Goal: Entertainment & Leisure: Browse casually

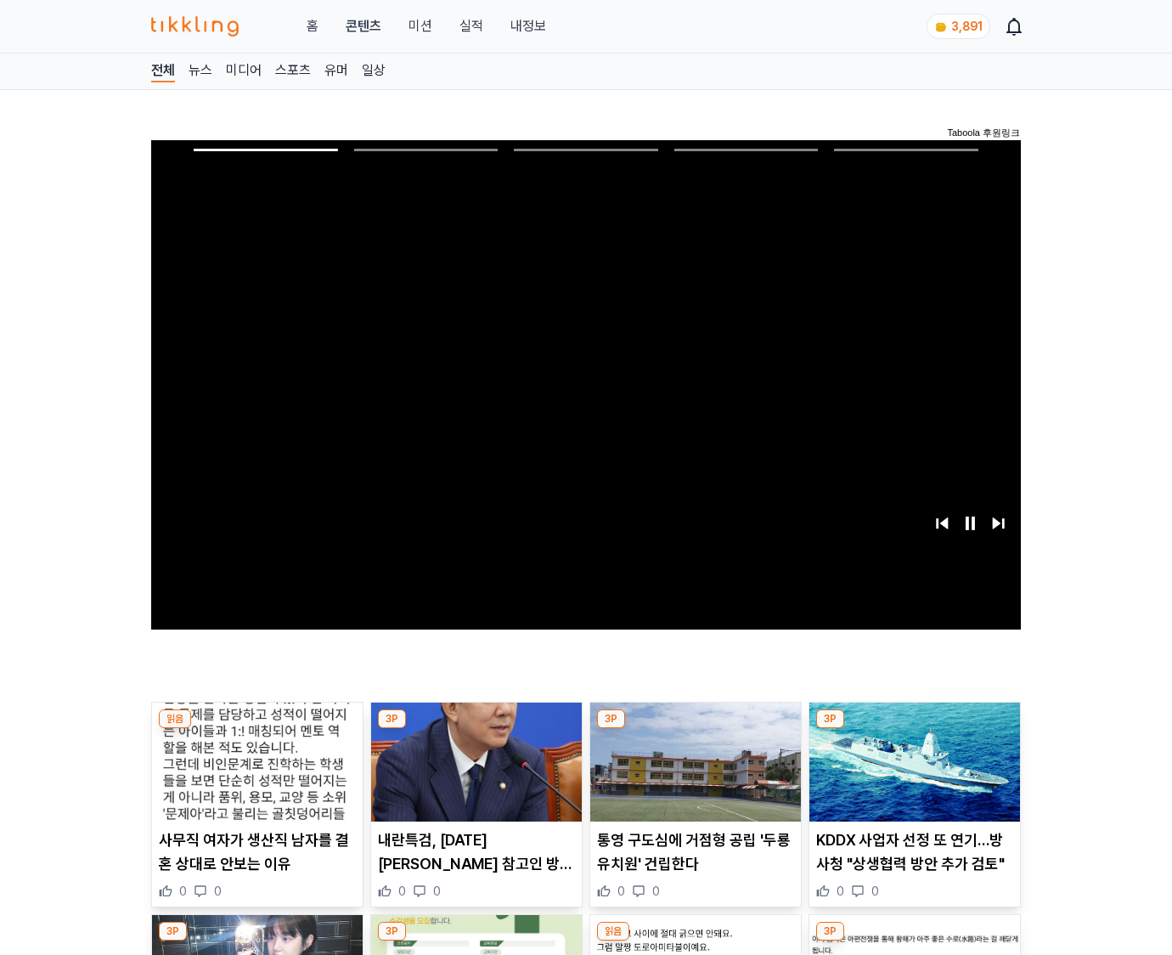
click at [912, 775] on img at bounding box center [915, 762] width 211 height 119
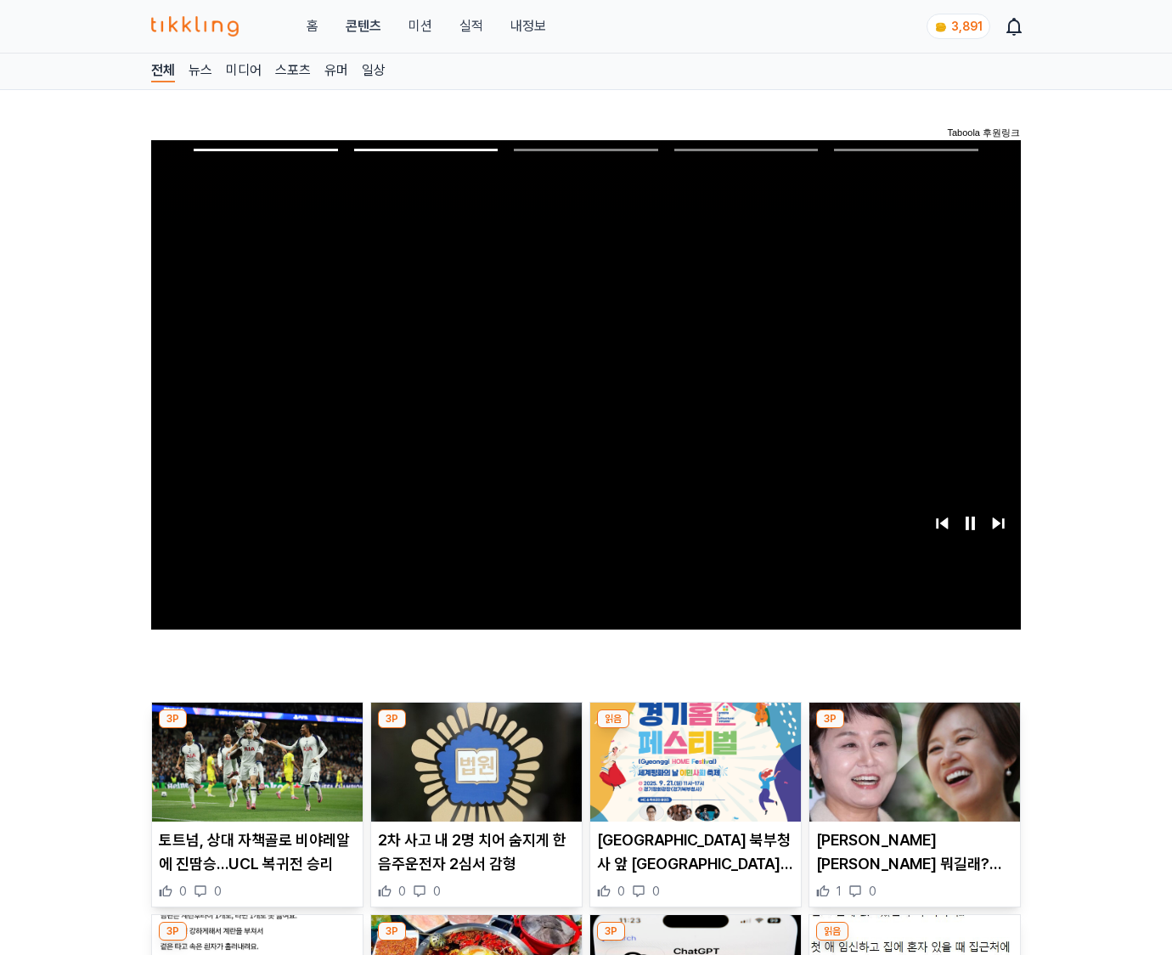
click at [912, 775] on img at bounding box center [915, 762] width 211 height 119
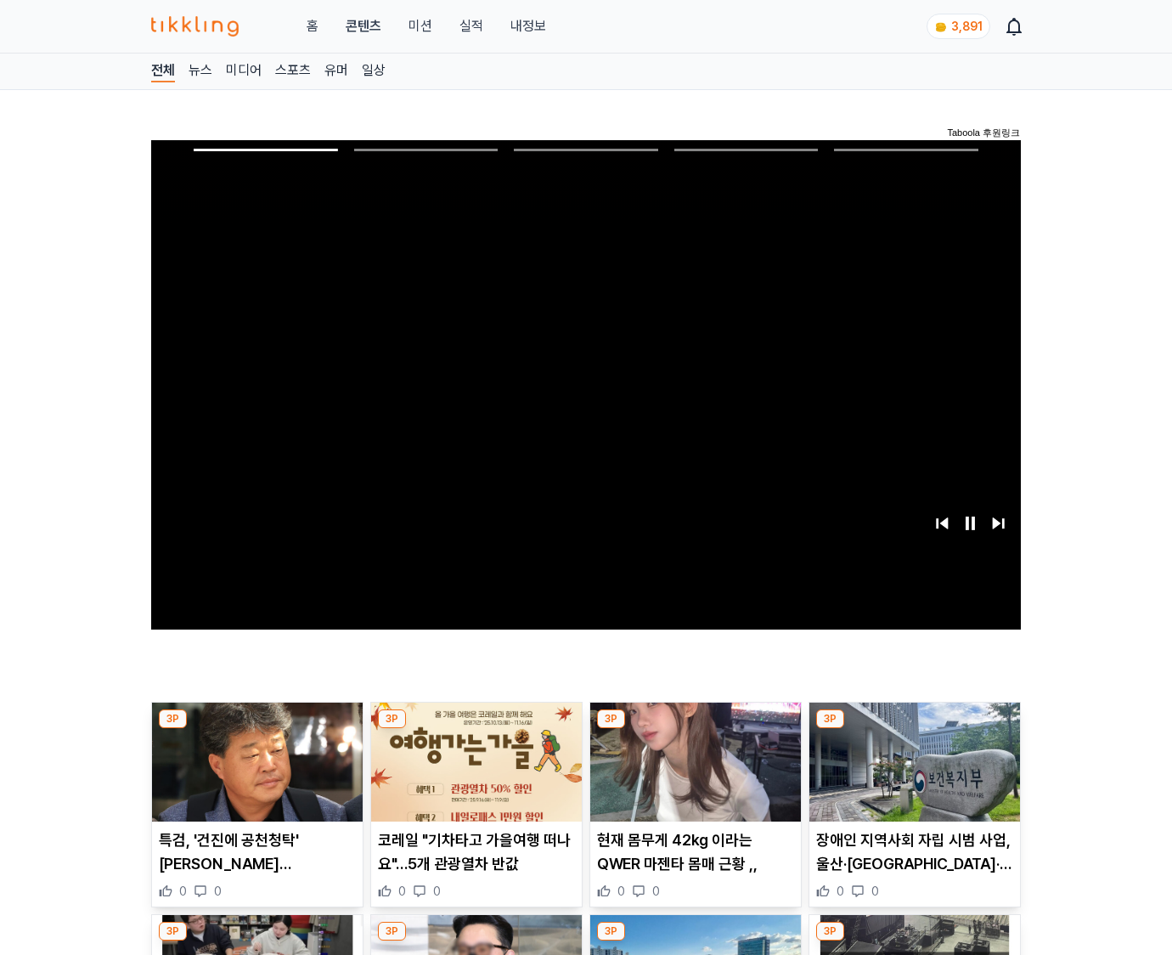
click at [912, 775] on img at bounding box center [915, 762] width 211 height 119
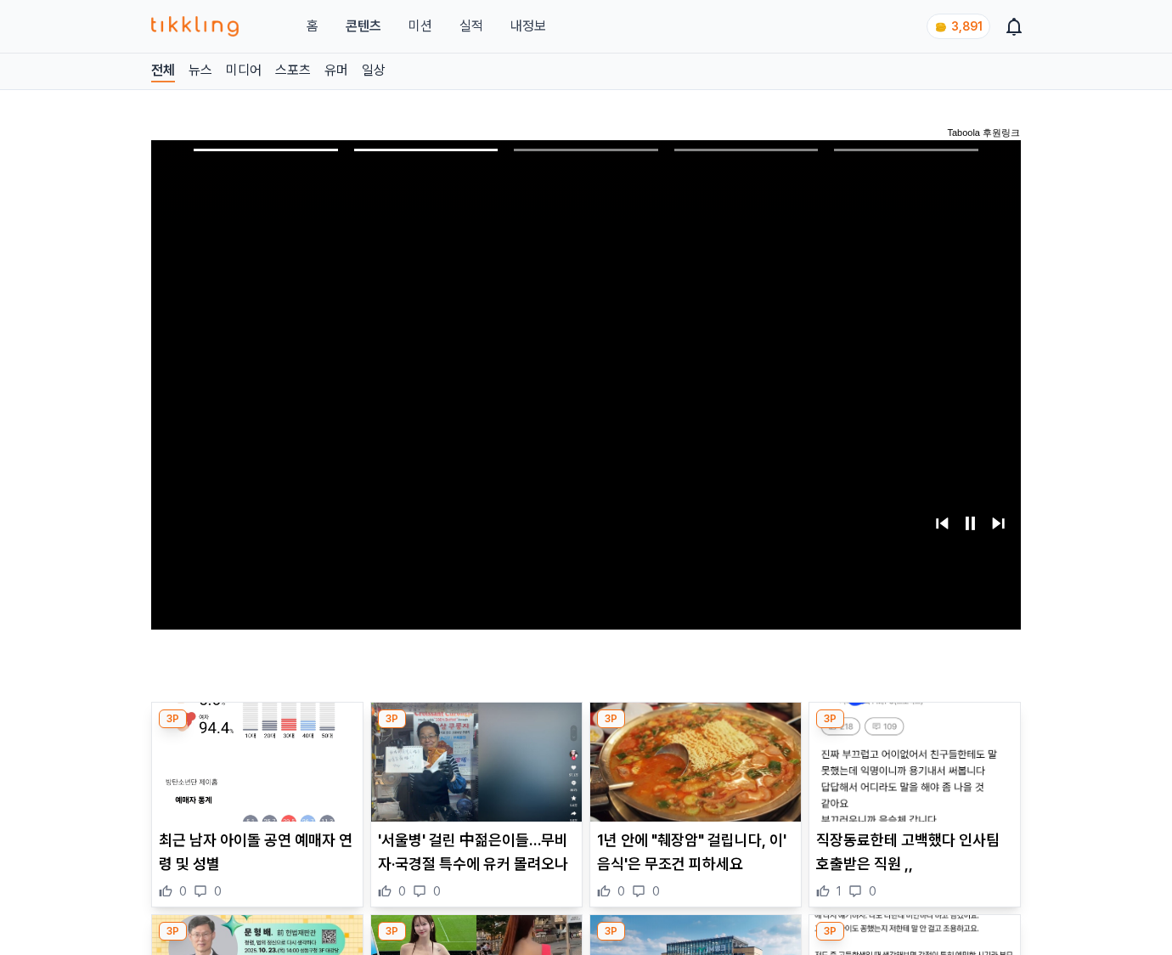
click at [912, 775] on img at bounding box center [915, 762] width 211 height 119
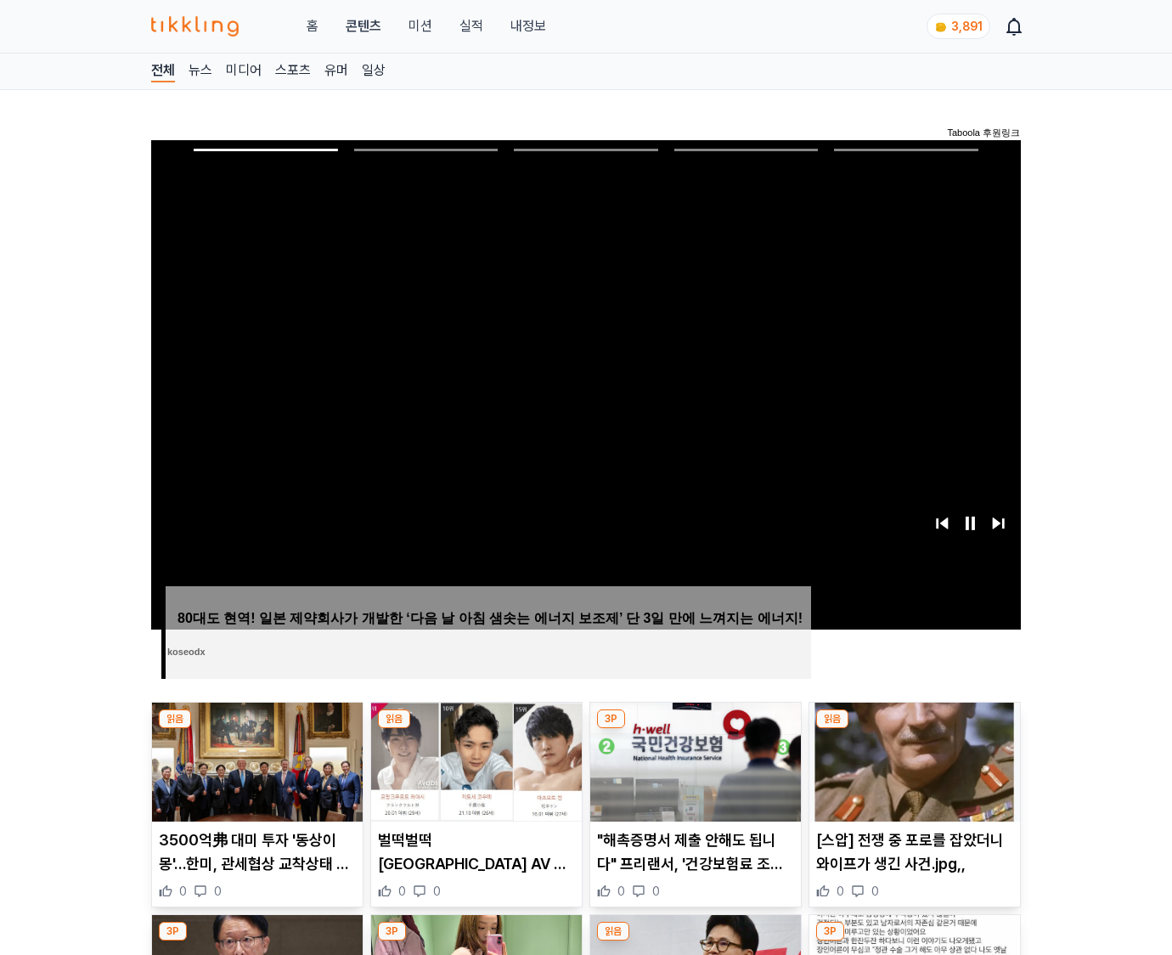
click at [912, 775] on img at bounding box center [915, 762] width 211 height 119
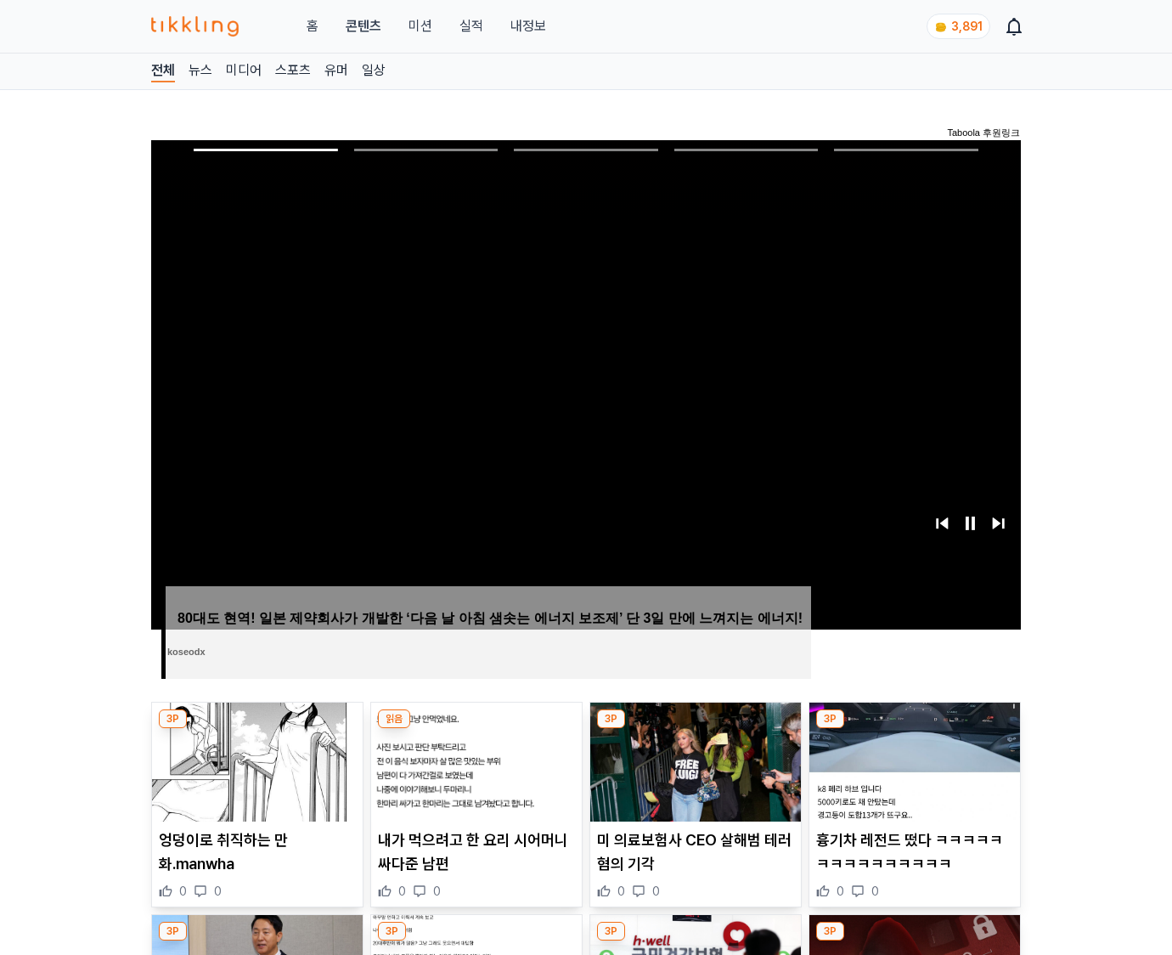
click at [912, 775] on img at bounding box center [915, 762] width 211 height 119
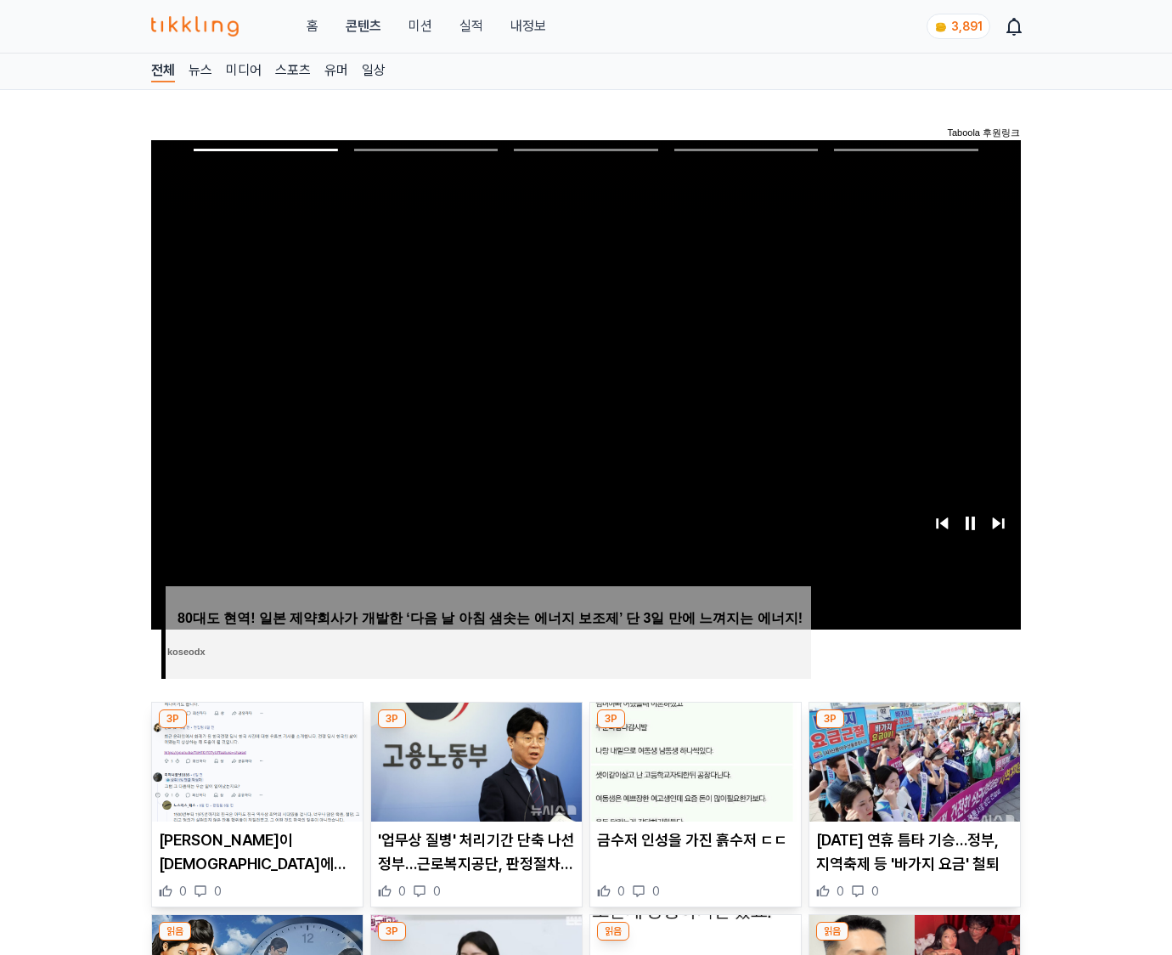
click at [912, 775] on img at bounding box center [915, 762] width 211 height 119
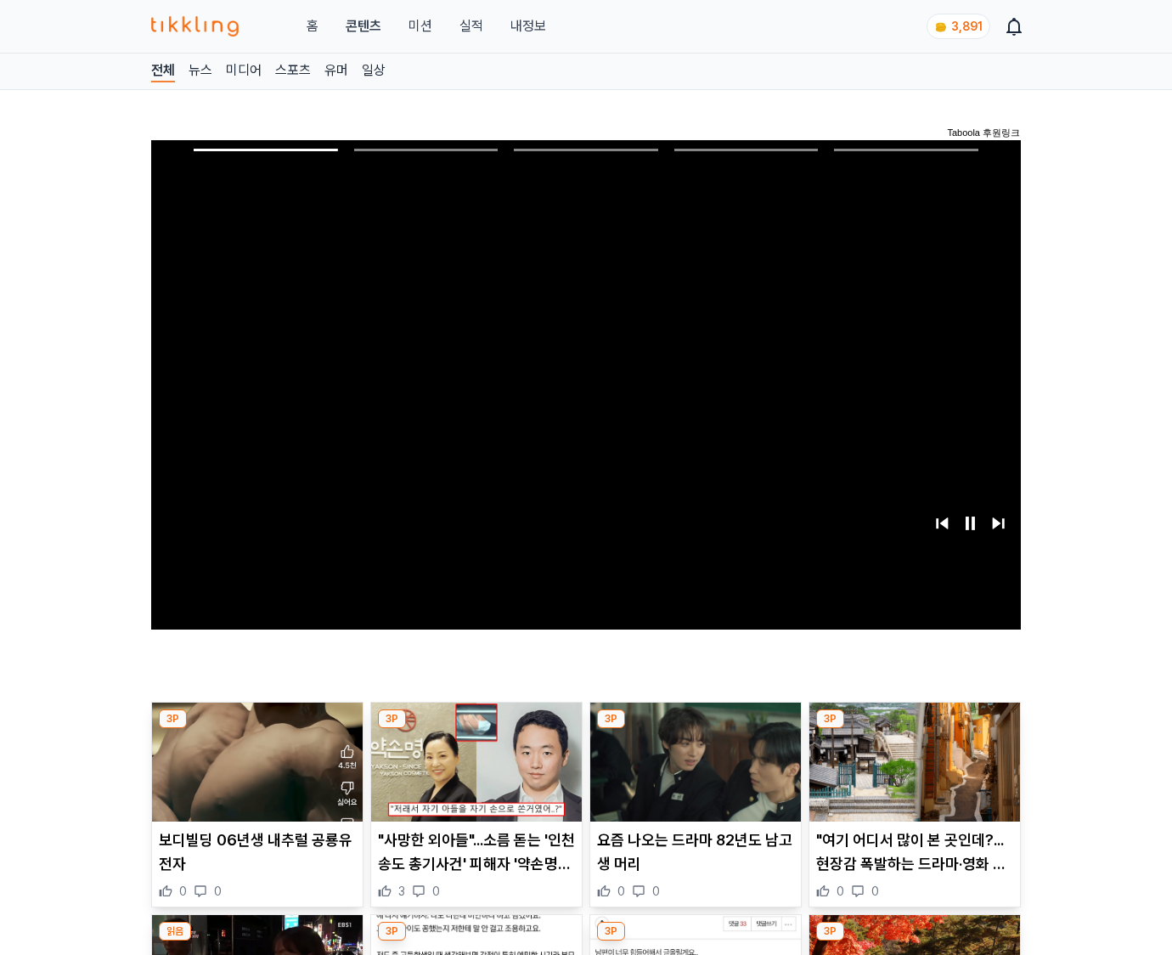
click at [912, 775] on img at bounding box center [915, 762] width 211 height 119
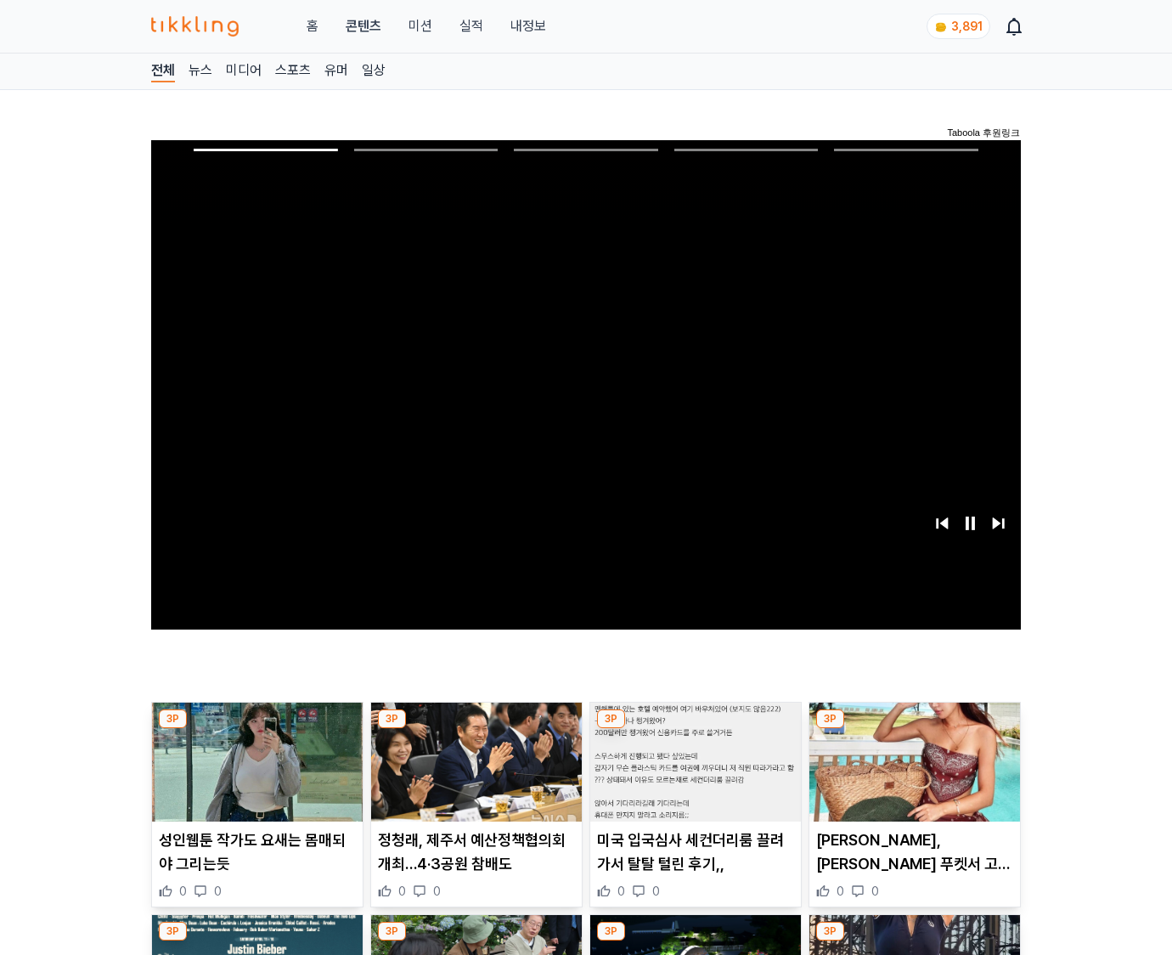
click at [912, 775] on img at bounding box center [915, 762] width 211 height 119
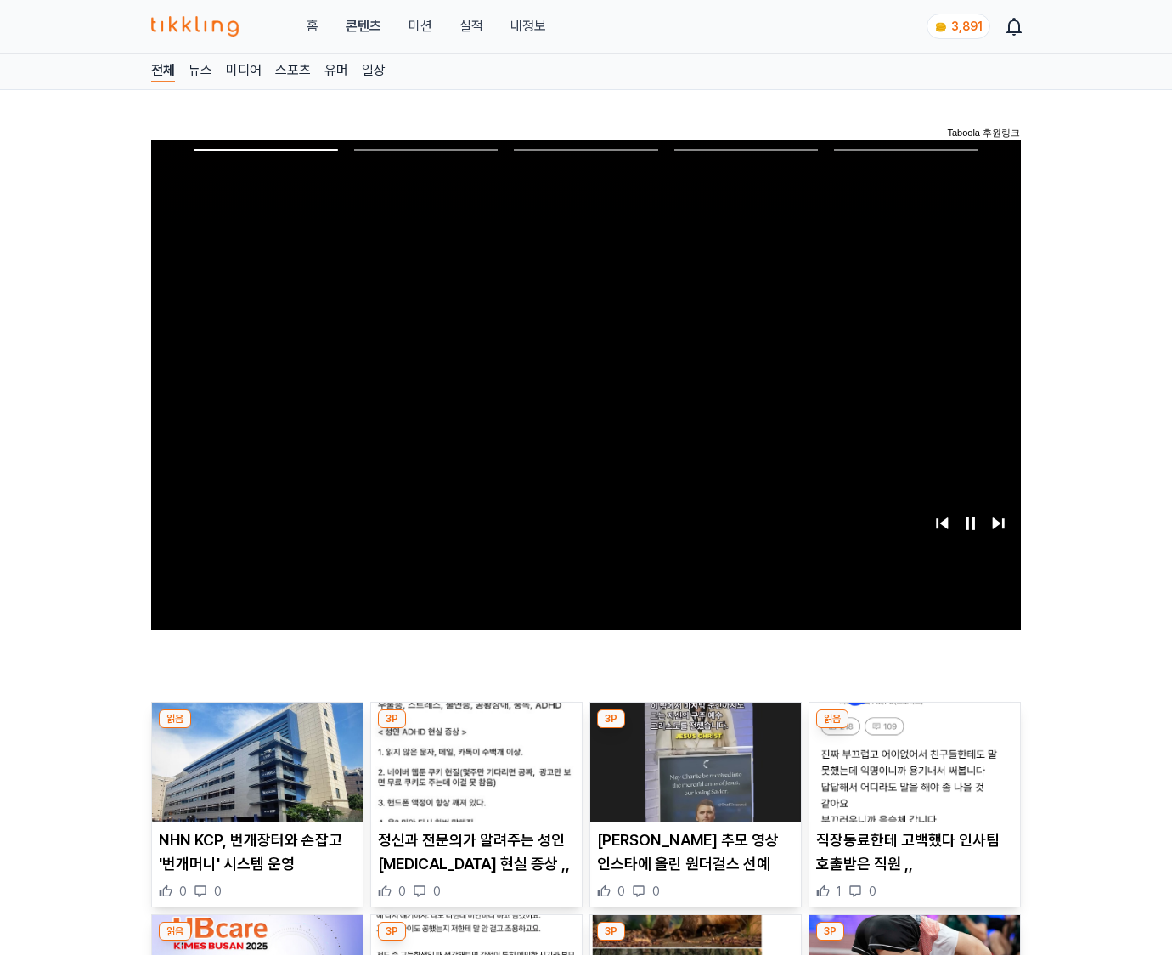
click at [912, 775] on img at bounding box center [915, 762] width 211 height 119
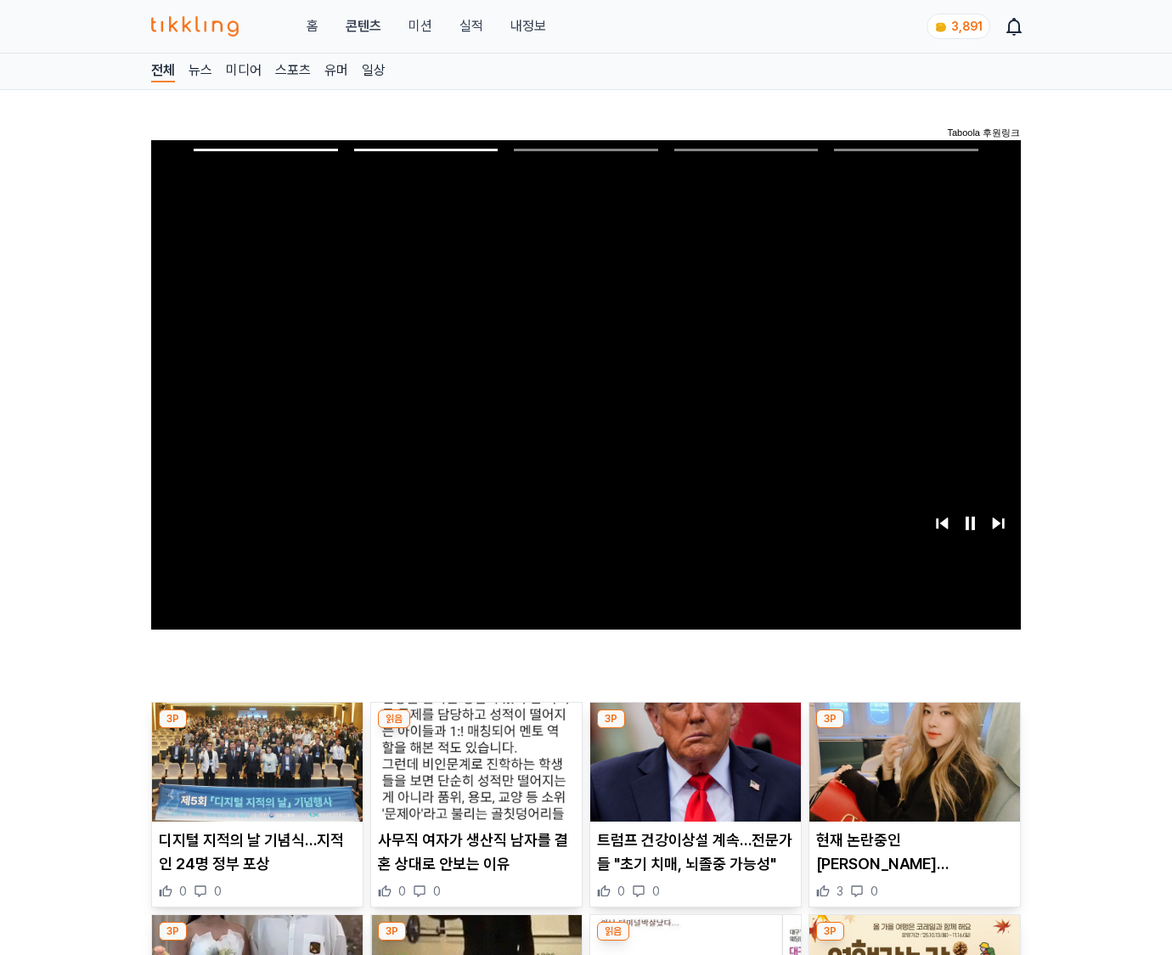
click at [912, 775] on img at bounding box center [915, 762] width 211 height 119
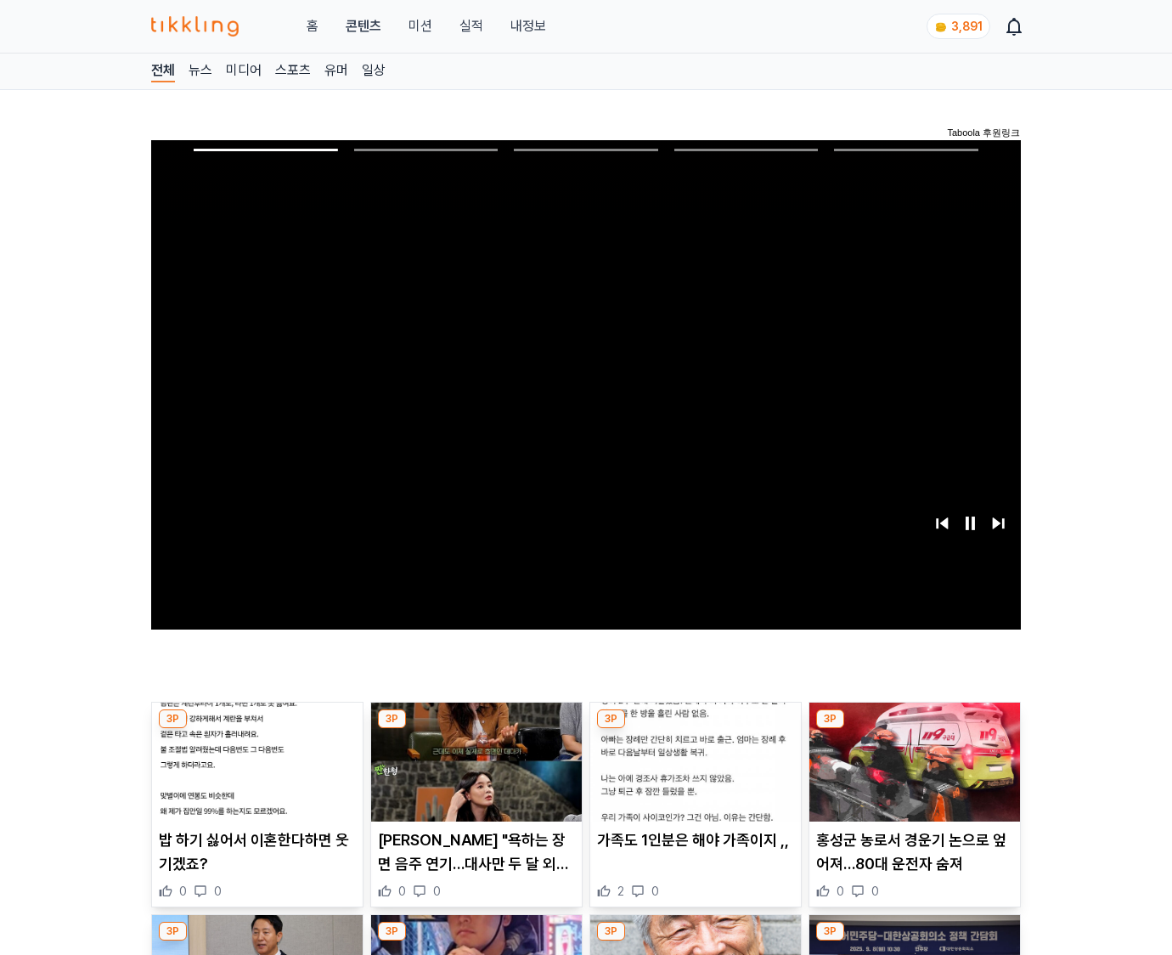
click at [912, 775] on img at bounding box center [915, 762] width 211 height 119
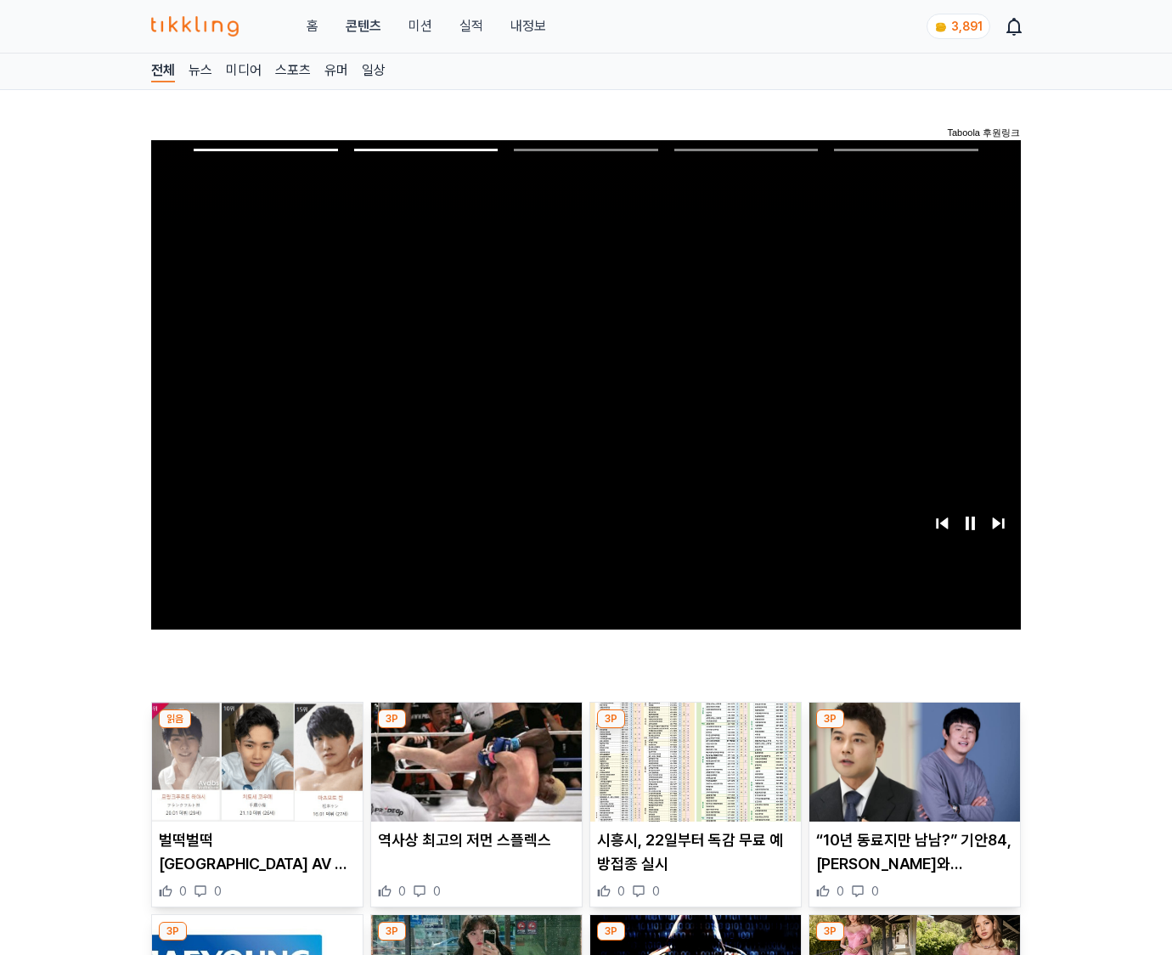
click at [912, 775] on img at bounding box center [915, 762] width 211 height 119
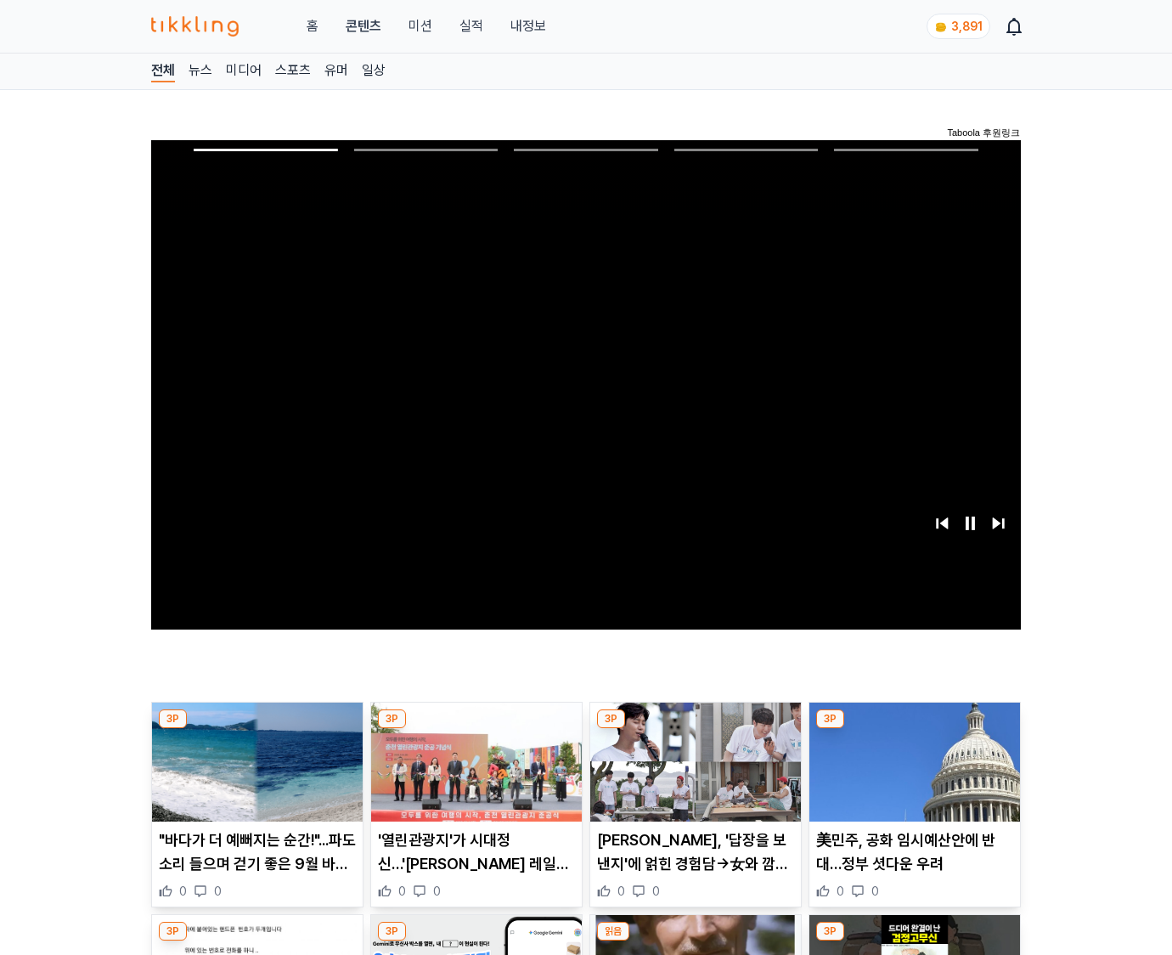
click at [912, 775] on img at bounding box center [915, 762] width 211 height 119
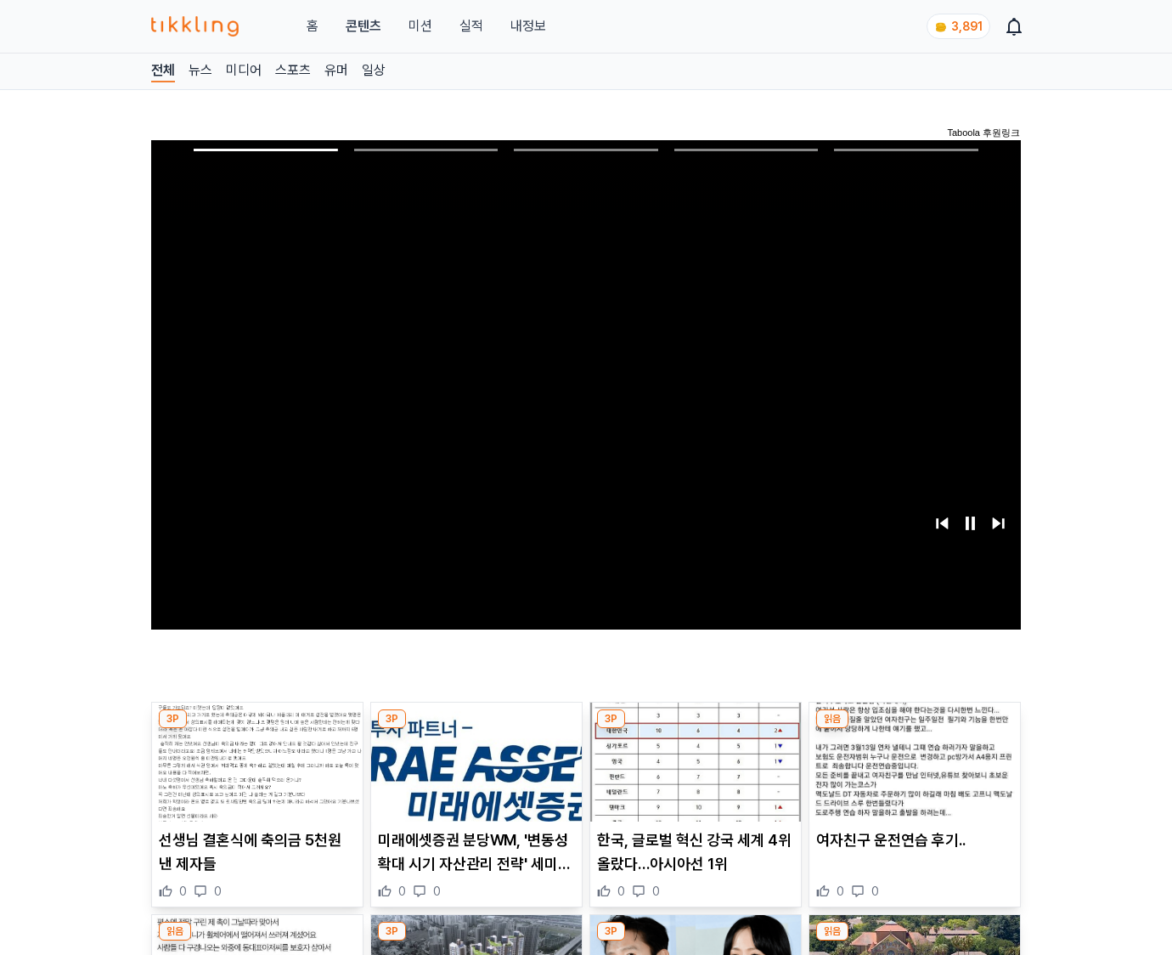
click at [912, 775] on img at bounding box center [915, 762] width 211 height 119
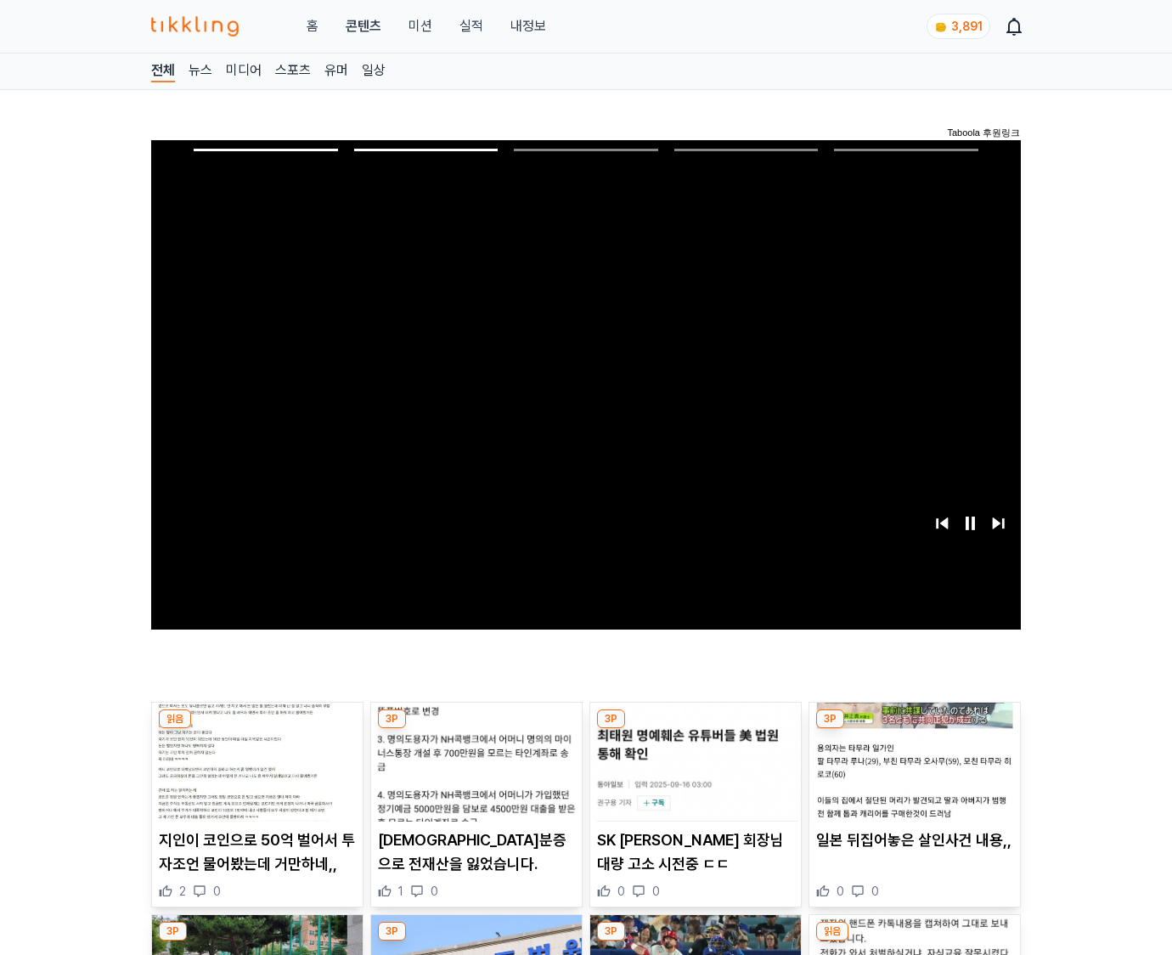
click at [912, 775] on img at bounding box center [915, 762] width 211 height 119
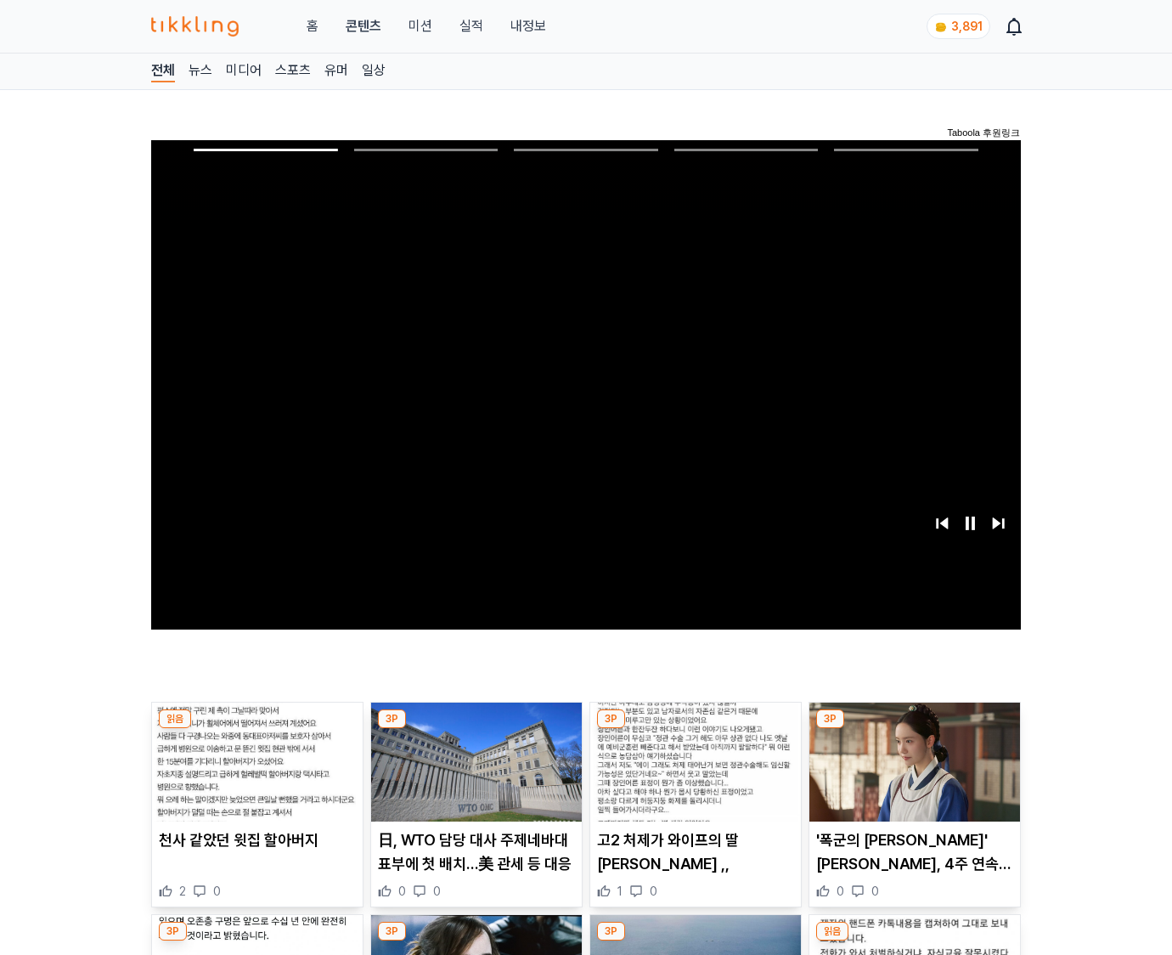
click at [912, 775] on img at bounding box center [915, 762] width 211 height 119
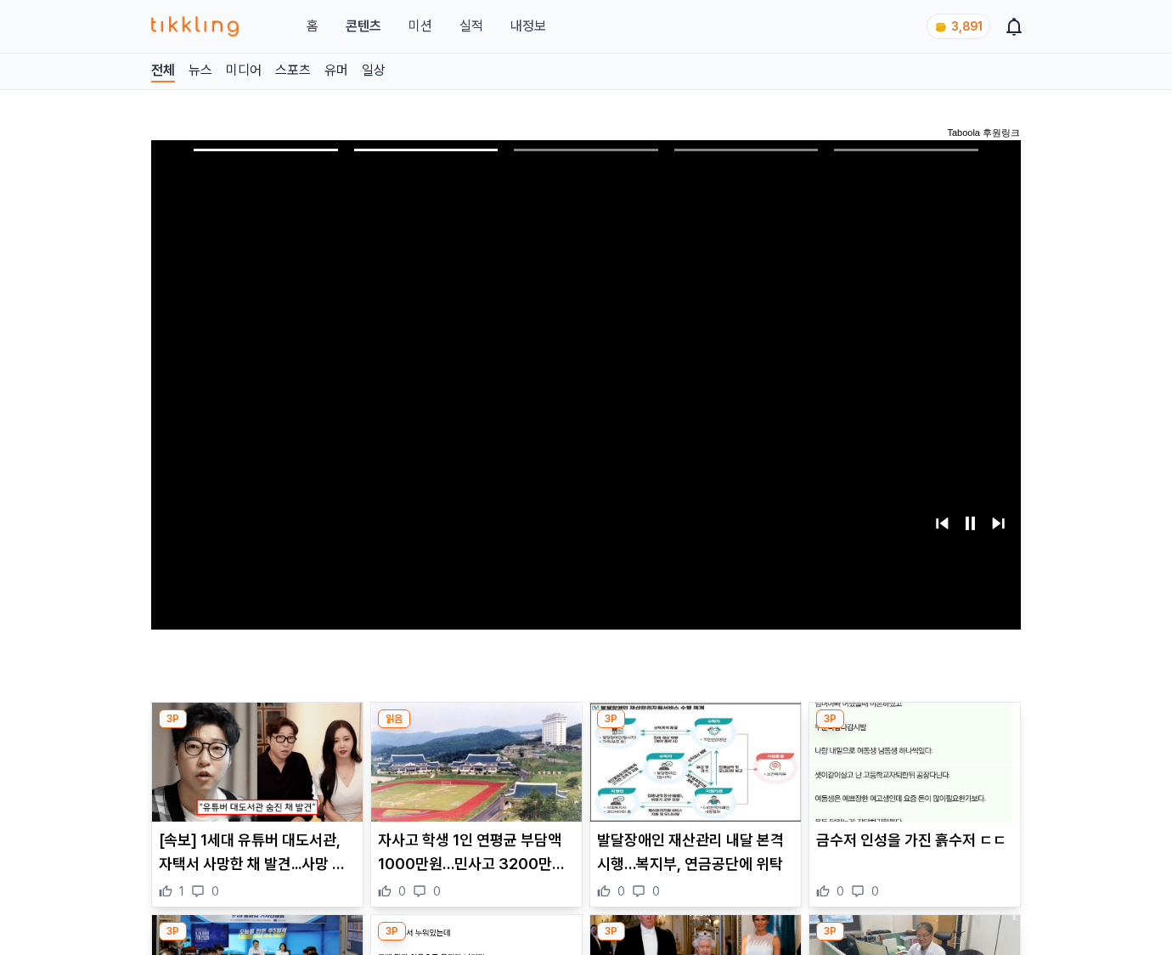
click at [912, 775] on img at bounding box center [915, 762] width 211 height 119
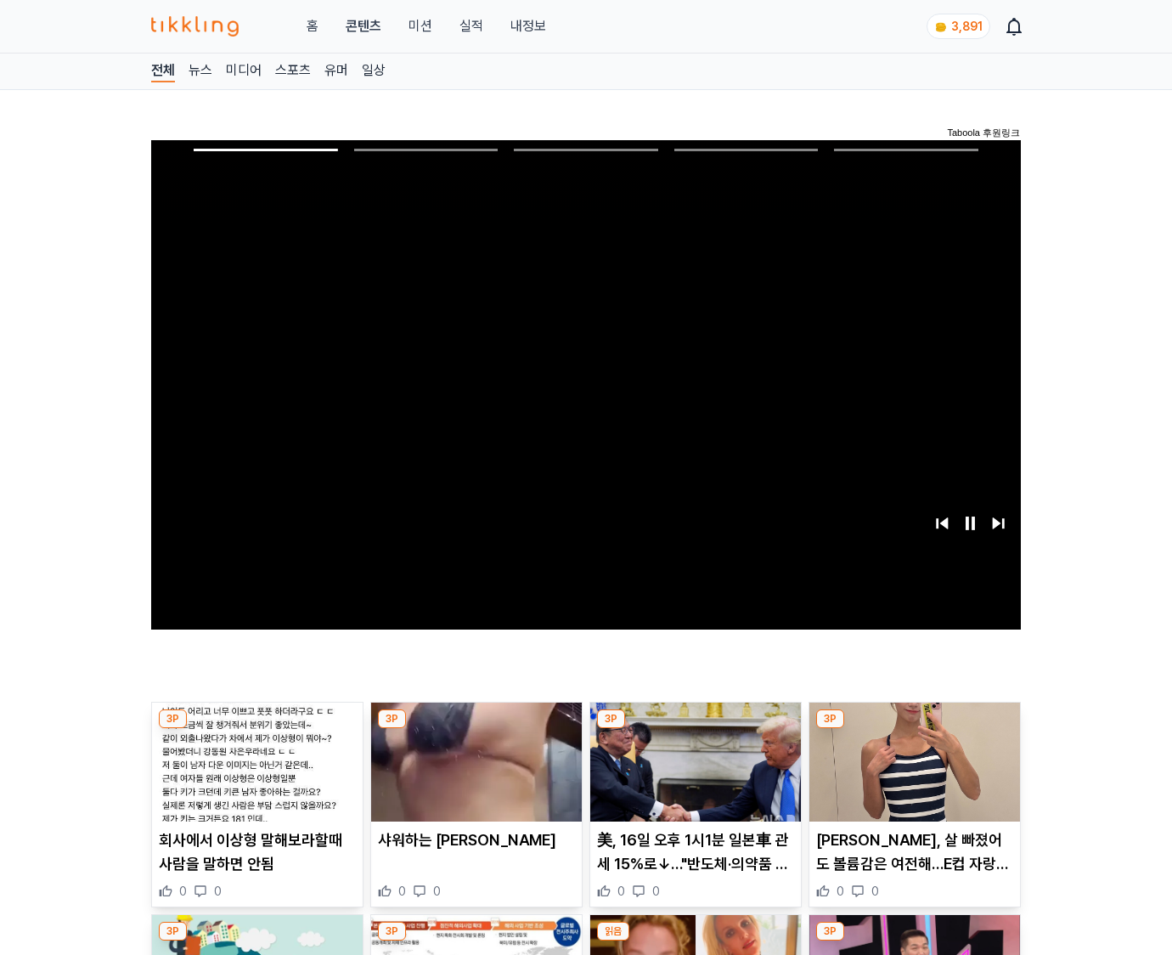
click at [912, 775] on img at bounding box center [915, 762] width 211 height 119
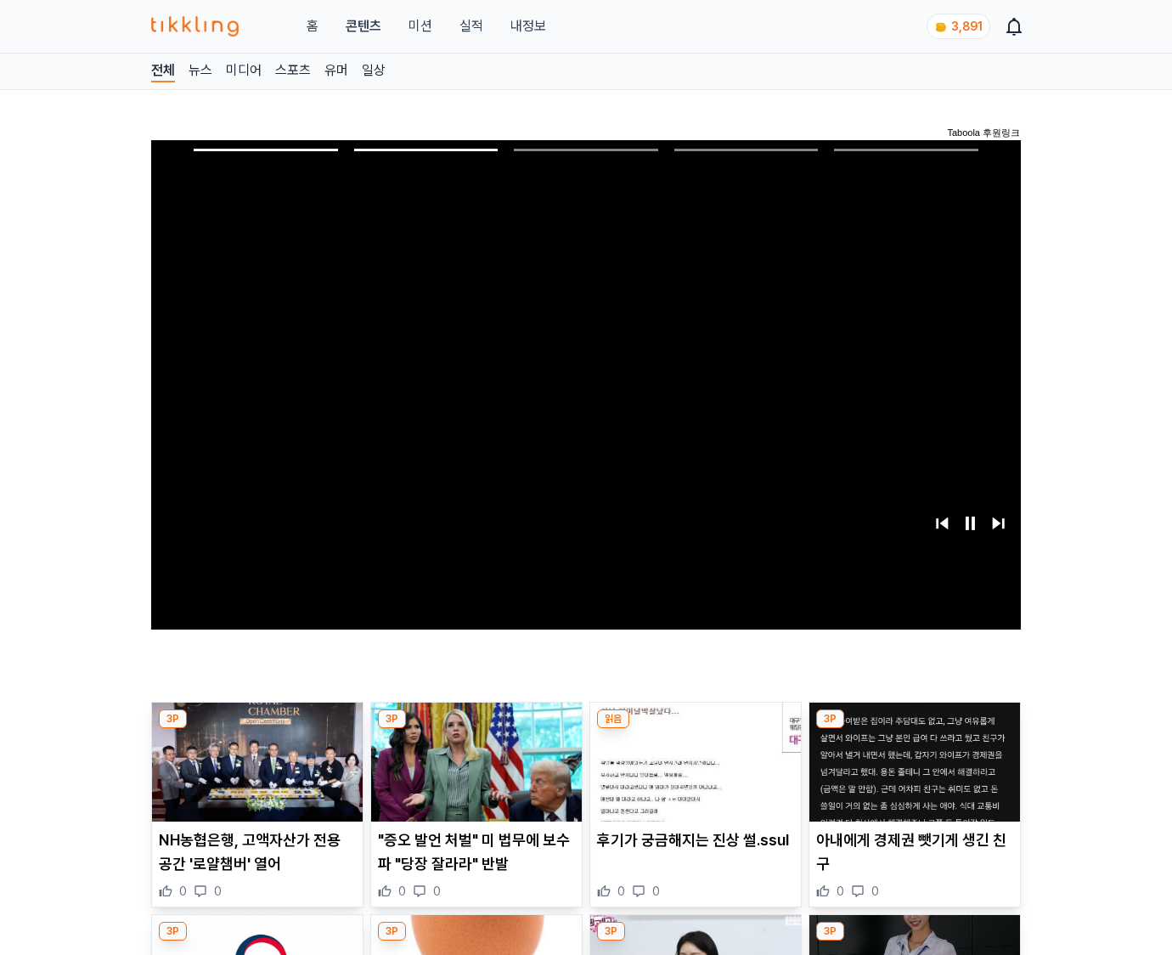
click at [912, 775] on img at bounding box center [915, 762] width 211 height 119
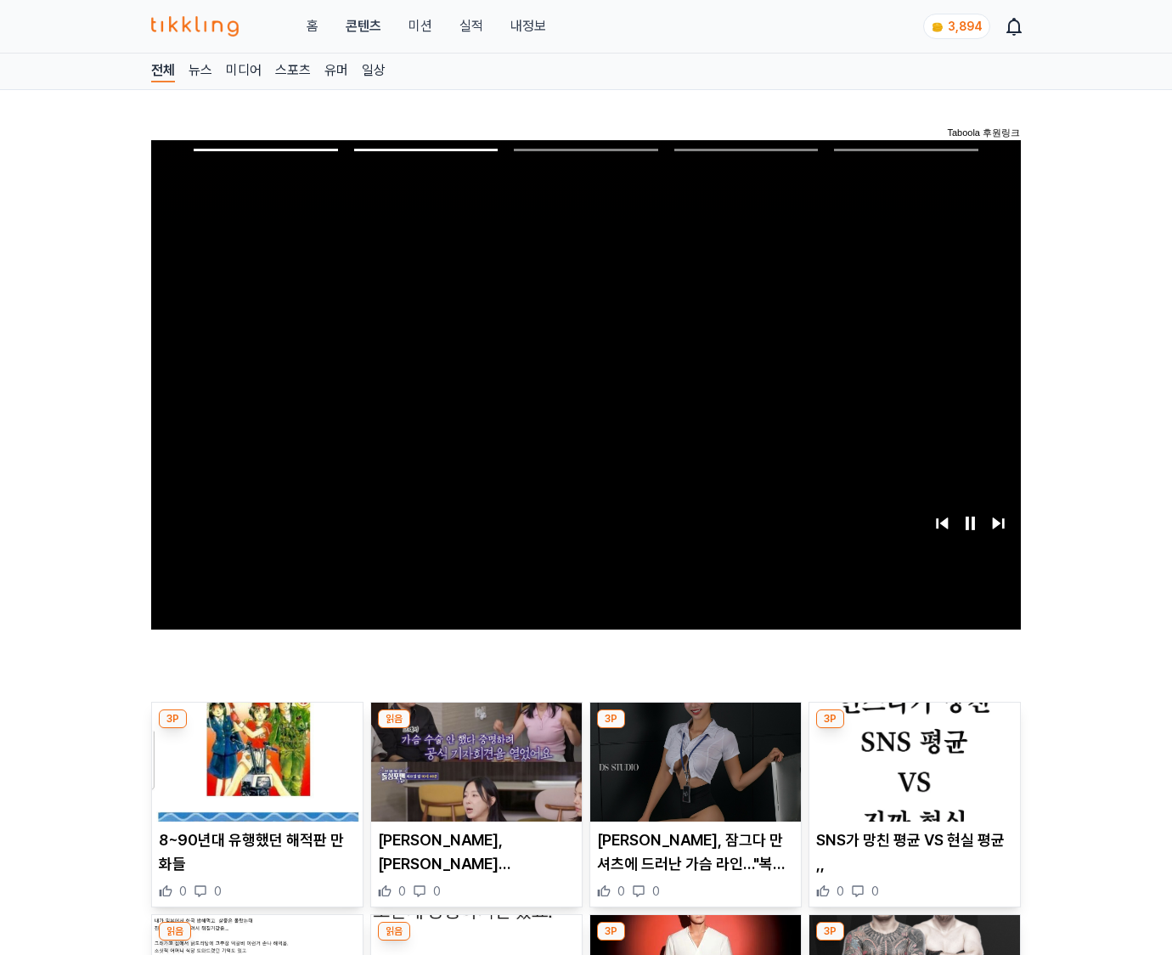
click at [912, 775] on img at bounding box center [915, 762] width 211 height 119
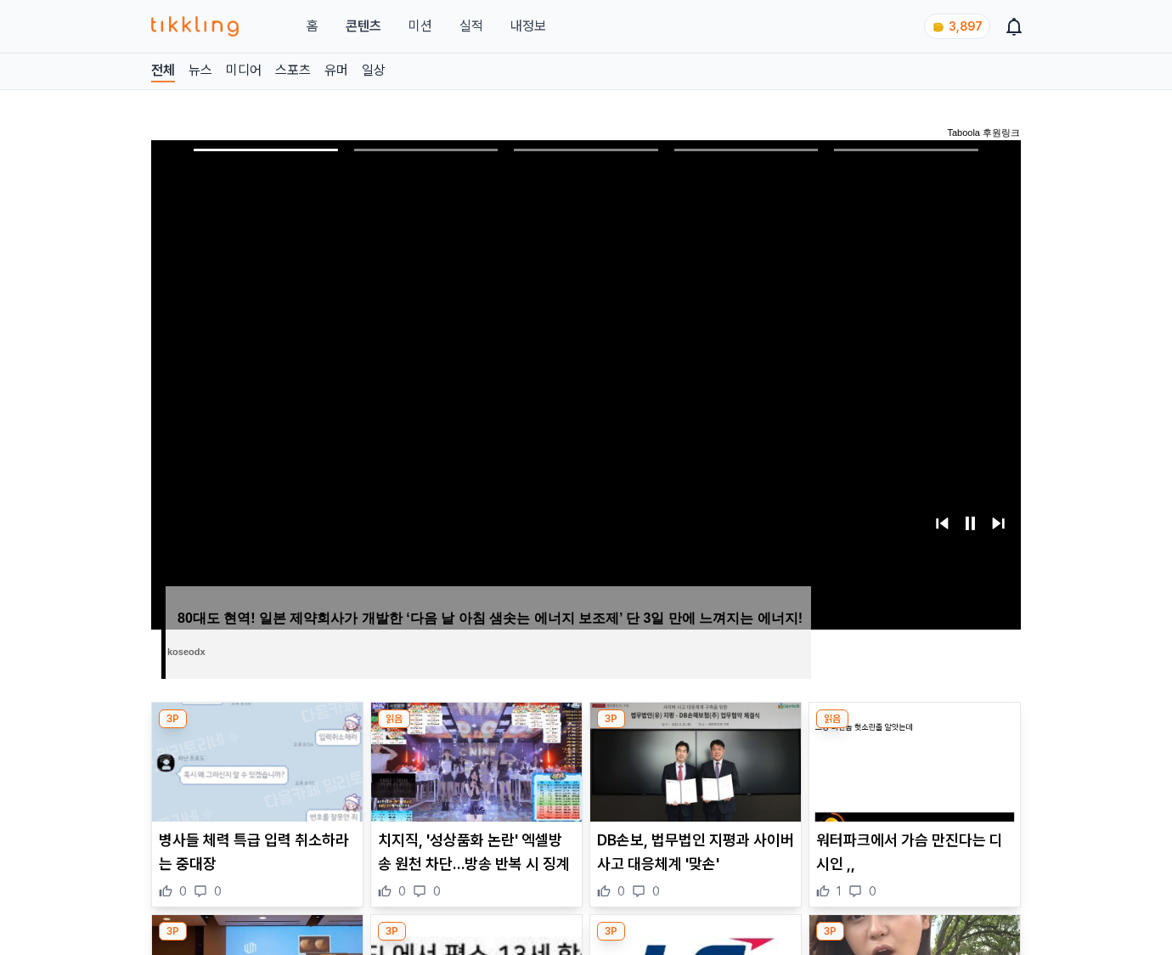
click at [912, 775] on img at bounding box center [915, 762] width 211 height 119
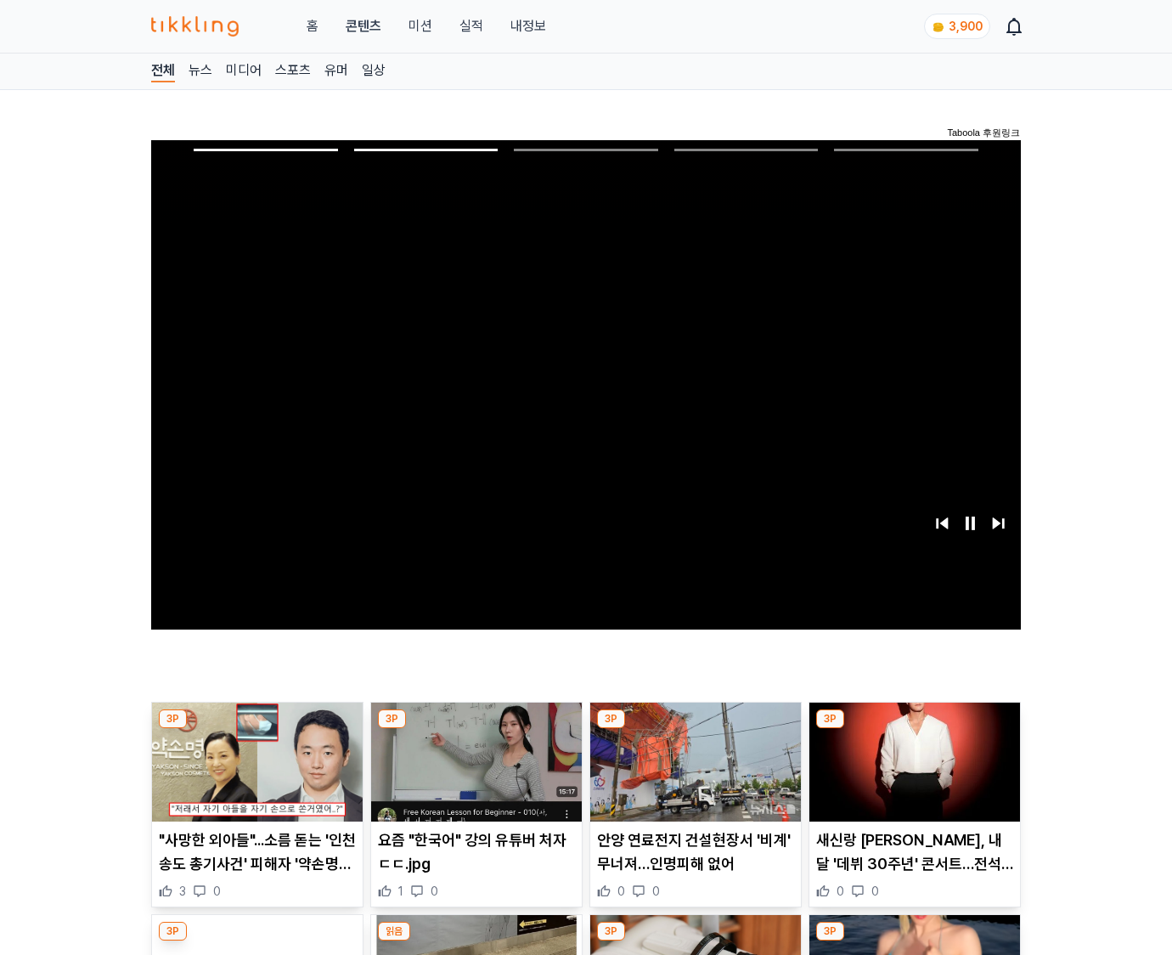
click at [912, 775] on img at bounding box center [915, 762] width 211 height 119
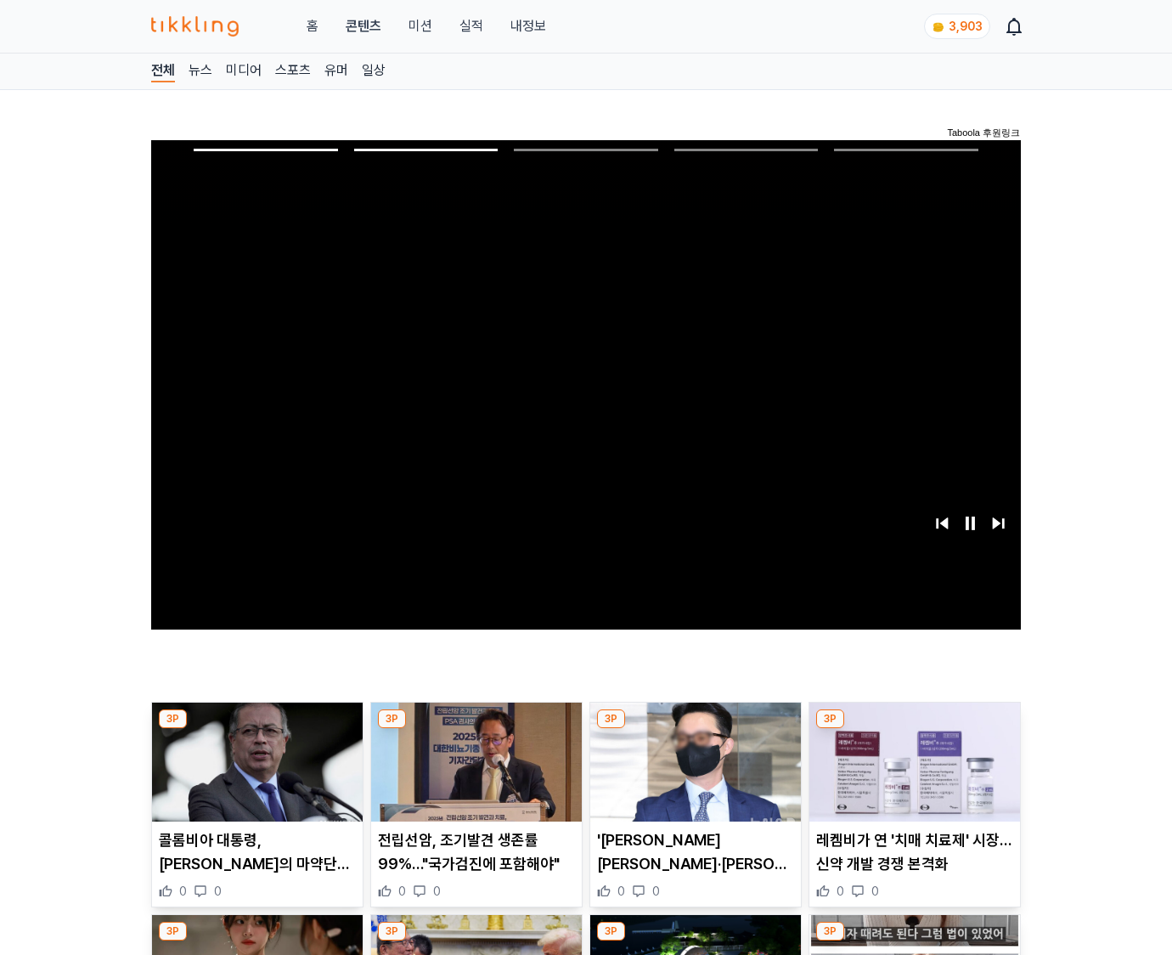
click at [912, 775] on img at bounding box center [915, 762] width 211 height 119
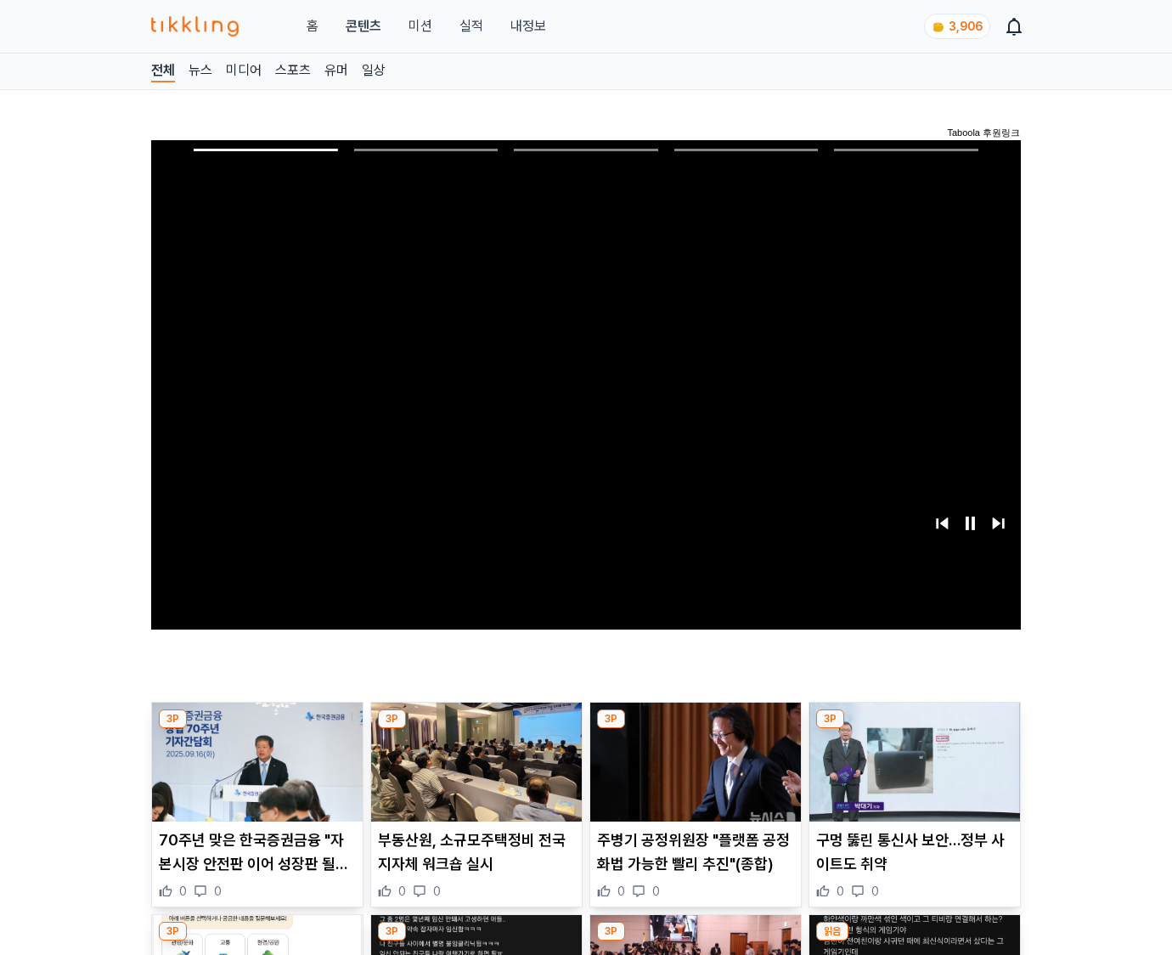
click at [912, 775] on img at bounding box center [915, 762] width 211 height 119
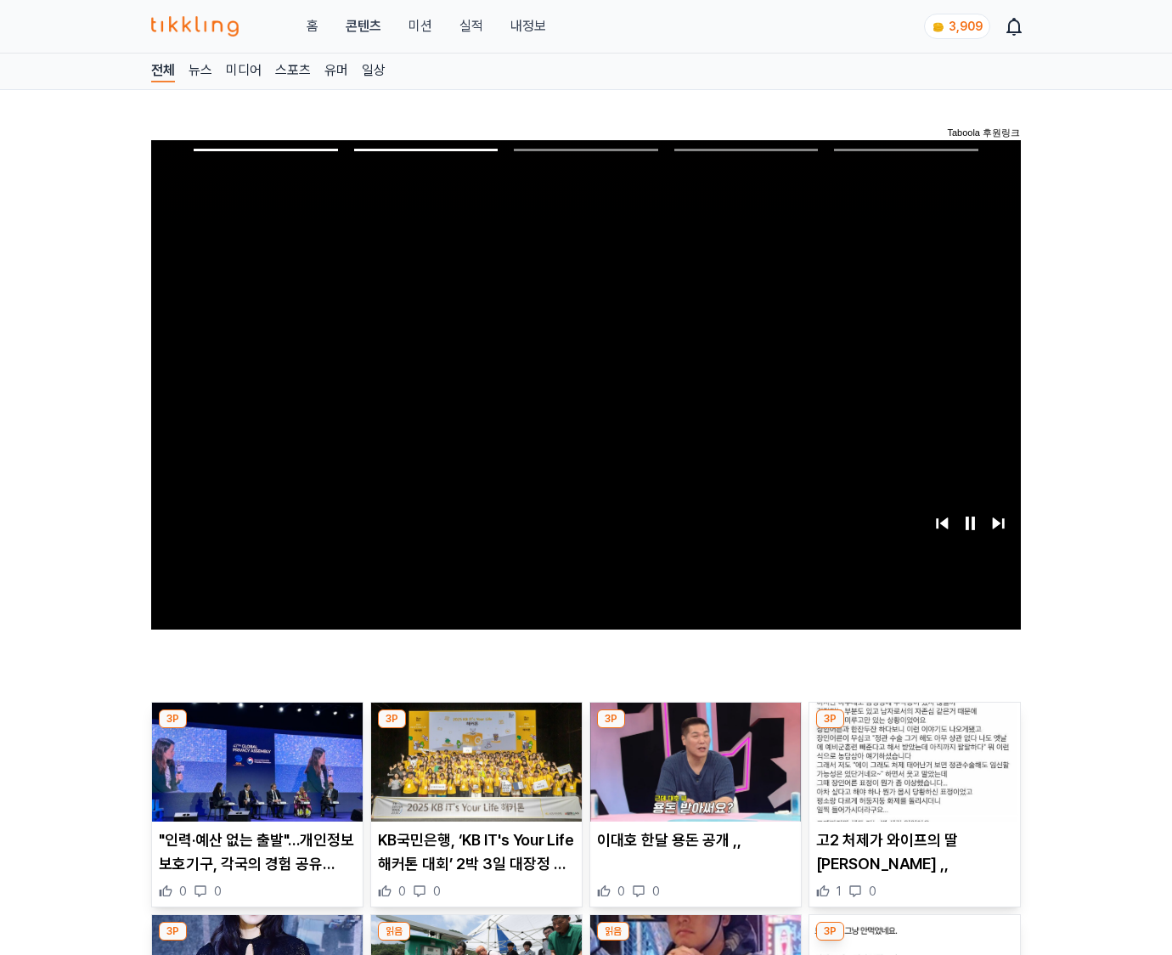
click at [912, 775] on img at bounding box center [915, 762] width 211 height 119
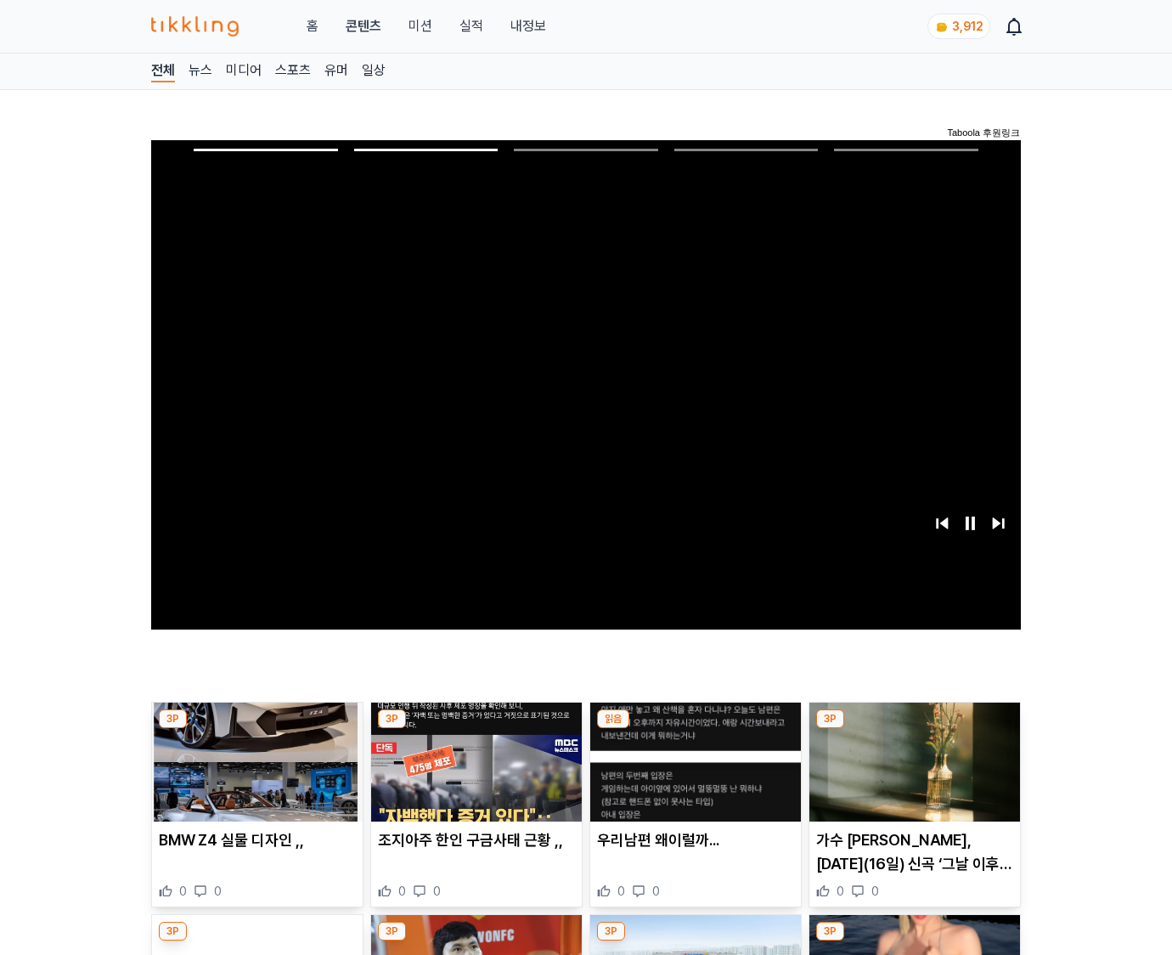
click at [912, 775] on img at bounding box center [915, 762] width 211 height 119
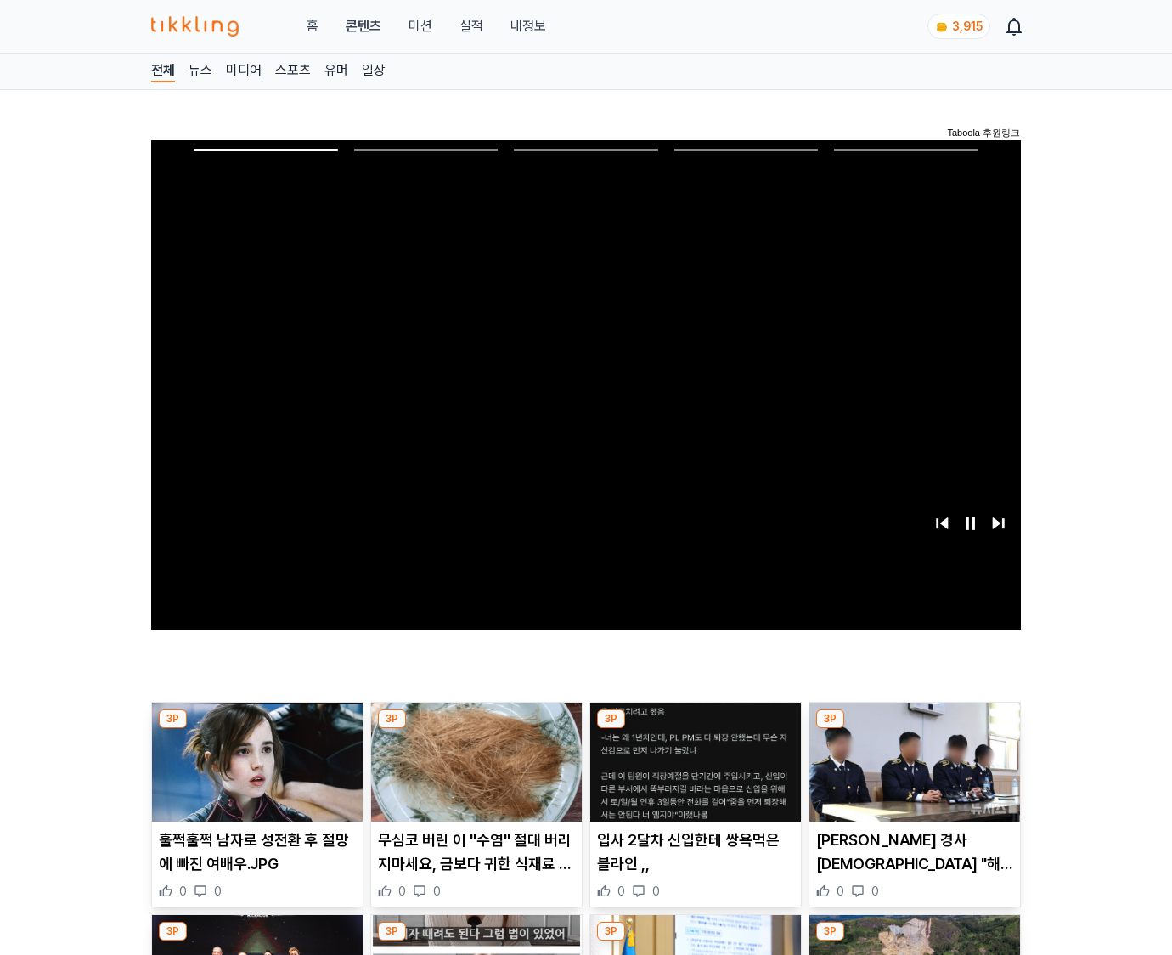
click at [912, 775] on img at bounding box center [915, 762] width 211 height 119
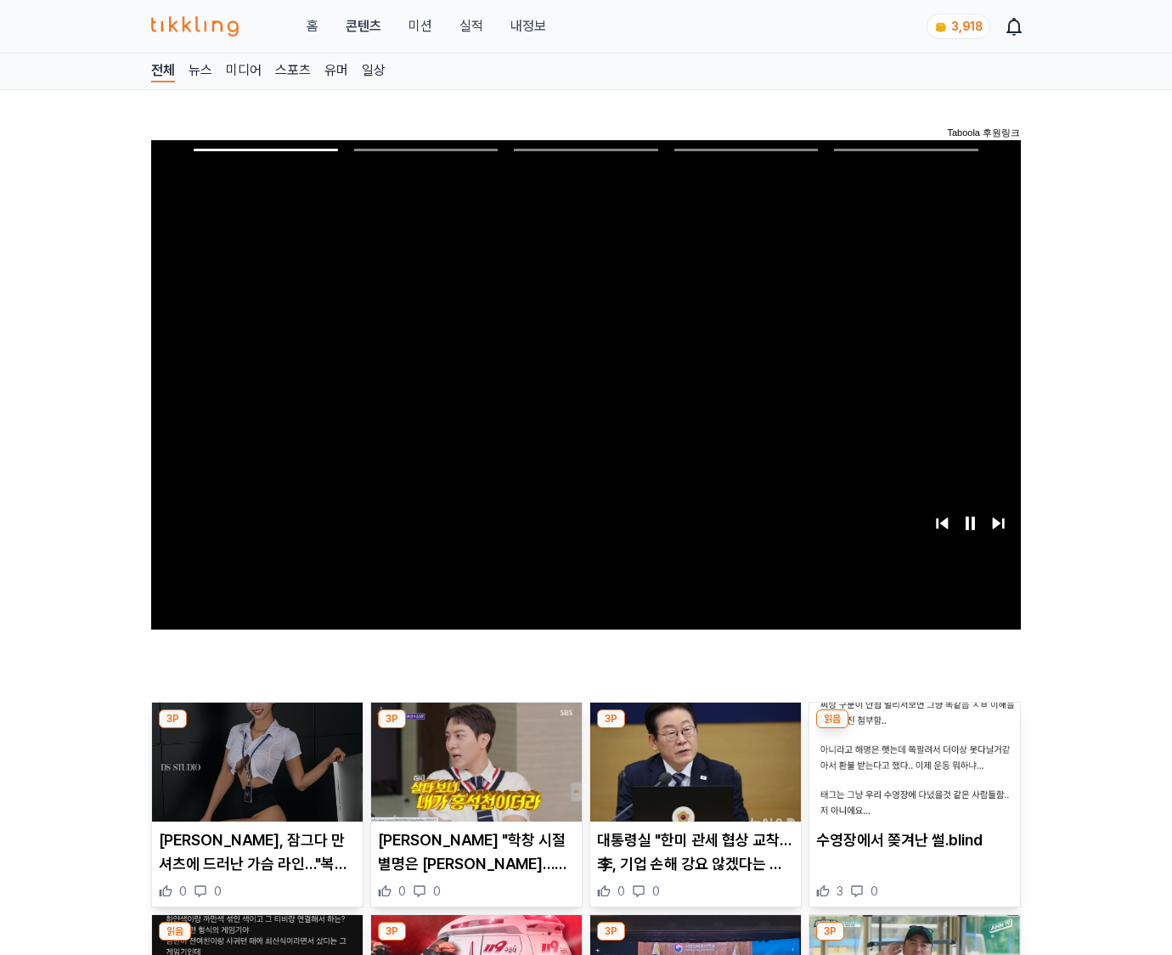
click at [912, 775] on img at bounding box center [915, 762] width 211 height 119
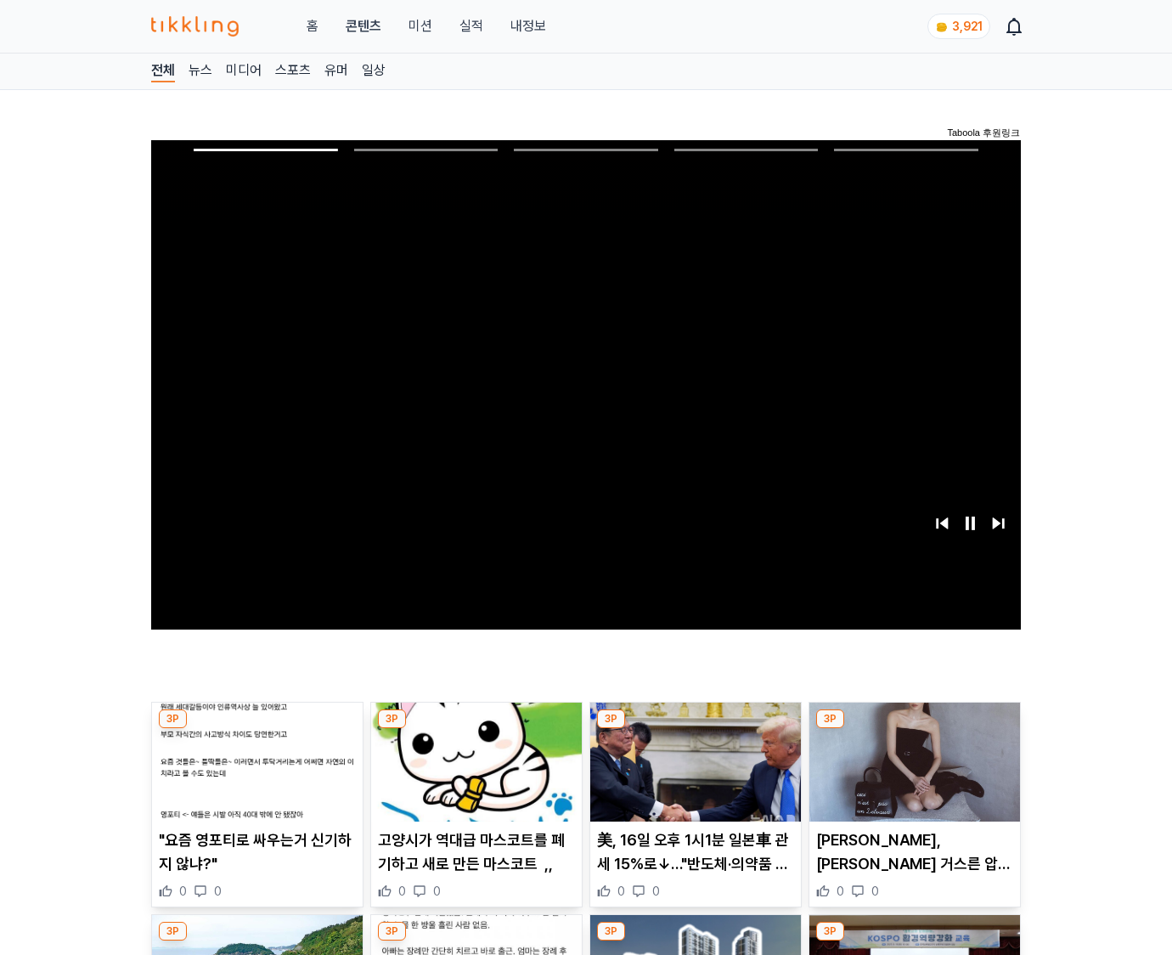
click at [912, 775] on img at bounding box center [915, 762] width 211 height 119
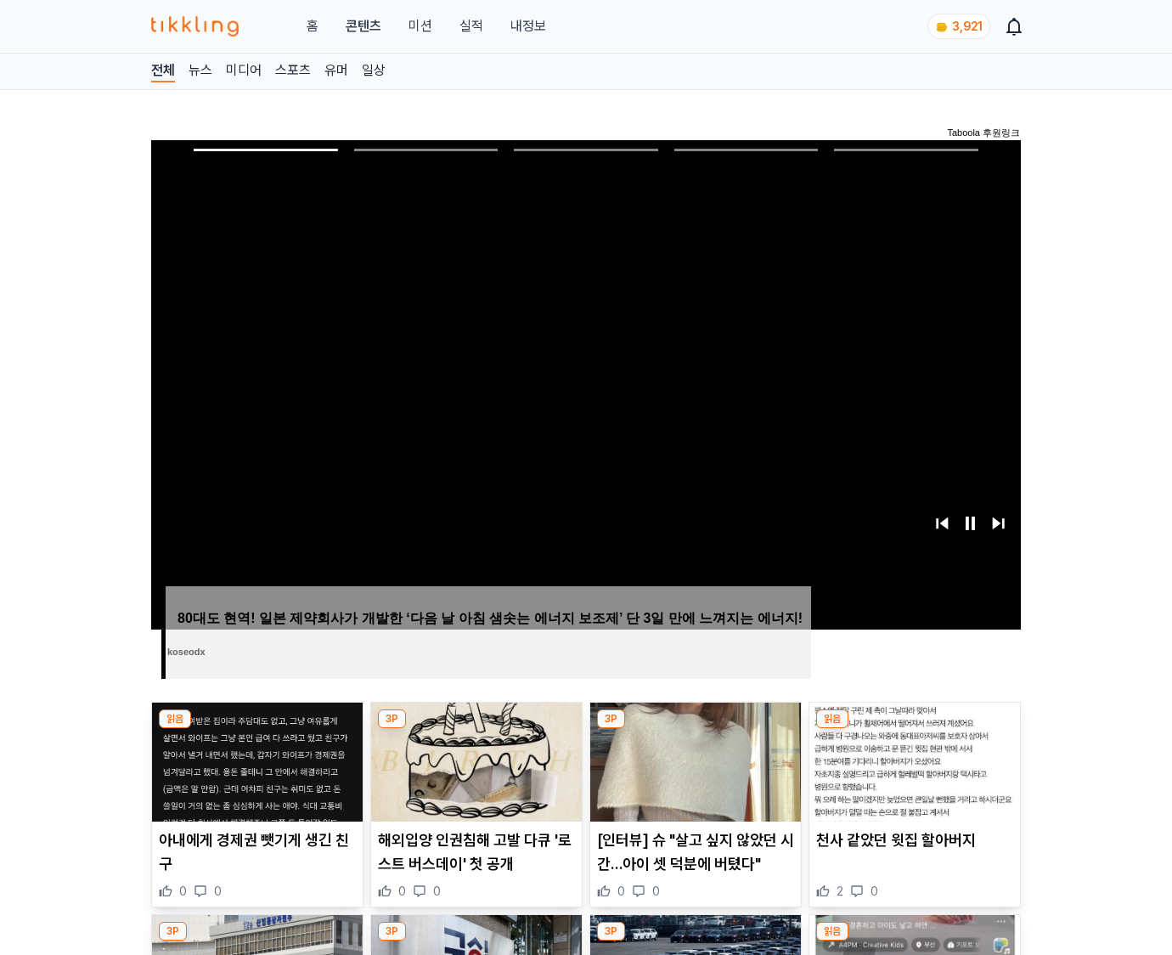
click at [912, 775] on img at bounding box center [915, 762] width 211 height 119
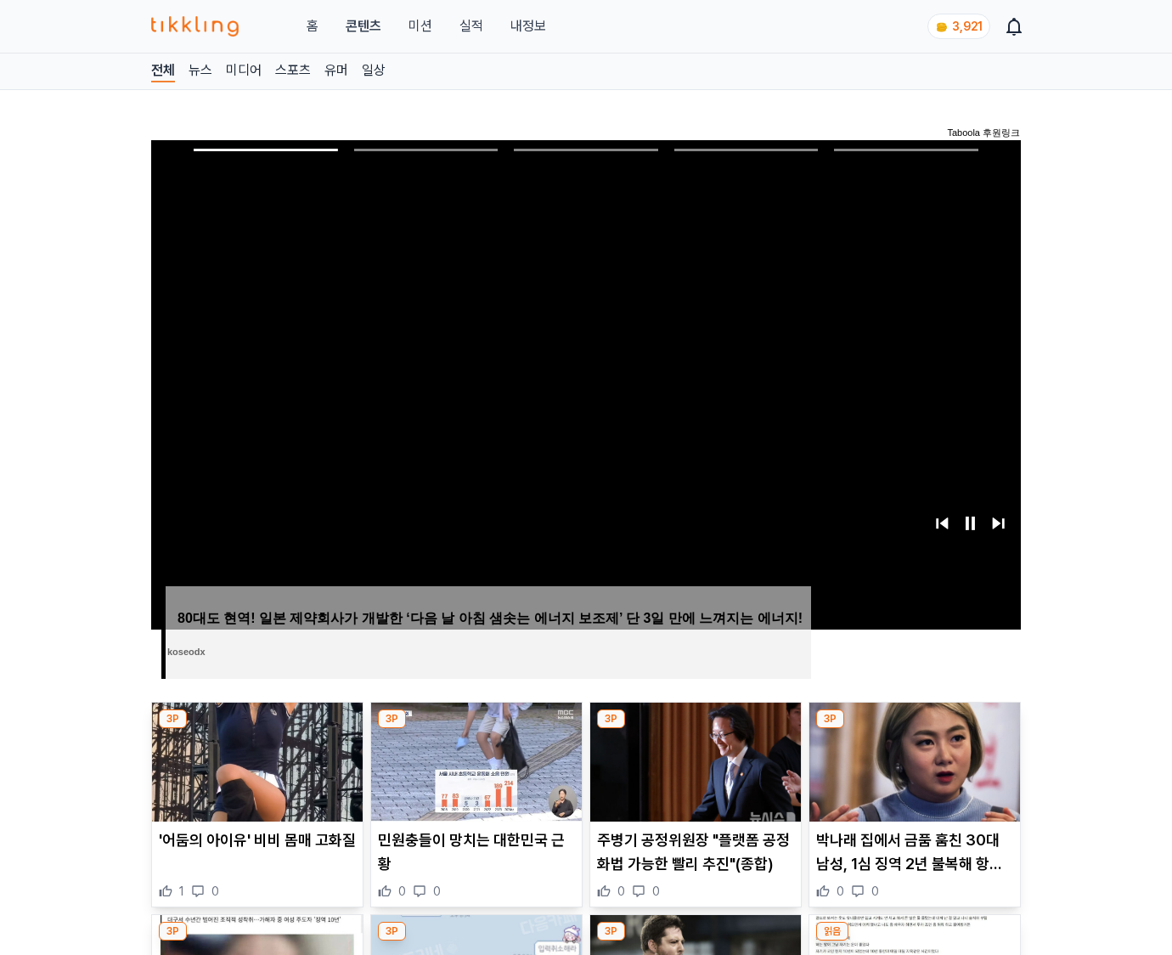
click at [912, 775] on img at bounding box center [915, 762] width 211 height 119
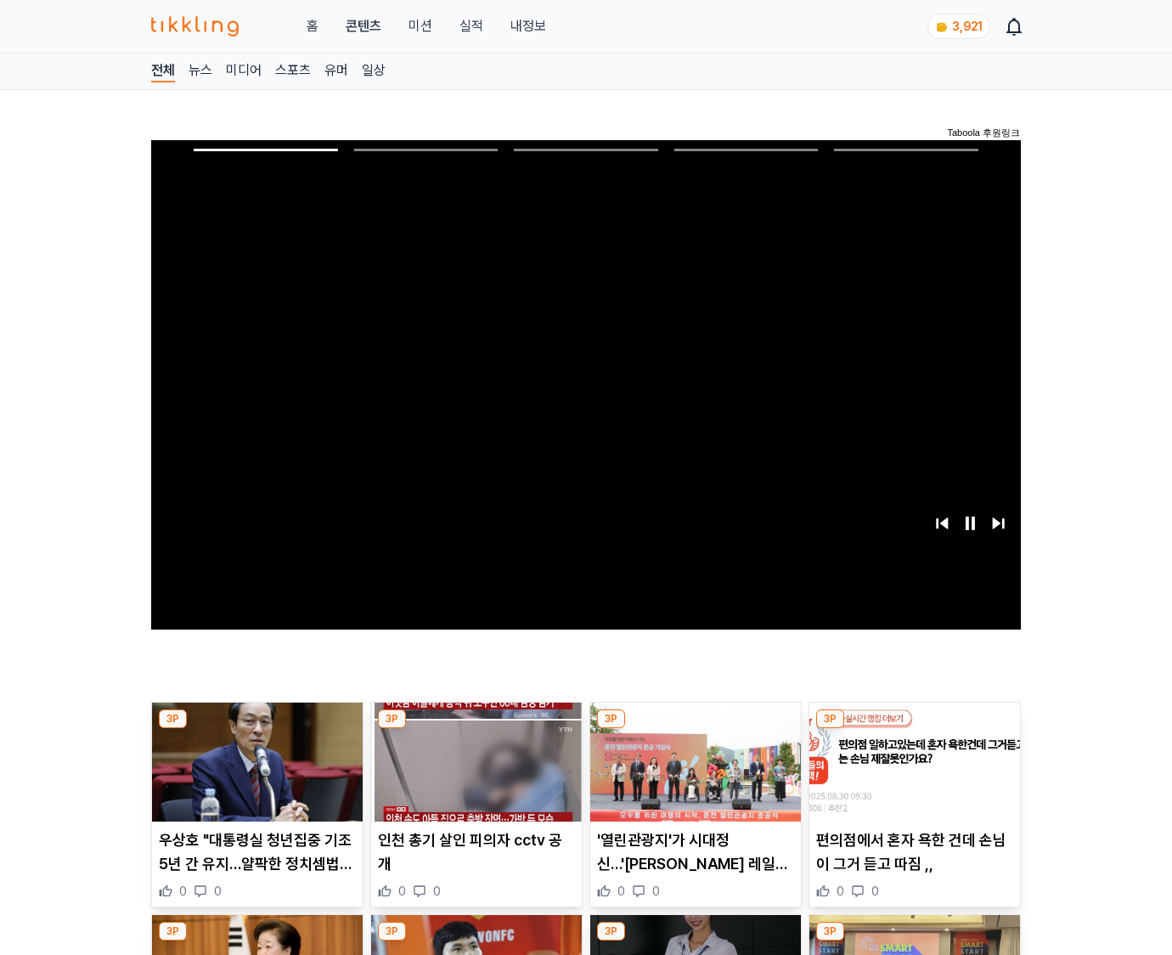
click at [912, 775] on img at bounding box center [915, 762] width 211 height 119
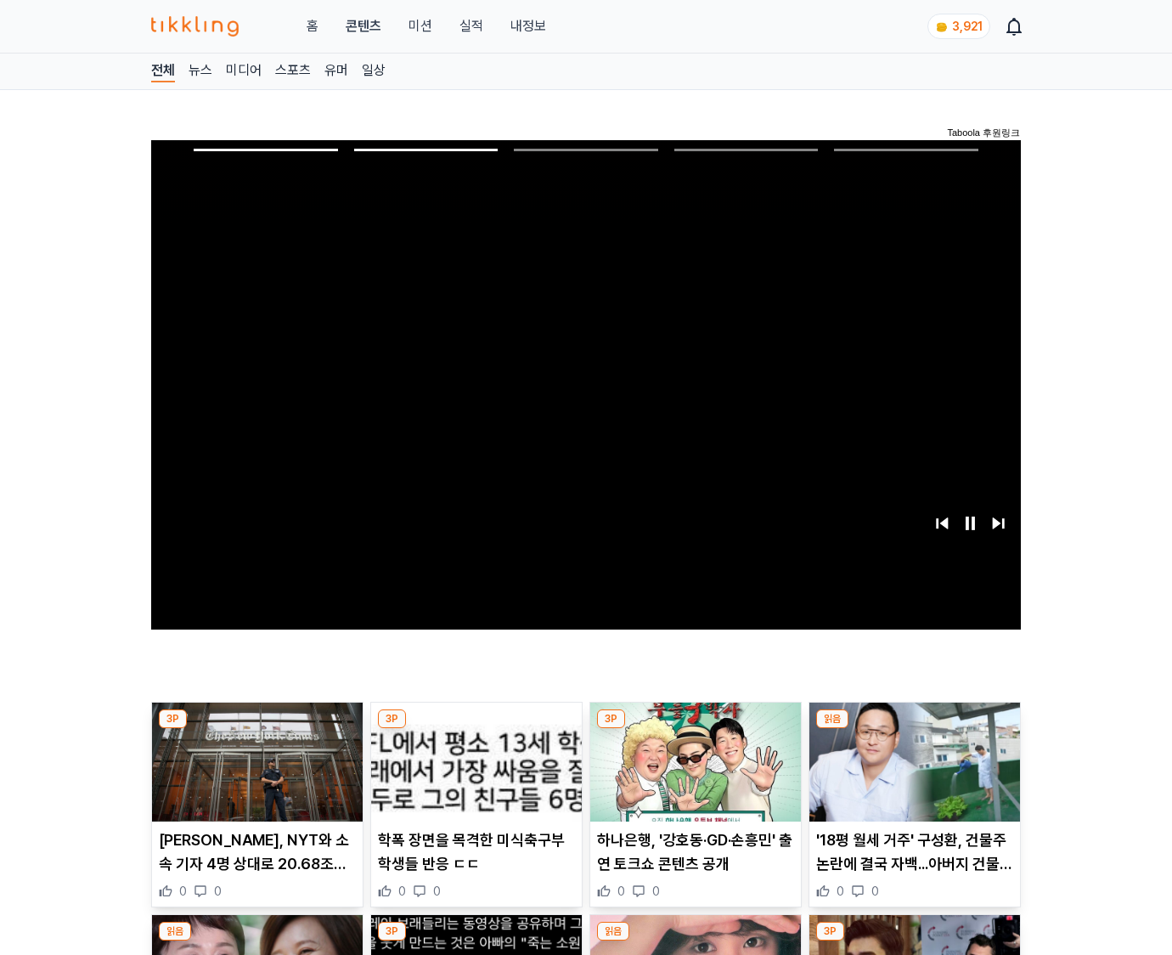
click at [912, 775] on img at bounding box center [915, 762] width 211 height 119
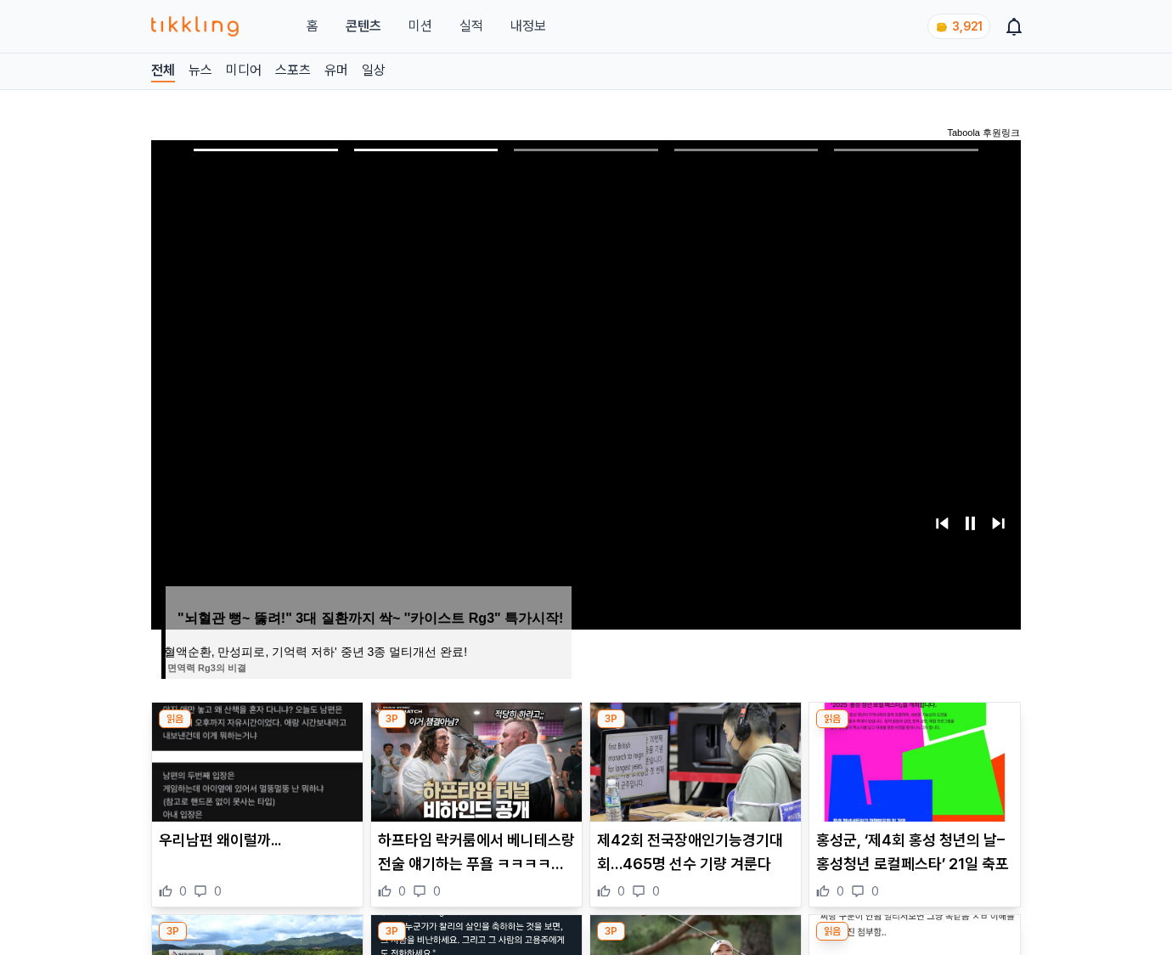
click at [912, 775] on img at bounding box center [915, 762] width 211 height 119
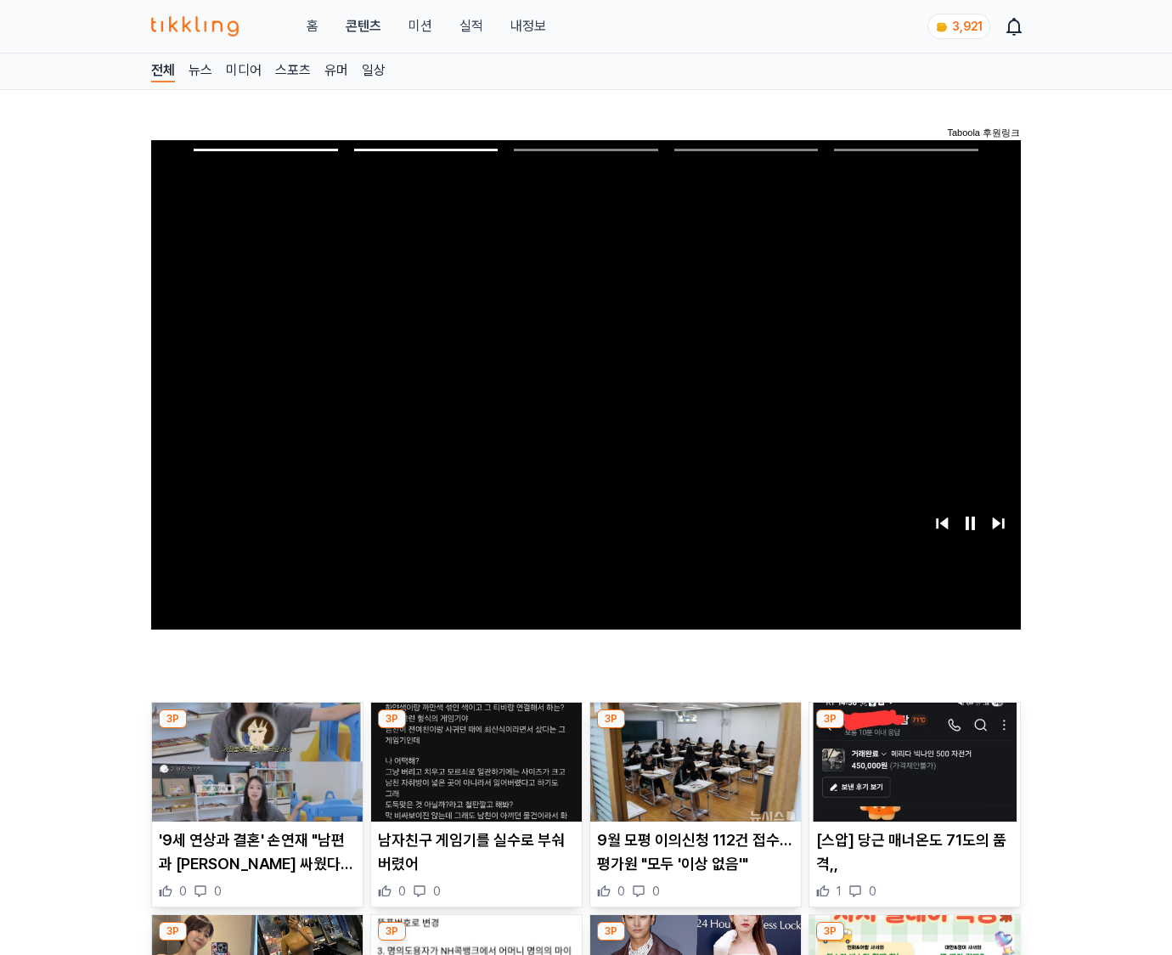
click at [912, 775] on img at bounding box center [915, 762] width 211 height 119
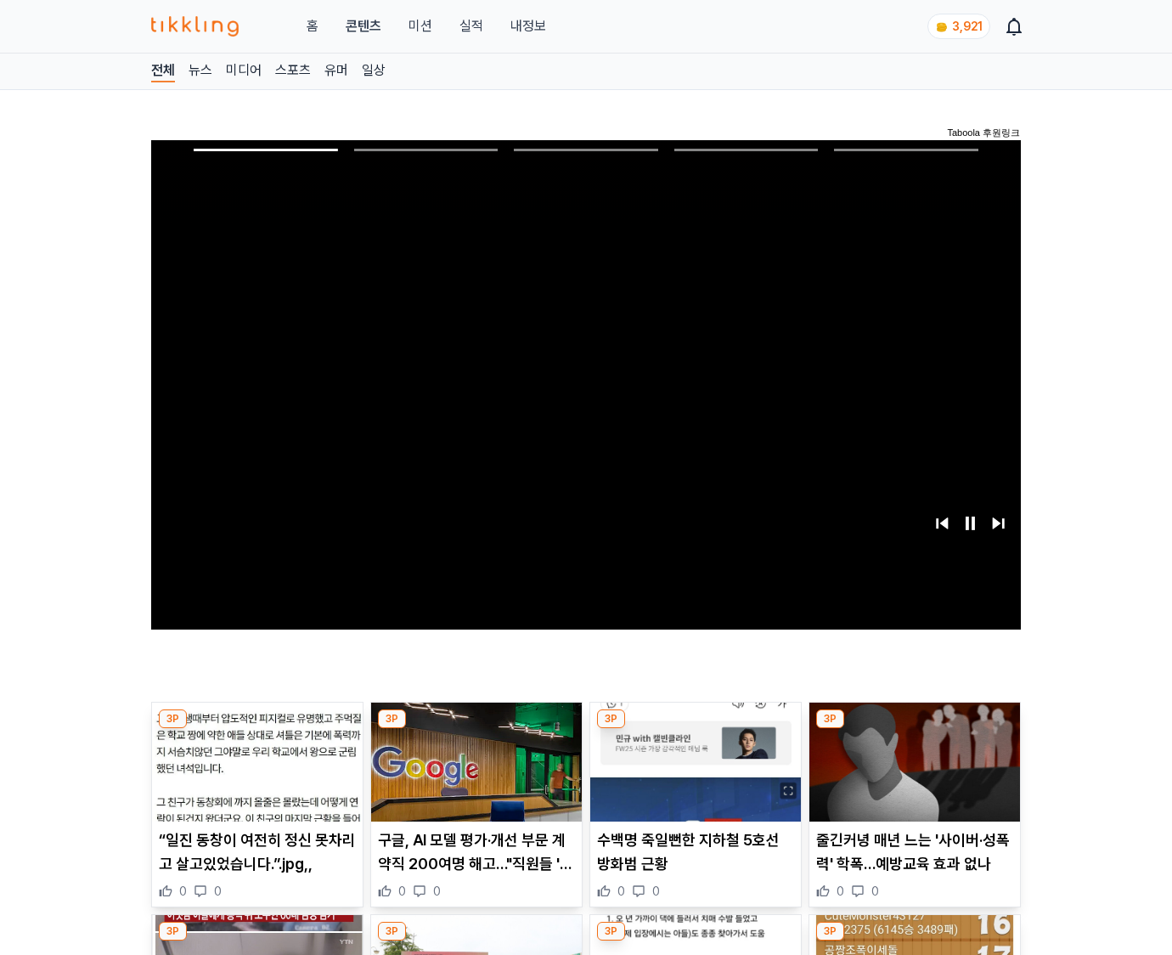
click at [912, 775] on img at bounding box center [915, 762] width 211 height 119
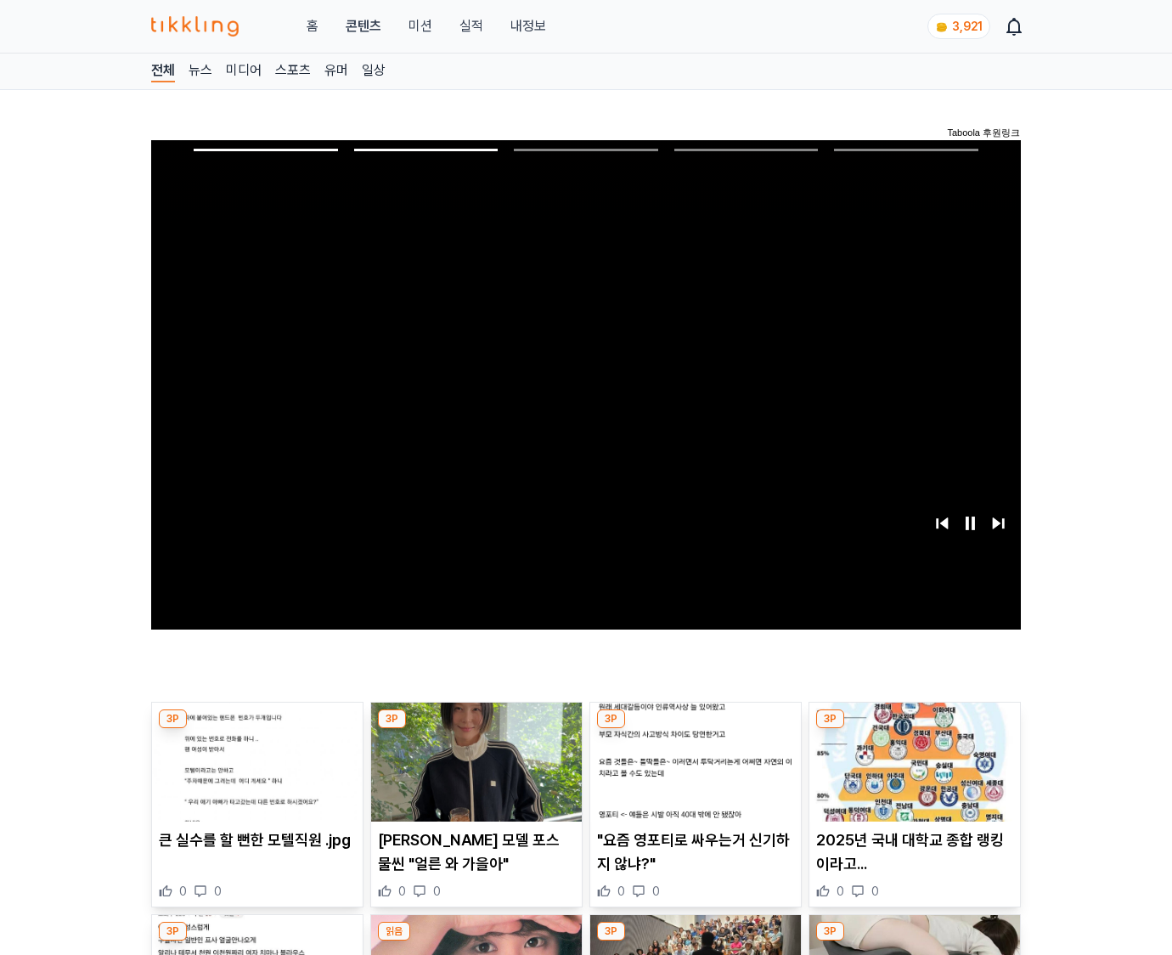
click at [912, 775] on img at bounding box center [915, 762] width 211 height 119
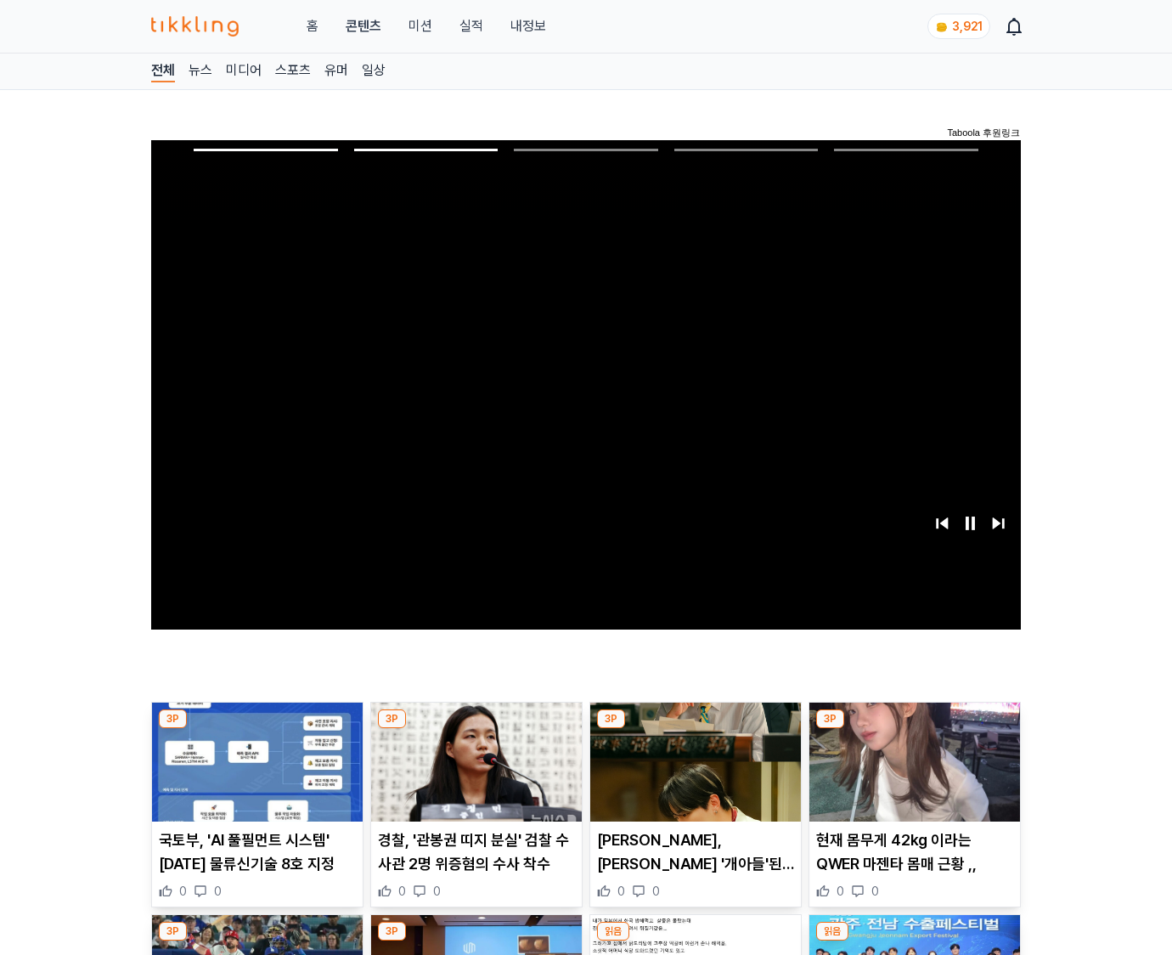
click at [912, 775] on img at bounding box center [915, 762] width 211 height 119
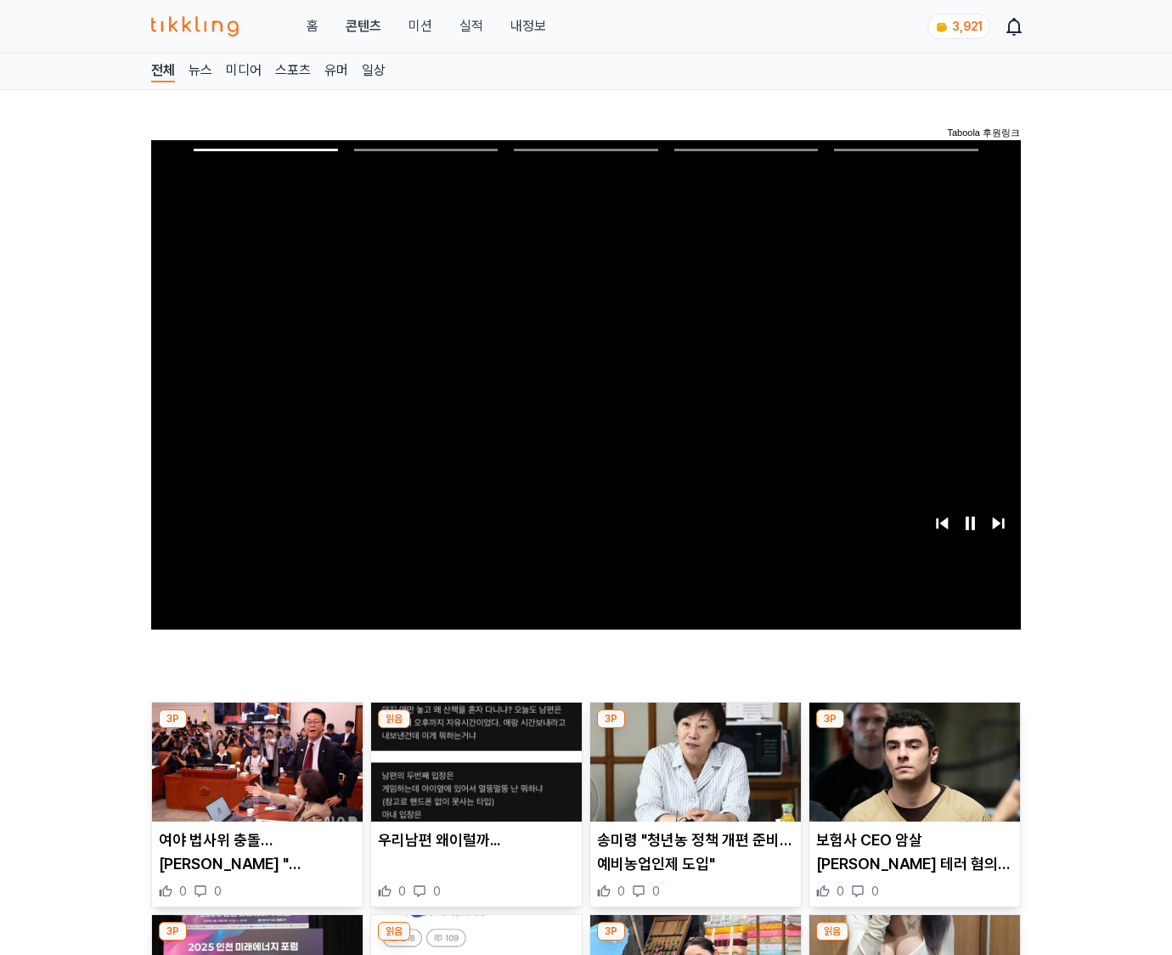
click at [912, 775] on img at bounding box center [915, 762] width 211 height 119
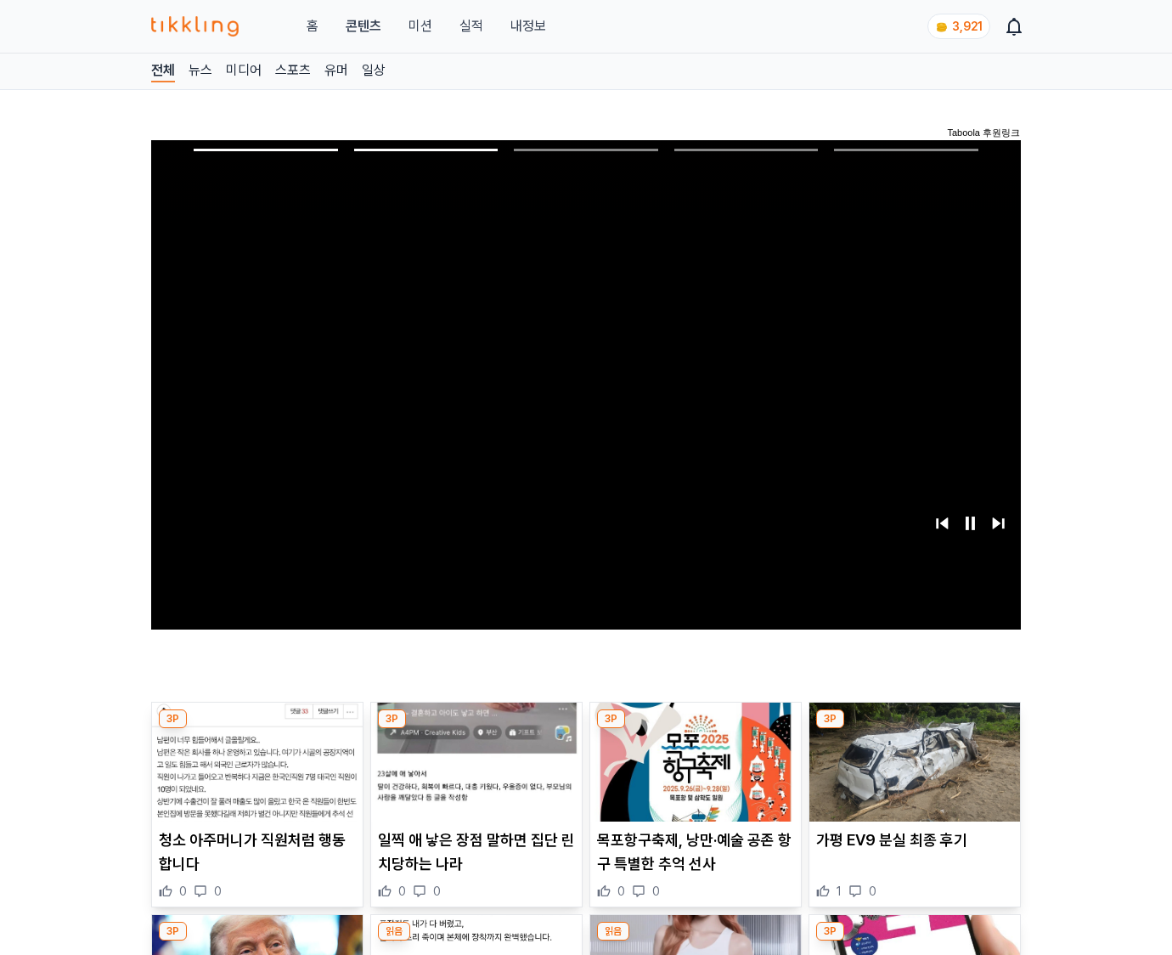
click at [912, 775] on img at bounding box center [915, 762] width 211 height 119
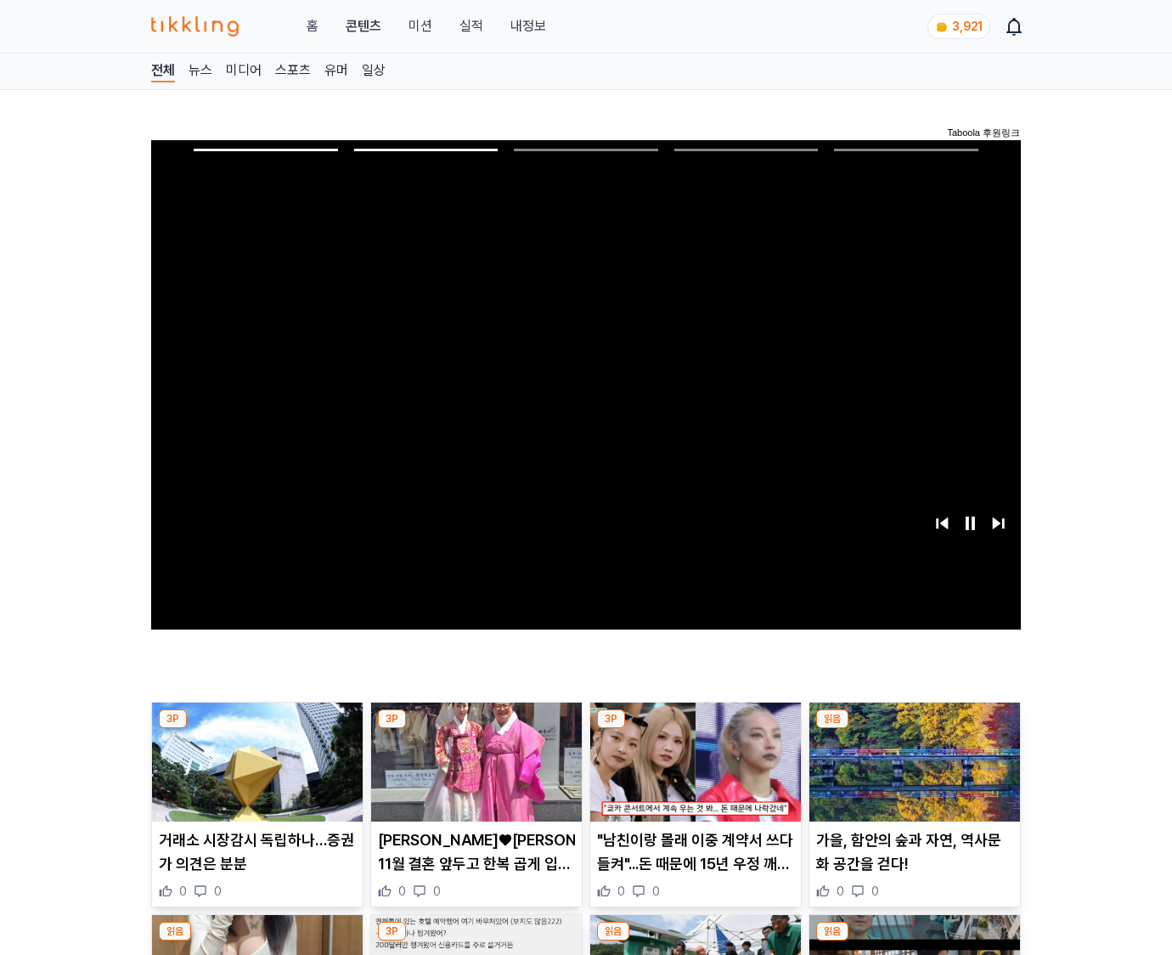
click at [912, 775] on img at bounding box center [915, 762] width 211 height 119
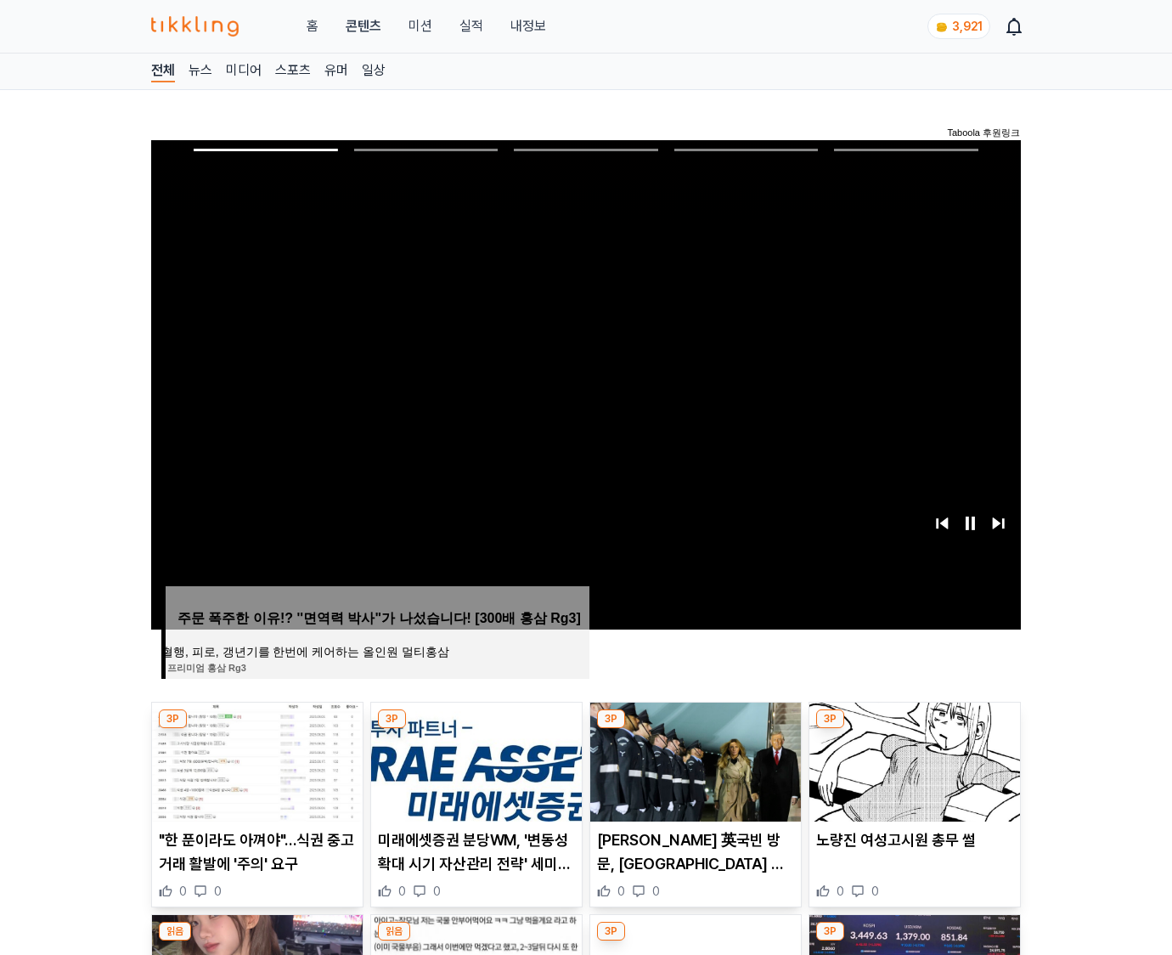
click at [912, 775] on img at bounding box center [915, 762] width 211 height 119
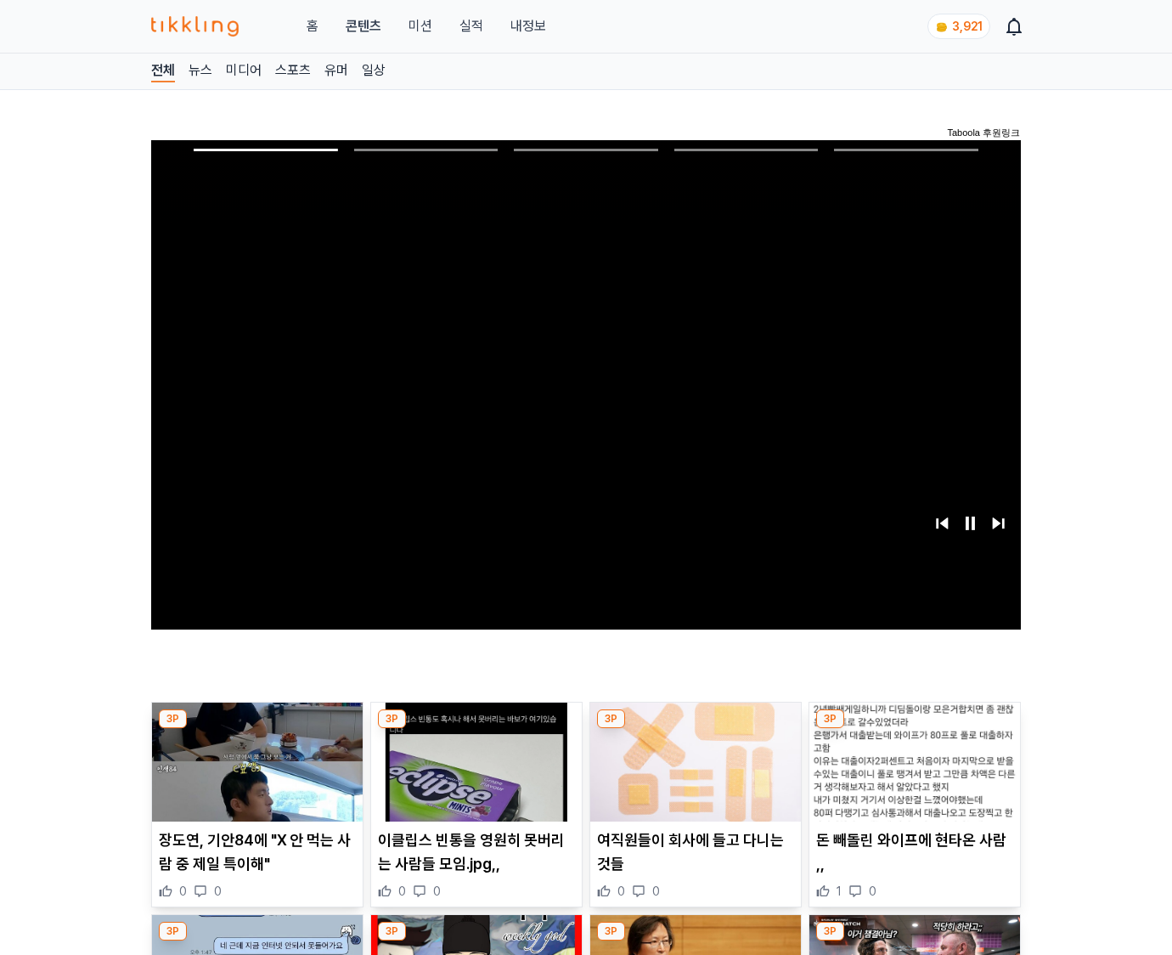
click at [912, 775] on img at bounding box center [915, 762] width 211 height 119
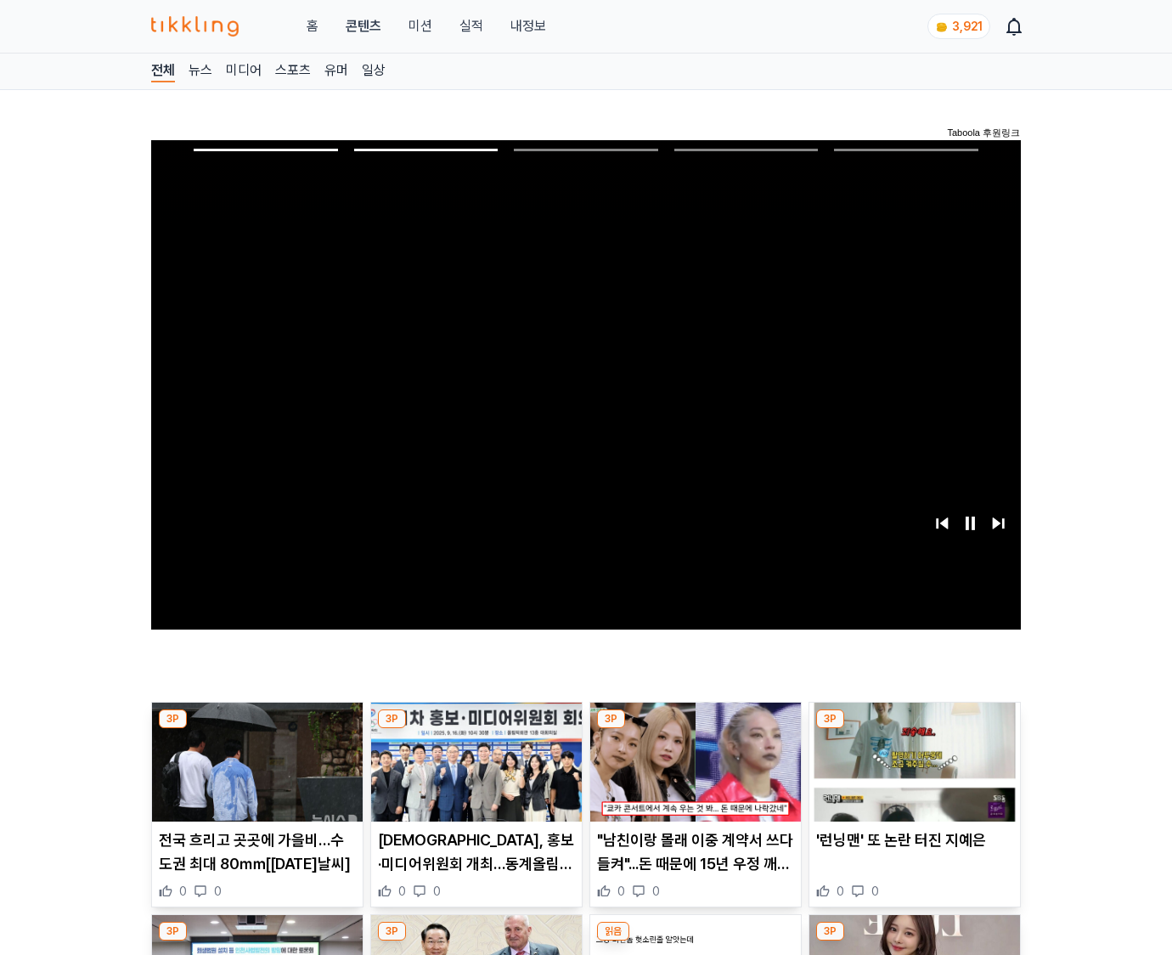
click at [912, 775] on img at bounding box center [915, 762] width 211 height 119
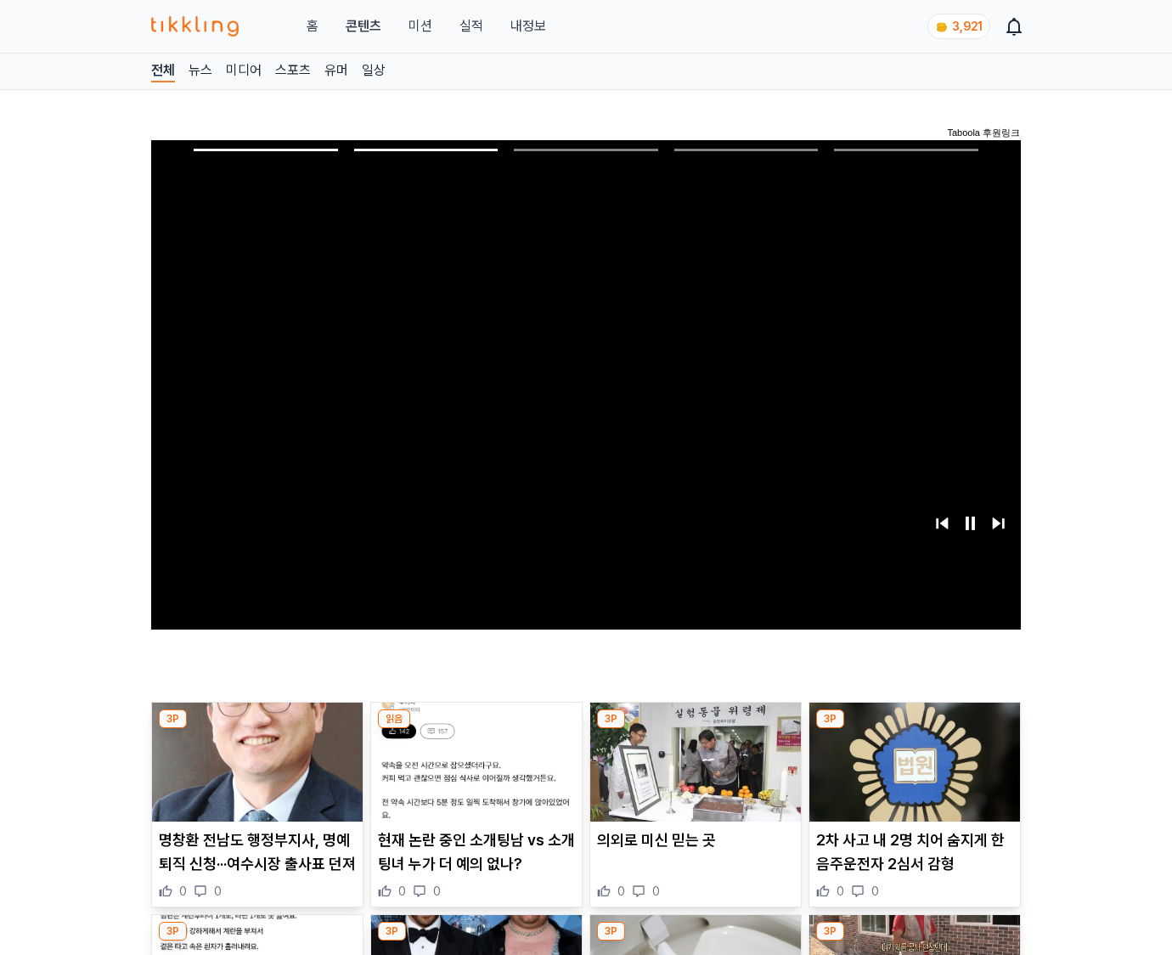
click at [912, 775] on img at bounding box center [915, 762] width 211 height 119
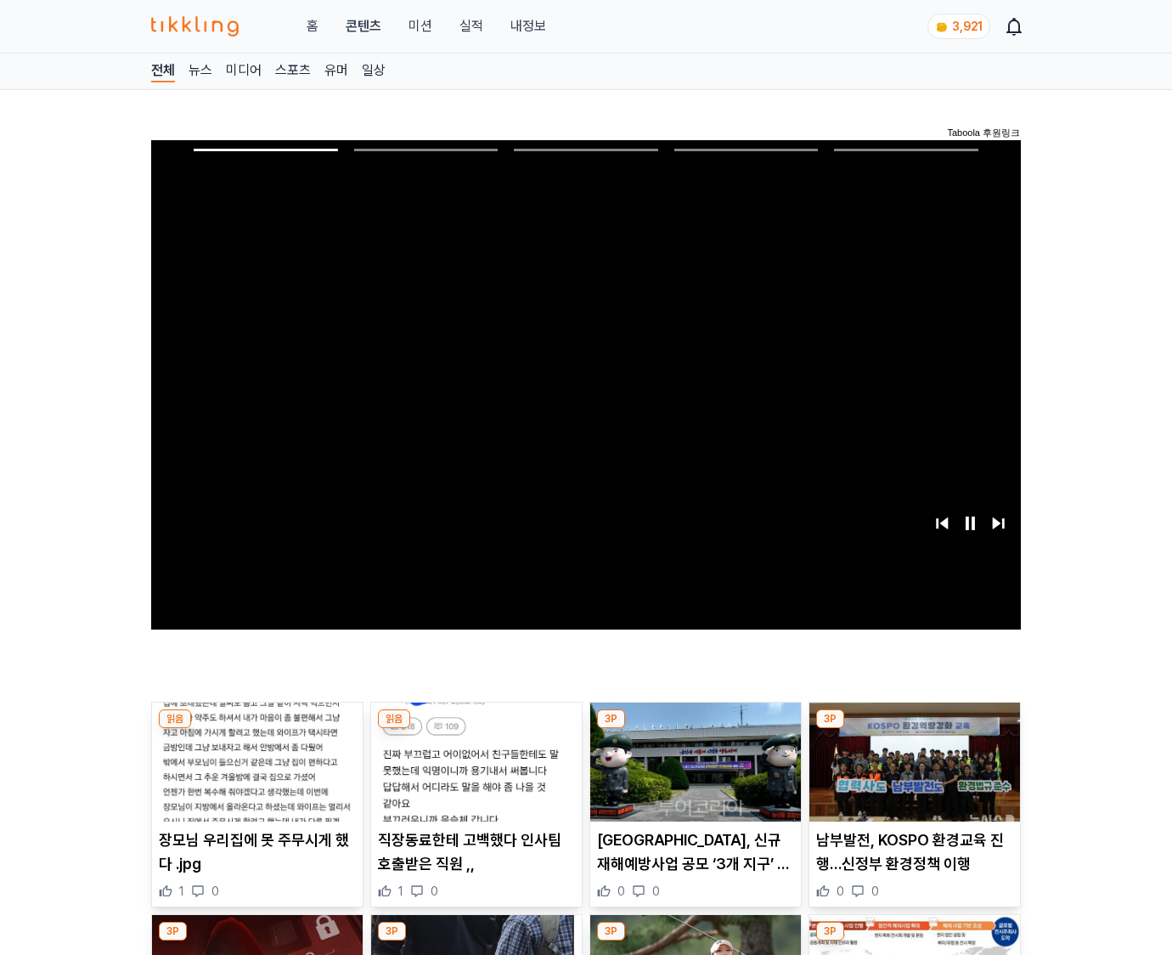
click at [912, 775] on img at bounding box center [915, 762] width 211 height 119
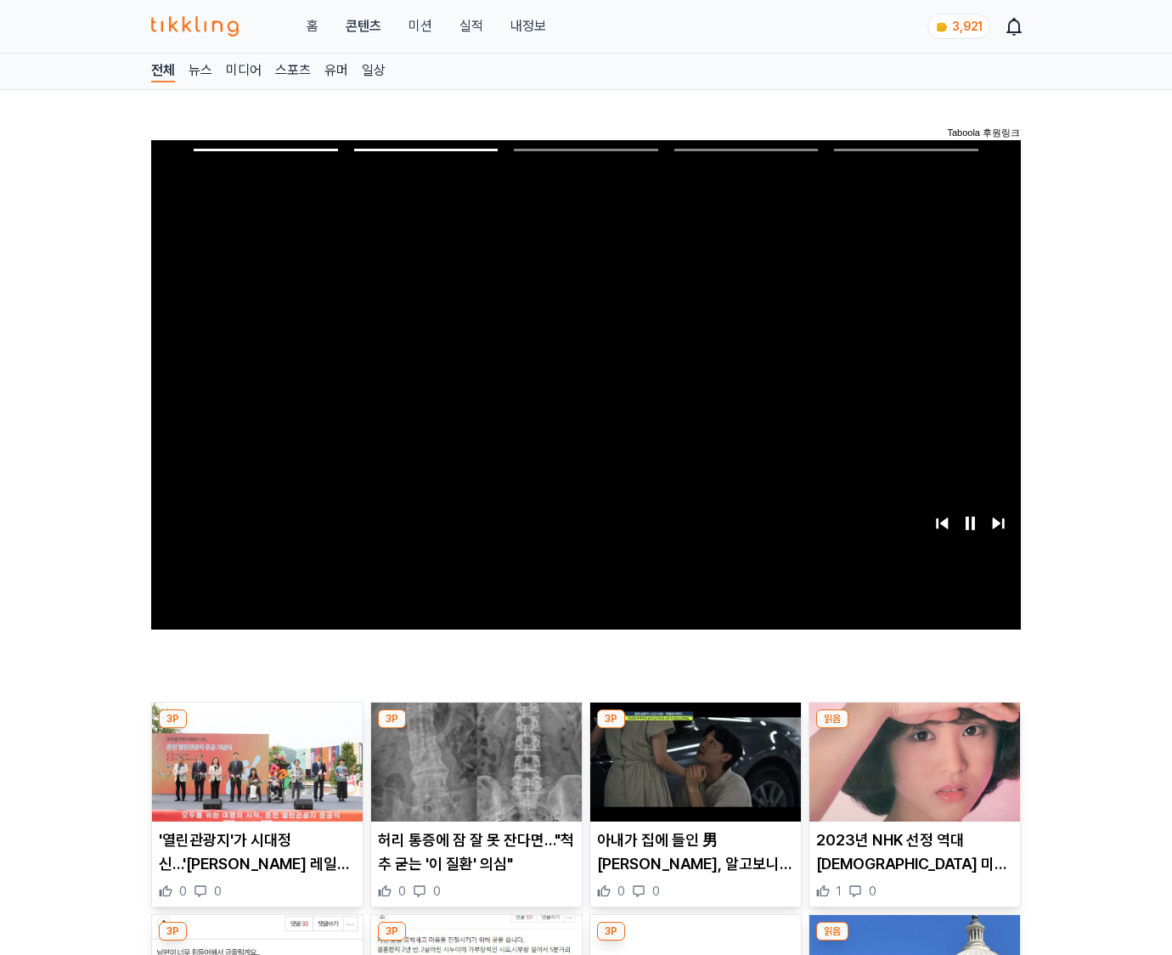
click at [912, 775] on img at bounding box center [915, 762] width 211 height 119
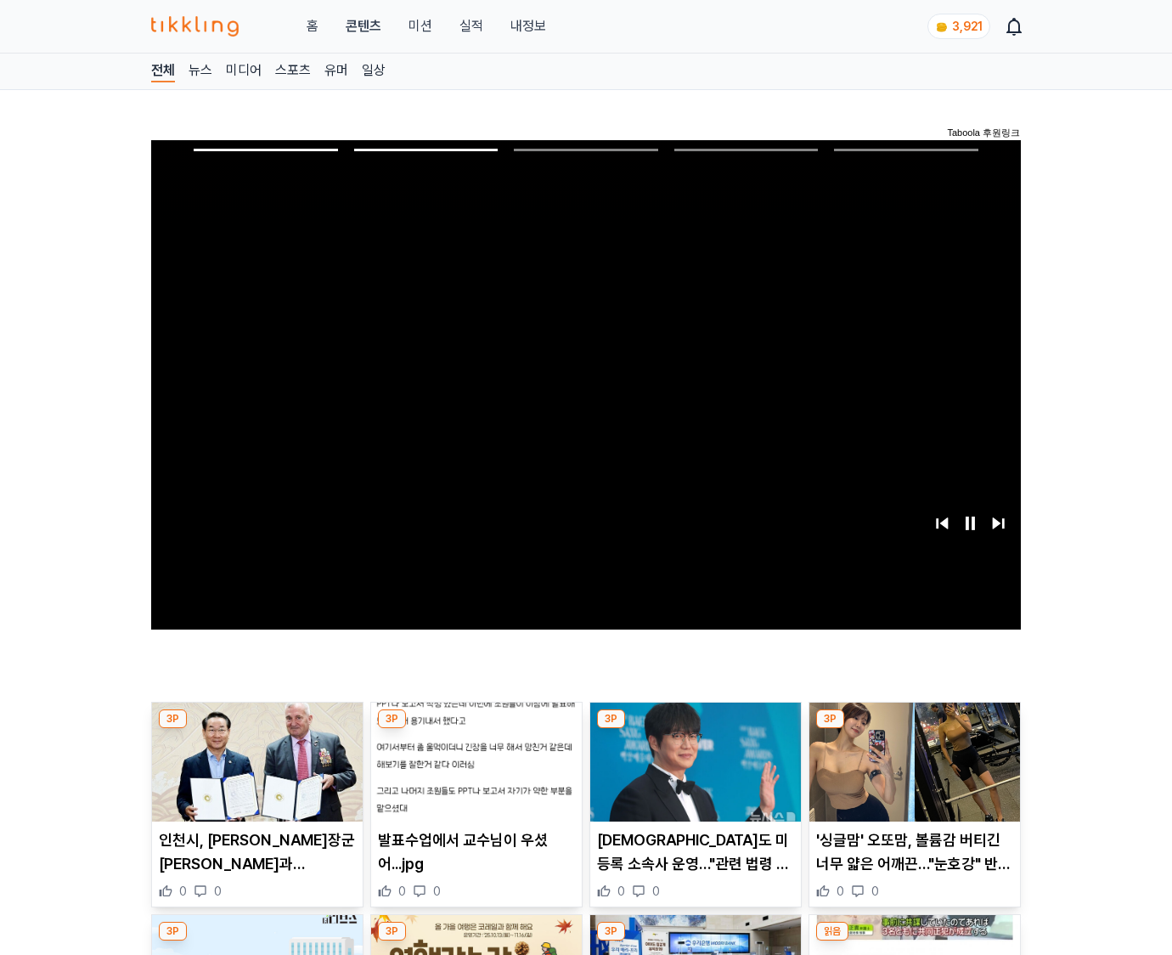
click at [912, 775] on img at bounding box center [915, 762] width 211 height 119
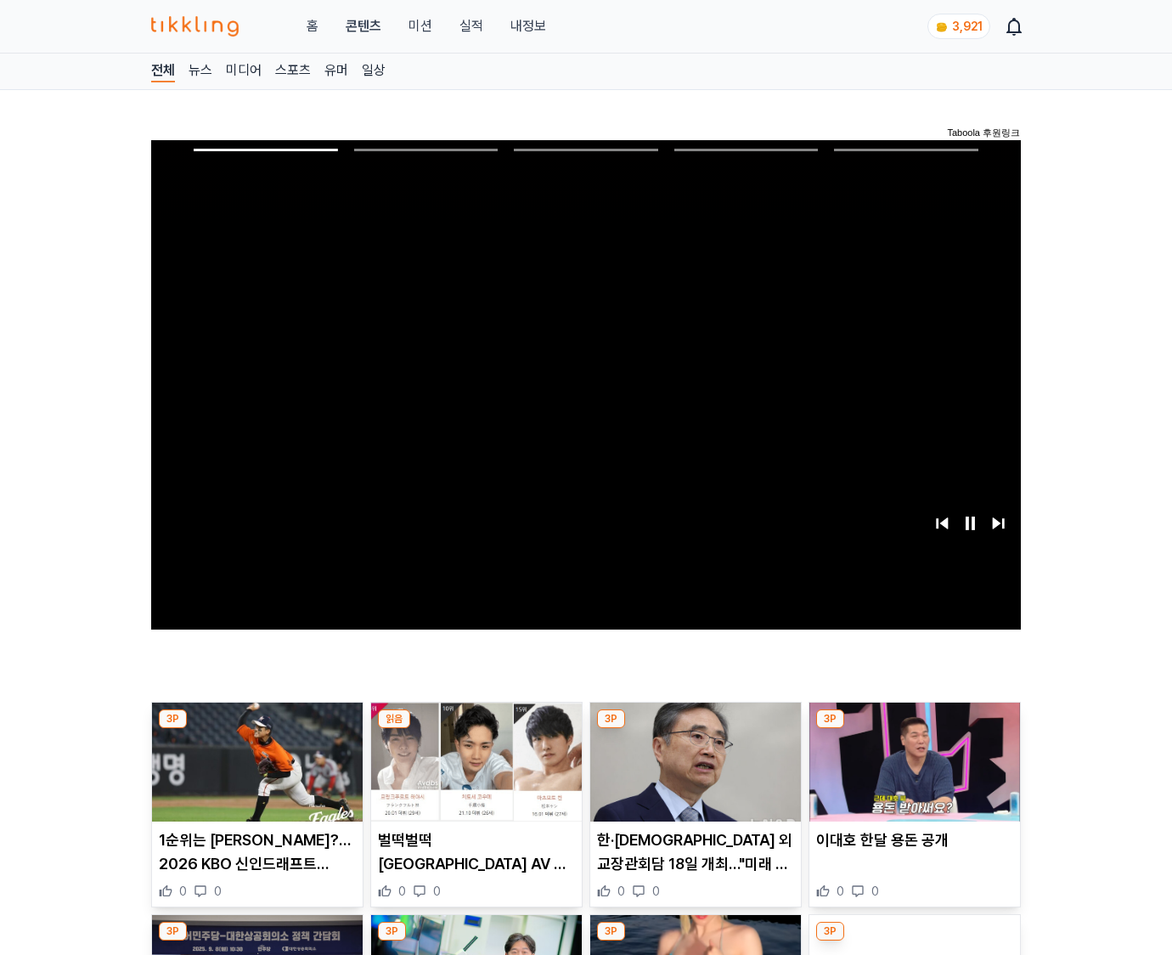
click at [912, 775] on img at bounding box center [915, 762] width 211 height 119
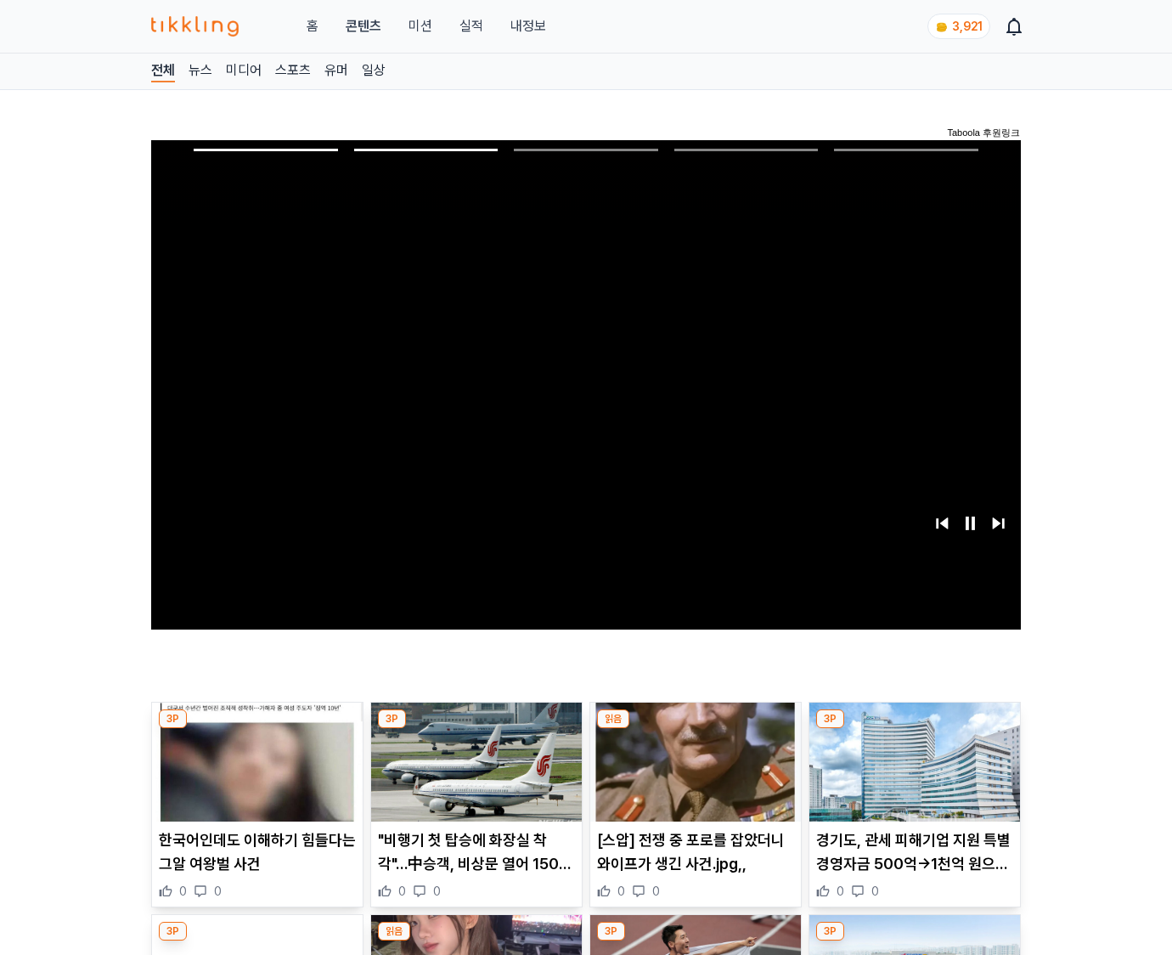
click at [912, 775] on img at bounding box center [915, 762] width 211 height 119
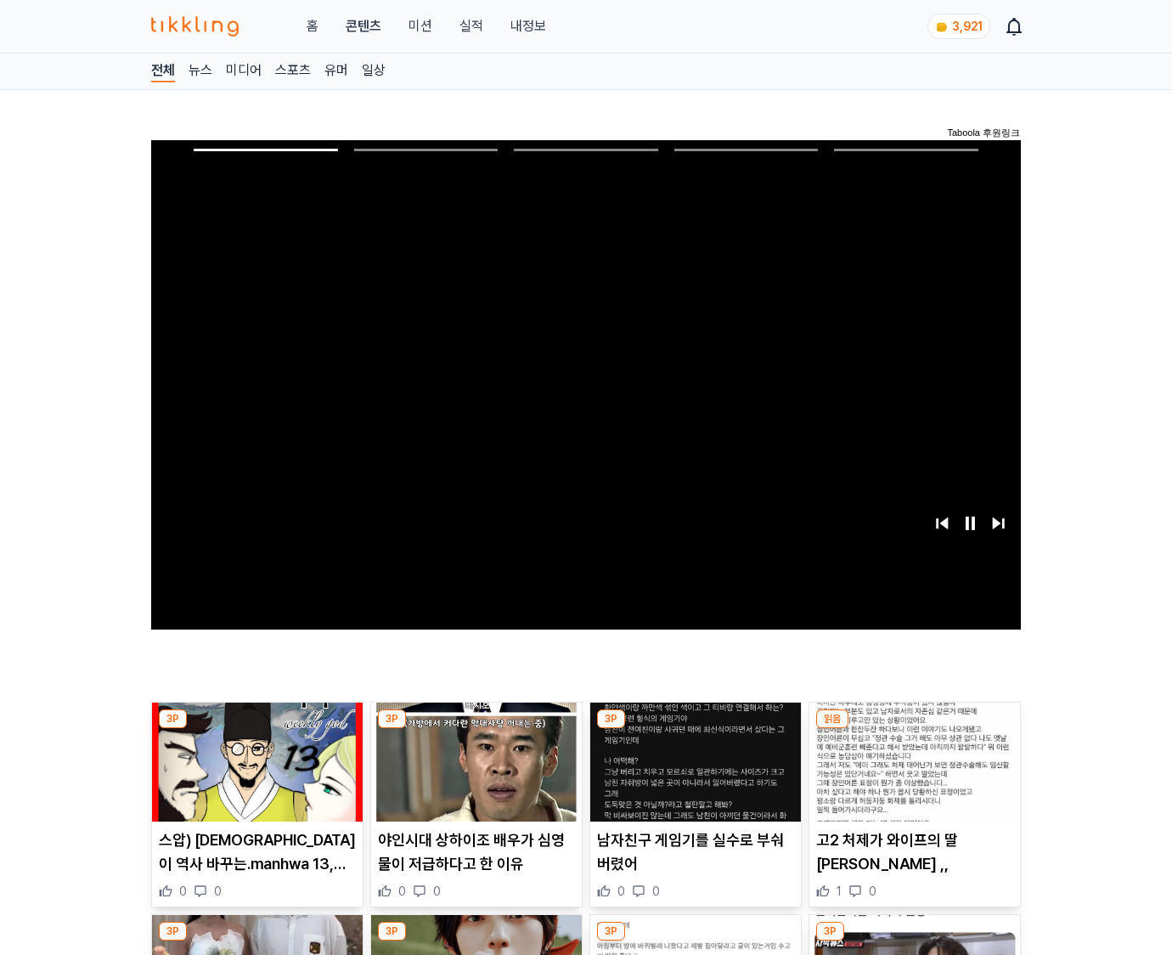
click at [912, 775] on img at bounding box center [915, 762] width 211 height 119
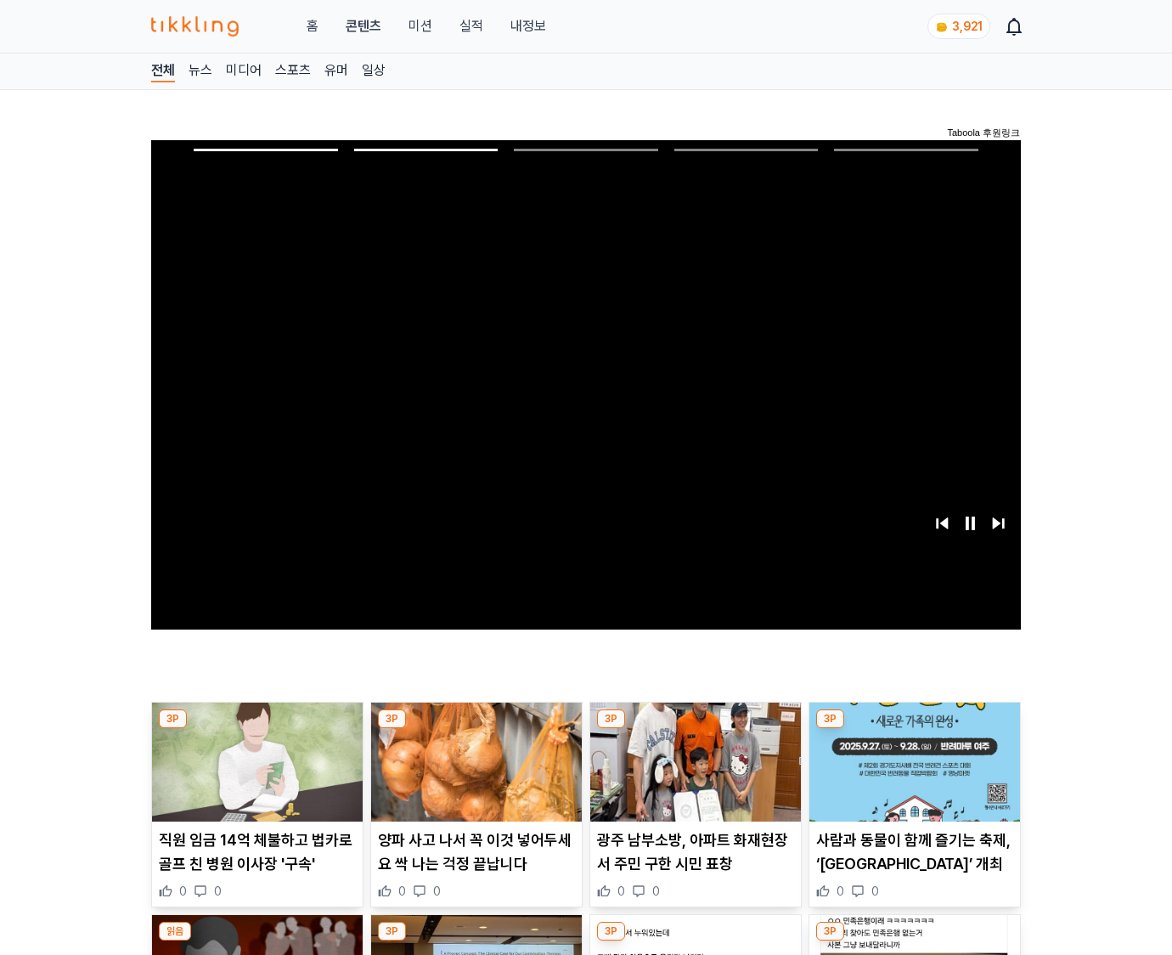
click at [912, 775] on img at bounding box center [915, 762] width 211 height 119
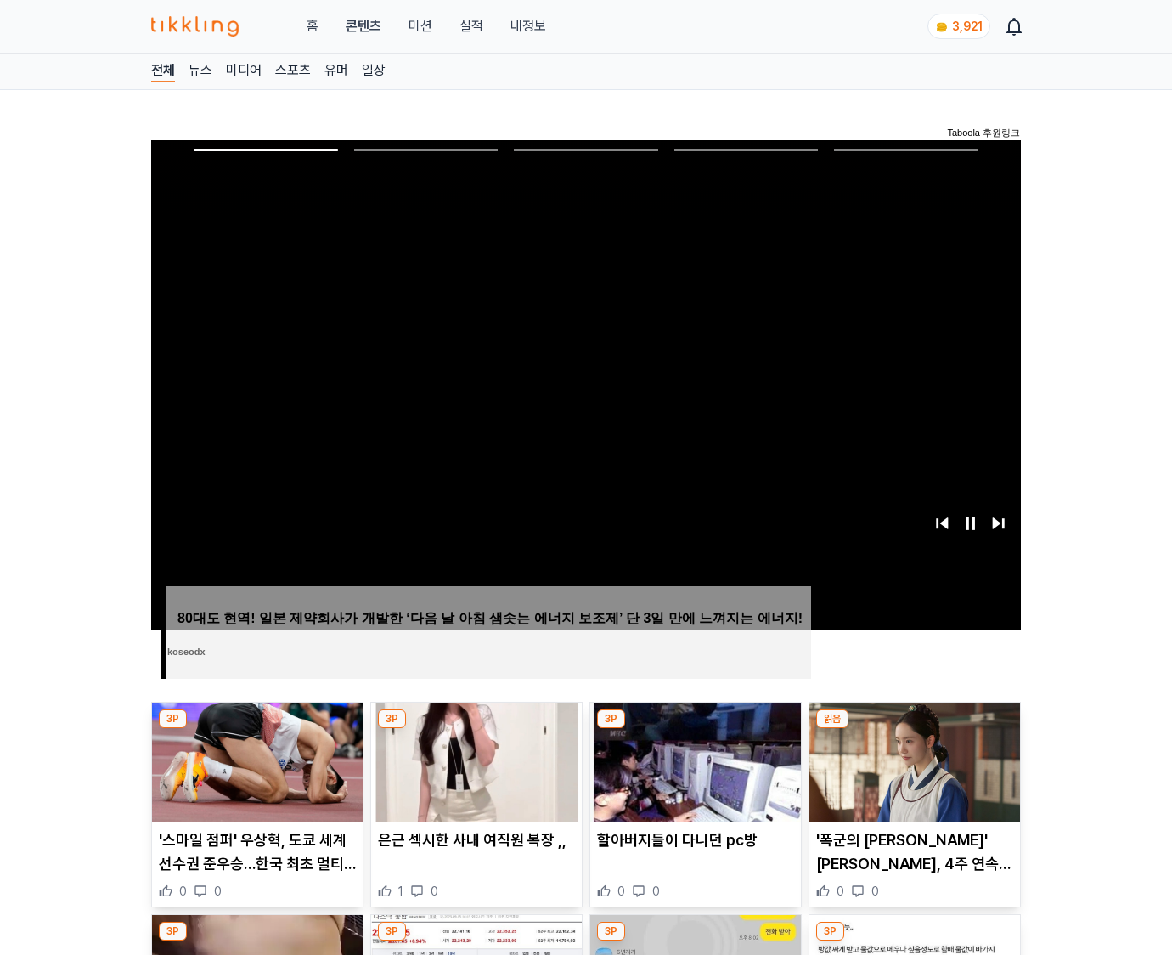
click at [912, 775] on img at bounding box center [915, 762] width 211 height 119
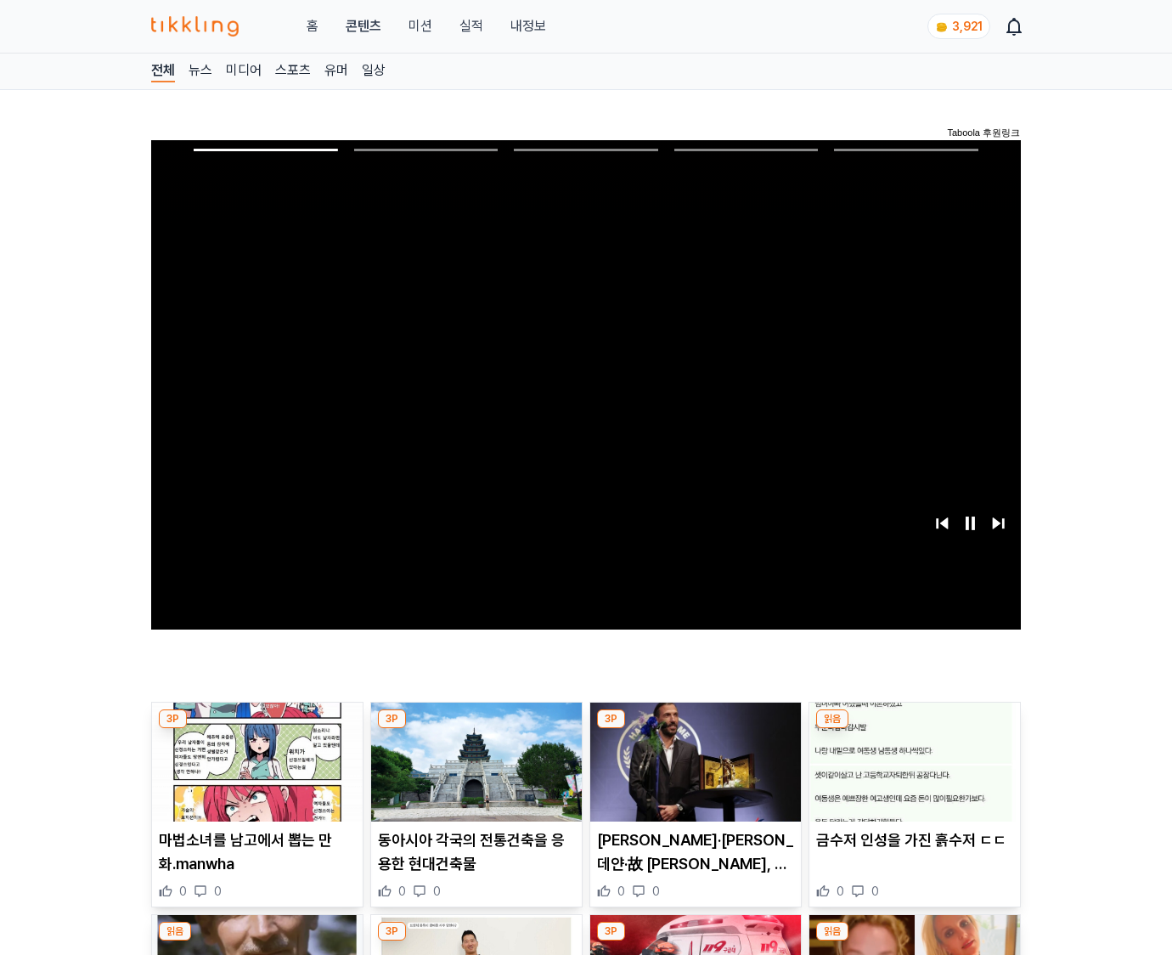
click at [912, 775] on img at bounding box center [915, 762] width 211 height 119
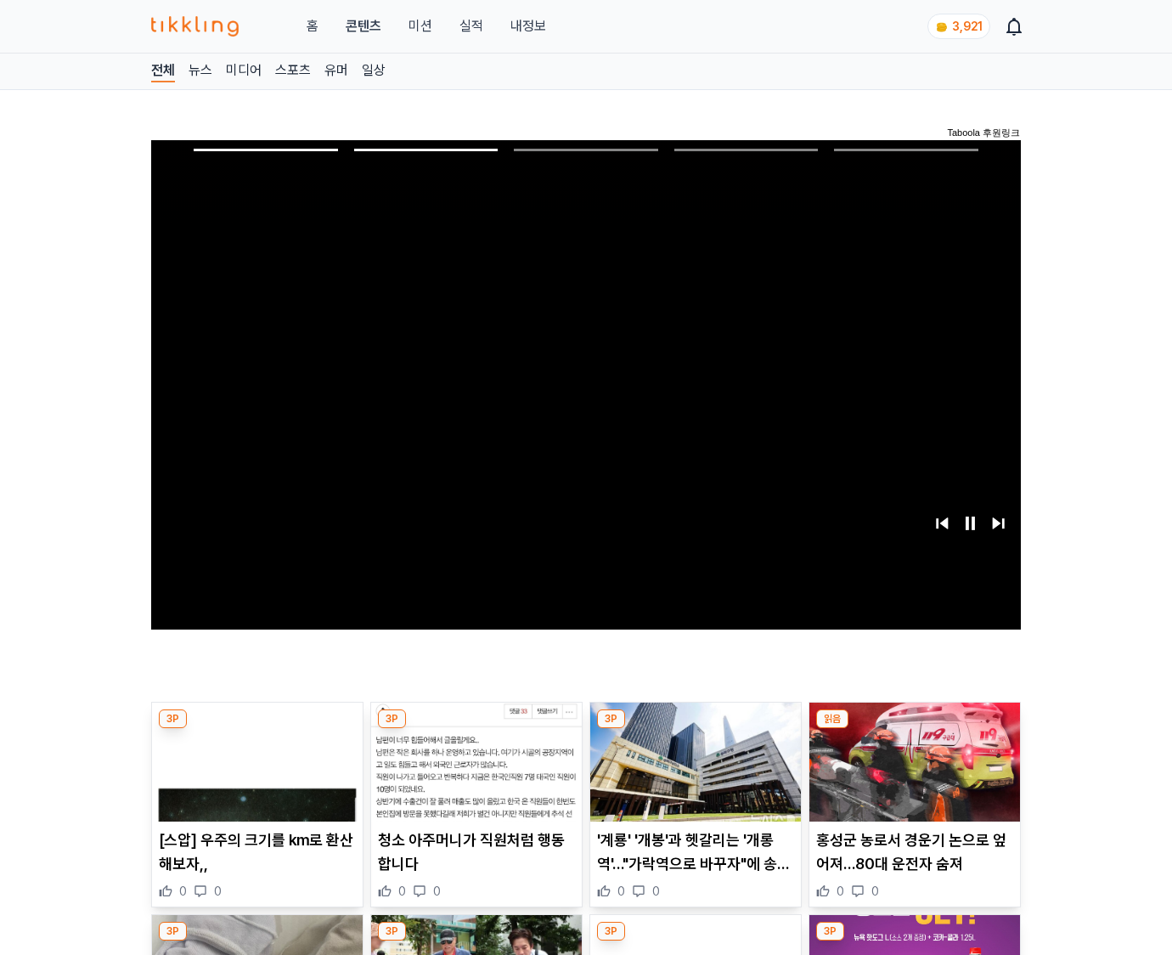
click at [912, 775] on img at bounding box center [915, 762] width 211 height 119
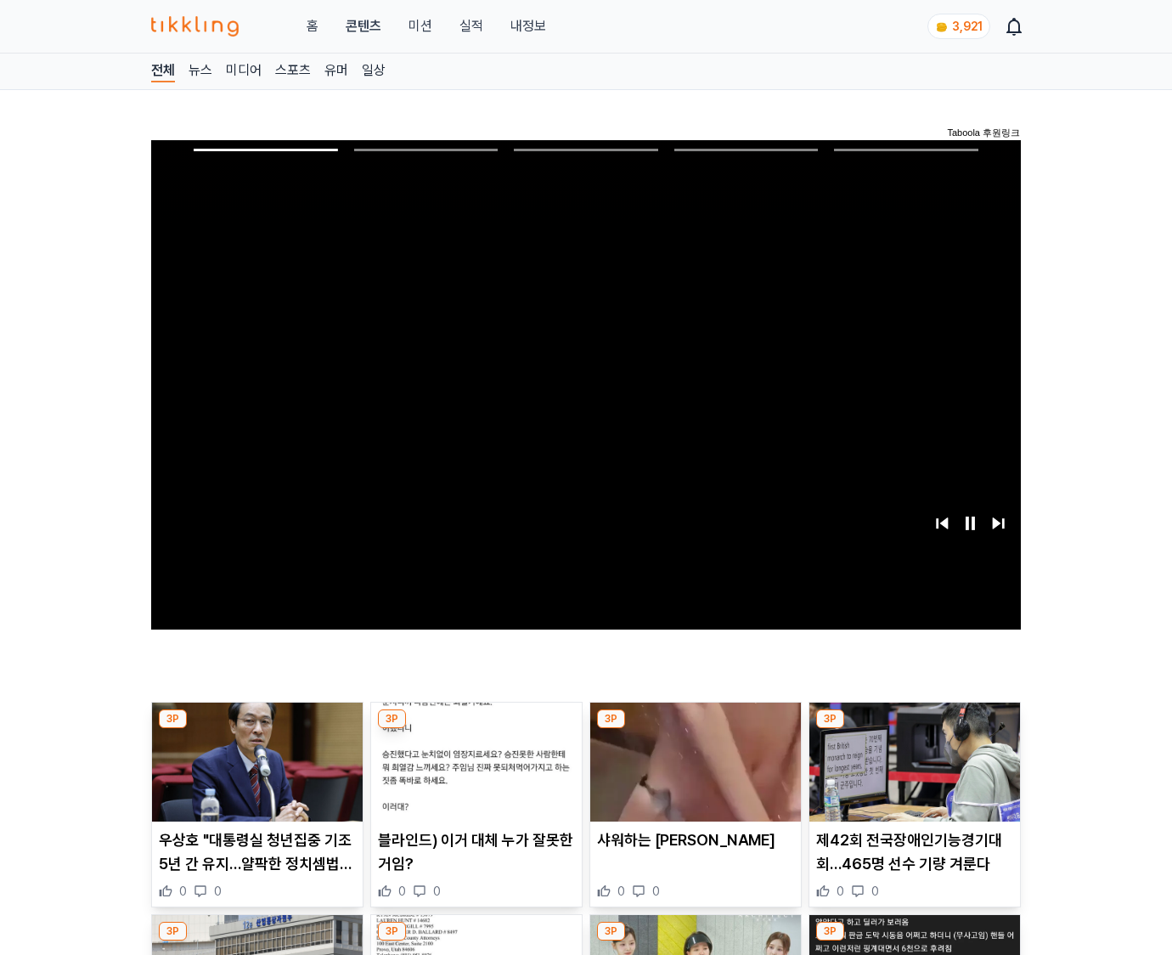
click at [912, 775] on img at bounding box center [915, 762] width 211 height 119
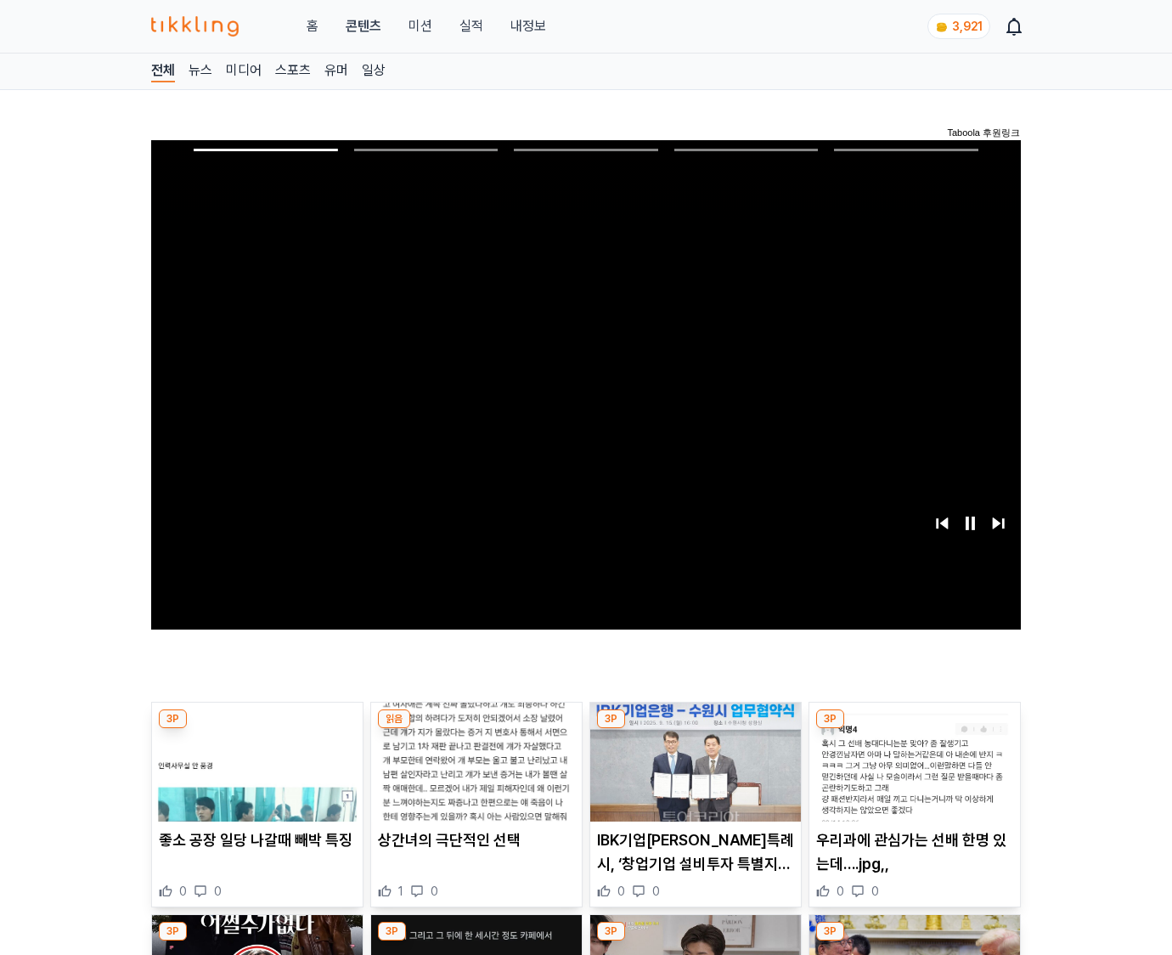
click at [912, 775] on img at bounding box center [915, 762] width 211 height 119
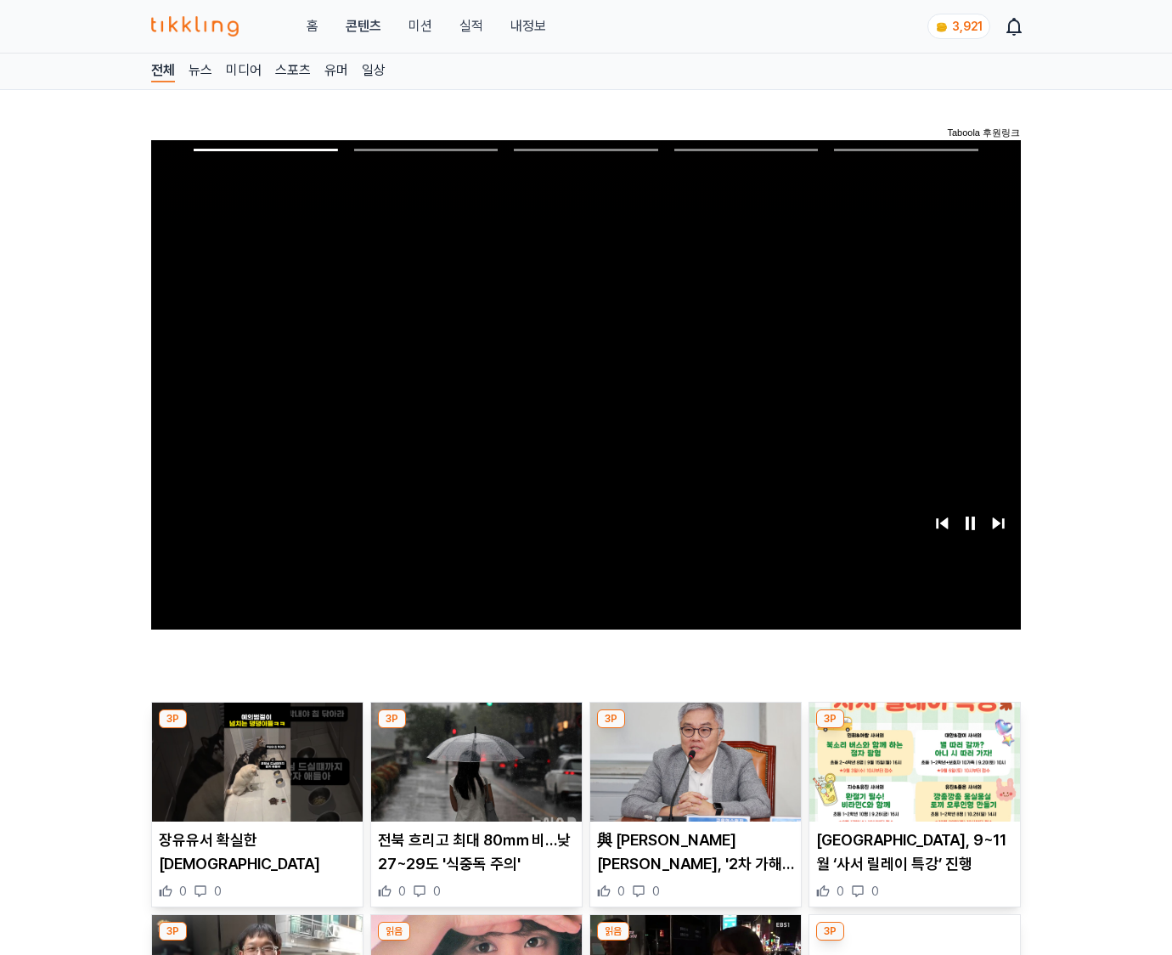
click at [912, 775] on img at bounding box center [915, 762] width 211 height 119
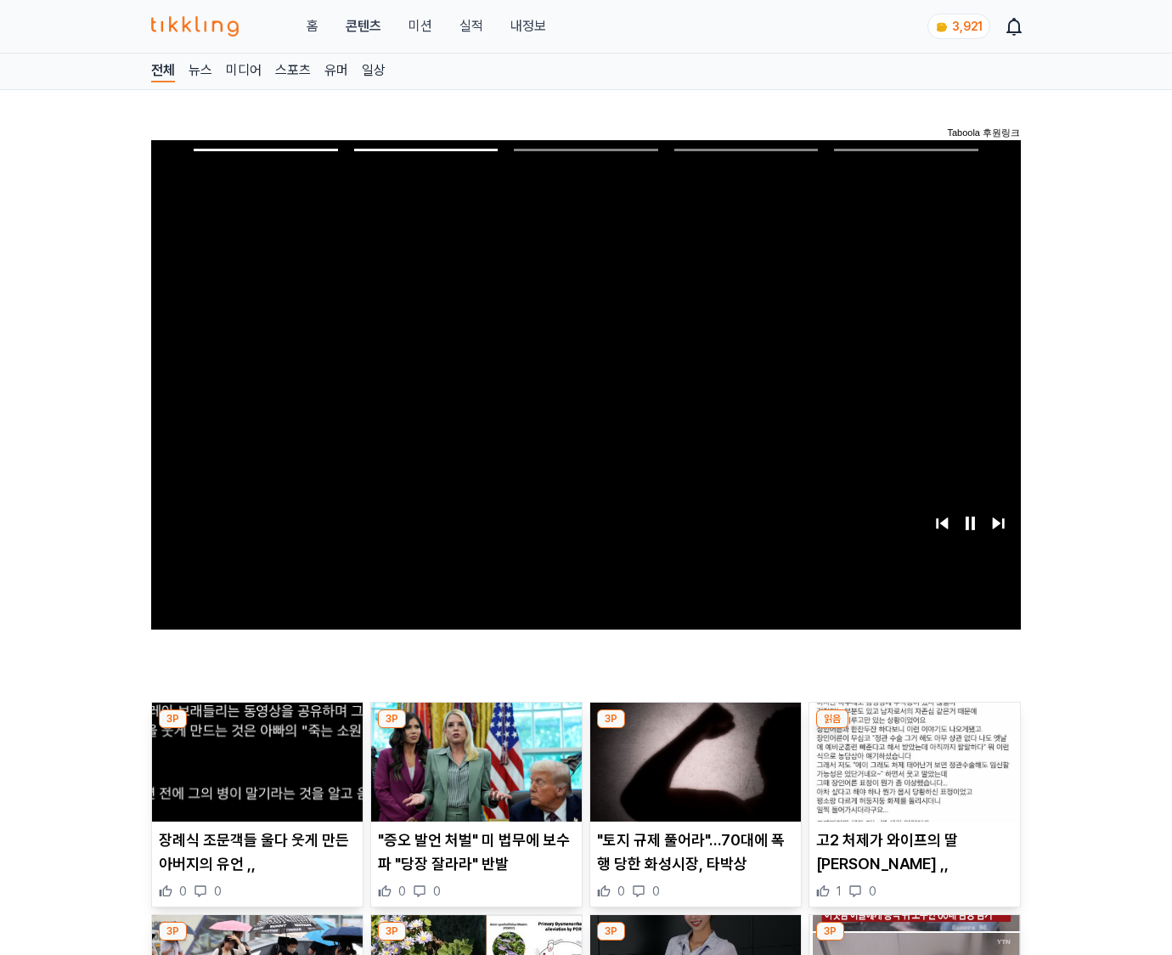
click at [912, 775] on img at bounding box center [915, 762] width 211 height 119
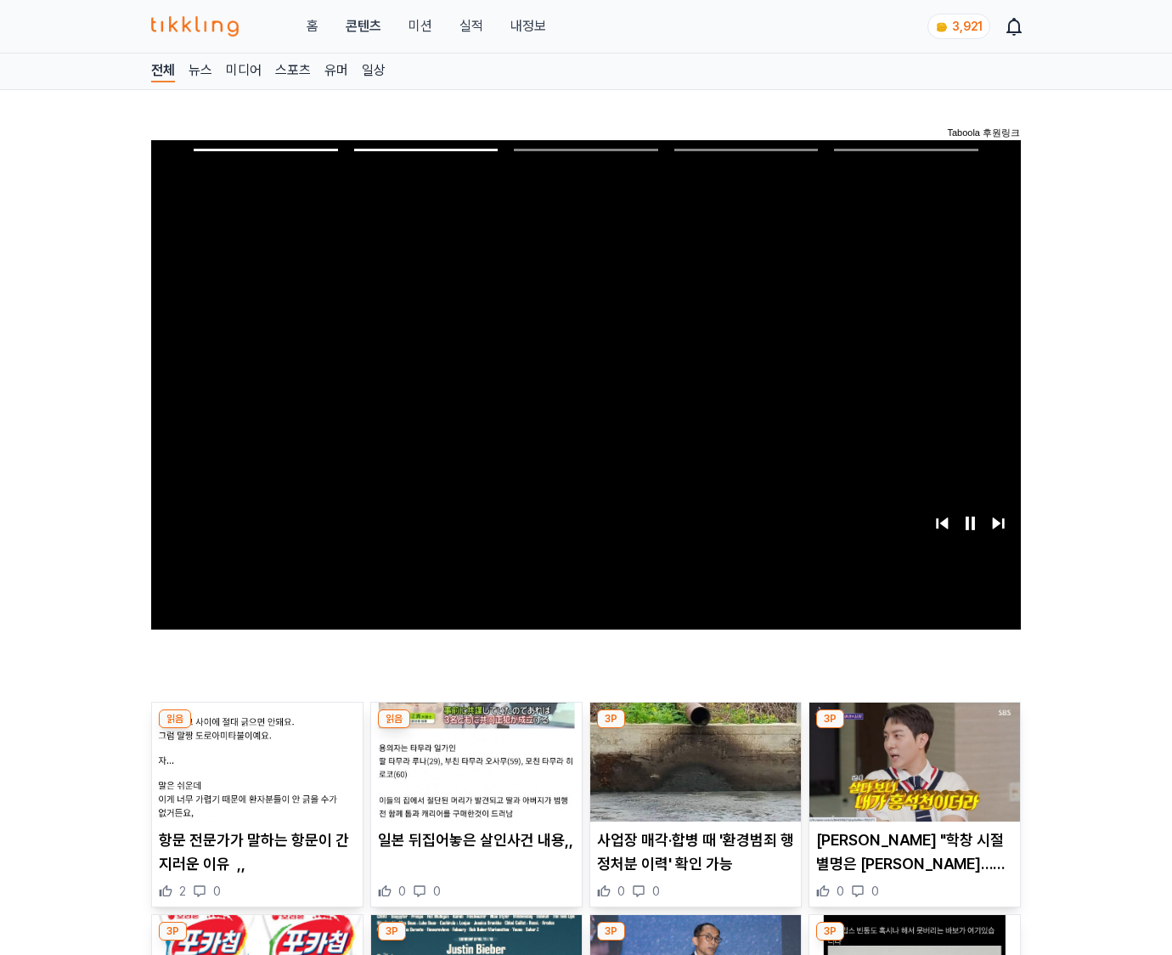
click at [912, 775] on img at bounding box center [915, 762] width 211 height 119
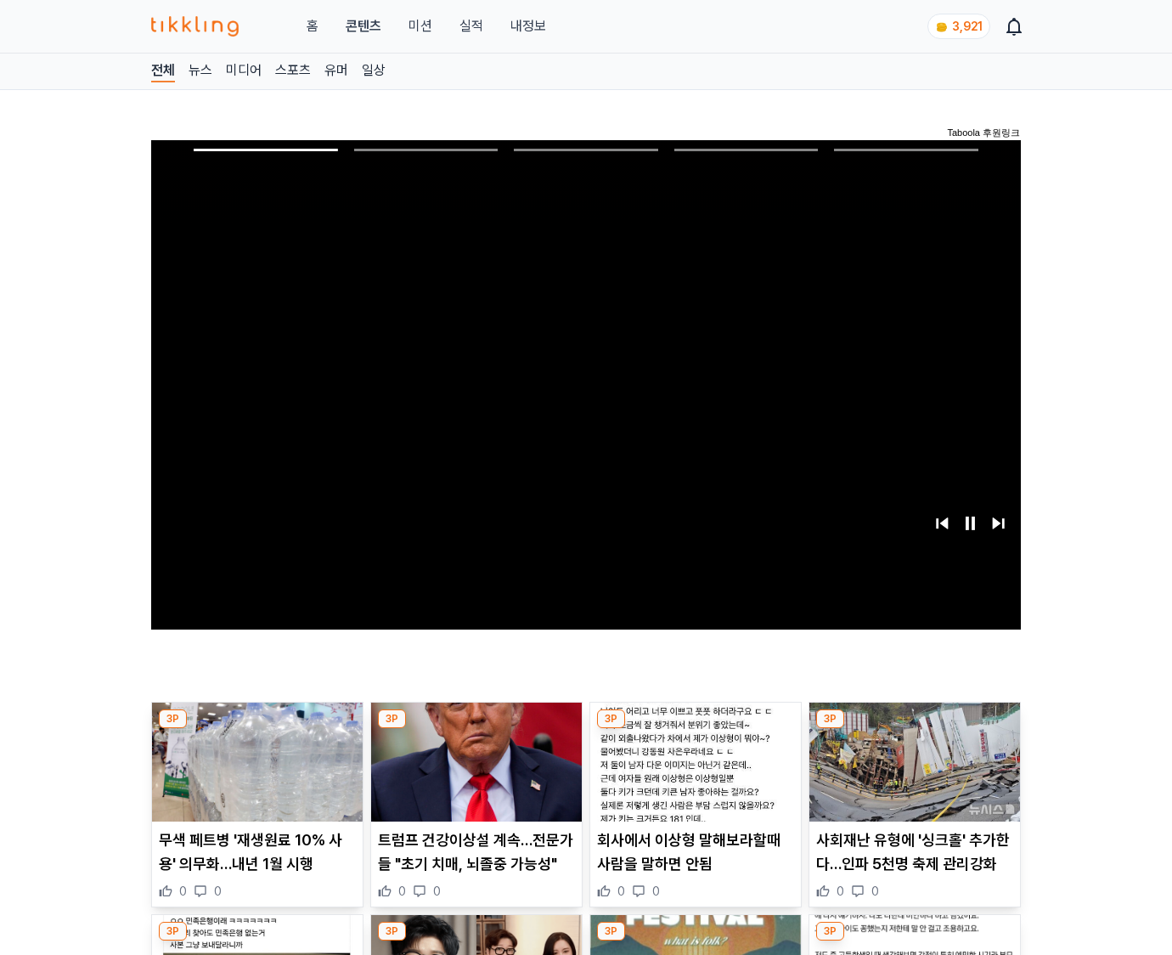
click at [912, 775] on img at bounding box center [915, 762] width 211 height 119
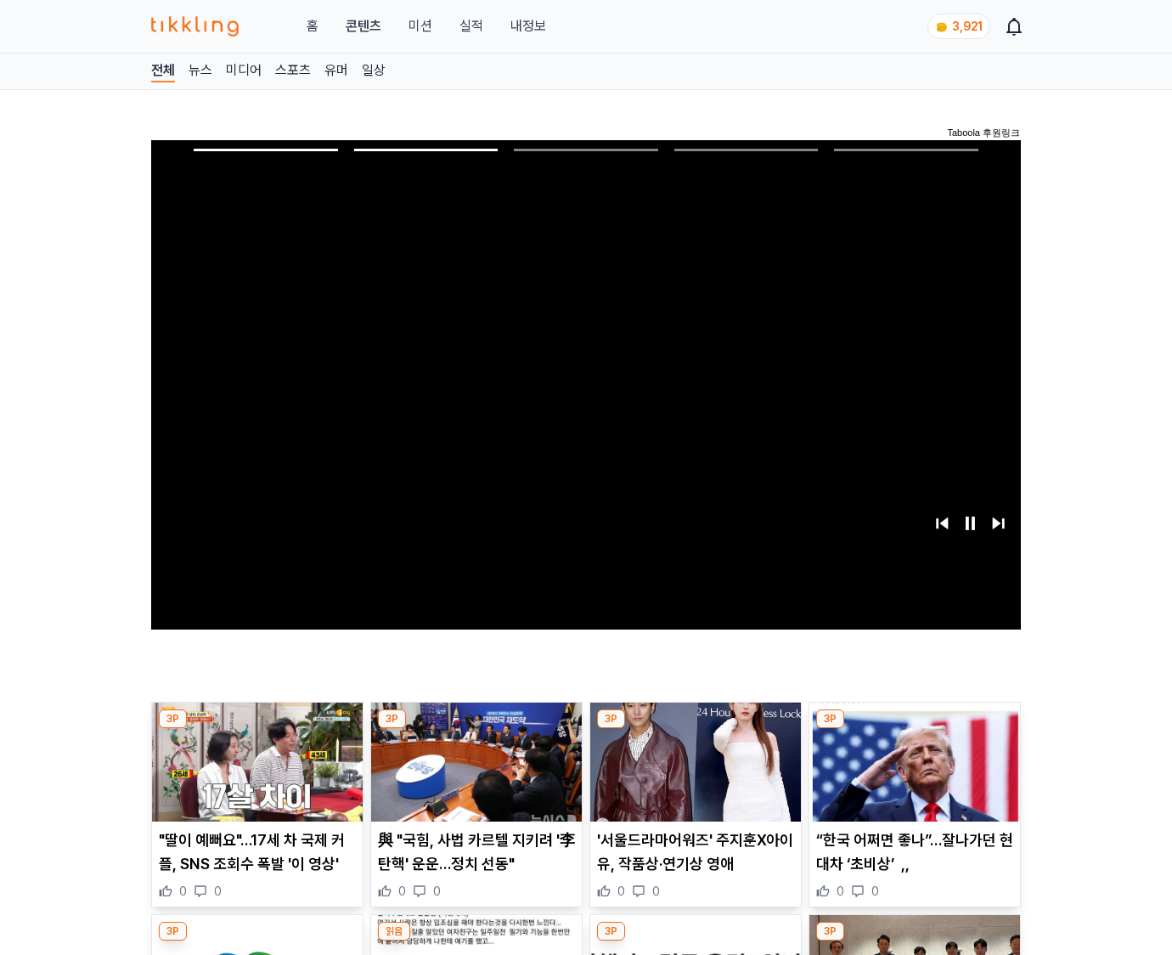
click at [912, 775] on img at bounding box center [915, 762] width 211 height 119
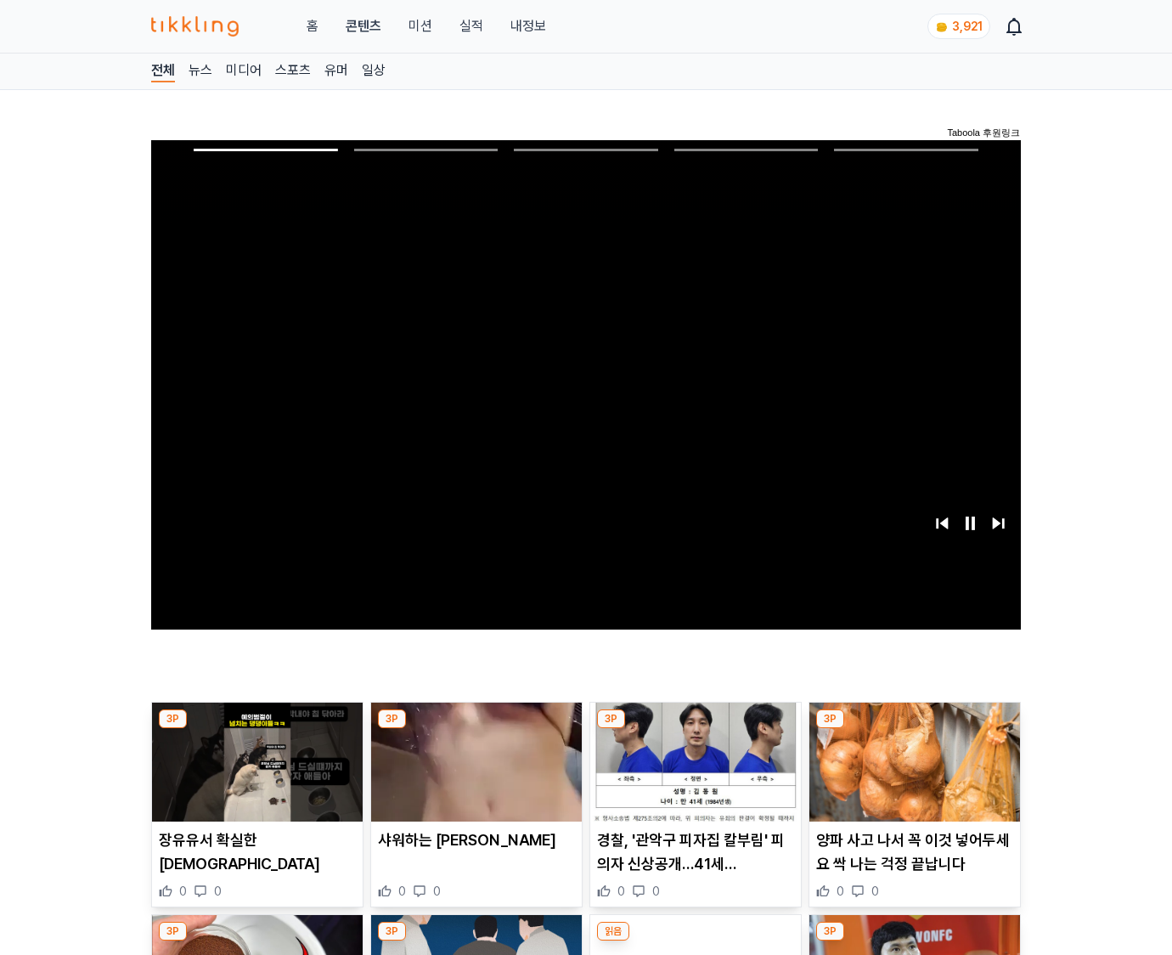
click at [912, 775] on img at bounding box center [915, 762] width 211 height 119
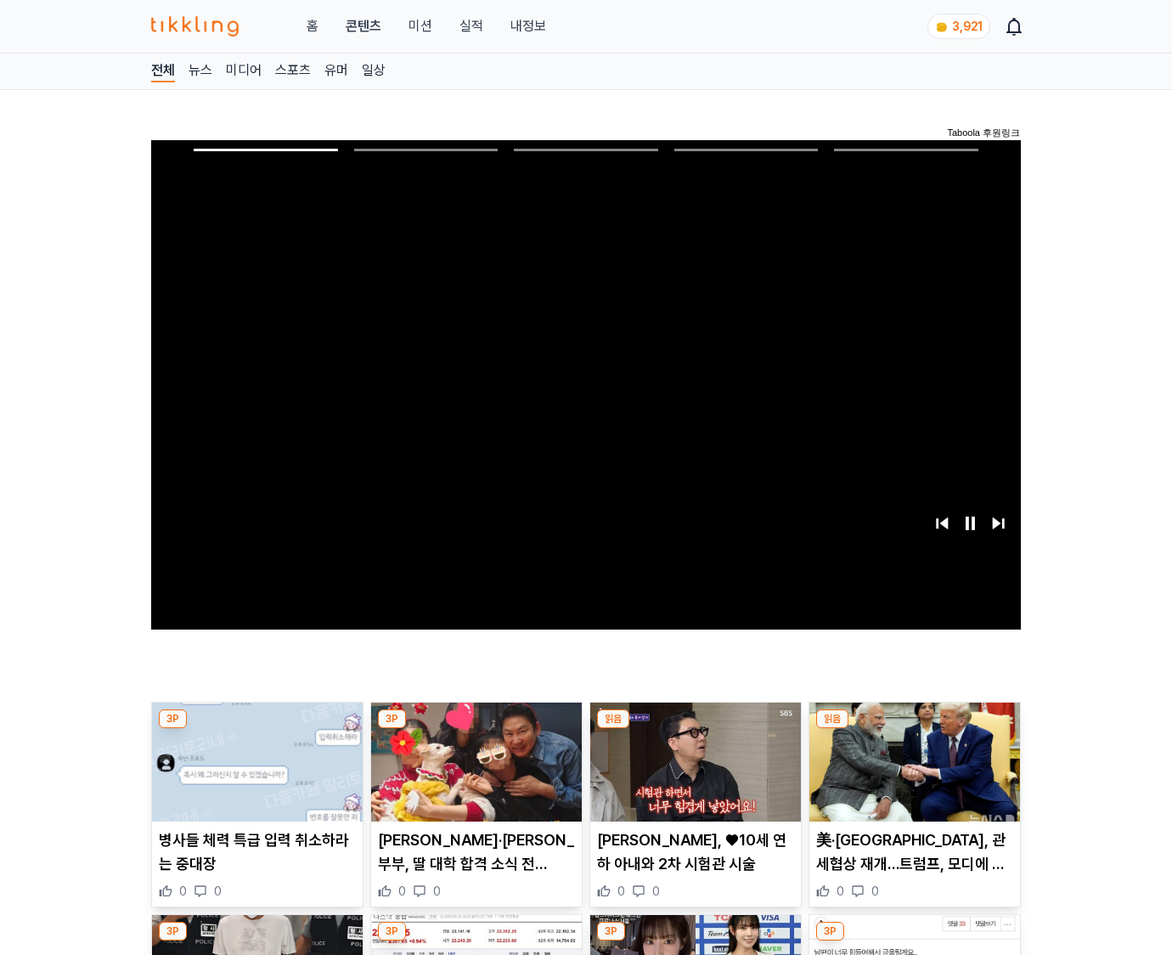
click at [912, 775] on img at bounding box center [915, 762] width 211 height 119
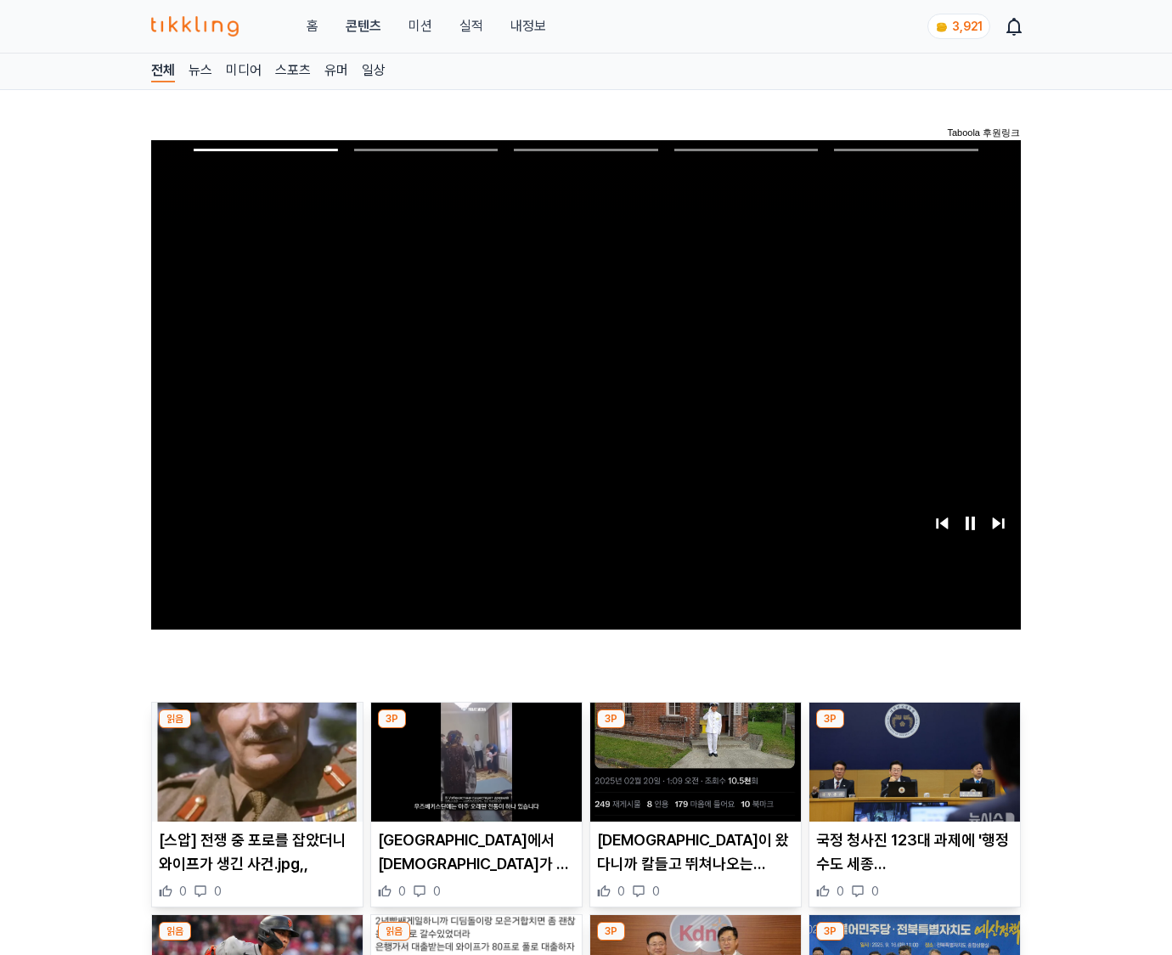
click at [912, 775] on img at bounding box center [915, 762] width 211 height 119
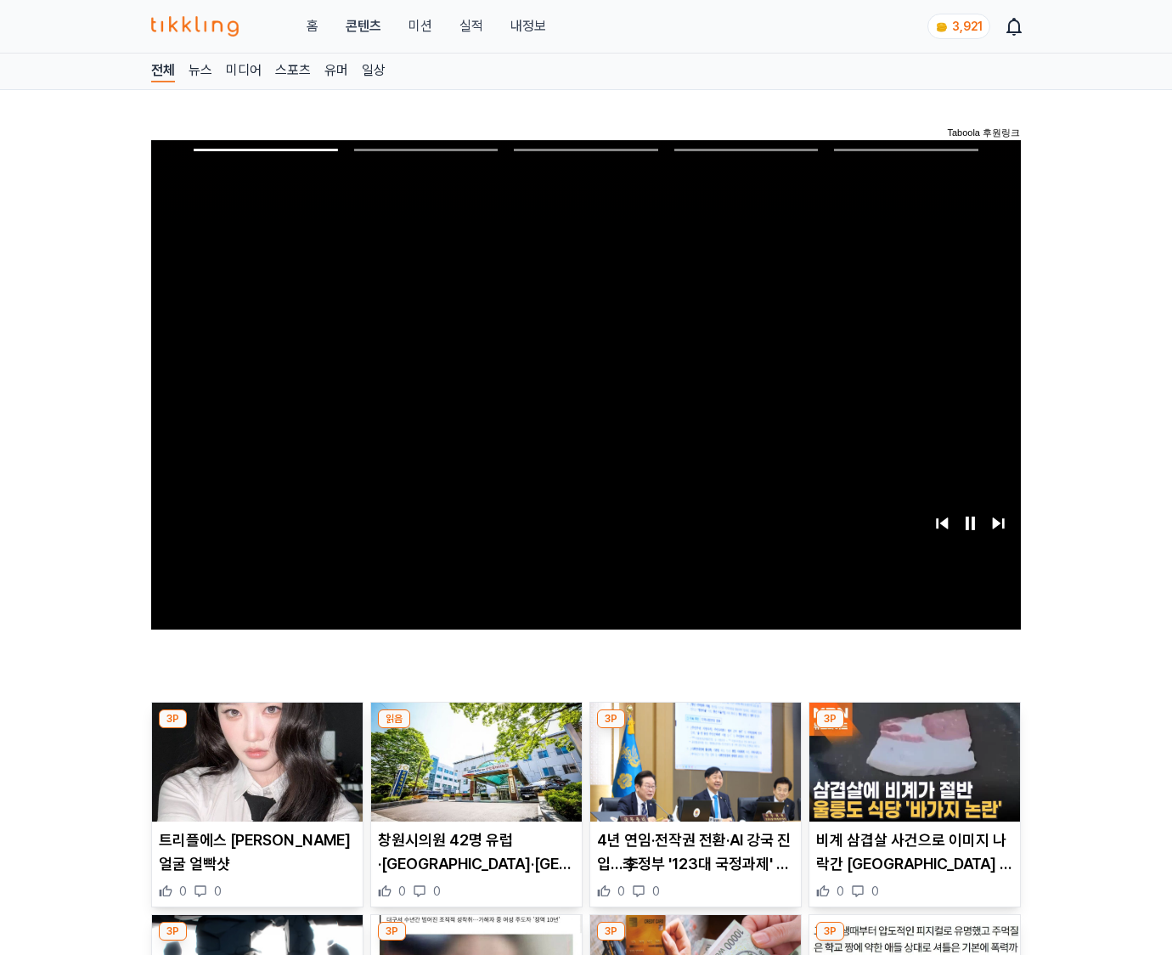
click at [912, 775] on img at bounding box center [915, 762] width 211 height 119
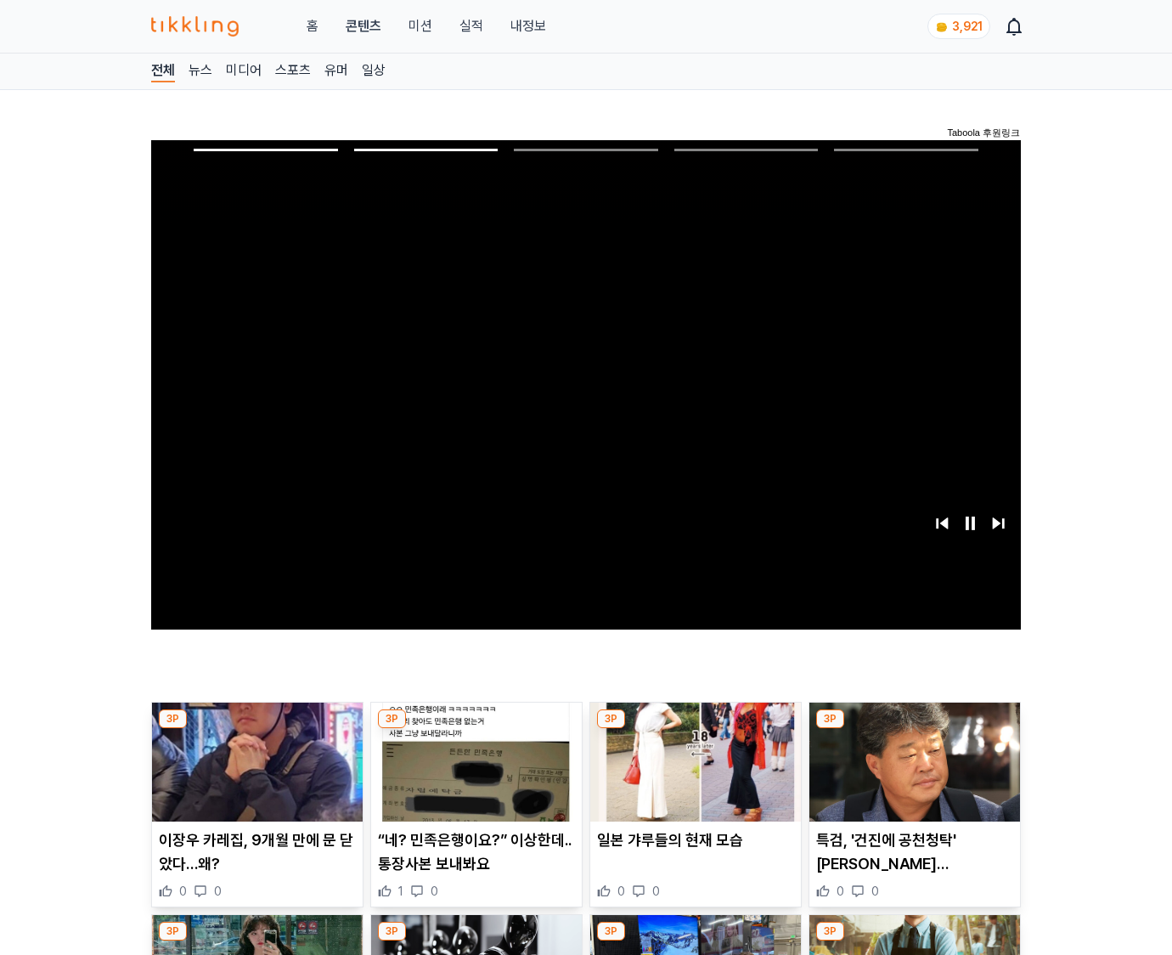
click at [912, 775] on img at bounding box center [915, 762] width 211 height 119
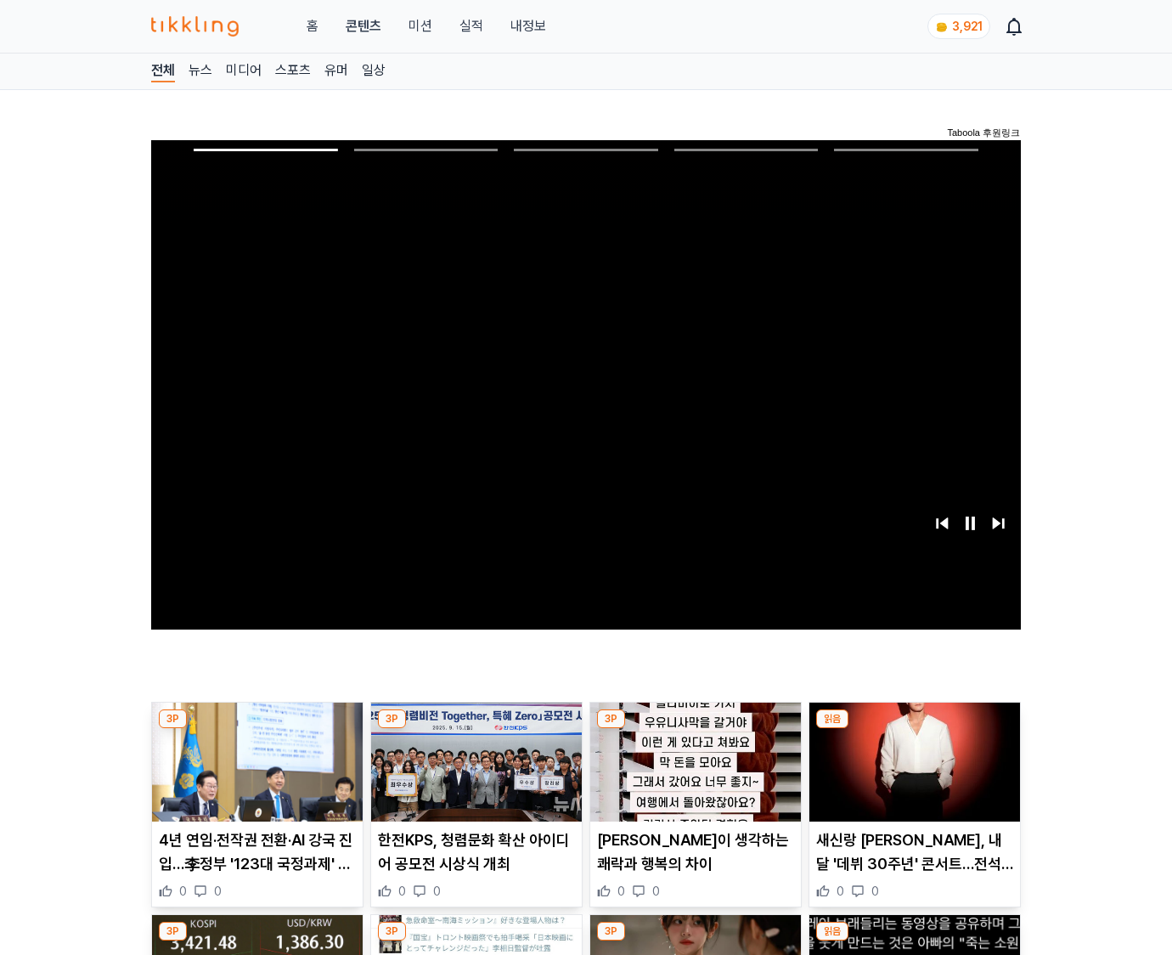
click at [912, 775] on img at bounding box center [915, 762] width 211 height 119
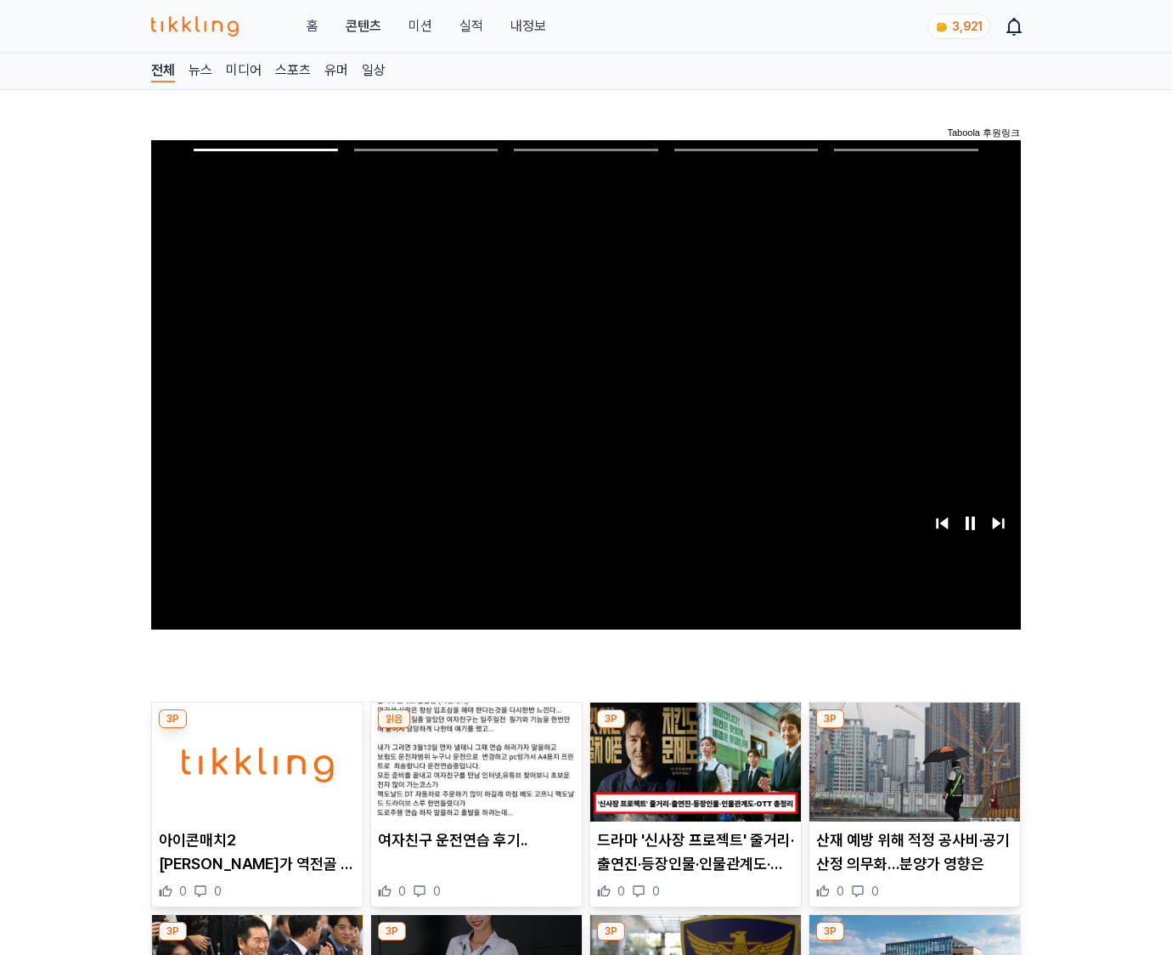
click at [912, 775] on img at bounding box center [915, 762] width 211 height 119
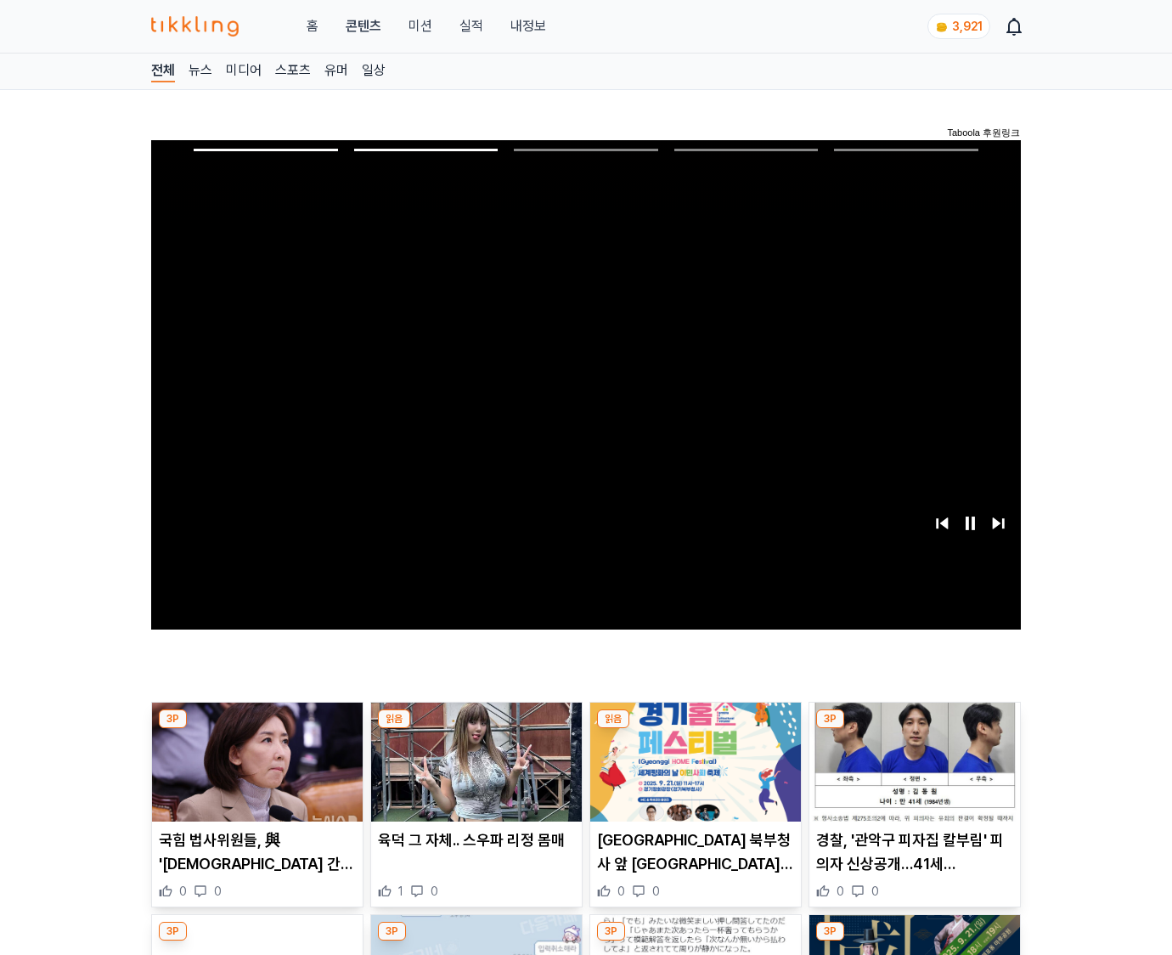
click at [912, 775] on img at bounding box center [915, 762] width 211 height 119
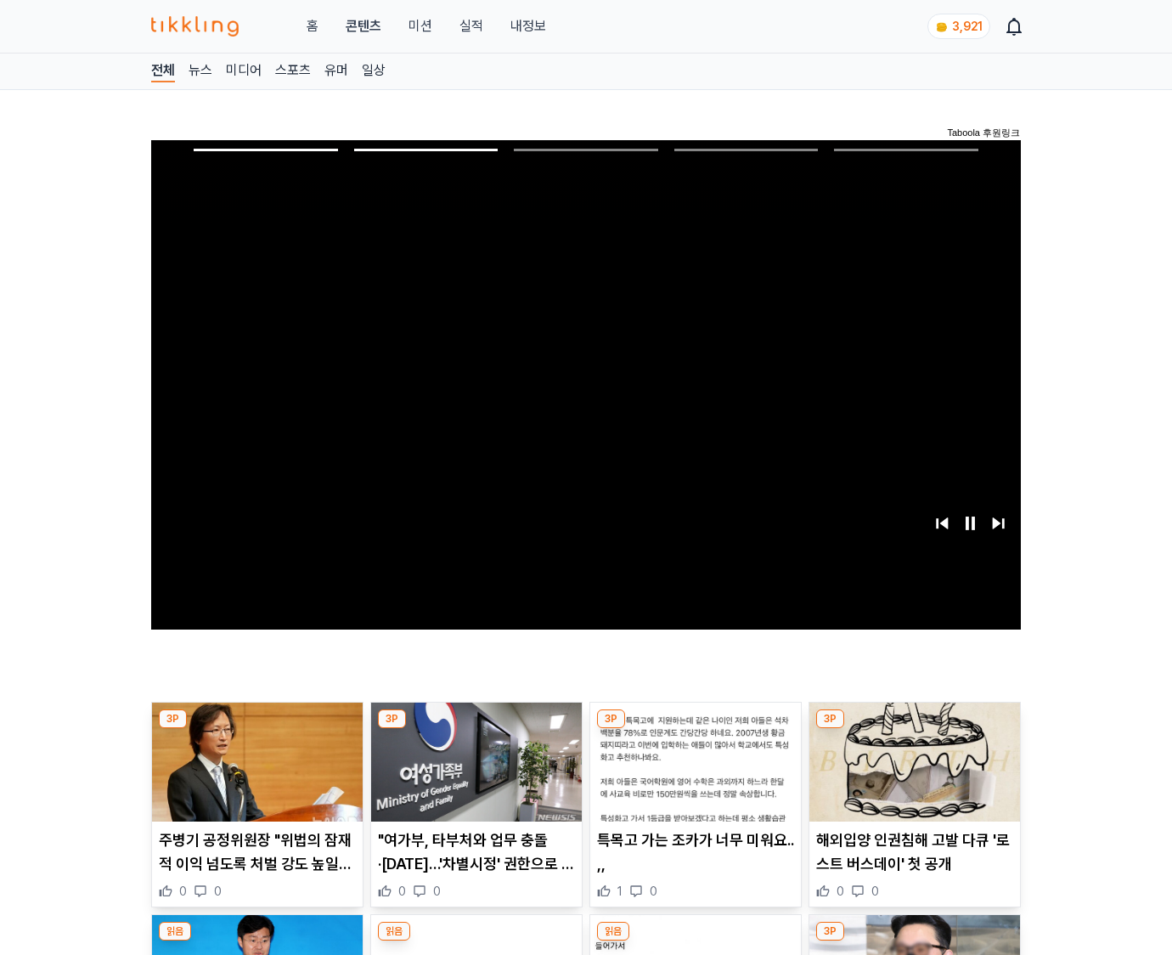
click at [912, 775] on img at bounding box center [915, 762] width 211 height 119
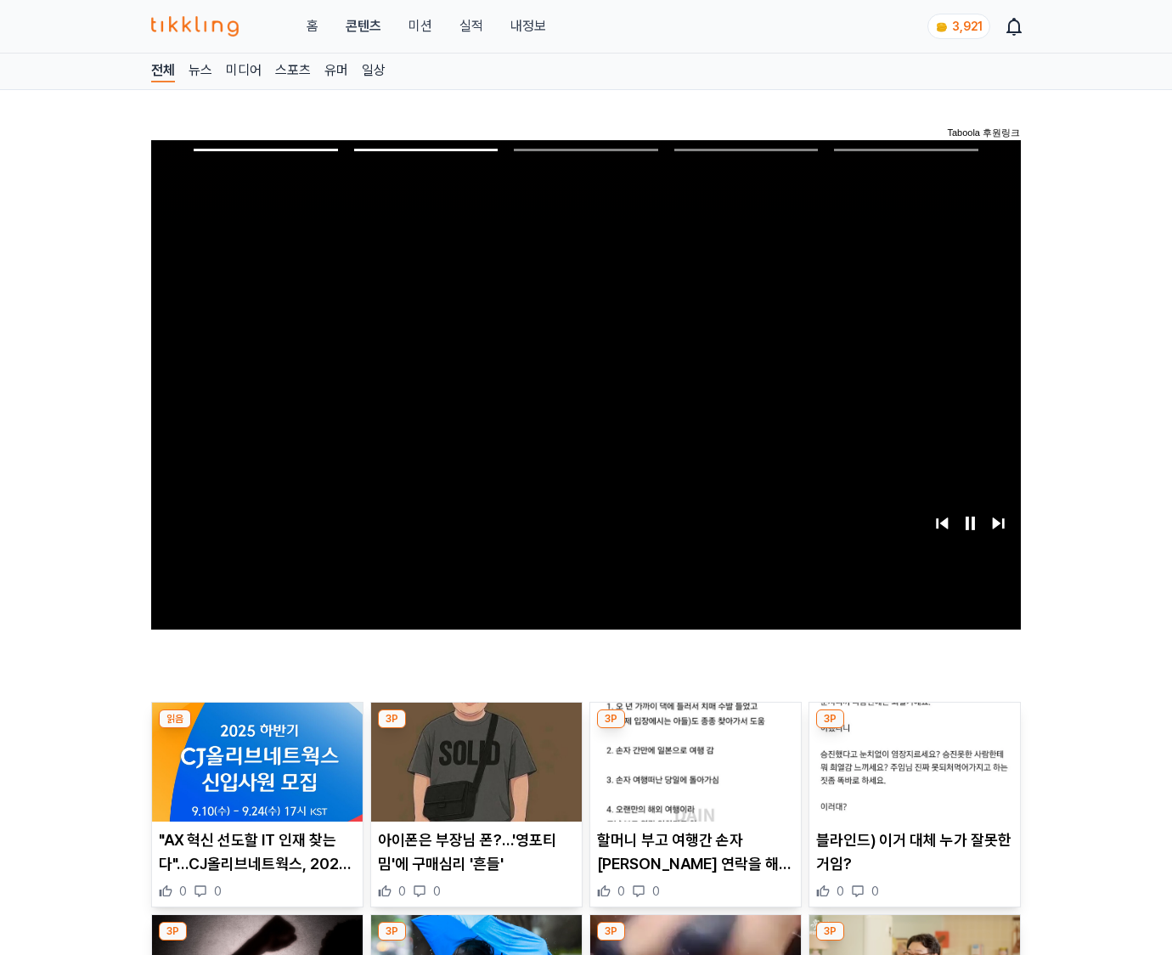
click at [912, 775] on img at bounding box center [915, 762] width 211 height 119
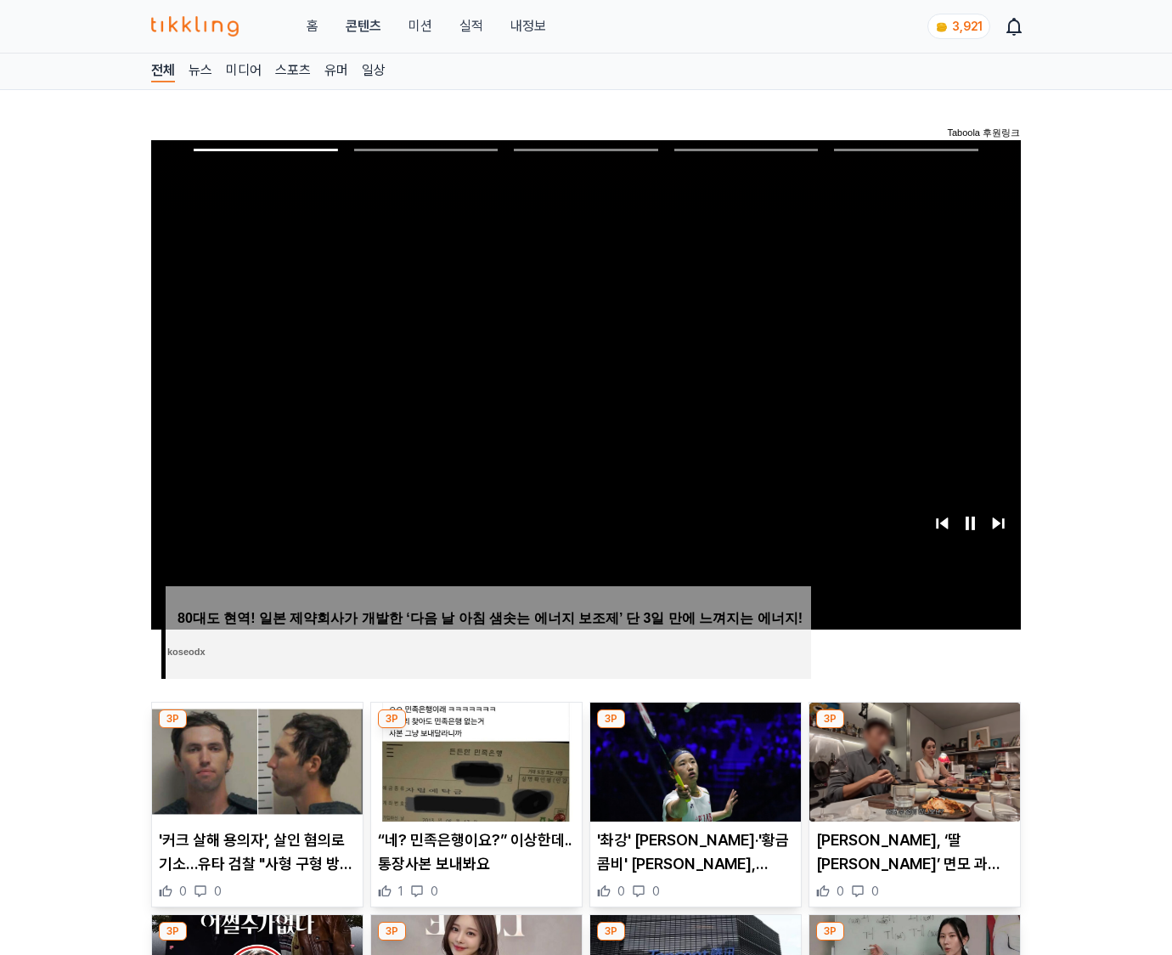
click at [912, 775] on img at bounding box center [915, 762] width 211 height 119
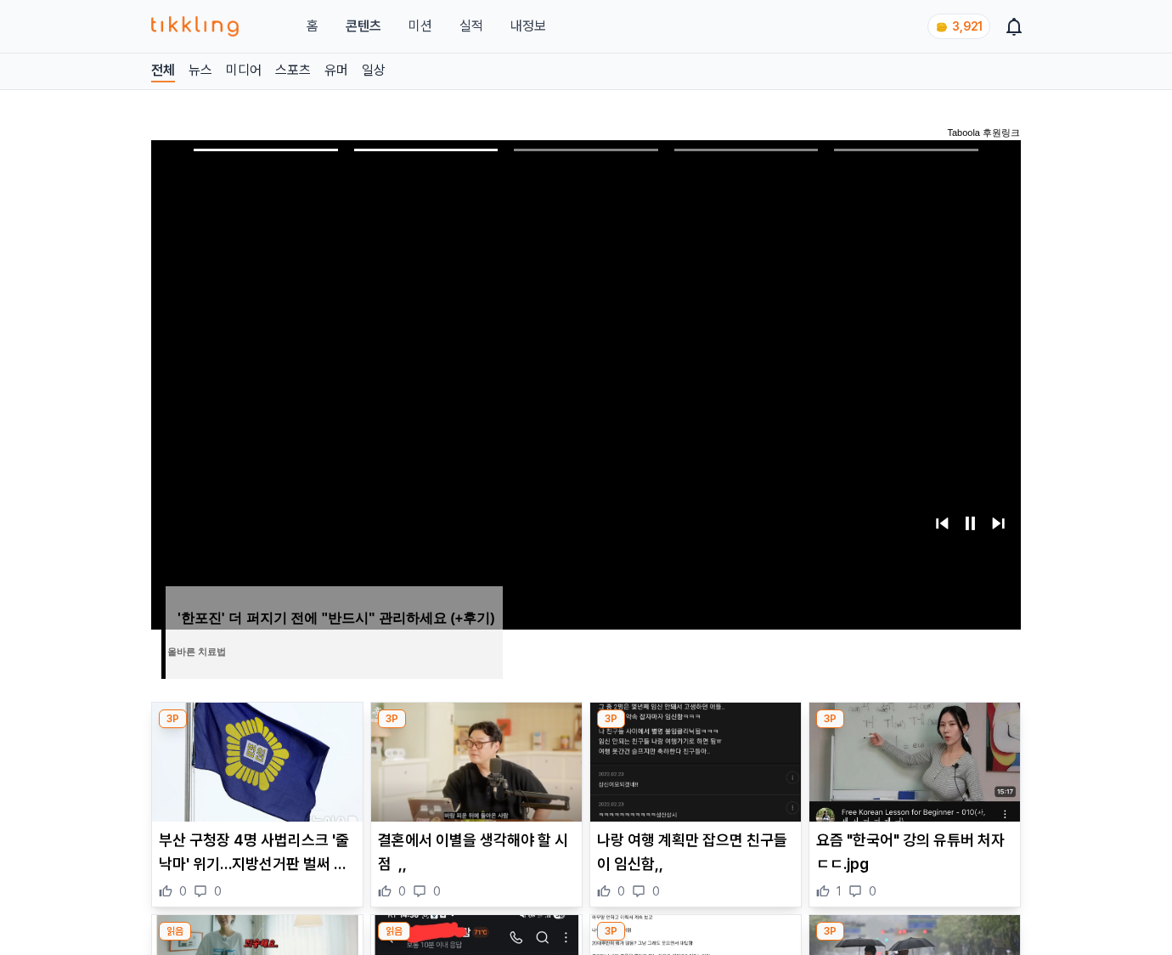
click at [912, 775] on img at bounding box center [915, 762] width 211 height 119
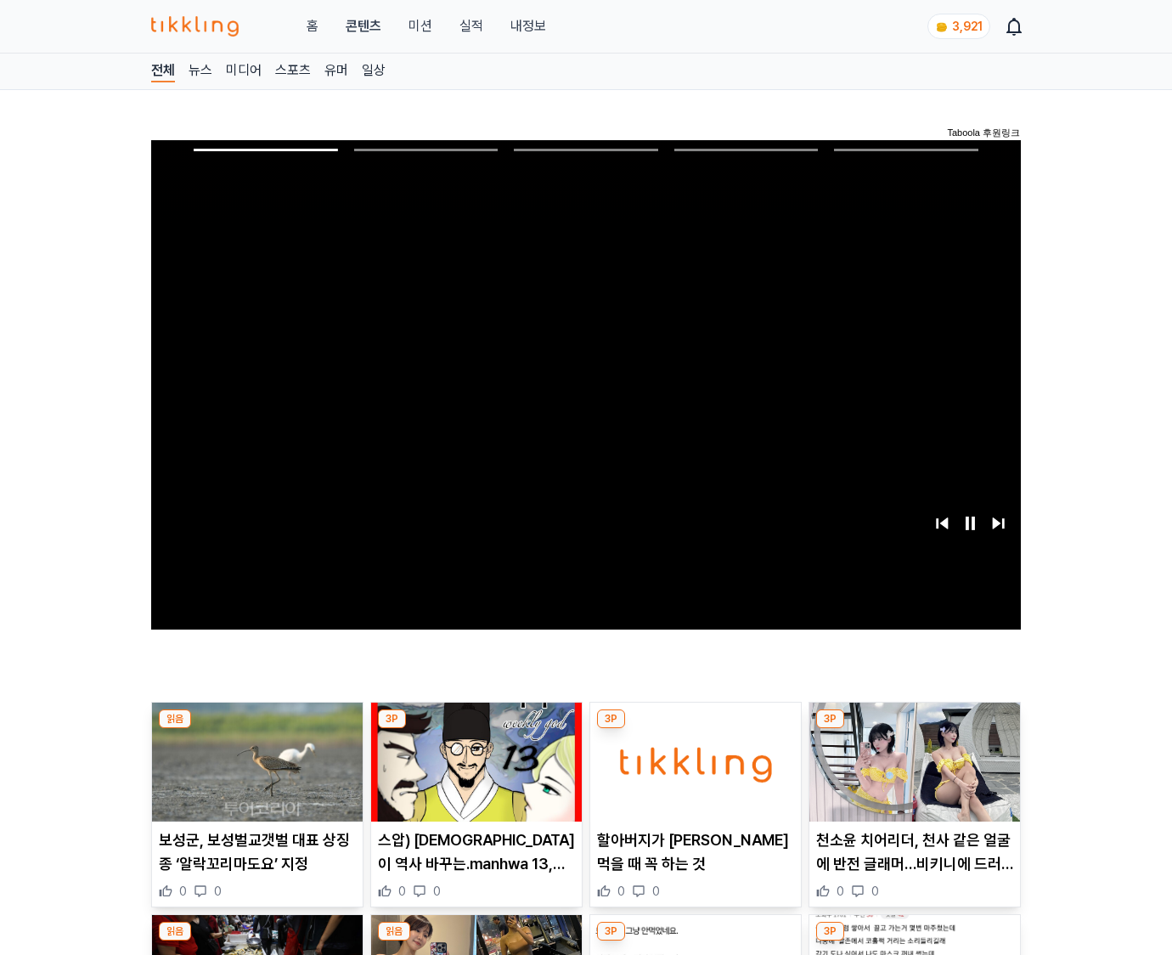
click at [912, 775] on img at bounding box center [915, 762] width 211 height 119
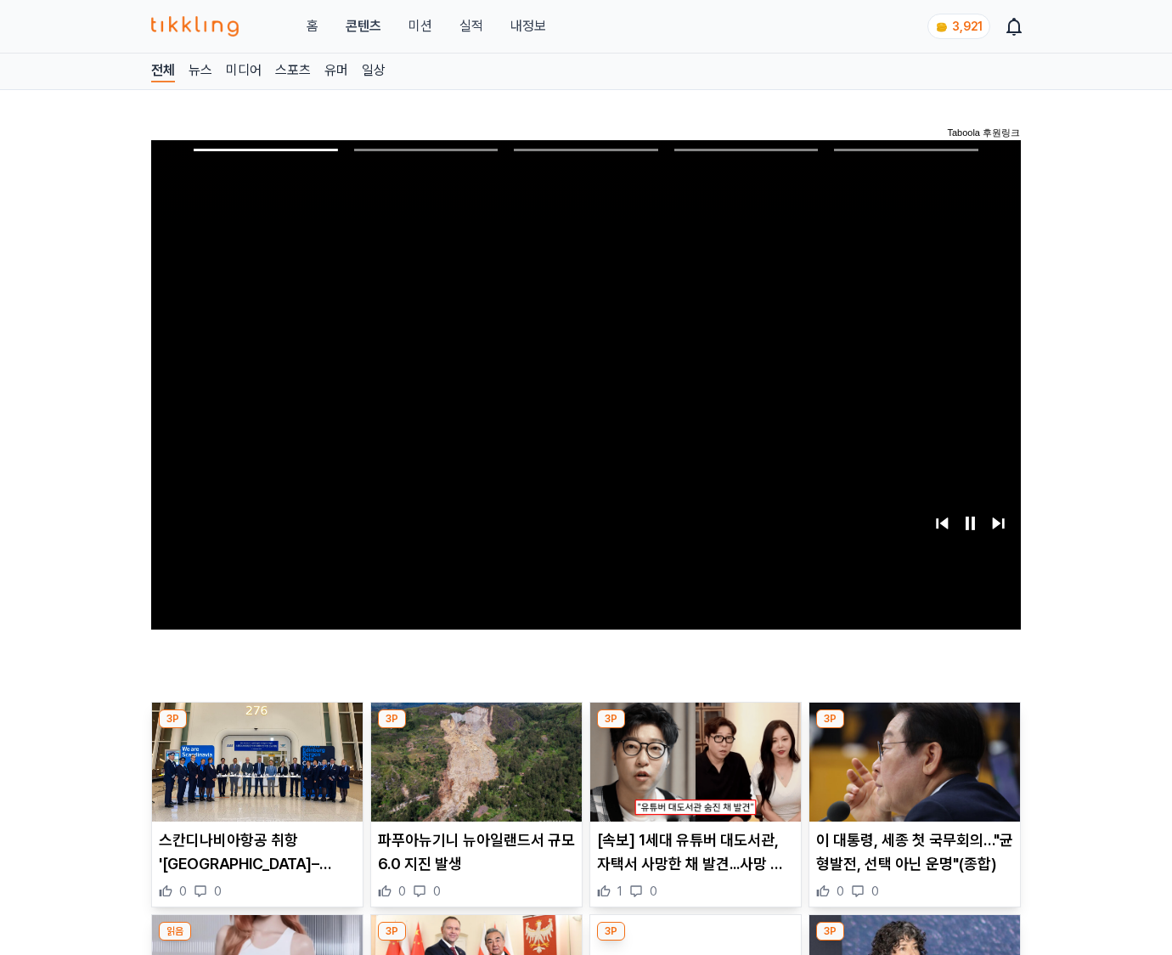
click at [912, 775] on img at bounding box center [915, 762] width 211 height 119
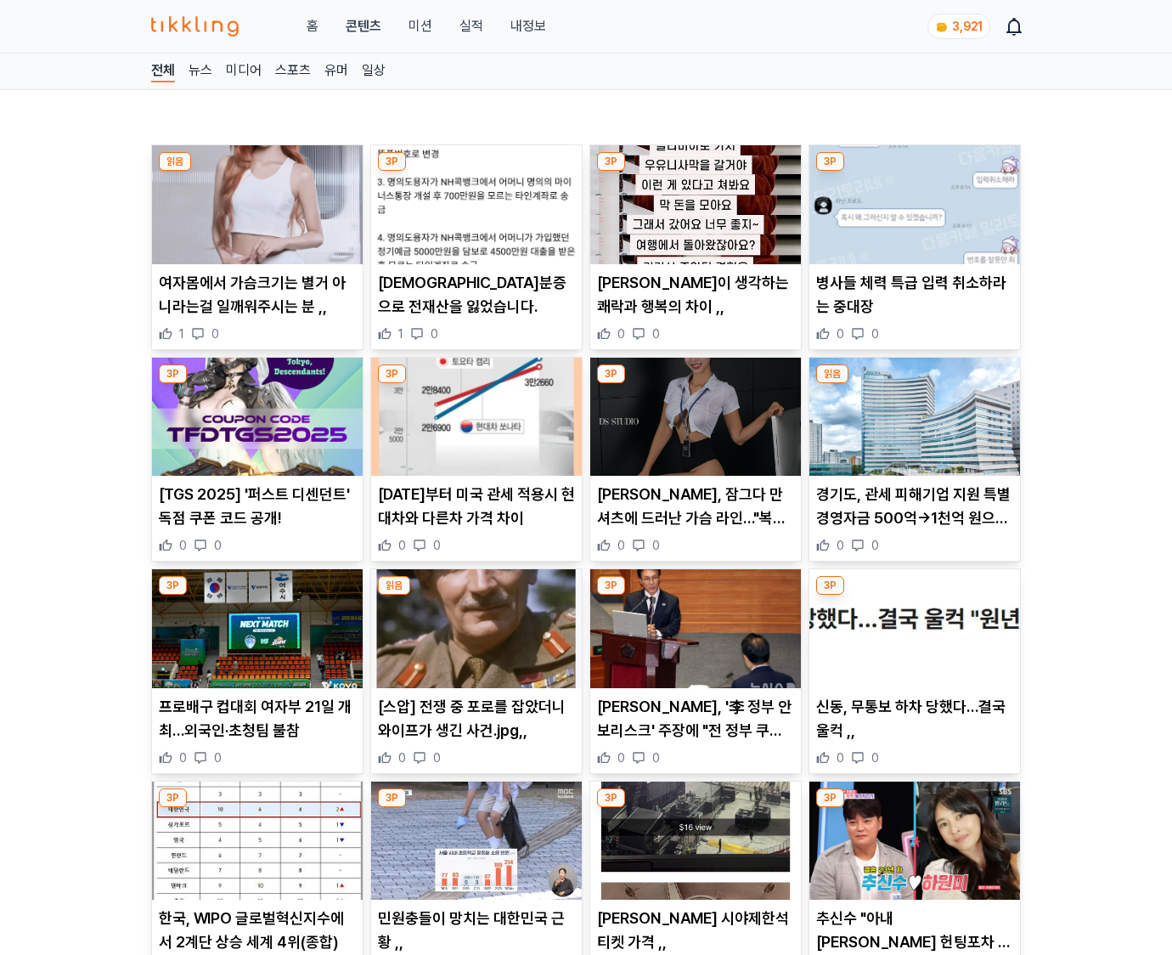
drag, startPoint x: 0, startPoint y: 0, endPoint x: 912, endPoint y: 775, distance: 1196.4
click at [912, 774] on div "3P 신동, 무통보 하차 당했다…결국 울컥 ,, 0 0" at bounding box center [915, 671] width 212 height 206
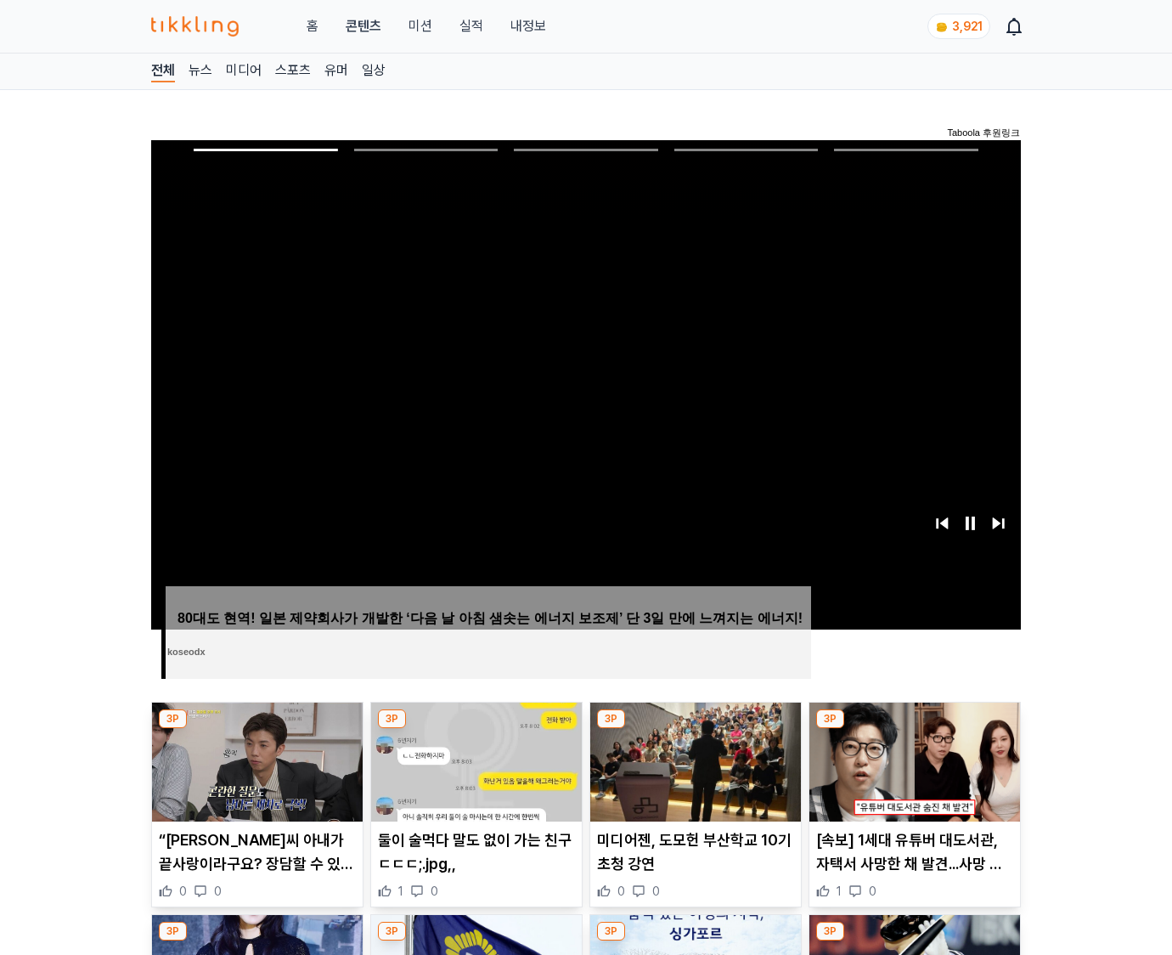
click at [912, 775] on img at bounding box center [915, 762] width 211 height 119
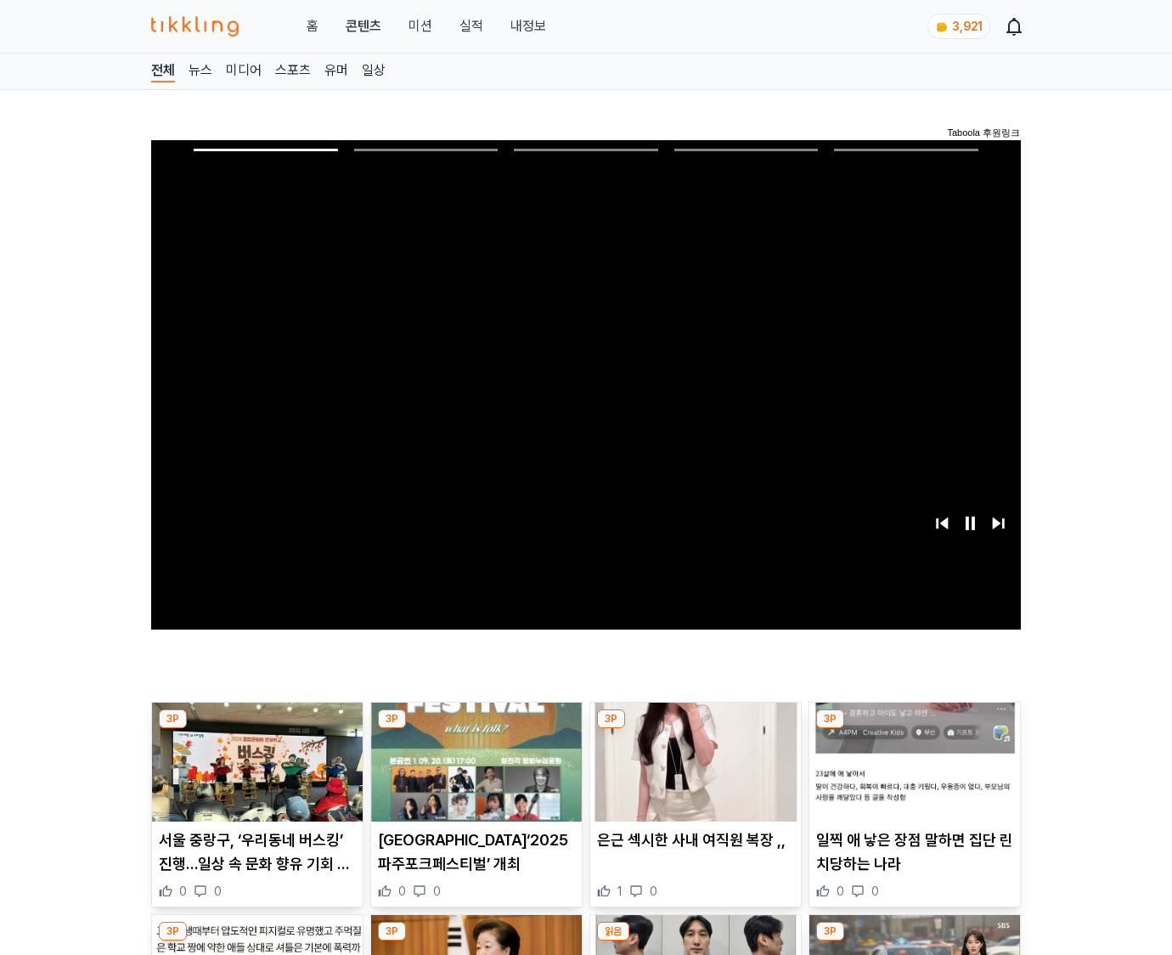
click at [912, 775] on img at bounding box center [915, 762] width 211 height 119
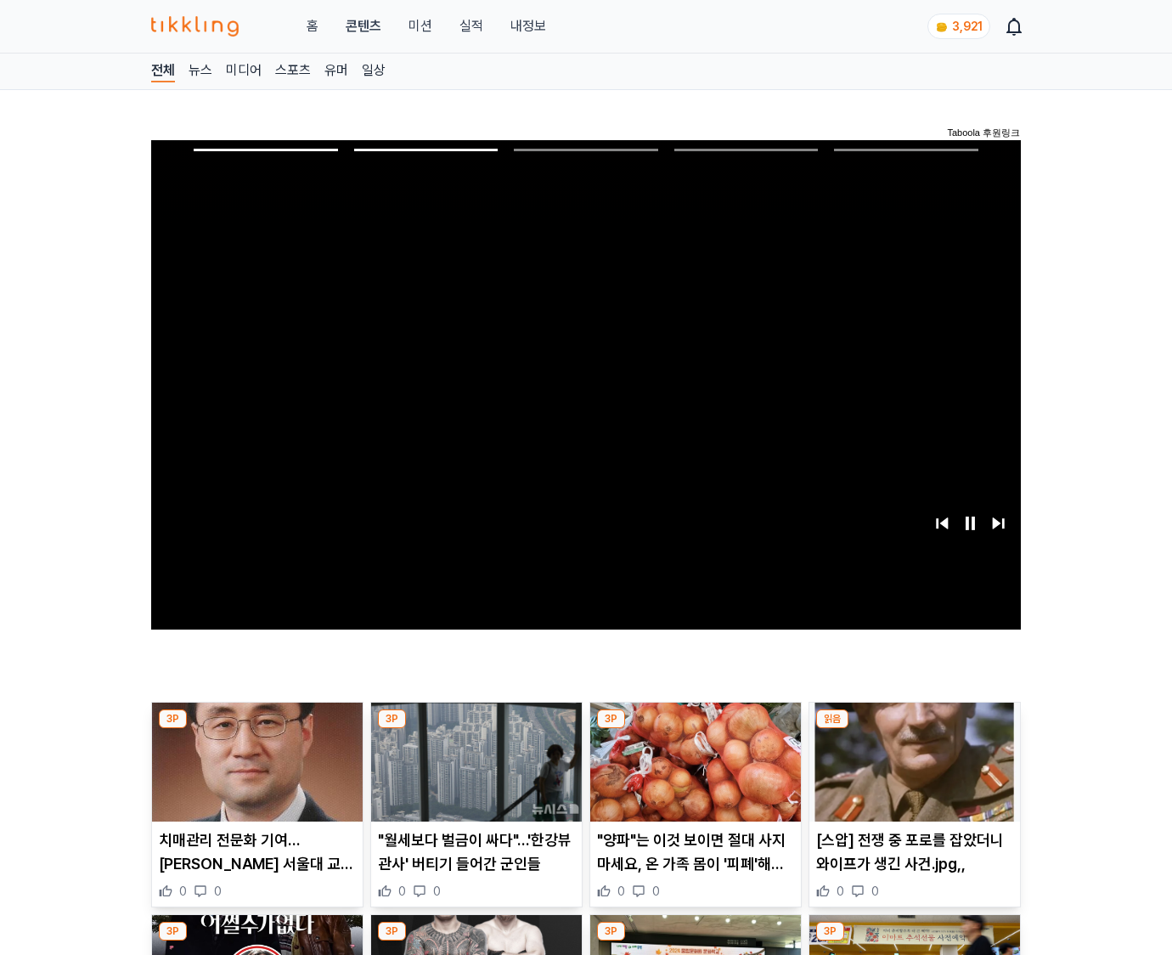
click at [912, 775] on img at bounding box center [915, 762] width 211 height 119
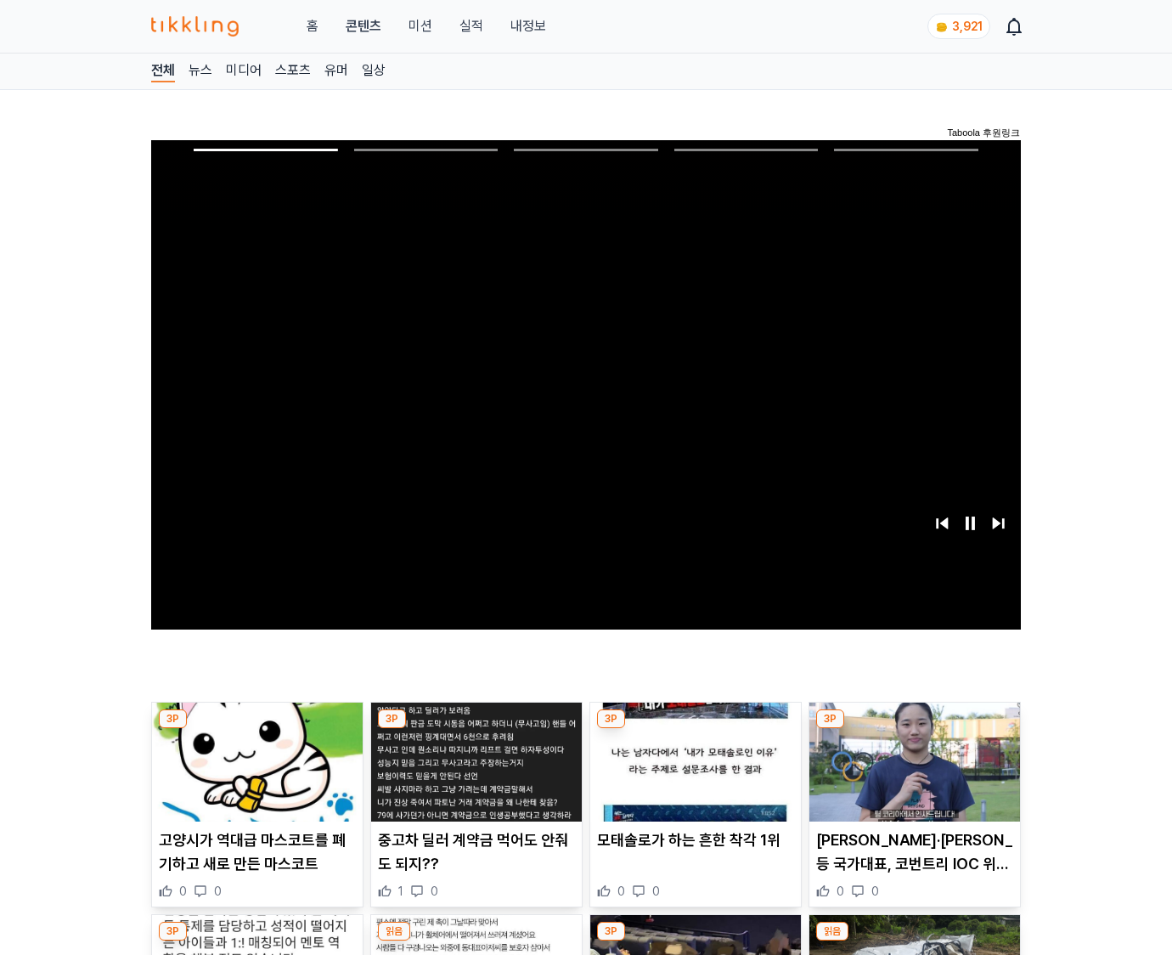
click at [912, 775] on img at bounding box center [915, 762] width 211 height 119
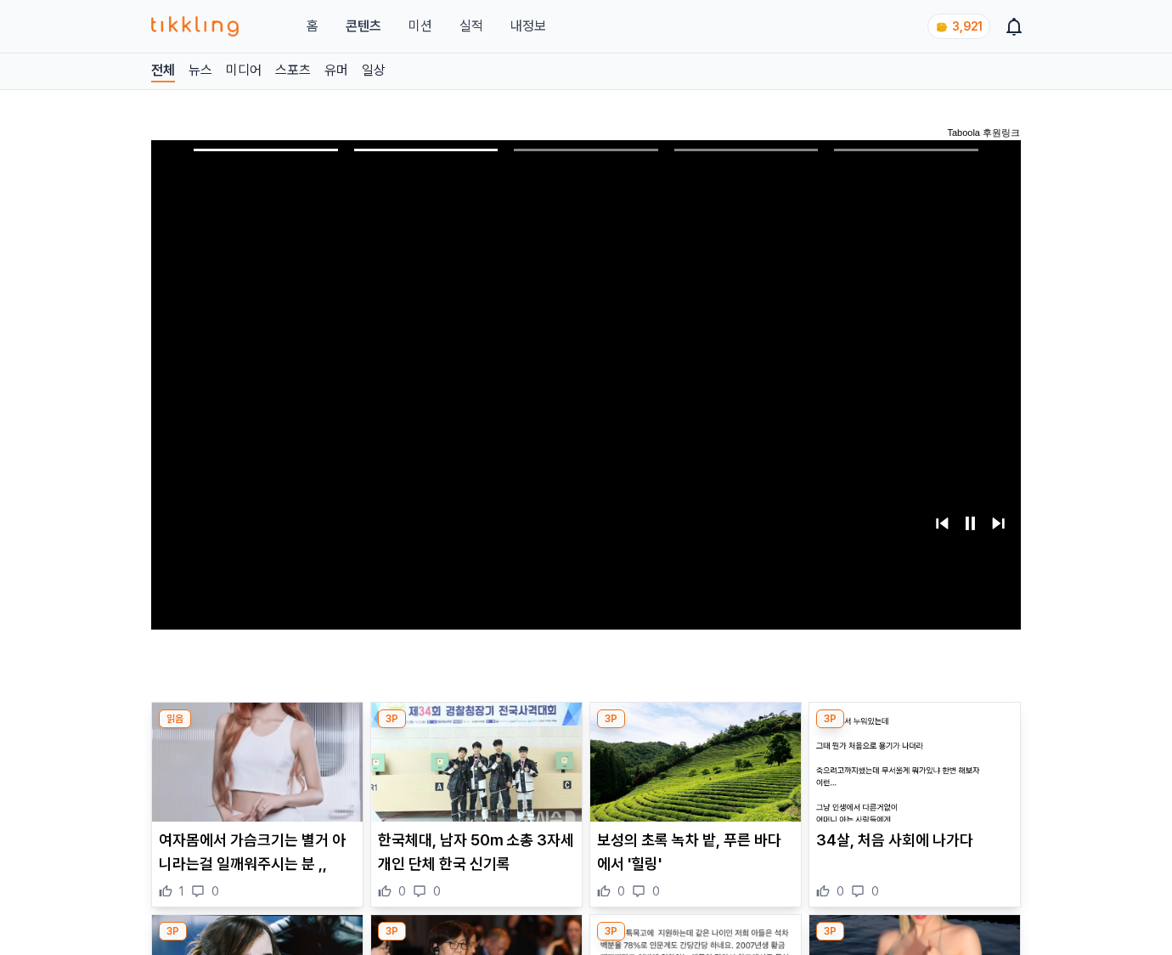
click at [912, 775] on img at bounding box center [915, 762] width 211 height 119
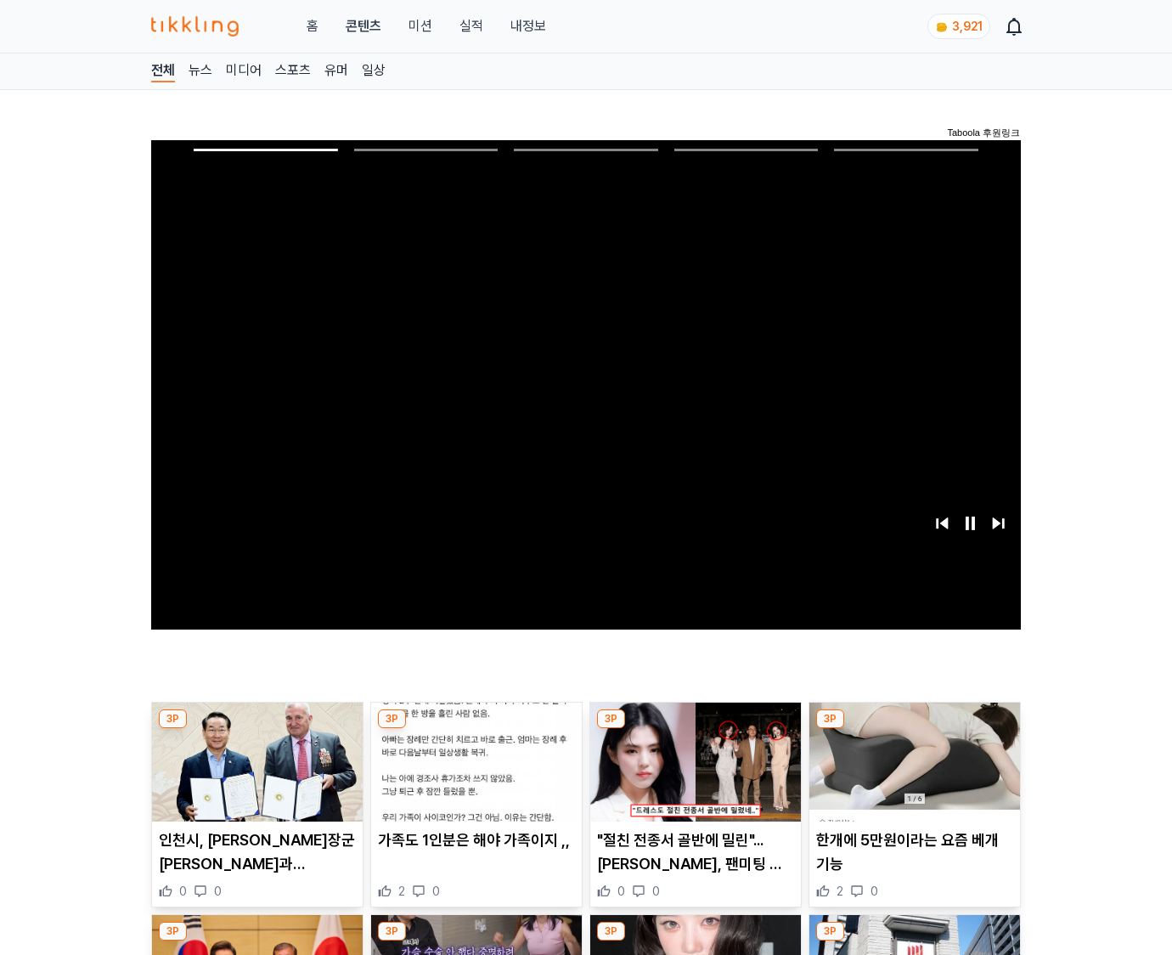
click at [912, 775] on img at bounding box center [915, 762] width 211 height 119
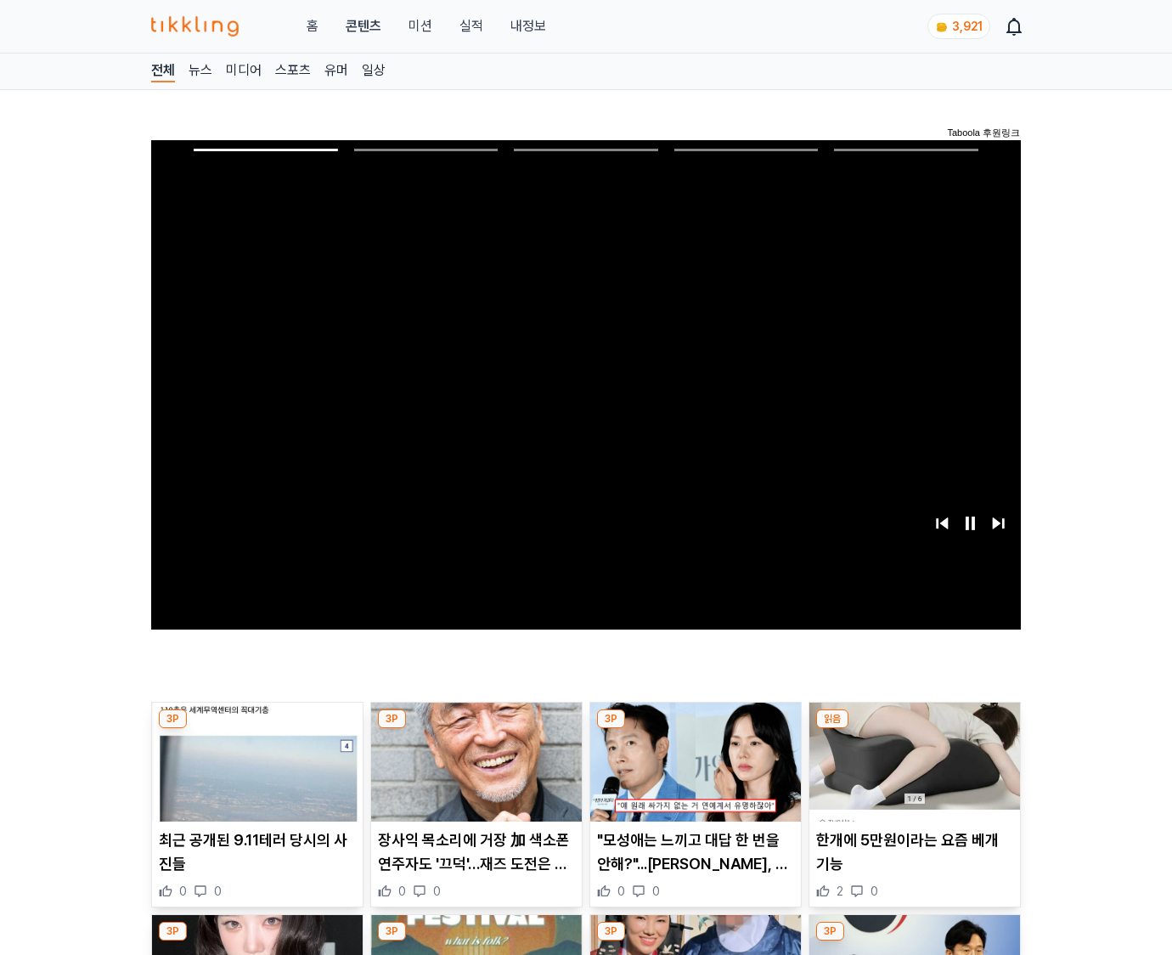
click at [912, 775] on img at bounding box center [915, 762] width 211 height 119
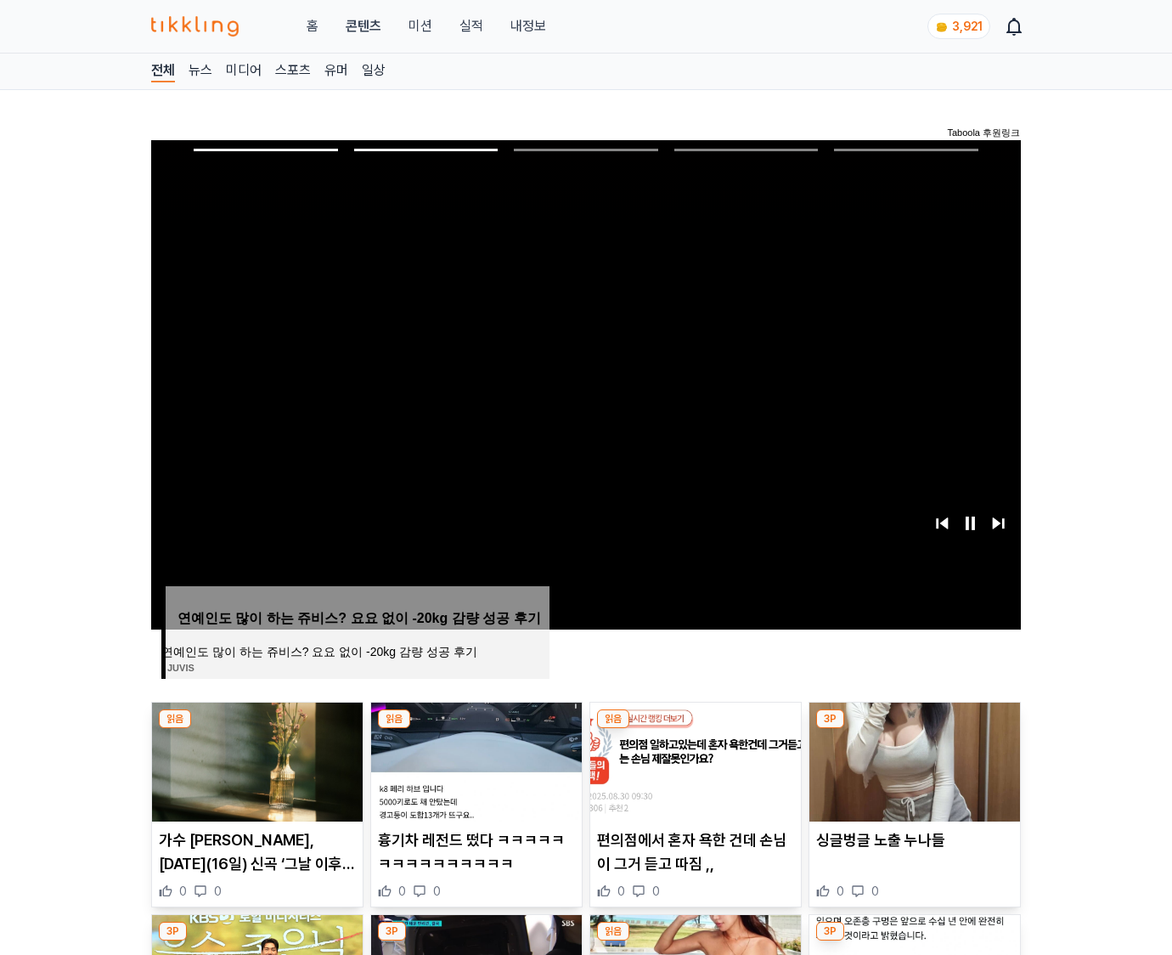
click at [912, 775] on img at bounding box center [915, 762] width 211 height 119
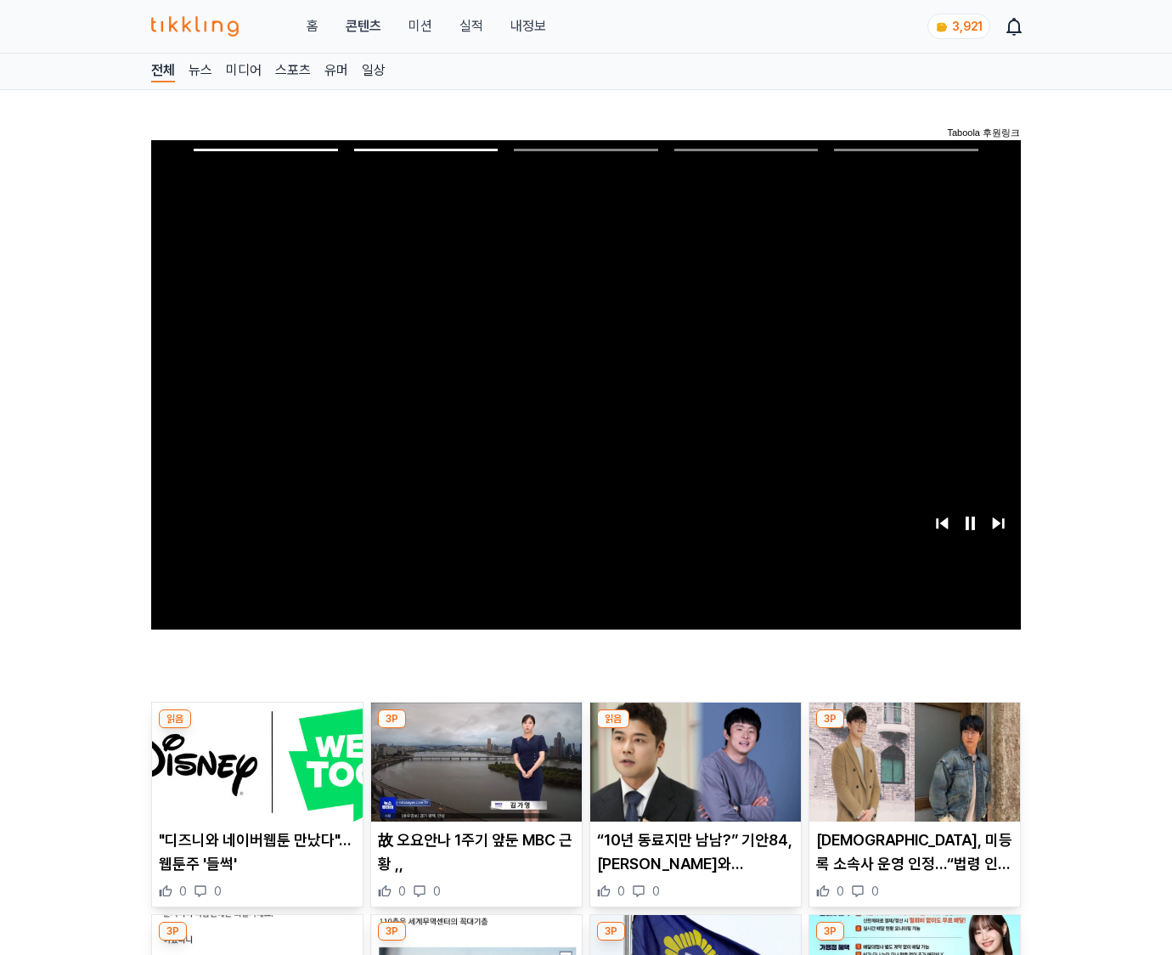
click at [912, 775] on img at bounding box center [915, 762] width 211 height 119
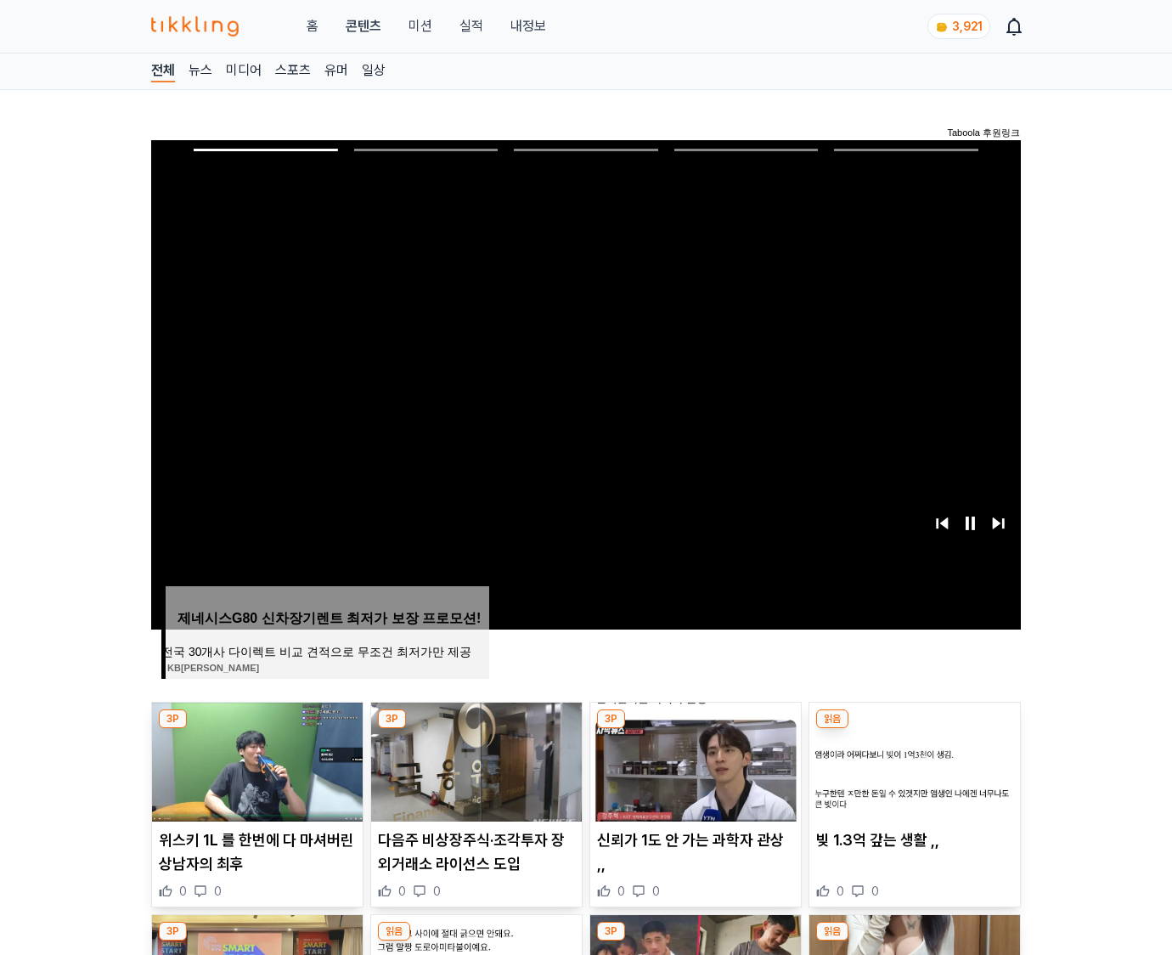
click at [912, 775] on img at bounding box center [915, 762] width 211 height 119
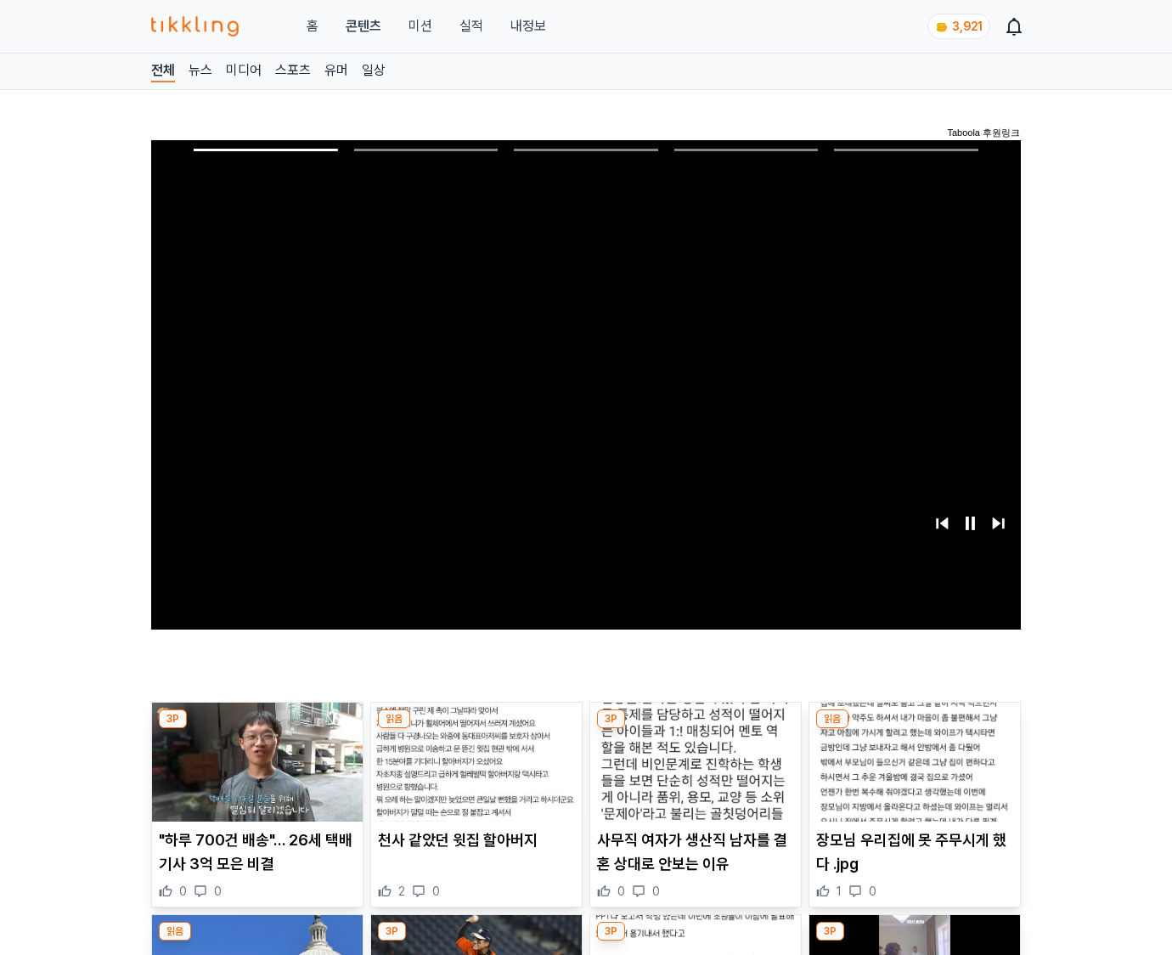
click at [912, 775] on img at bounding box center [915, 762] width 211 height 119
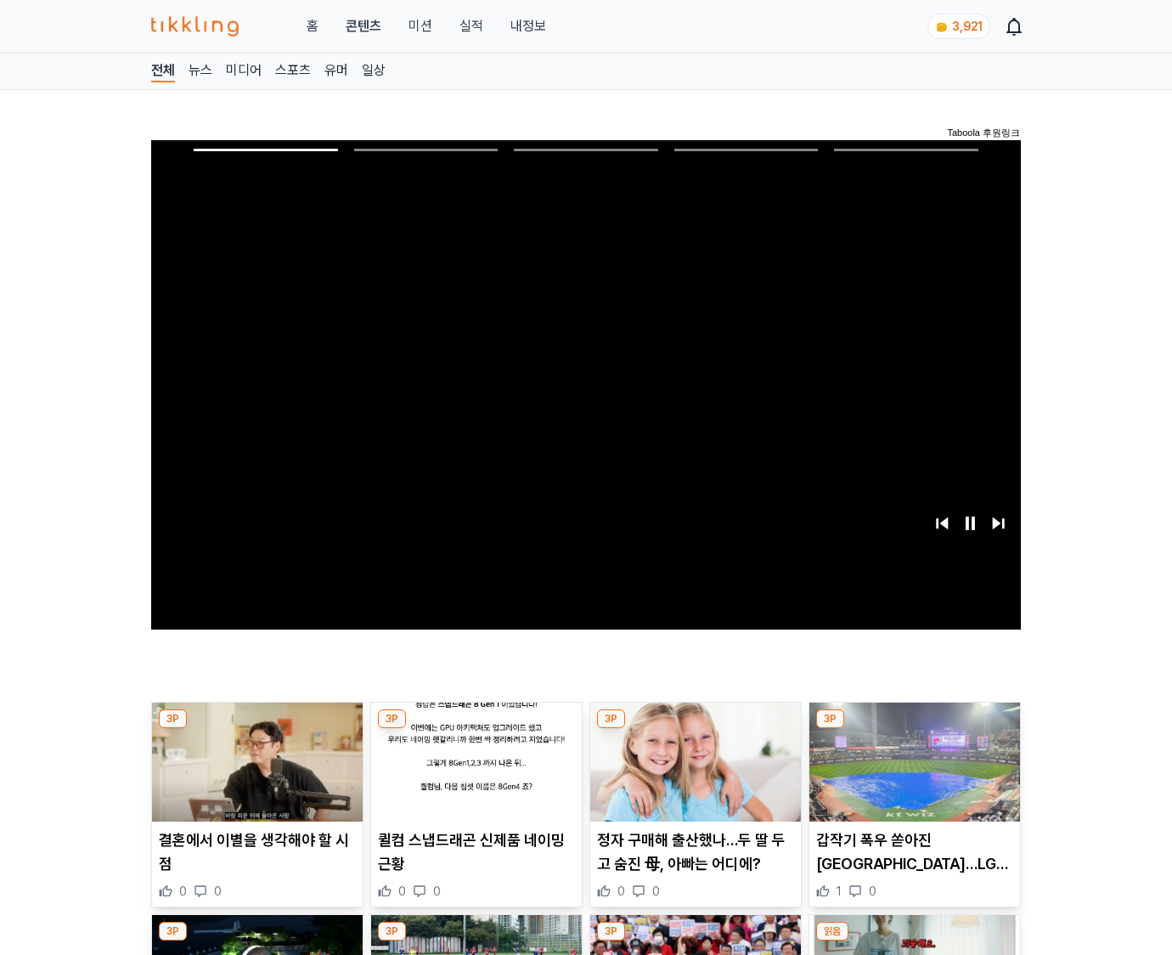
click at [912, 775] on img at bounding box center [915, 762] width 211 height 119
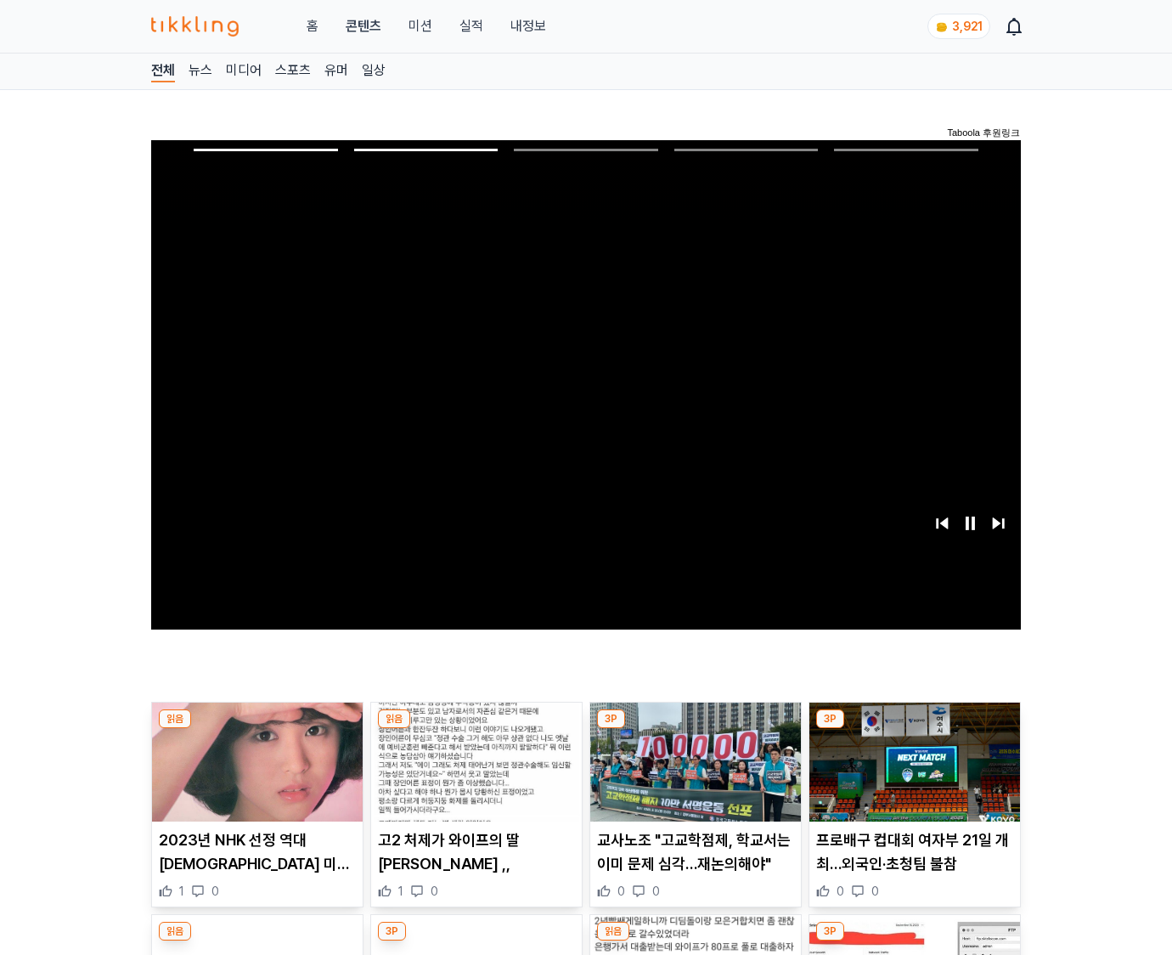
click at [912, 775] on img at bounding box center [915, 762] width 211 height 119
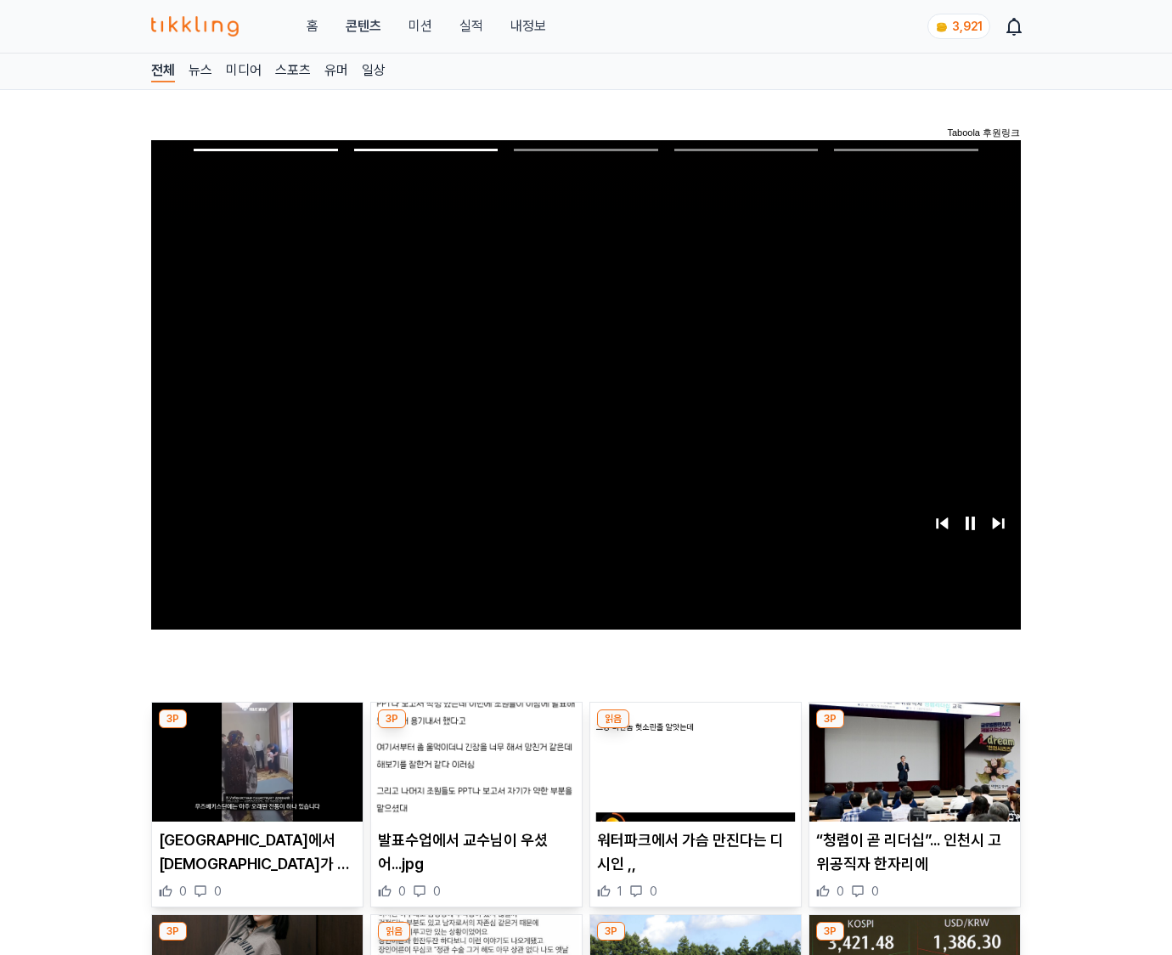
click at [912, 775] on img at bounding box center [915, 762] width 211 height 119
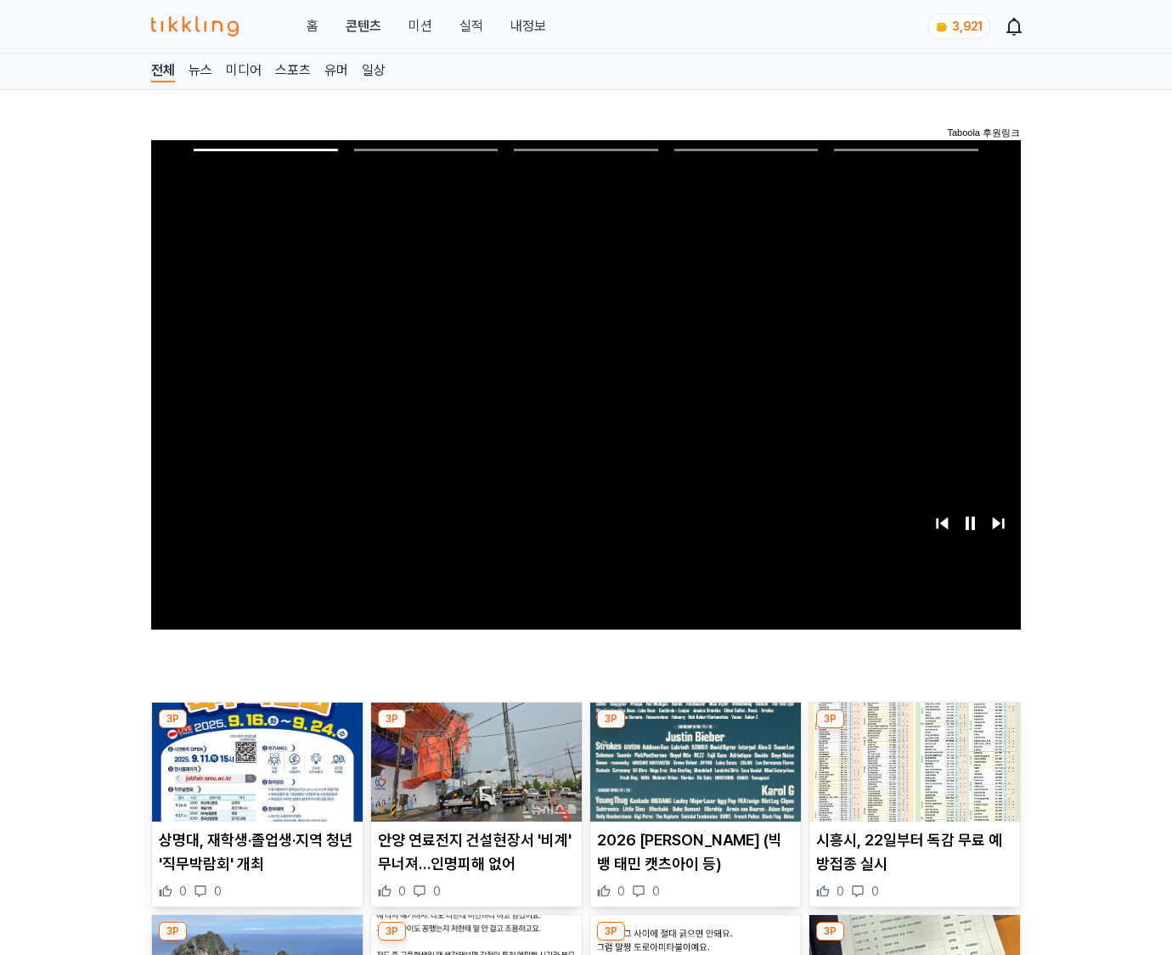
click at [912, 775] on img at bounding box center [915, 762] width 211 height 119
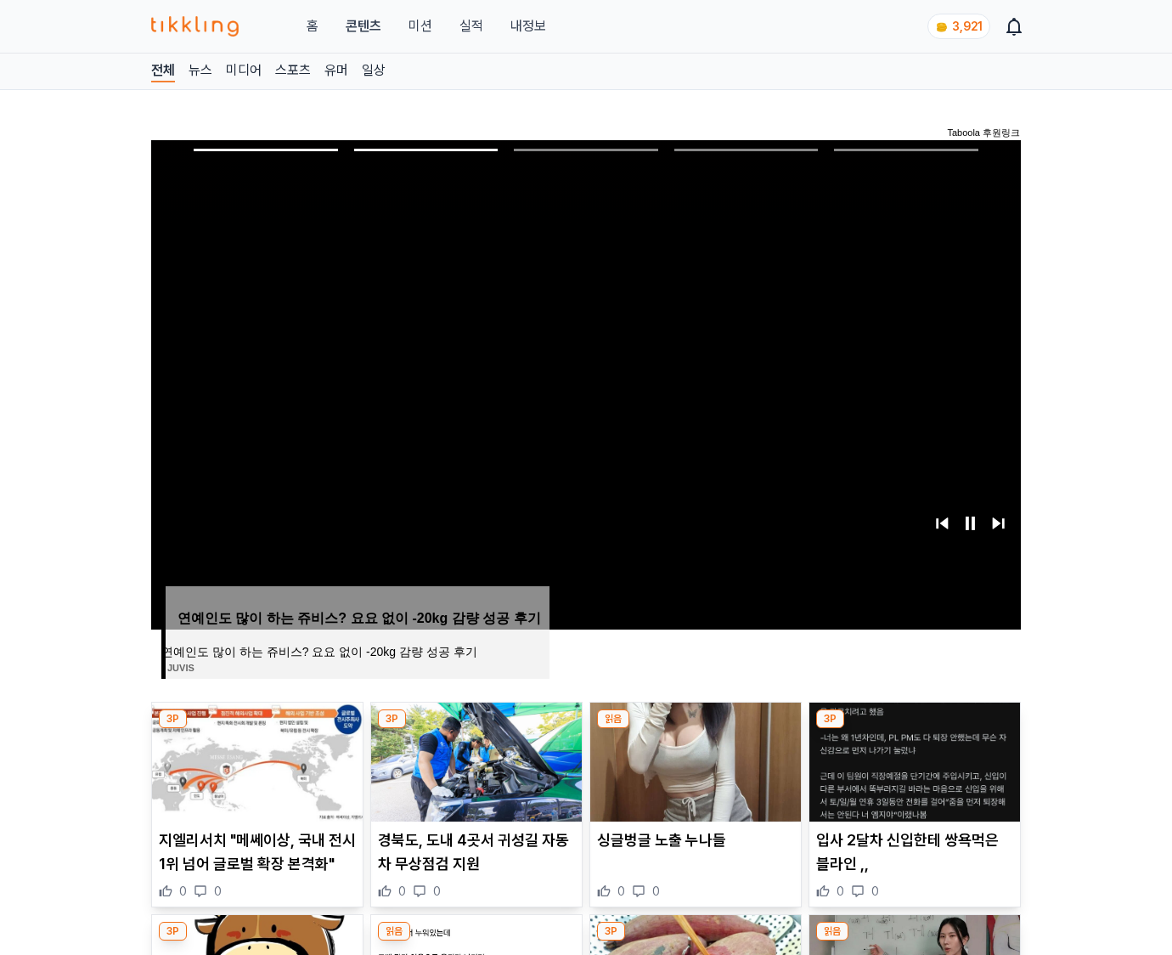
click at [912, 775] on img at bounding box center [915, 762] width 211 height 119
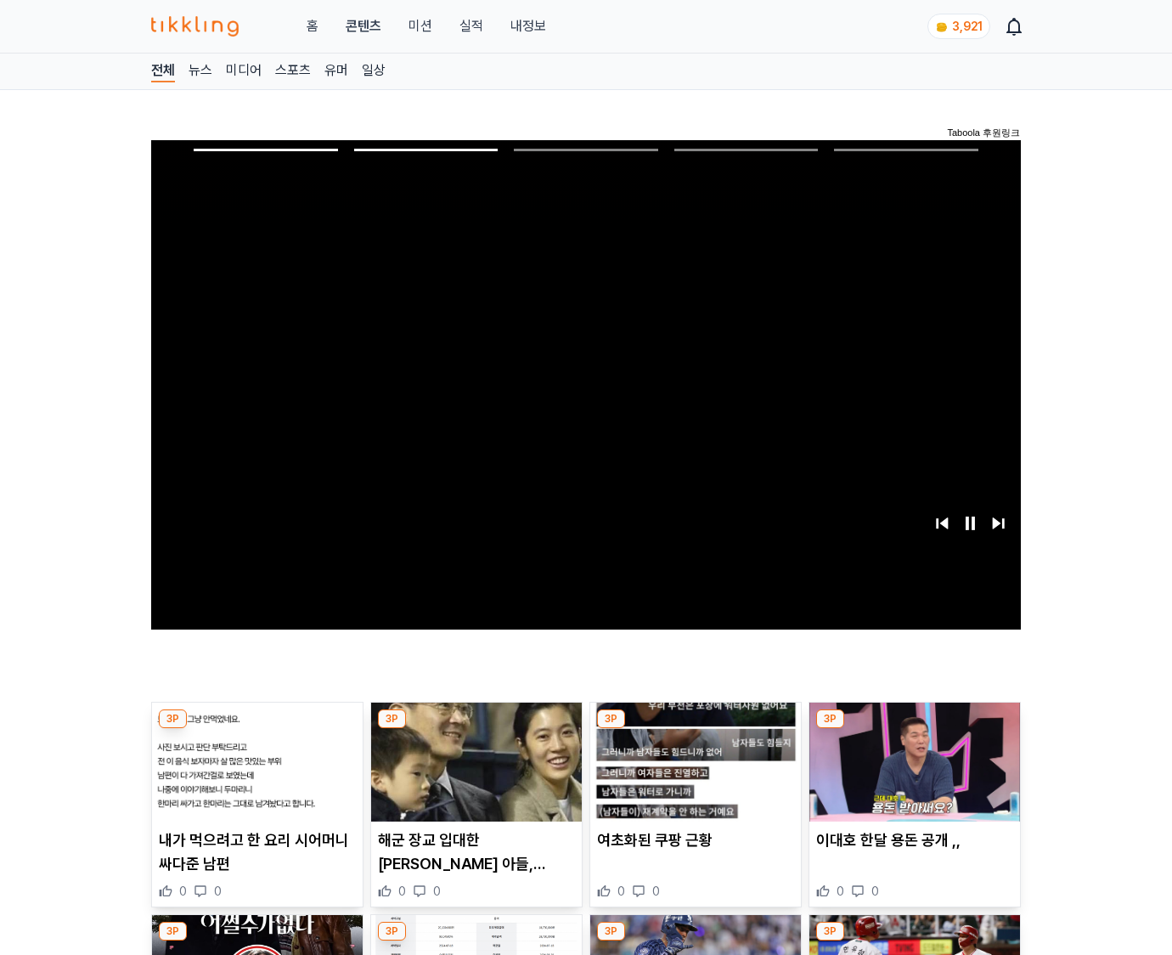
click at [912, 775] on img at bounding box center [915, 762] width 211 height 119
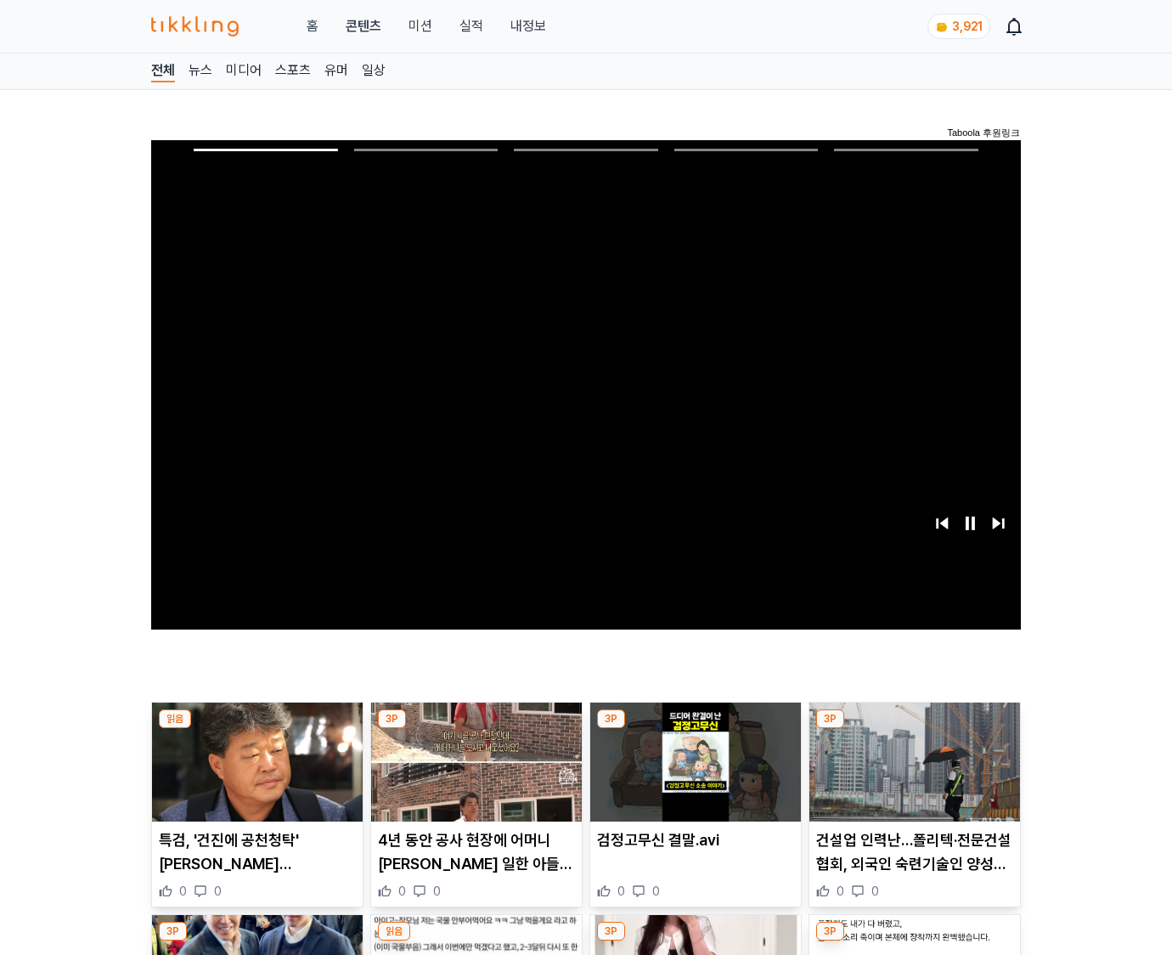
click at [912, 775] on img at bounding box center [915, 762] width 211 height 119
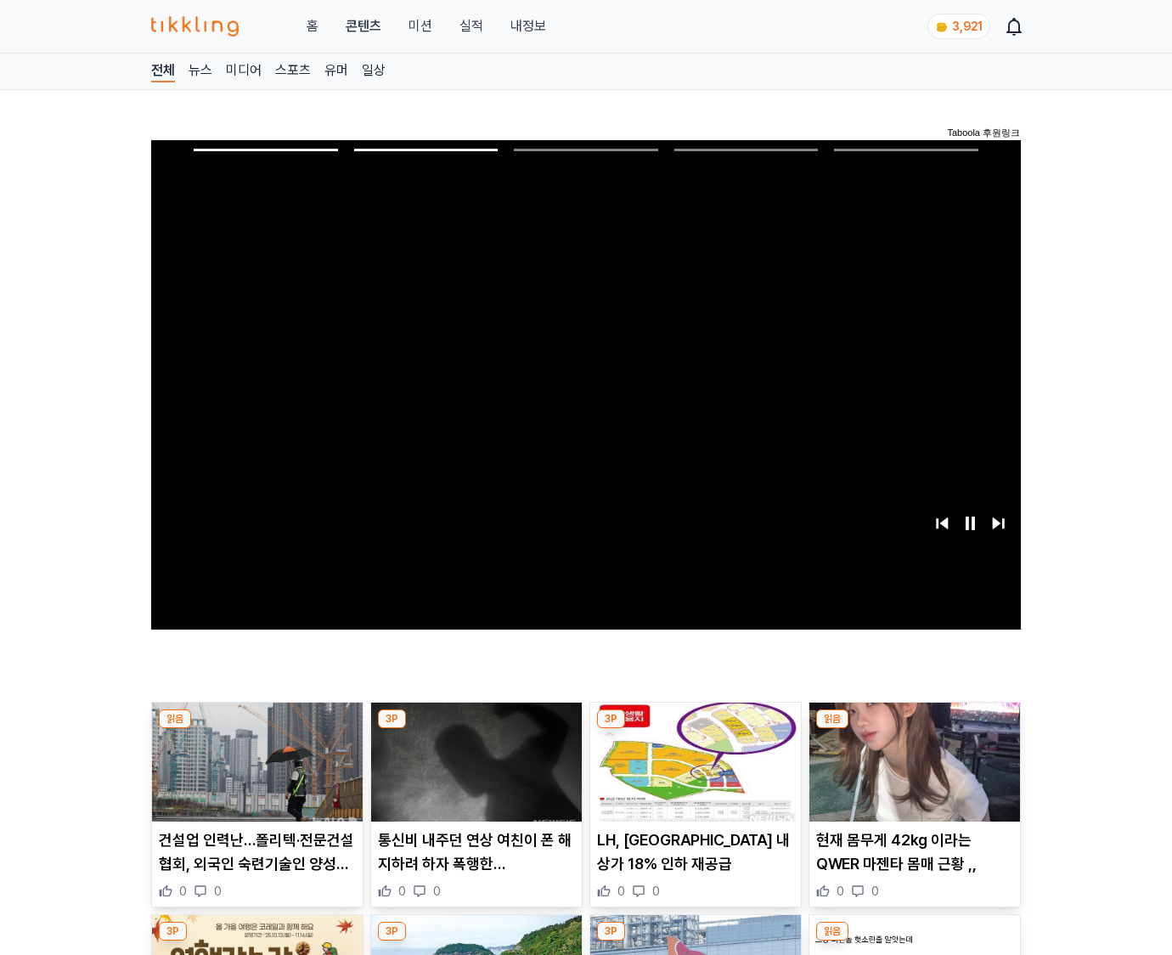
click at [912, 775] on img at bounding box center [915, 762] width 211 height 119
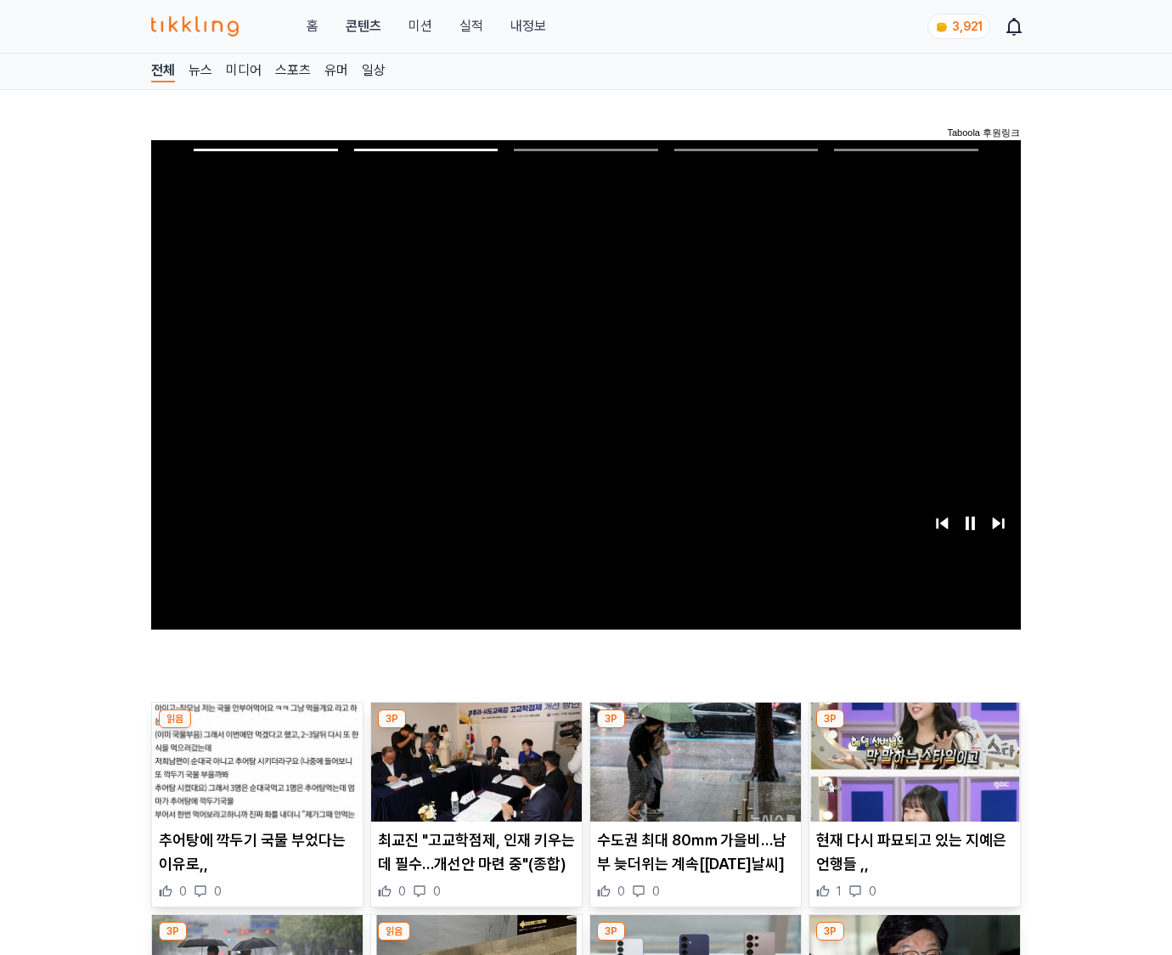
click at [912, 775] on img at bounding box center [915, 762] width 211 height 119
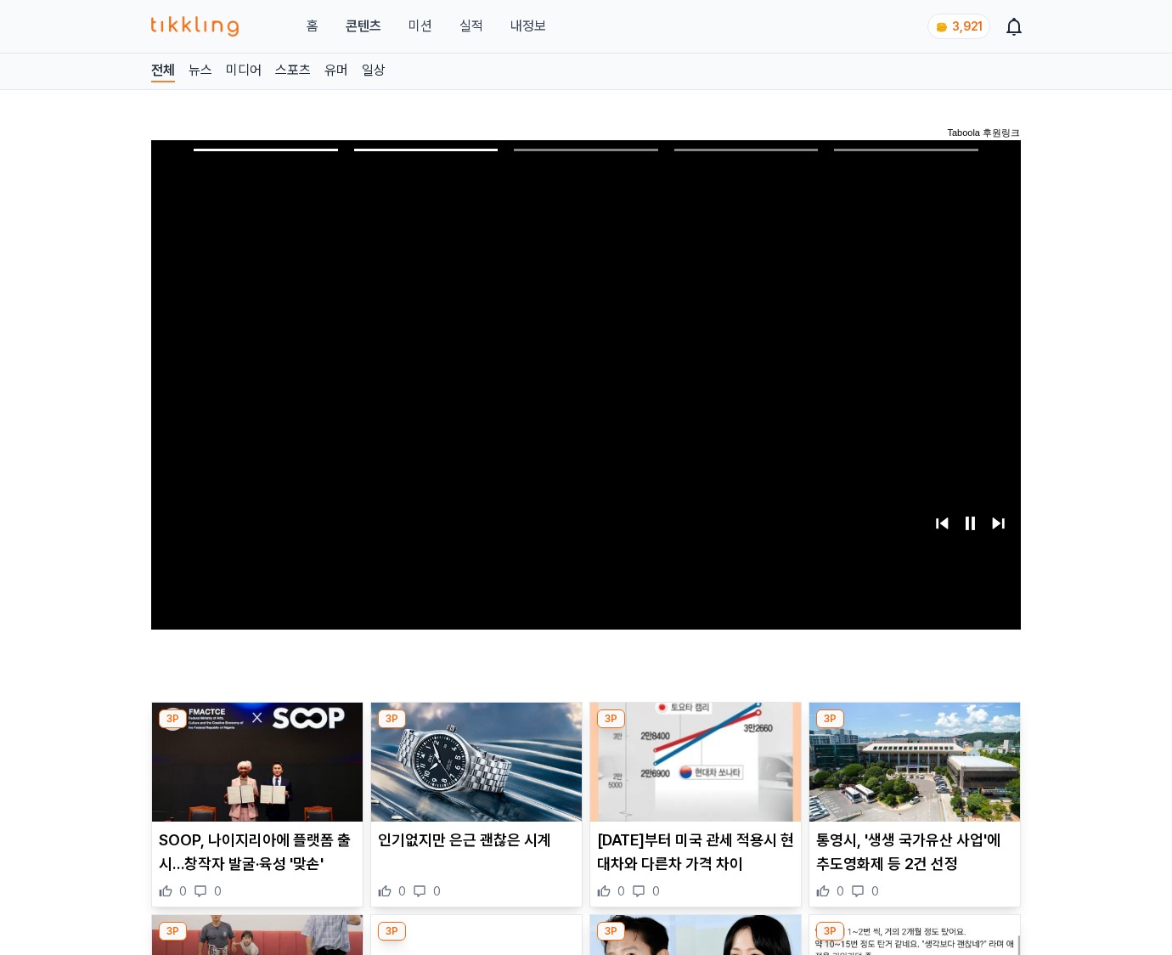
click at [912, 775] on img at bounding box center [915, 762] width 211 height 119
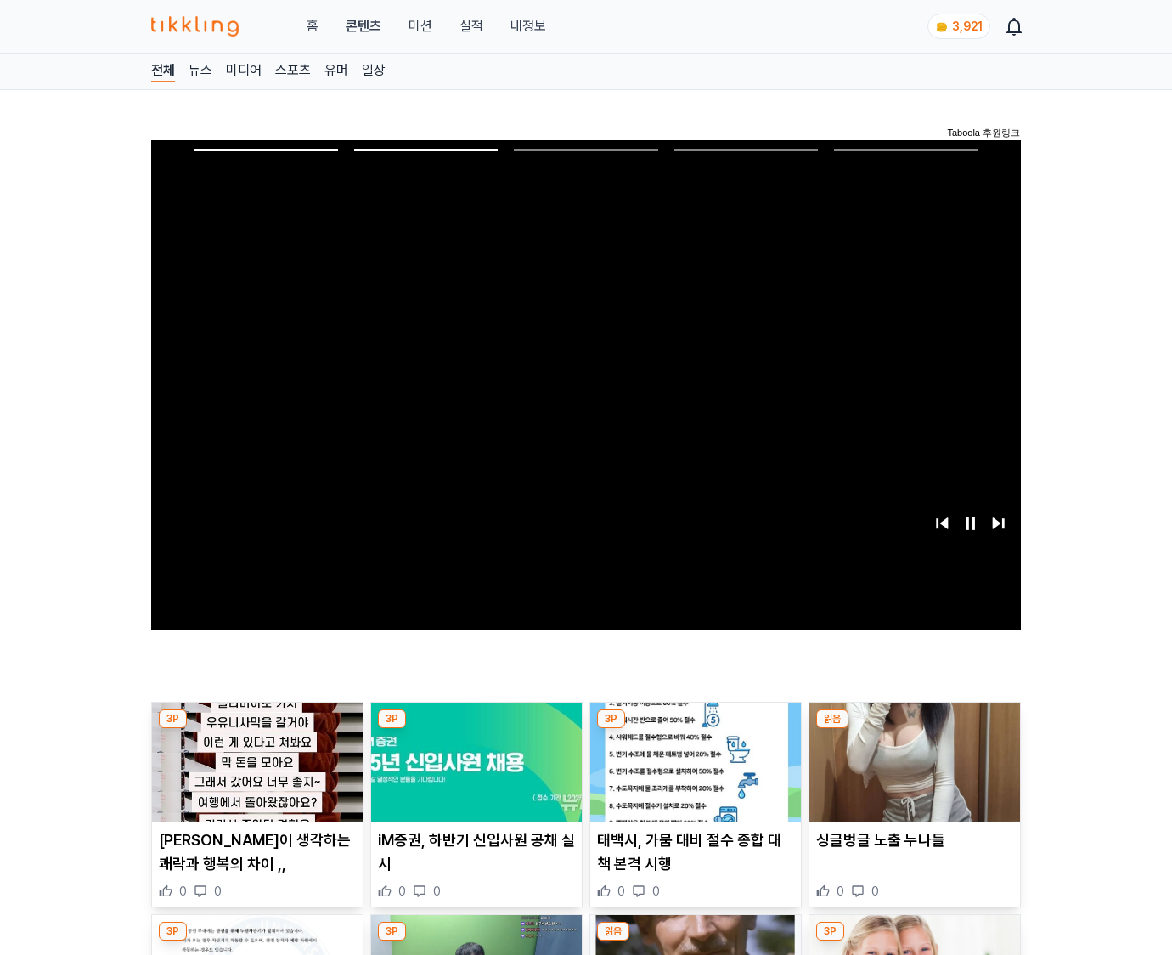
click at [912, 775] on img at bounding box center [915, 762] width 211 height 119
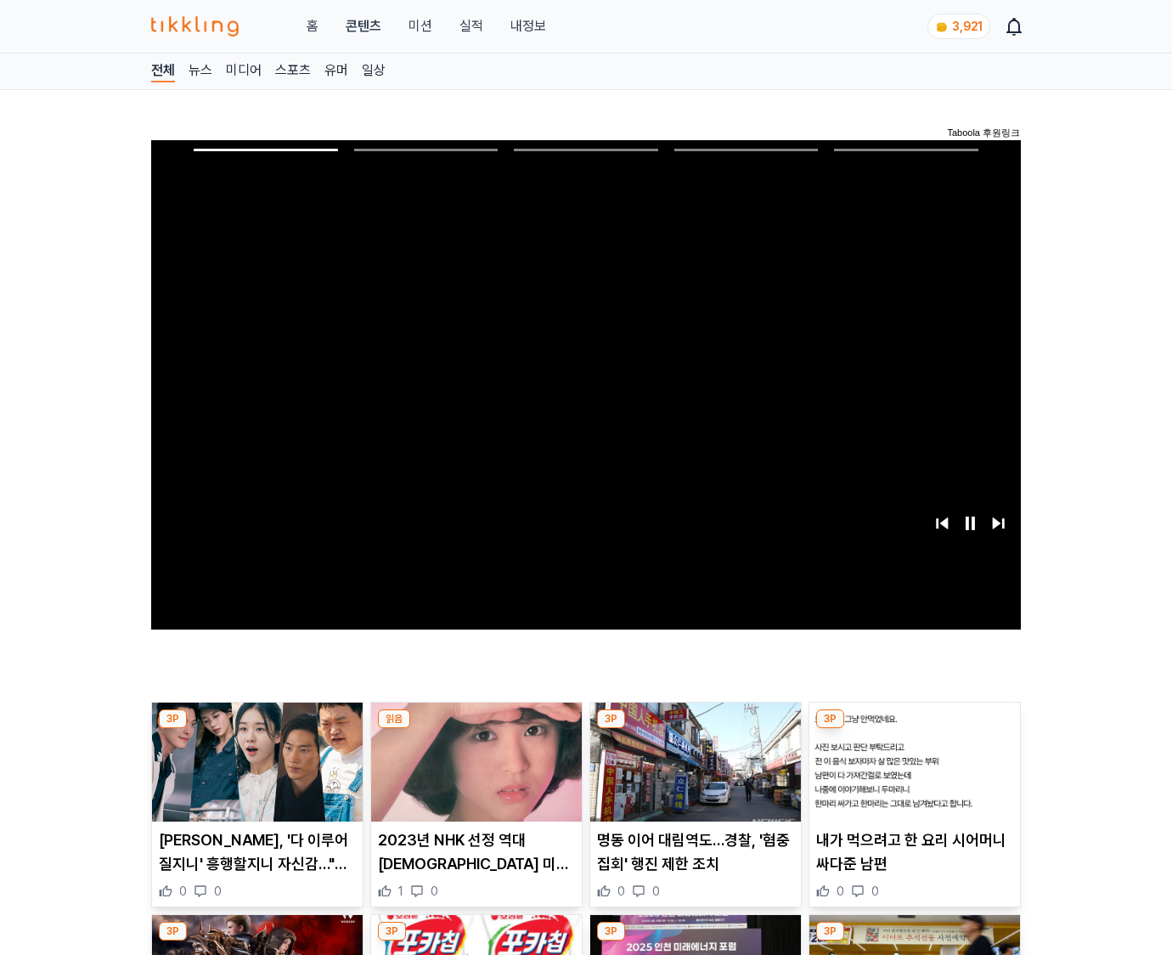
click at [912, 775] on img at bounding box center [915, 762] width 211 height 119
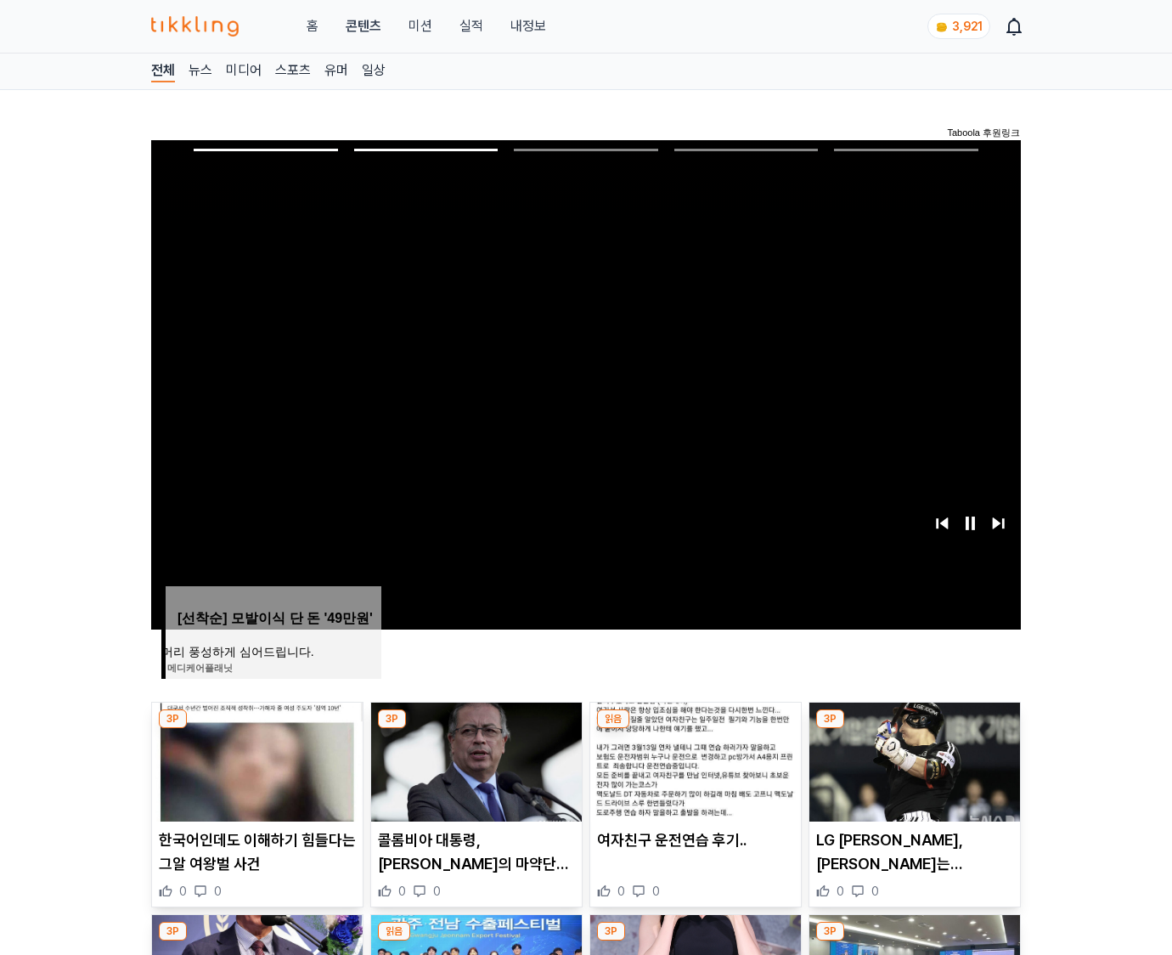
click at [912, 775] on img at bounding box center [915, 762] width 211 height 119
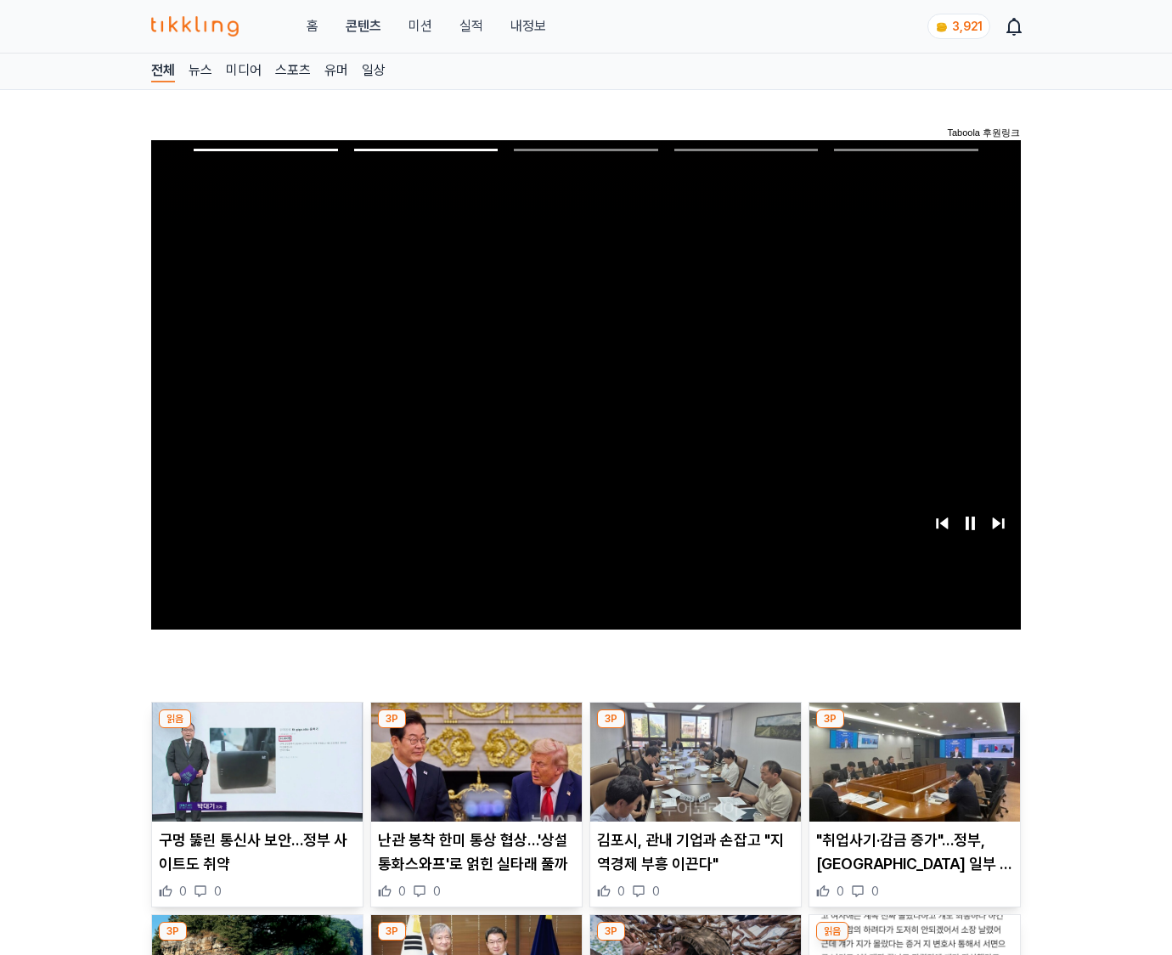
click at [912, 775] on img at bounding box center [915, 762] width 211 height 119
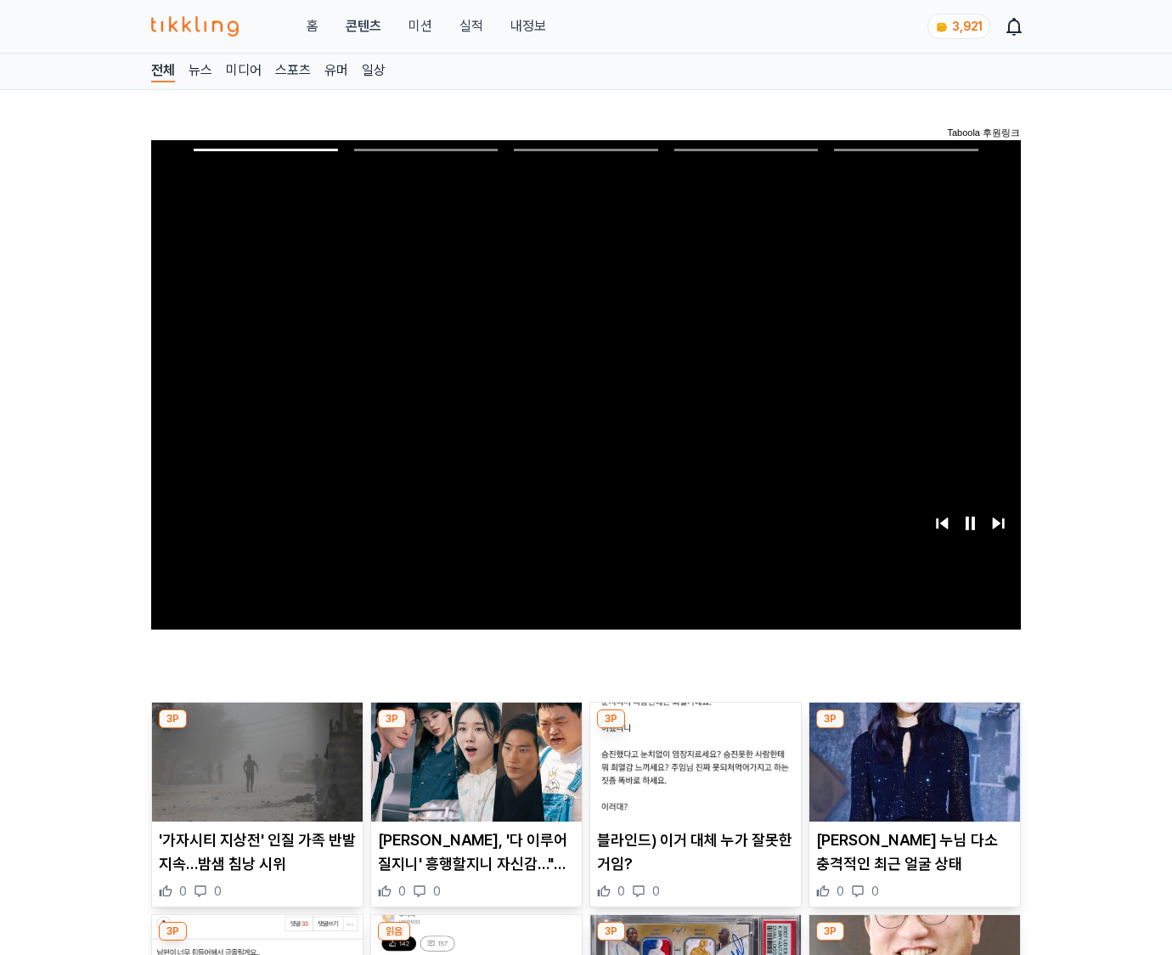
click at [912, 775] on img at bounding box center [915, 762] width 211 height 119
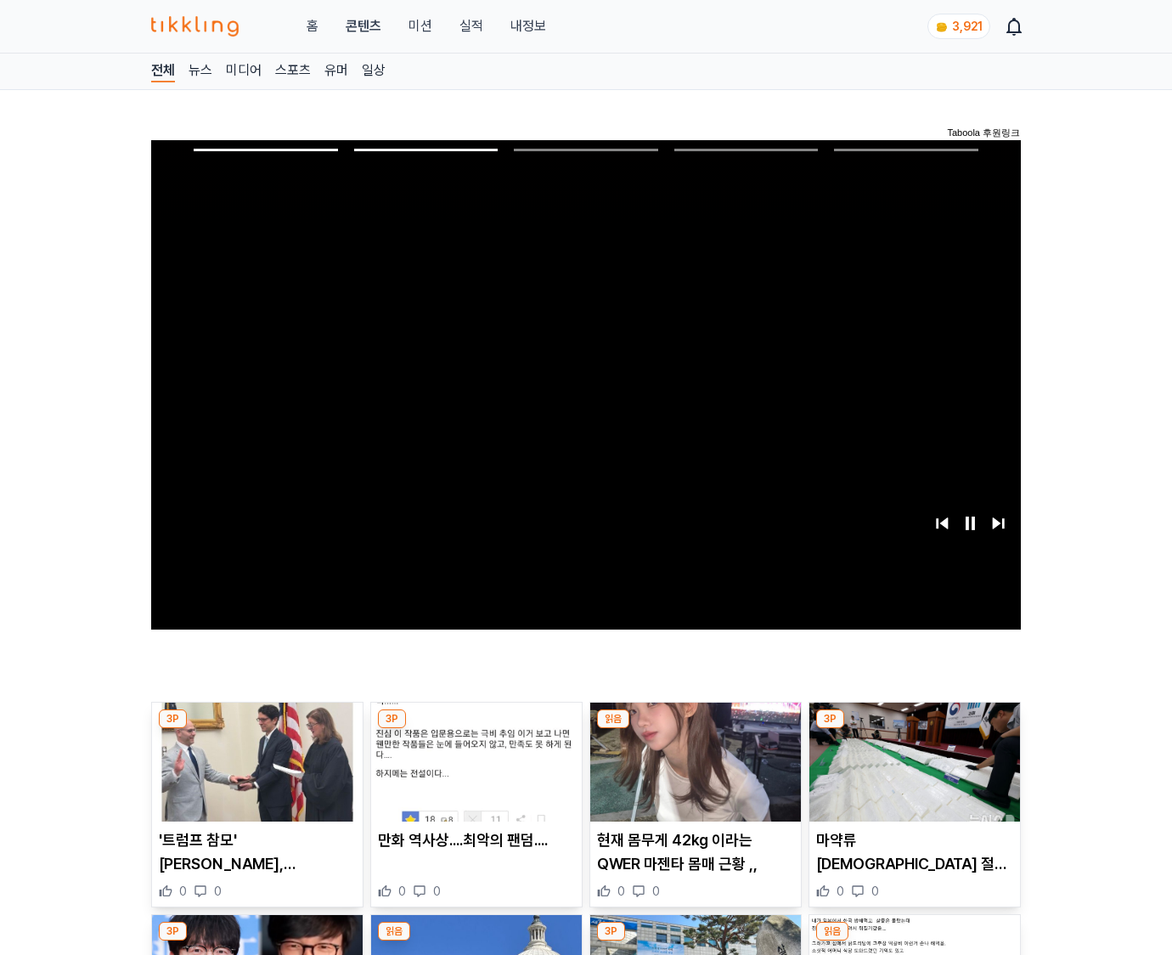
click at [912, 775] on img at bounding box center [915, 762] width 211 height 119
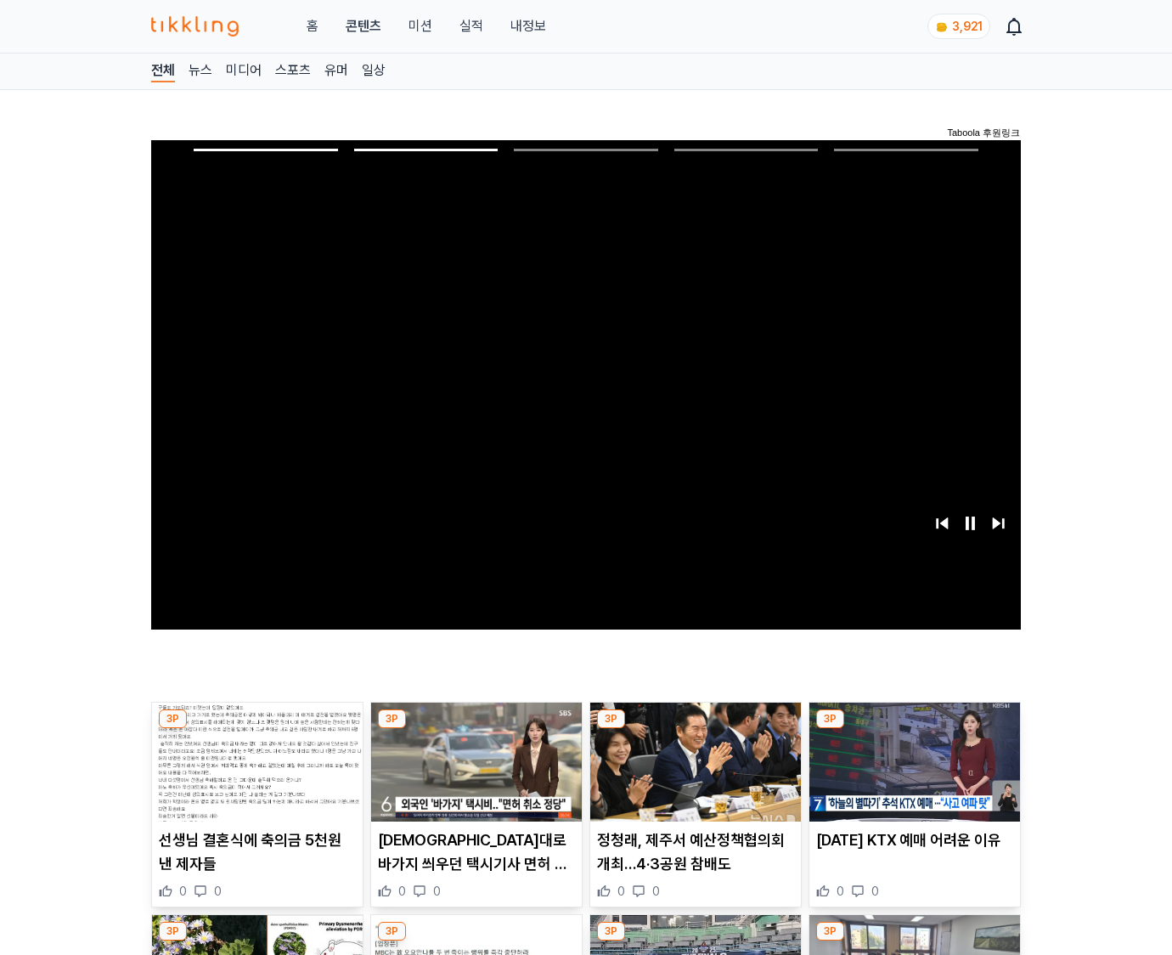
click at [912, 775] on img at bounding box center [915, 762] width 211 height 119
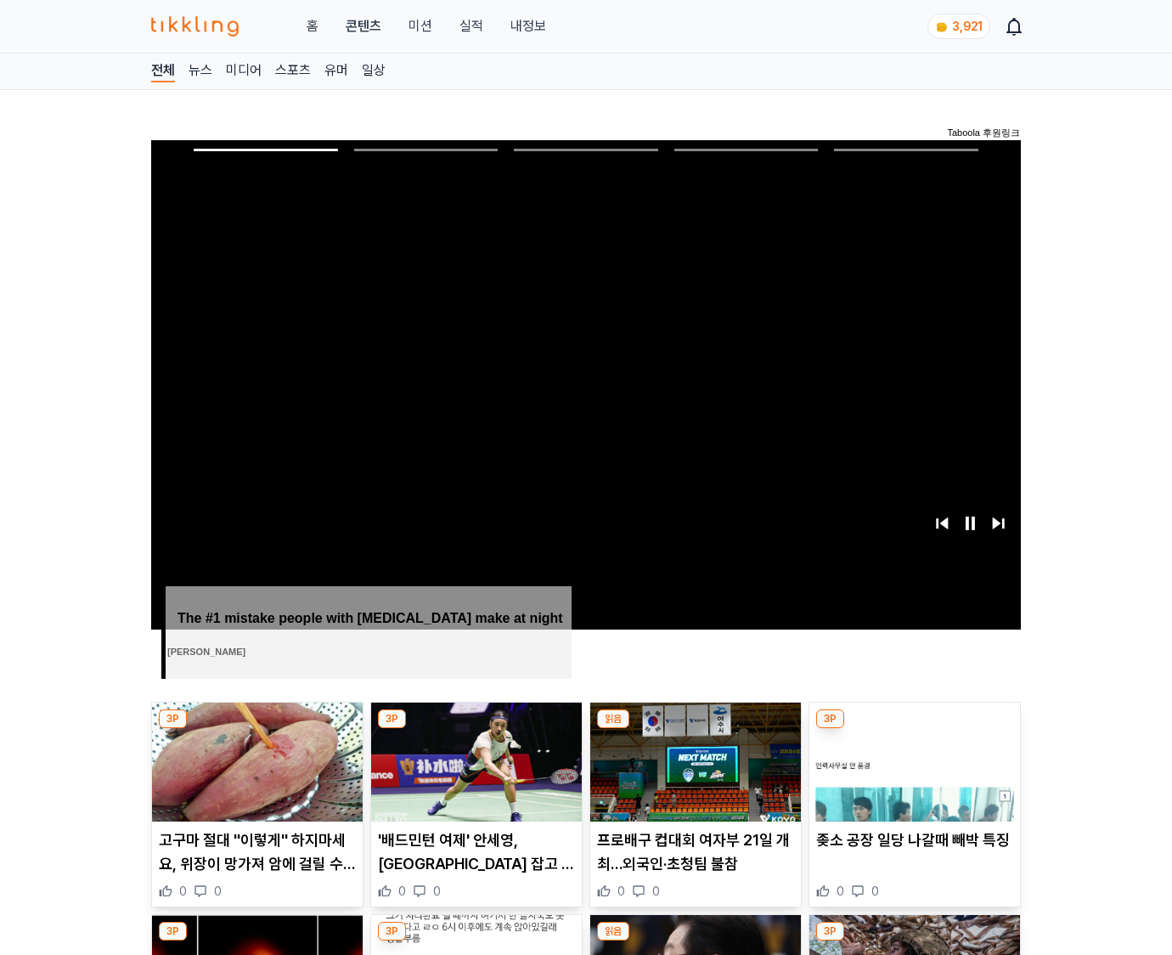
click at [912, 775] on img at bounding box center [915, 762] width 211 height 119
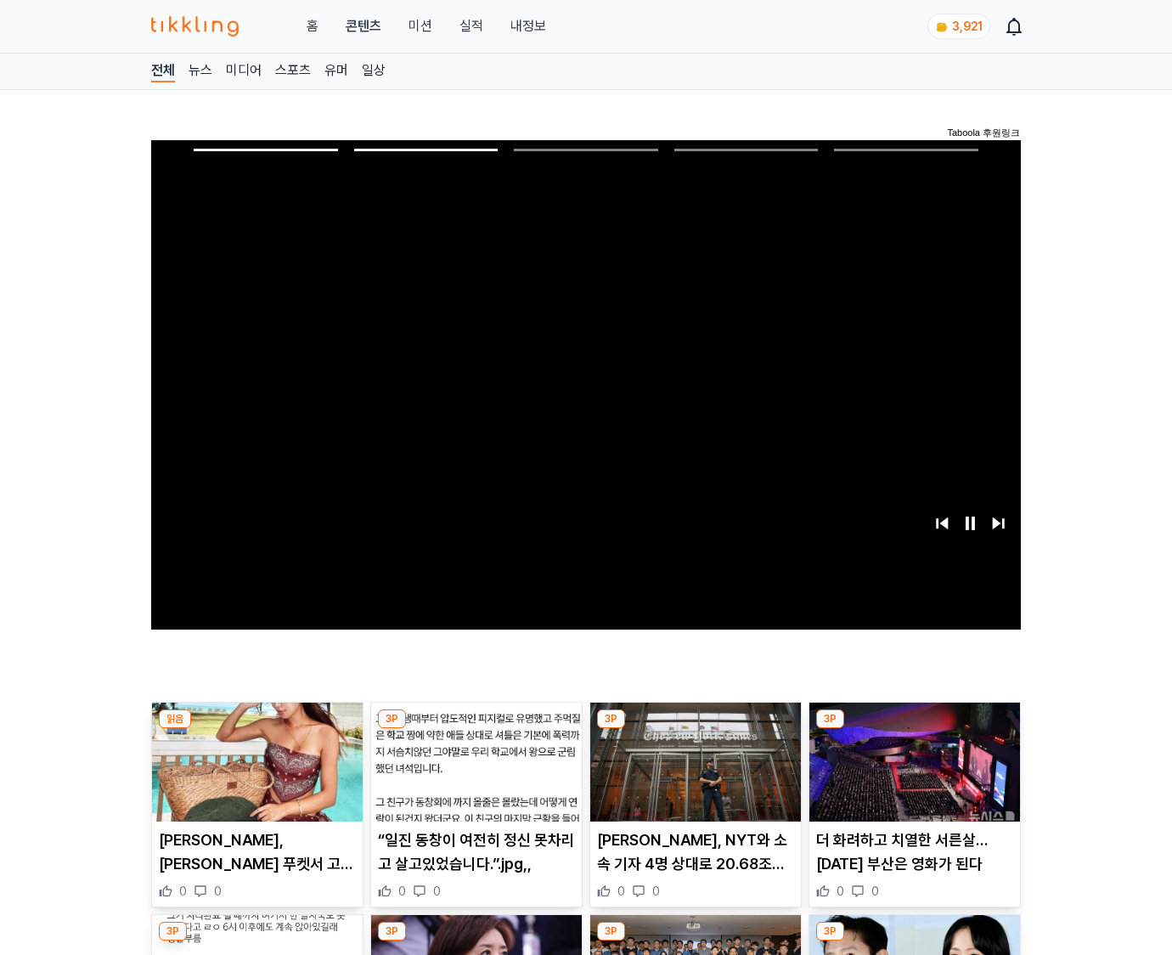
click at [912, 775] on img at bounding box center [915, 762] width 211 height 119
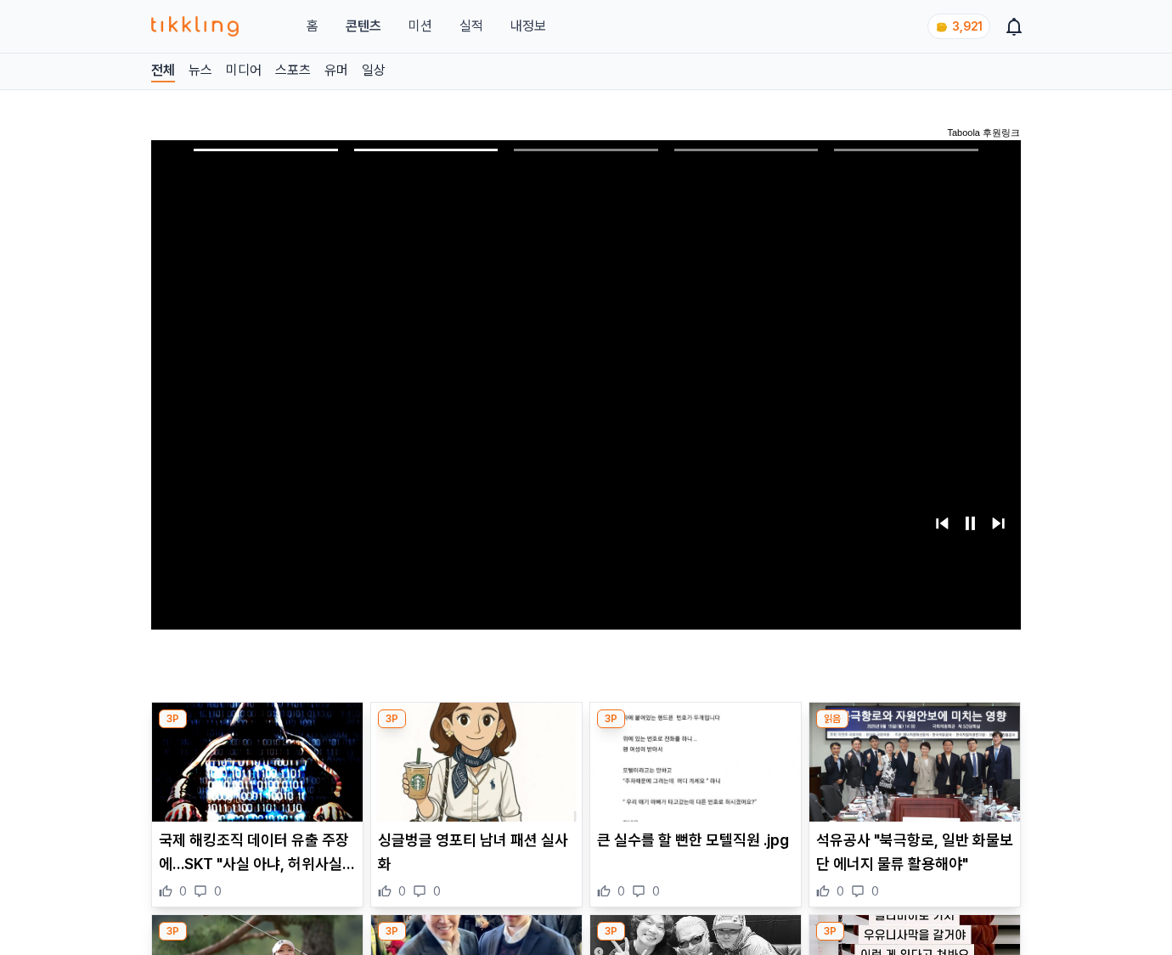
click at [912, 775] on img at bounding box center [915, 762] width 211 height 119
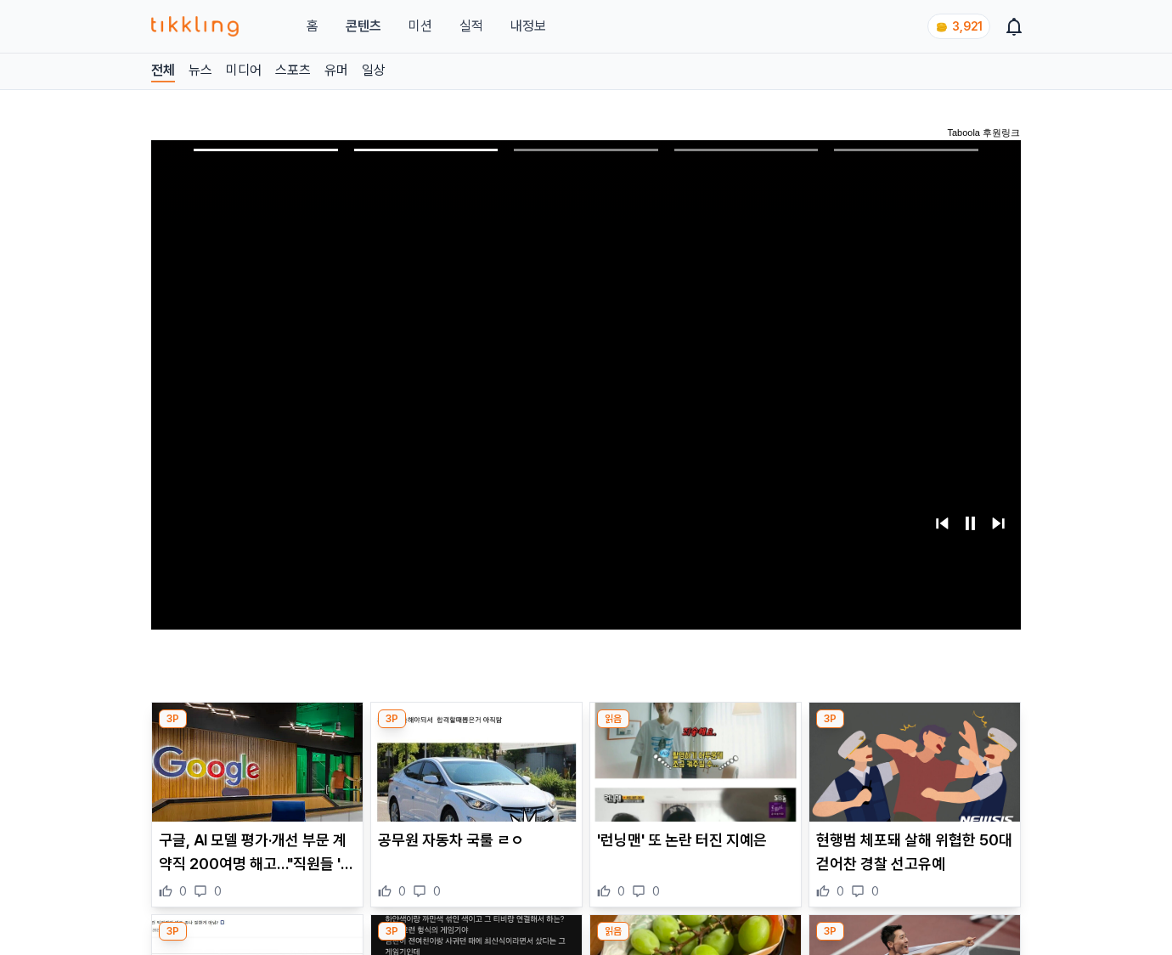
click at [912, 775] on img at bounding box center [915, 762] width 211 height 119
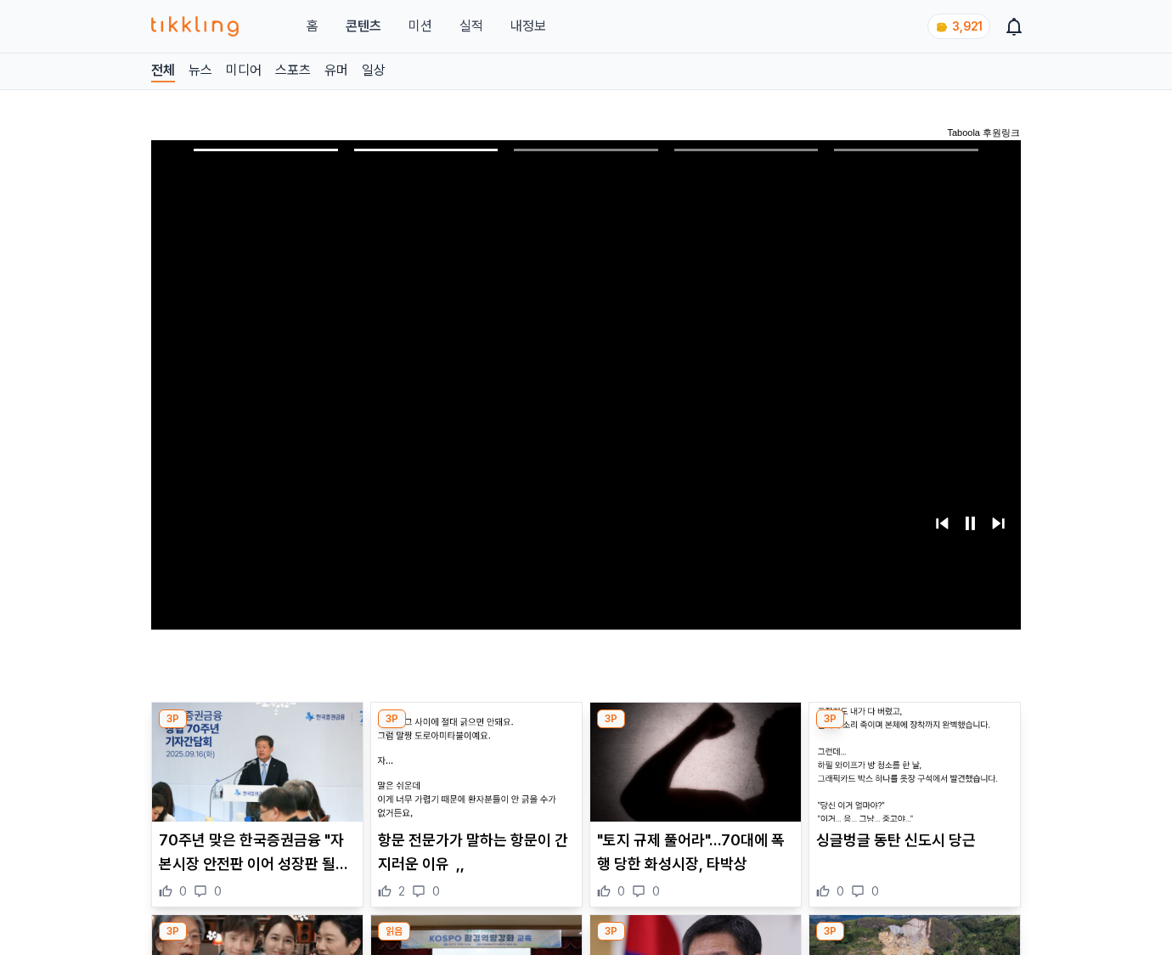
click at [912, 775] on img at bounding box center [915, 762] width 211 height 119
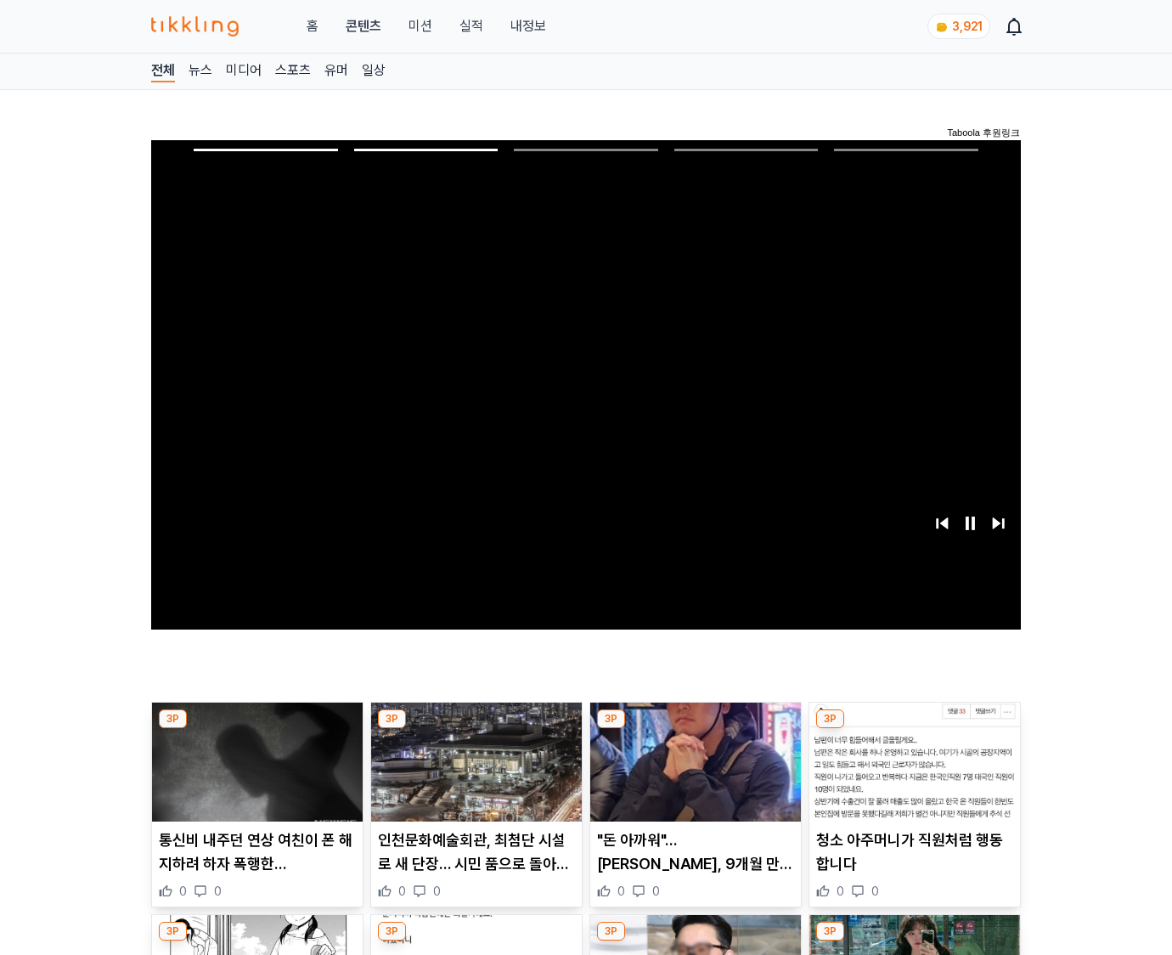
click at [912, 775] on img at bounding box center [915, 762] width 211 height 119
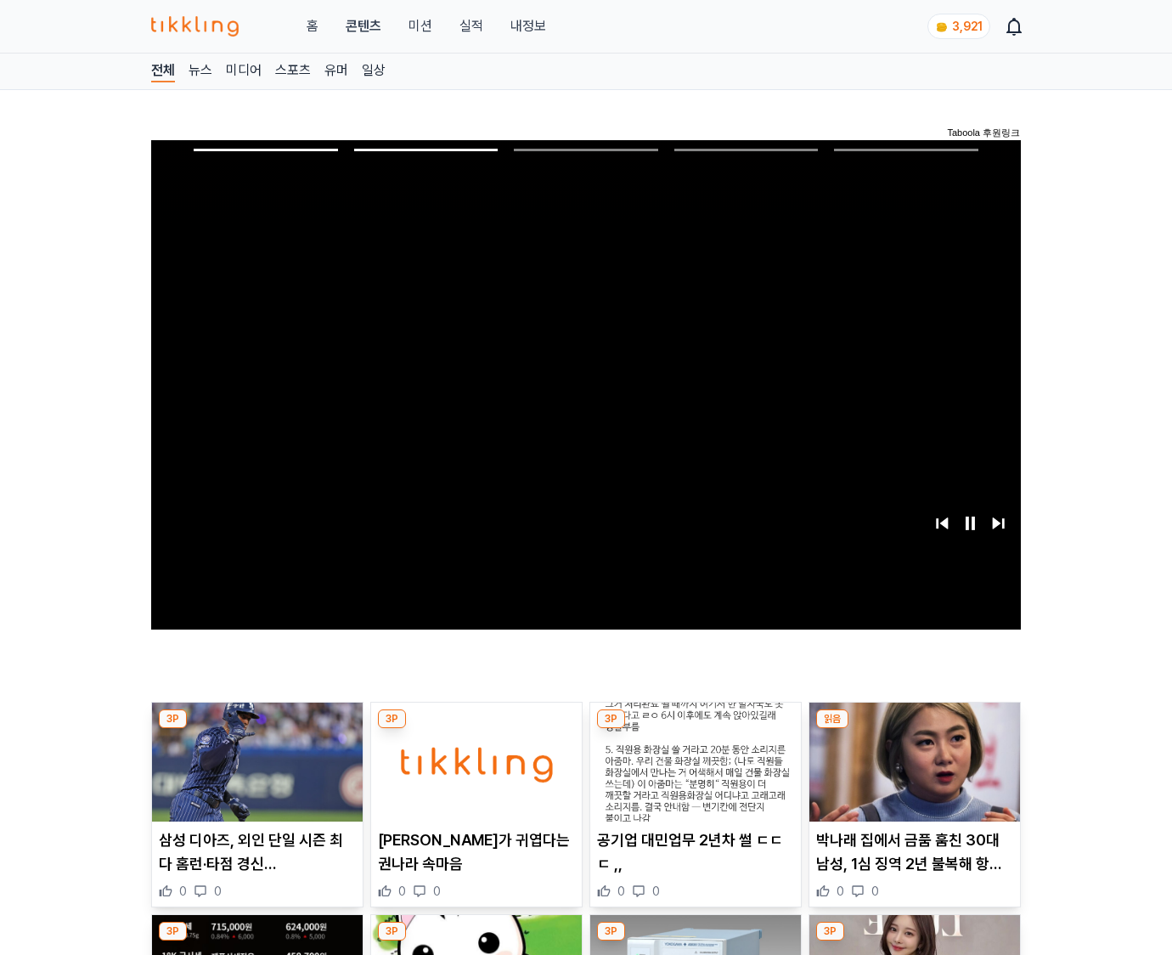
click at [912, 775] on img at bounding box center [915, 762] width 211 height 119
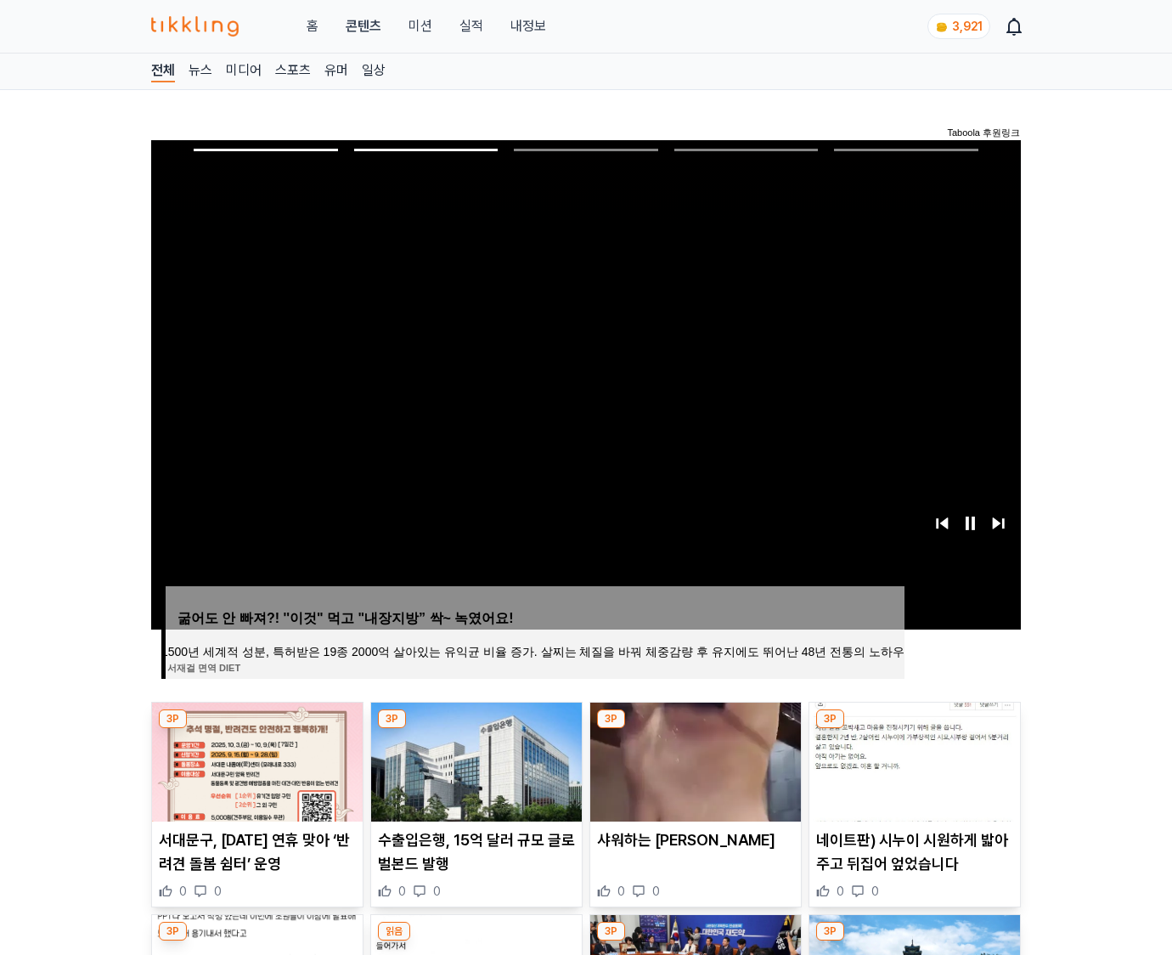
click at [912, 775] on img at bounding box center [915, 762] width 211 height 119
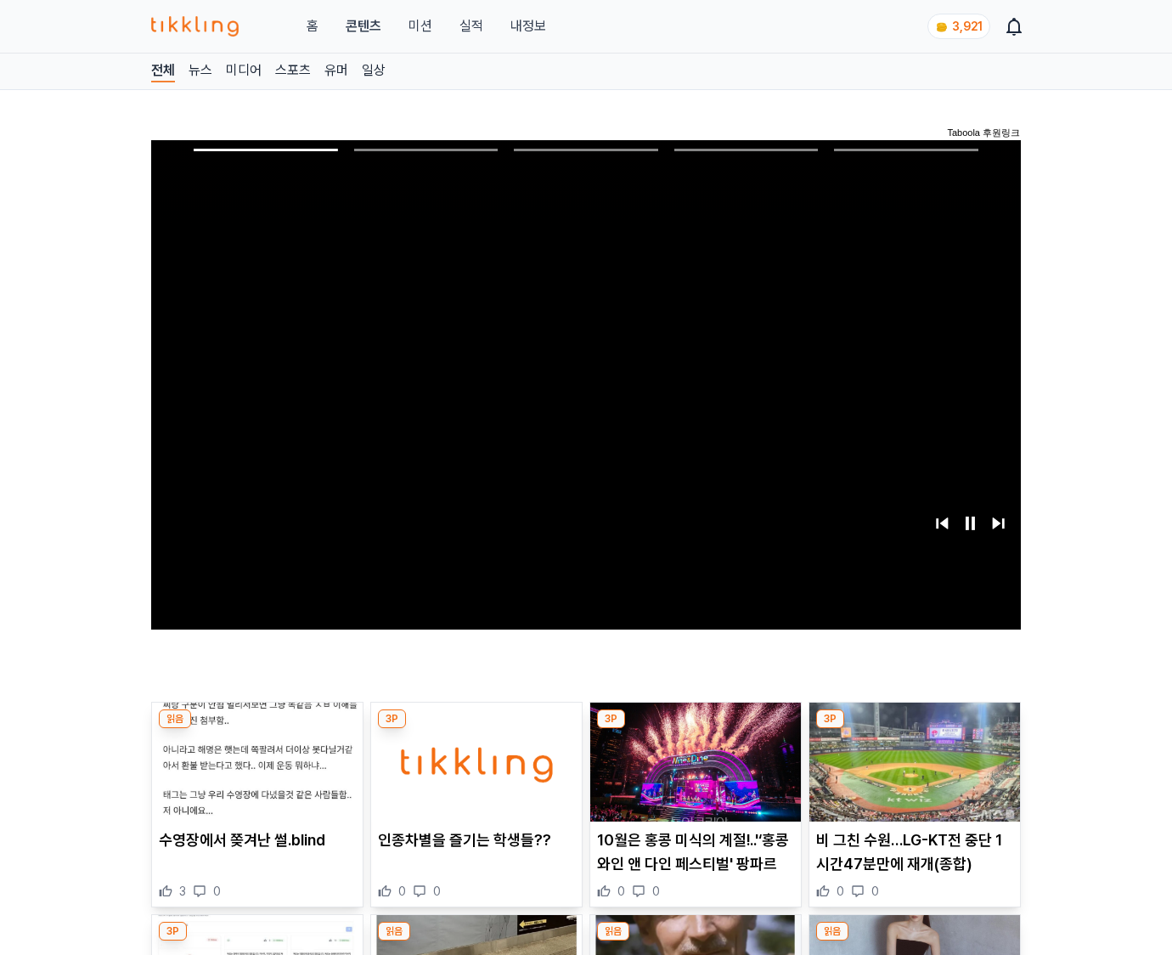
click at [912, 775] on img at bounding box center [915, 762] width 211 height 119
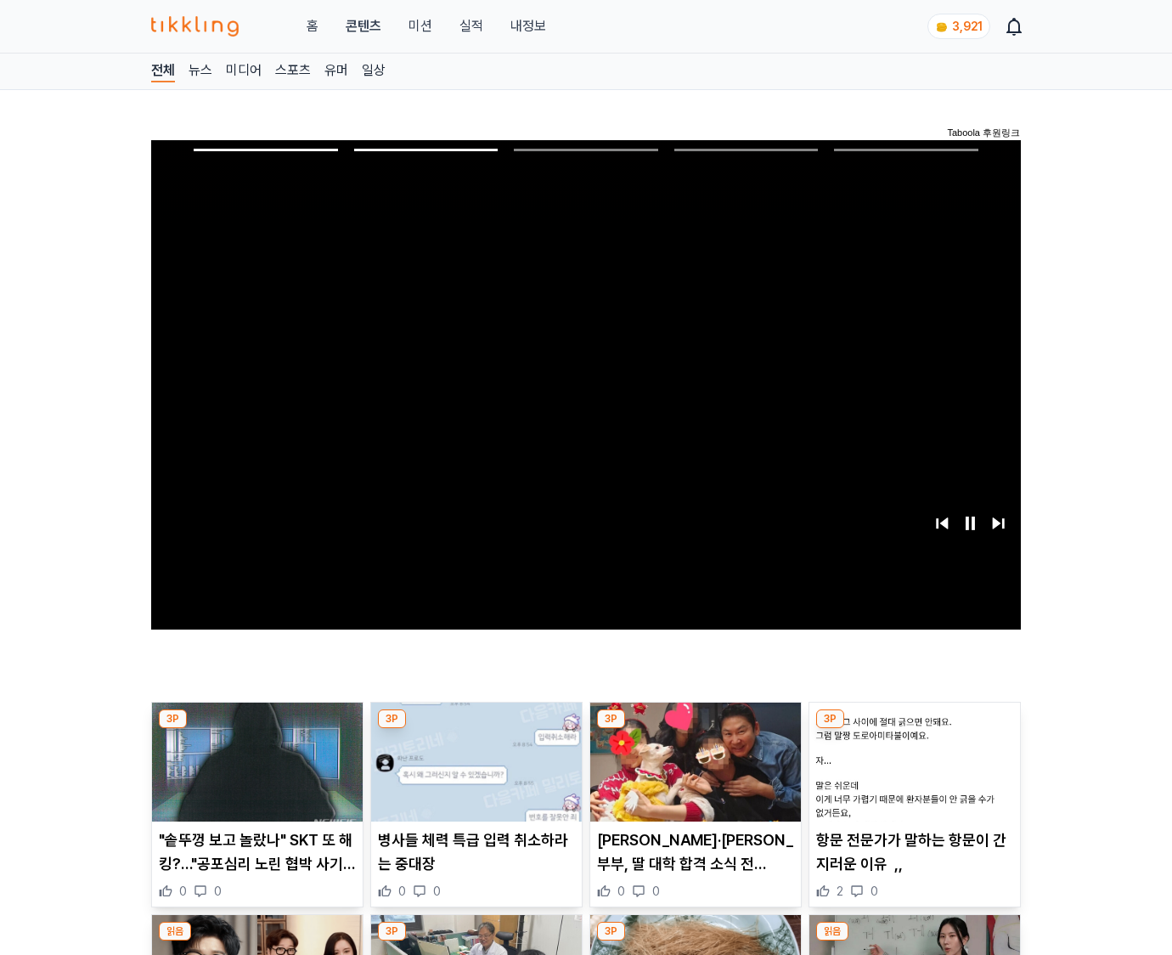
click at [912, 775] on img at bounding box center [915, 762] width 211 height 119
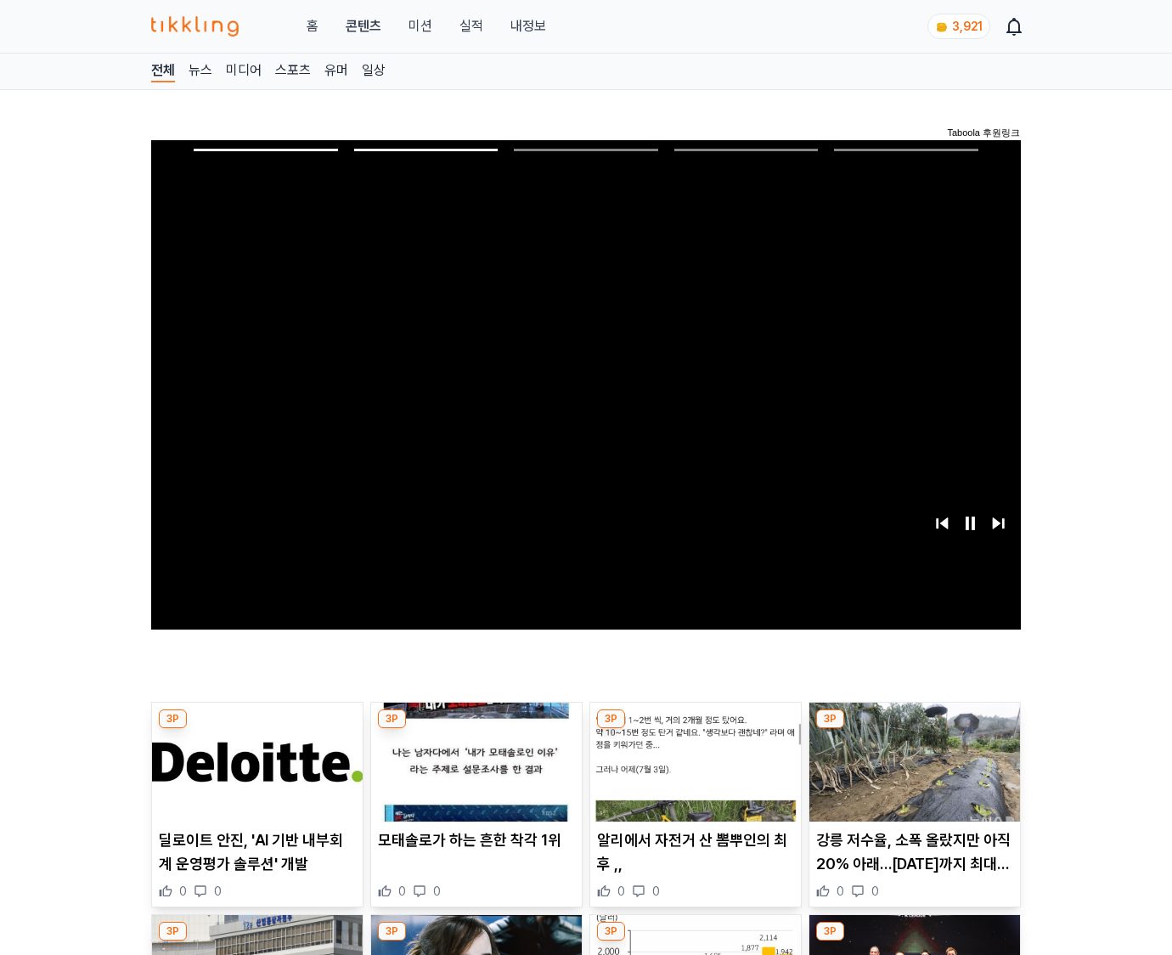
click at [912, 775] on img at bounding box center [915, 762] width 211 height 119
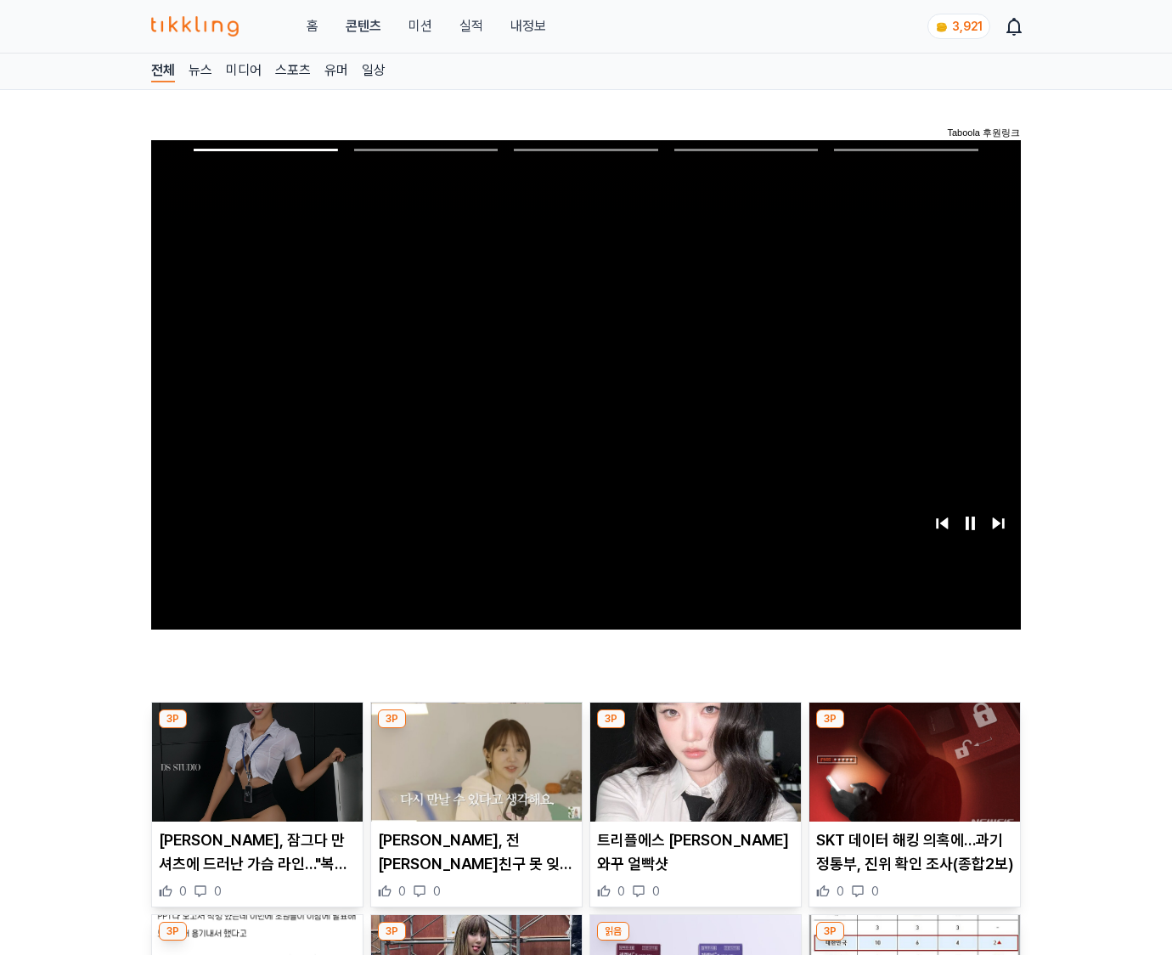
click at [912, 775] on img at bounding box center [915, 762] width 211 height 119
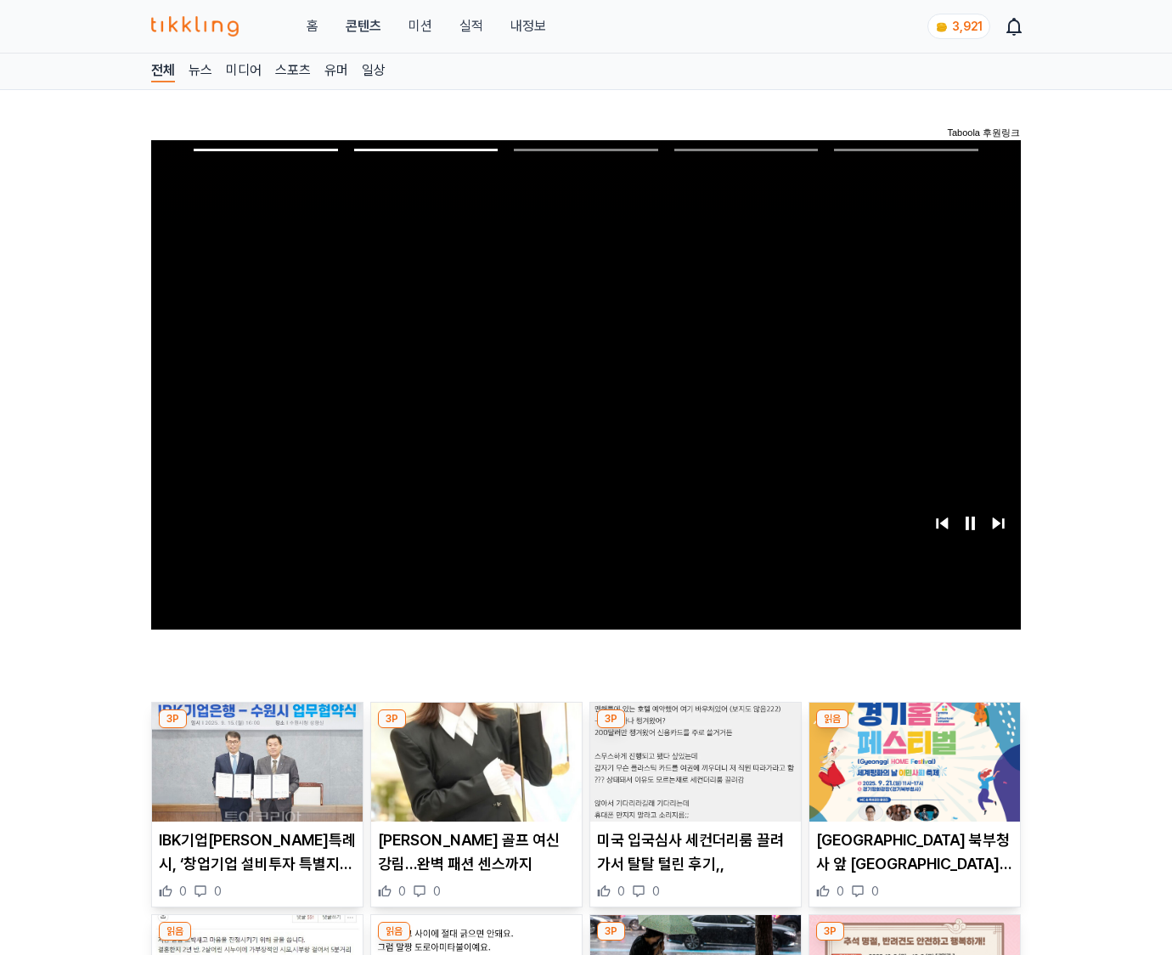
click at [912, 775] on img at bounding box center [915, 762] width 211 height 119
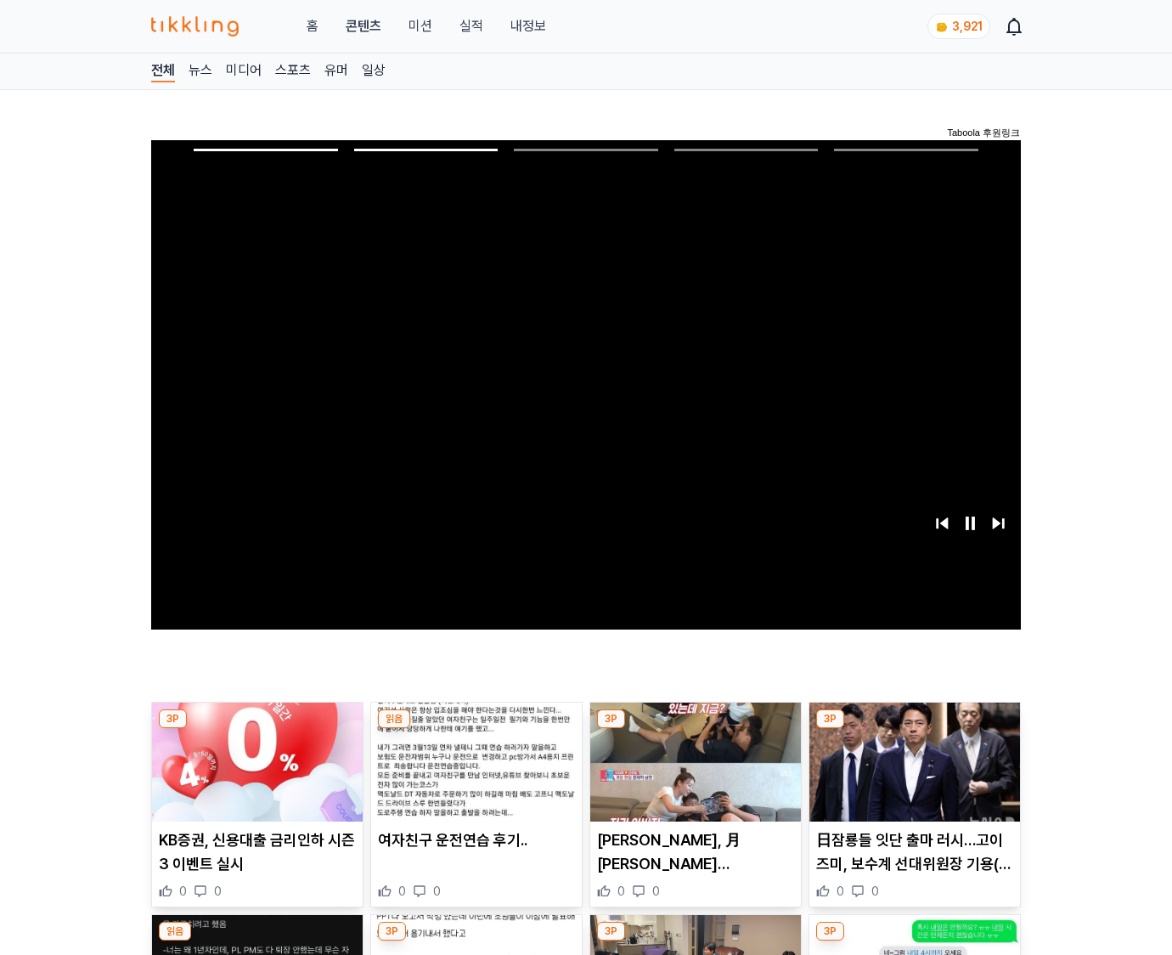
click at [912, 775] on img at bounding box center [915, 762] width 211 height 119
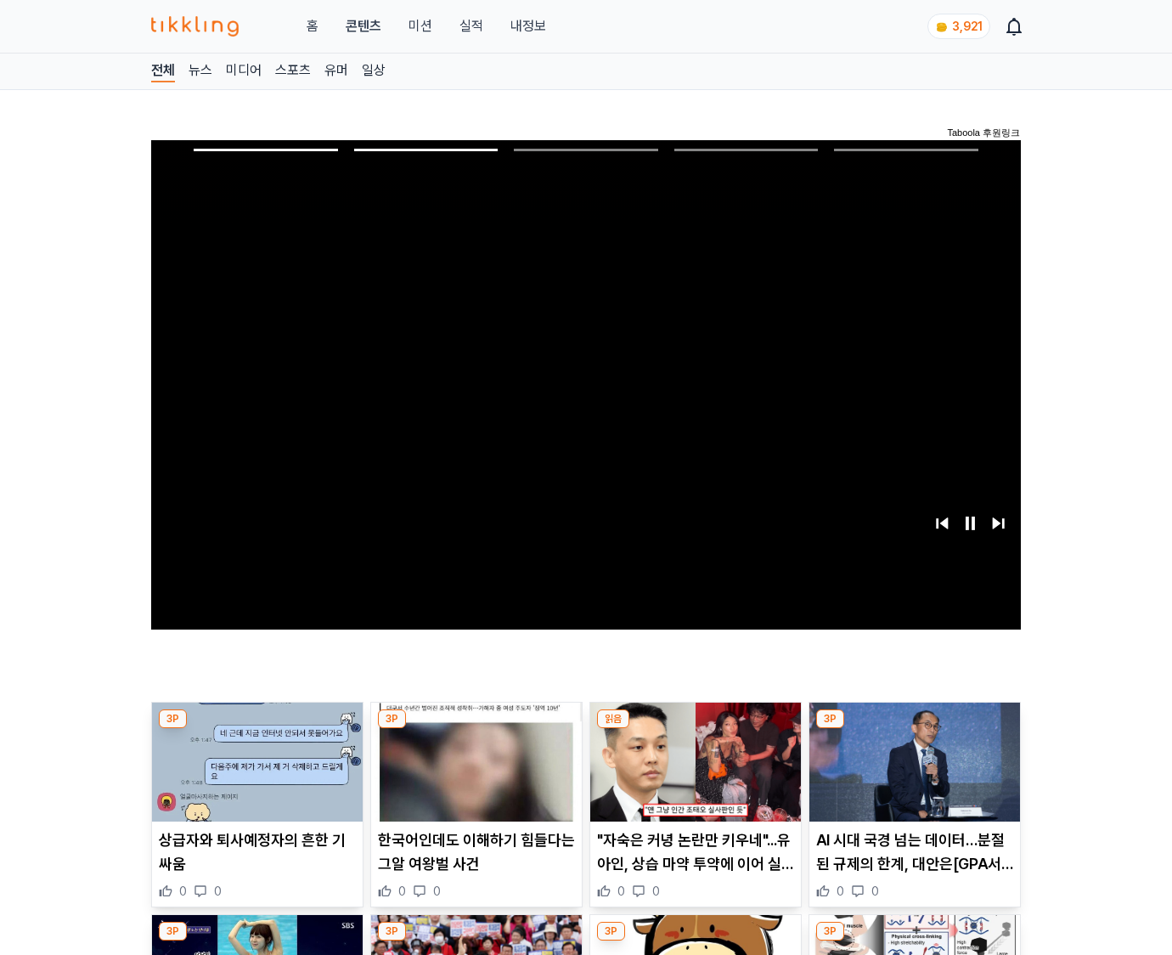
click at [912, 775] on img at bounding box center [915, 762] width 211 height 119
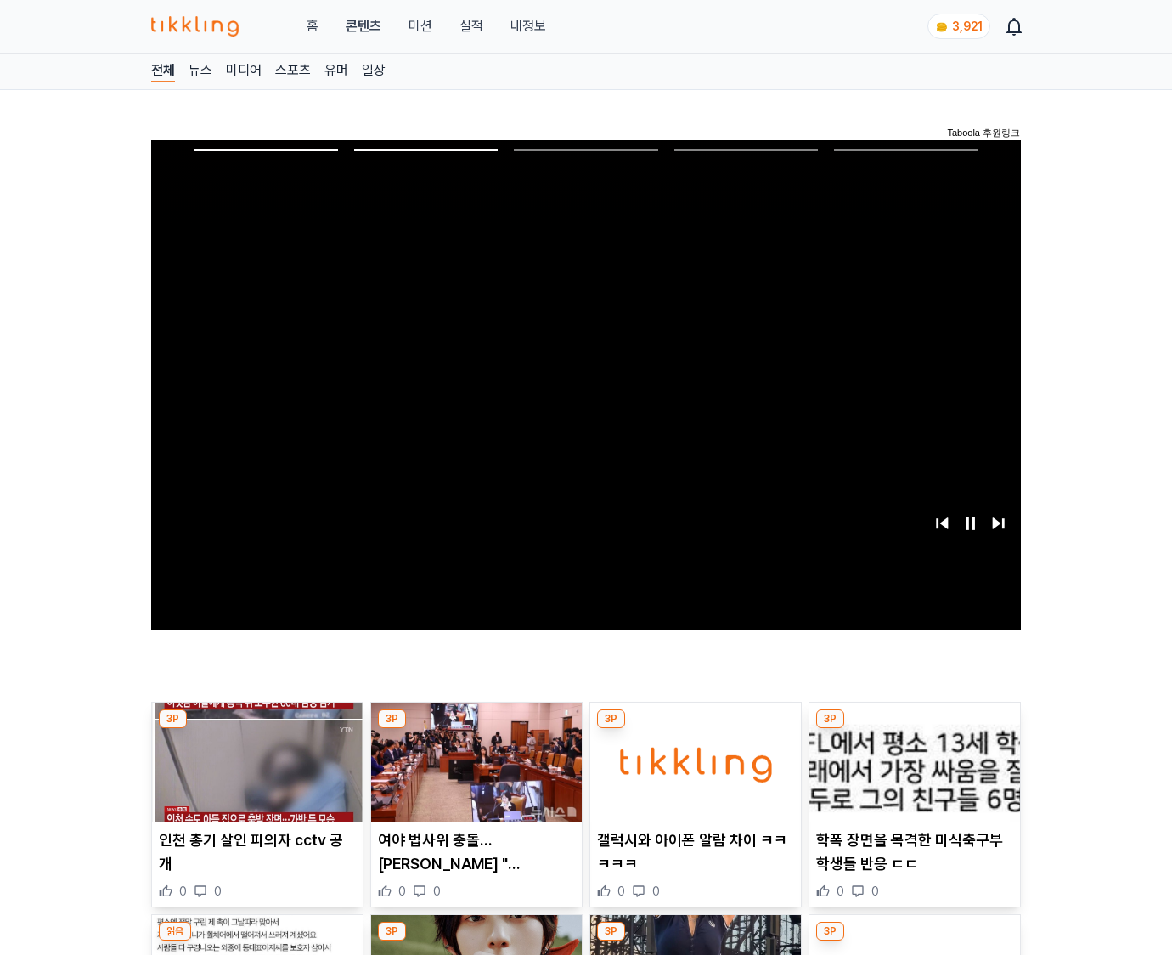
click at [912, 775] on img at bounding box center [915, 762] width 211 height 119
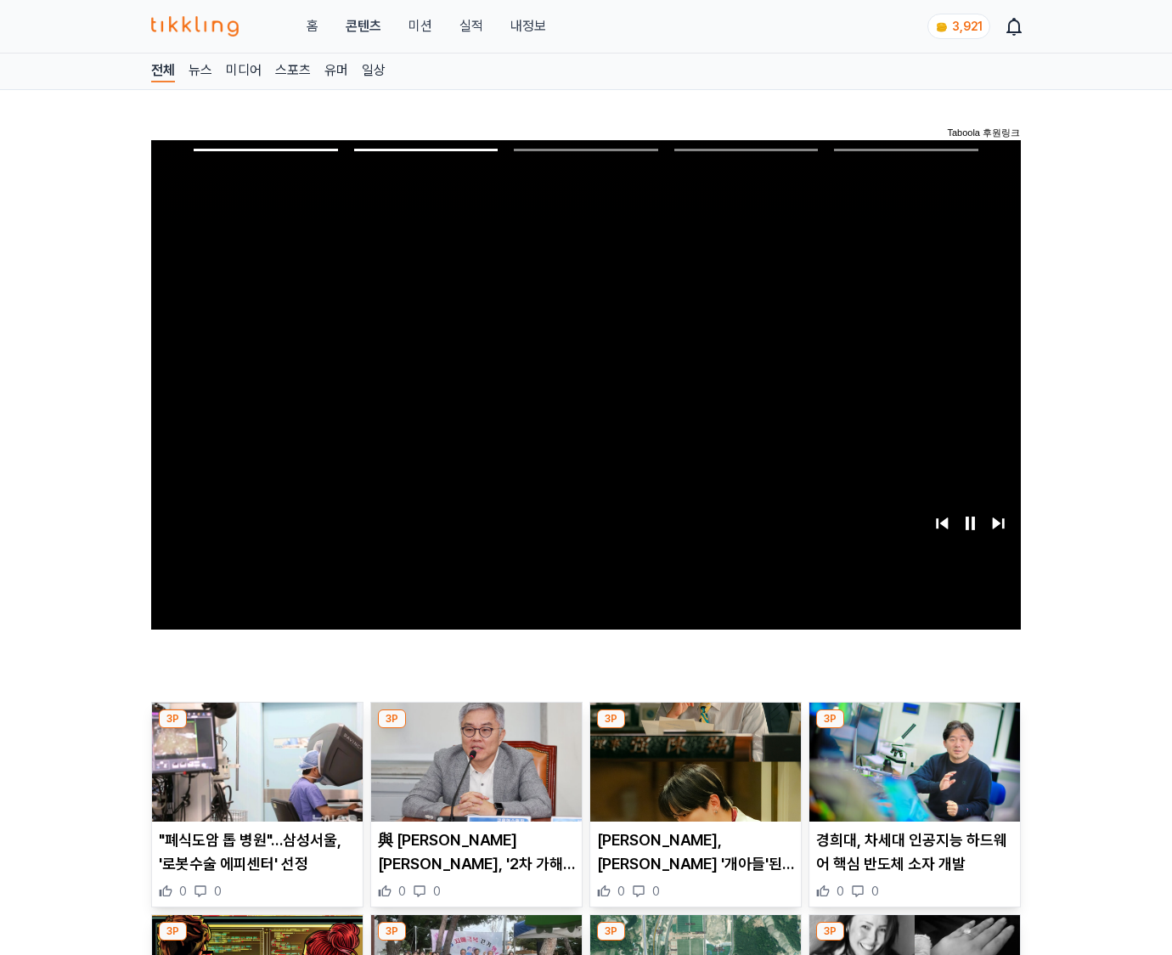
click at [912, 775] on img at bounding box center [915, 762] width 211 height 119
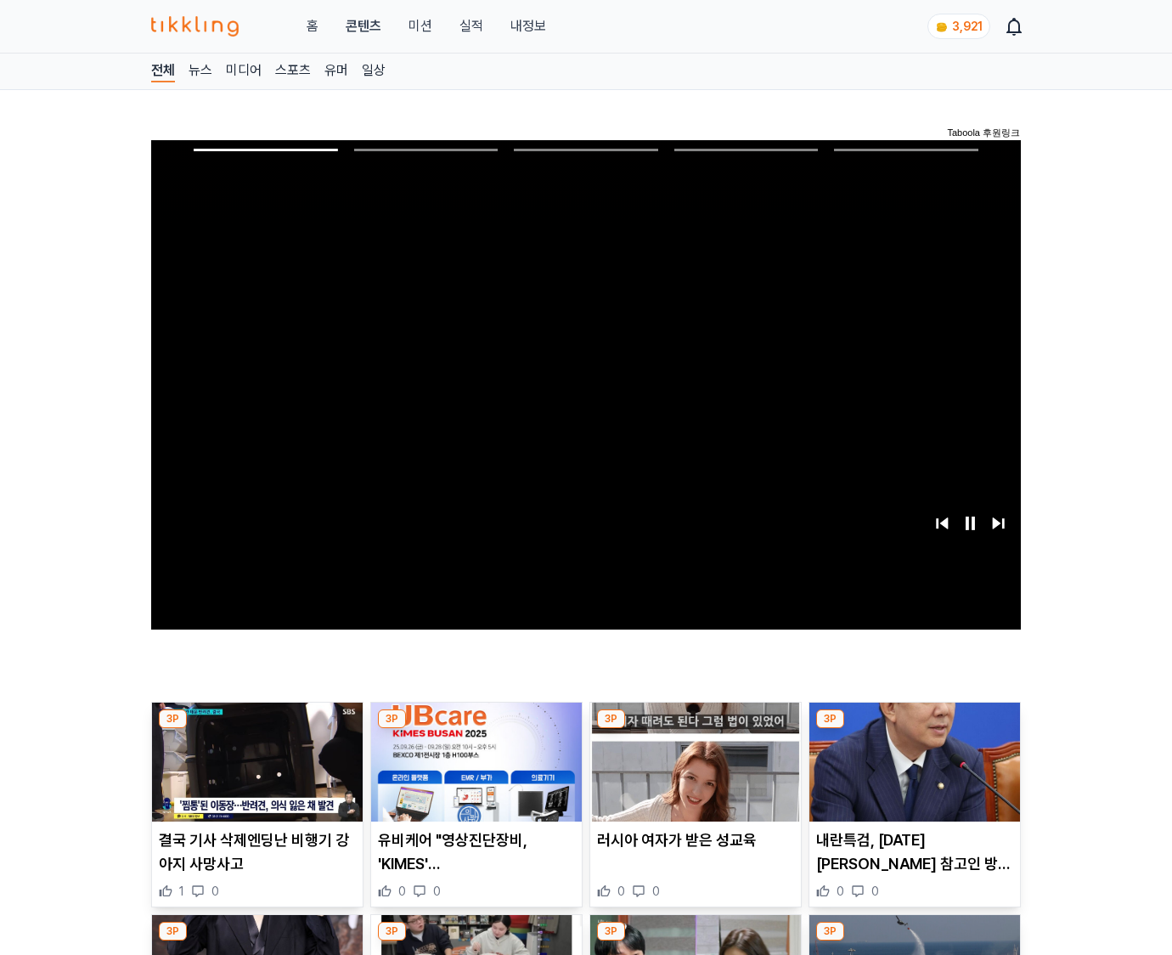
click at [912, 775] on img at bounding box center [915, 762] width 211 height 119
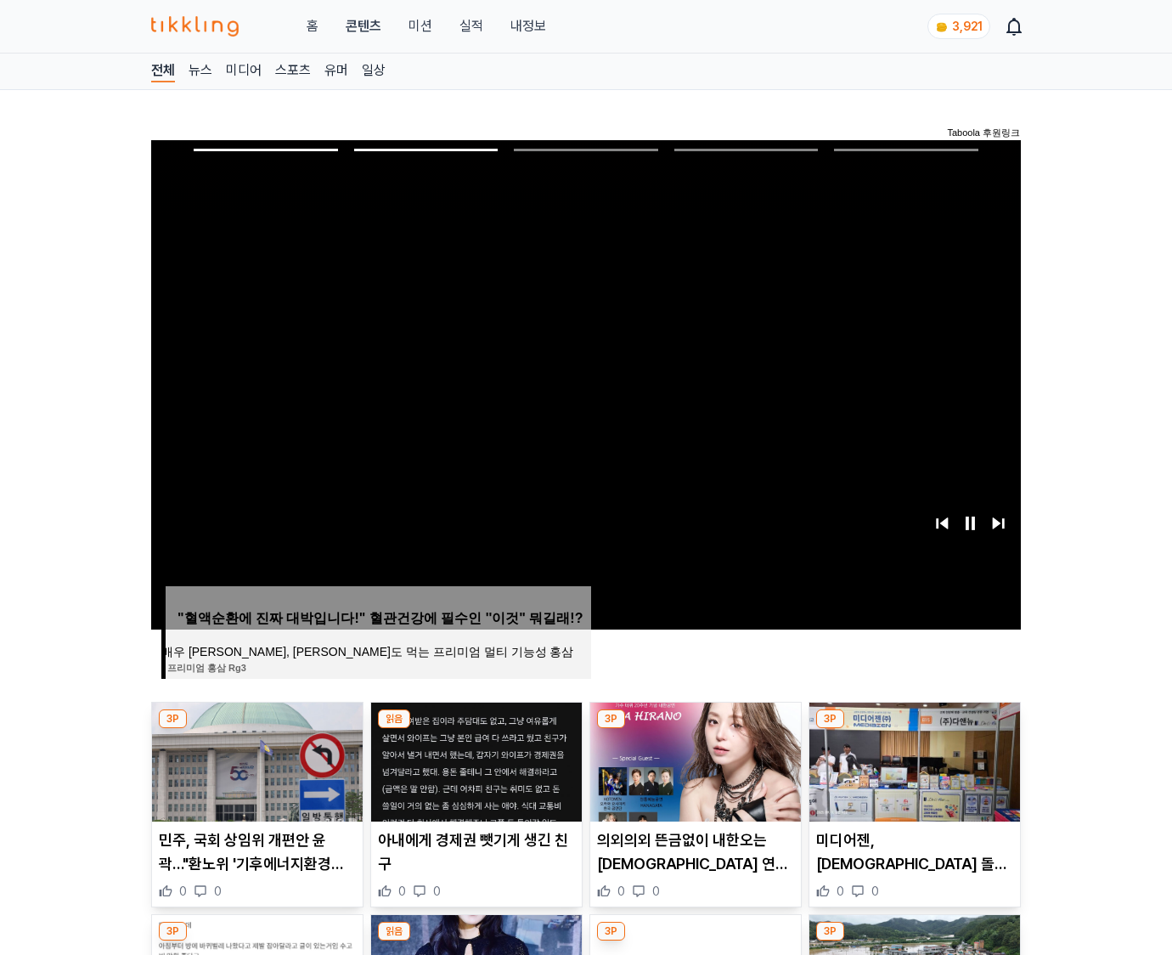
click at [912, 775] on img at bounding box center [915, 762] width 211 height 119
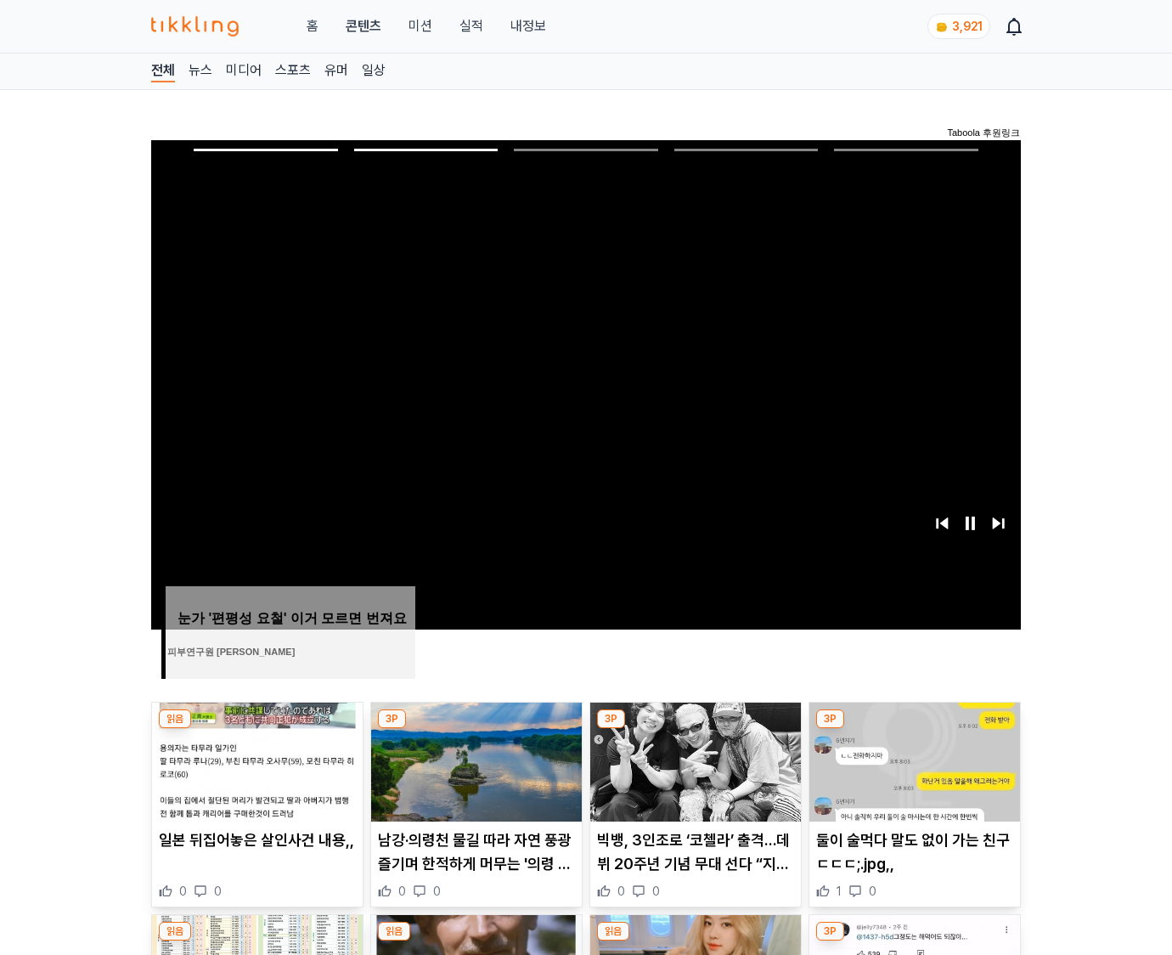
click at [912, 775] on img at bounding box center [915, 762] width 211 height 119
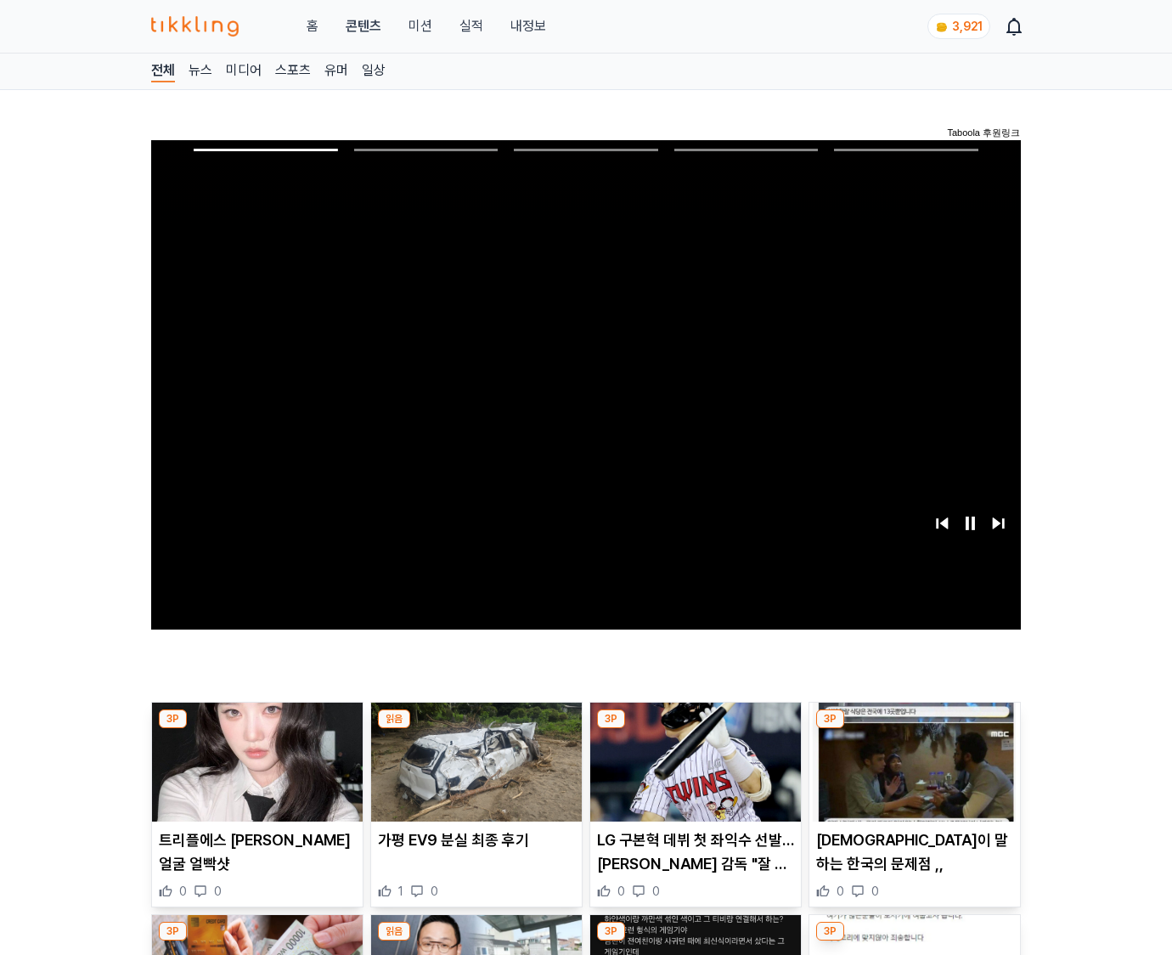
click at [912, 775] on img at bounding box center [915, 762] width 211 height 119
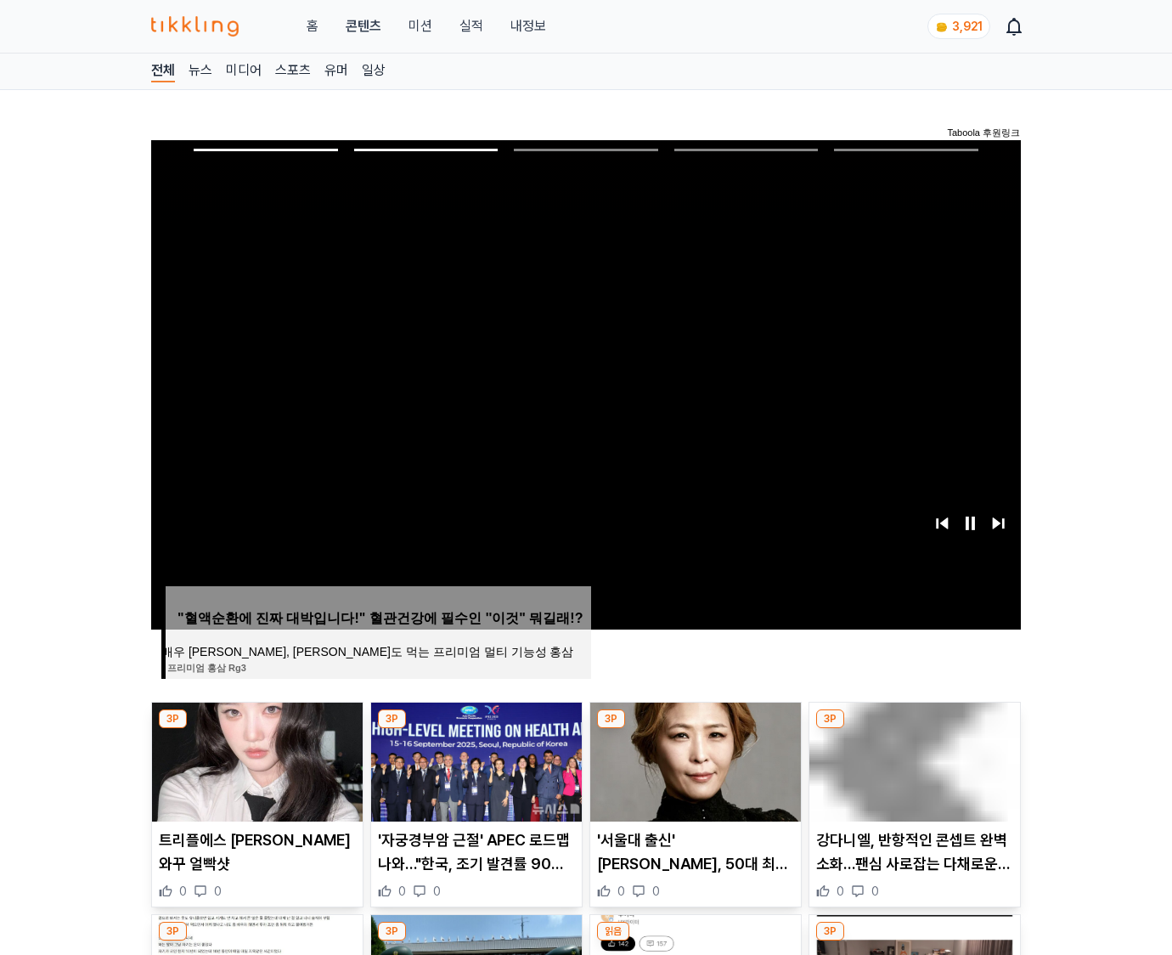
click at [912, 775] on img at bounding box center [915, 762] width 211 height 119
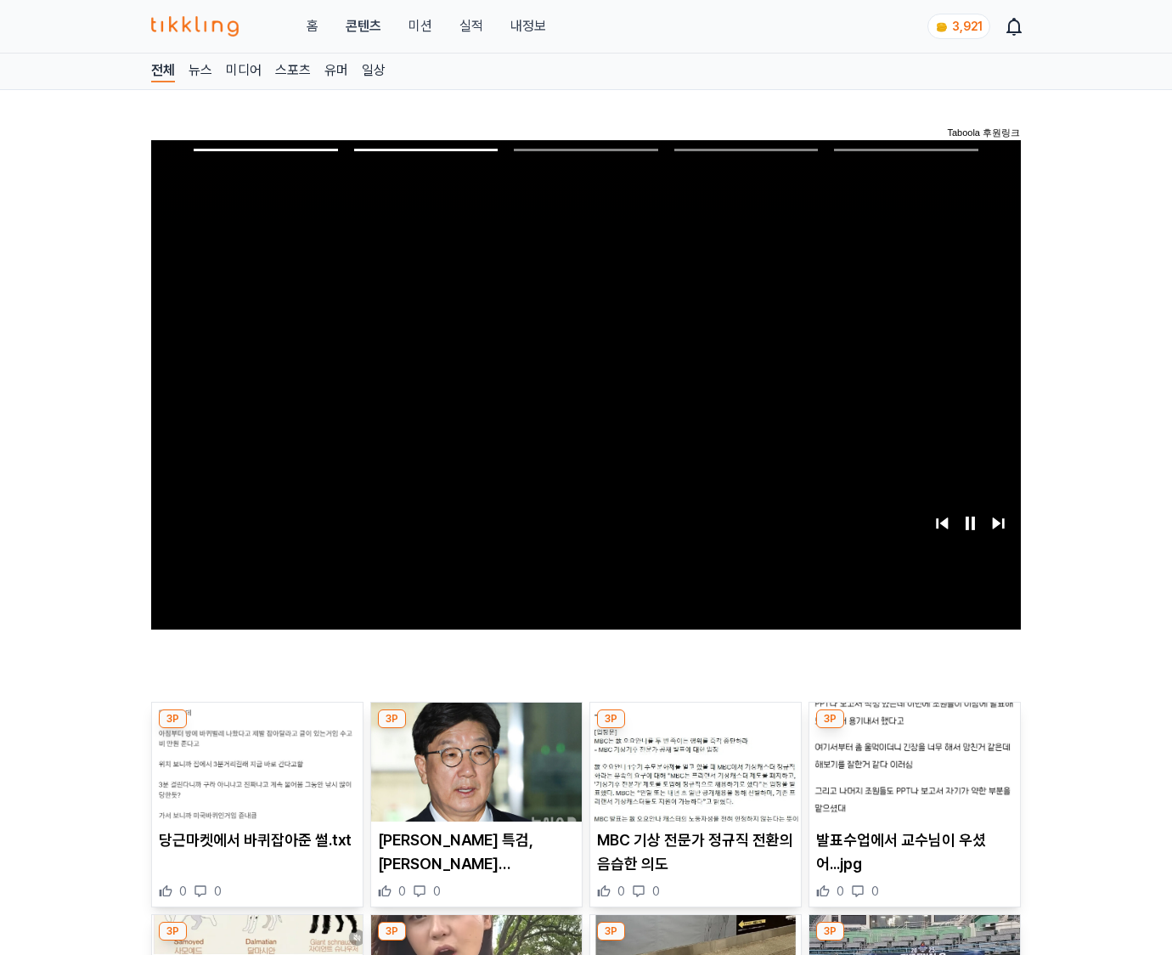
click at [912, 775] on img at bounding box center [915, 762] width 211 height 119
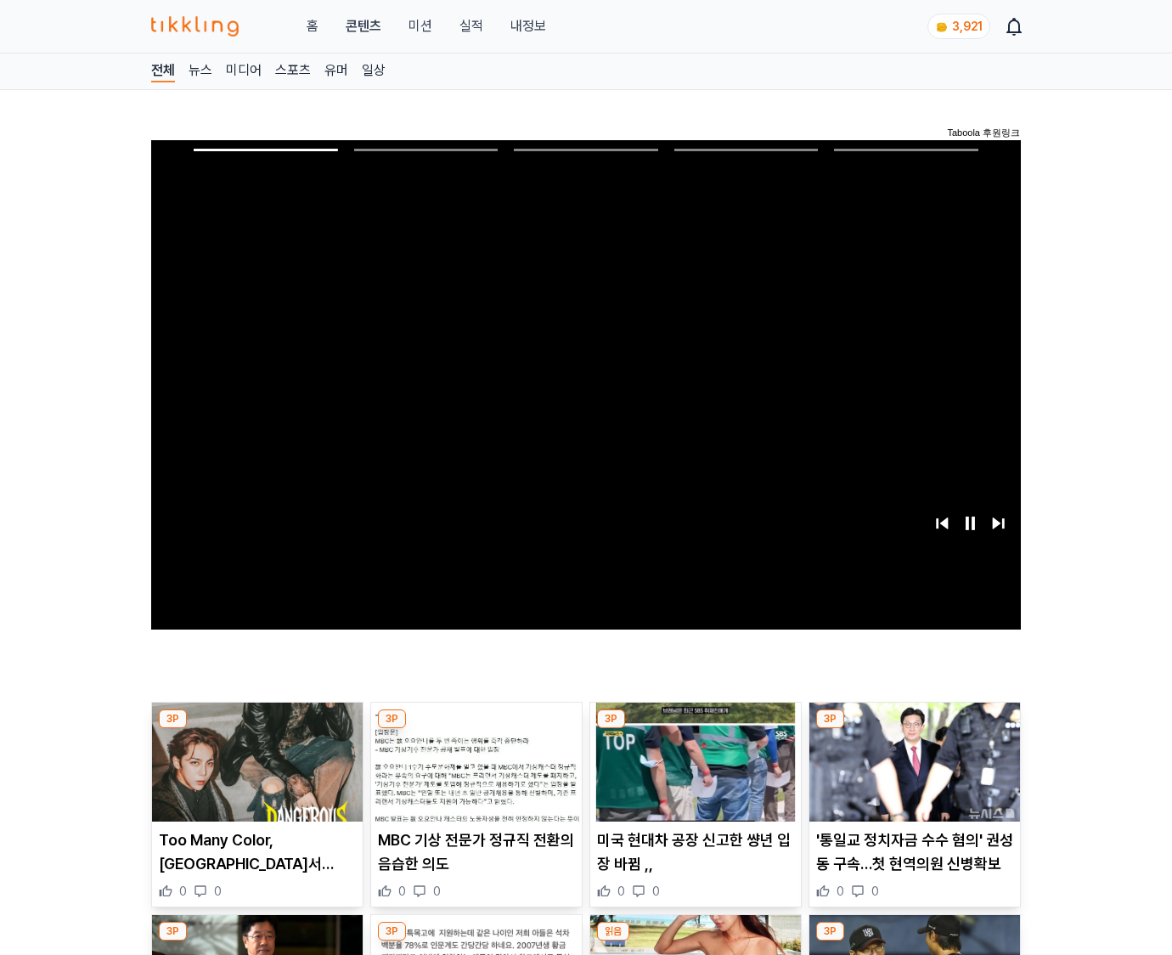
click at [912, 775] on img at bounding box center [915, 762] width 211 height 119
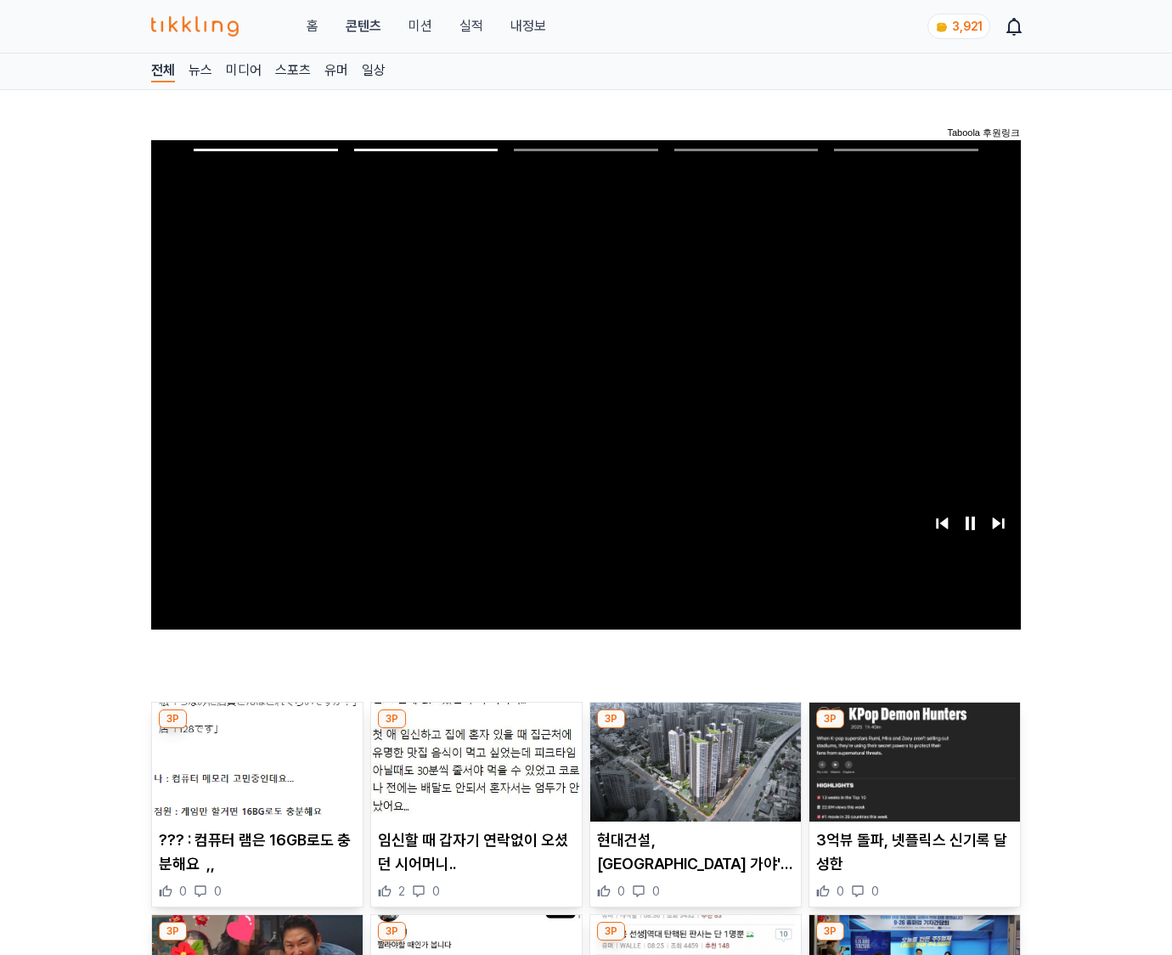
click at [912, 775] on img at bounding box center [915, 762] width 211 height 119
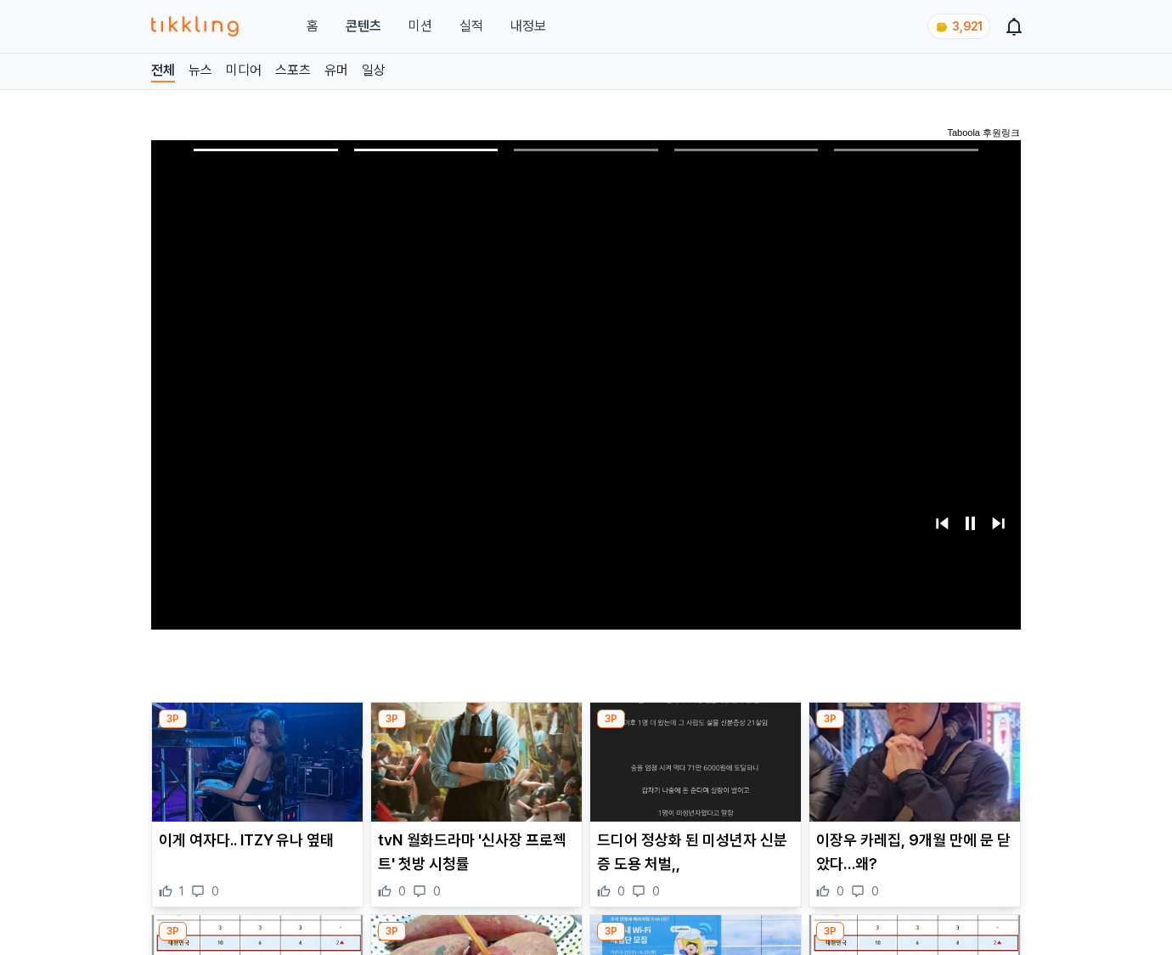
click at [912, 775] on img at bounding box center [915, 762] width 211 height 119
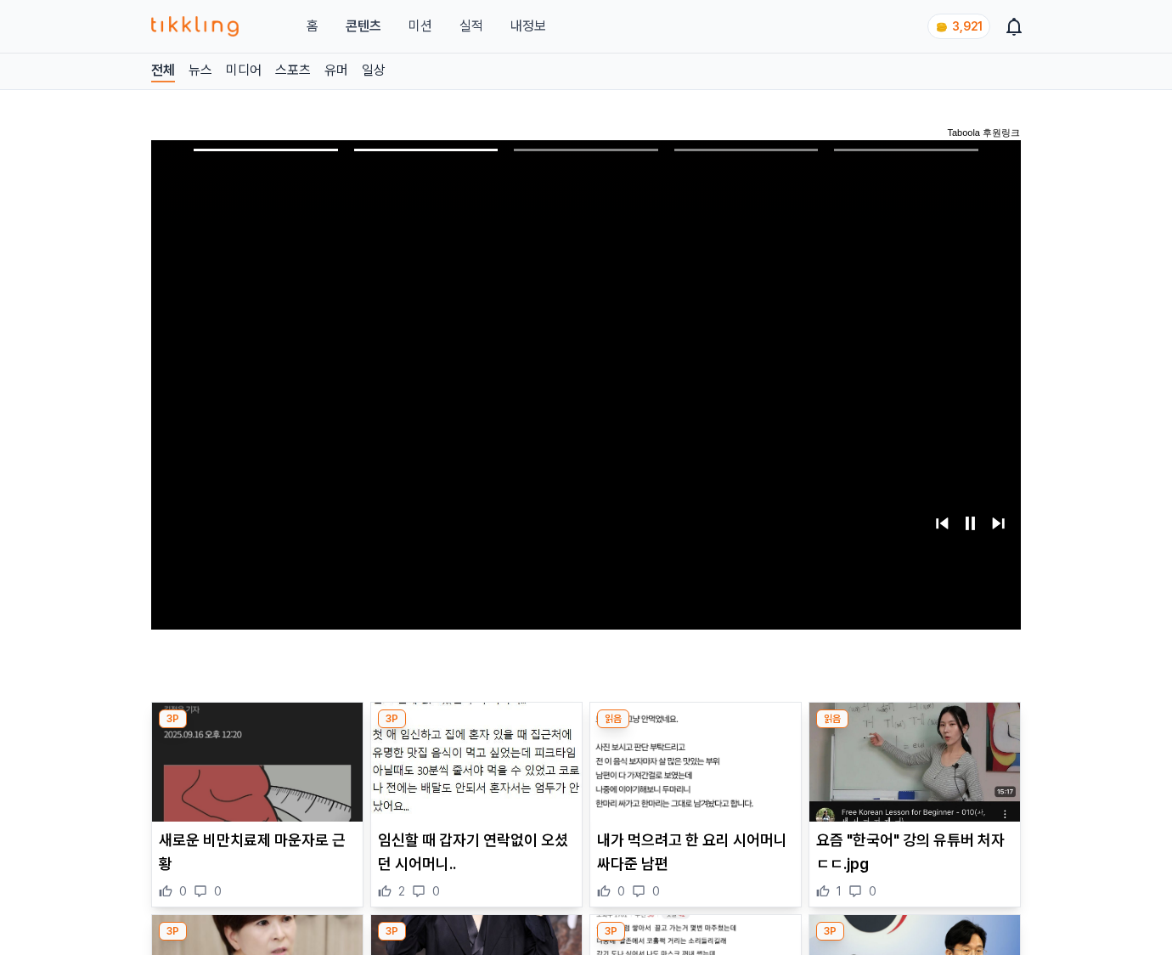
click at [912, 775] on img at bounding box center [915, 762] width 211 height 119
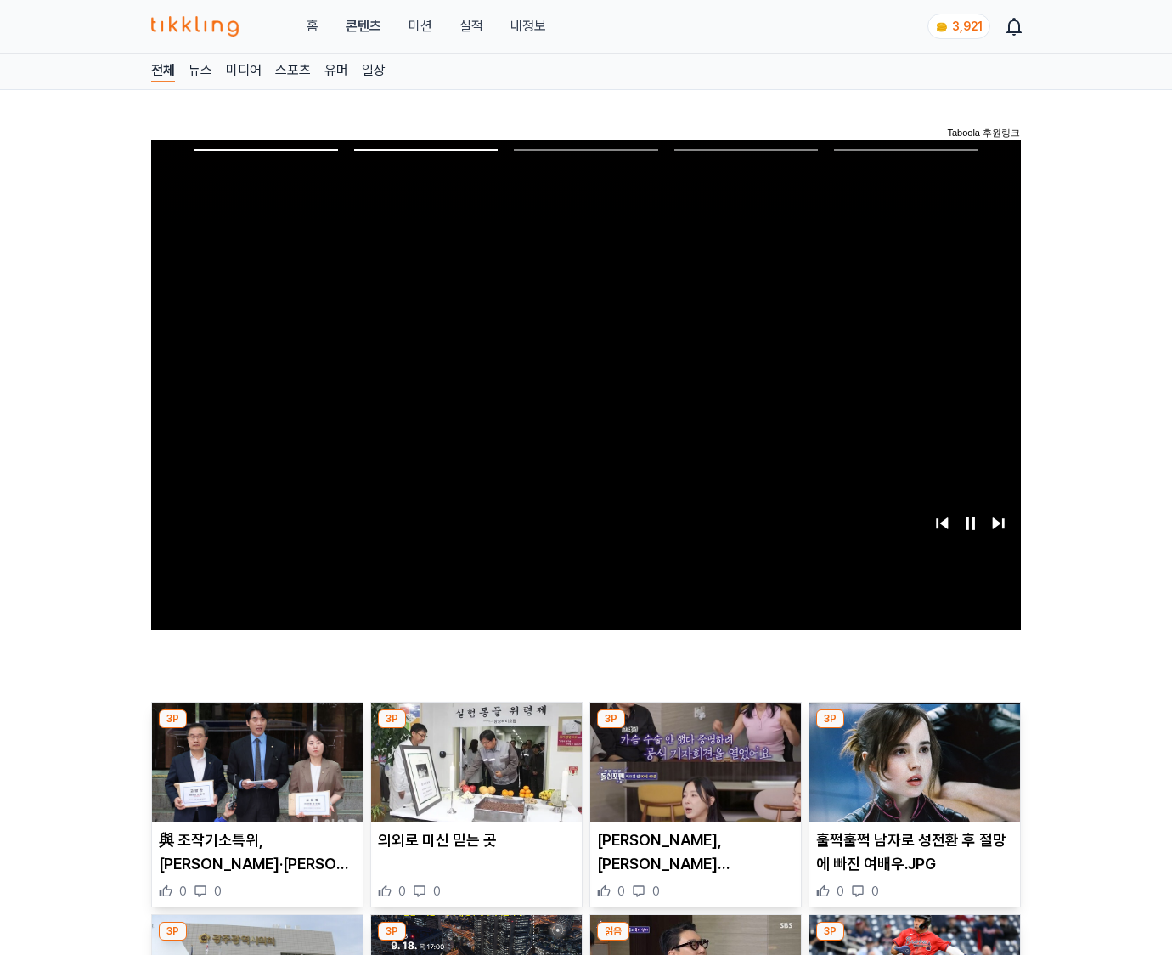
click at [912, 775] on img at bounding box center [915, 762] width 211 height 119
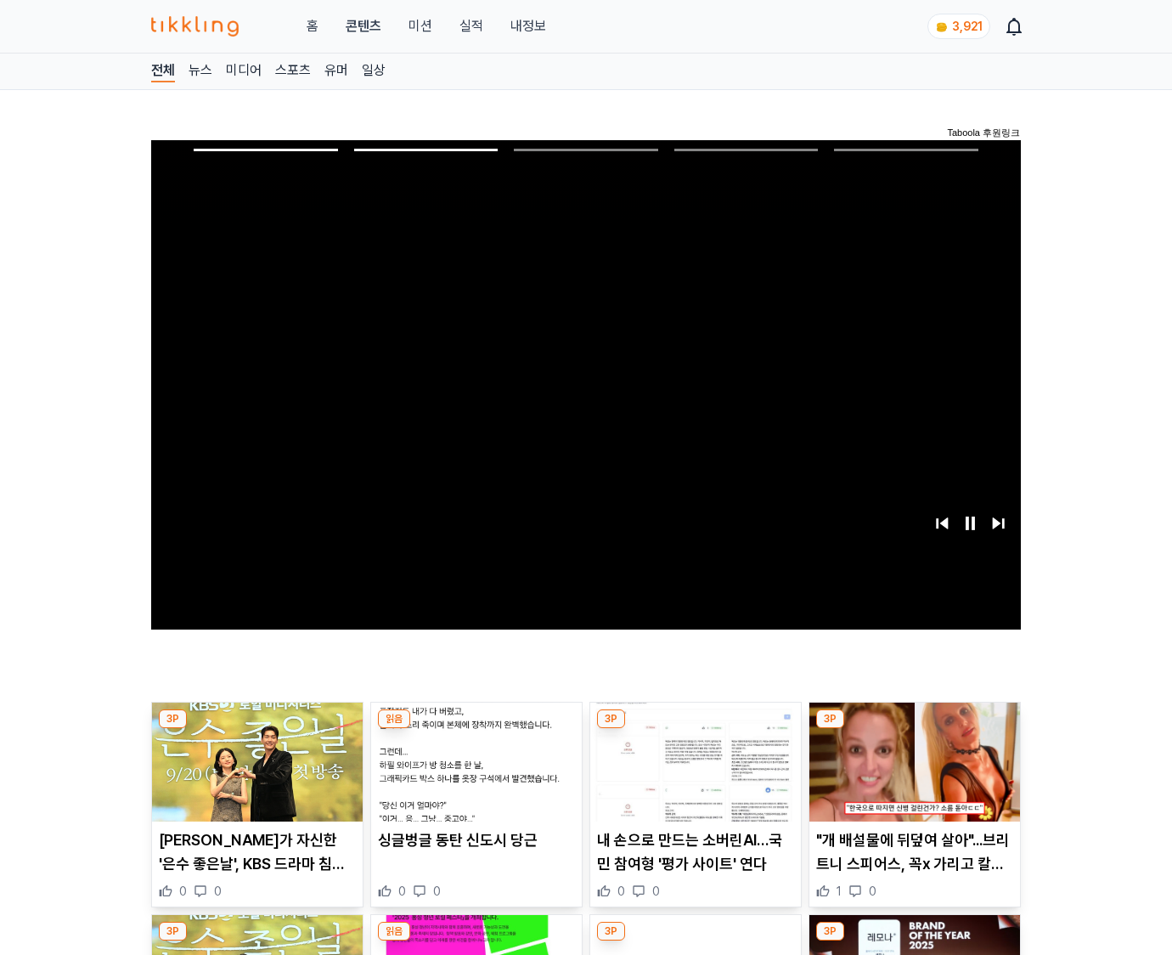
click at [912, 775] on img at bounding box center [915, 762] width 211 height 119
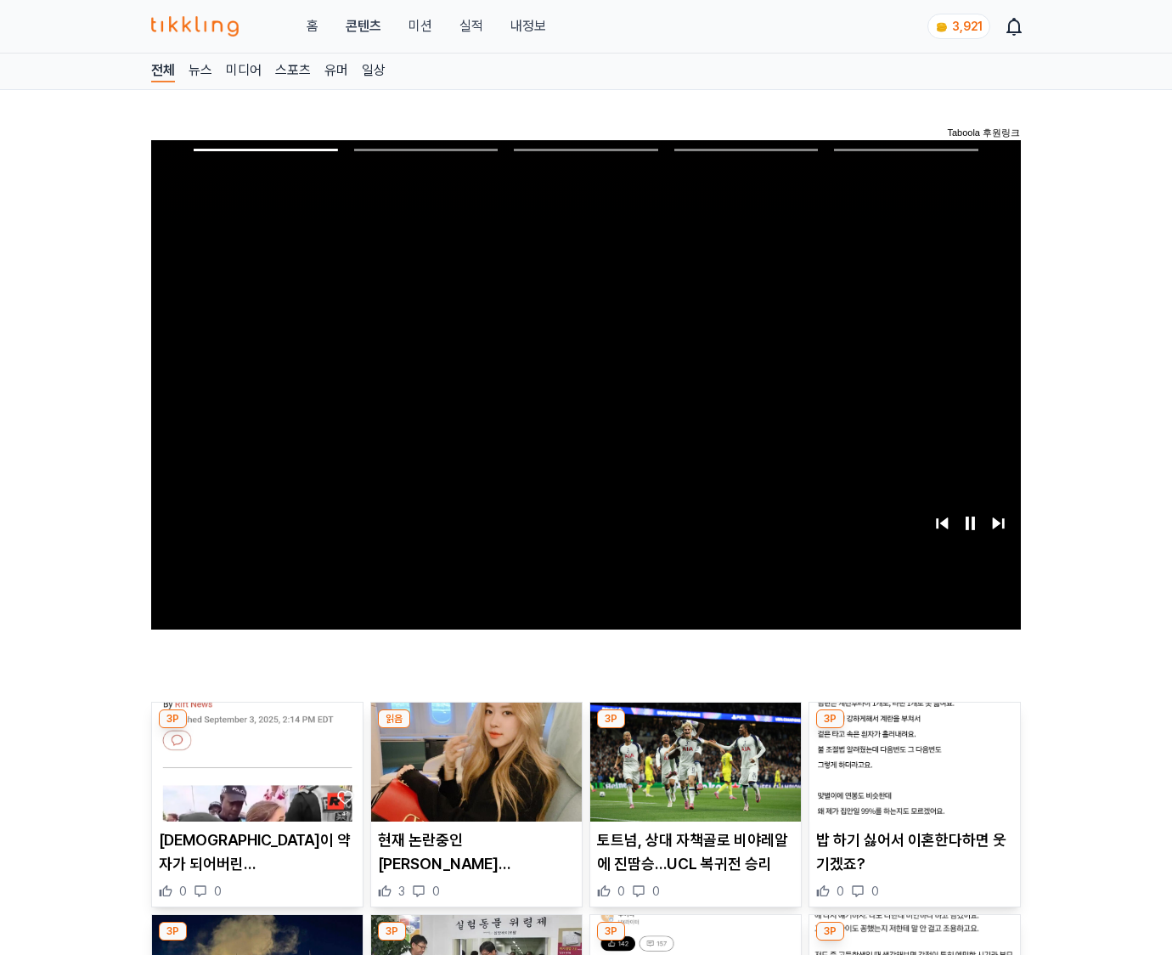
click at [912, 775] on img at bounding box center [915, 762] width 211 height 119
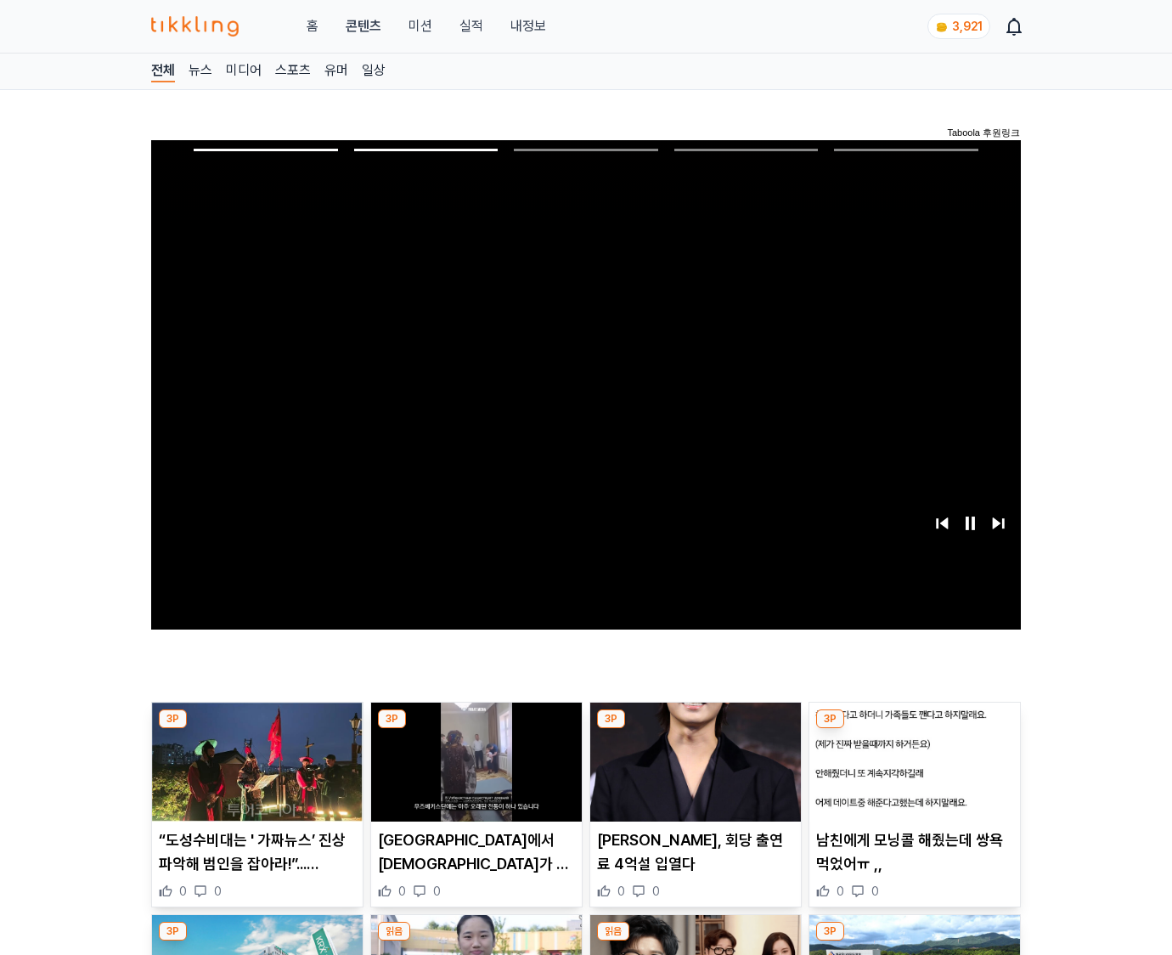
click at [912, 775] on img at bounding box center [915, 762] width 211 height 119
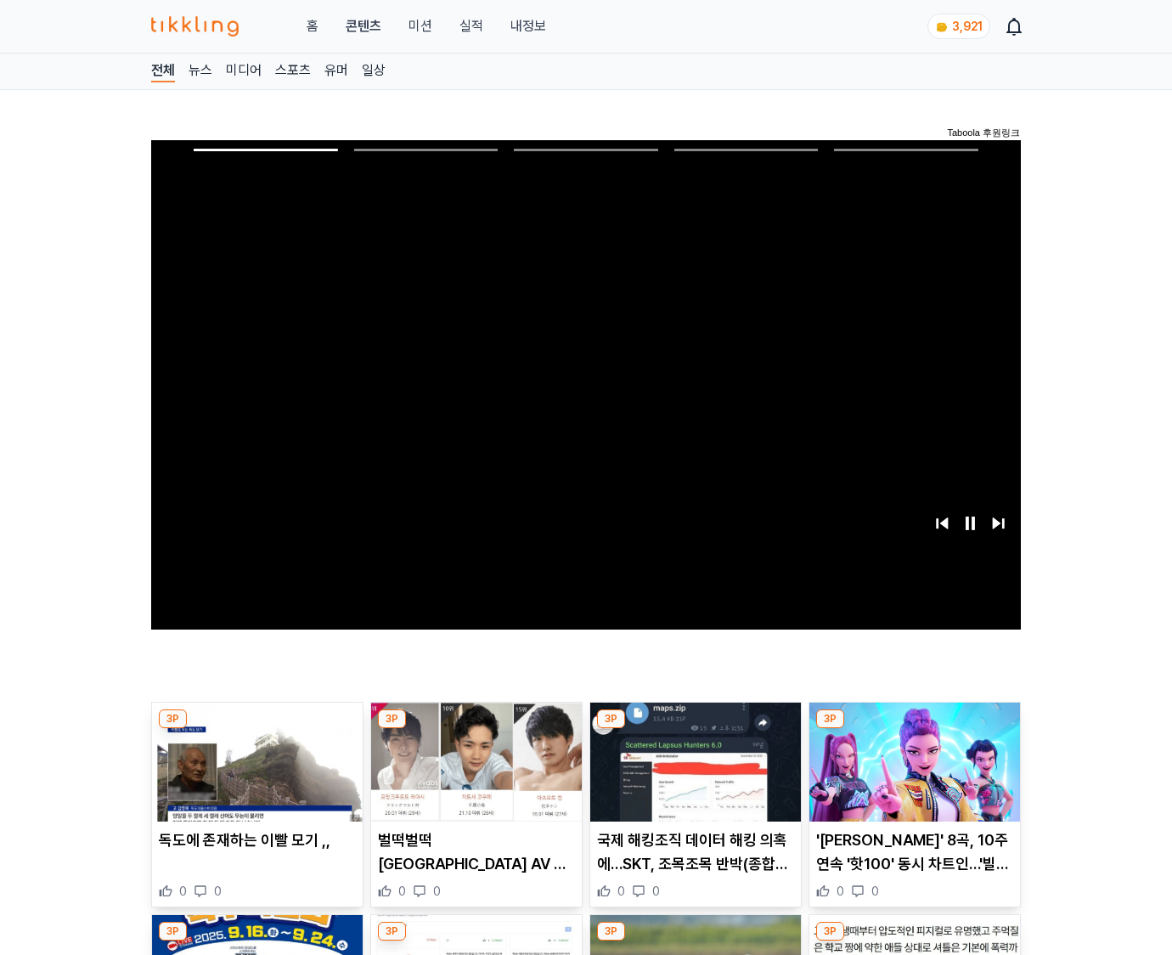
click at [912, 775] on img at bounding box center [915, 762] width 211 height 119
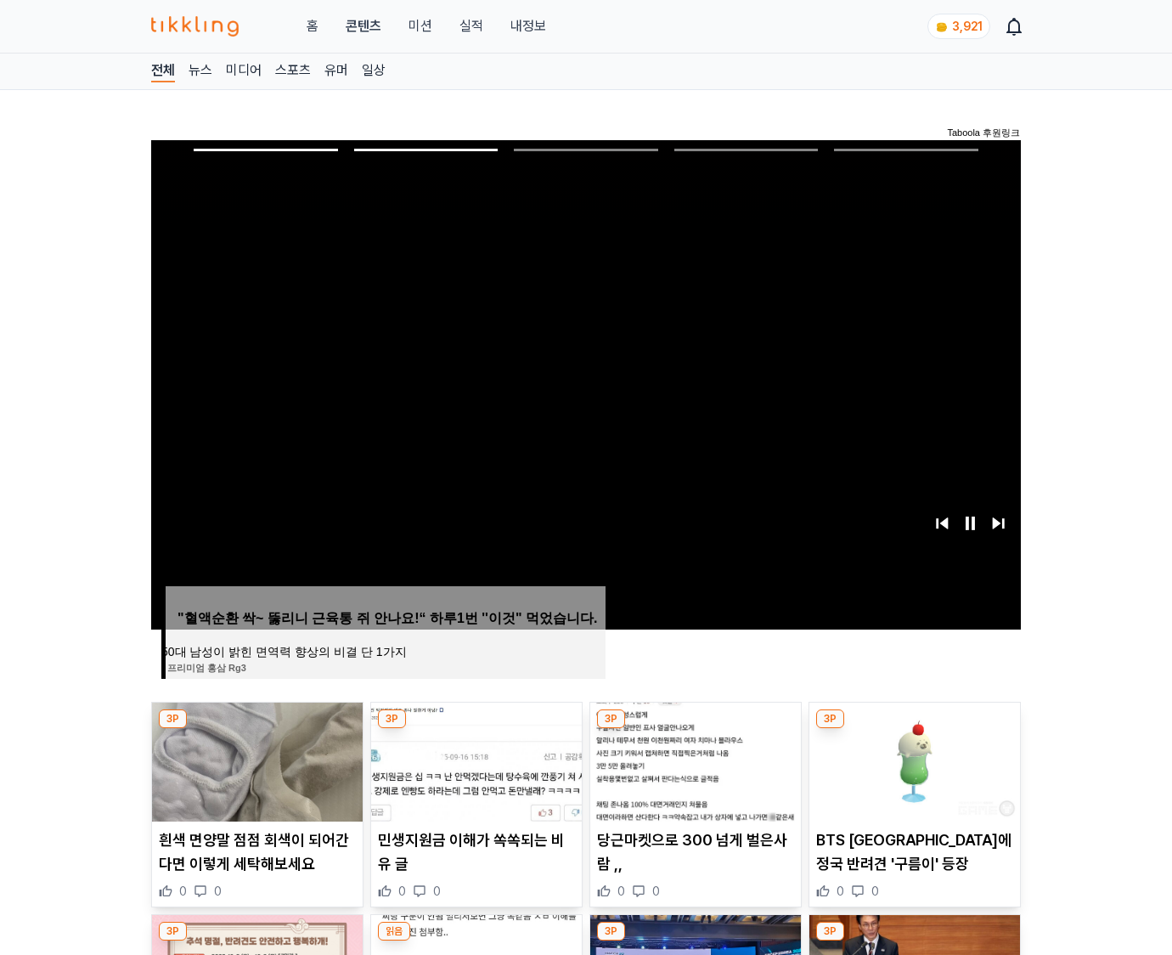
click at [912, 775] on img at bounding box center [915, 762] width 211 height 119
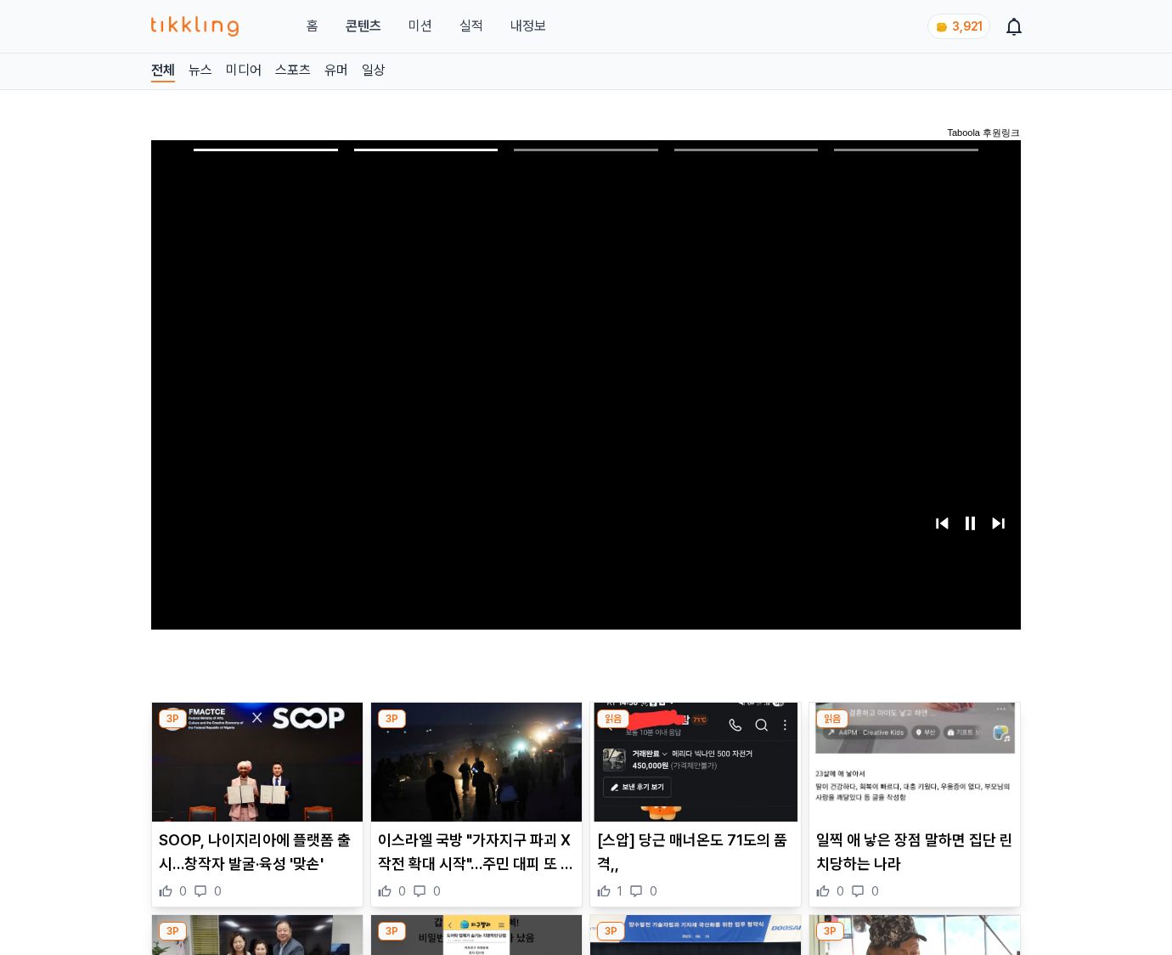
click at [912, 775] on img at bounding box center [915, 762] width 211 height 119
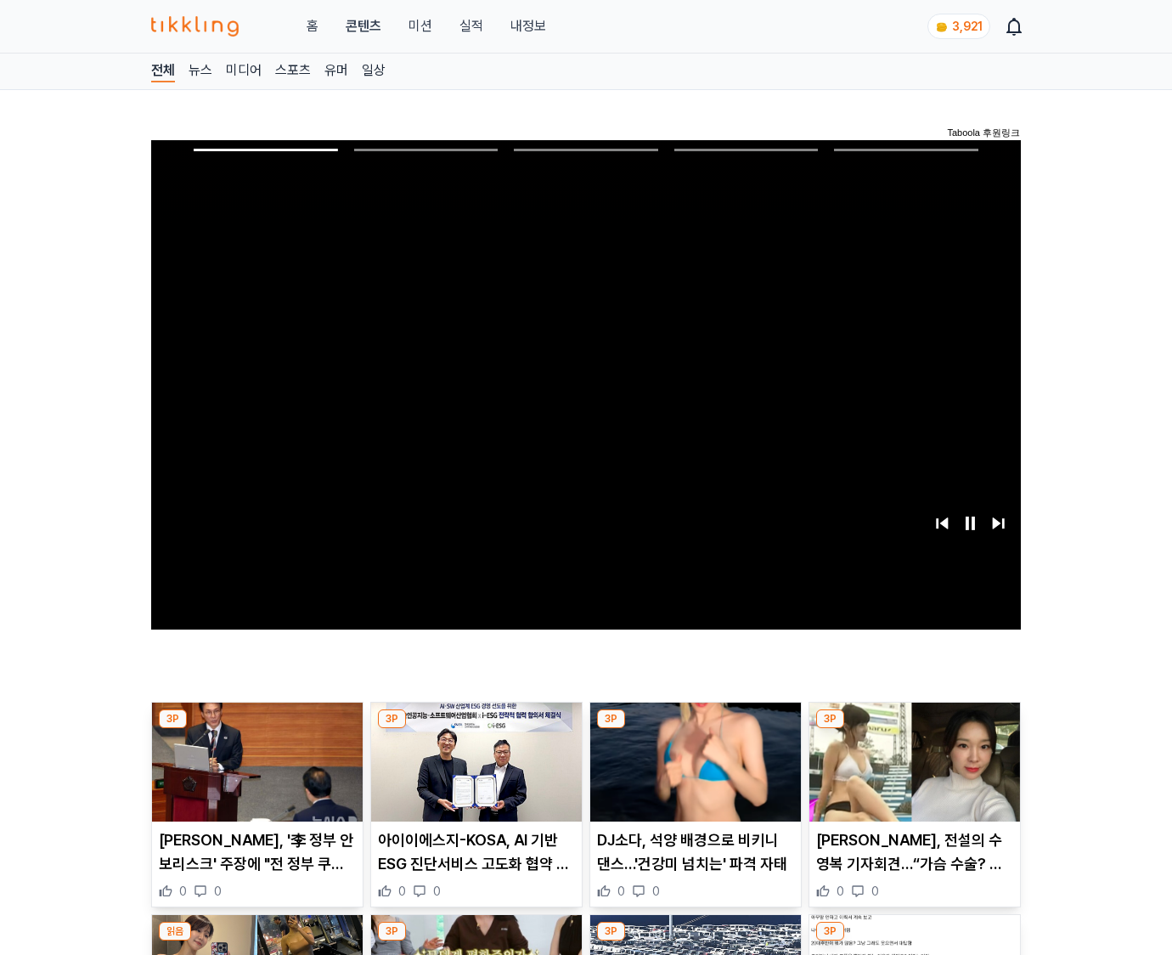
click at [912, 775] on img at bounding box center [915, 762] width 211 height 119
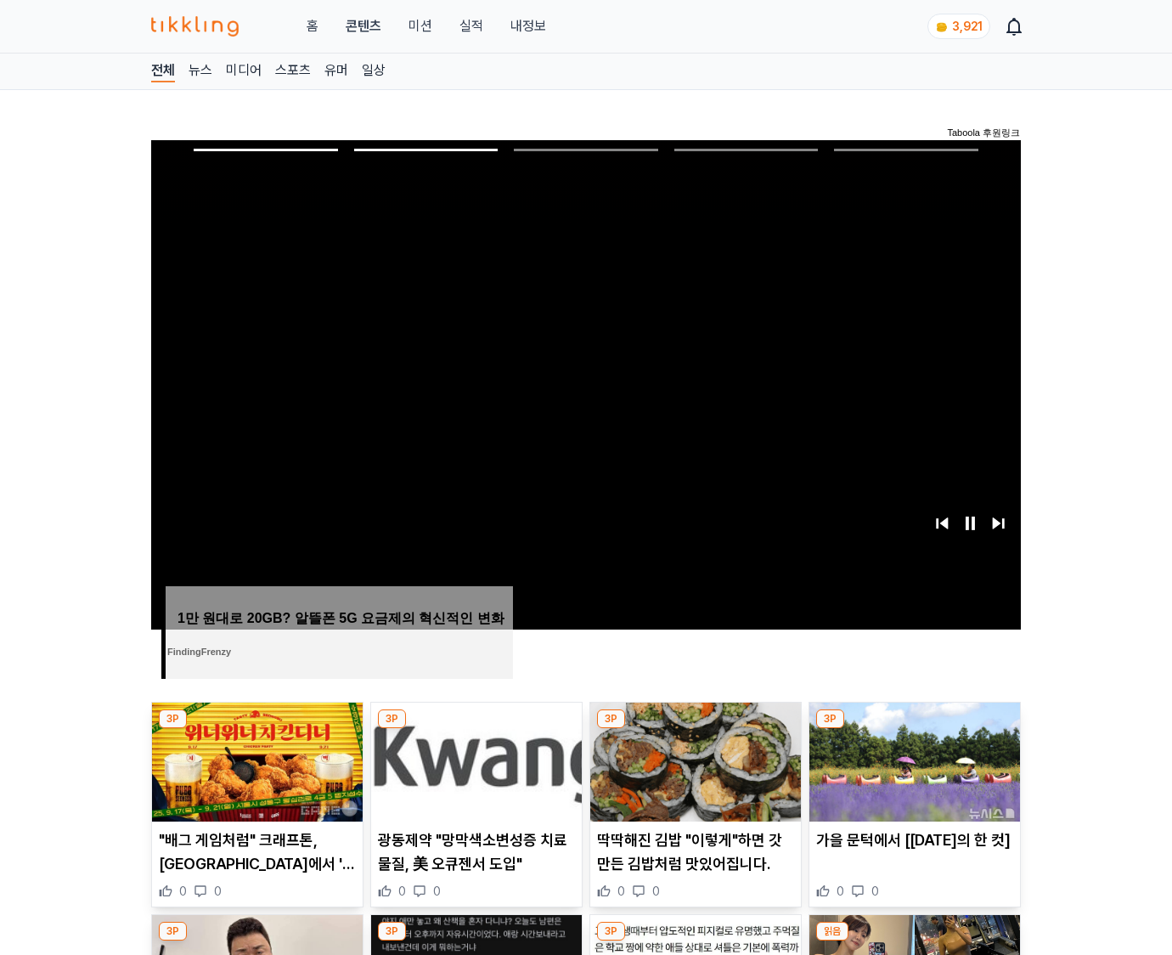
click at [912, 775] on img at bounding box center [915, 762] width 211 height 119
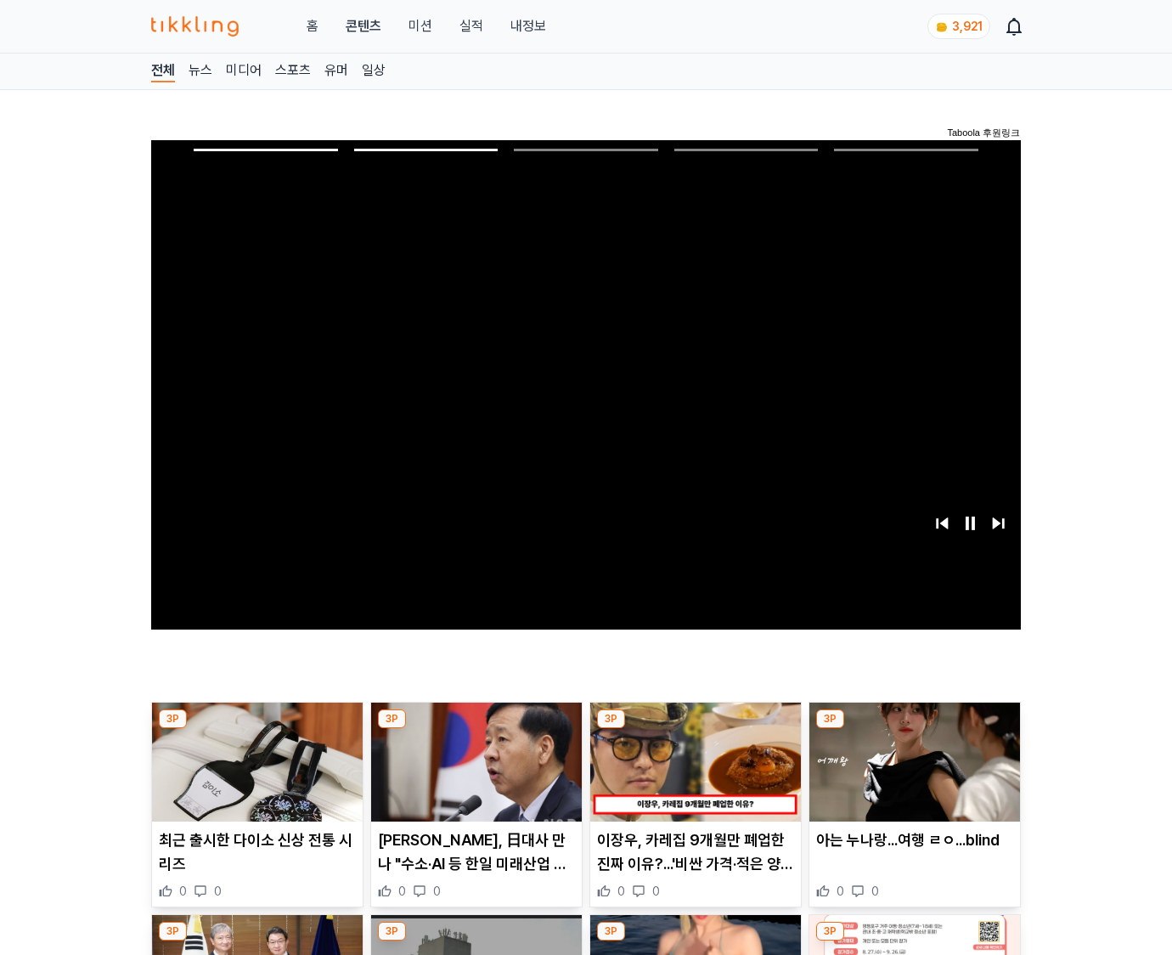
click at [912, 775] on img at bounding box center [915, 762] width 211 height 119
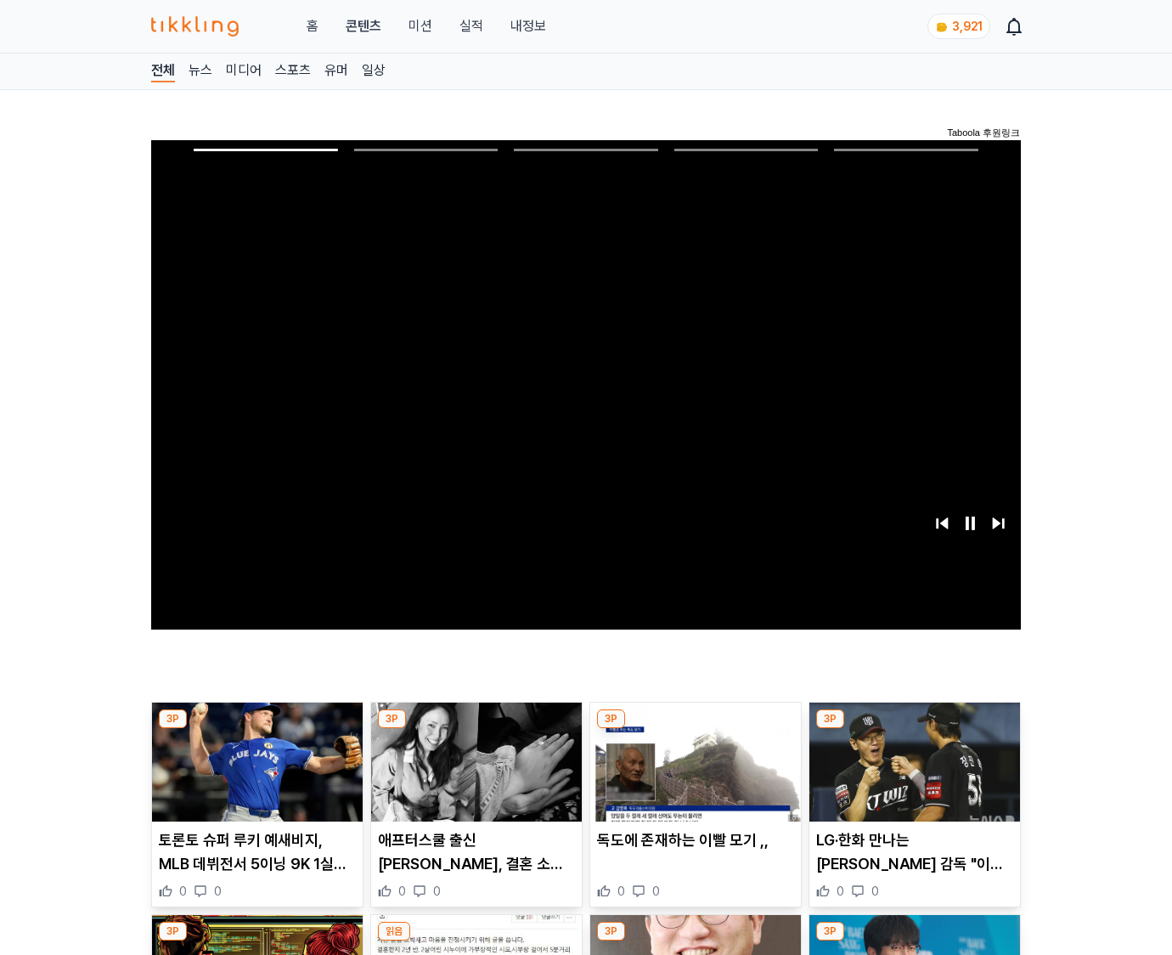
click at [912, 775] on img at bounding box center [915, 762] width 211 height 119
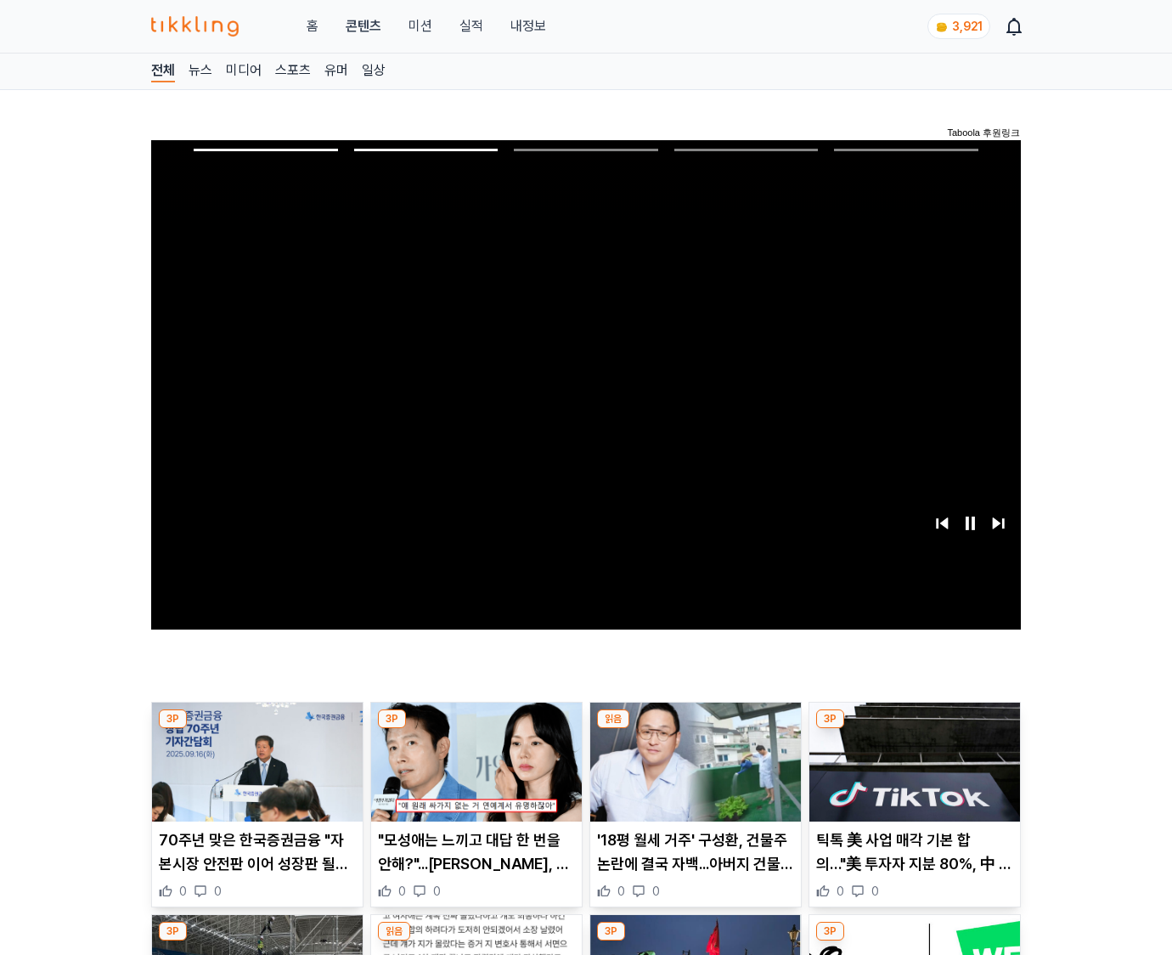
click at [912, 775] on img at bounding box center [915, 762] width 211 height 119
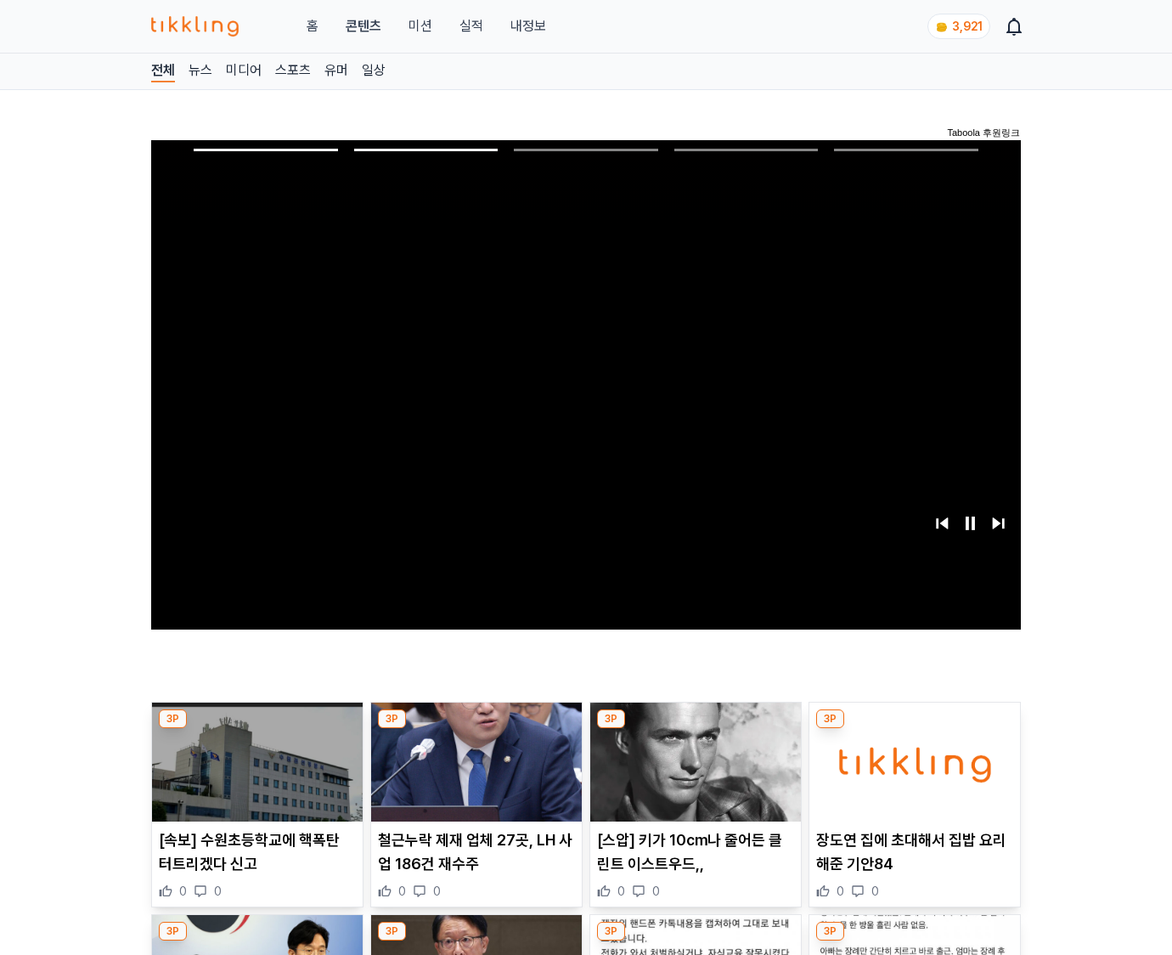
click at [912, 775] on img at bounding box center [915, 762] width 211 height 119
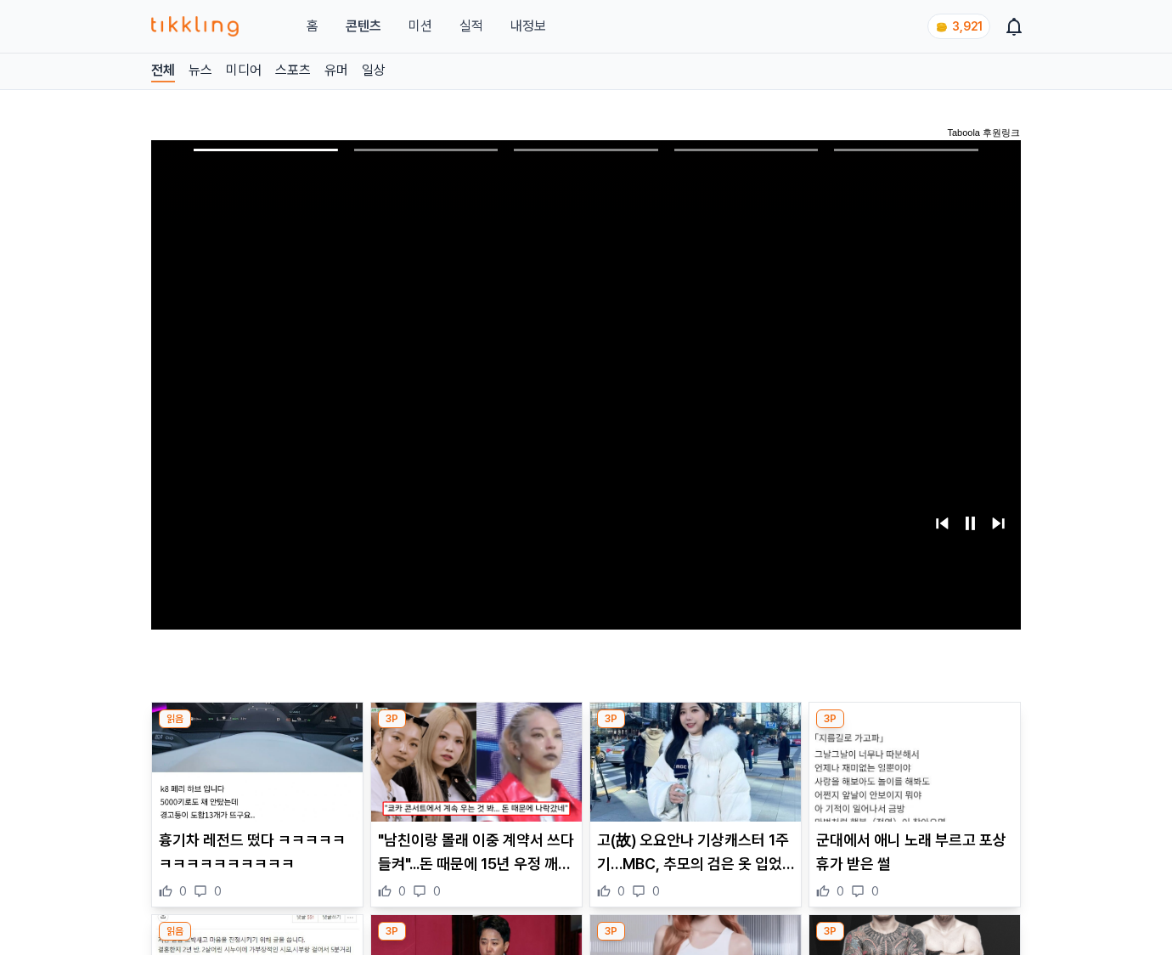
click at [912, 775] on img at bounding box center [915, 762] width 211 height 119
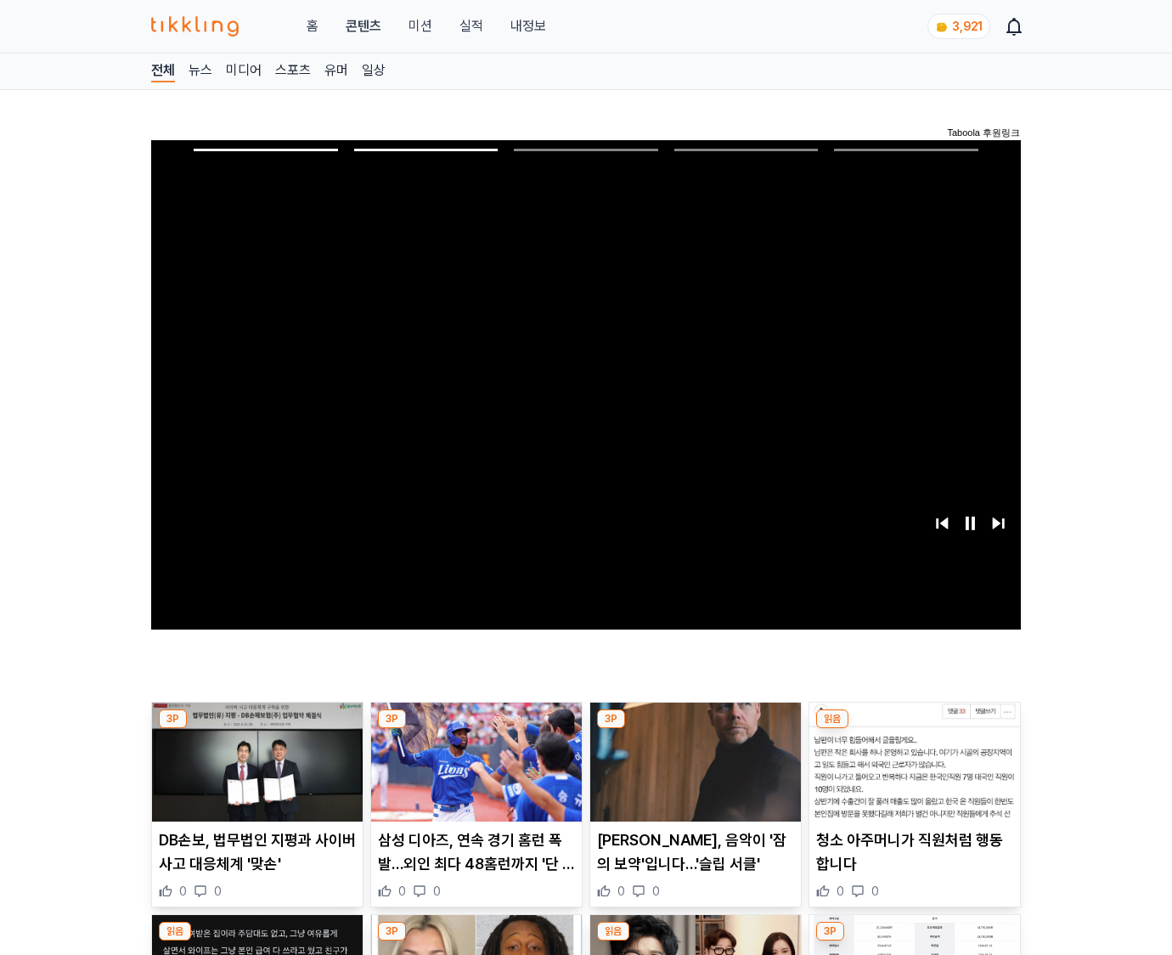
click at [912, 775] on img at bounding box center [915, 762] width 211 height 119
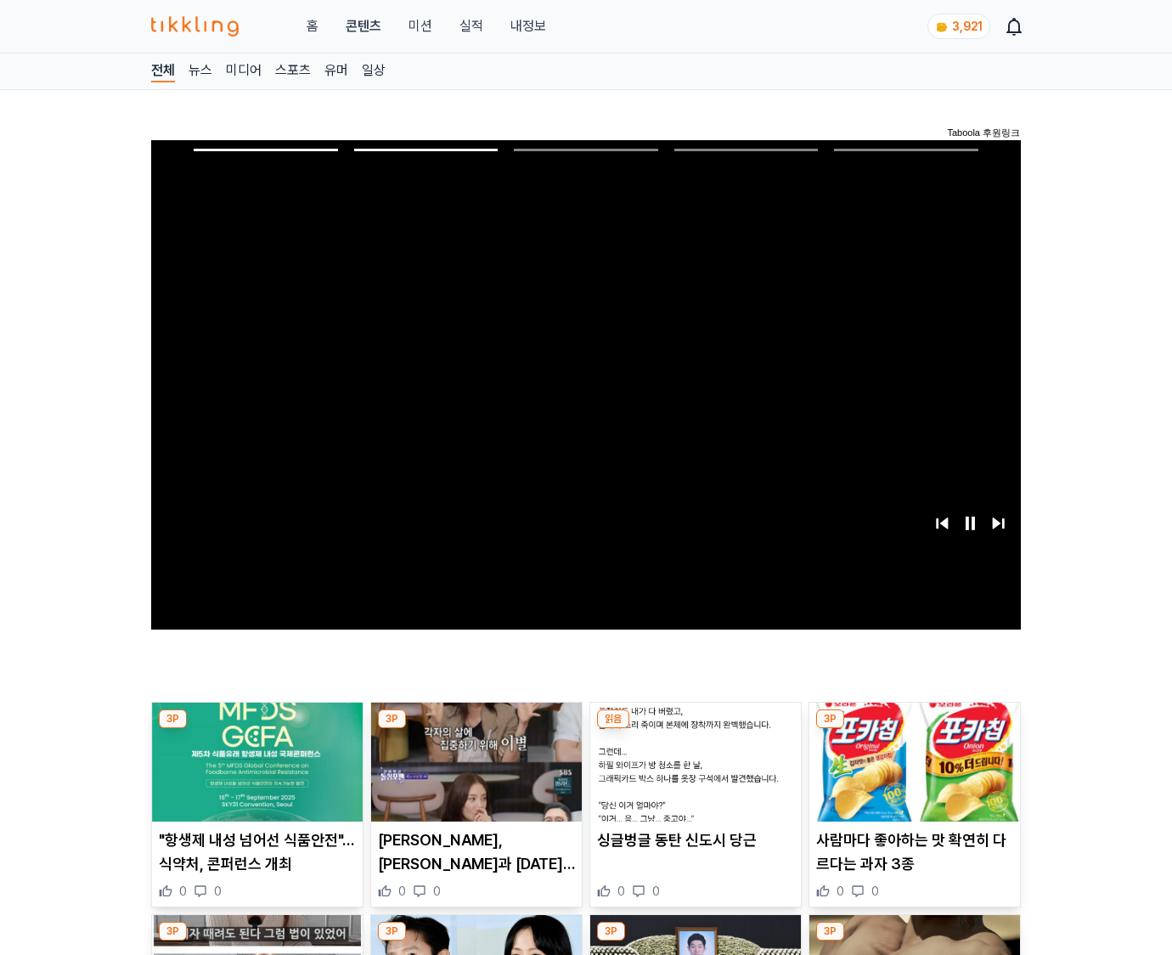
click at [912, 775] on img at bounding box center [915, 762] width 211 height 119
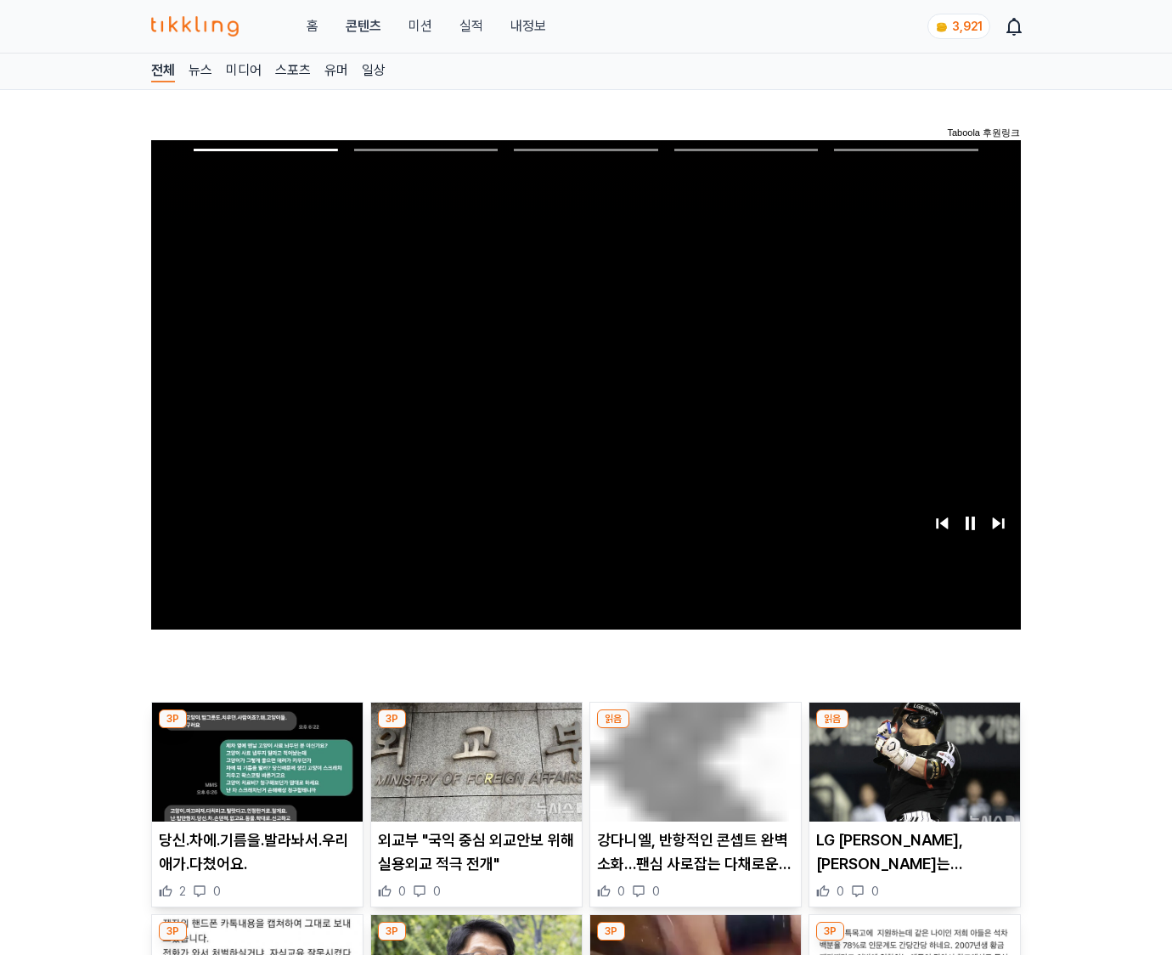
click at [912, 775] on img at bounding box center [915, 762] width 211 height 119
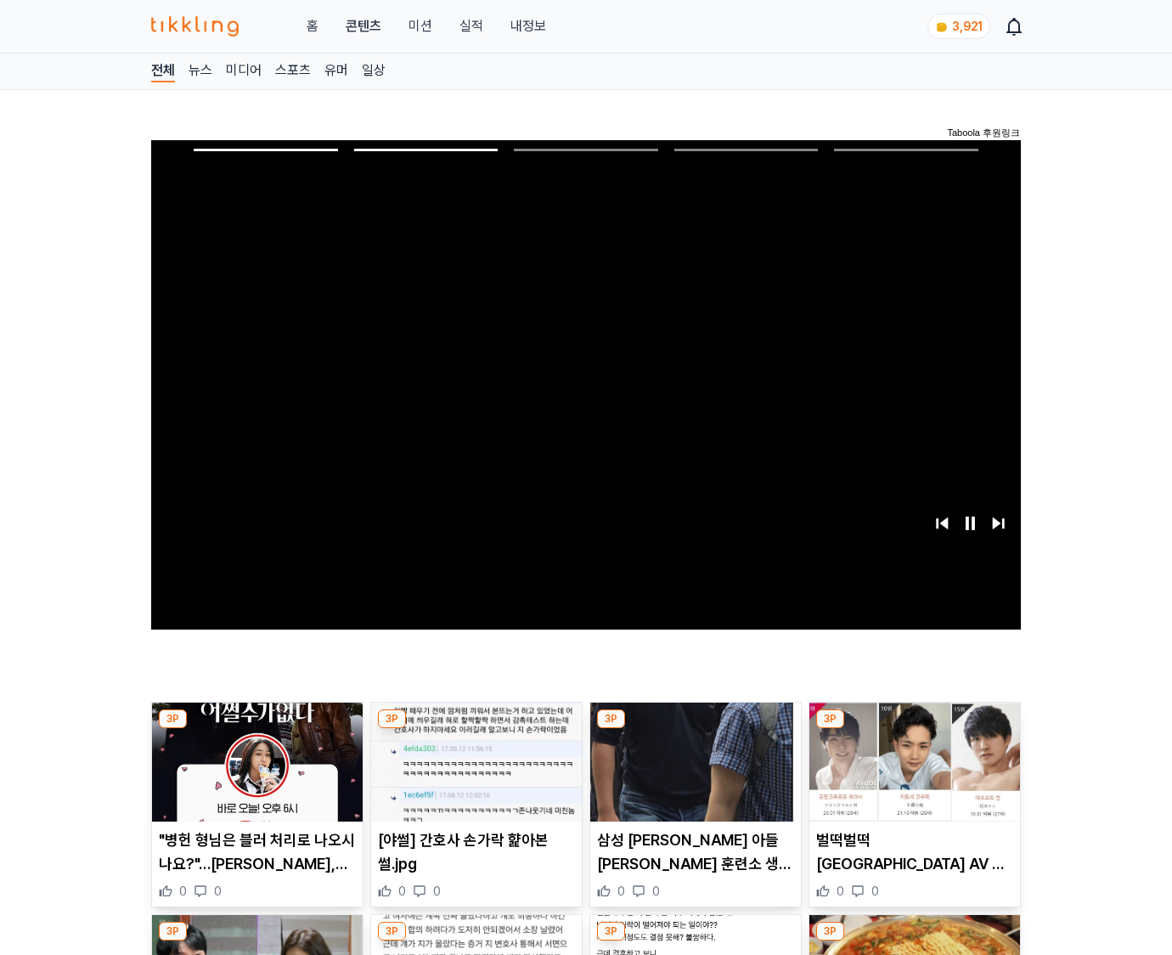
click at [912, 775] on img at bounding box center [915, 762] width 211 height 119
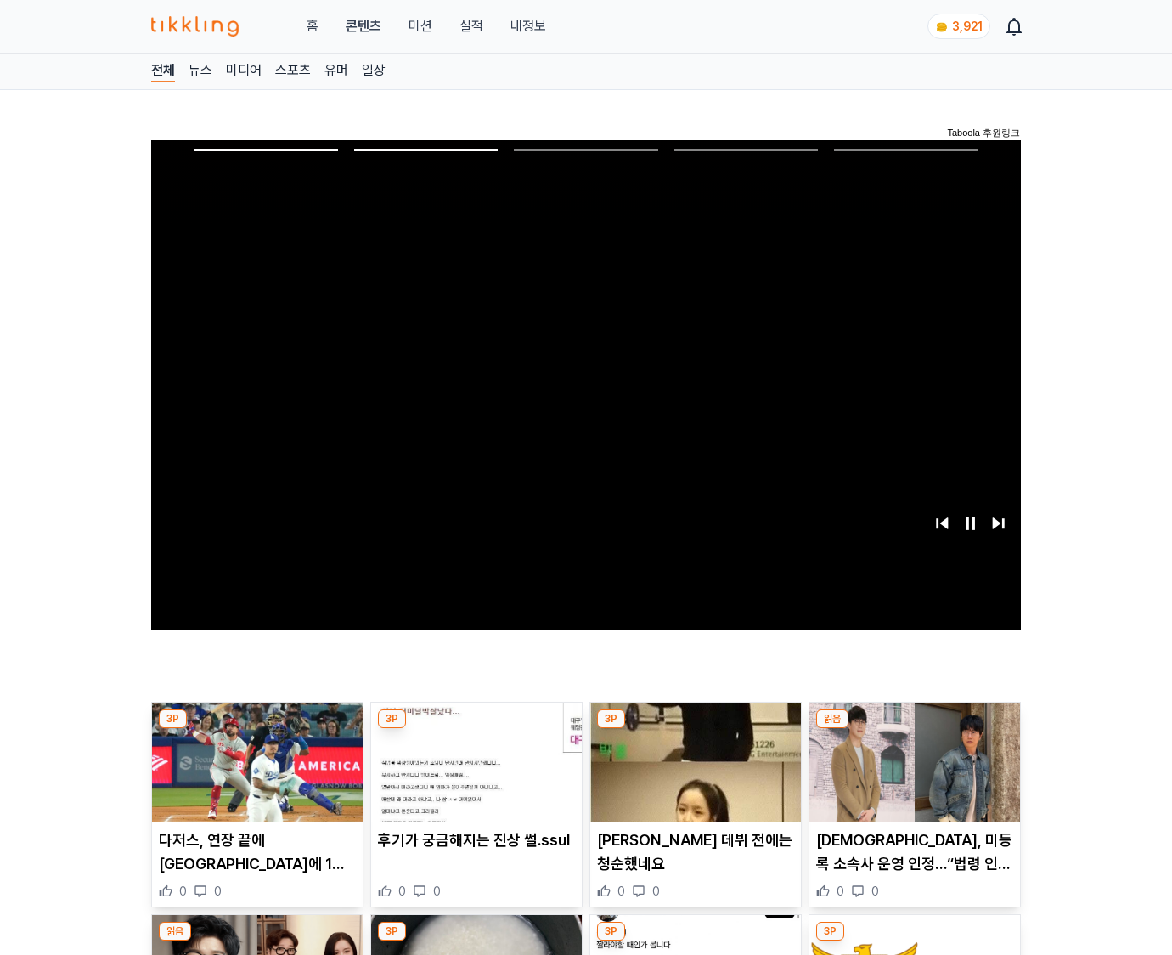
click at [912, 775] on img at bounding box center [915, 762] width 211 height 119
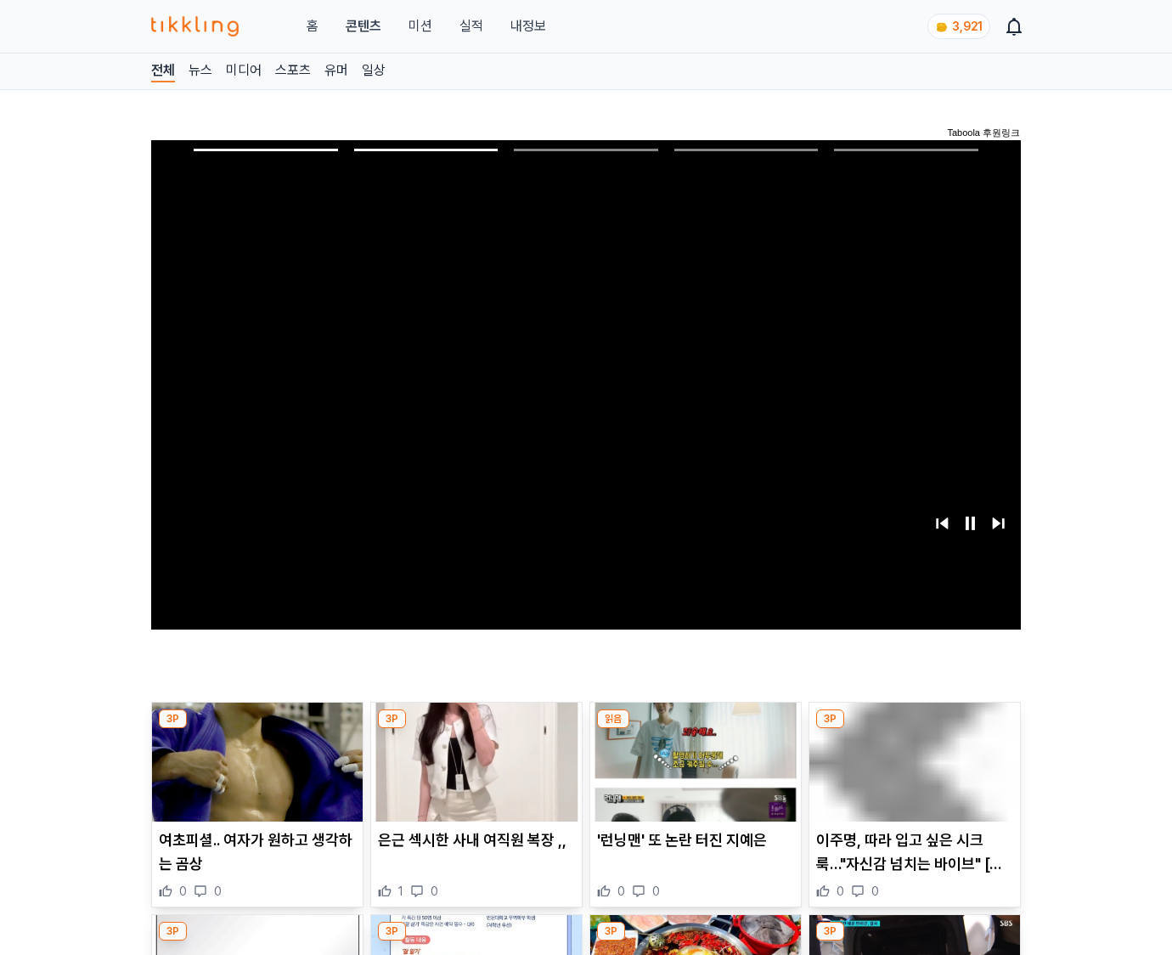
click at [912, 775] on img at bounding box center [915, 762] width 211 height 119
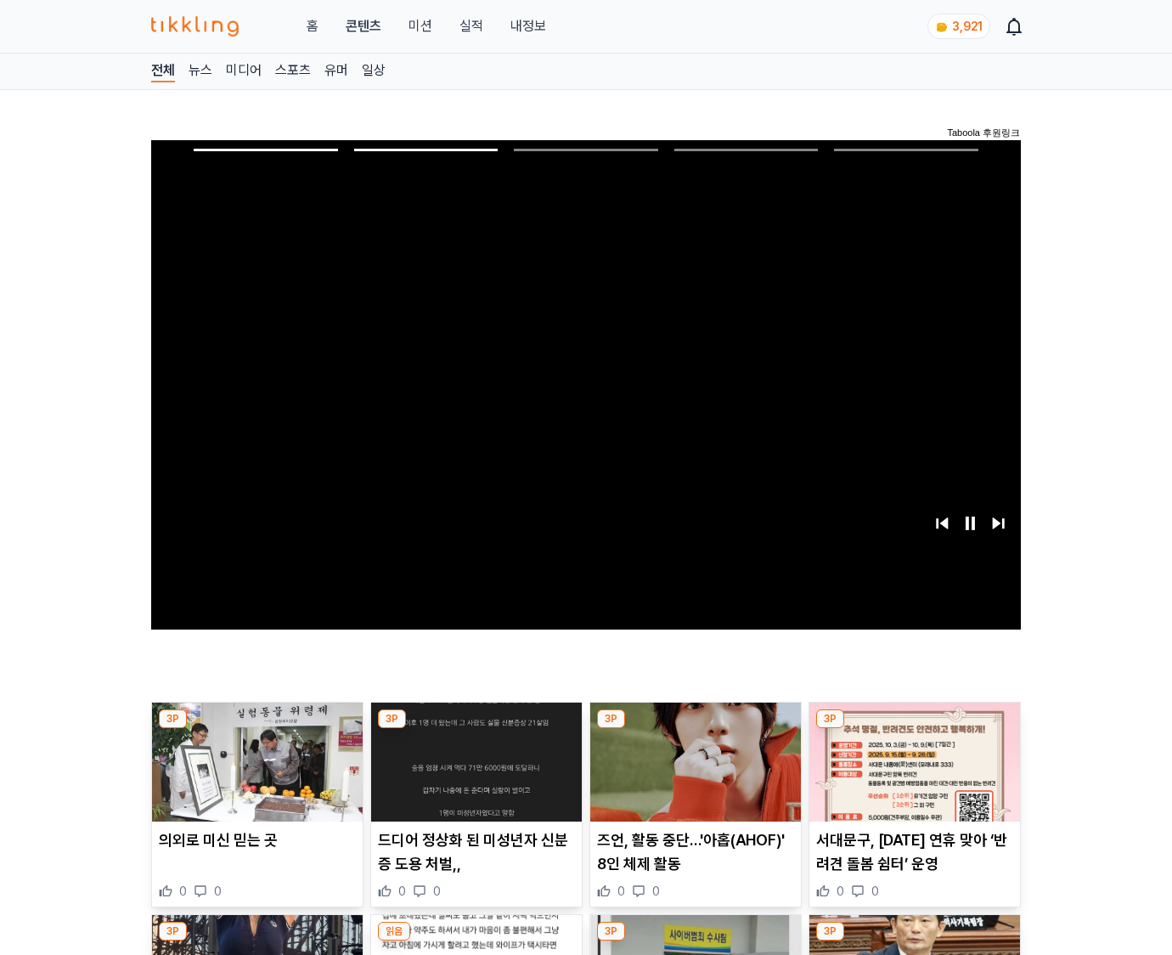
click at [912, 775] on img at bounding box center [915, 762] width 211 height 119
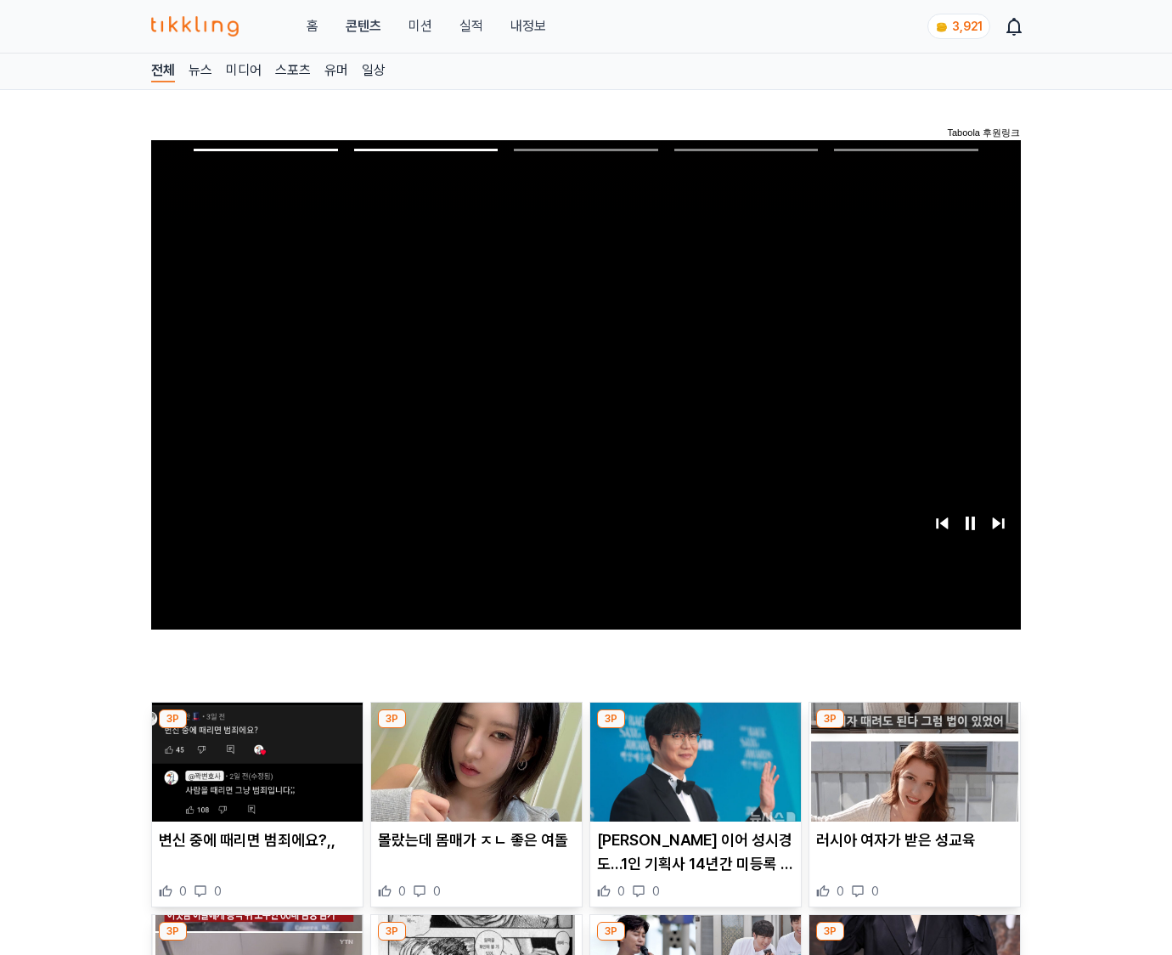
click at [912, 775] on img at bounding box center [915, 762] width 211 height 119
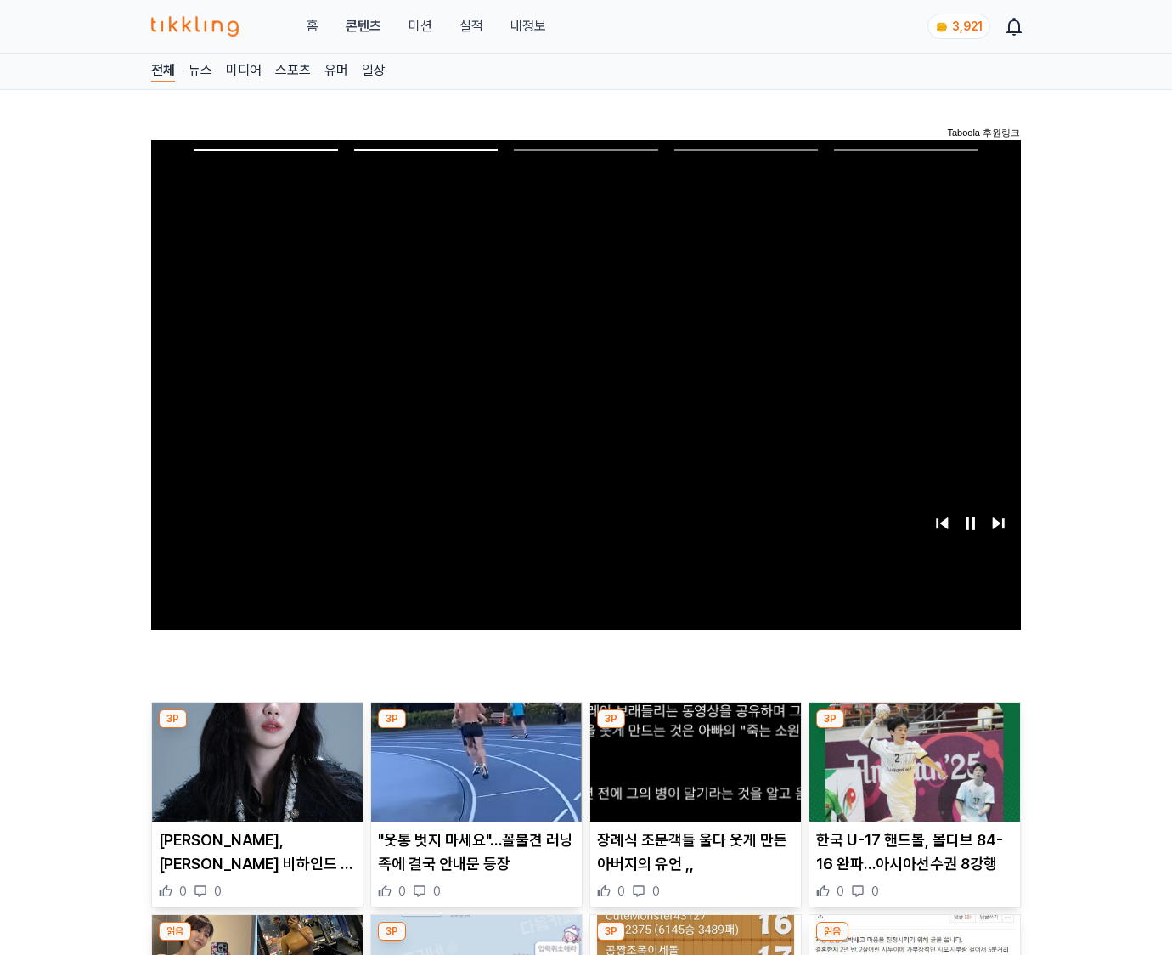
click at [912, 775] on img at bounding box center [915, 762] width 211 height 119
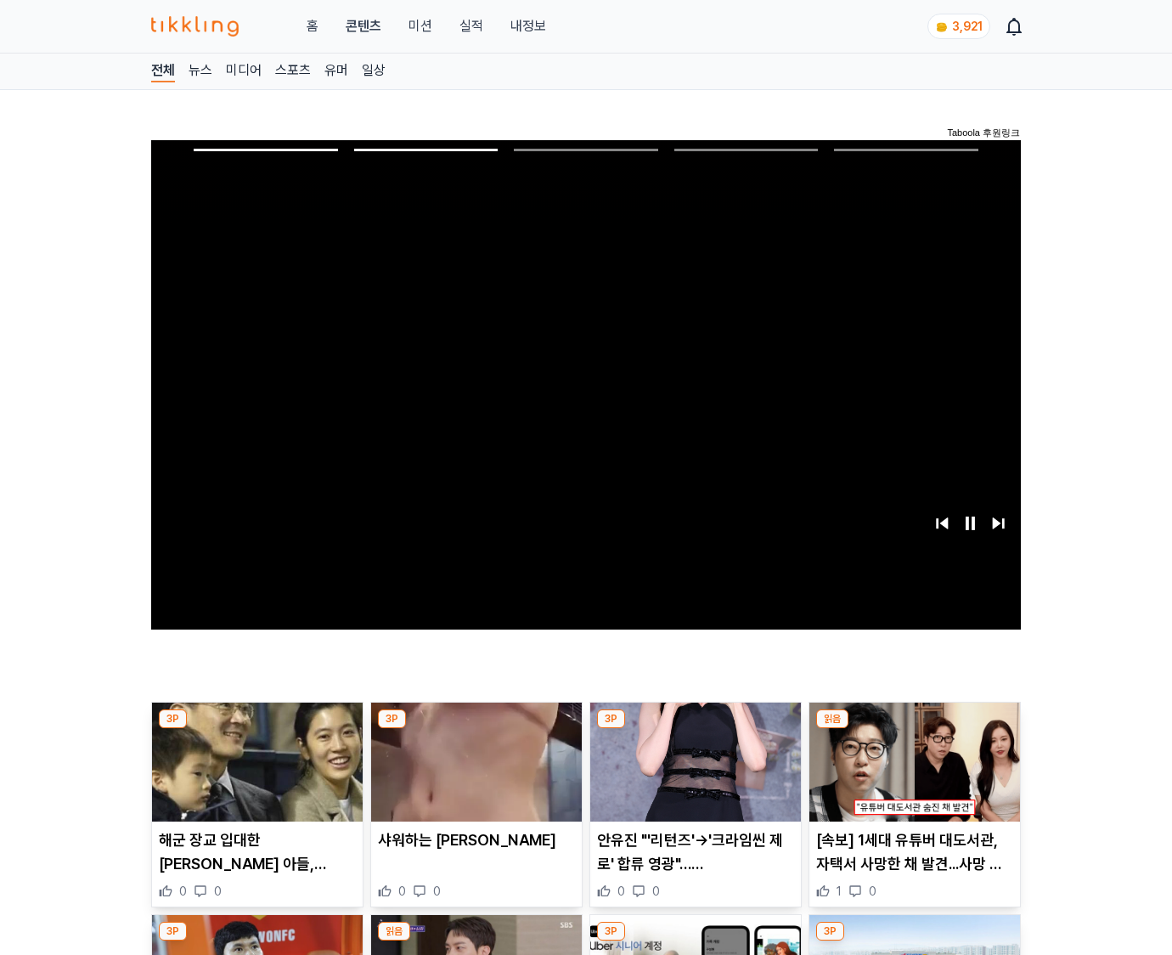
click at [912, 775] on img at bounding box center [915, 762] width 211 height 119
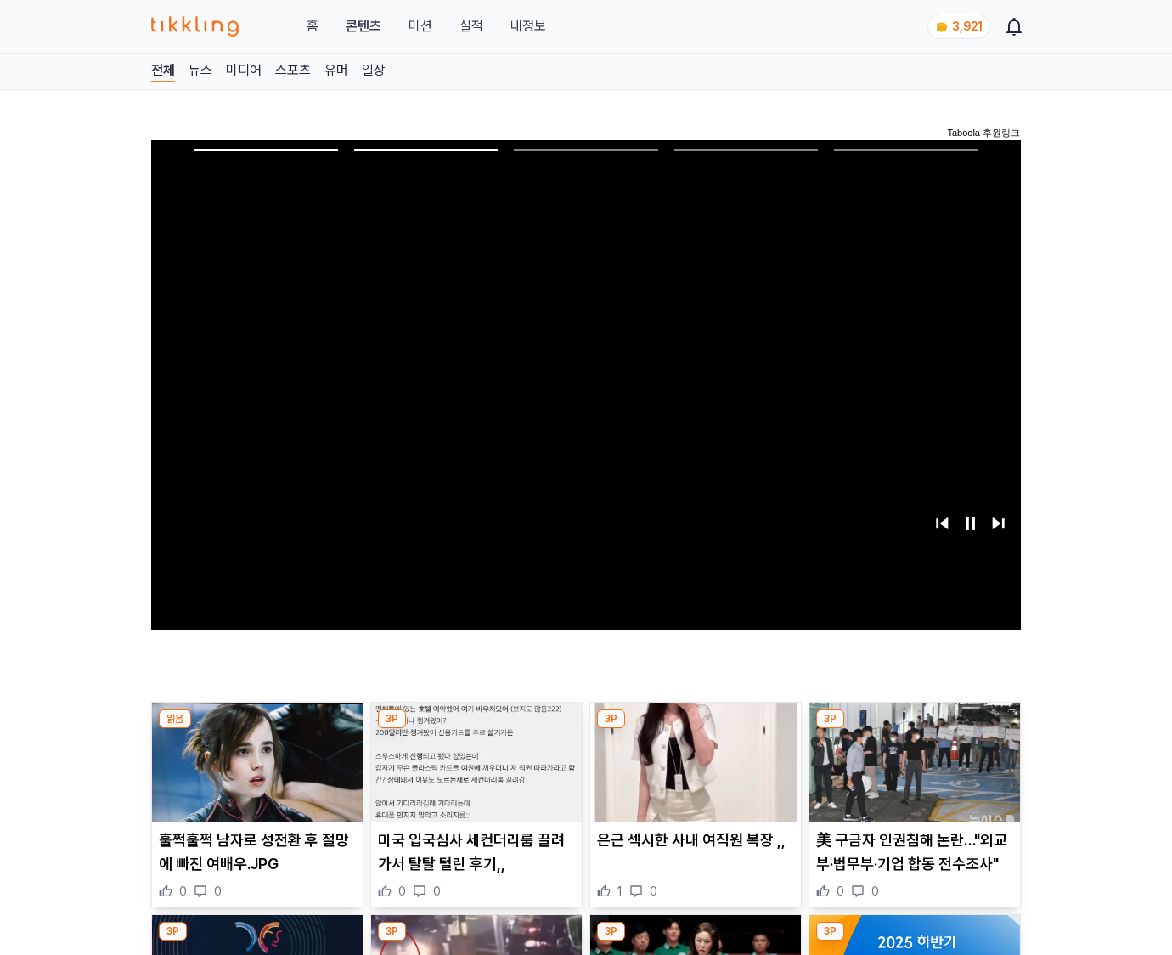
click at [912, 775] on img at bounding box center [915, 762] width 211 height 119
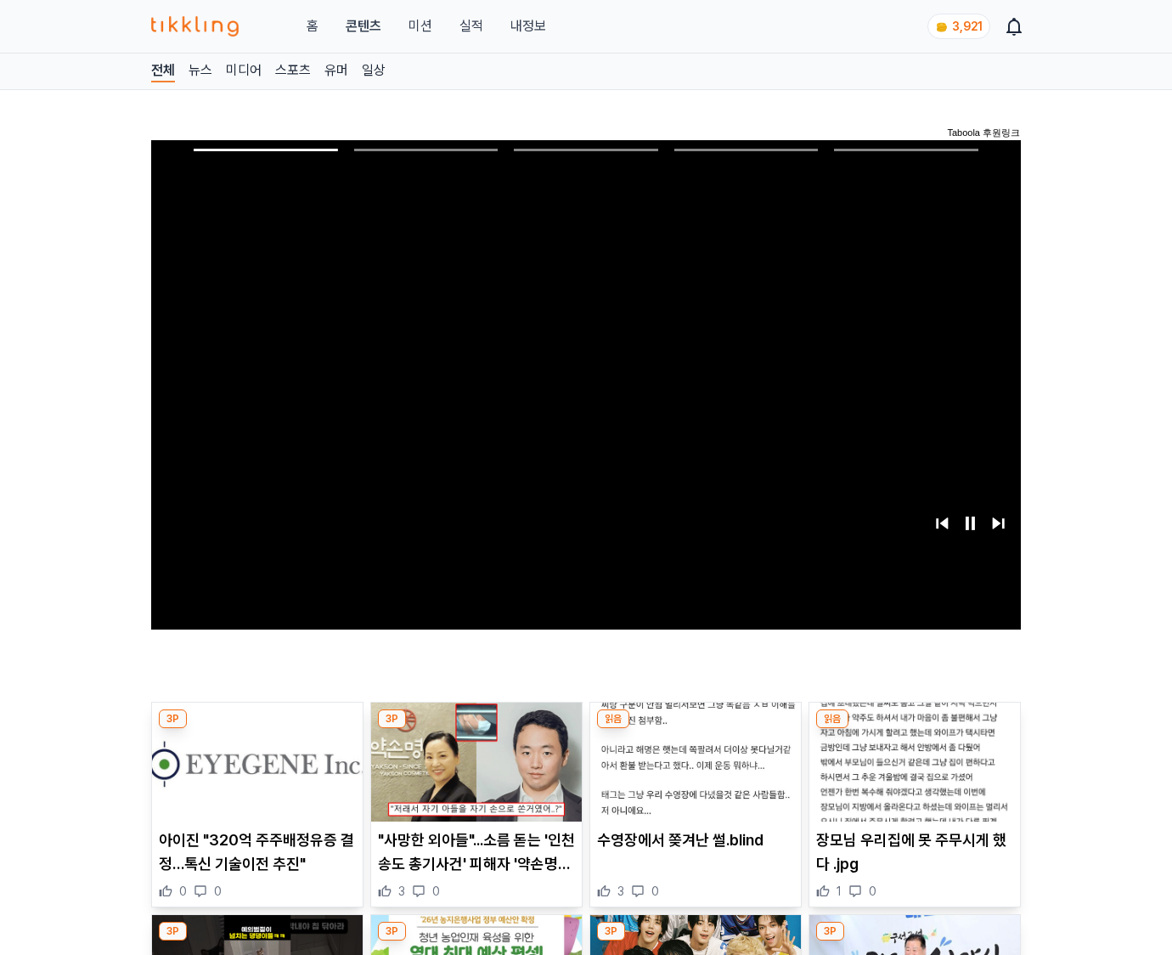
click at [912, 775] on img at bounding box center [915, 762] width 211 height 119
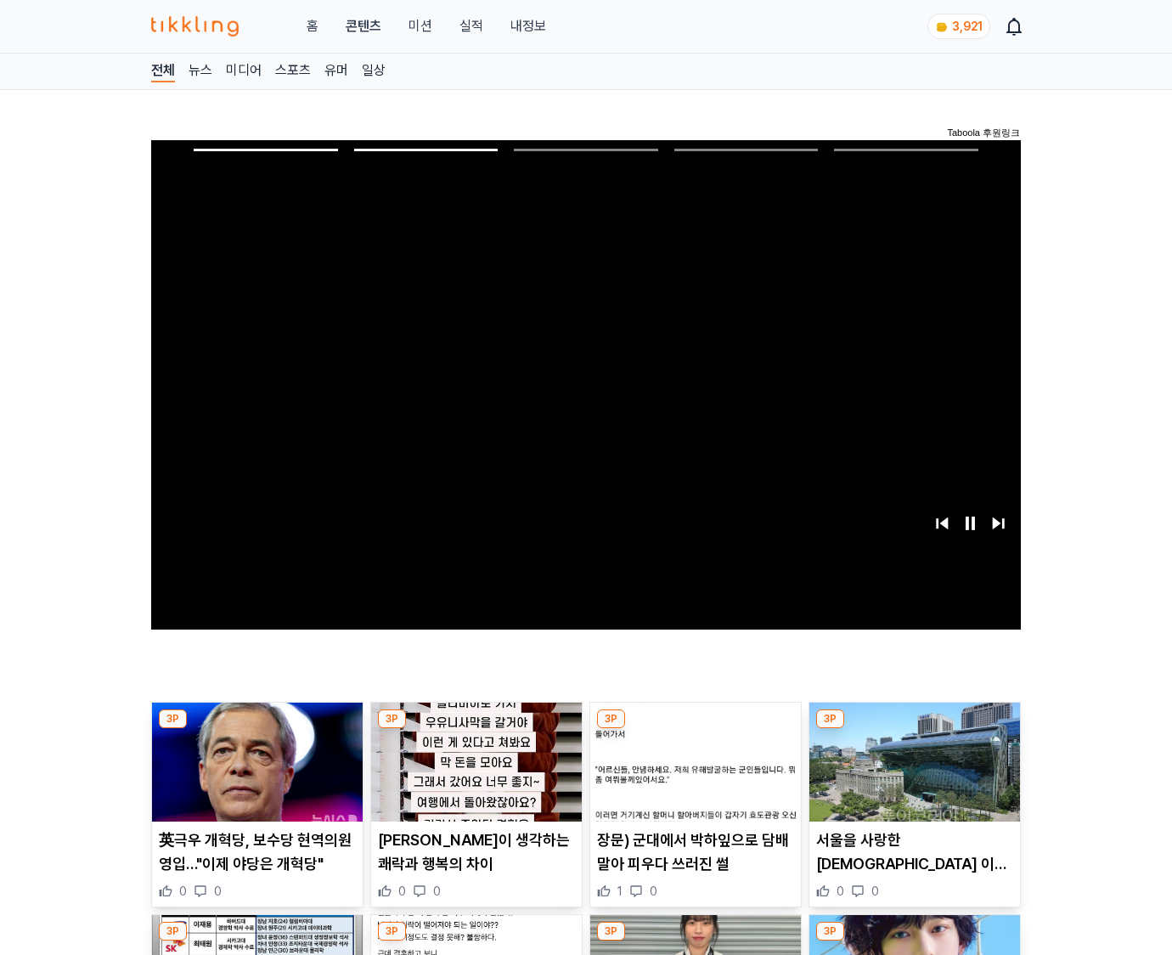
click at [912, 775] on img at bounding box center [915, 762] width 211 height 119
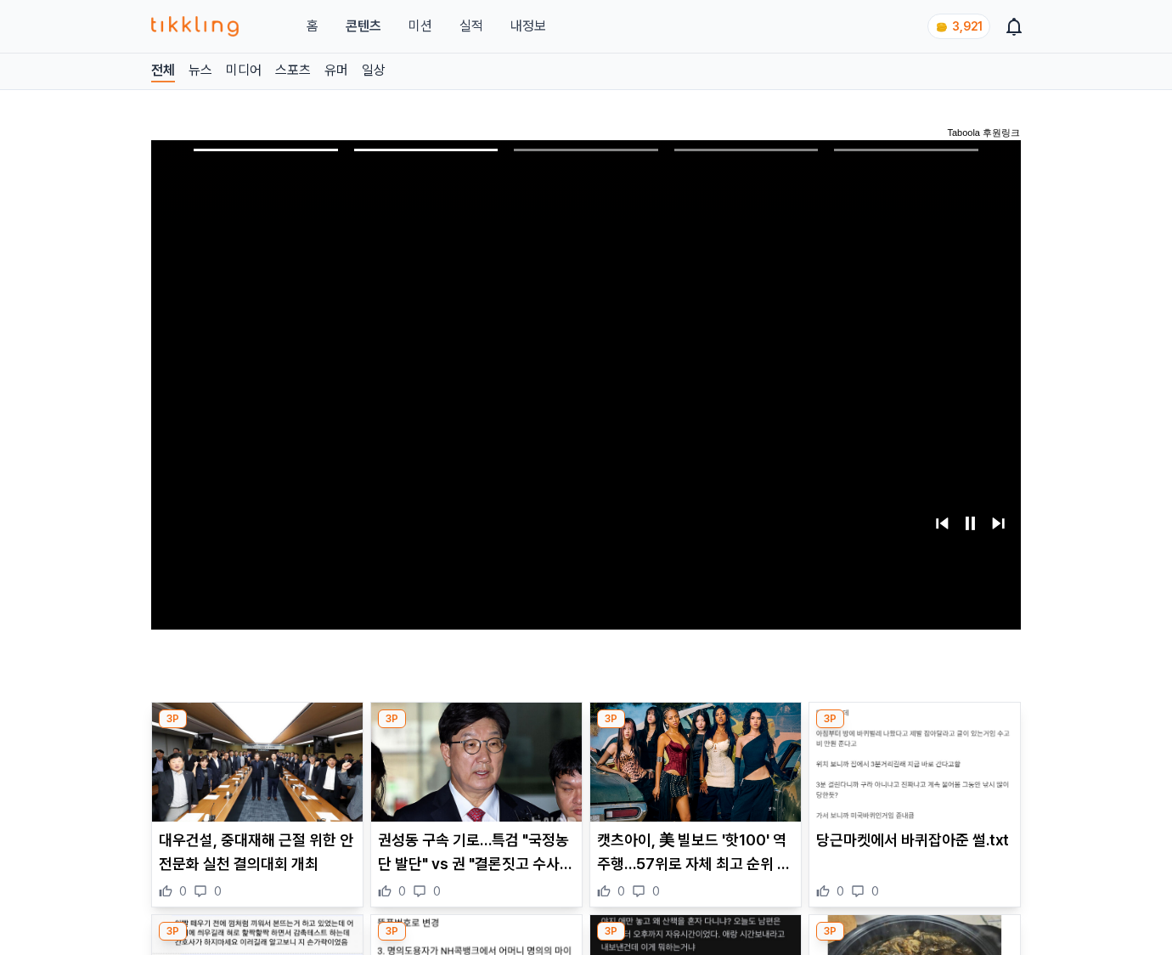
click at [912, 775] on img at bounding box center [915, 762] width 211 height 119
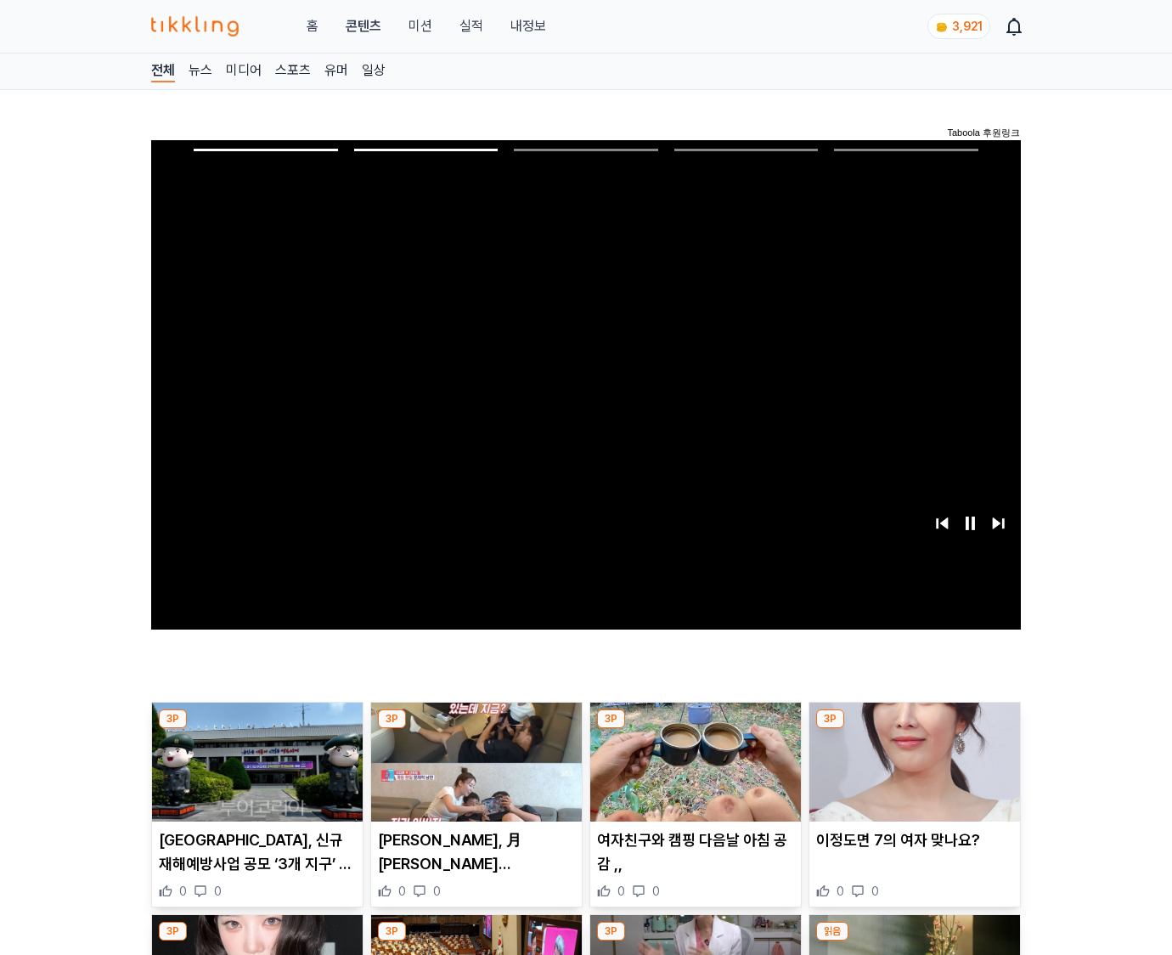
click at [912, 775] on img at bounding box center [915, 762] width 211 height 119
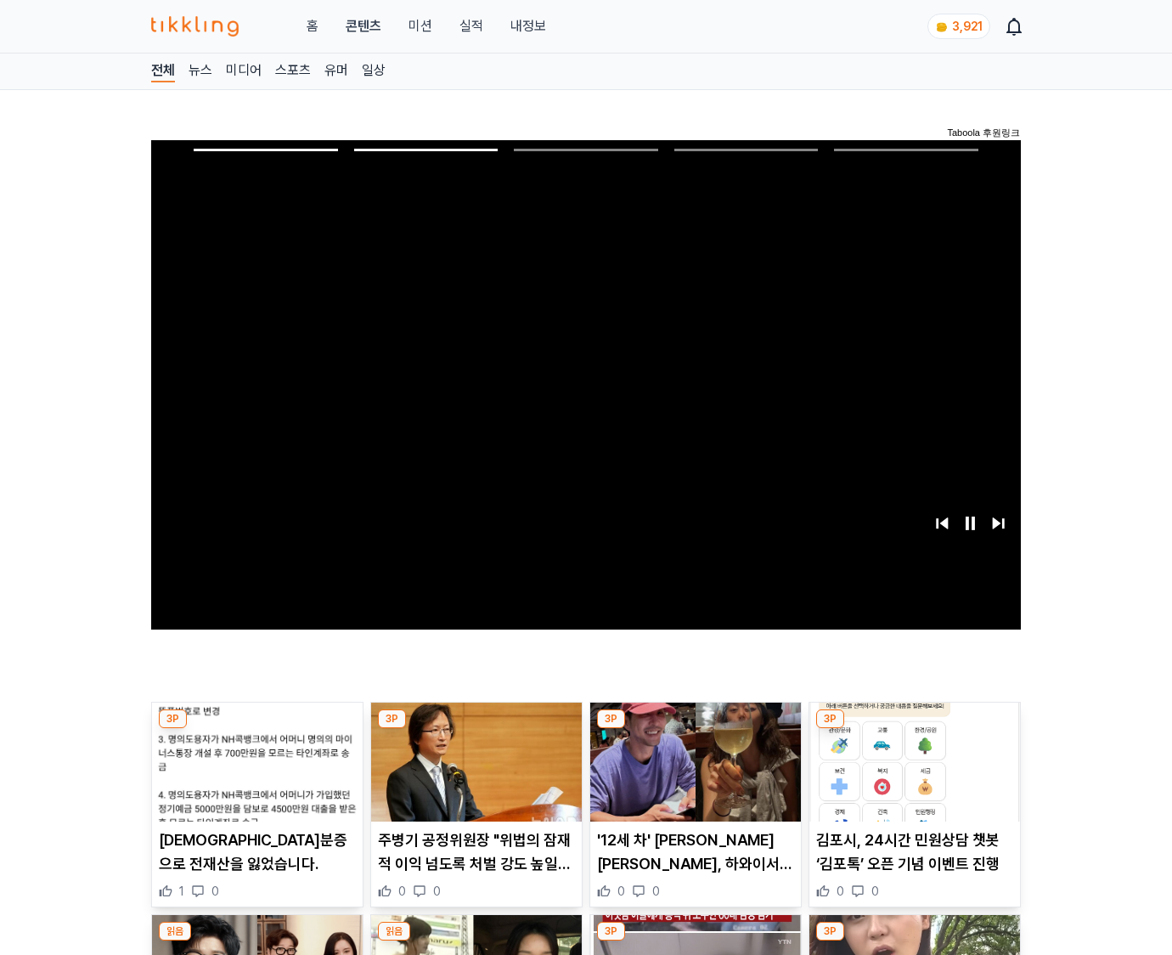
click at [912, 775] on img at bounding box center [915, 762] width 211 height 119
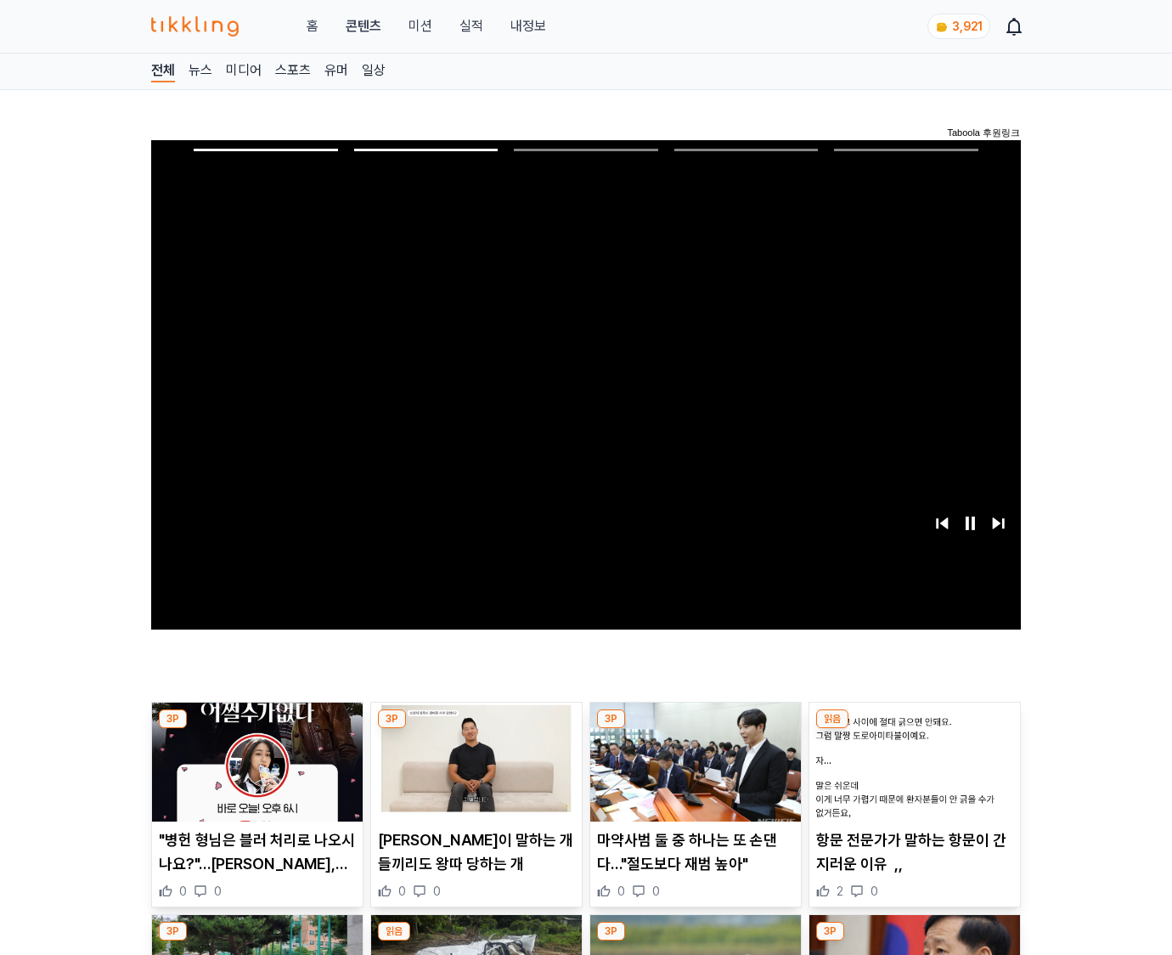
click at [912, 775] on img at bounding box center [915, 762] width 211 height 119
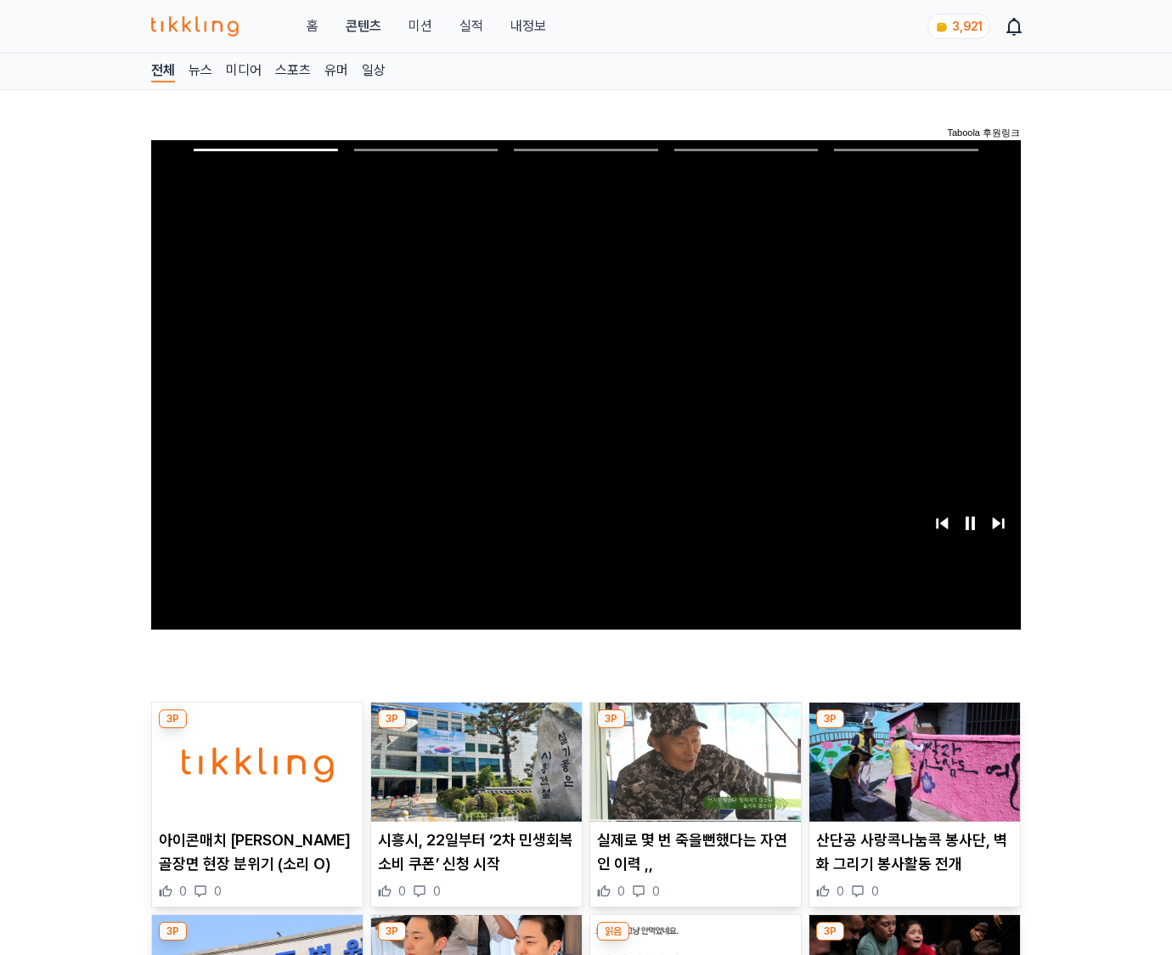
click at [912, 775] on img at bounding box center [915, 762] width 211 height 119
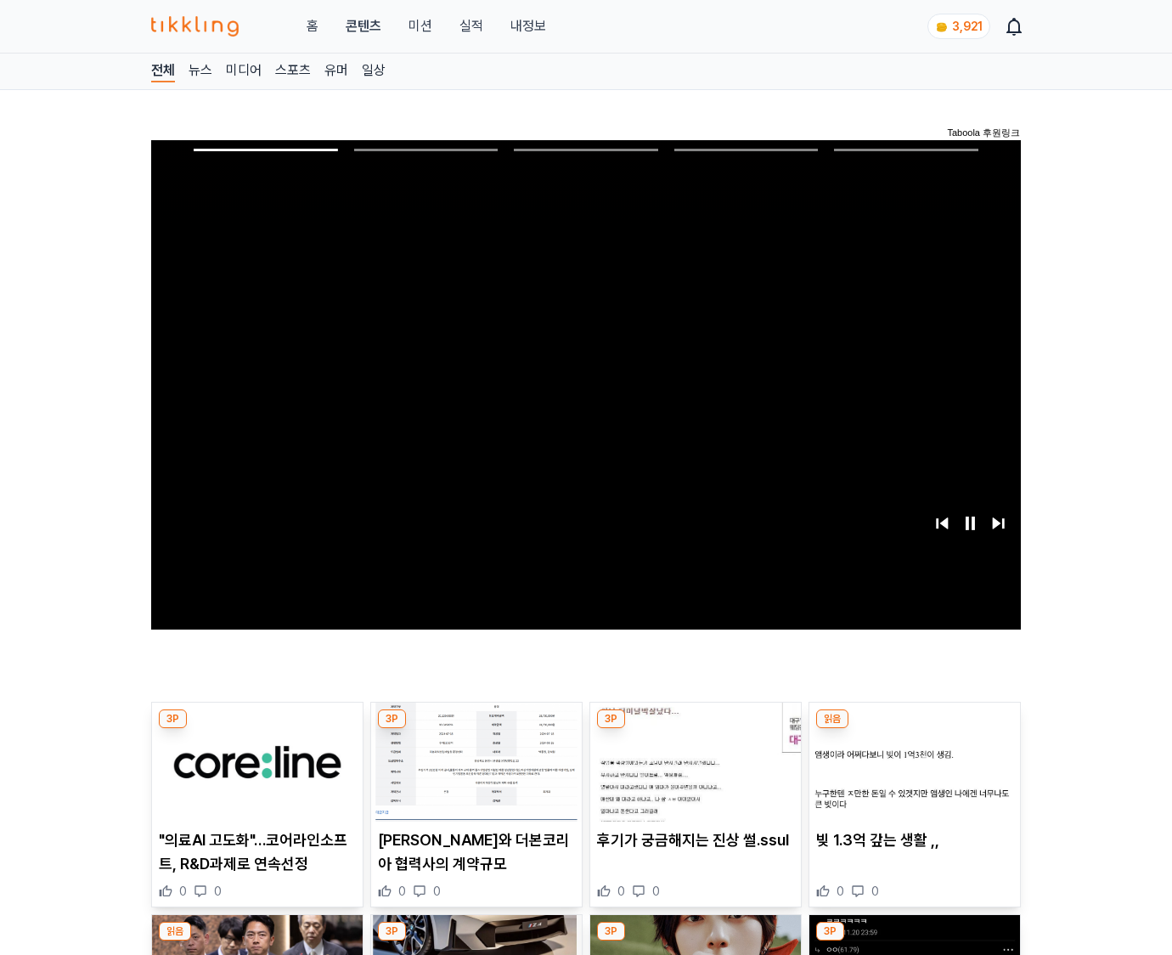
click at [912, 775] on img at bounding box center [915, 762] width 211 height 119
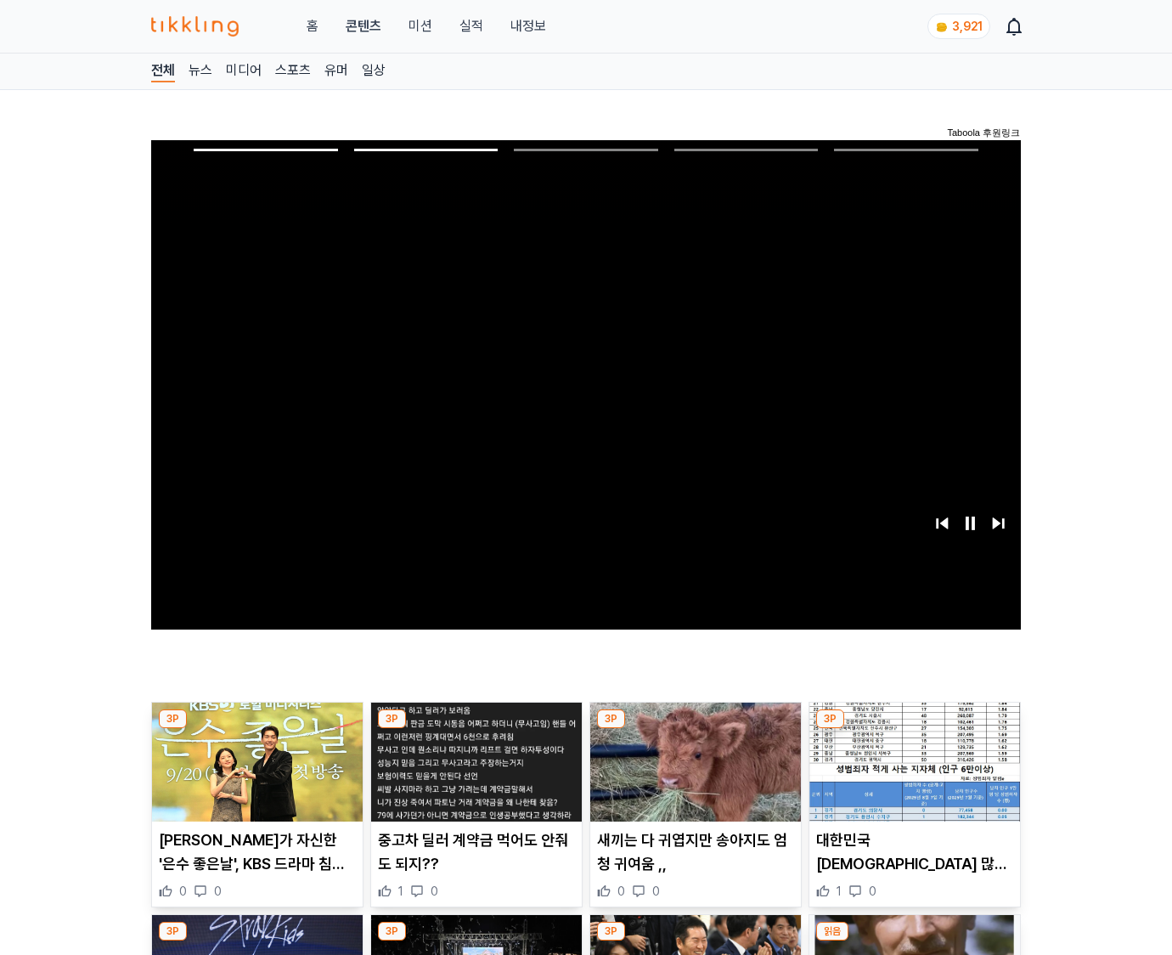
click at [912, 775] on img at bounding box center [915, 762] width 211 height 119
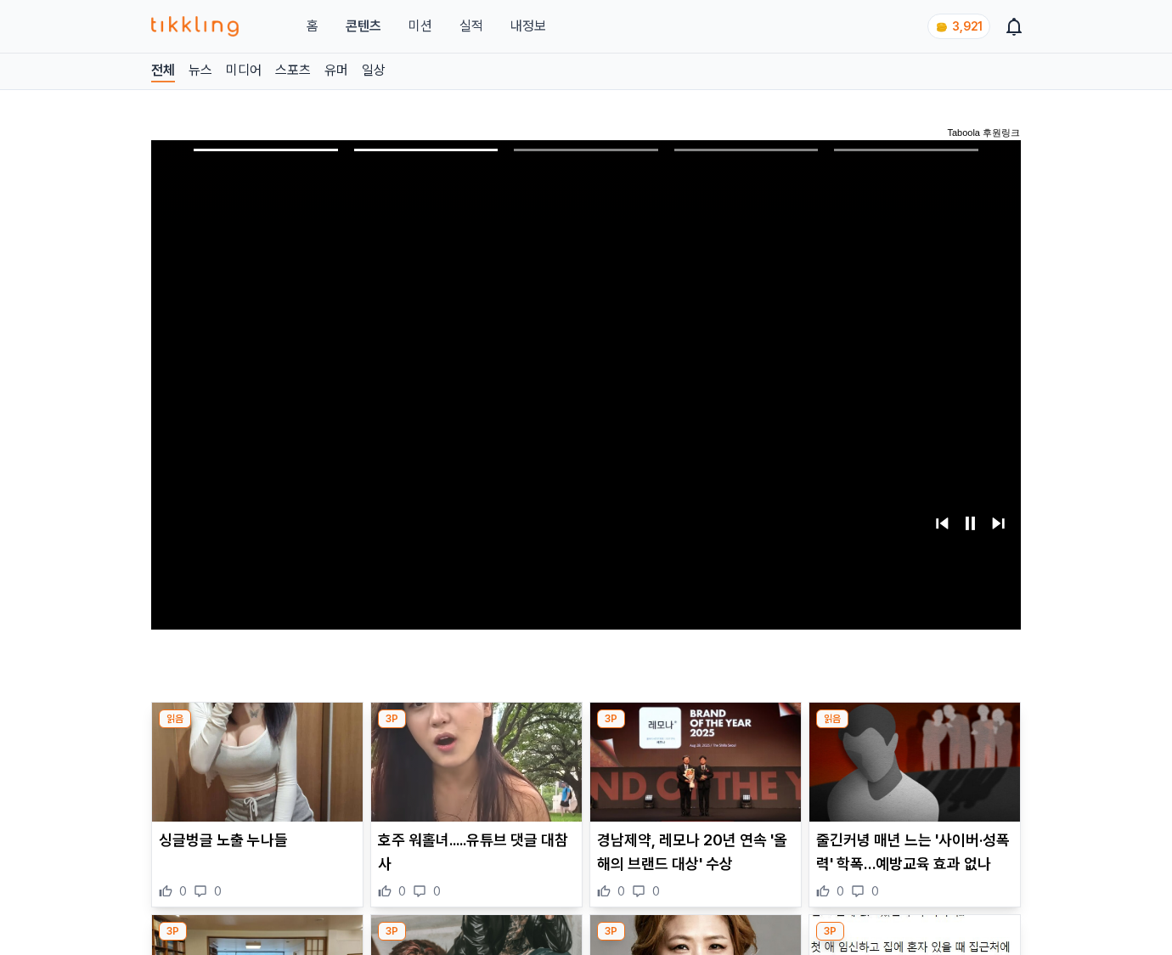
click at [912, 775] on img at bounding box center [915, 762] width 211 height 119
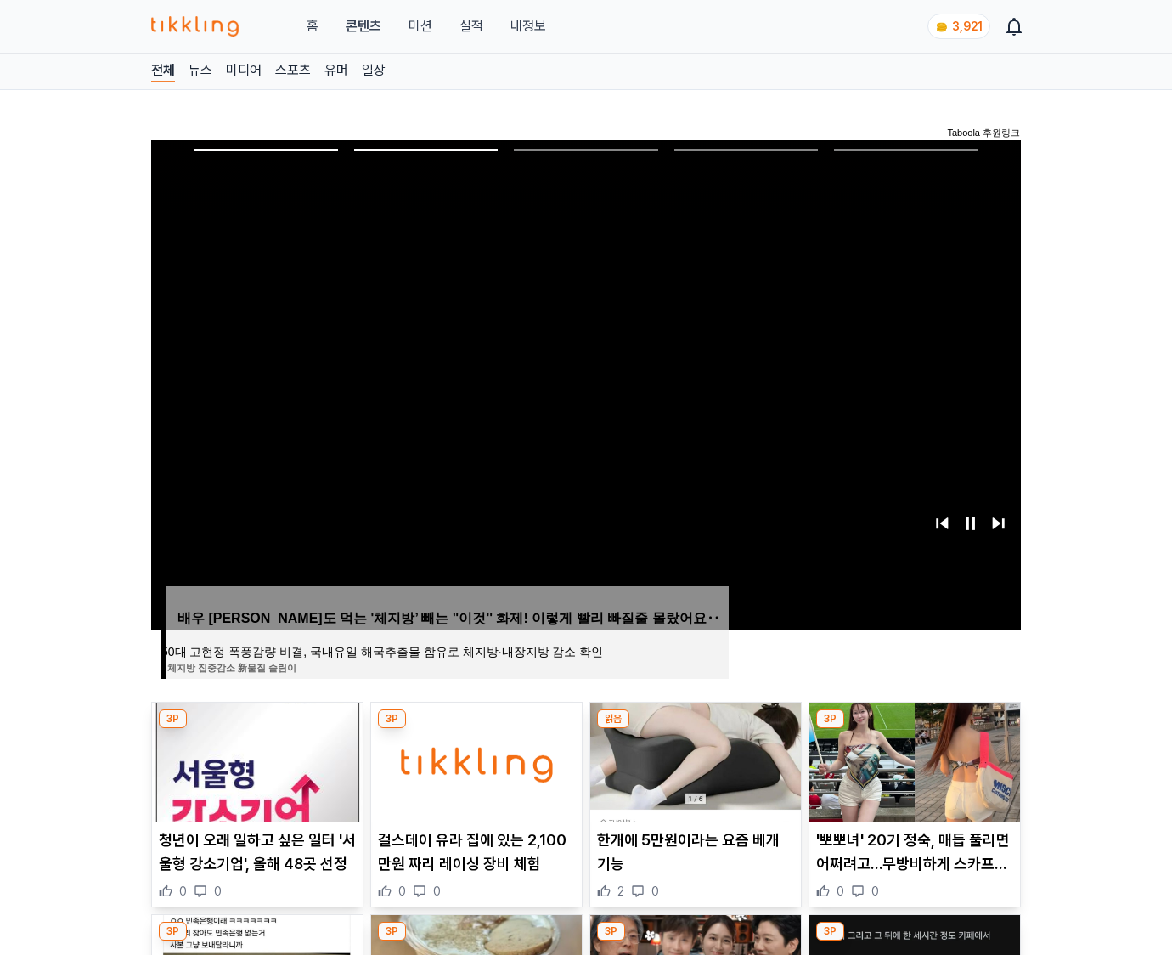
click at [912, 775] on img at bounding box center [915, 762] width 211 height 119
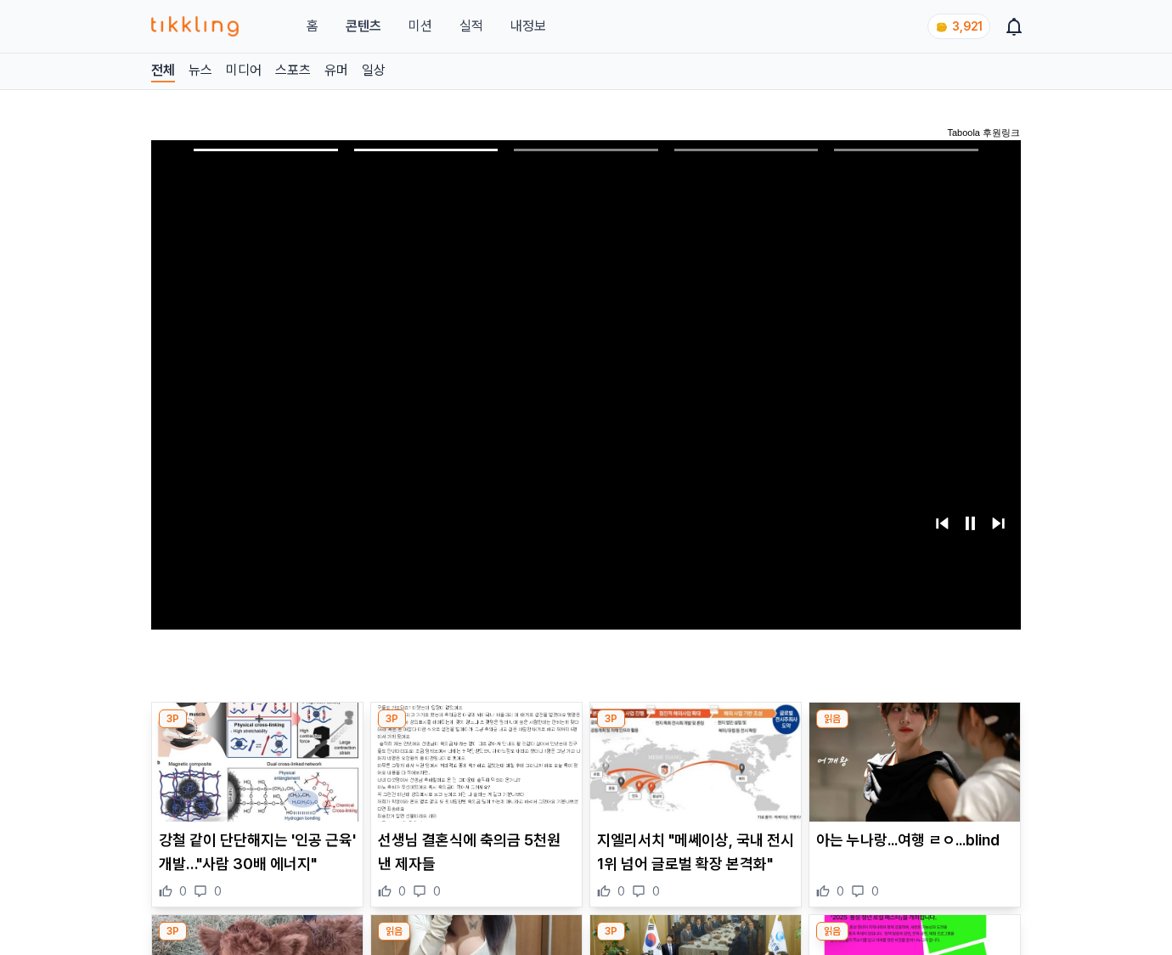
click at [912, 775] on img at bounding box center [915, 762] width 211 height 119
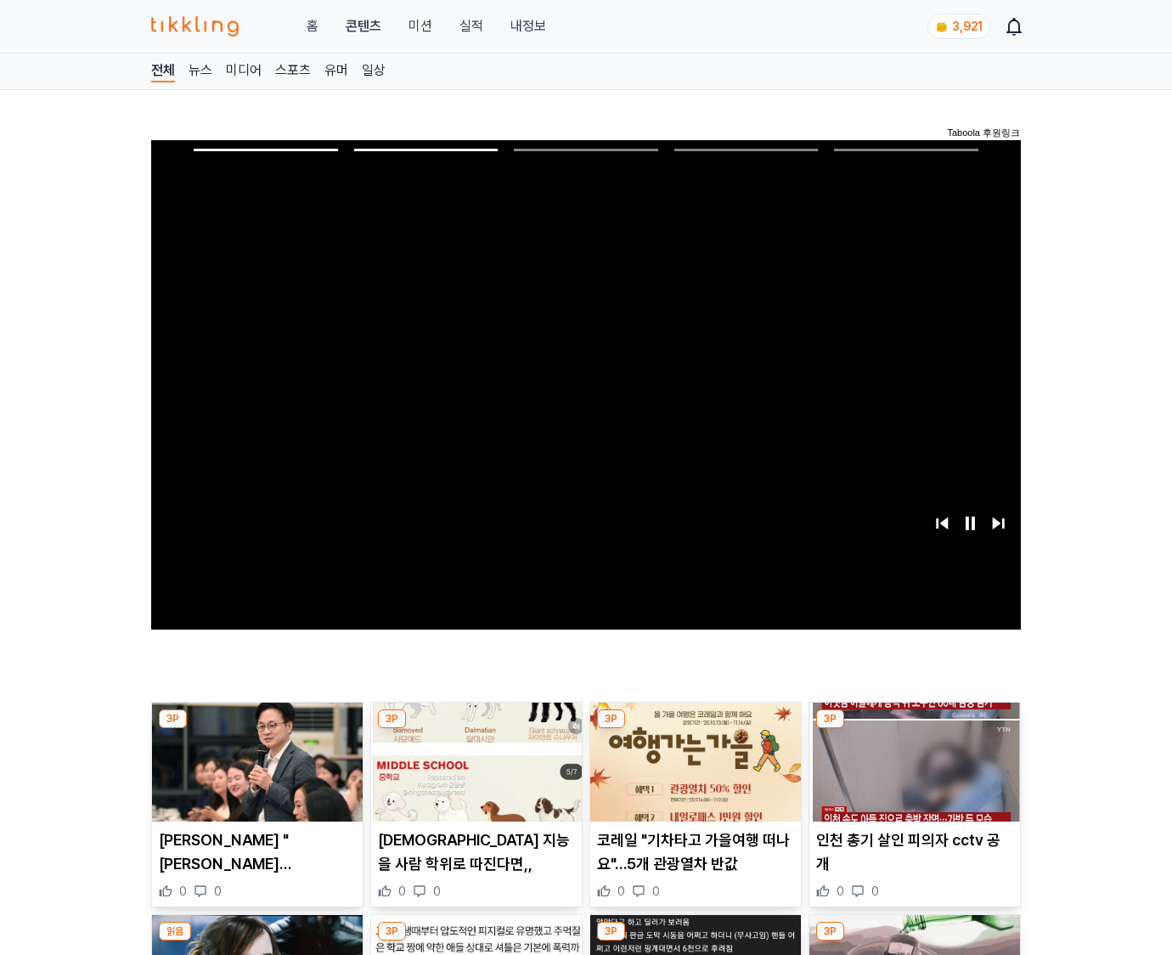
click at [912, 775] on img at bounding box center [915, 762] width 211 height 119
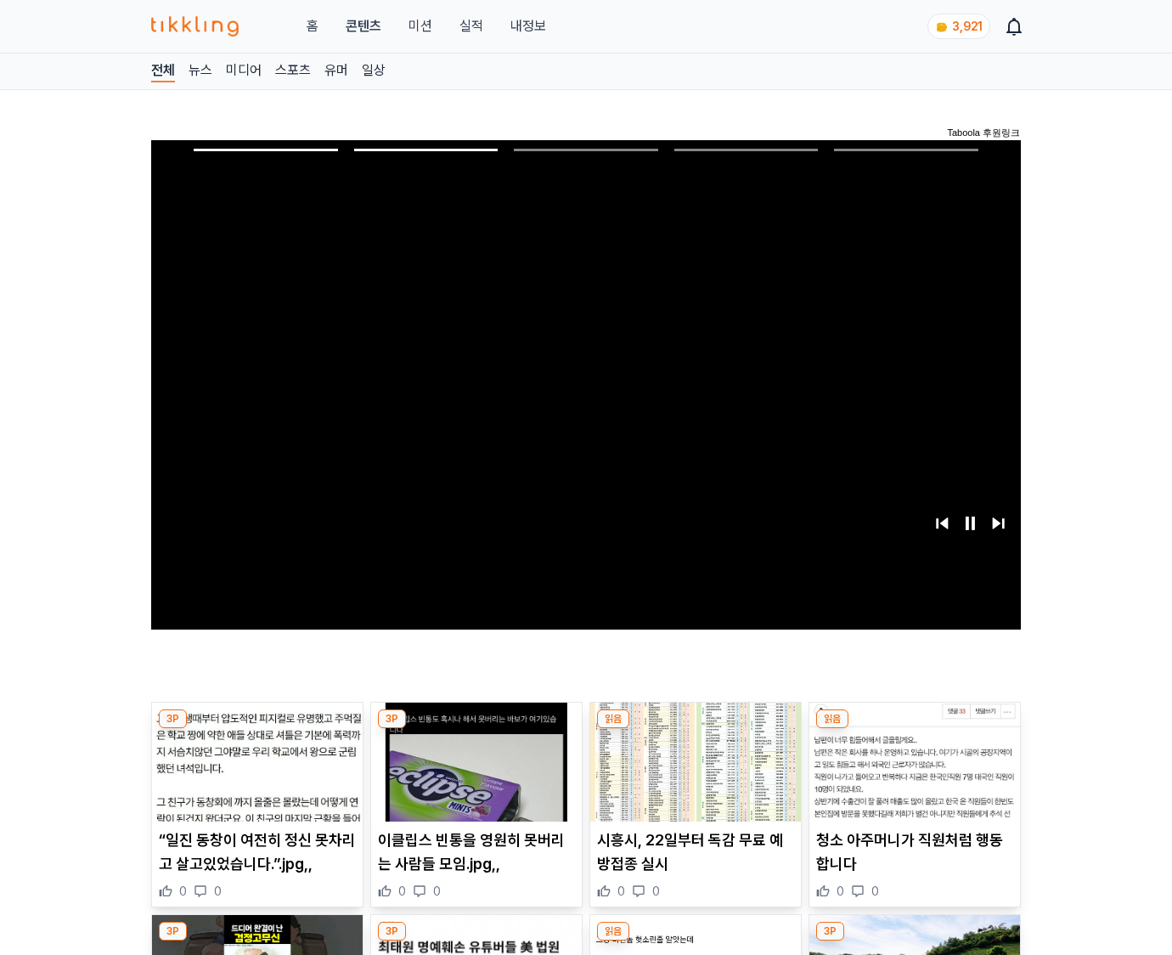
click at [912, 775] on img at bounding box center [915, 762] width 211 height 119
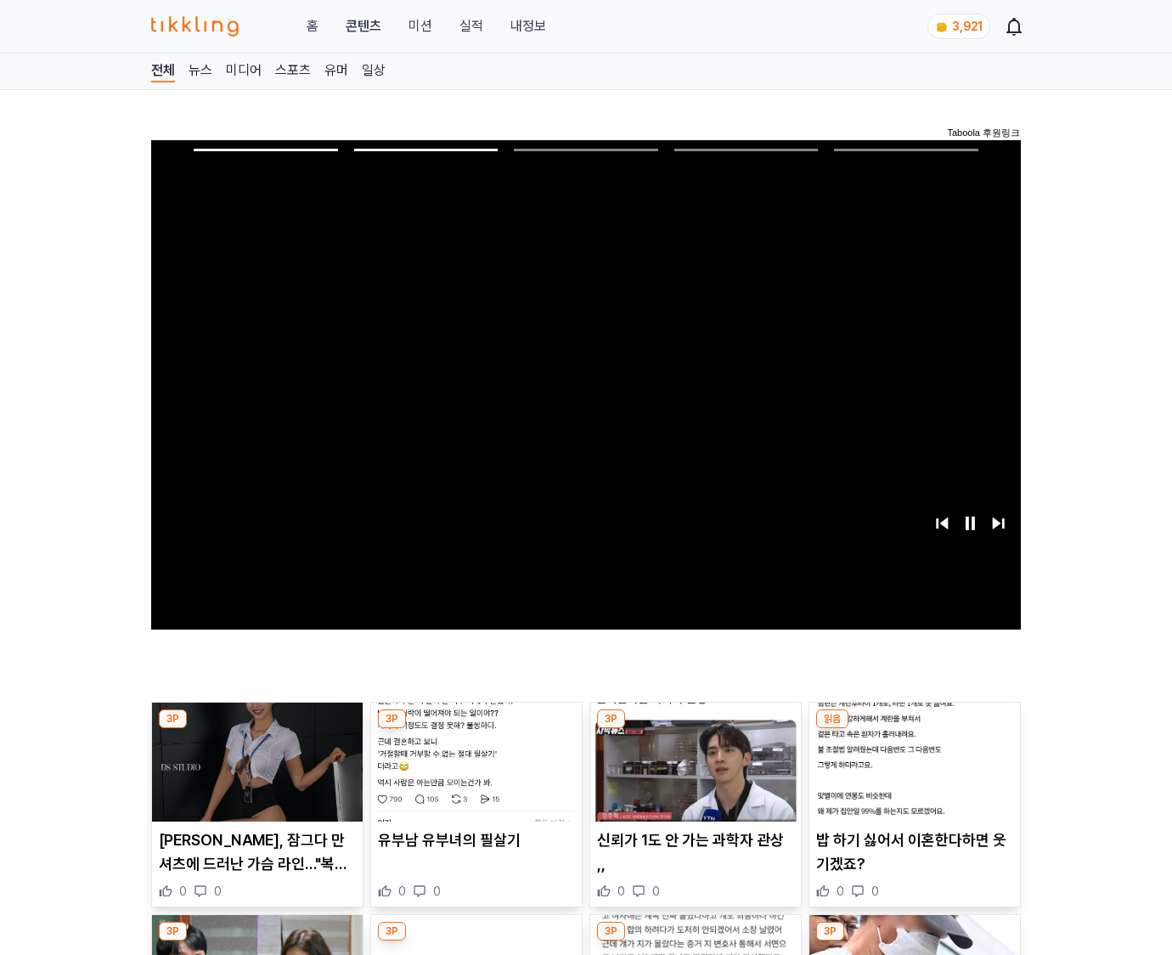
click at [912, 775] on img at bounding box center [915, 762] width 211 height 119
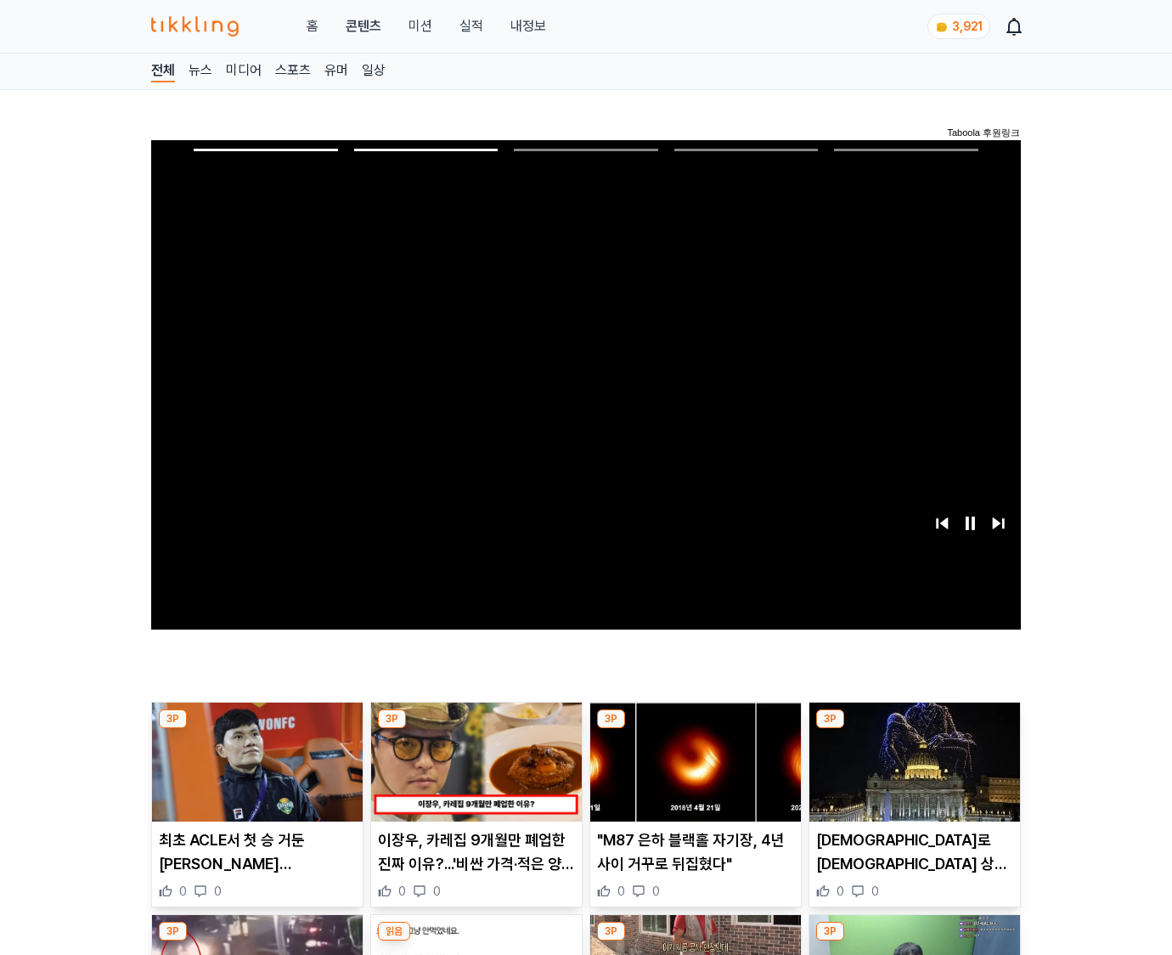
click at [912, 775] on img at bounding box center [915, 762] width 211 height 119
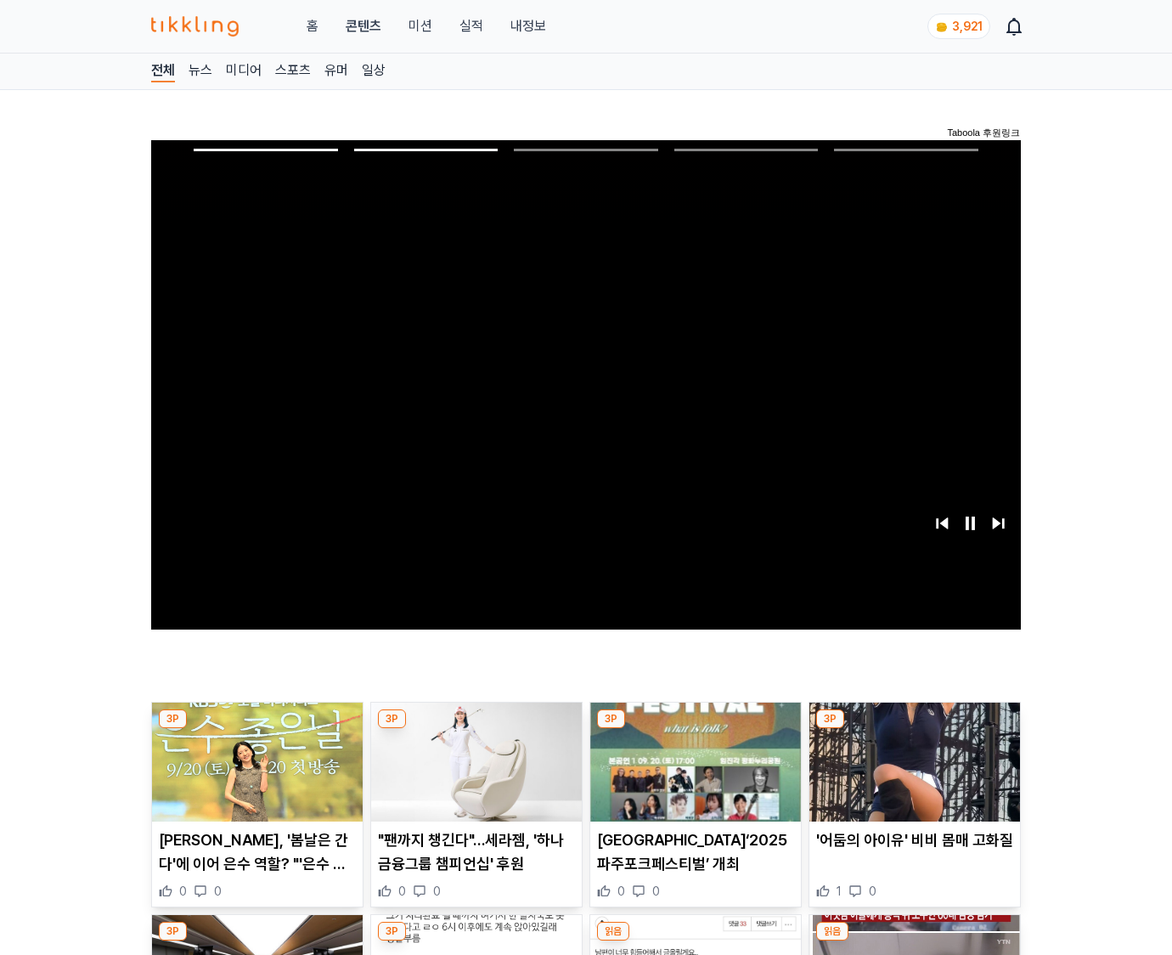
click at [912, 775] on img at bounding box center [915, 762] width 211 height 119
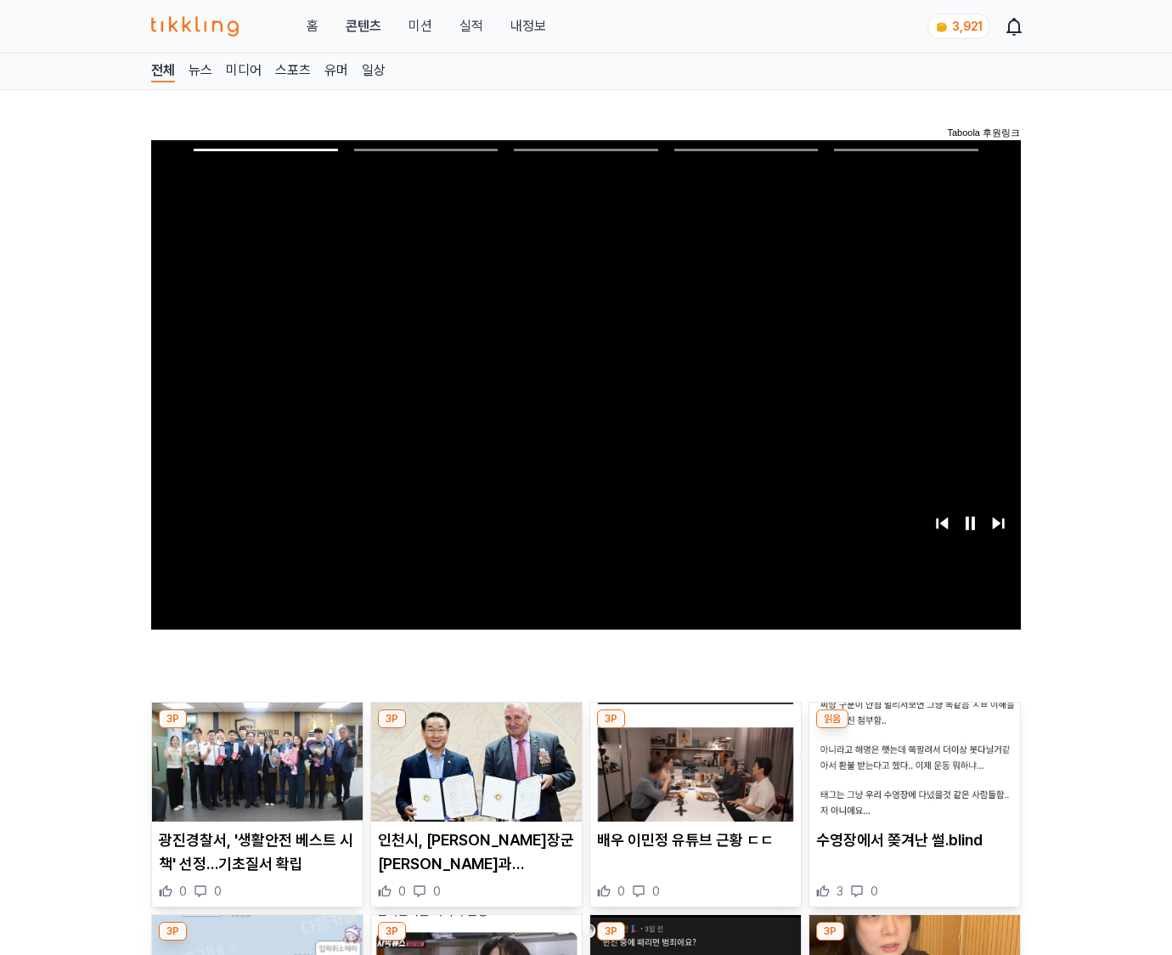
click at [912, 775] on img at bounding box center [915, 762] width 211 height 119
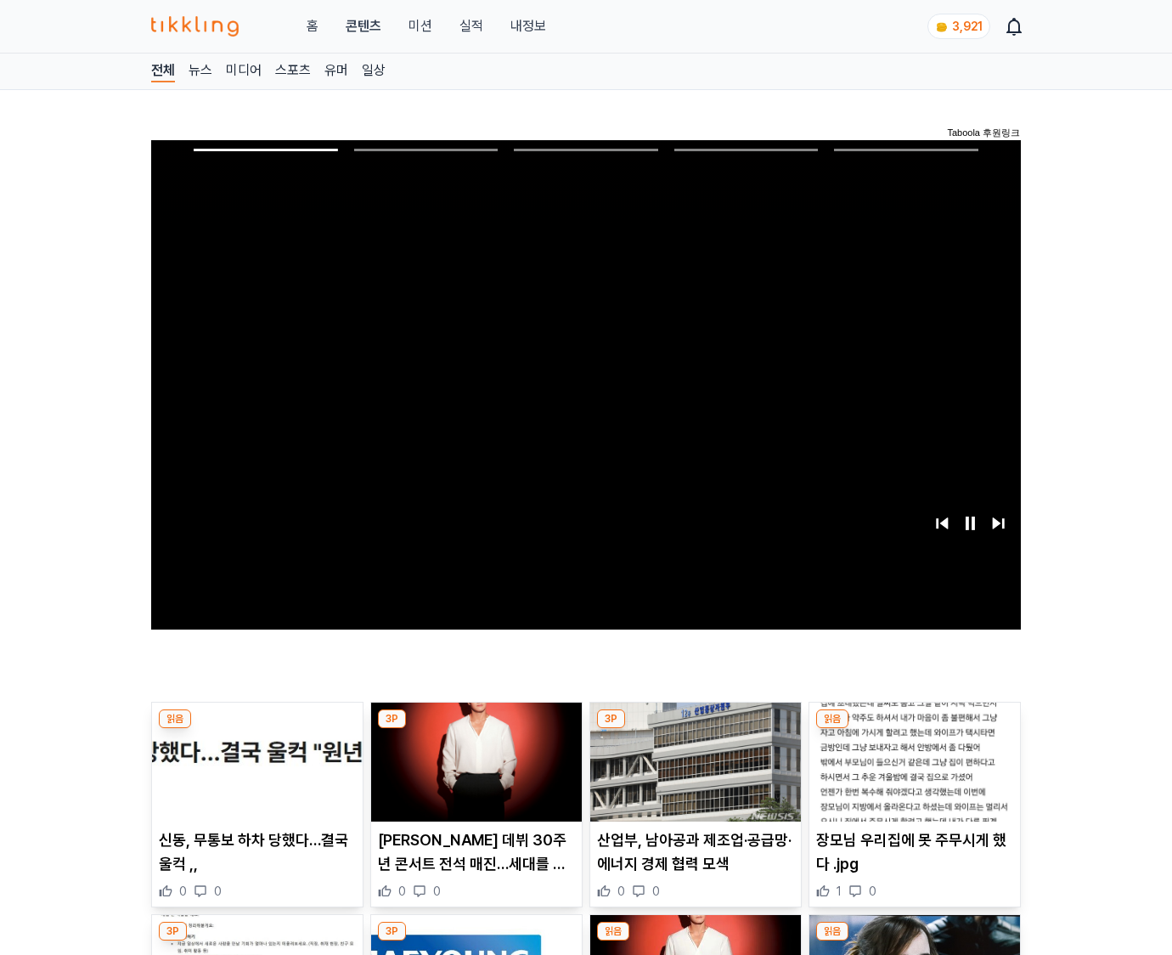
click at [912, 775] on img at bounding box center [915, 762] width 211 height 119
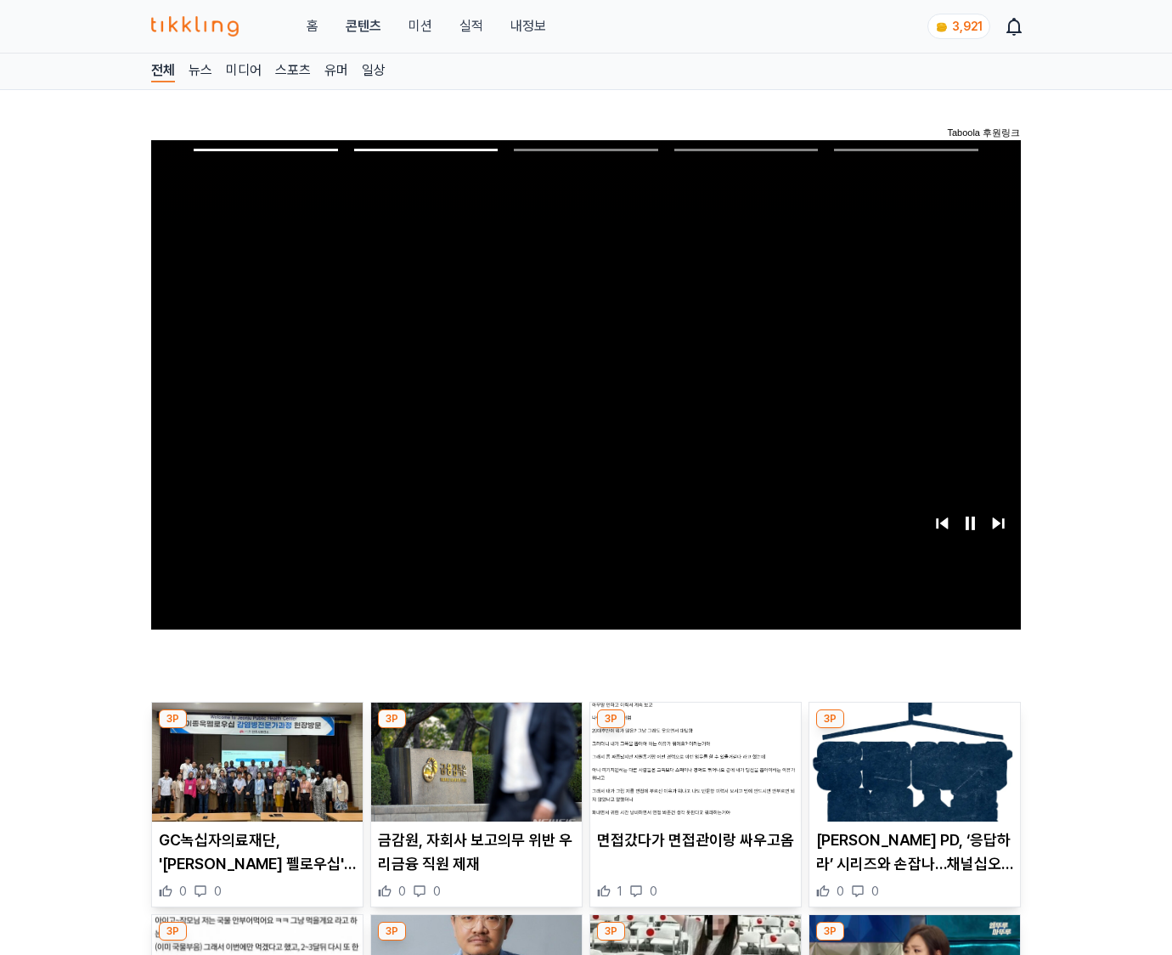
click at [912, 775] on img at bounding box center [915, 762] width 211 height 119
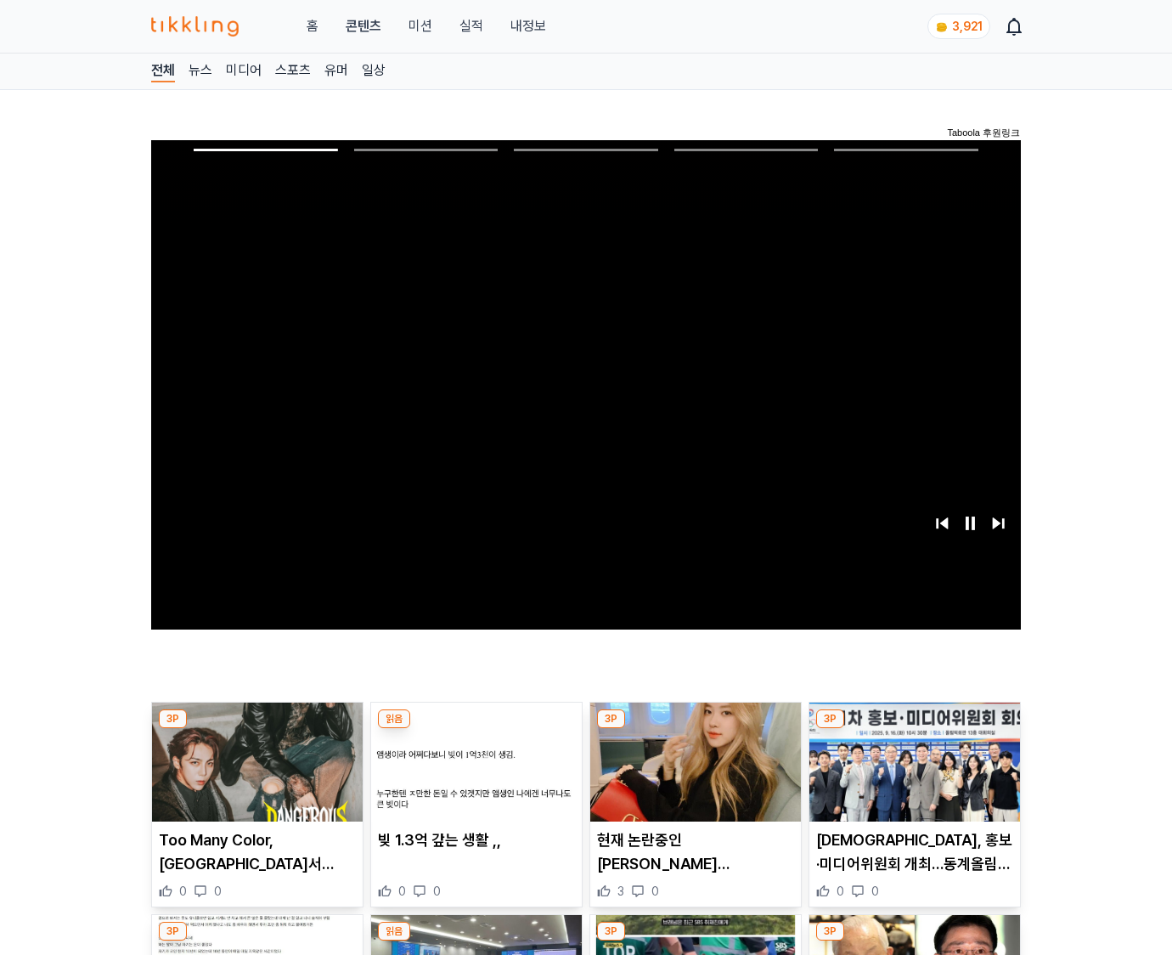
click at [912, 775] on img at bounding box center [915, 762] width 211 height 119
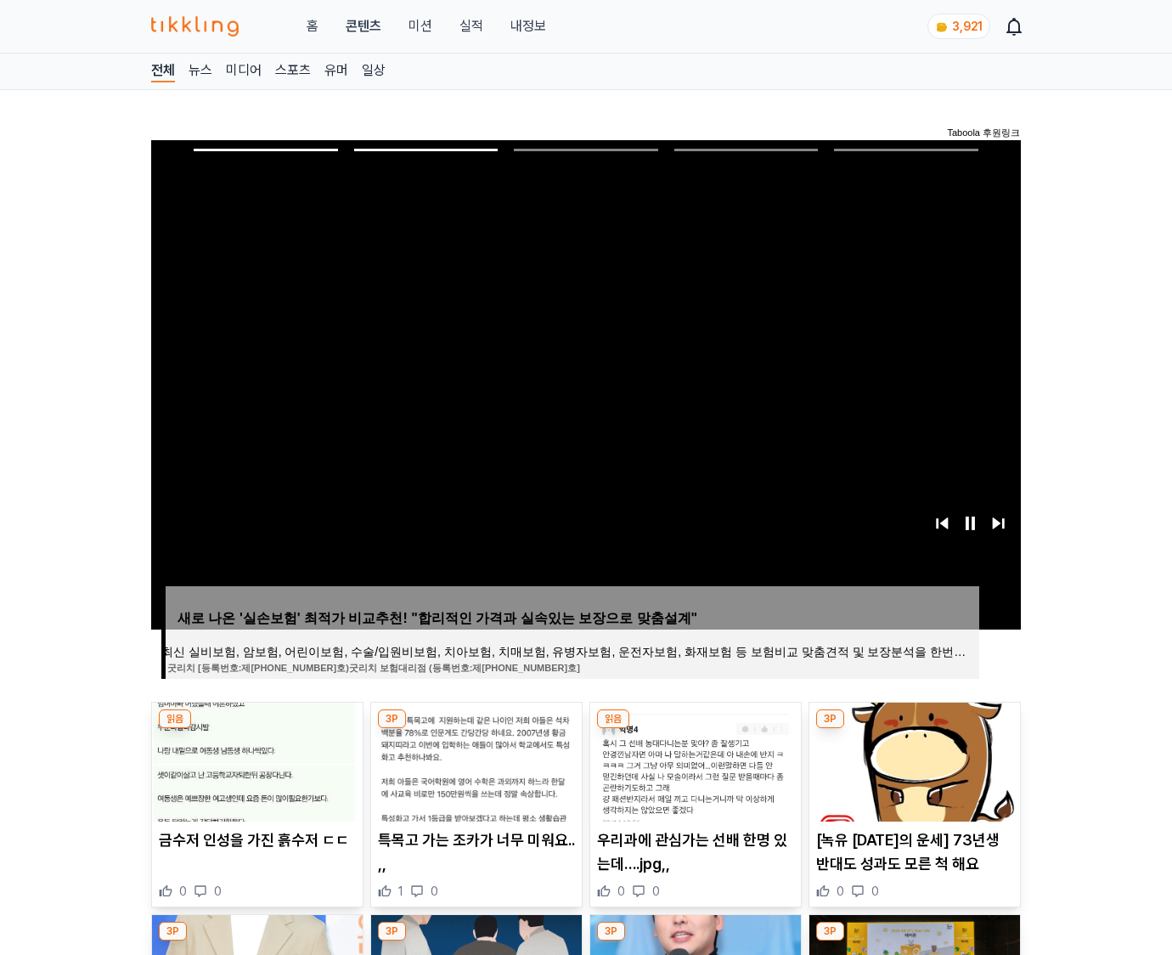
click at [912, 775] on img at bounding box center [915, 762] width 211 height 119
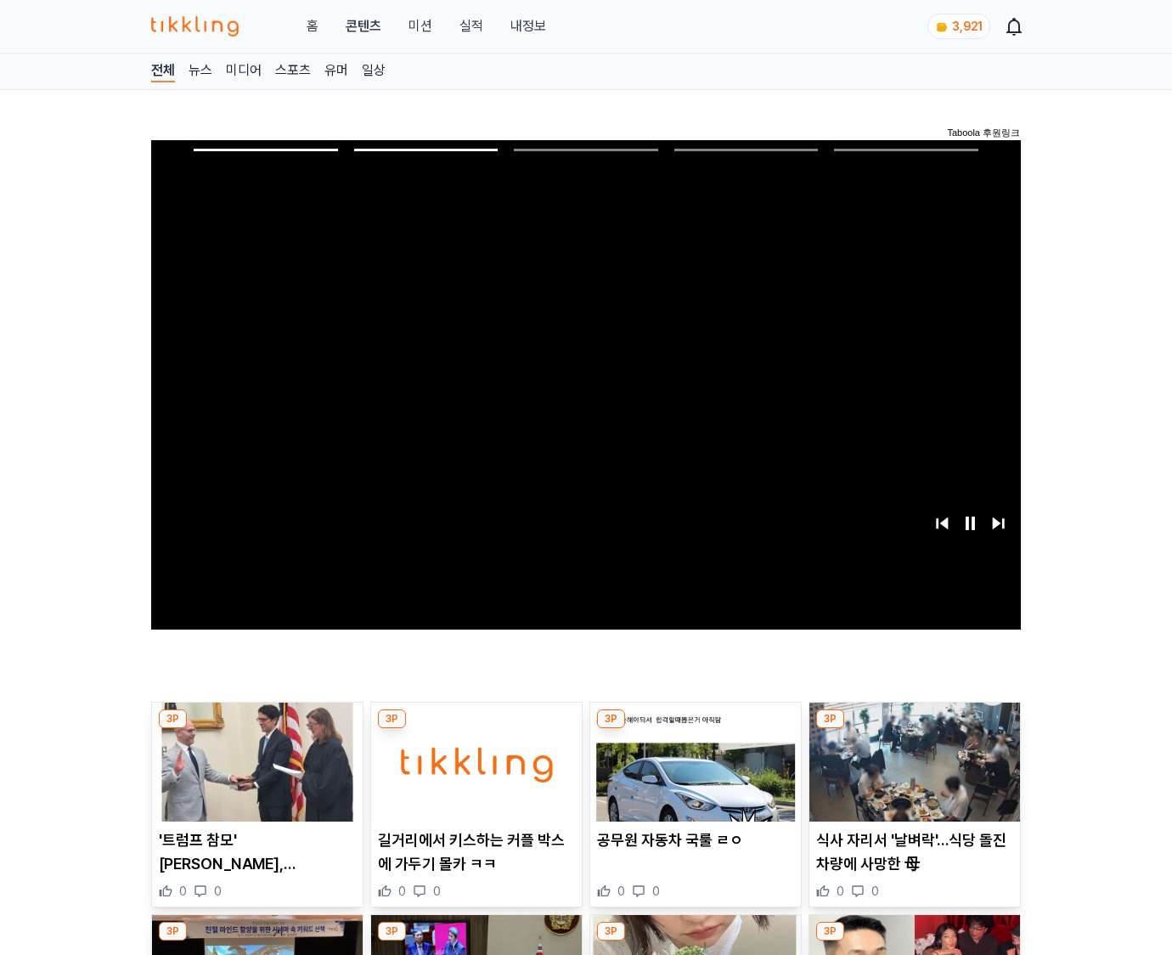
click at [912, 775] on img at bounding box center [915, 762] width 211 height 119
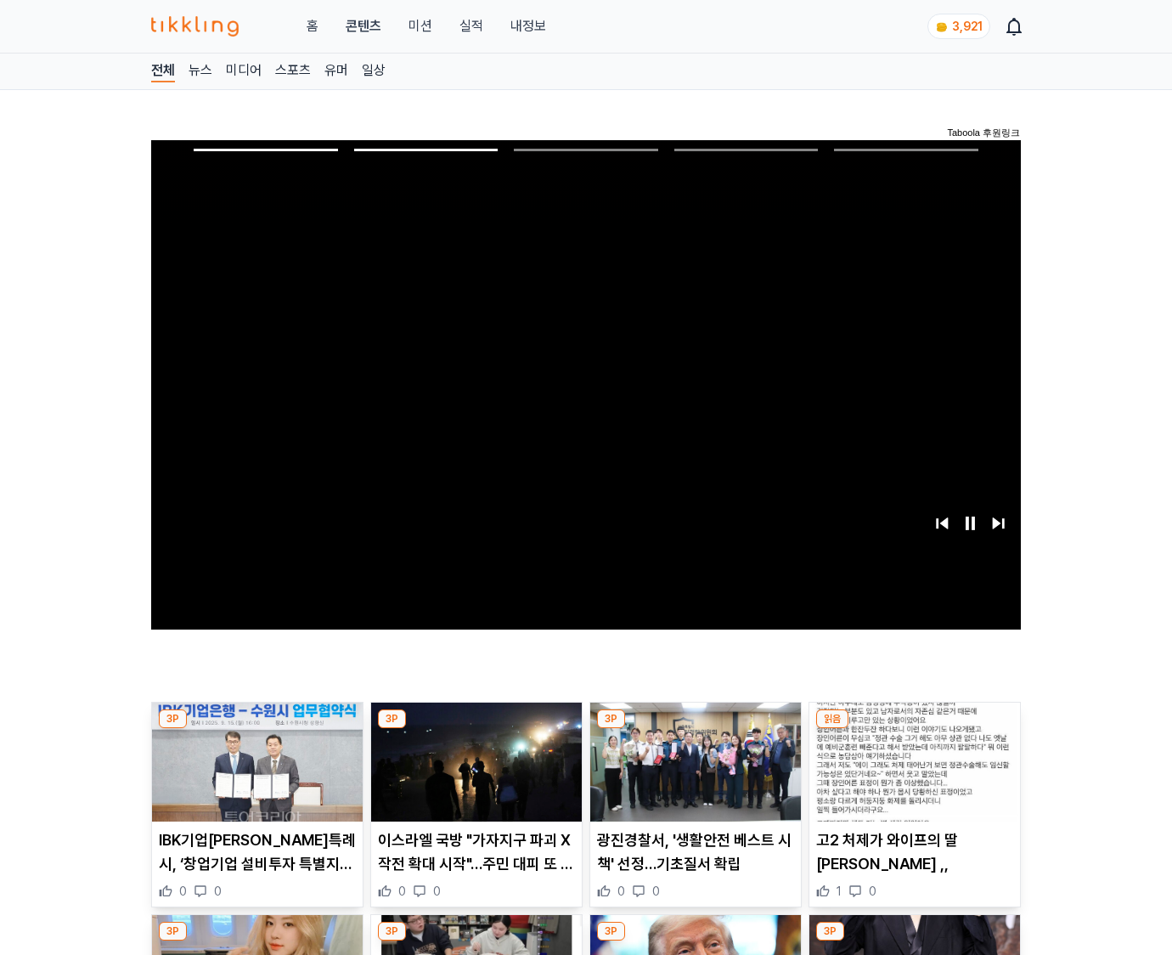
click at [912, 775] on img at bounding box center [915, 762] width 211 height 119
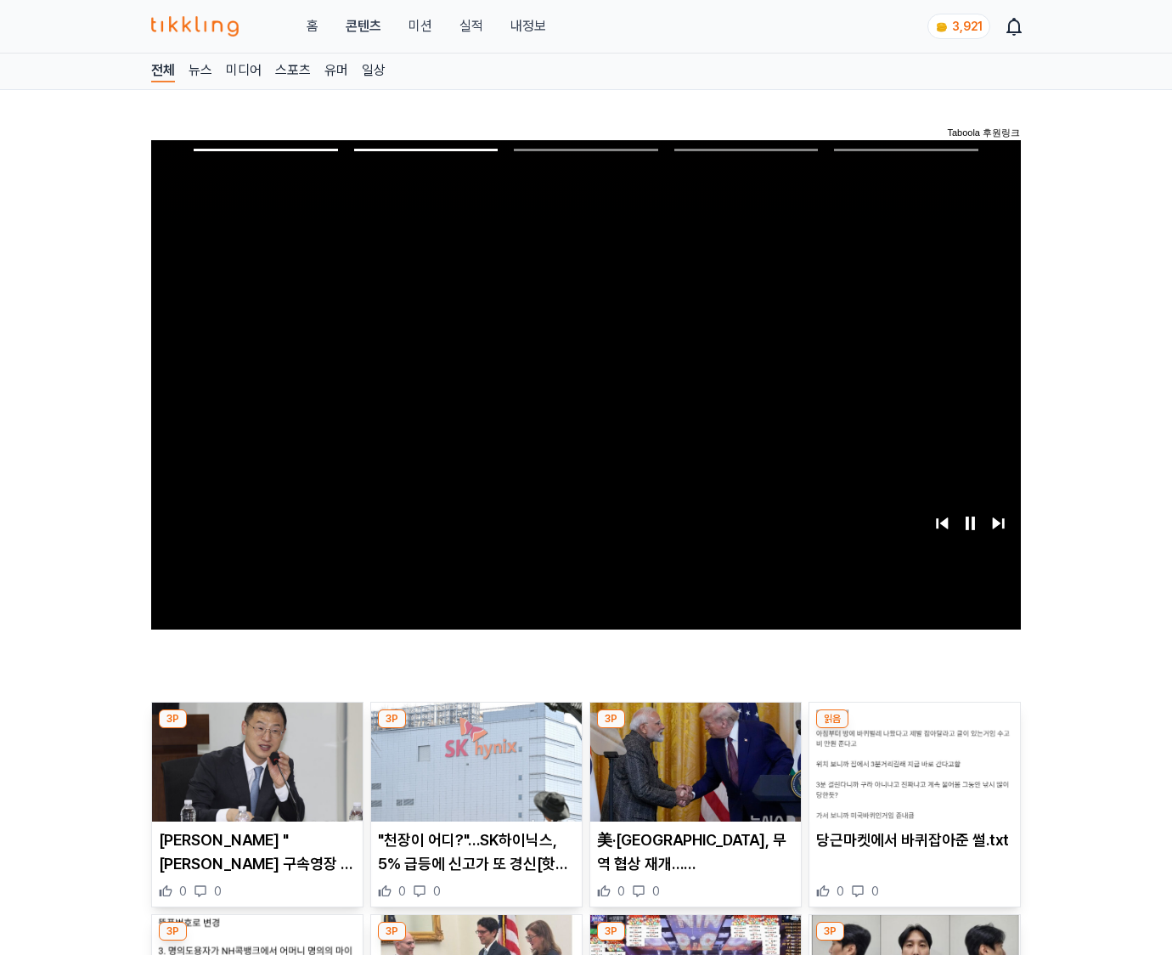
click at [912, 775] on img at bounding box center [915, 762] width 211 height 119
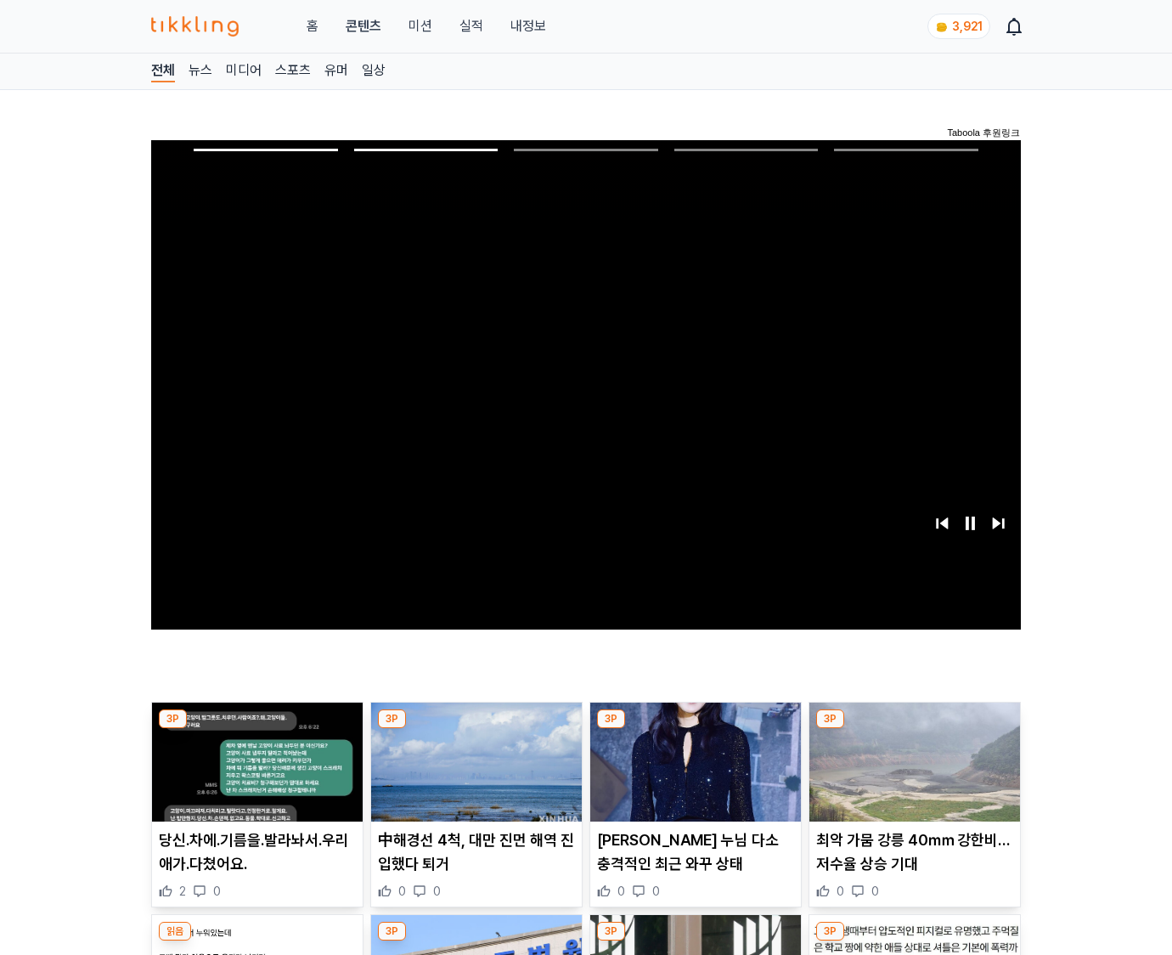
click at [912, 775] on img at bounding box center [915, 762] width 211 height 119
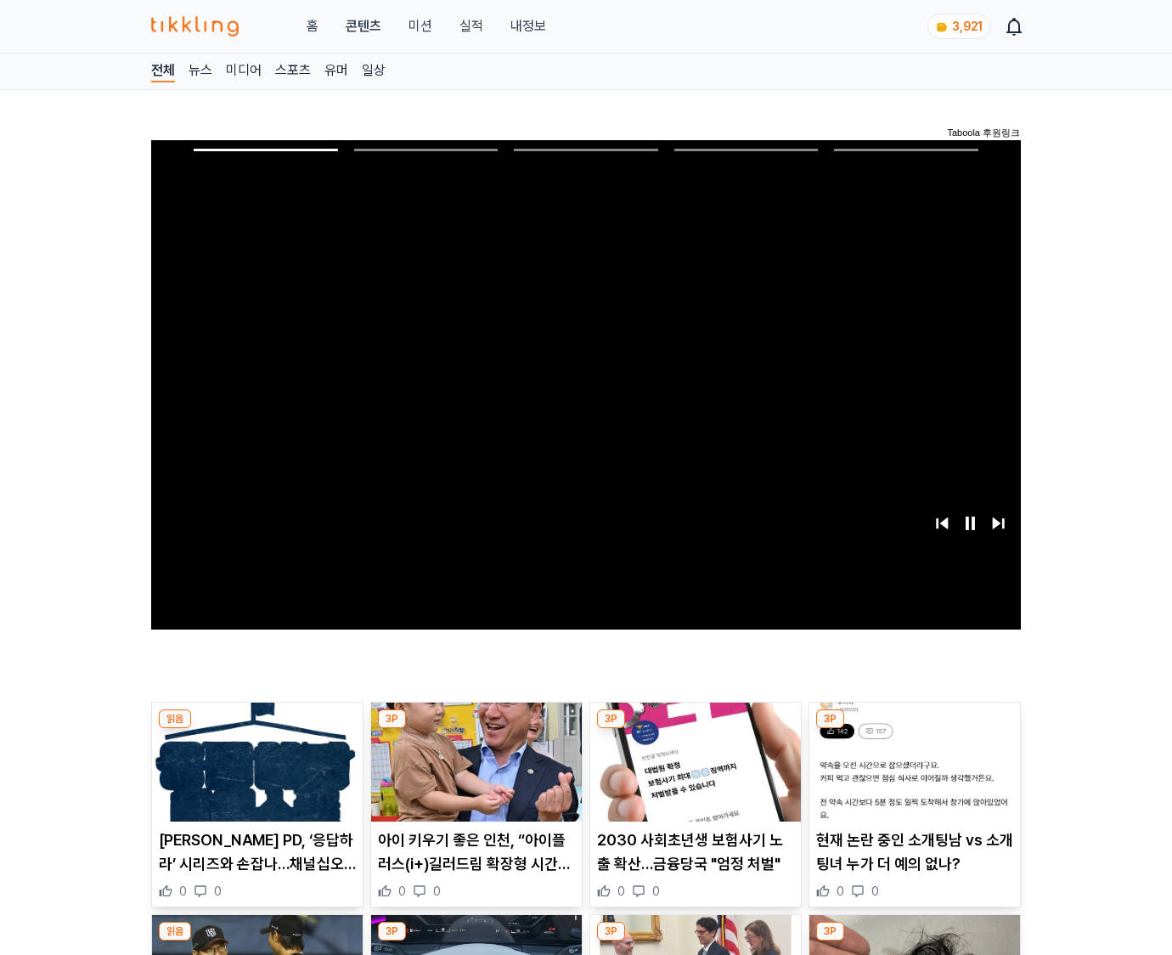
click at [912, 775] on img at bounding box center [915, 762] width 211 height 119
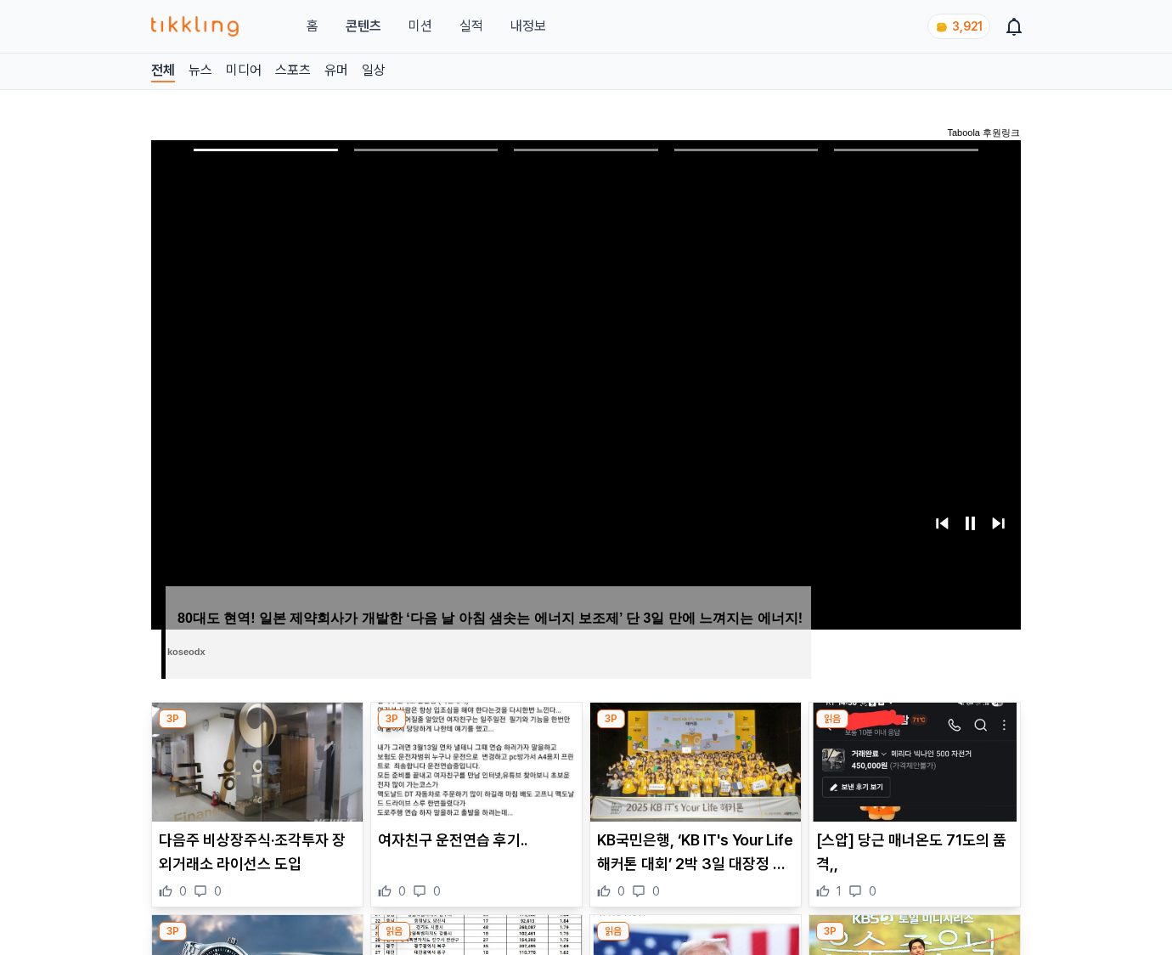
click at [912, 775] on img at bounding box center [915, 762] width 211 height 119
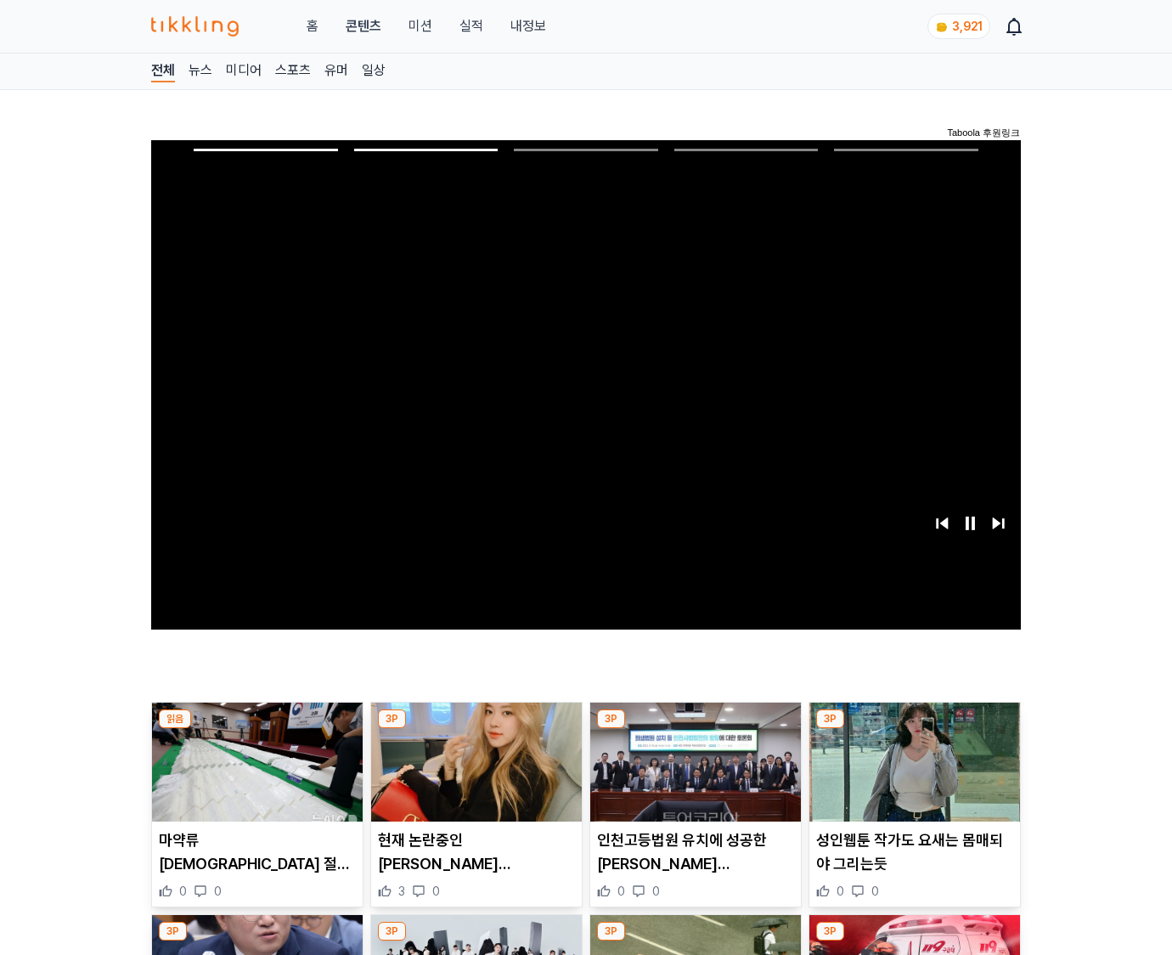
click at [912, 775] on img at bounding box center [915, 762] width 211 height 119
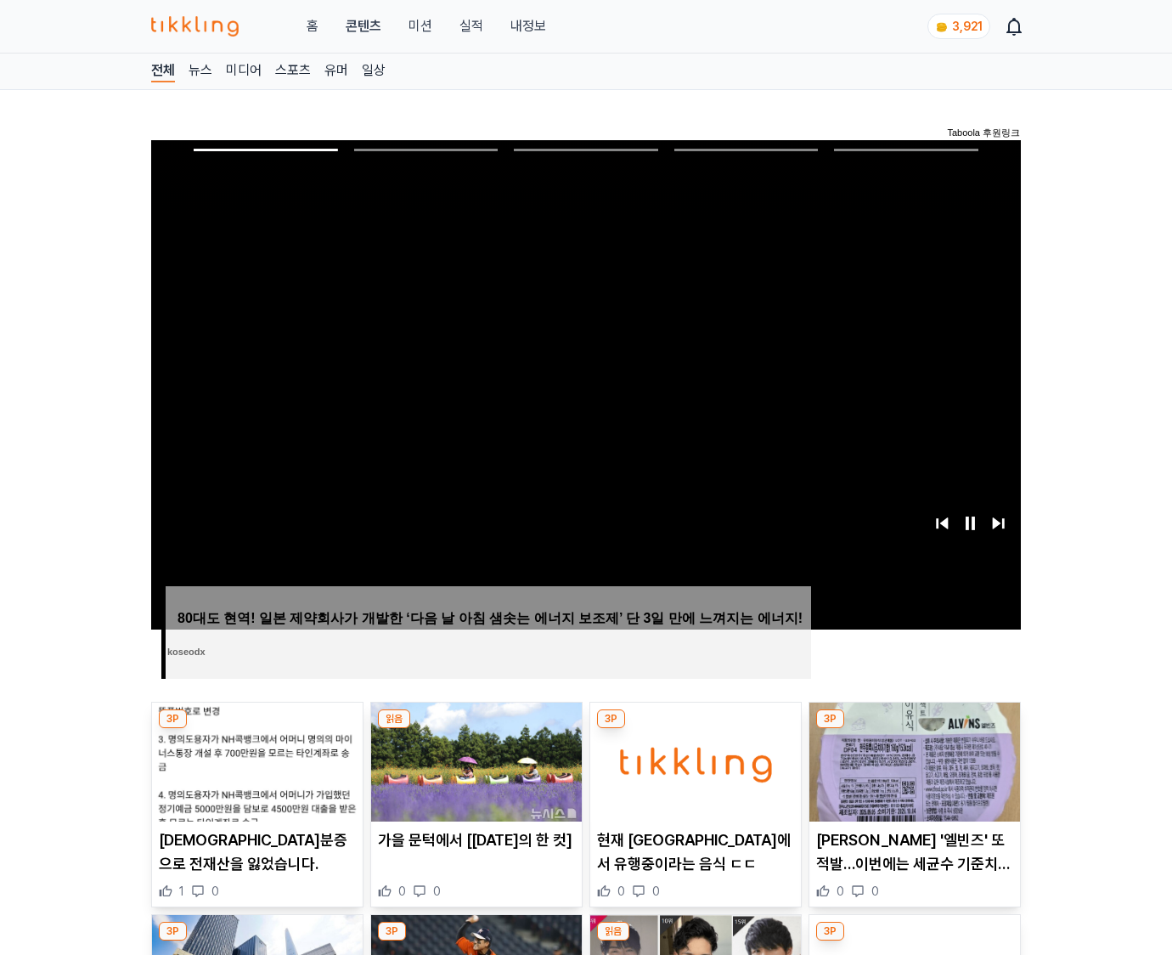
click at [912, 775] on img at bounding box center [915, 762] width 211 height 119
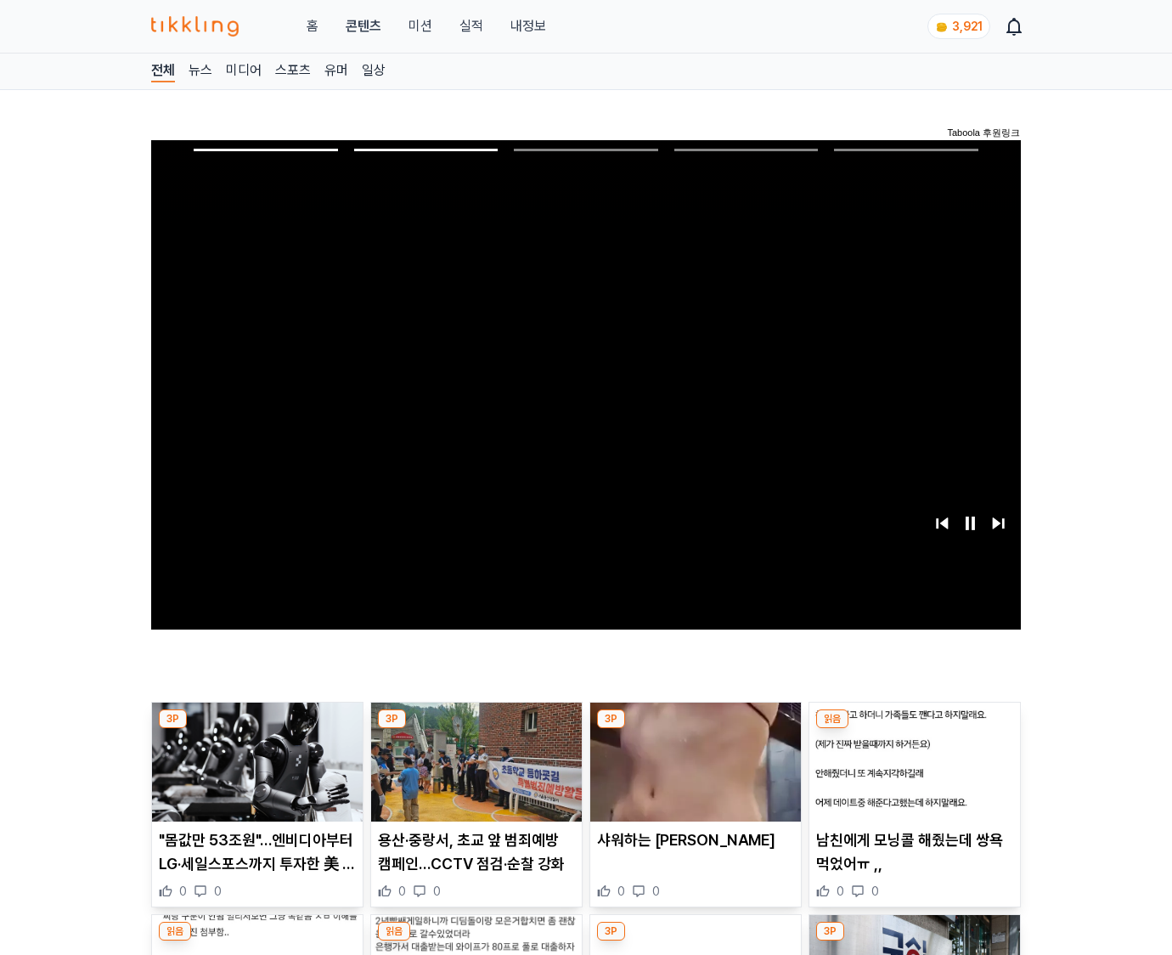
click at [912, 775] on img at bounding box center [915, 762] width 211 height 119
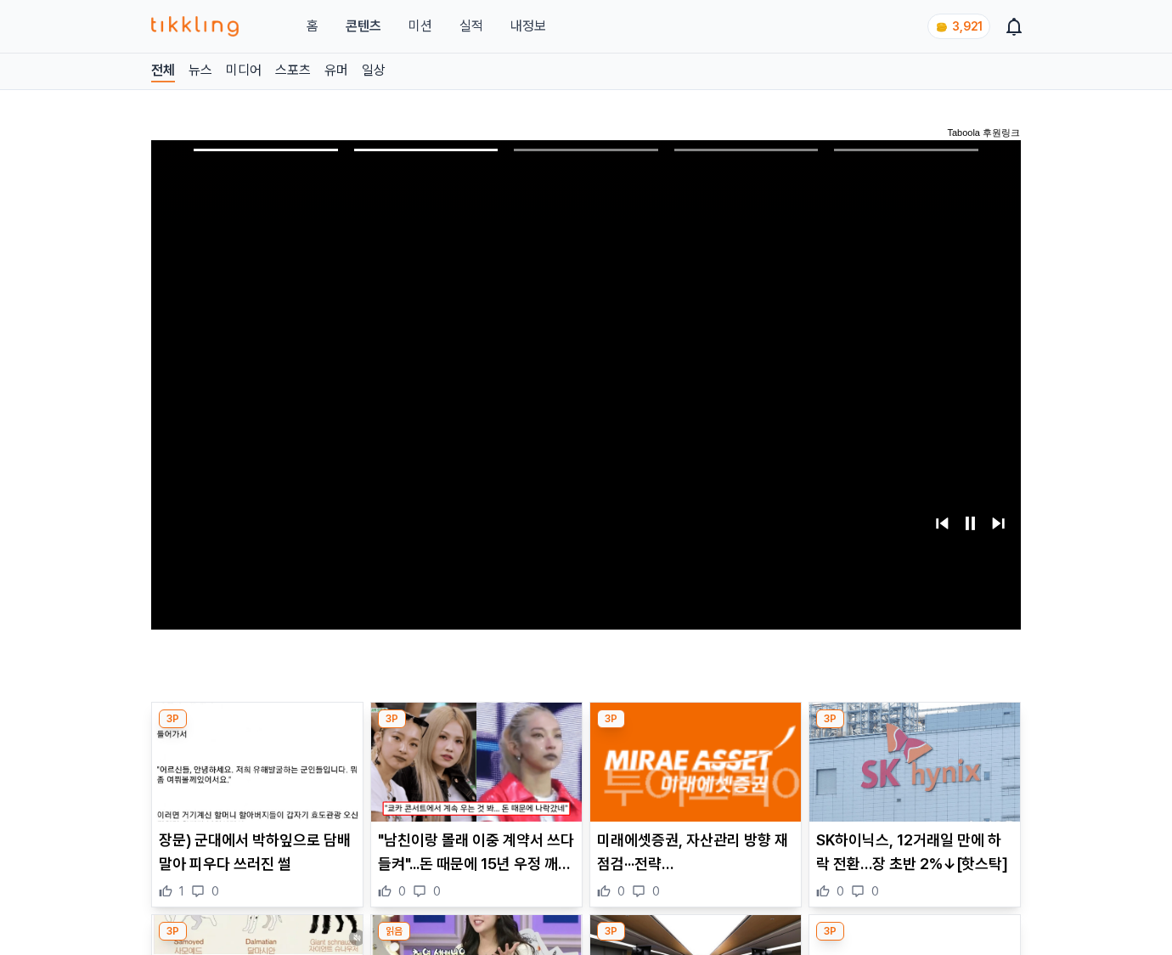
click at [912, 775] on img at bounding box center [915, 762] width 211 height 119
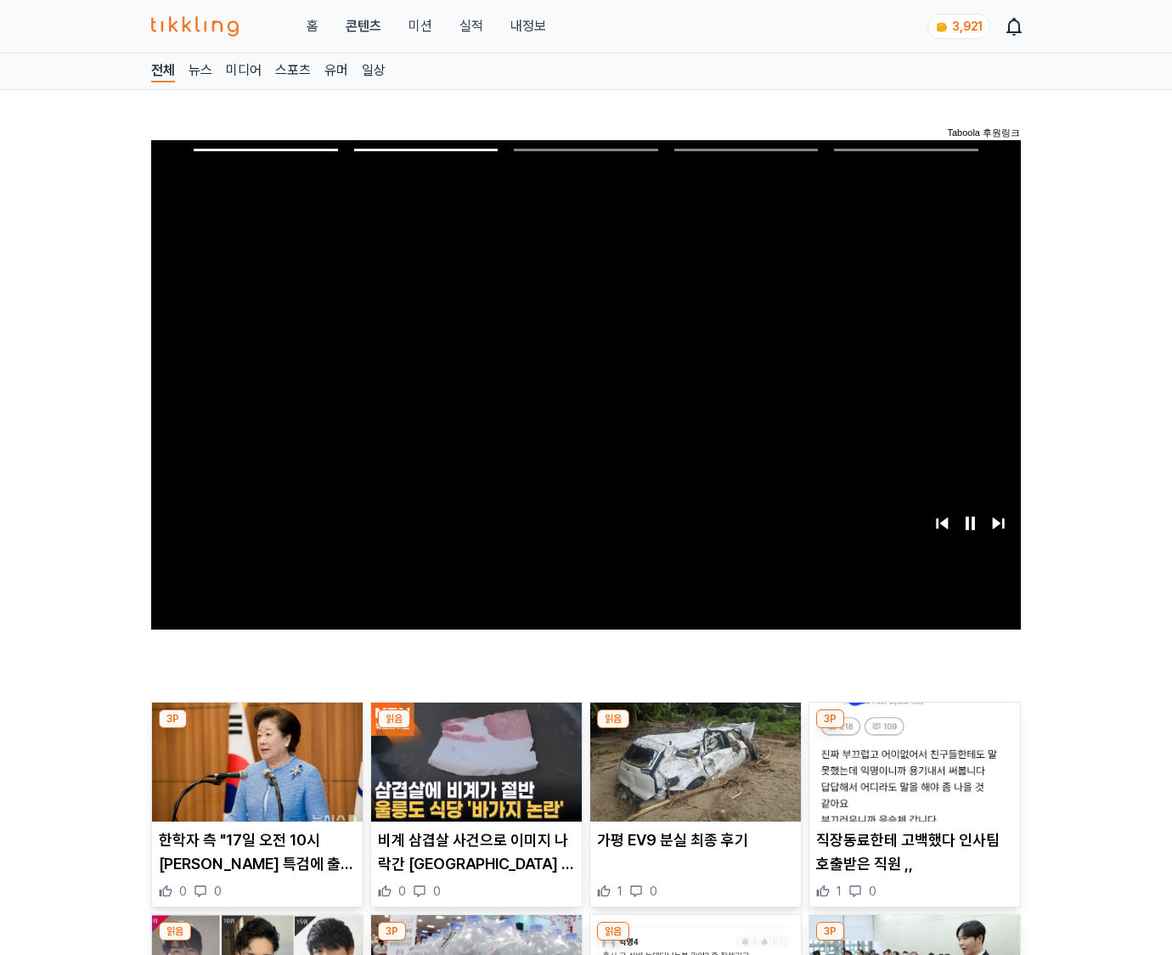
click at [912, 775] on img at bounding box center [915, 762] width 211 height 119
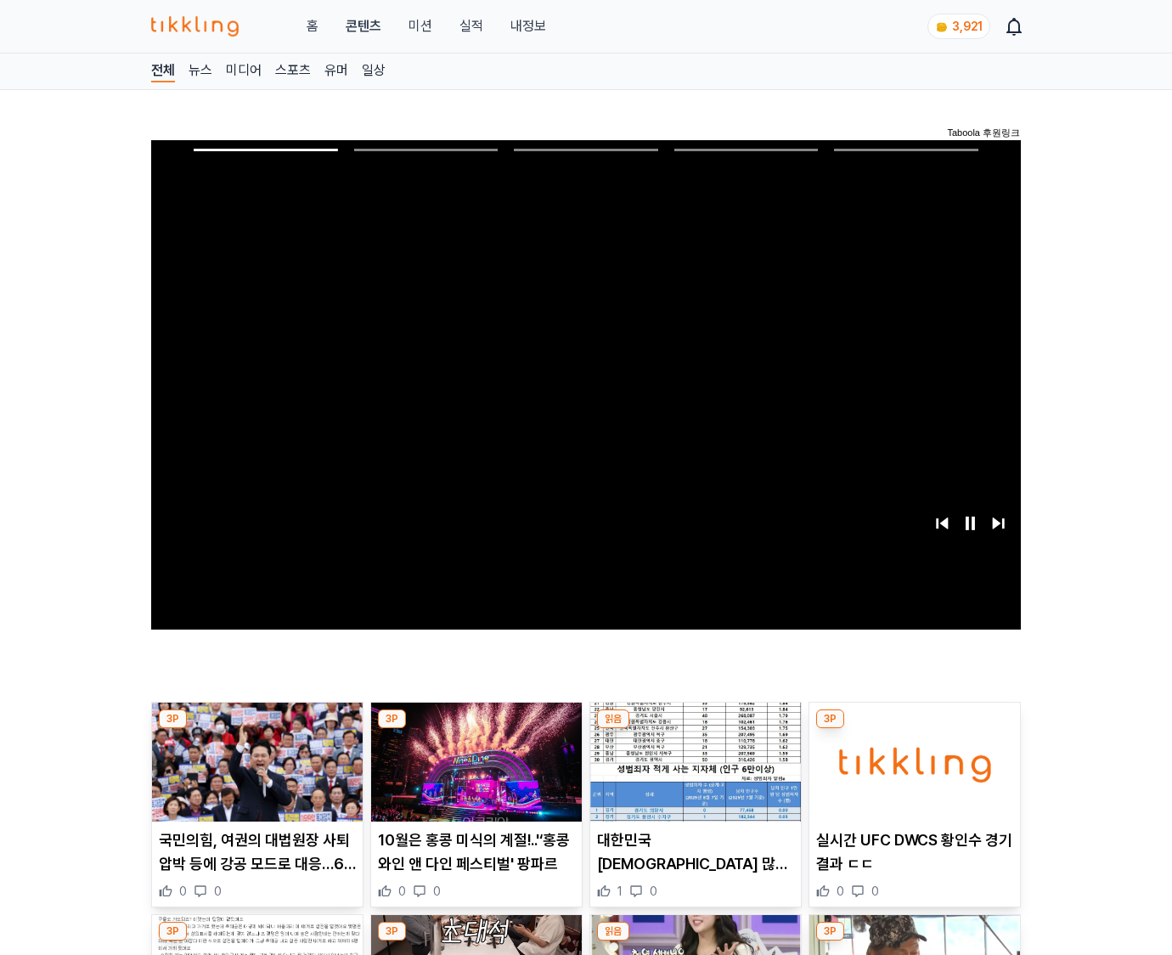
click at [912, 775] on img at bounding box center [915, 762] width 211 height 119
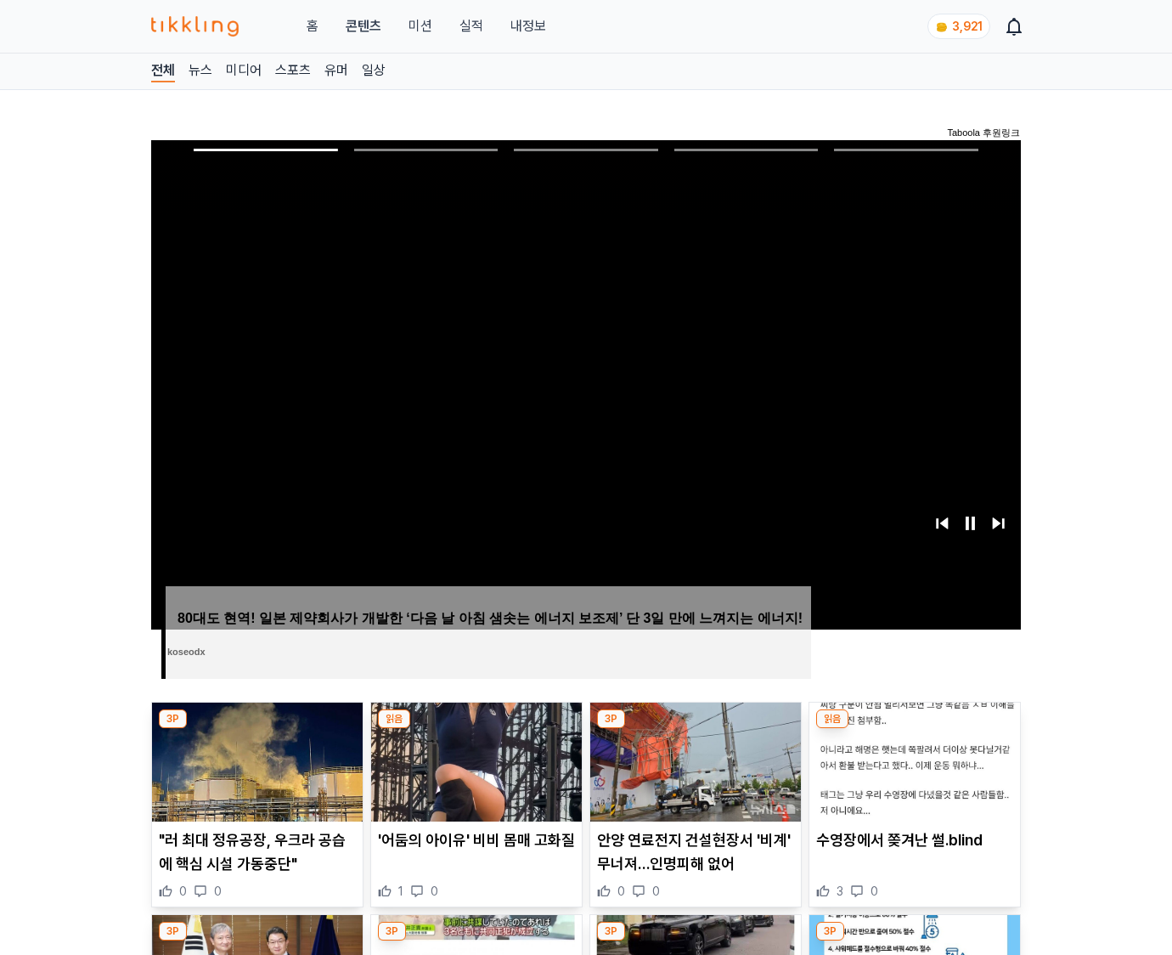
click at [912, 775] on img at bounding box center [915, 762] width 211 height 119
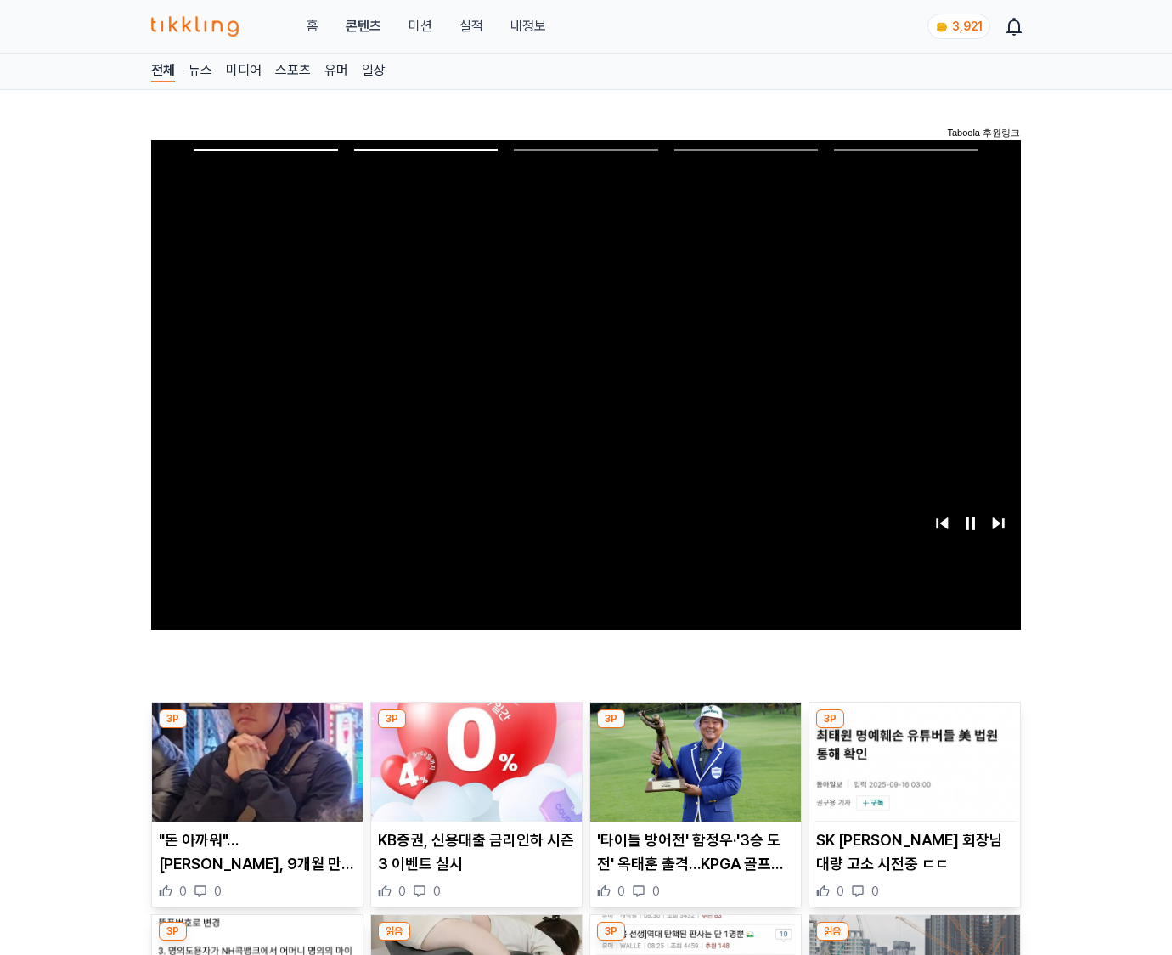
click at [912, 775] on img at bounding box center [915, 762] width 211 height 119
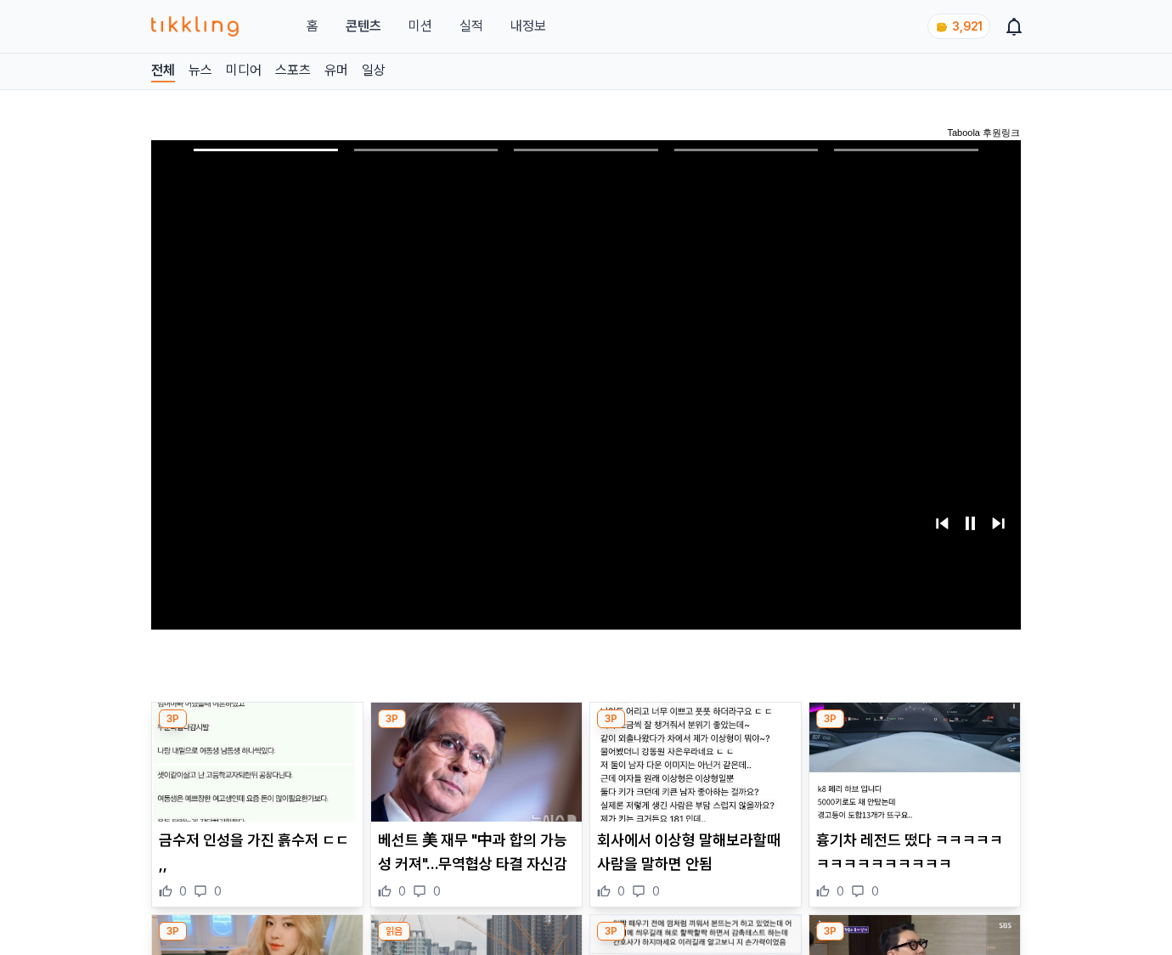
click at [912, 775] on img at bounding box center [915, 762] width 211 height 119
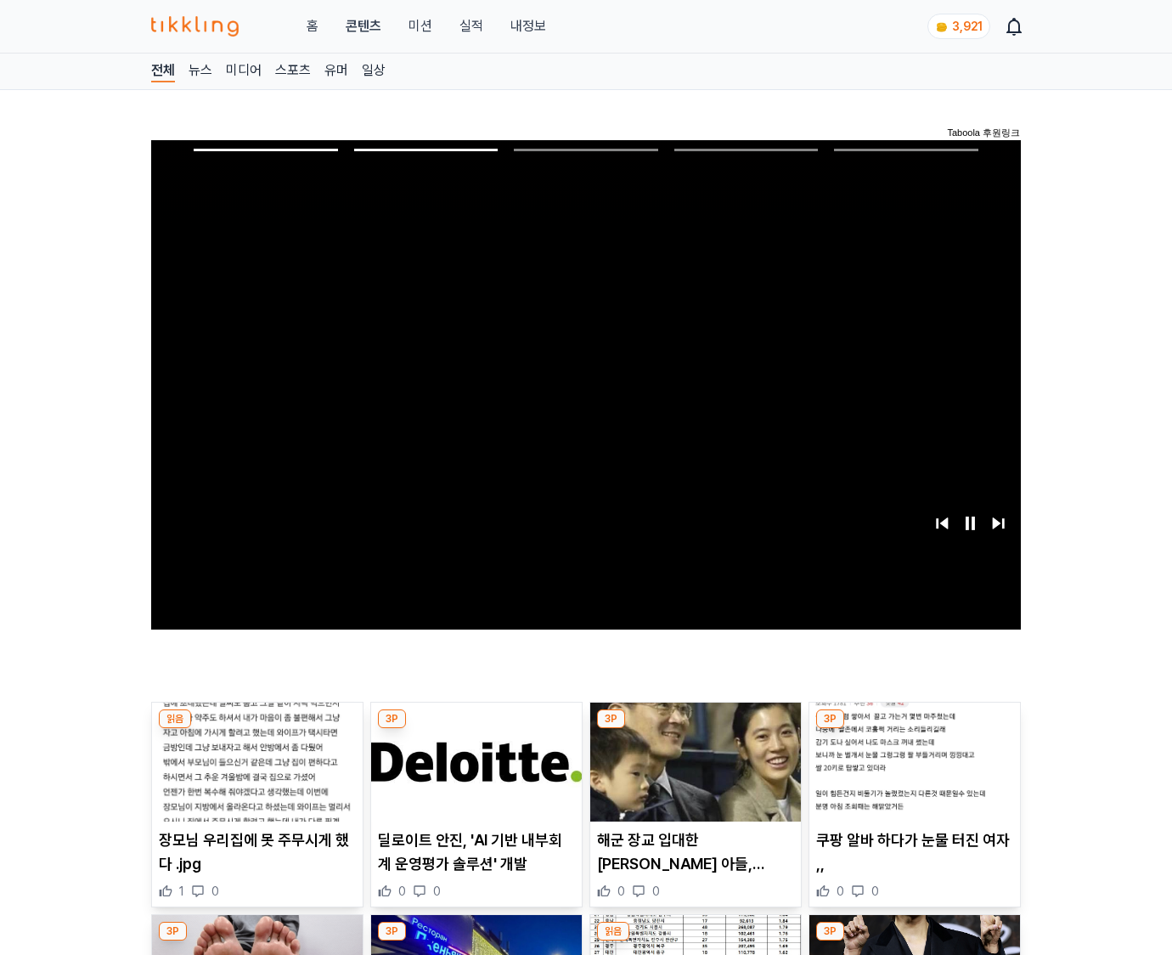
click at [912, 775] on img at bounding box center [915, 762] width 211 height 119
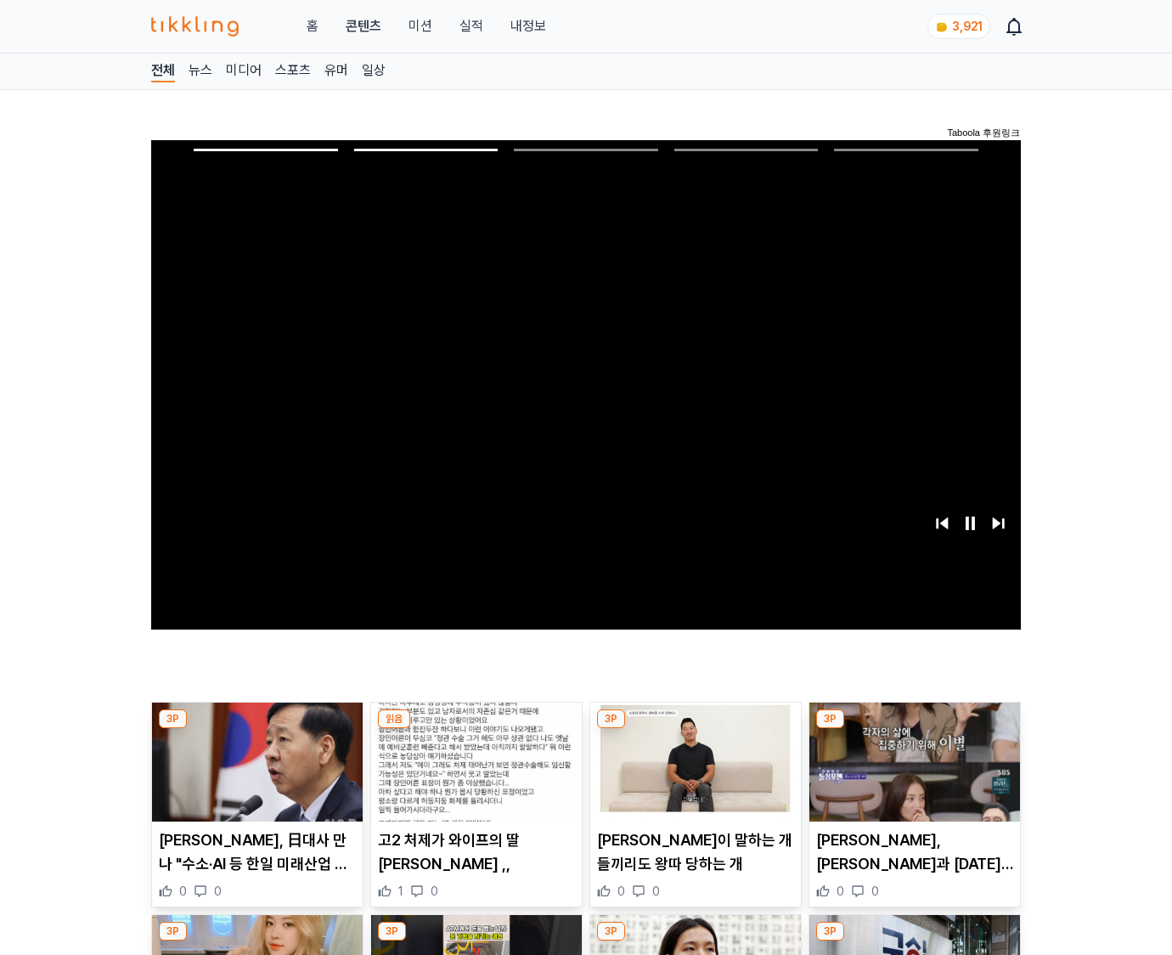
click at [912, 775] on img at bounding box center [915, 762] width 211 height 119
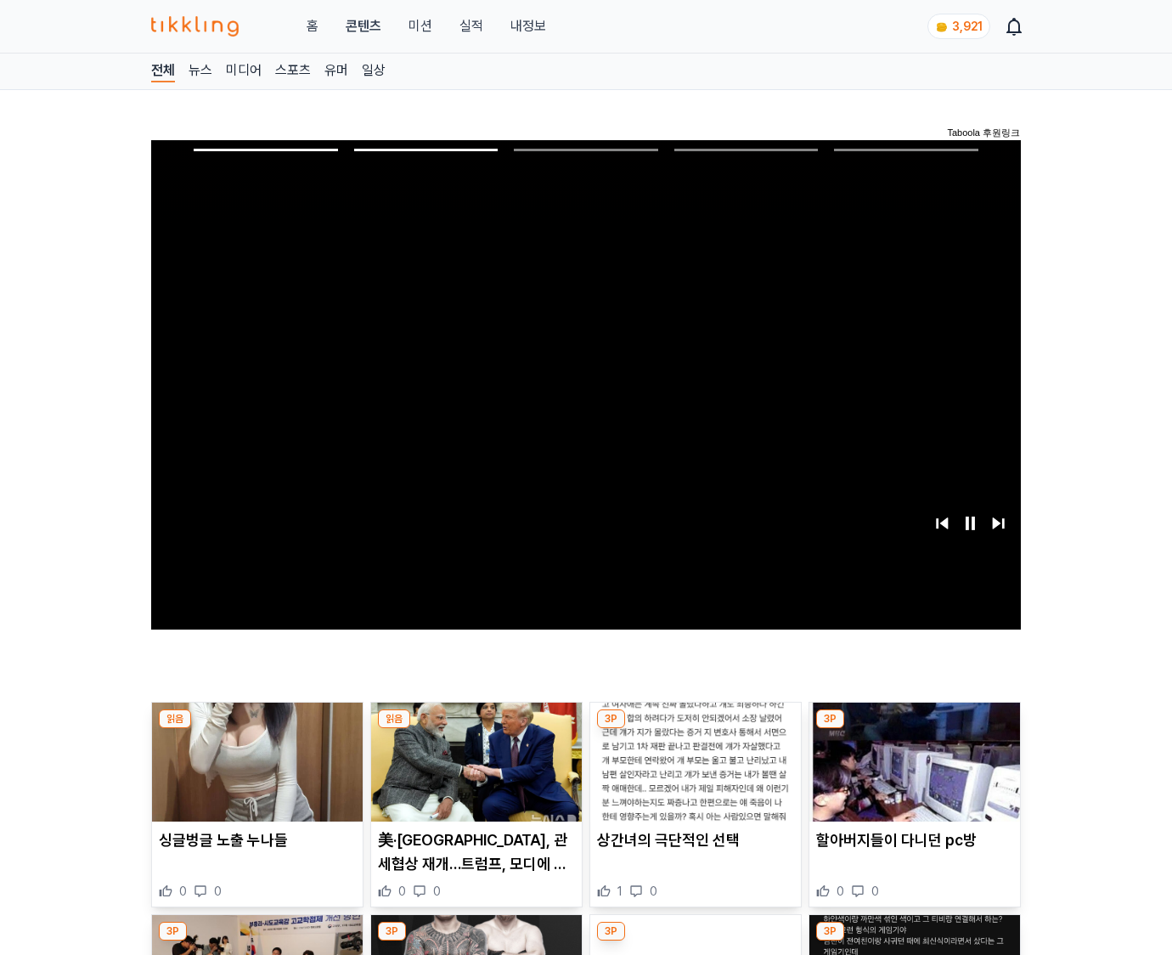
click at [912, 775] on img at bounding box center [915, 762] width 211 height 119
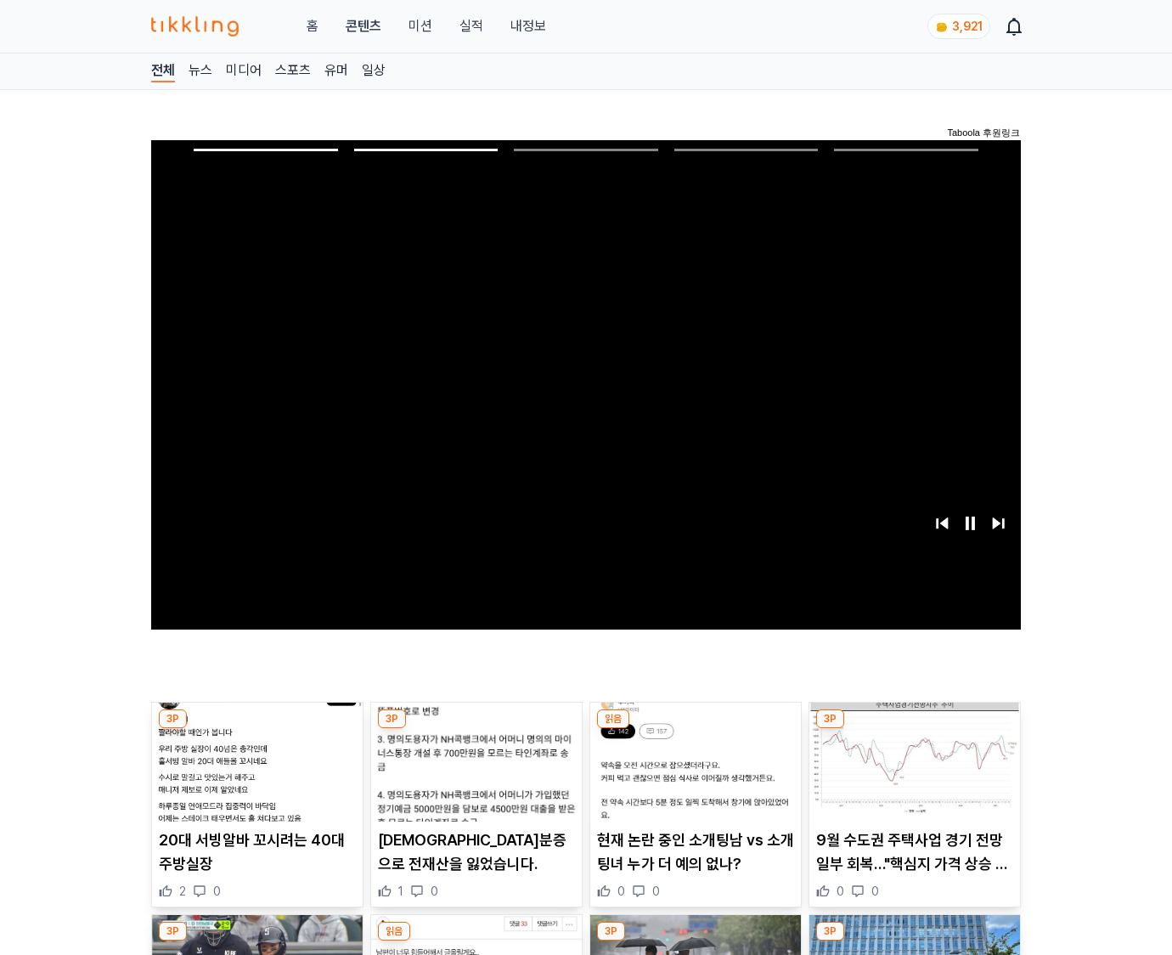
click at [912, 775] on img at bounding box center [915, 762] width 211 height 119
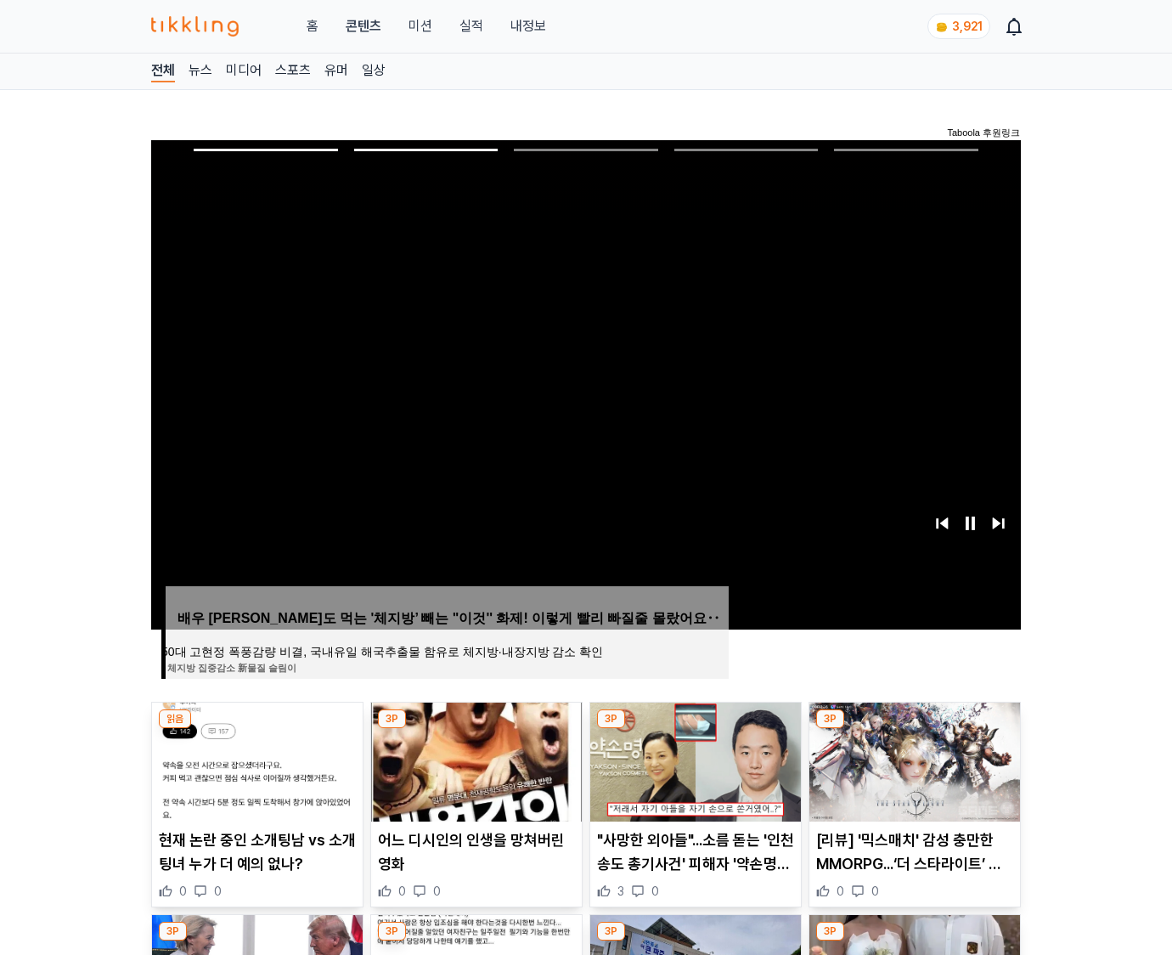
click at [912, 775] on img at bounding box center [915, 762] width 211 height 119
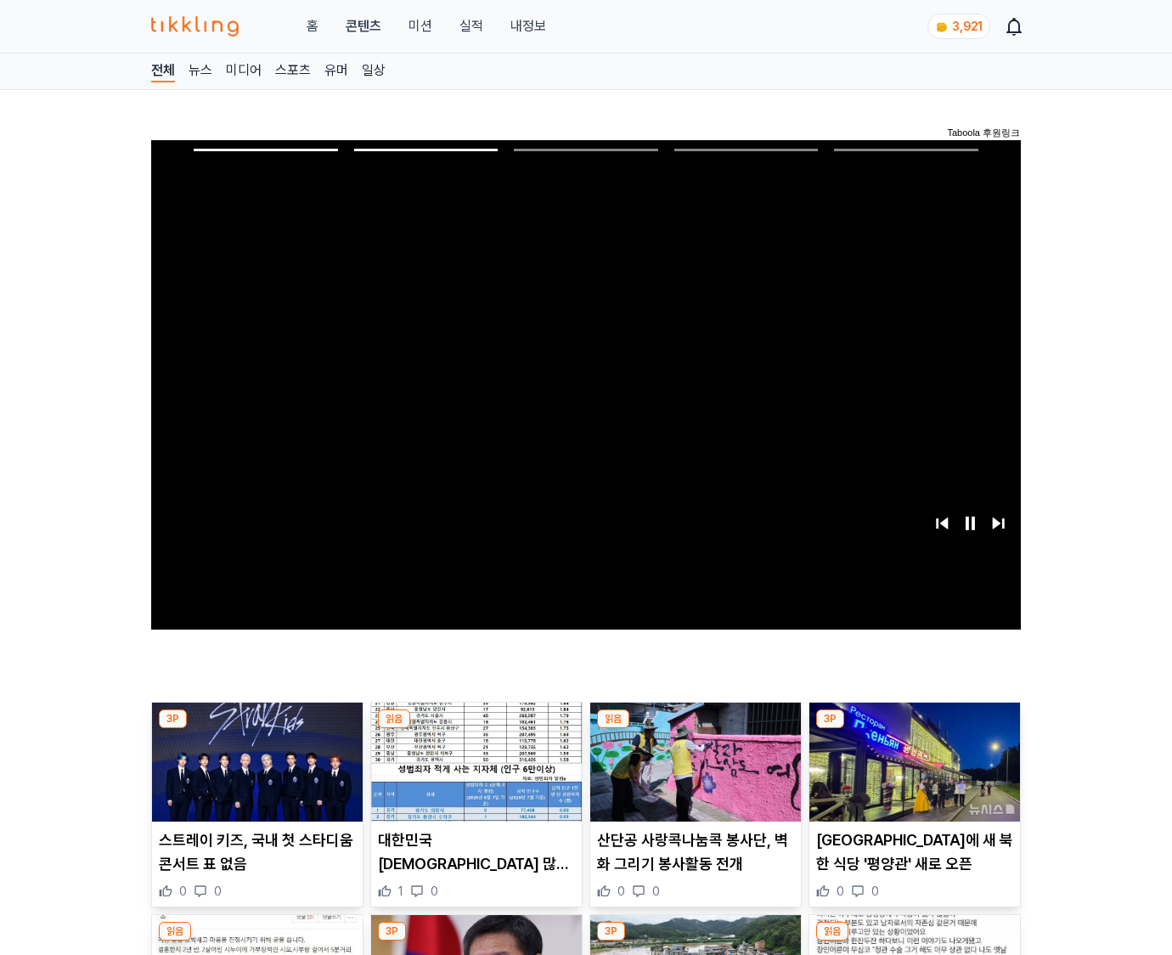
click at [912, 775] on img at bounding box center [915, 762] width 211 height 119
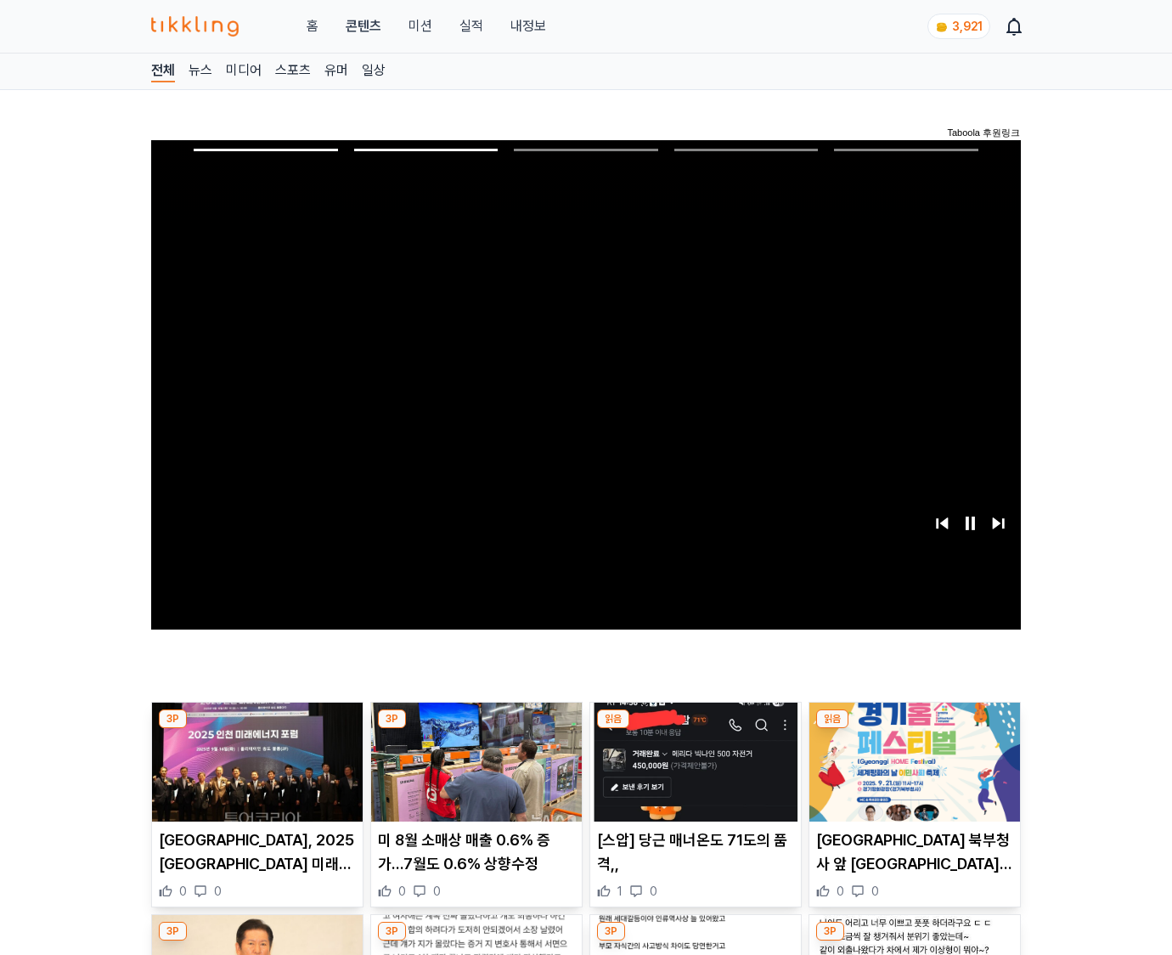
click at [912, 775] on img at bounding box center [915, 762] width 211 height 119
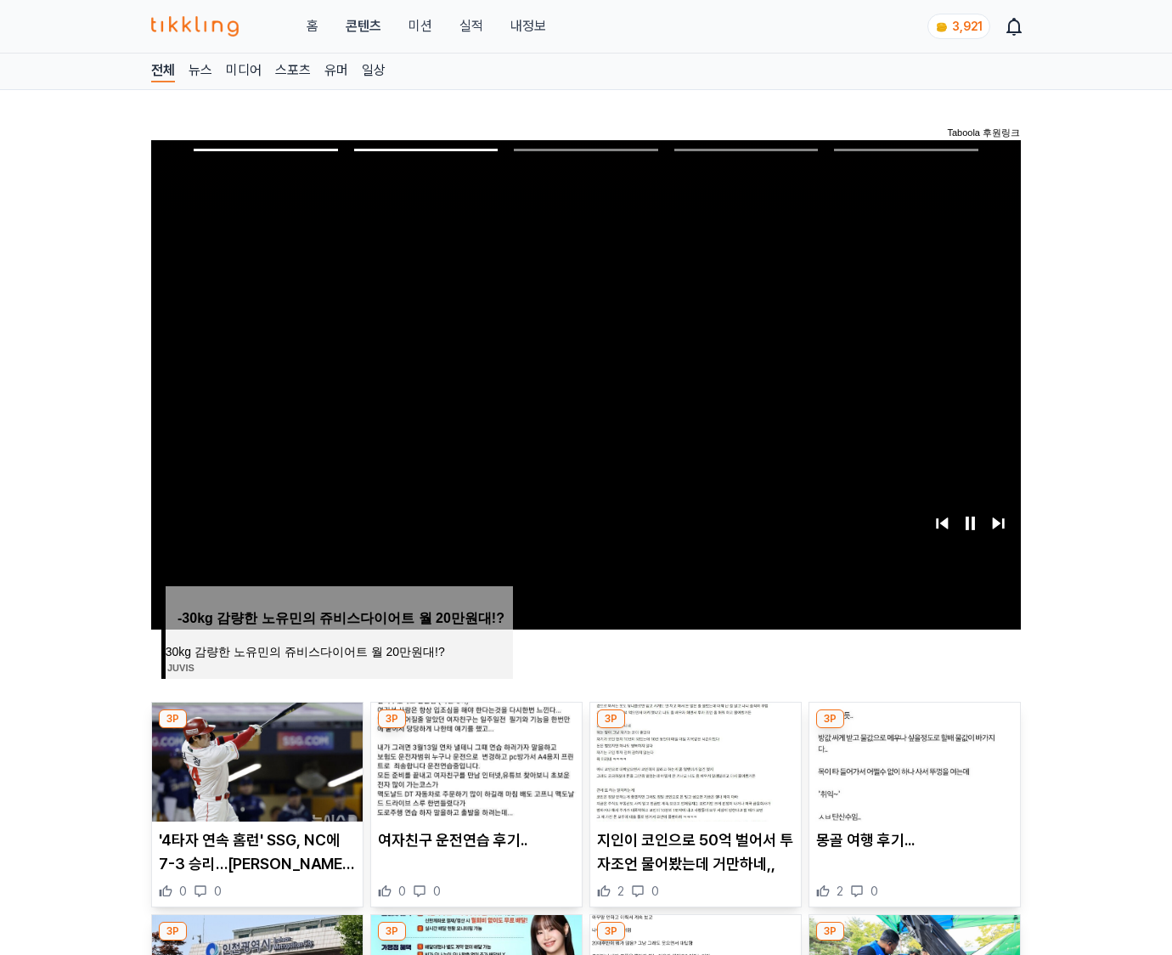
click at [912, 775] on img at bounding box center [915, 762] width 211 height 119
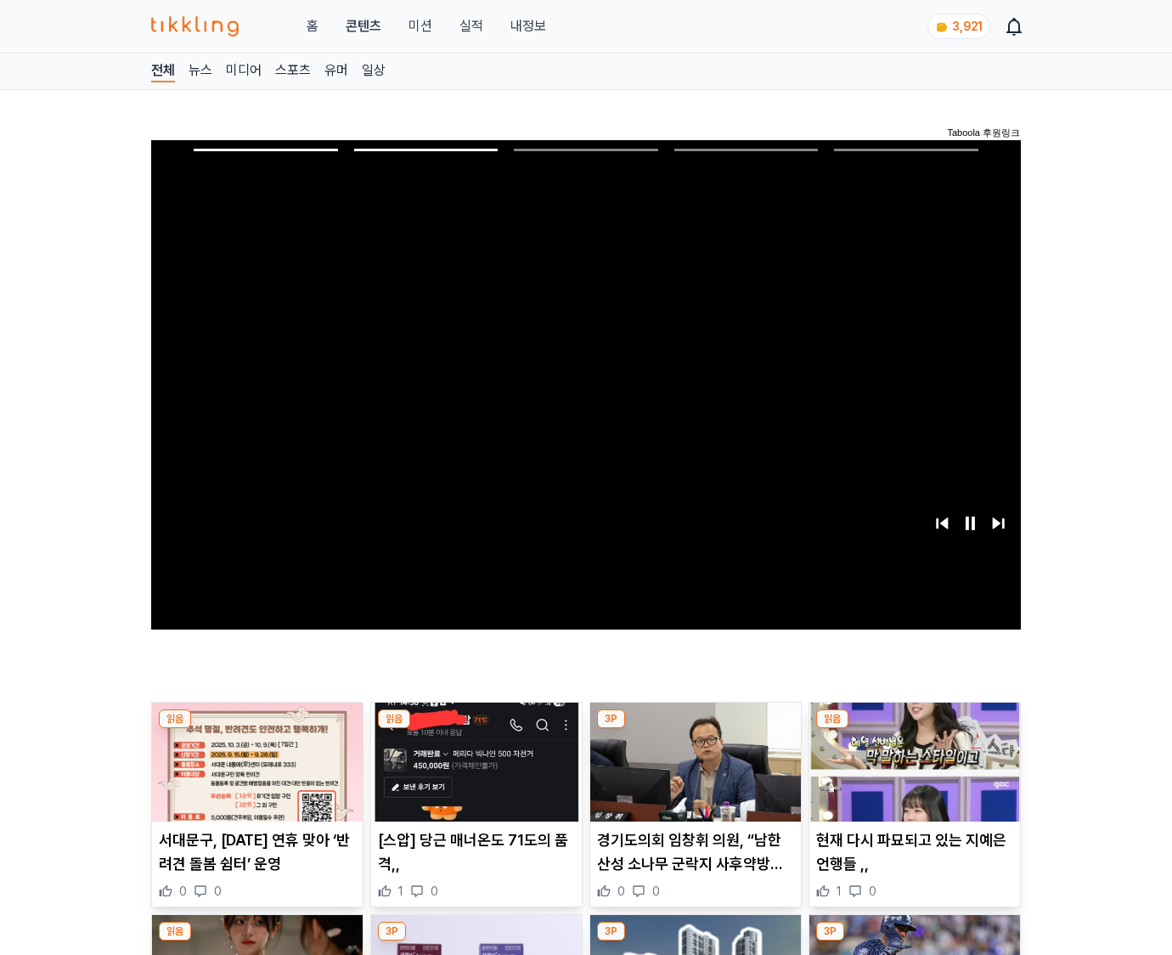
click at [912, 775] on img at bounding box center [915, 762] width 211 height 119
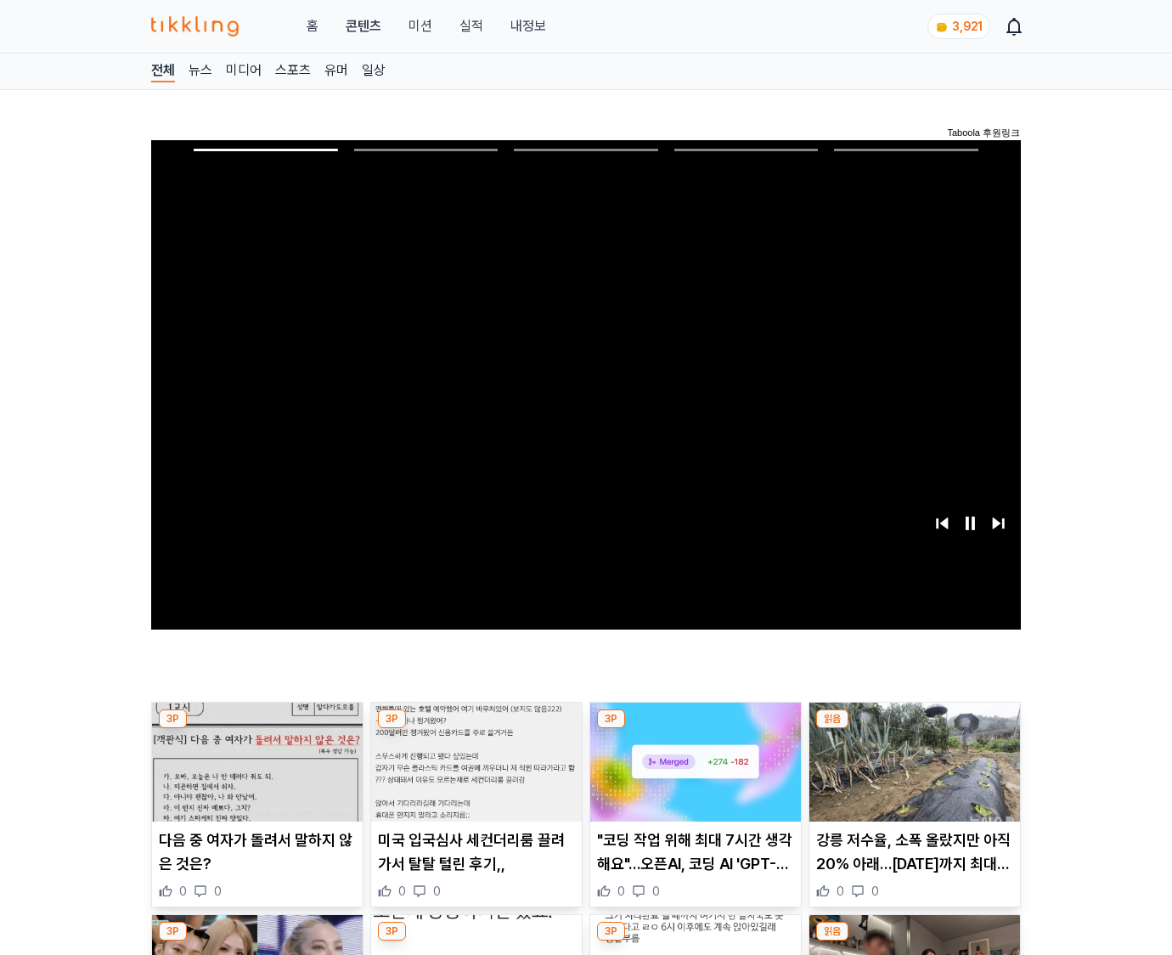
click at [912, 775] on img at bounding box center [915, 762] width 211 height 119
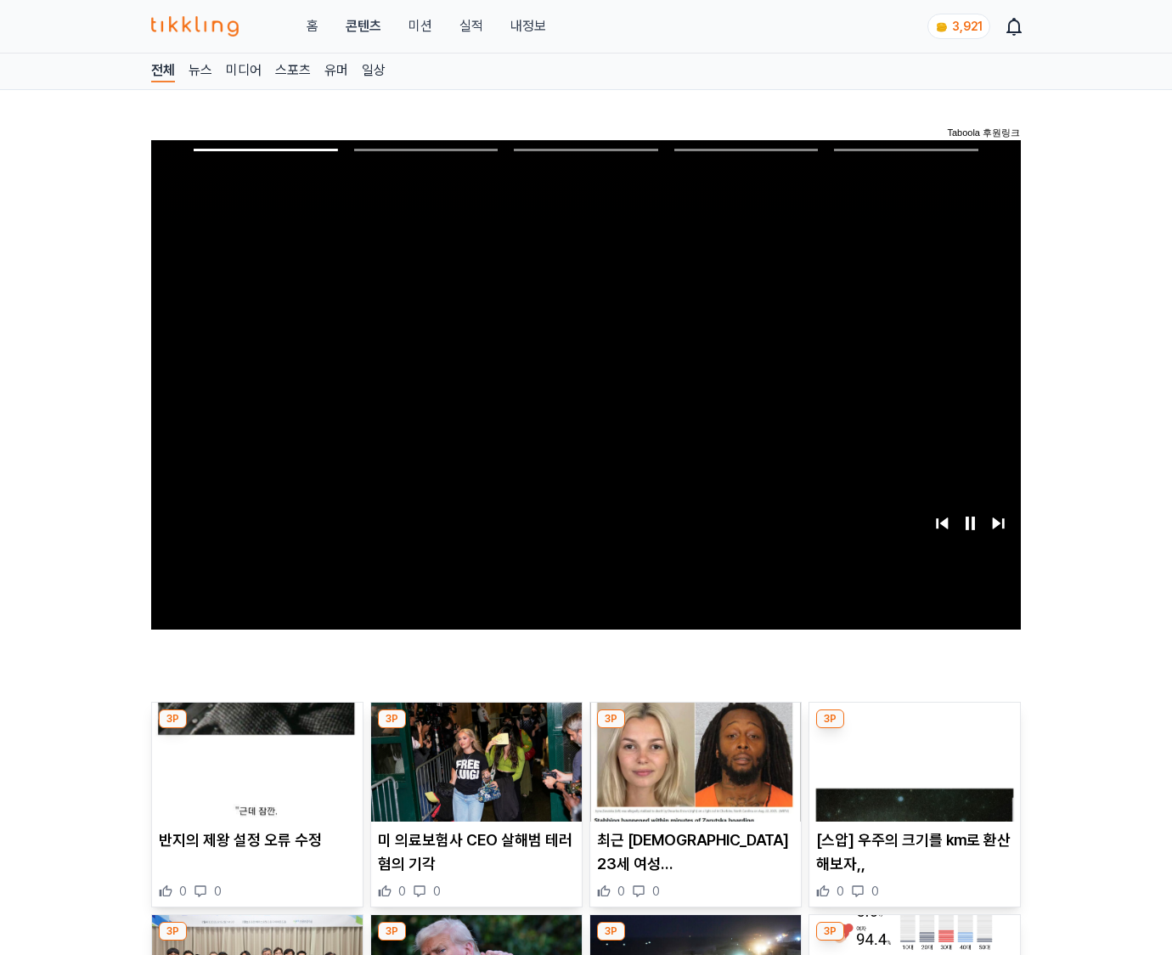
click at [912, 775] on img at bounding box center [915, 762] width 211 height 119
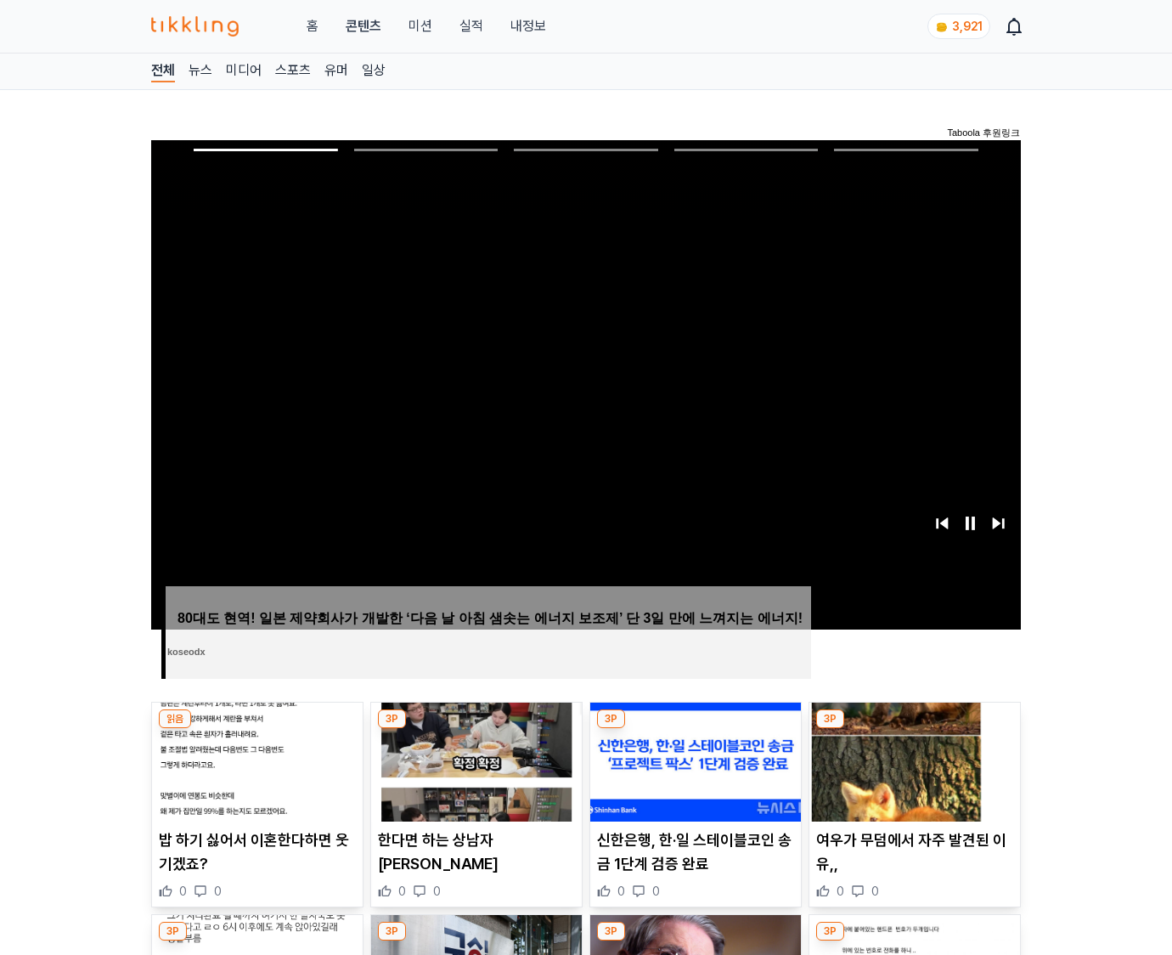
click at [912, 775] on img at bounding box center [915, 762] width 211 height 119
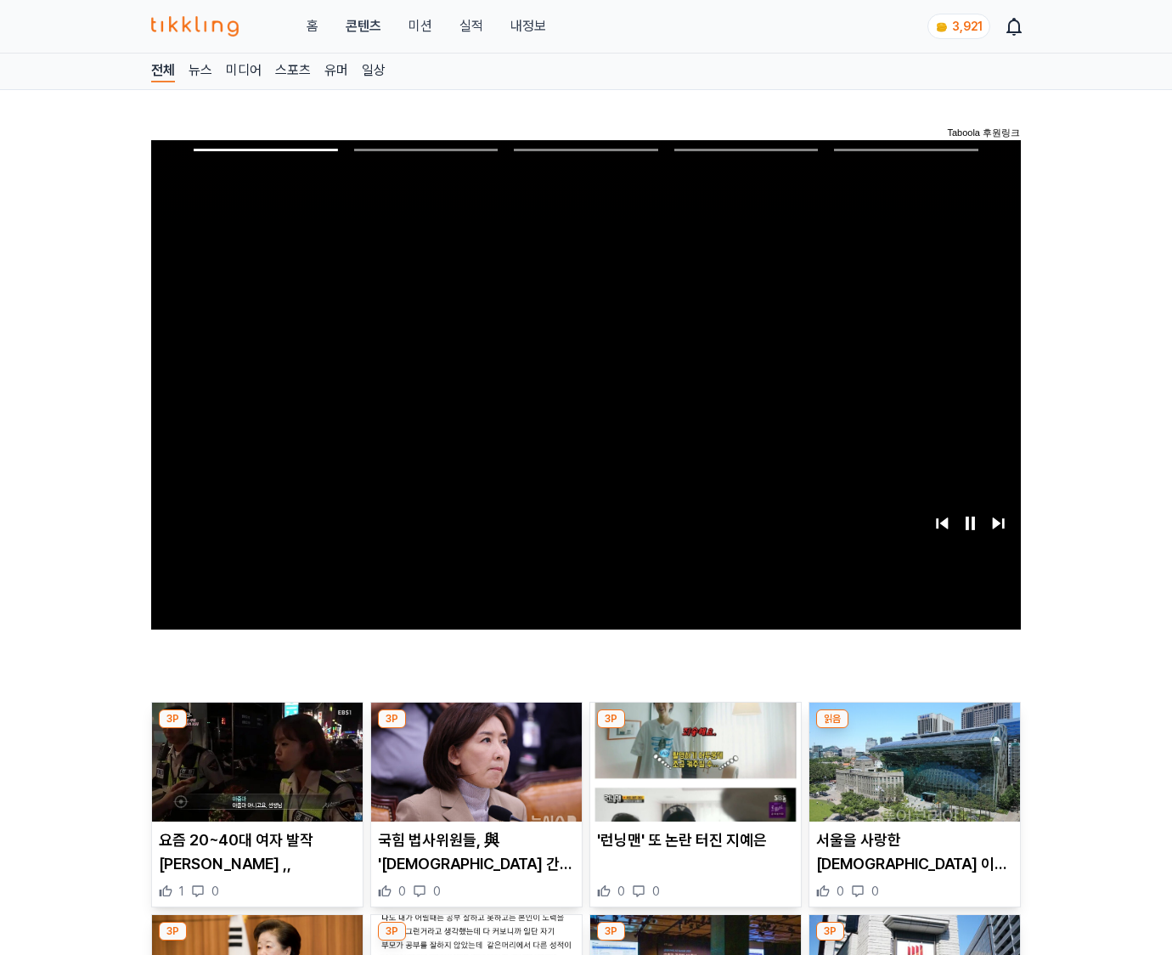
click at [912, 775] on img at bounding box center [915, 762] width 211 height 119
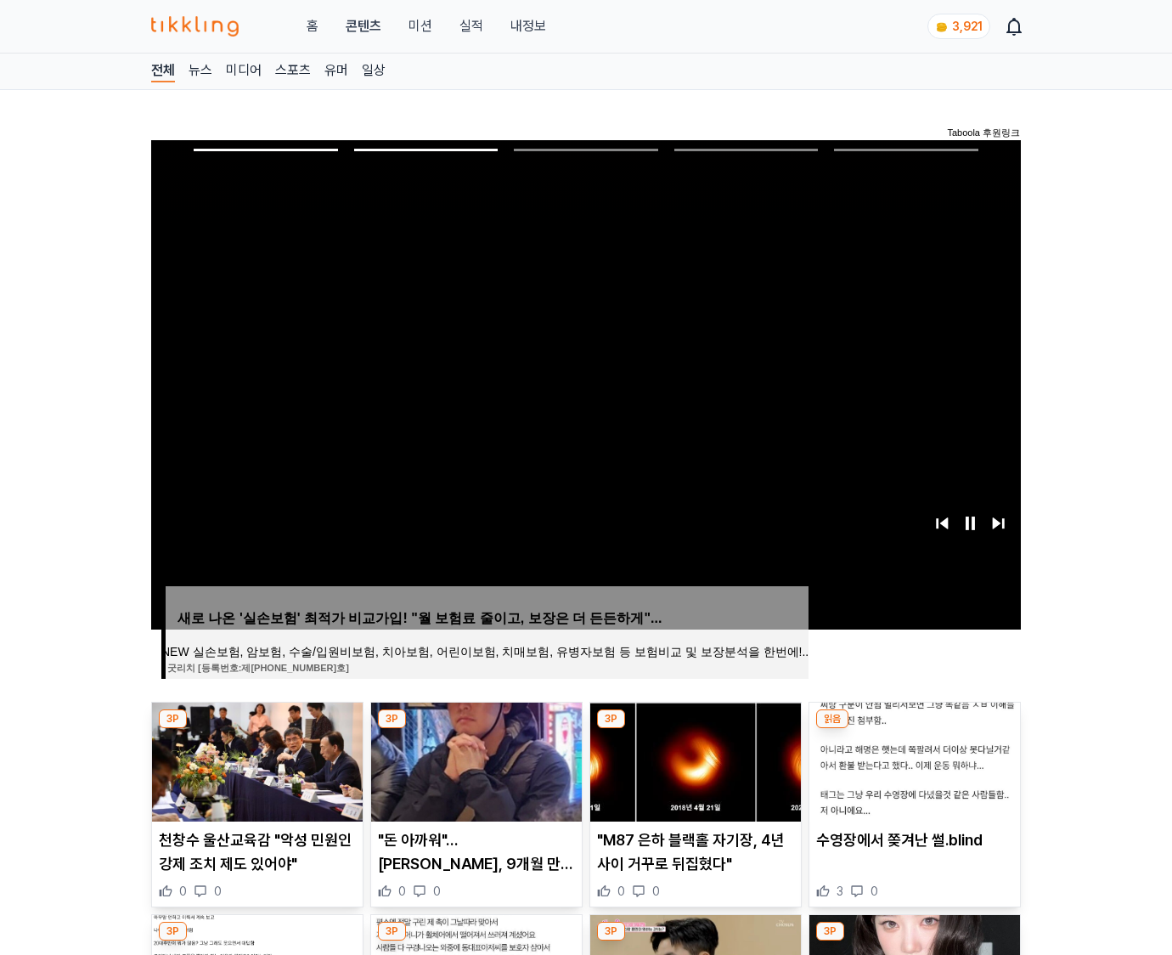
click at [912, 775] on img at bounding box center [915, 762] width 211 height 119
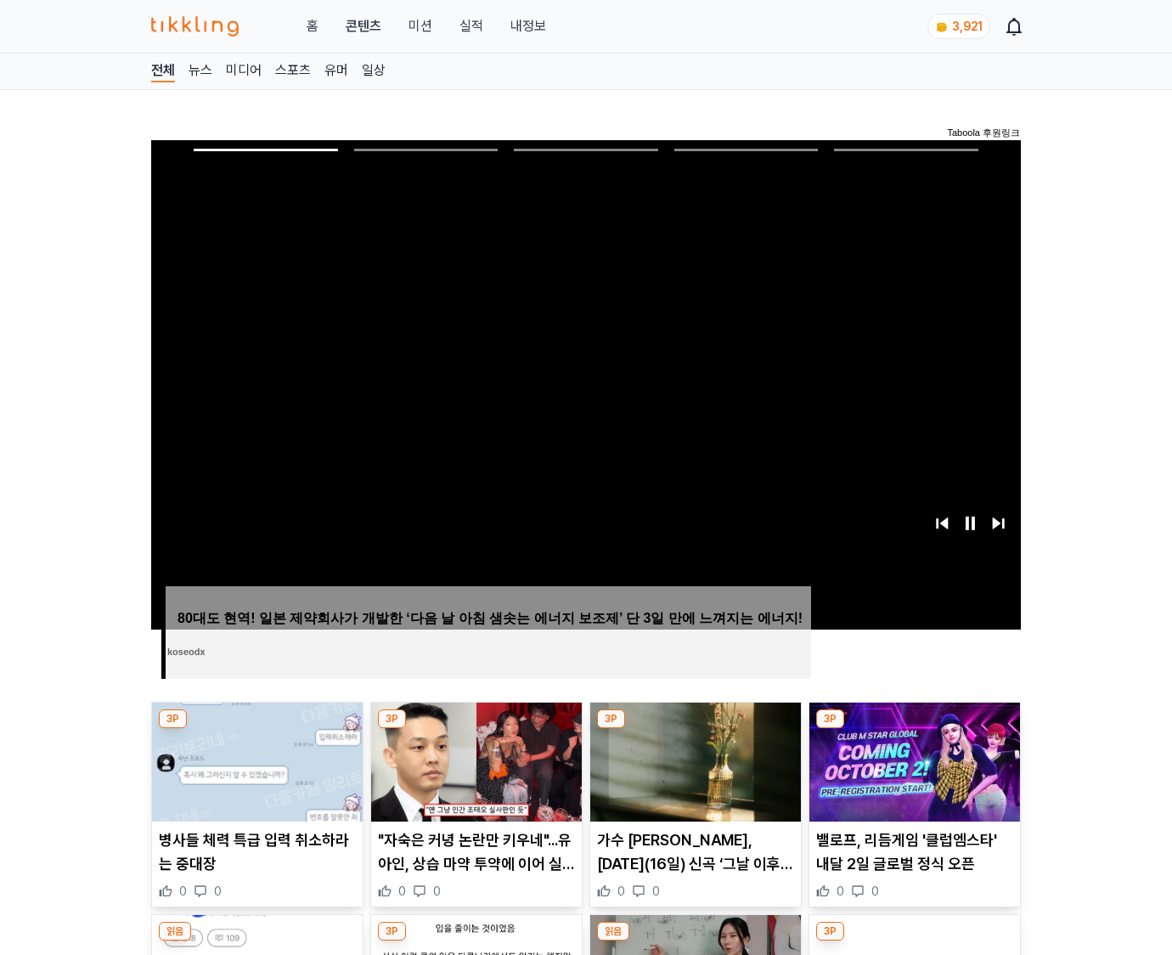
click at [912, 775] on img at bounding box center [915, 762] width 211 height 119
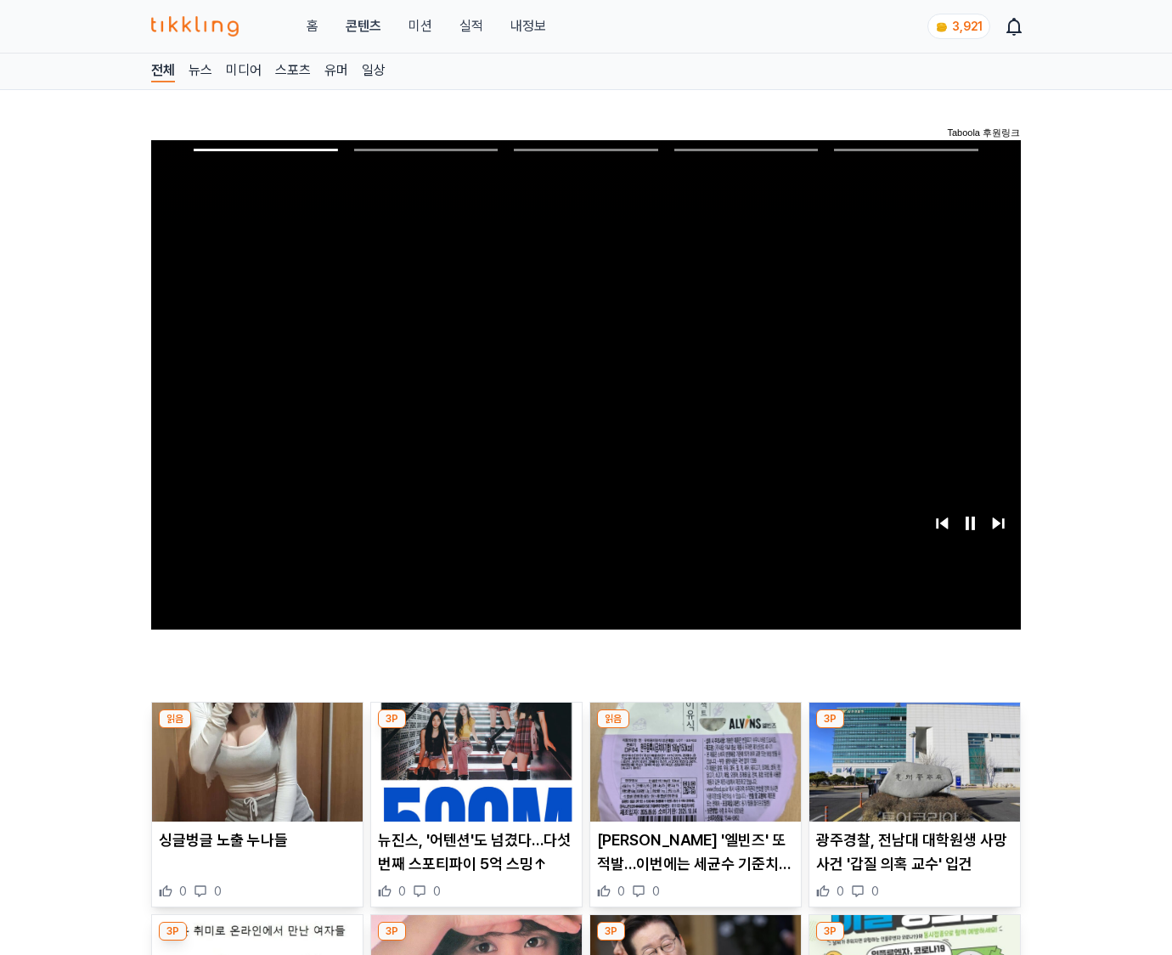
click at [912, 775] on img at bounding box center [915, 762] width 211 height 119
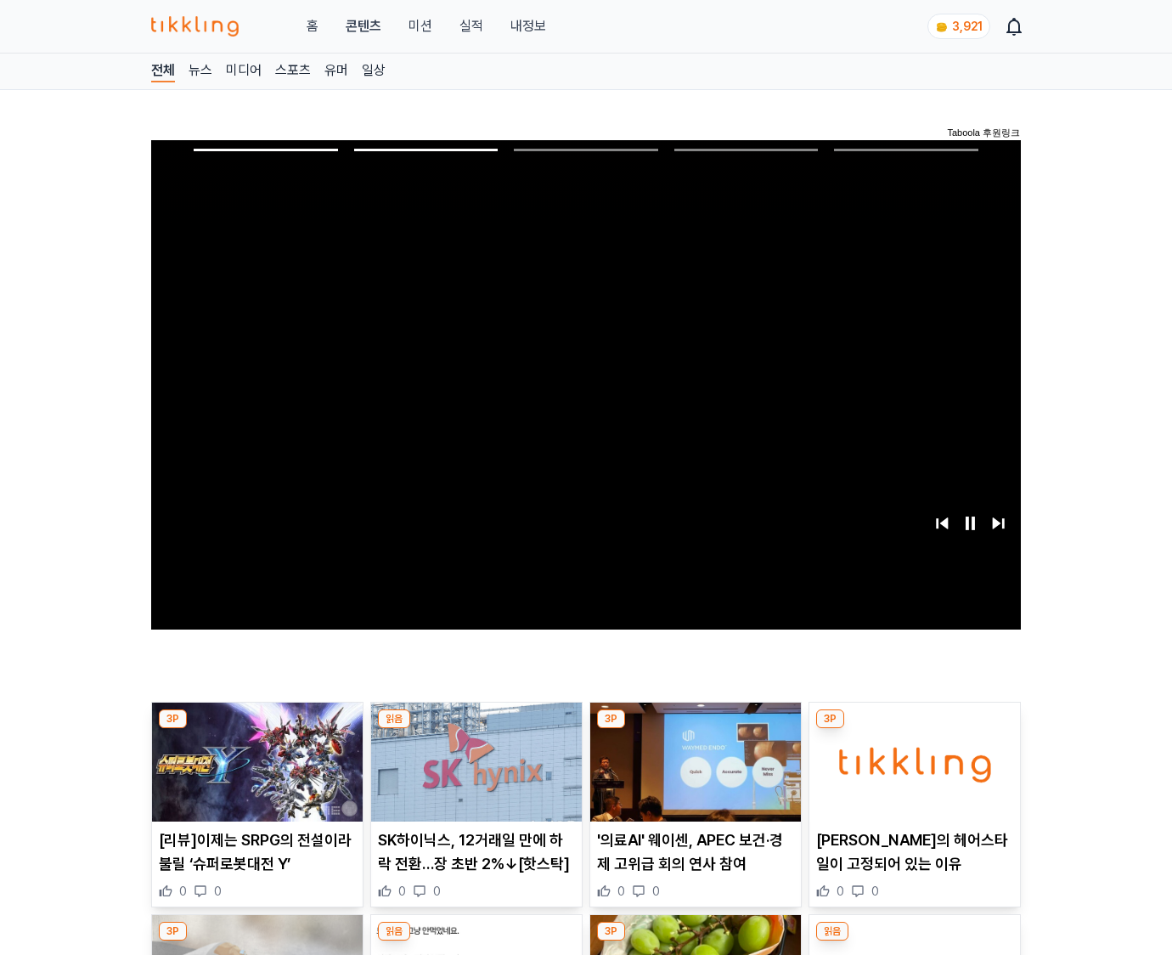
click at [912, 775] on img at bounding box center [915, 762] width 211 height 119
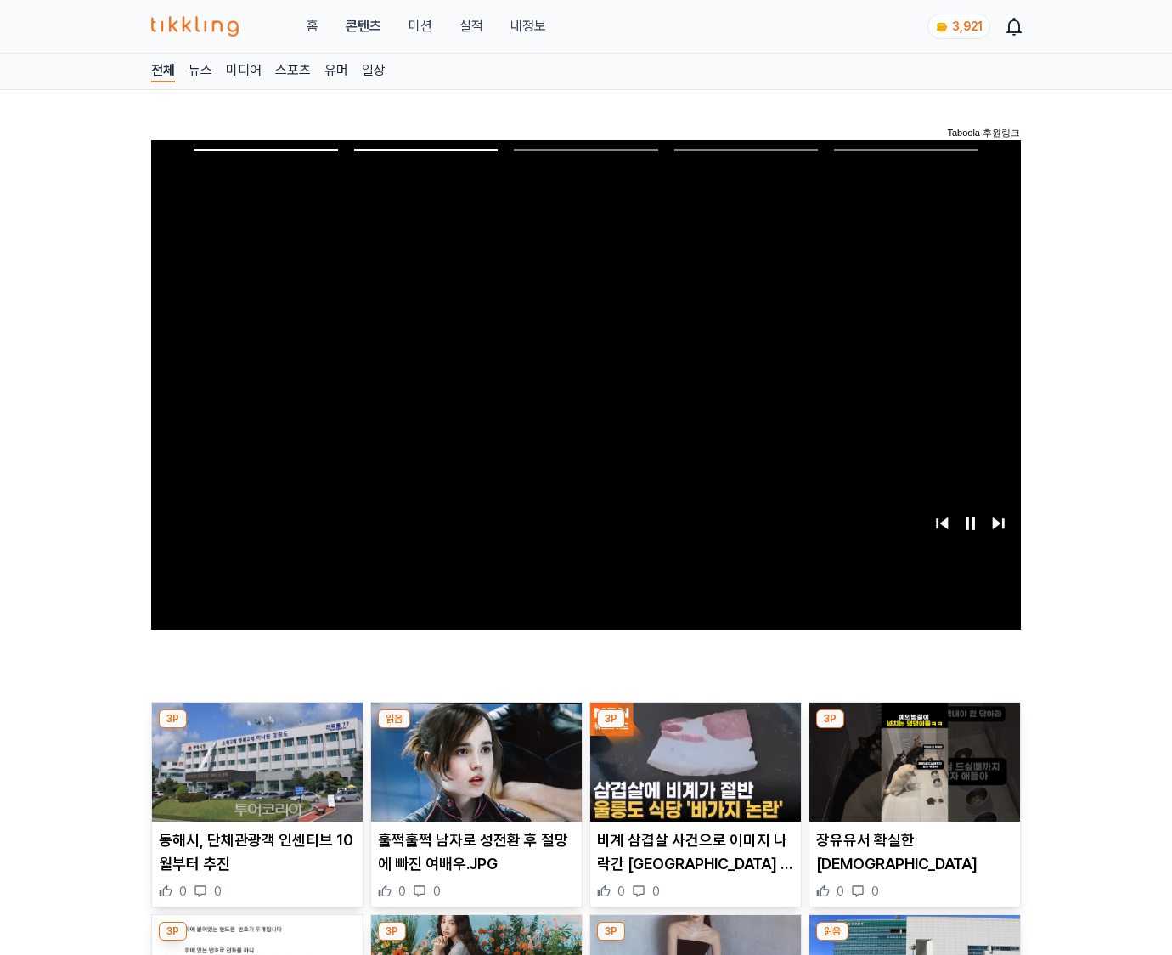
click at [912, 775] on img at bounding box center [915, 762] width 211 height 119
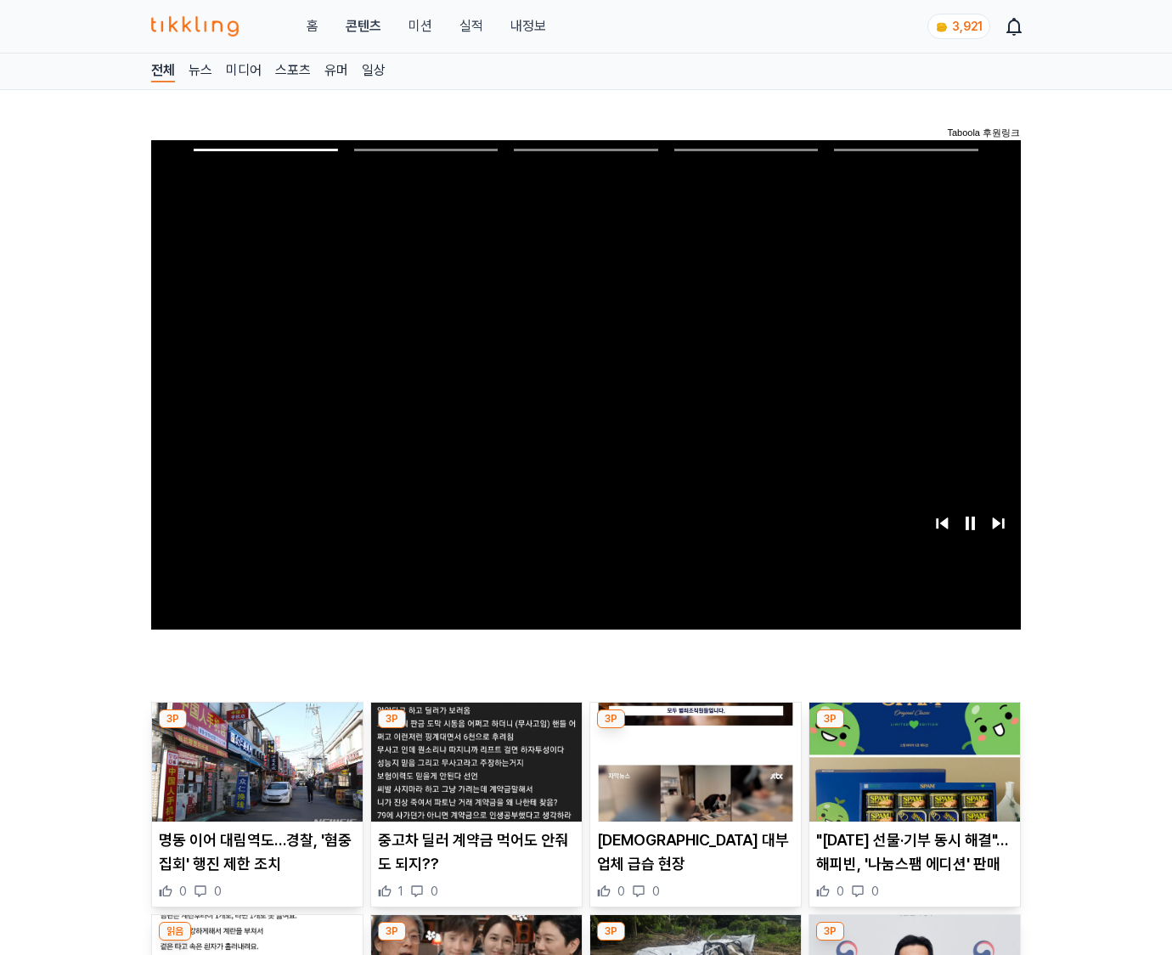
click at [912, 775] on img at bounding box center [915, 762] width 211 height 119
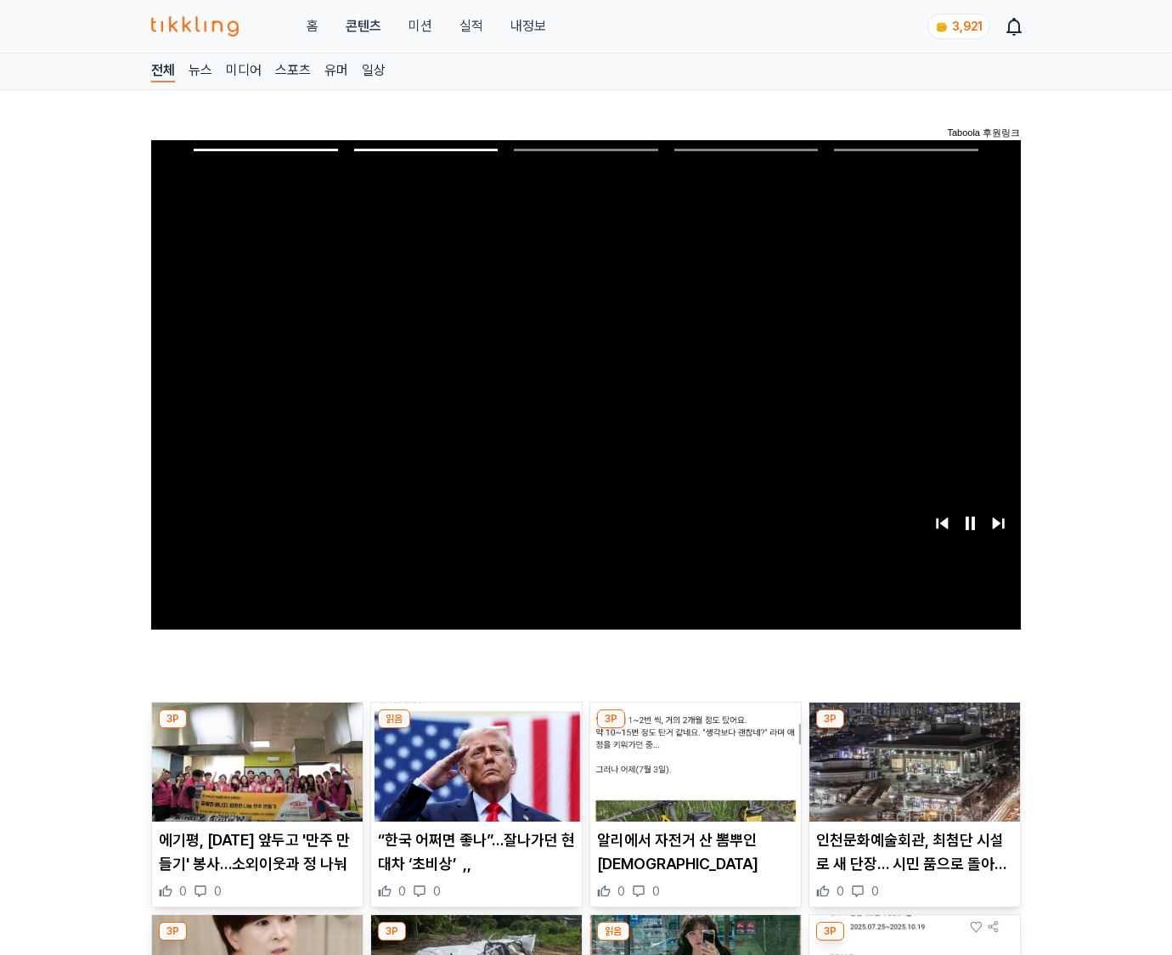
click at [912, 775] on img at bounding box center [915, 762] width 211 height 119
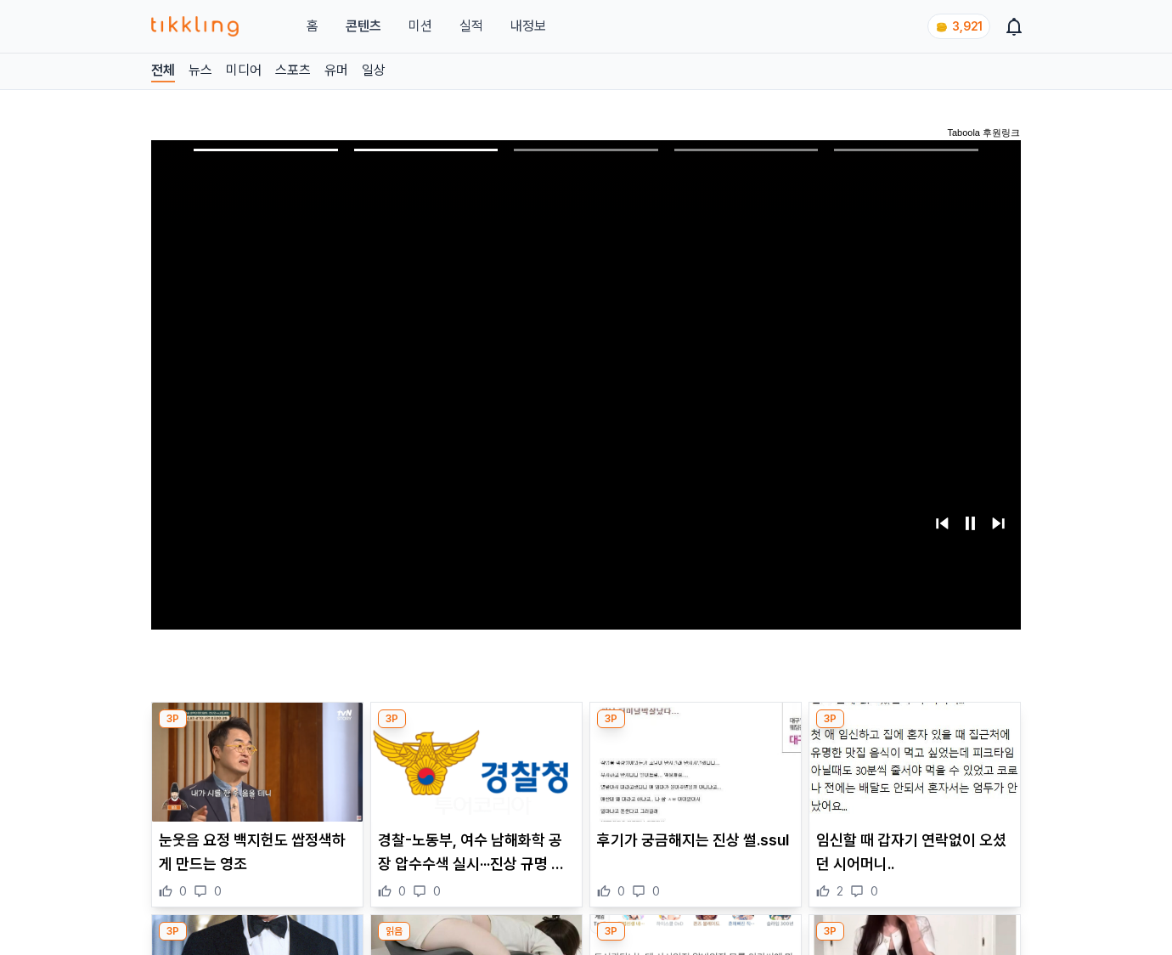
click at [912, 775] on img at bounding box center [915, 762] width 211 height 119
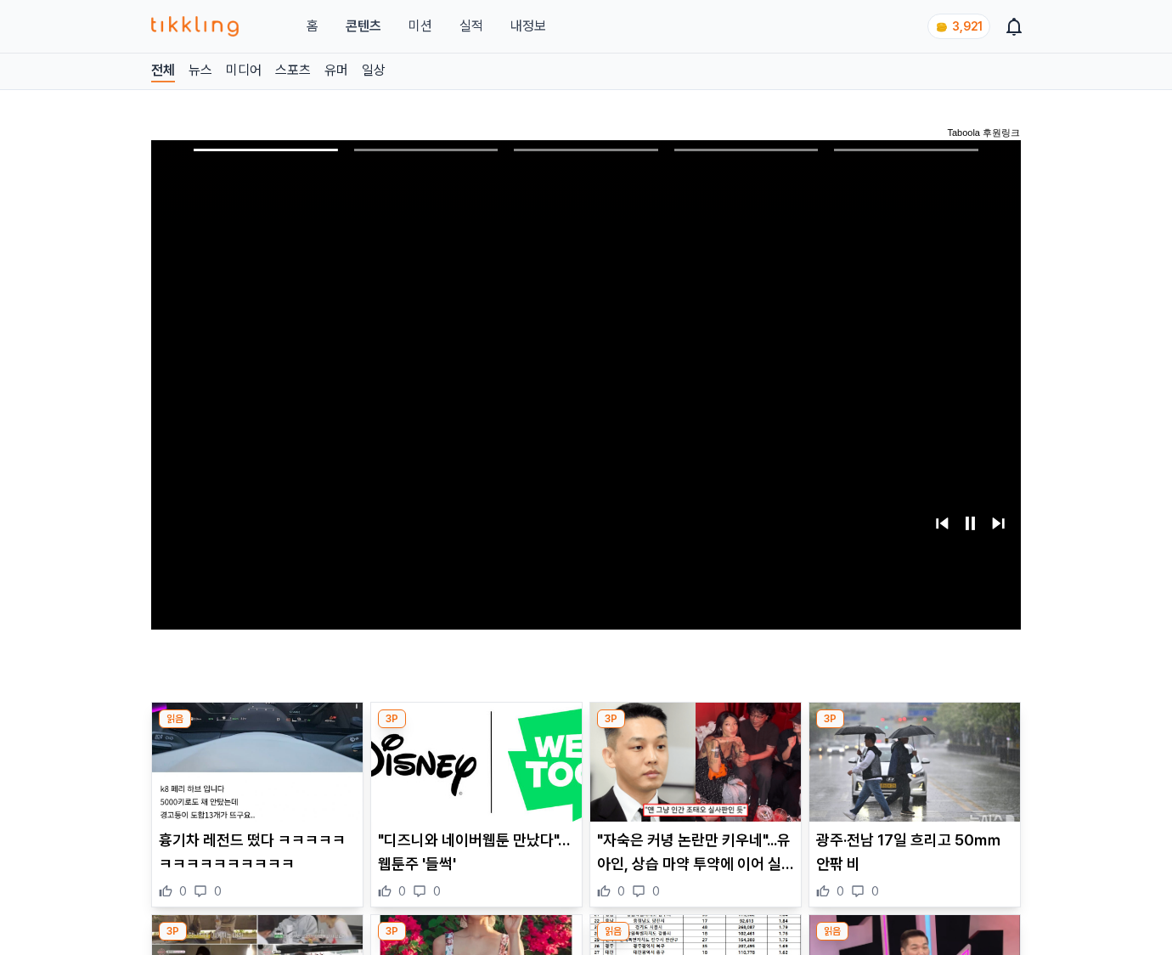
click at [912, 775] on img at bounding box center [915, 762] width 211 height 119
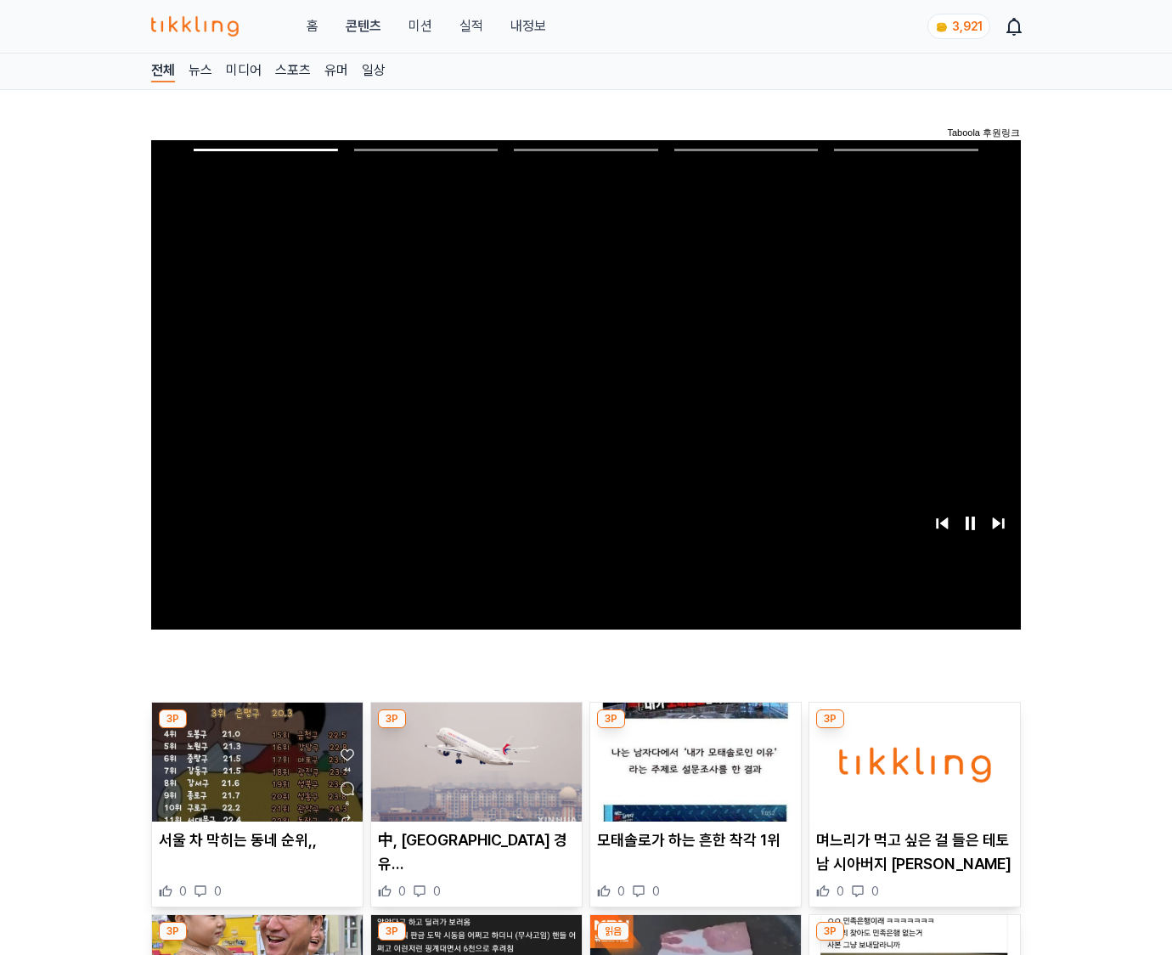
click at [912, 775] on img at bounding box center [915, 762] width 211 height 119
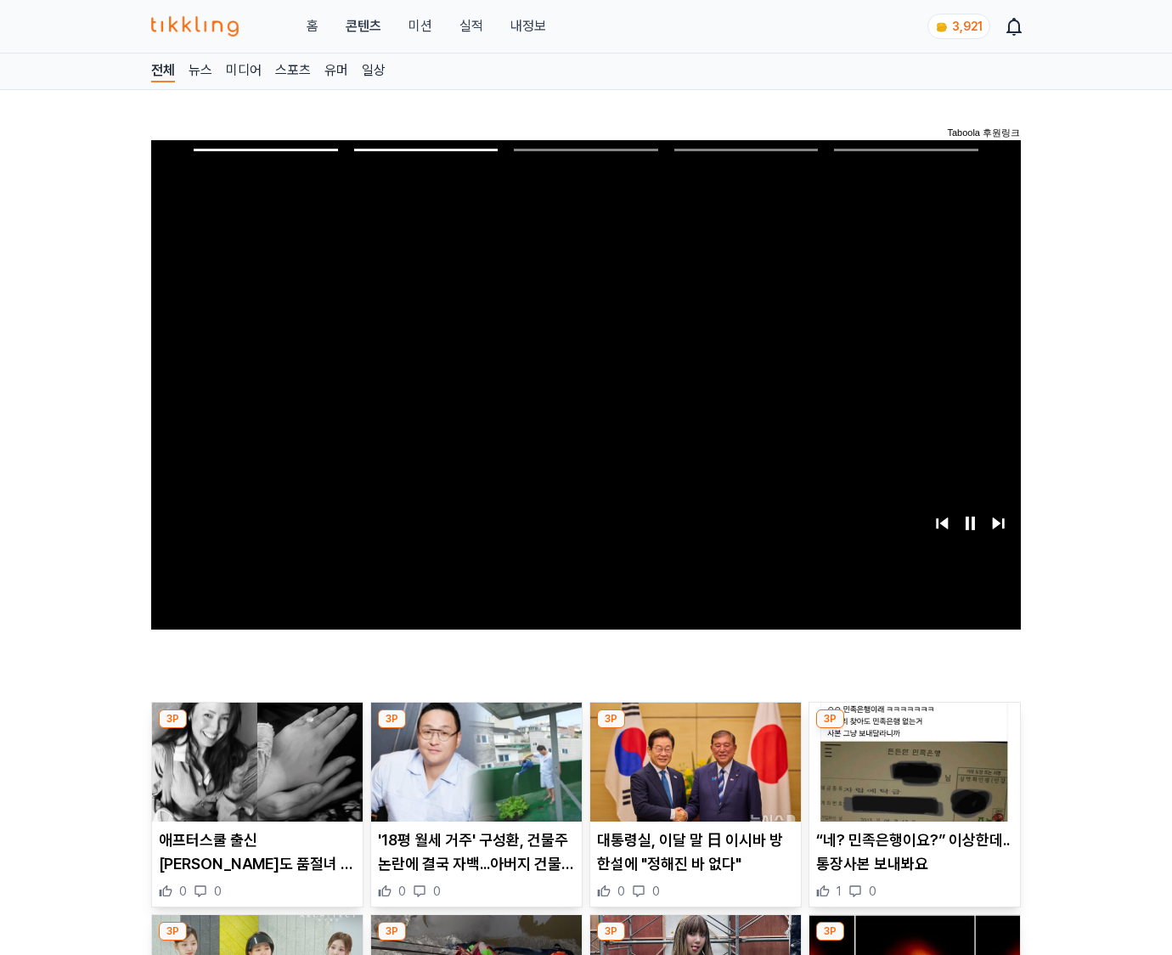
click at [912, 775] on img at bounding box center [915, 762] width 211 height 119
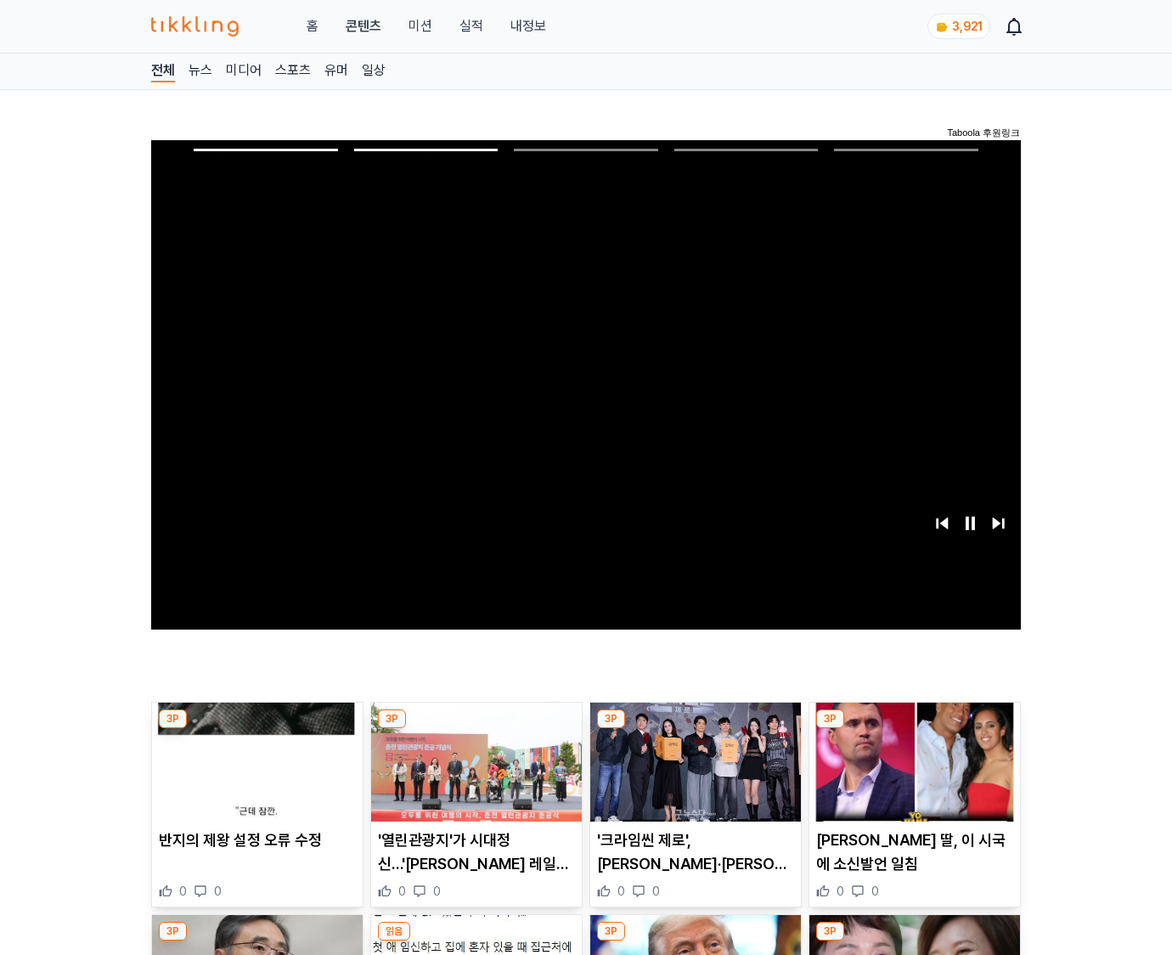
click at [912, 775] on img at bounding box center [915, 762] width 211 height 119
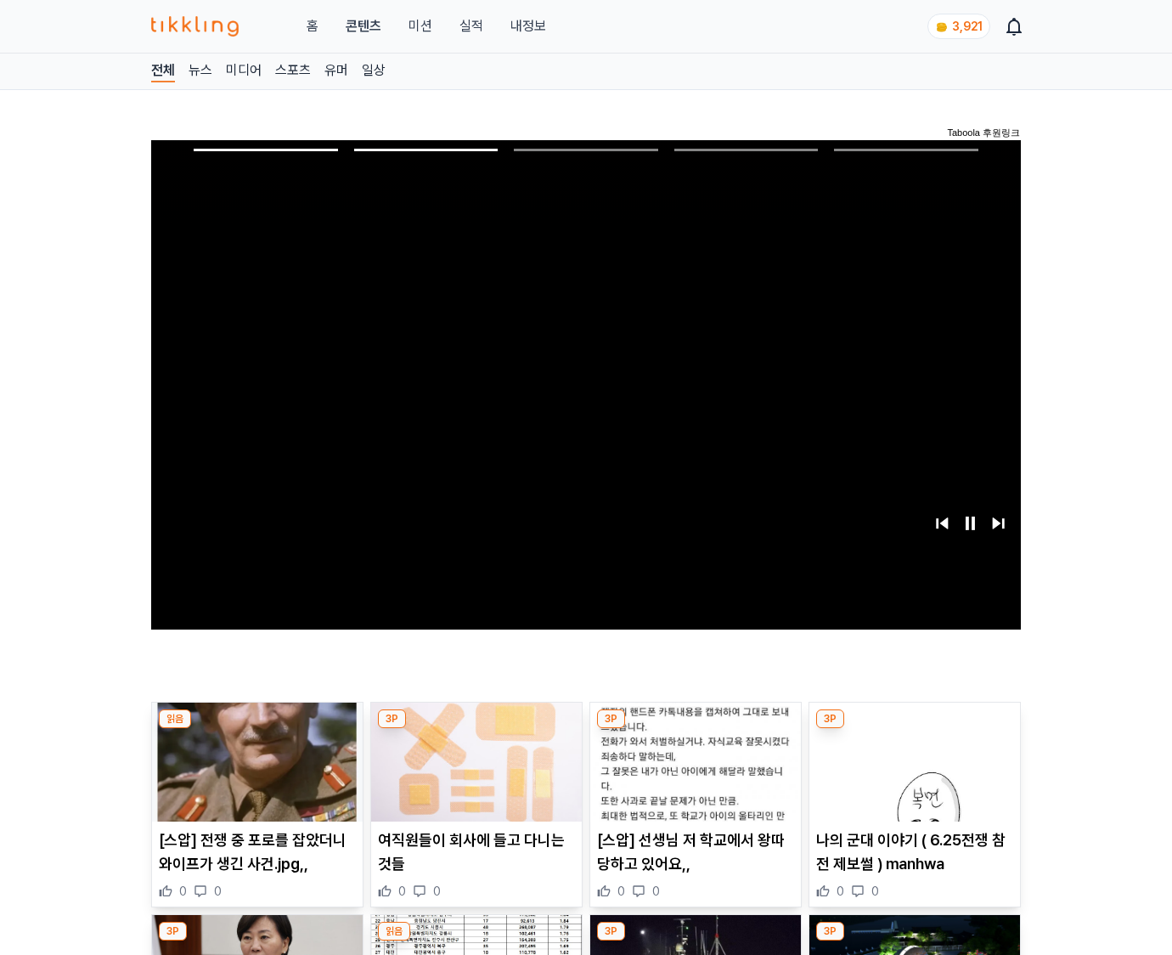
click at [912, 775] on img at bounding box center [915, 762] width 211 height 119
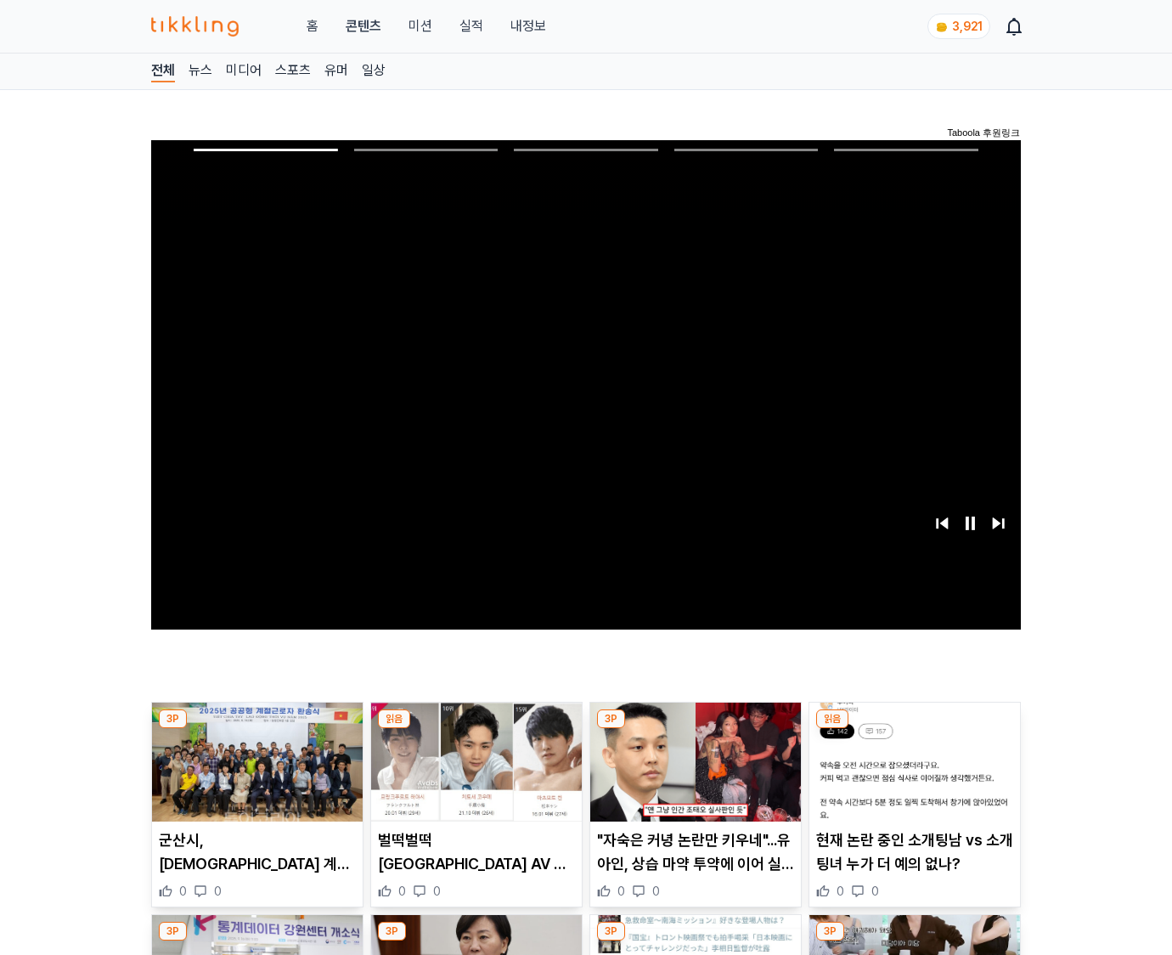
click at [912, 775] on img at bounding box center [915, 762] width 211 height 119
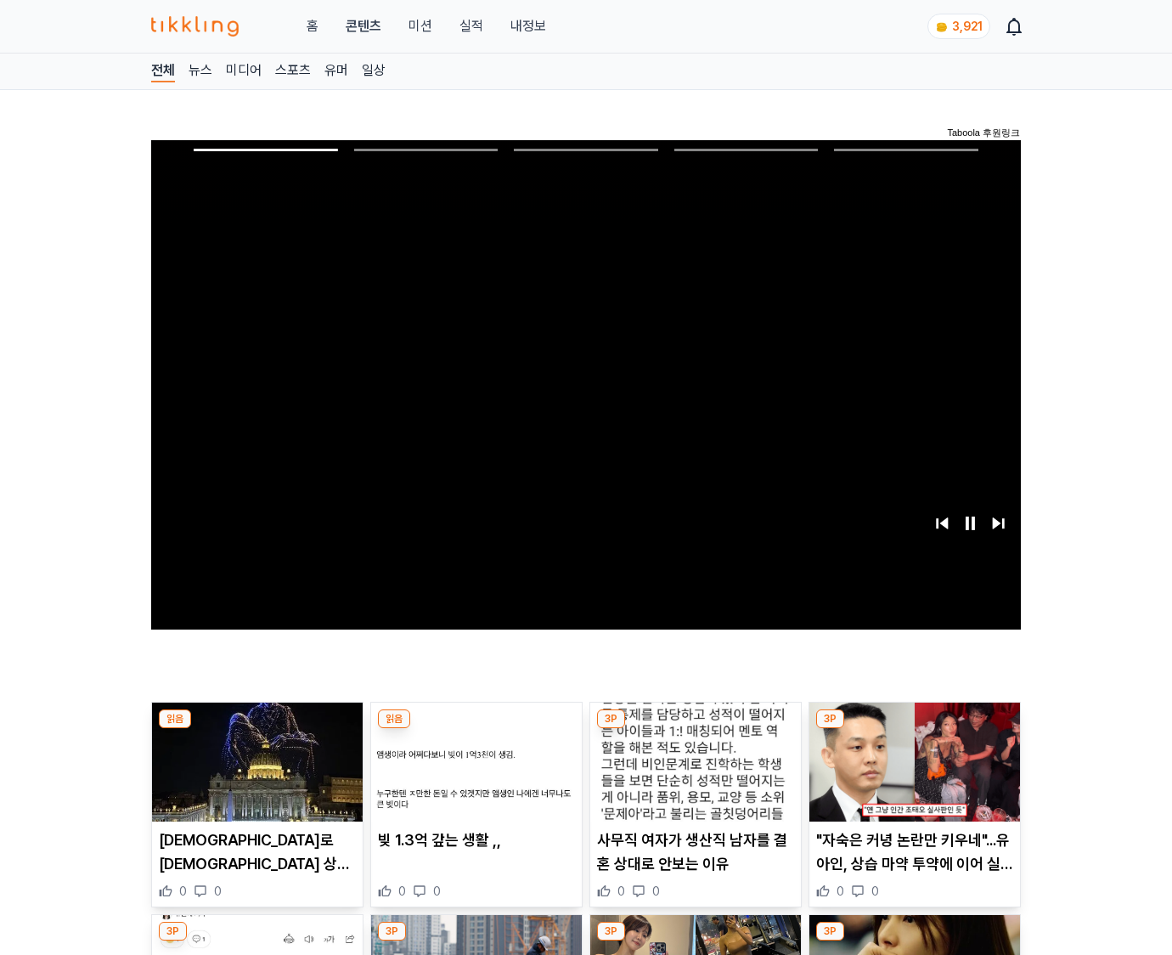
click at [912, 775] on img at bounding box center [915, 762] width 211 height 119
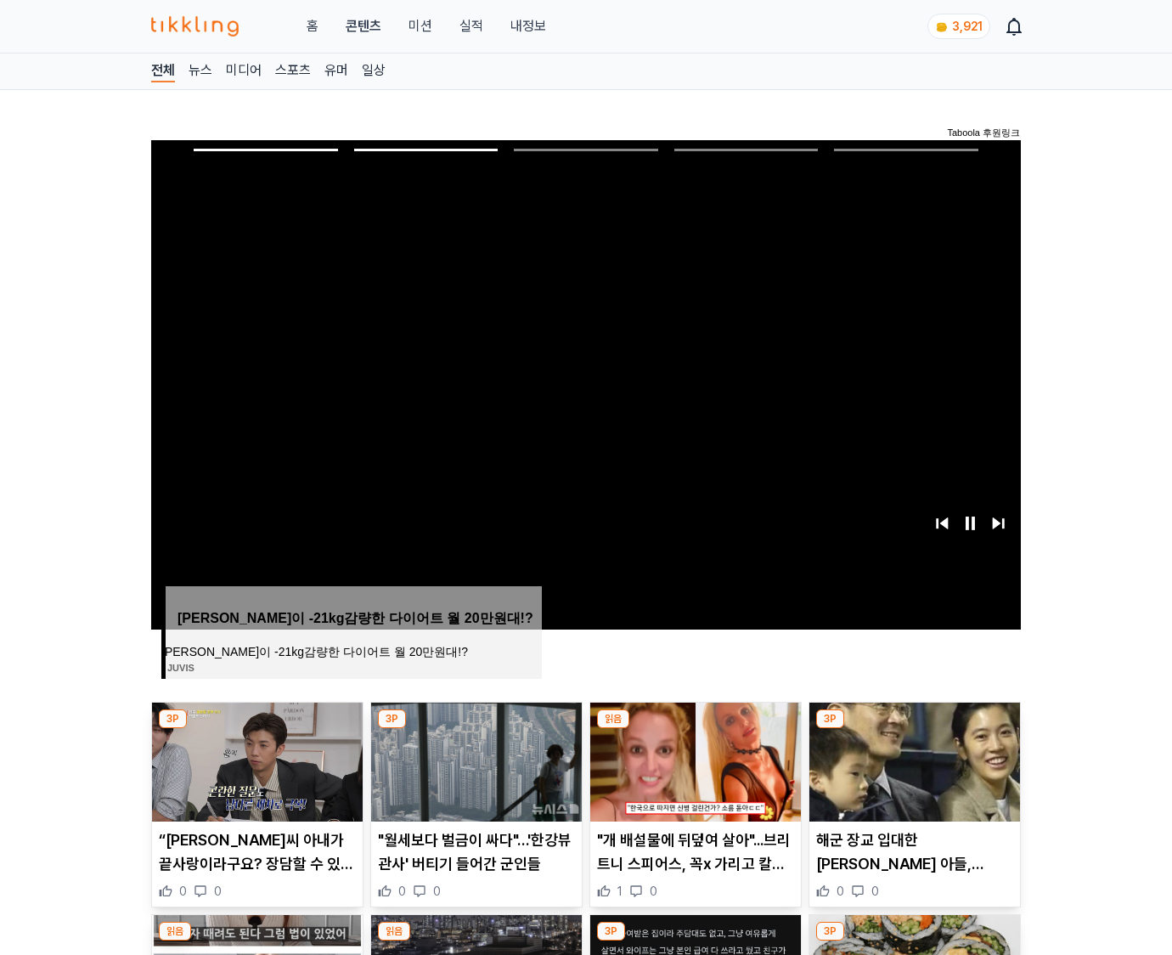
click at [912, 775] on img at bounding box center [915, 762] width 211 height 119
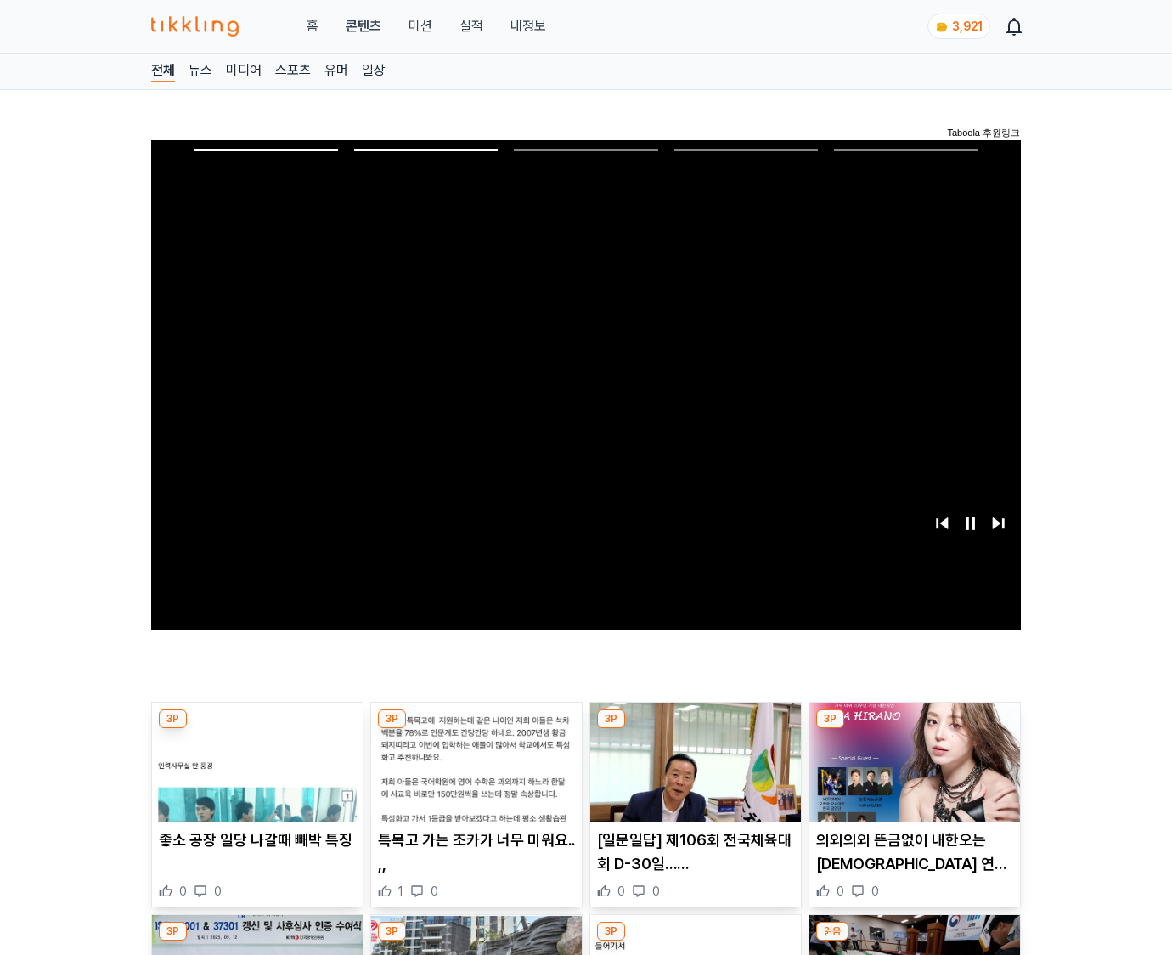
click at [912, 775] on img at bounding box center [915, 762] width 211 height 119
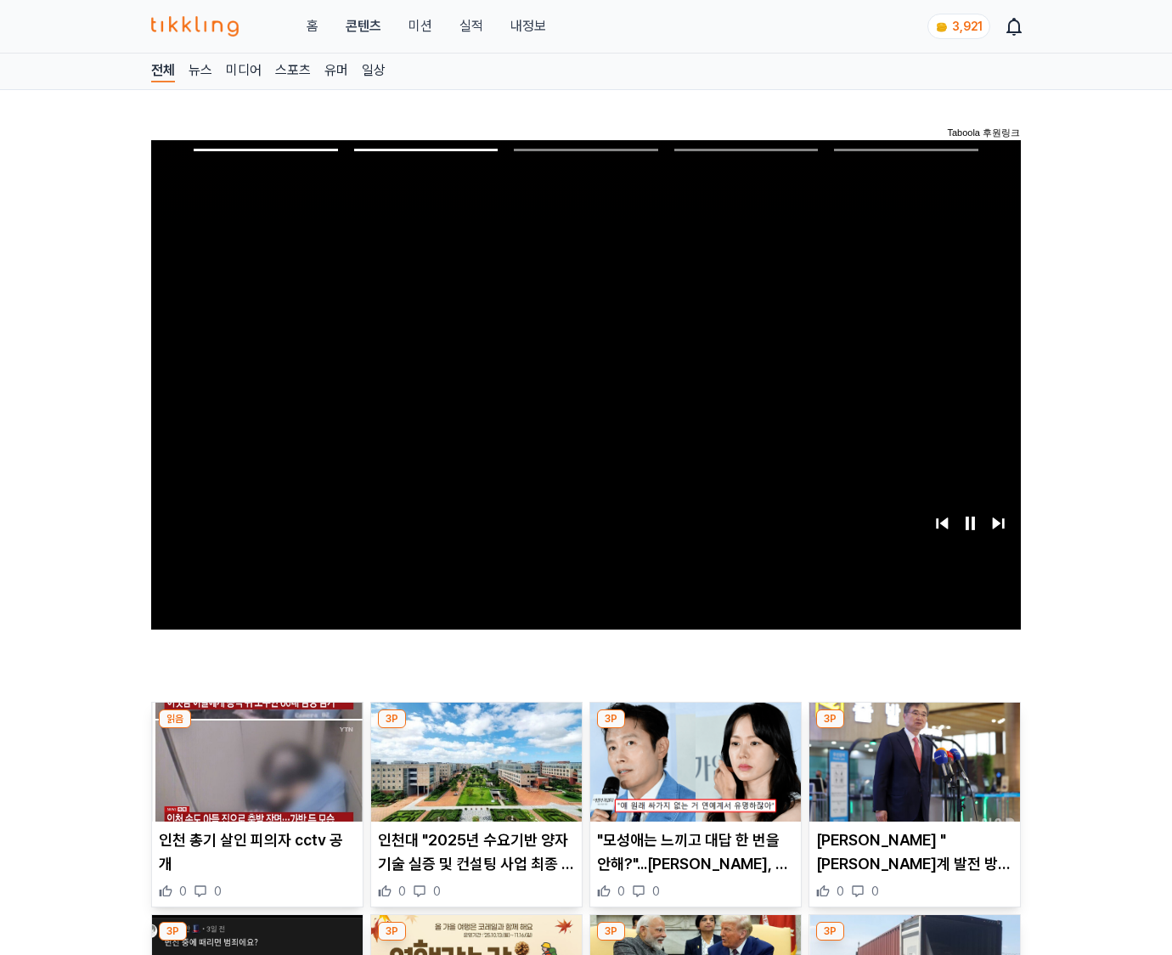
click at [912, 775] on img at bounding box center [915, 762] width 211 height 119
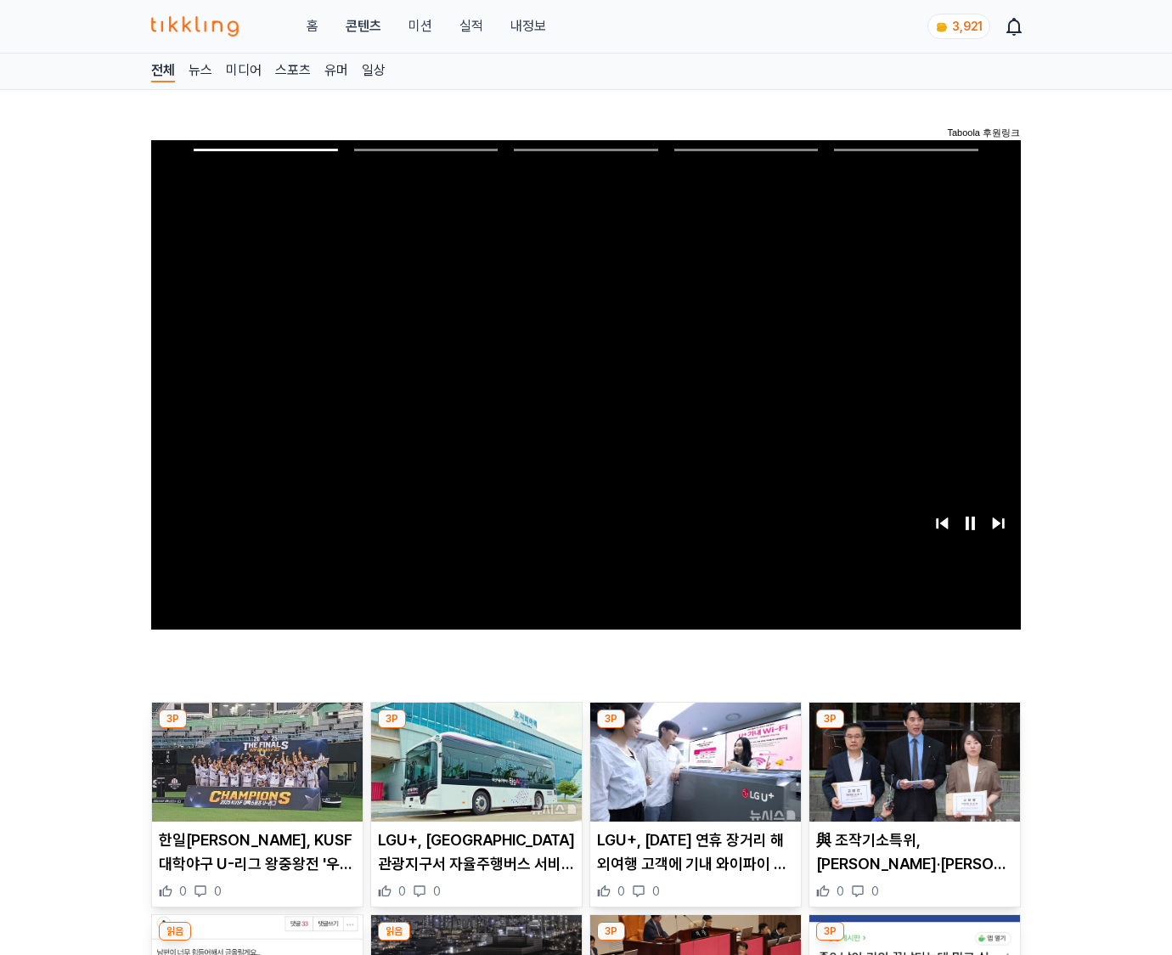
click at [912, 775] on img at bounding box center [915, 762] width 211 height 119
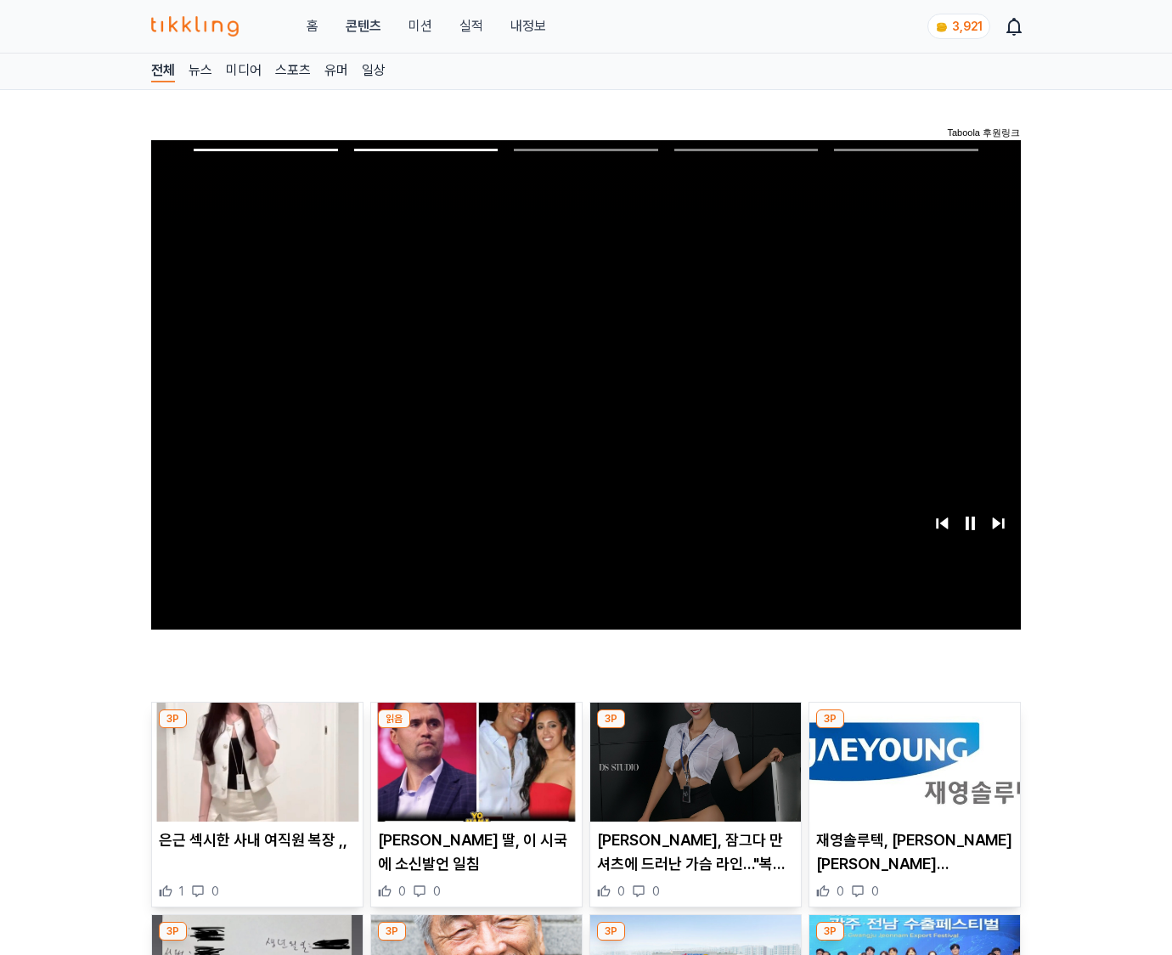
click at [912, 775] on img at bounding box center [915, 762] width 211 height 119
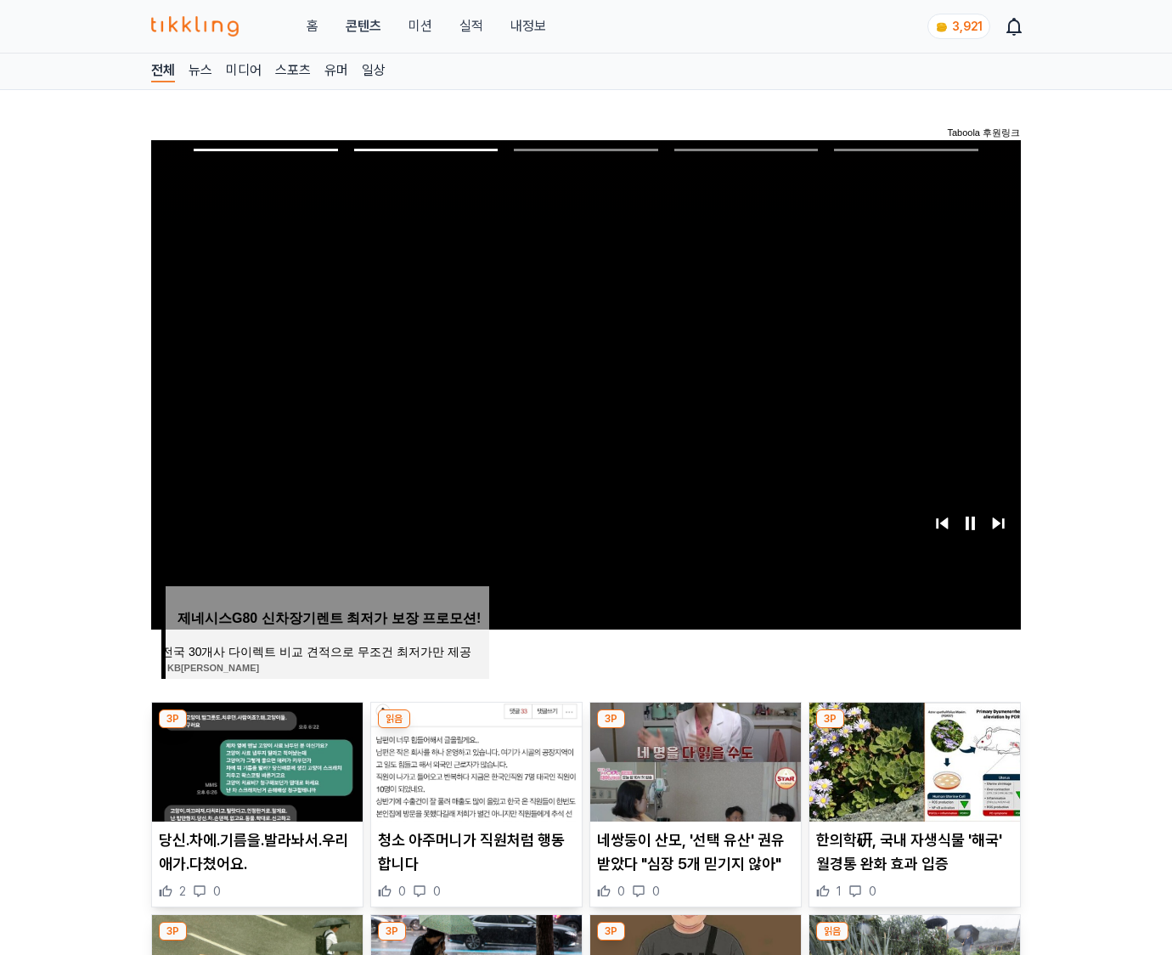
click at [912, 775] on img at bounding box center [915, 762] width 211 height 119
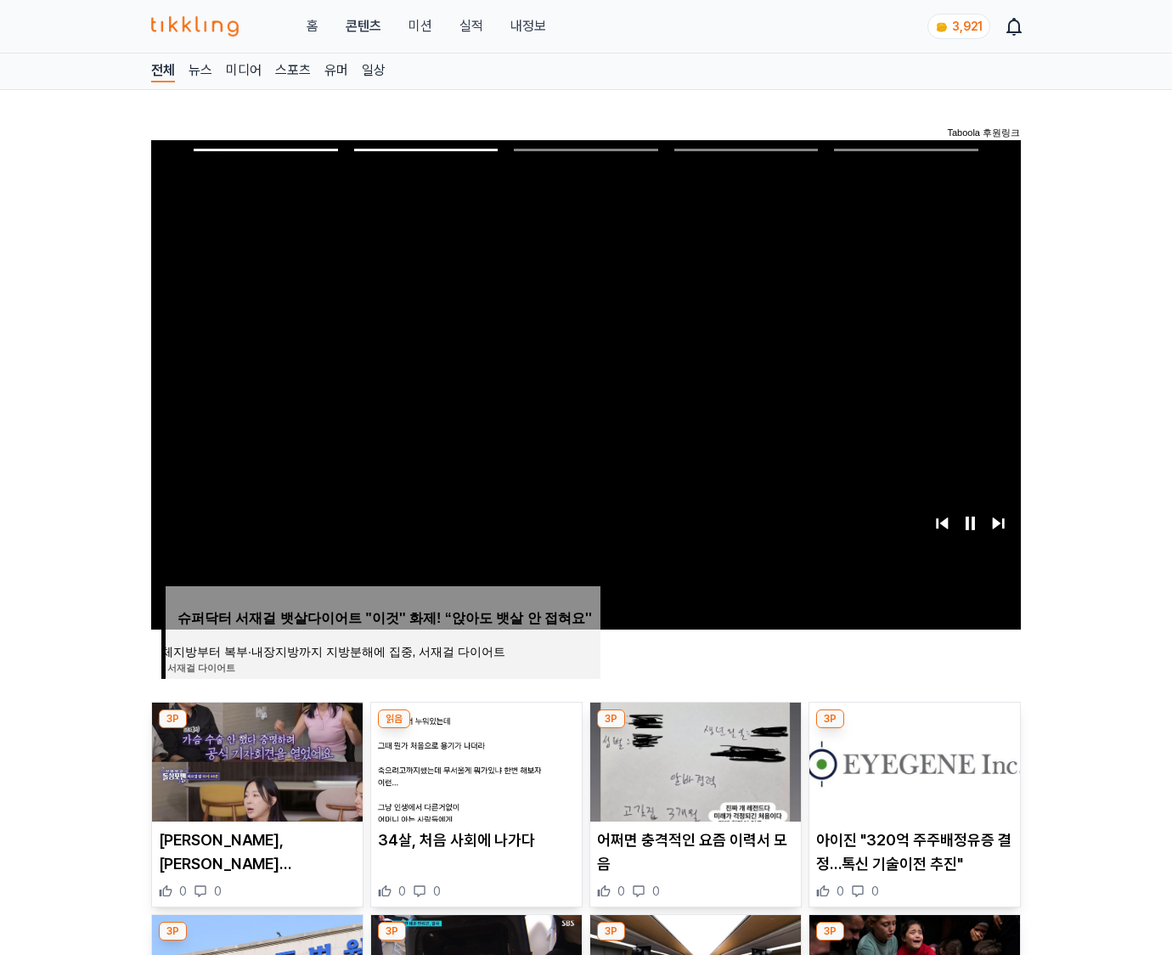
click at [912, 775] on img at bounding box center [915, 762] width 211 height 119
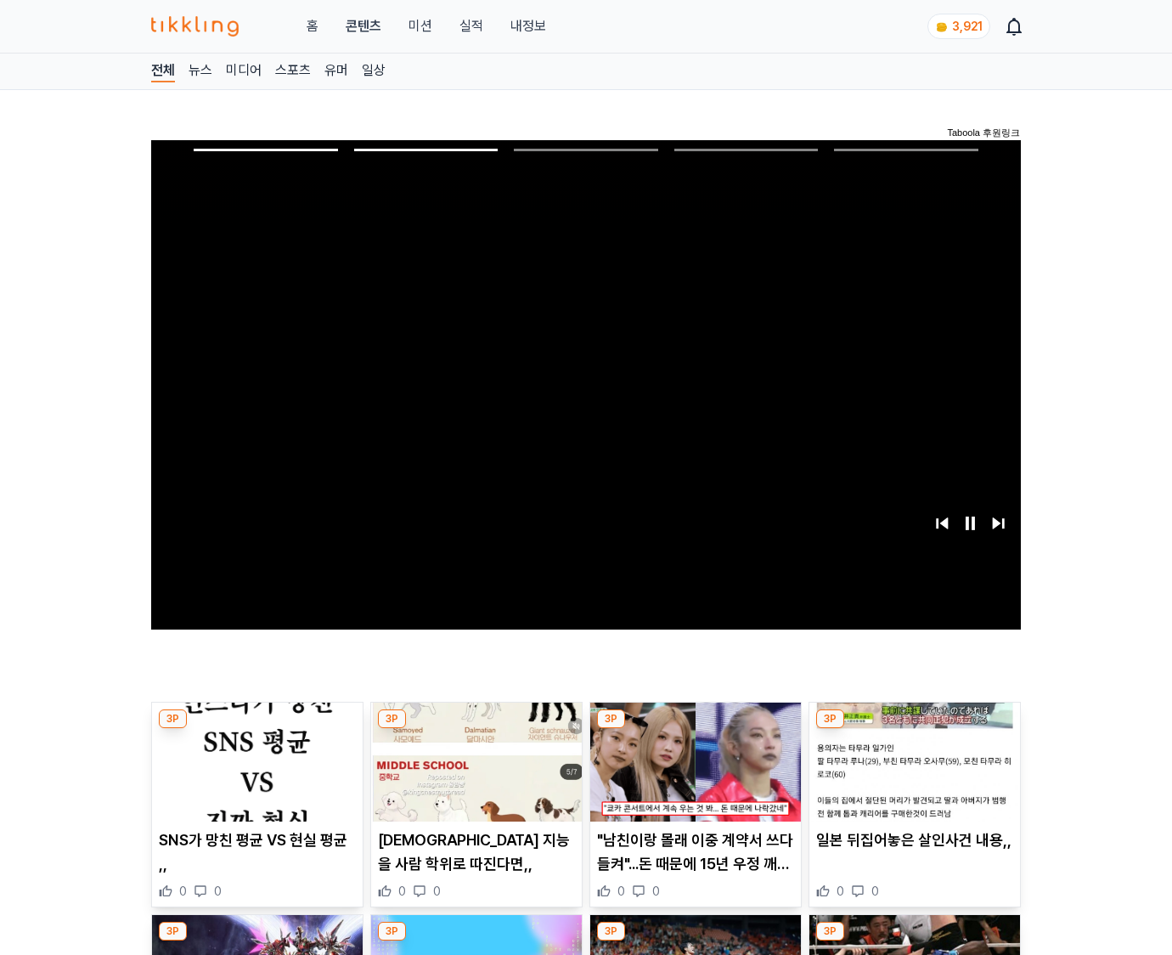
click at [912, 775] on img at bounding box center [915, 762] width 211 height 119
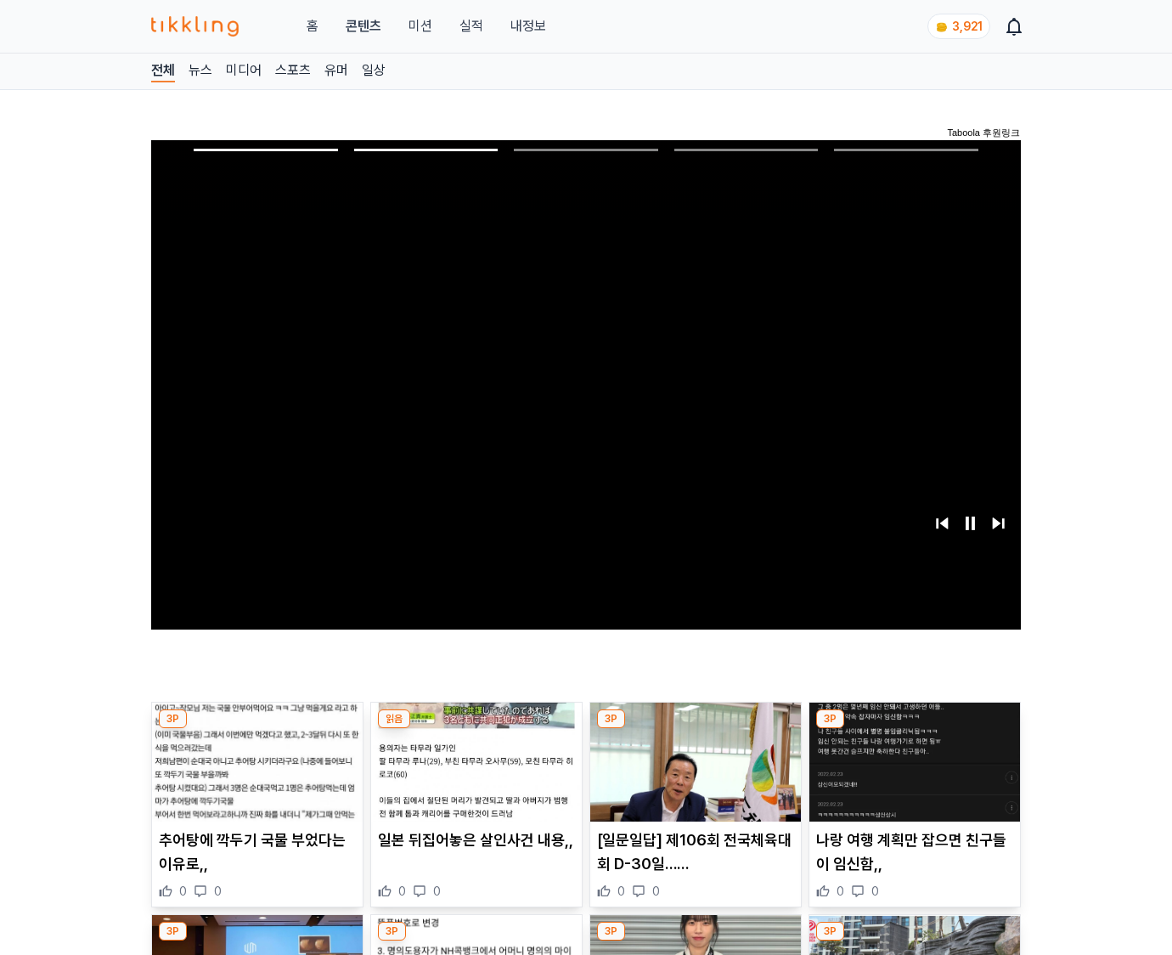
click at [912, 775] on img at bounding box center [915, 762] width 211 height 119
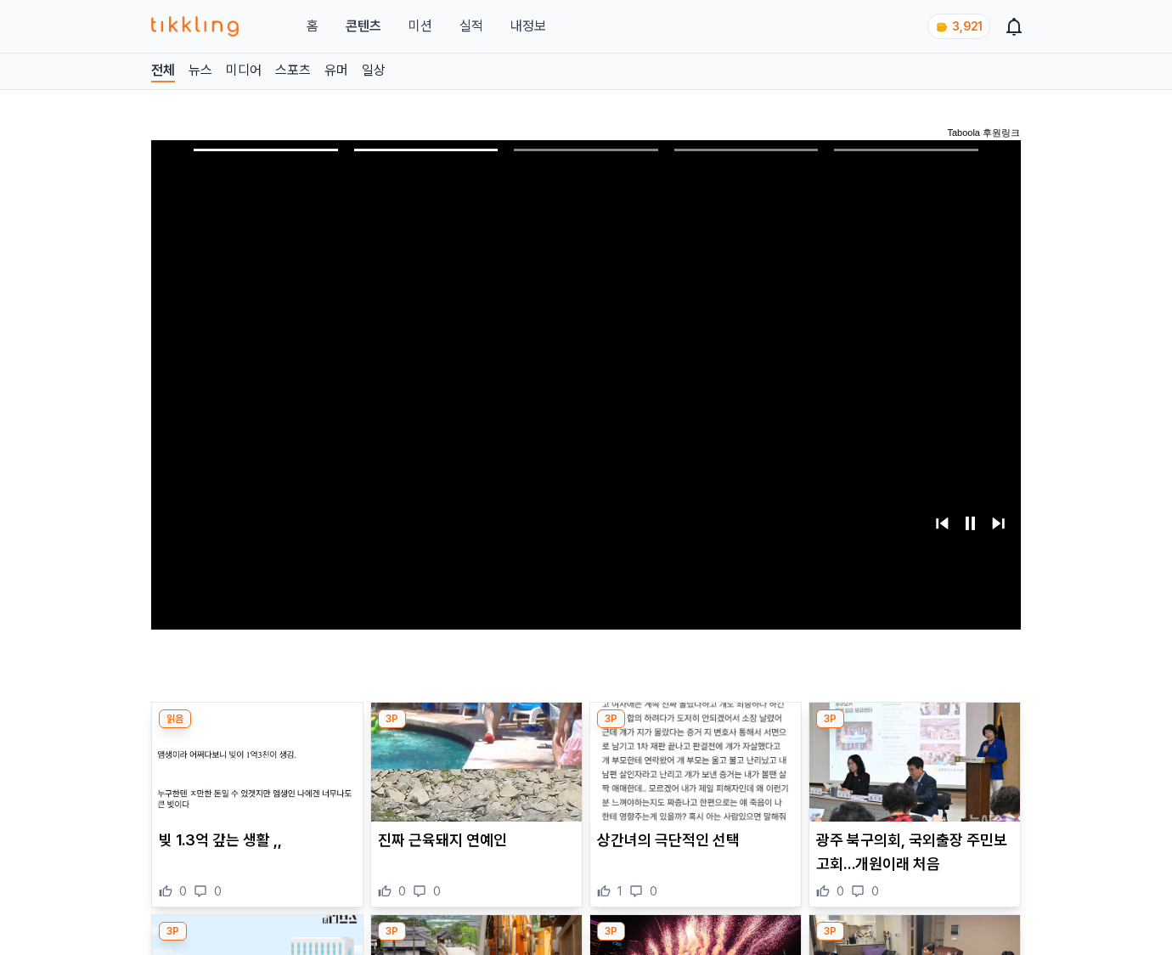
click at [912, 775] on img at bounding box center [915, 762] width 211 height 119
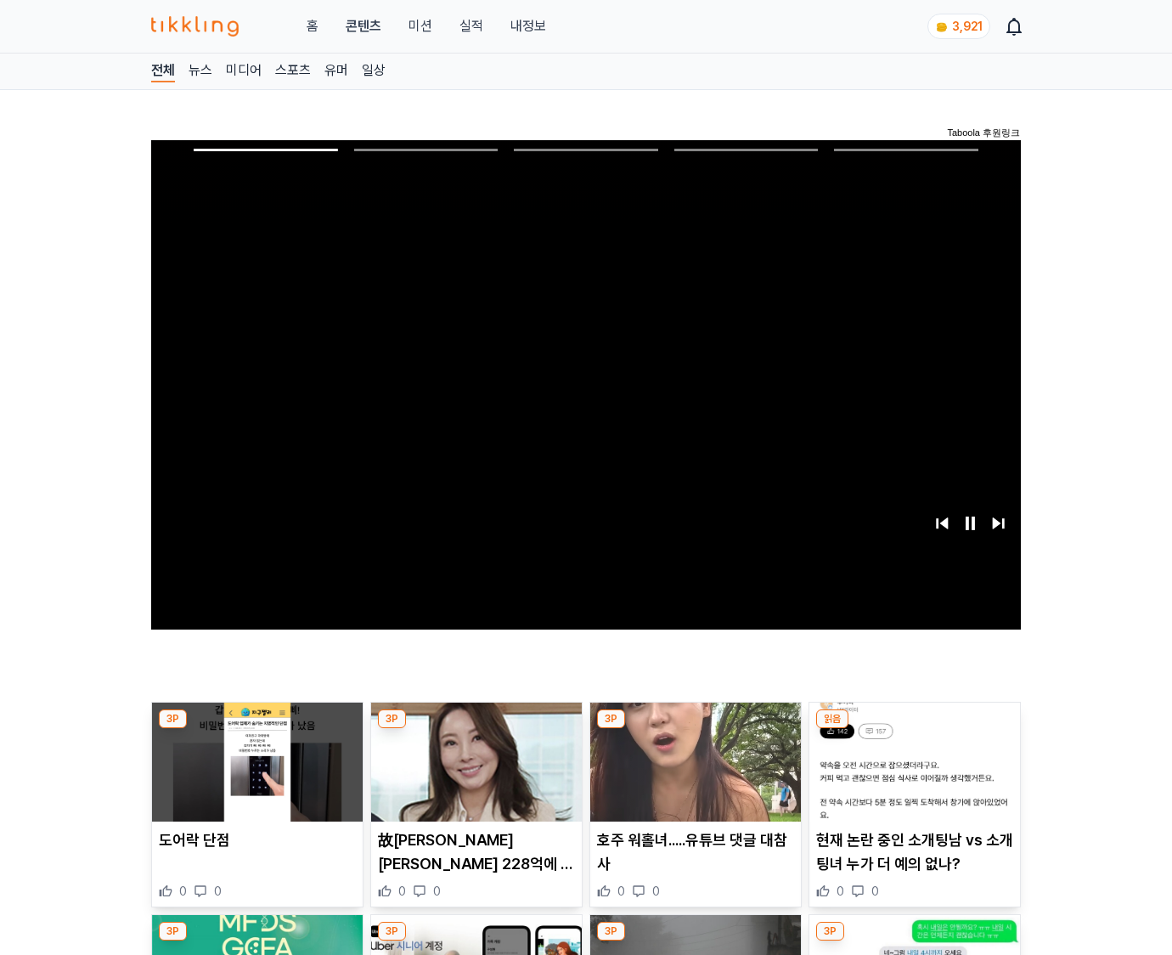
click at [912, 775] on img at bounding box center [915, 762] width 211 height 119
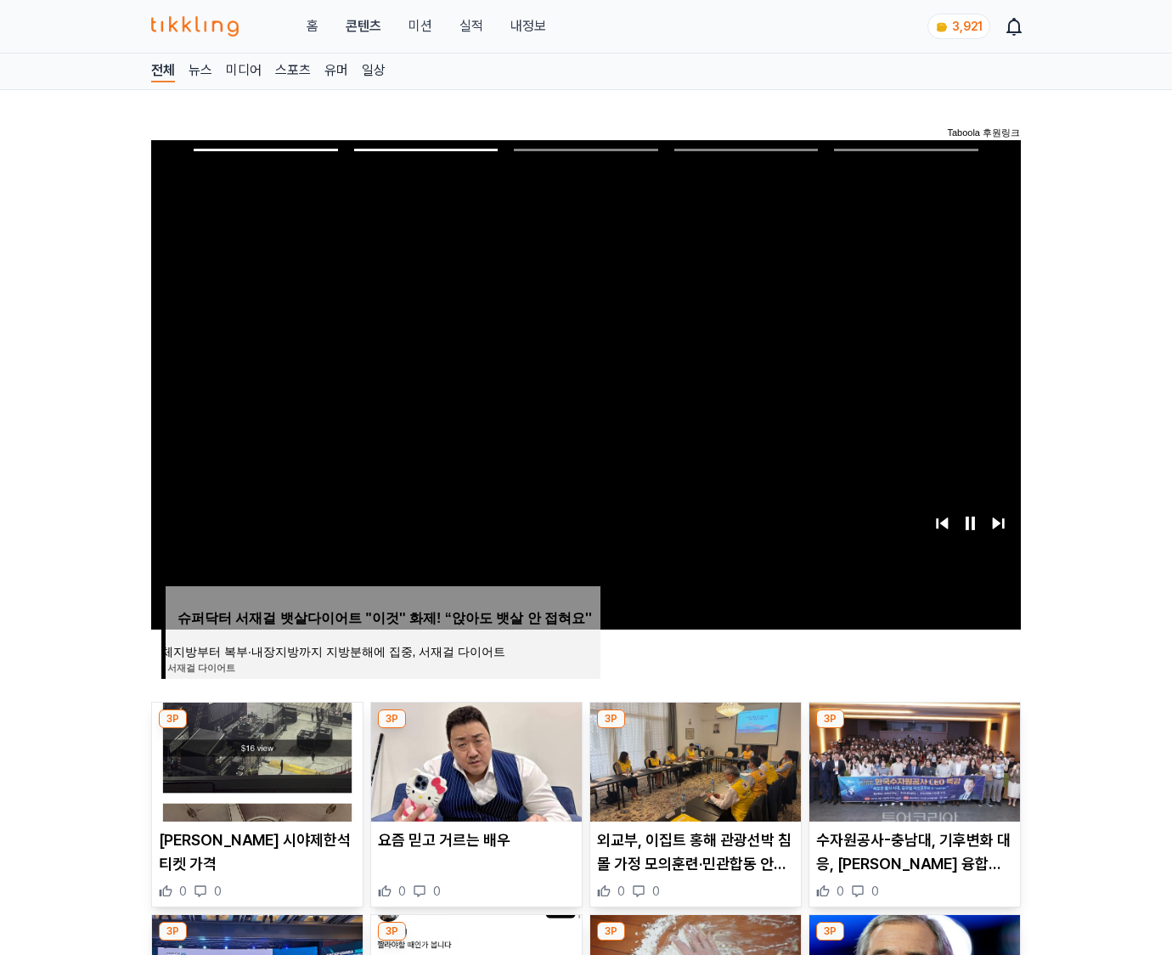
click at [912, 775] on img at bounding box center [915, 762] width 211 height 119
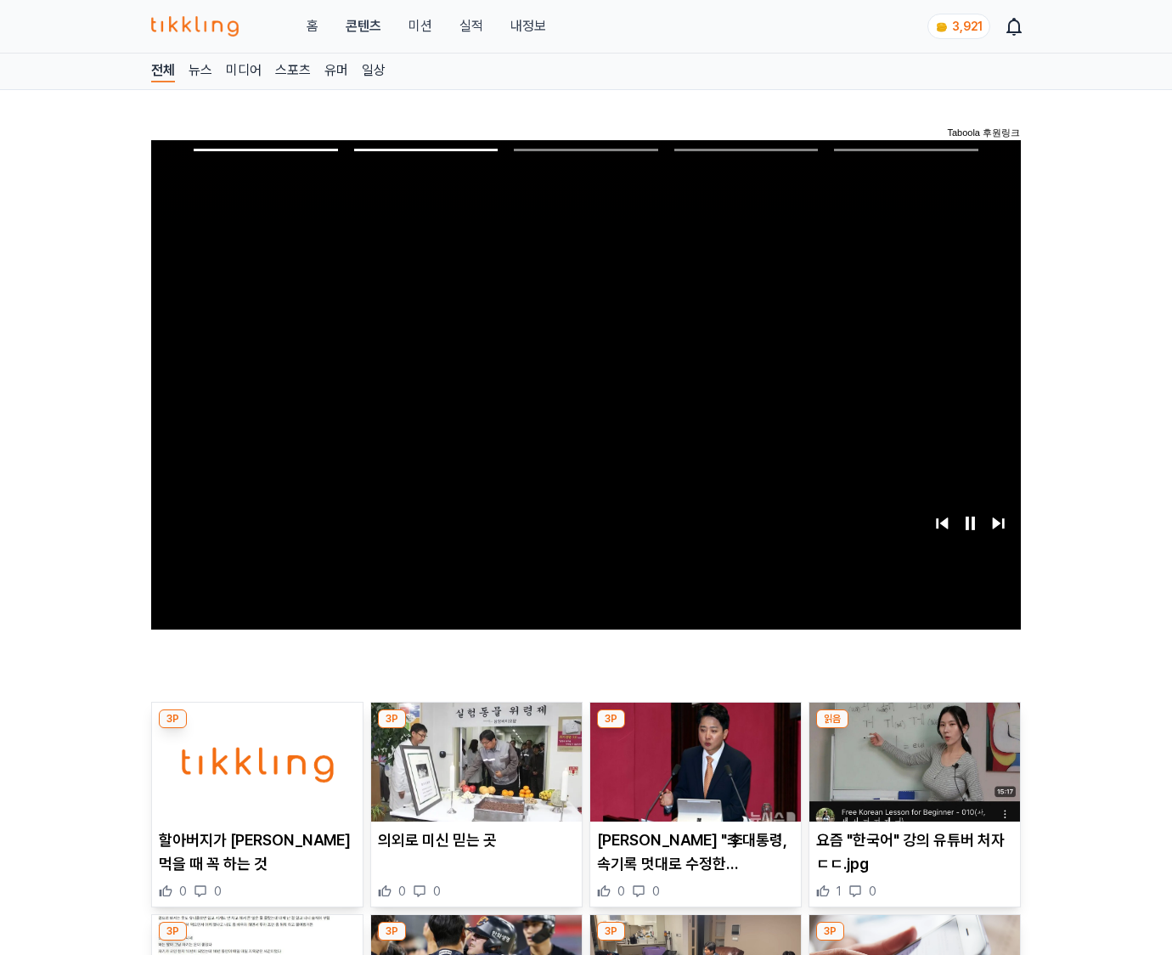
click at [912, 775] on img at bounding box center [915, 762] width 211 height 119
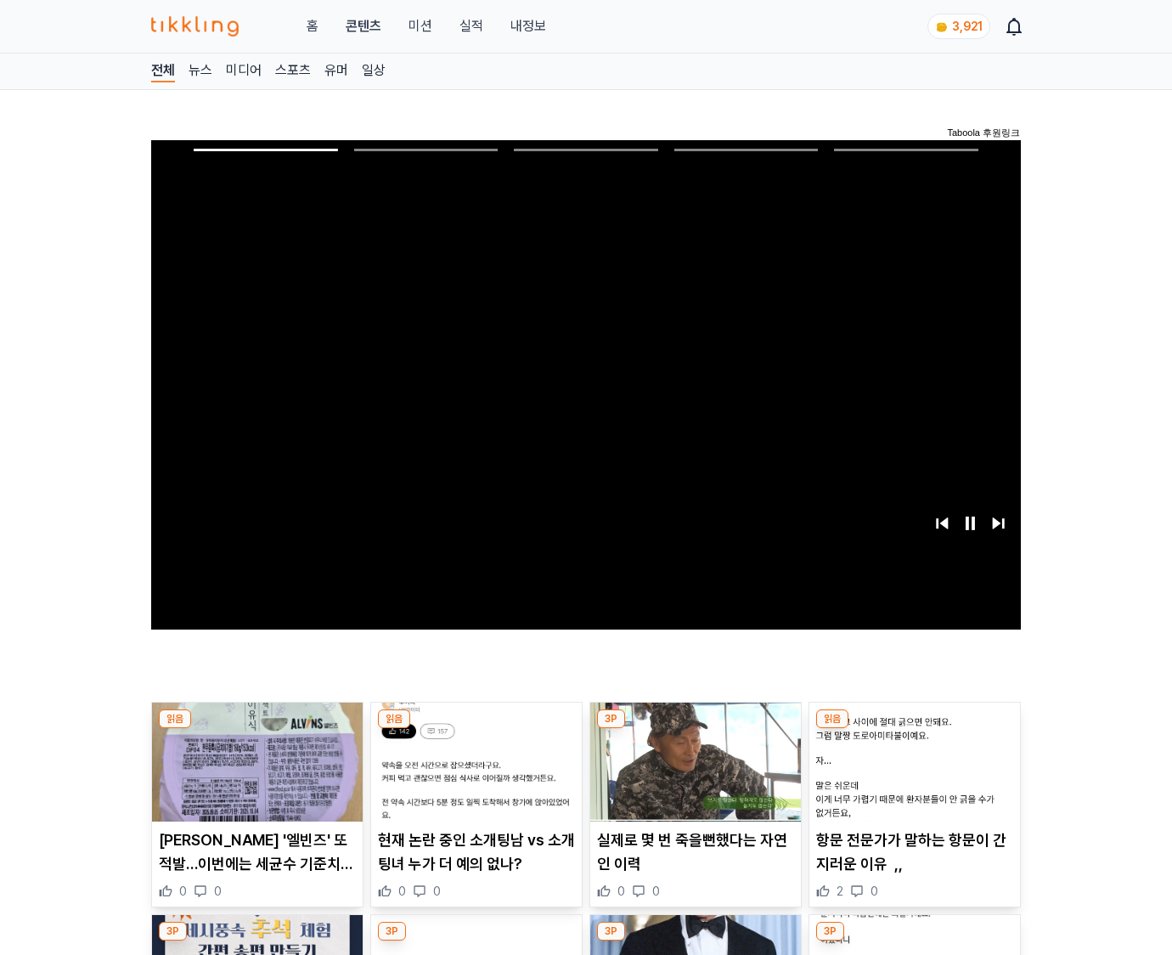
click at [912, 775] on img at bounding box center [915, 762] width 211 height 119
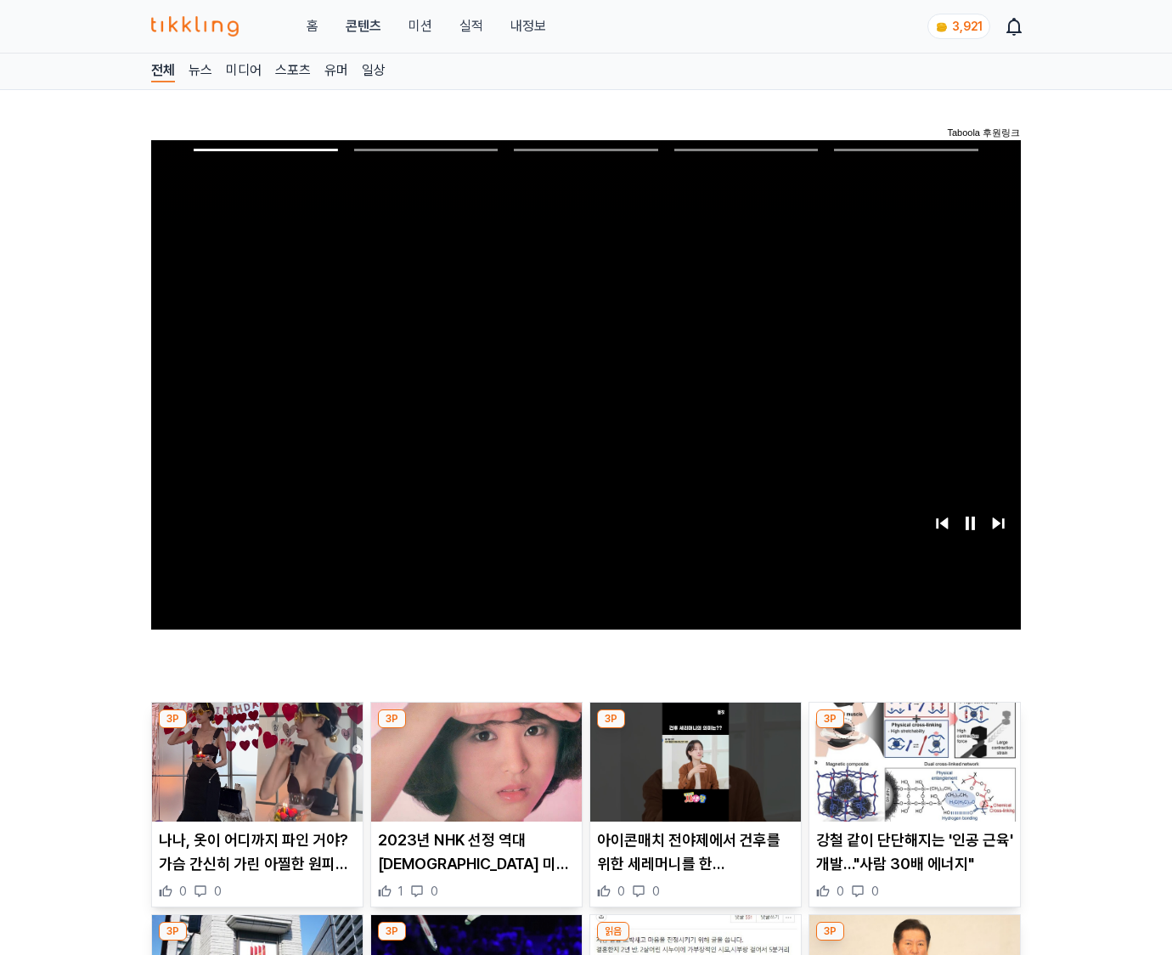
click at [912, 775] on img at bounding box center [915, 762] width 211 height 119
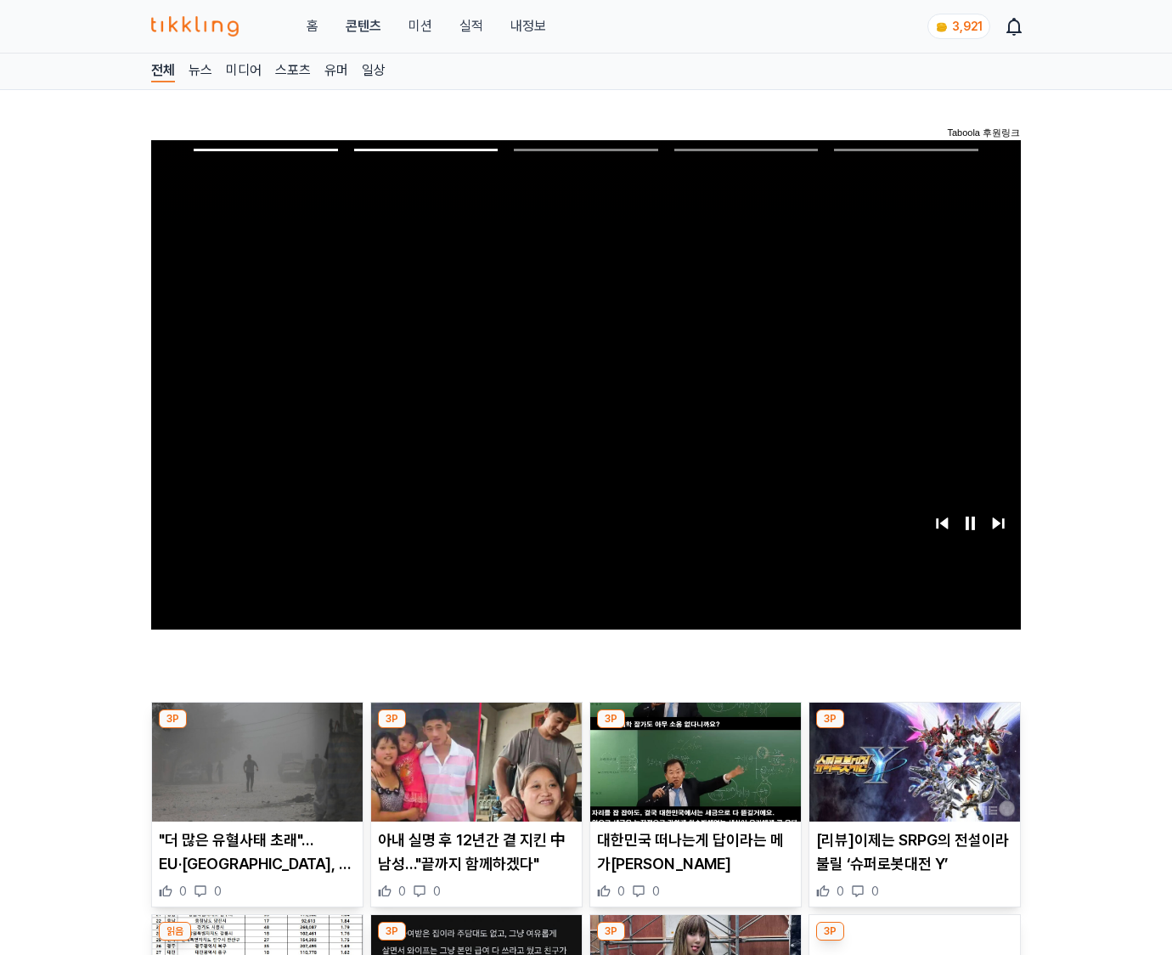
click at [912, 775] on img at bounding box center [915, 762] width 211 height 119
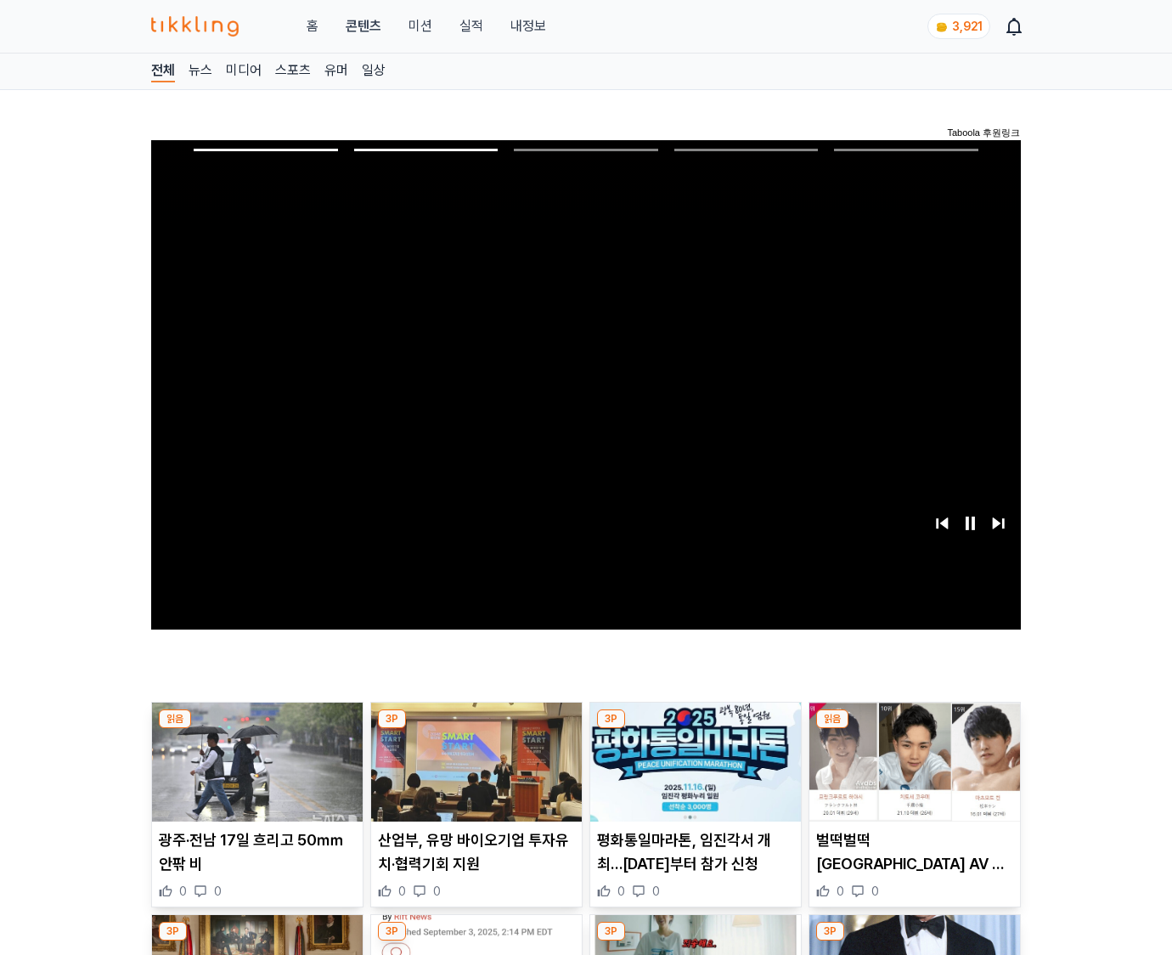
click at [912, 775] on img at bounding box center [915, 762] width 211 height 119
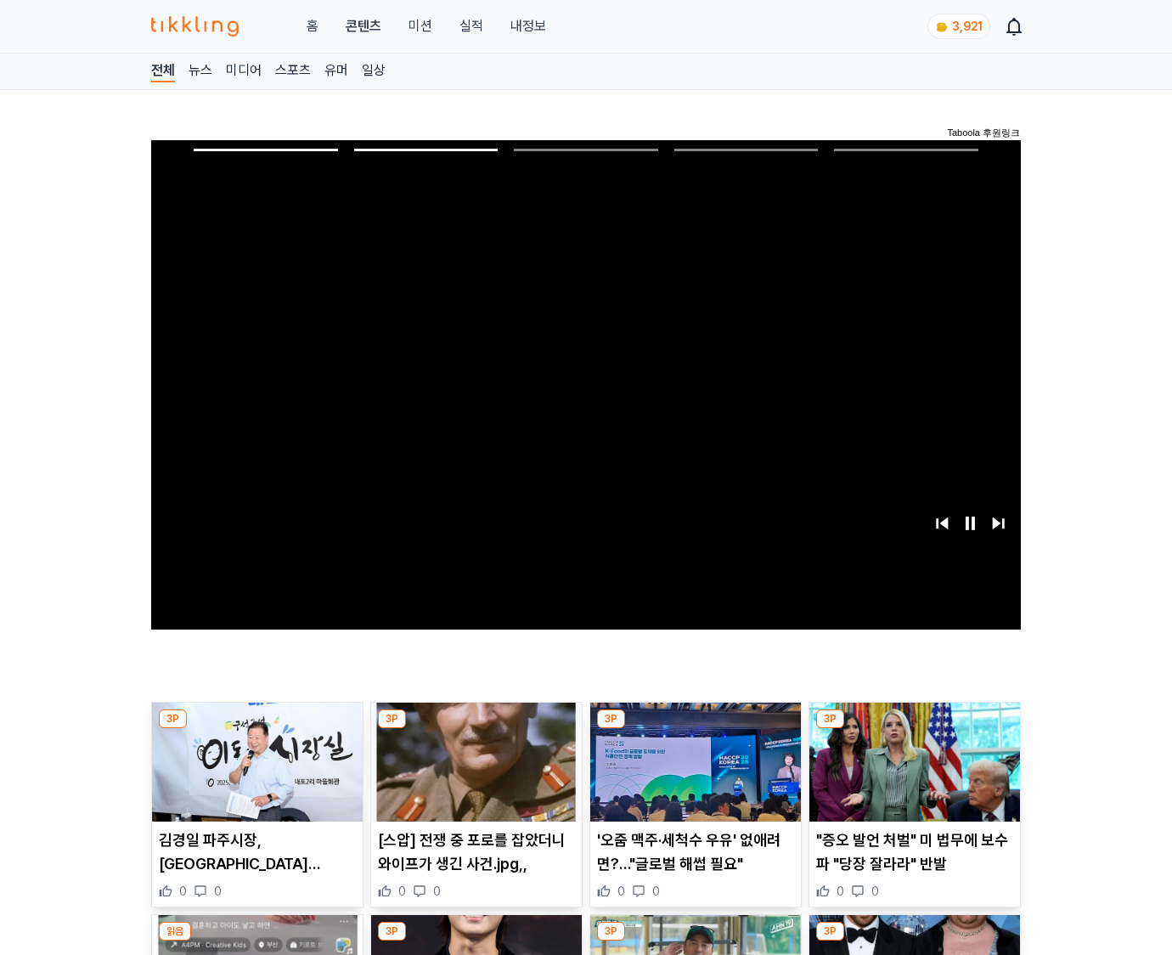
click at [912, 775] on img at bounding box center [915, 762] width 211 height 119
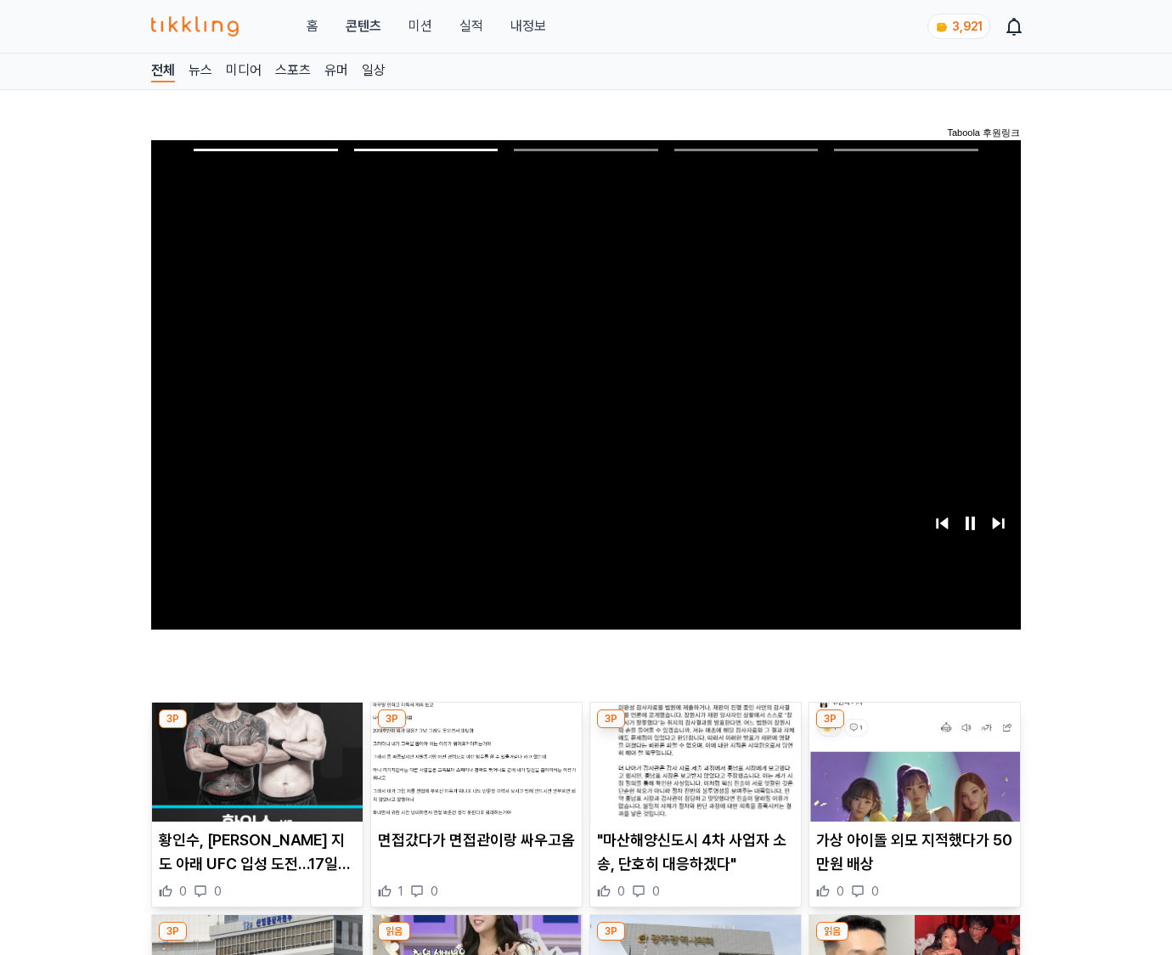
click at [912, 775] on img at bounding box center [915, 762] width 211 height 119
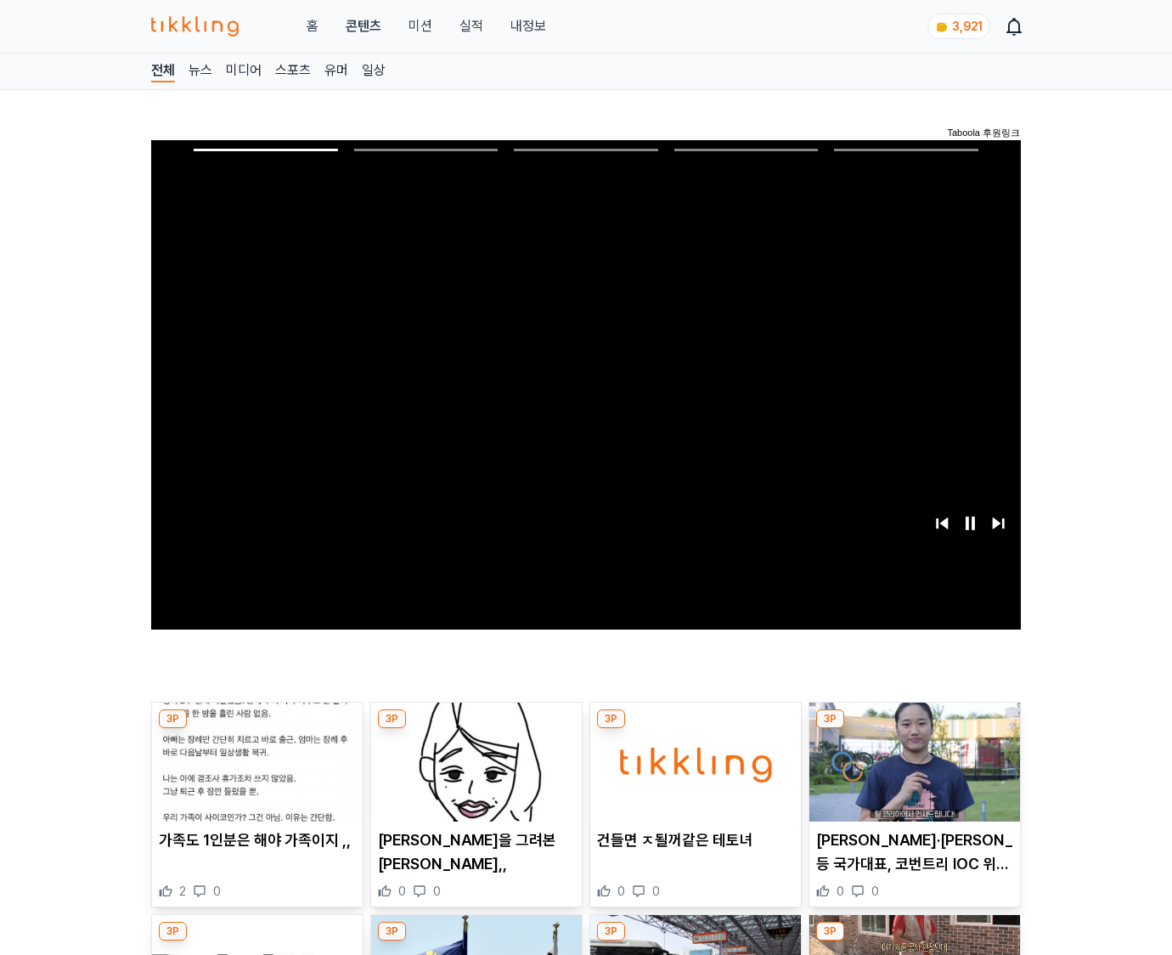
click at [912, 775] on img at bounding box center [915, 762] width 211 height 119
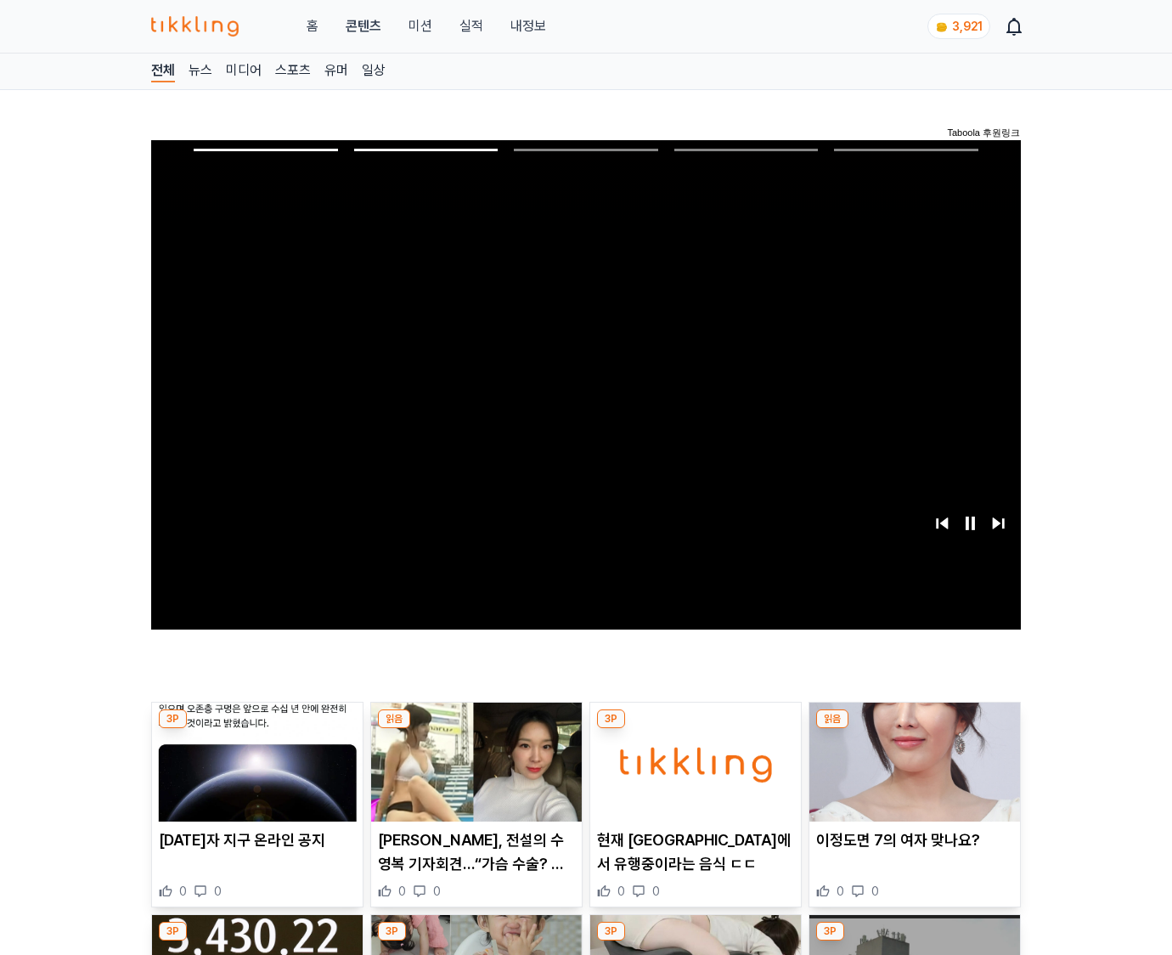
click at [912, 775] on img at bounding box center [915, 762] width 211 height 119
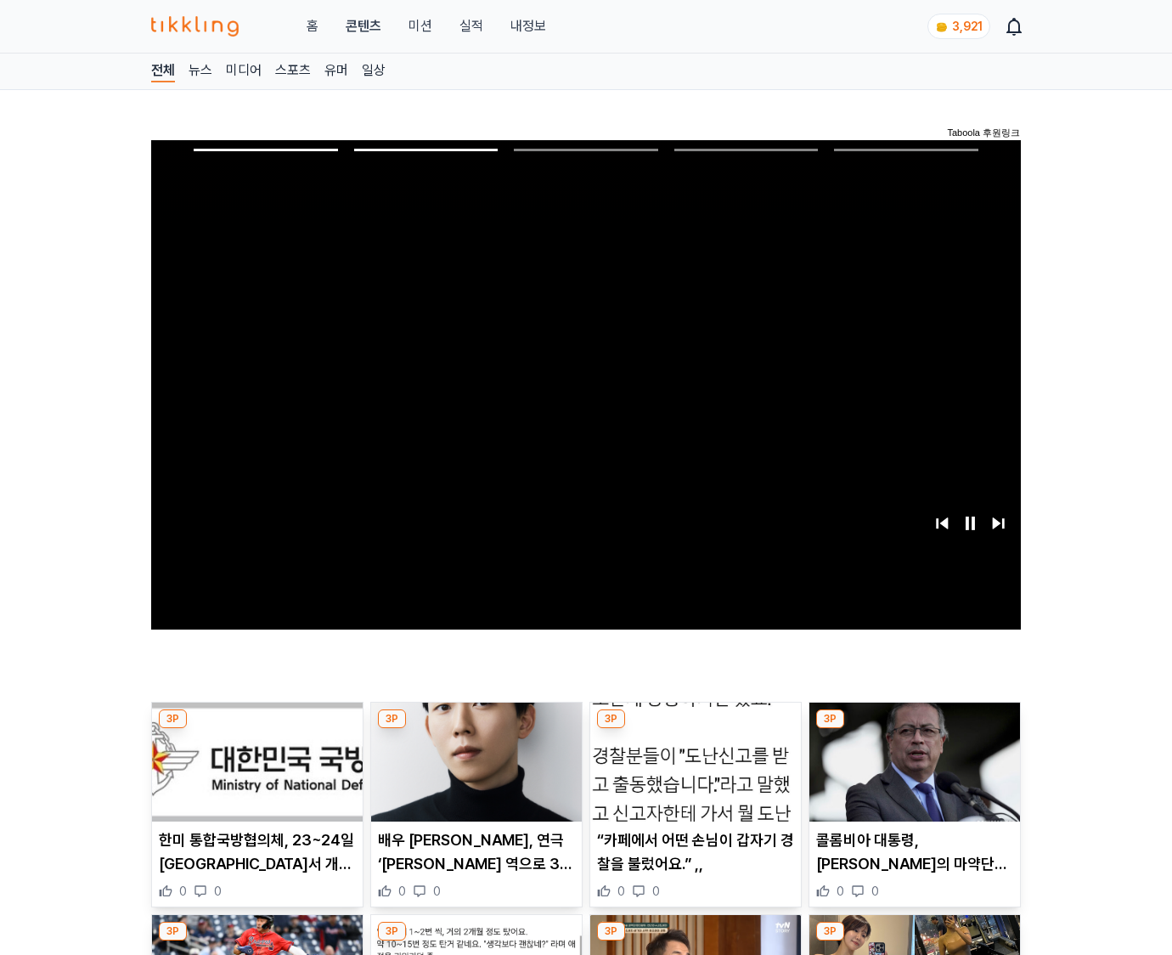
click at [912, 775] on img at bounding box center [915, 762] width 211 height 119
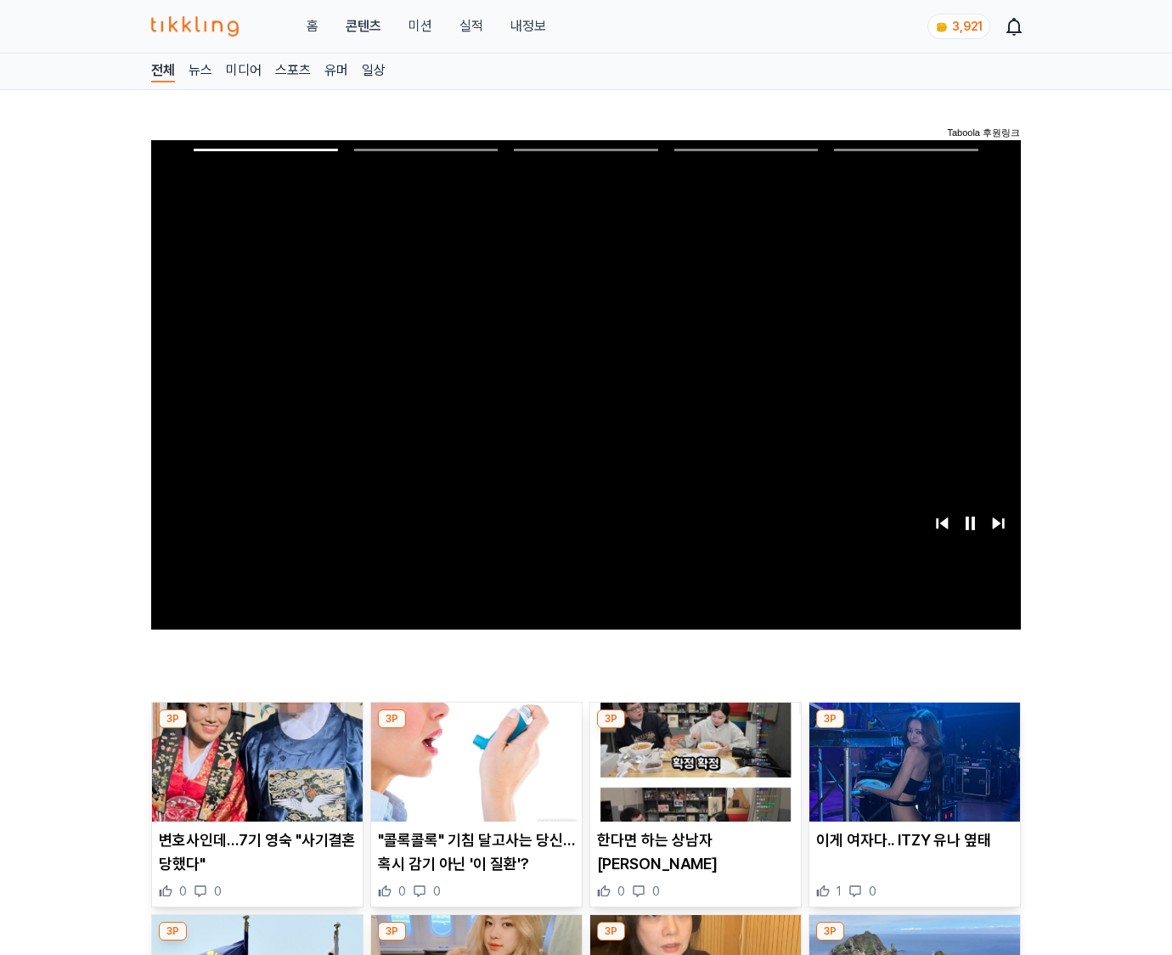
click at [912, 775] on img at bounding box center [915, 762] width 211 height 119
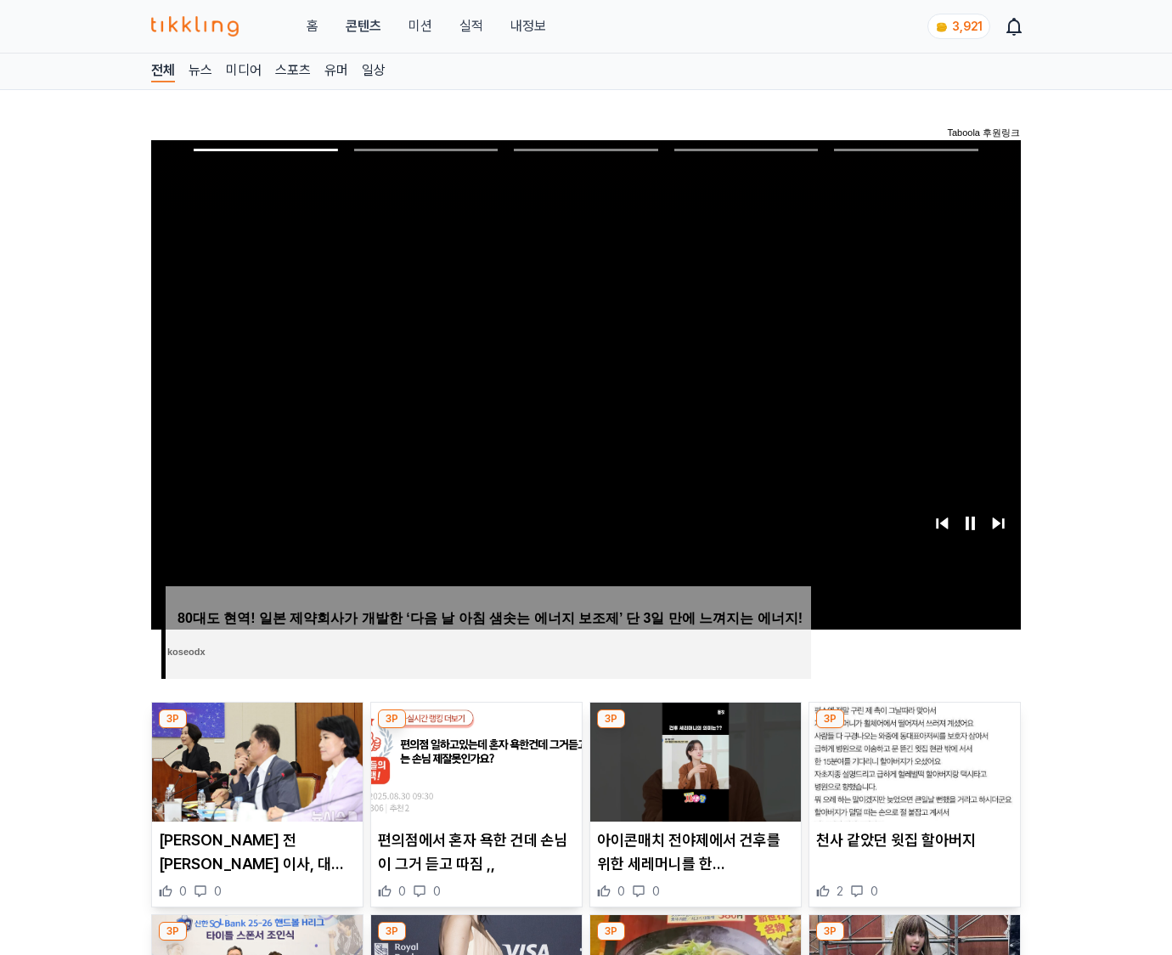
click at [912, 775] on img at bounding box center [915, 762] width 211 height 119
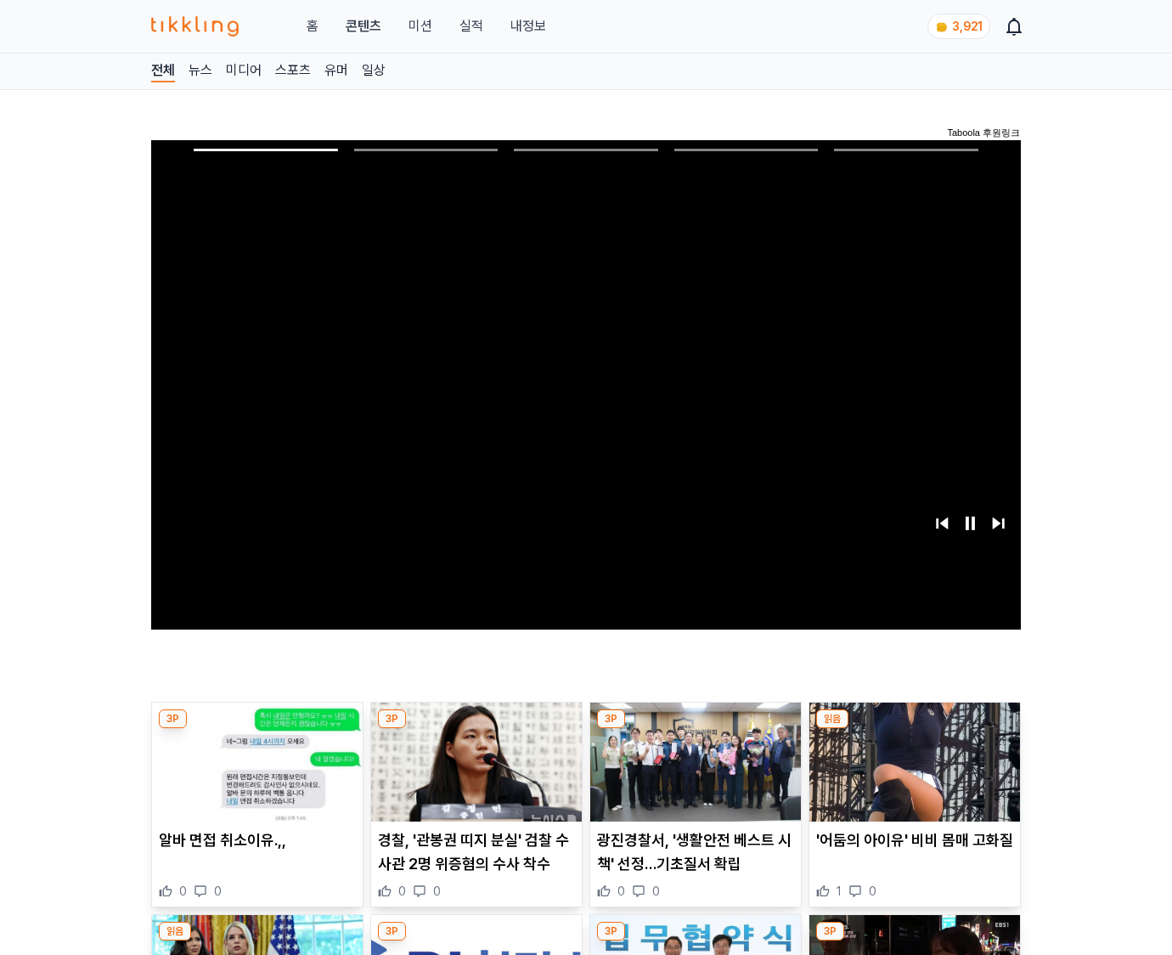
click at [912, 775] on img at bounding box center [915, 762] width 211 height 119
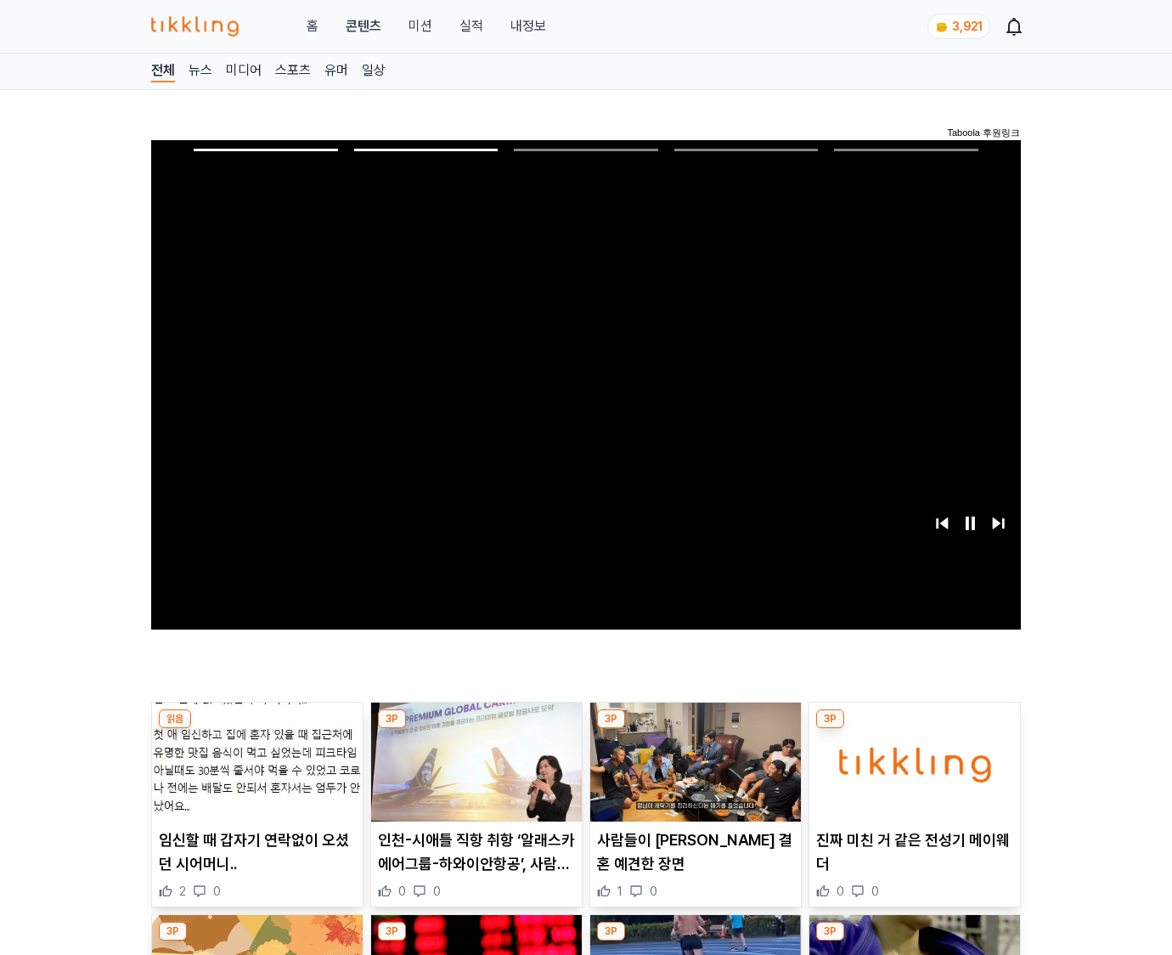
click at [912, 775] on img at bounding box center [915, 762] width 211 height 119
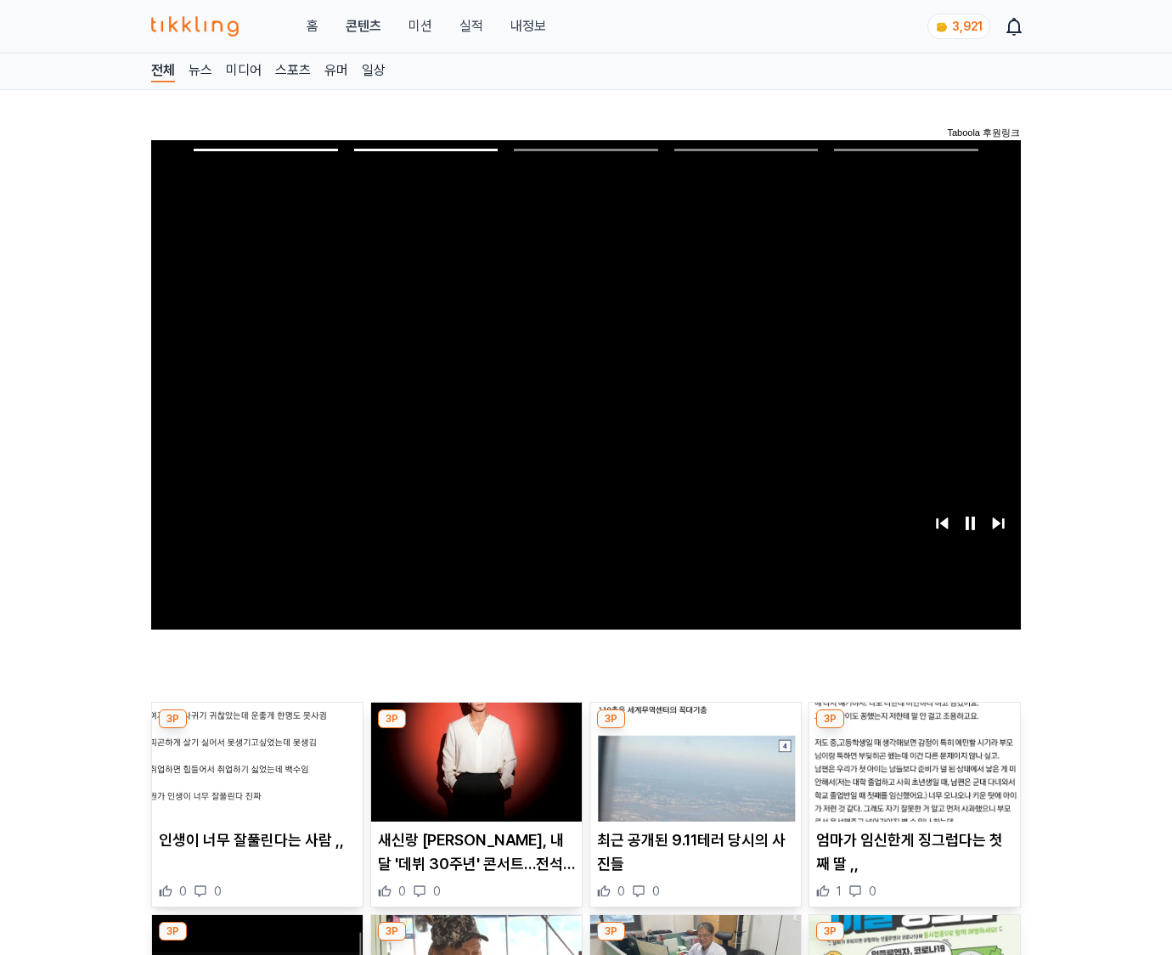
click at [912, 775] on img at bounding box center [915, 762] width 211 height 119
